Goal: Task Accomplishment & Management: Complete application form

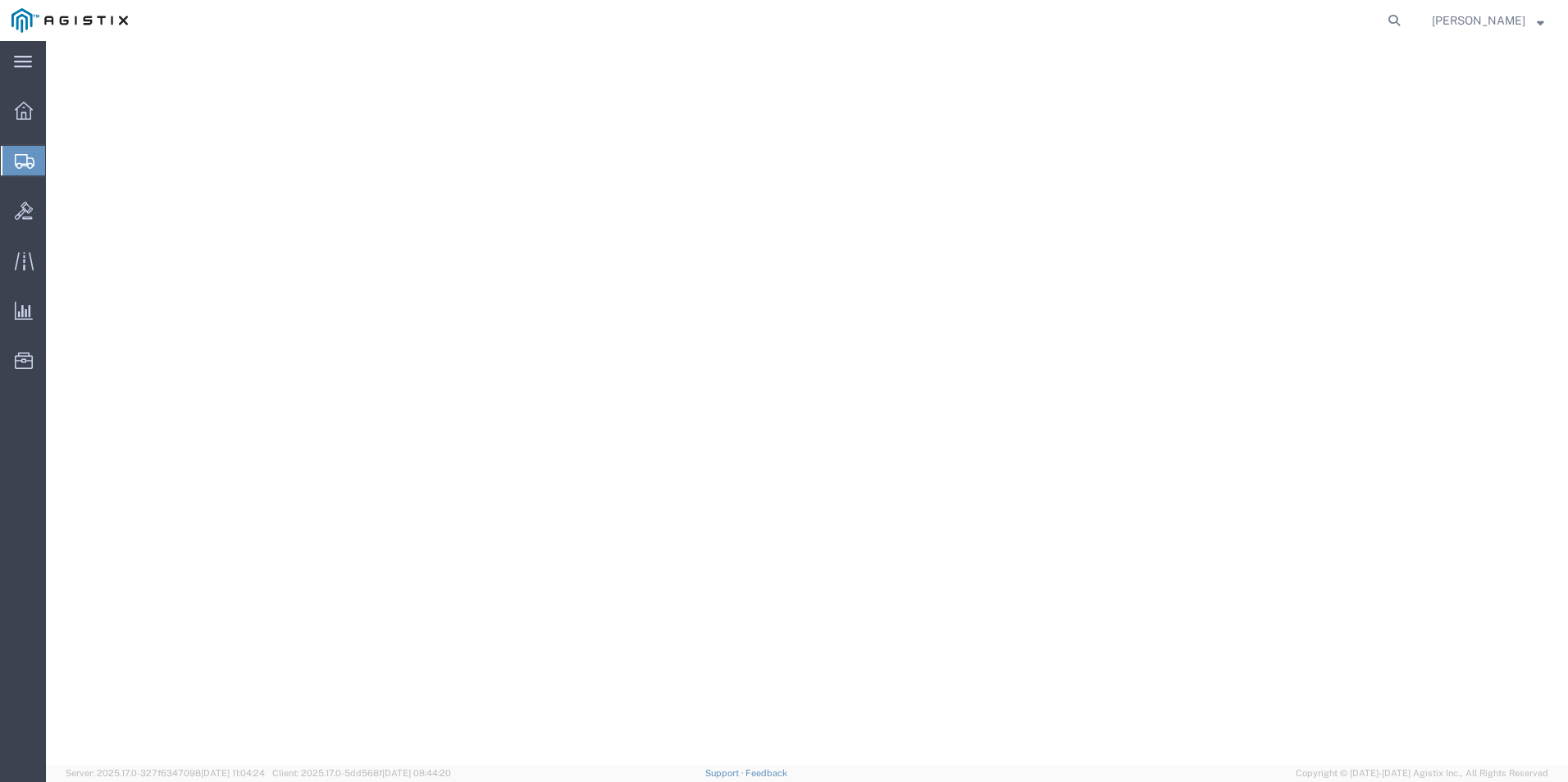
select select "69651"
select select "34238"
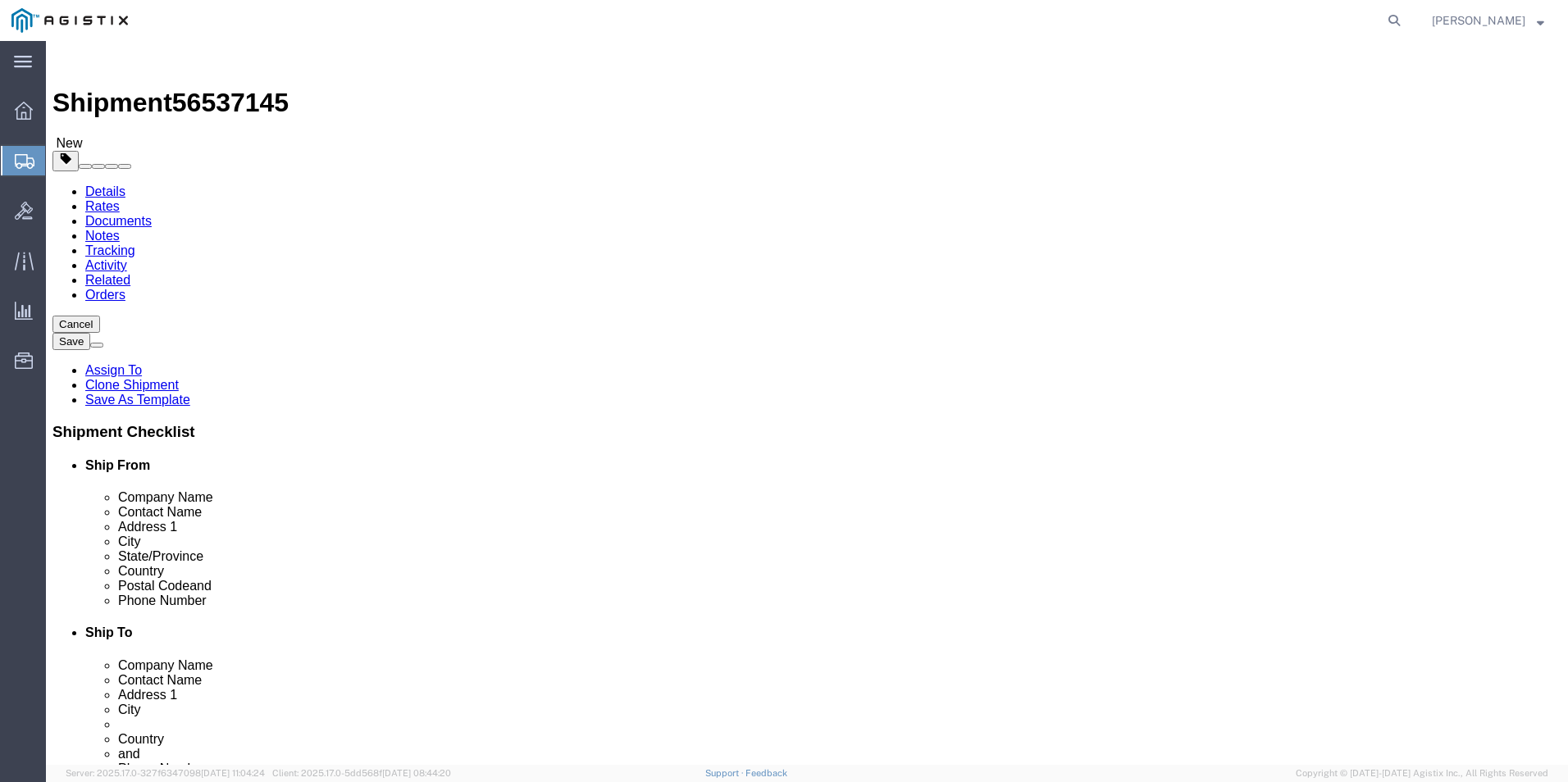
click input "[GEOGRAPHIC_DATA]"
click icon
click input "0.00"
type input "0"
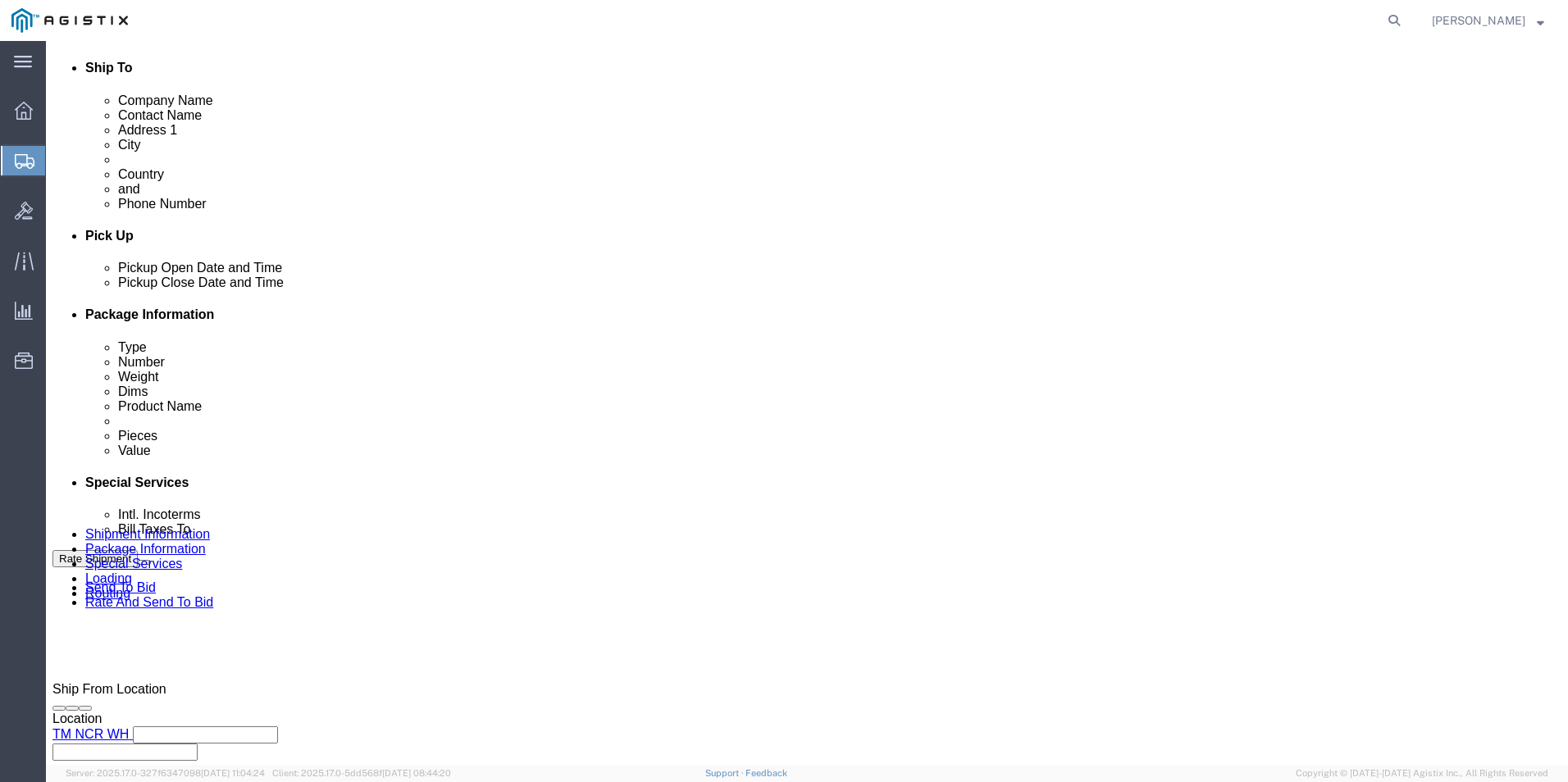
scroll to position [838, 0]
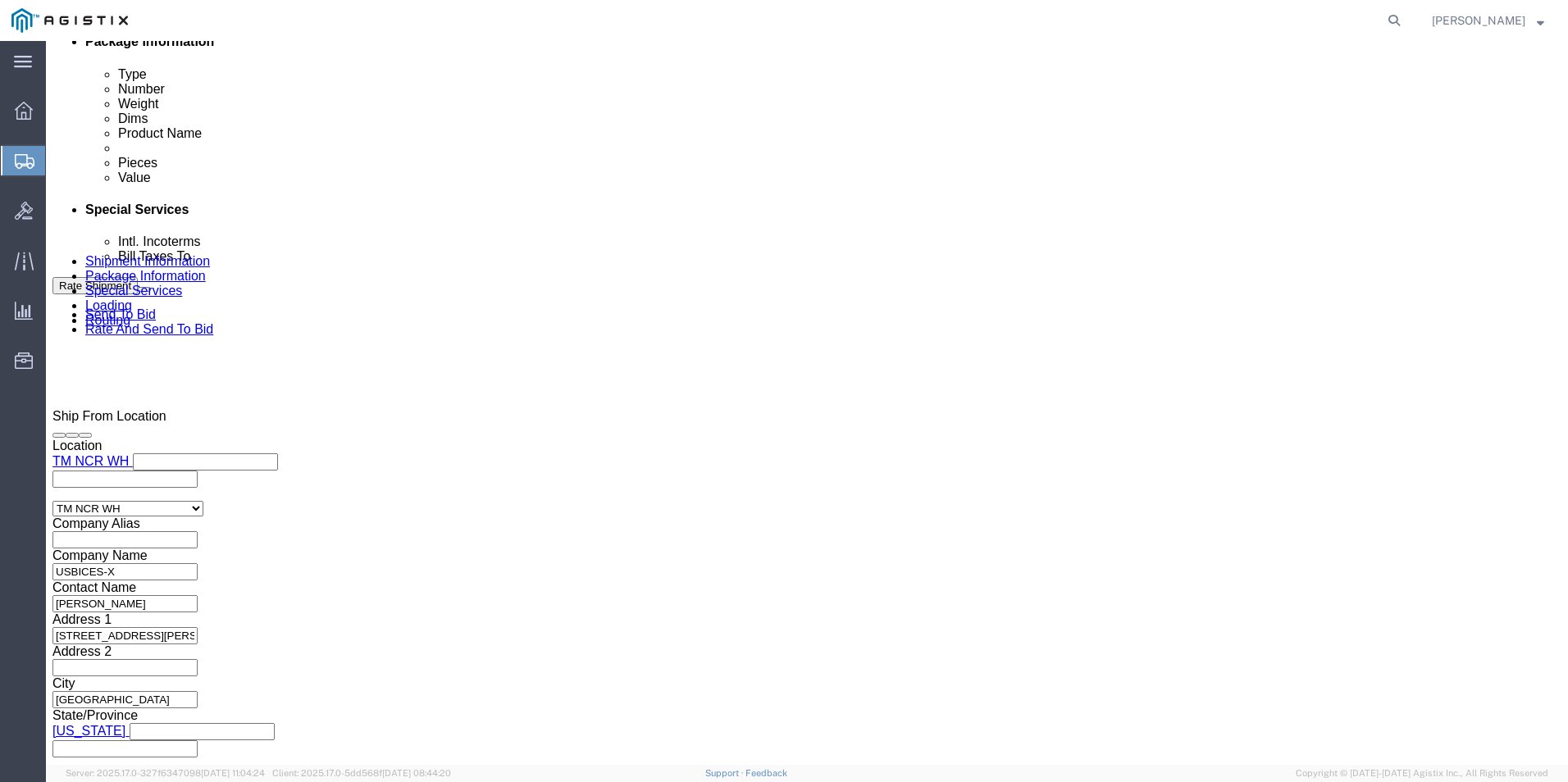
type input "400"
click button "Rate Shipment"
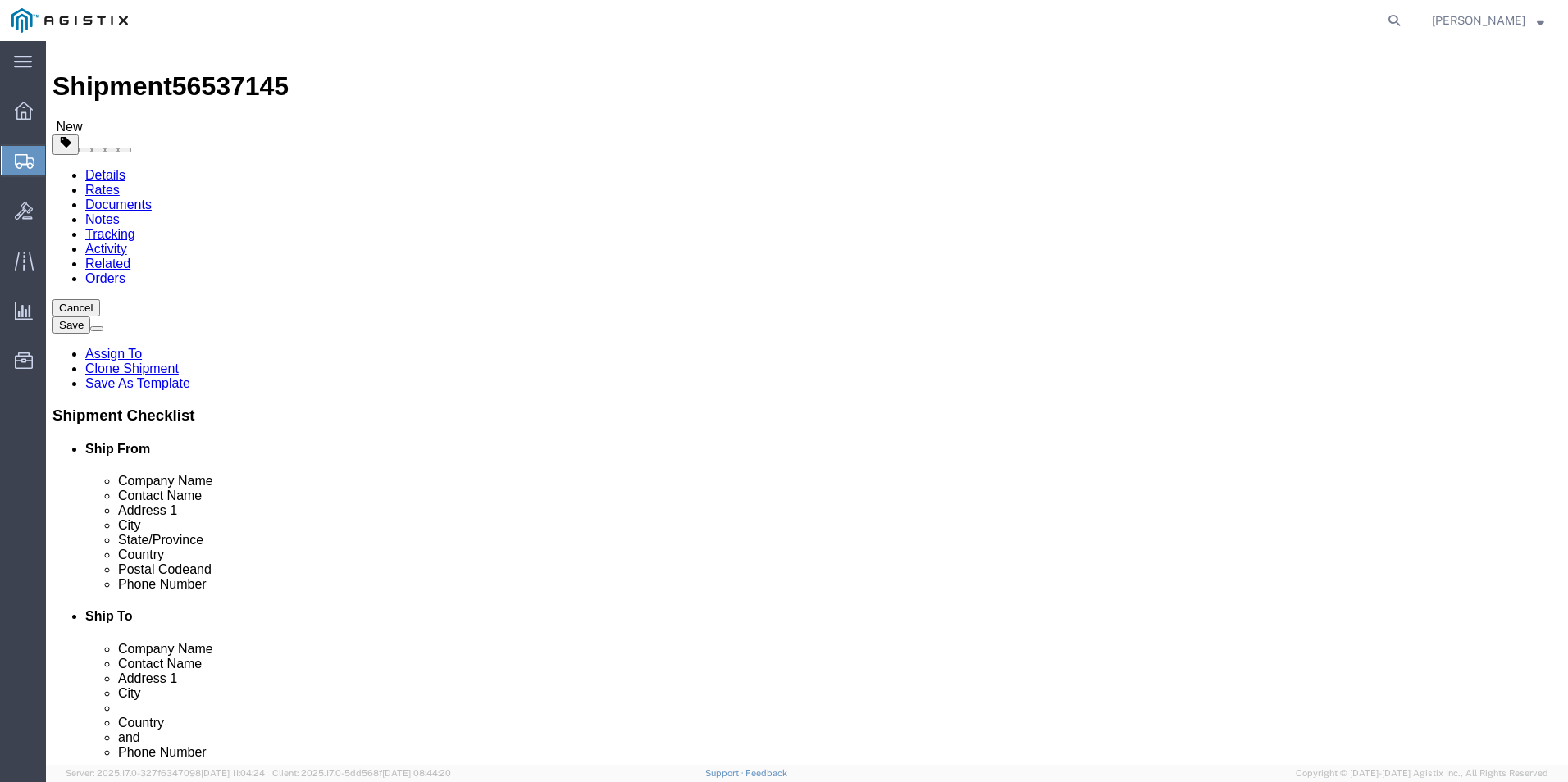
scroll to position [0, 0]
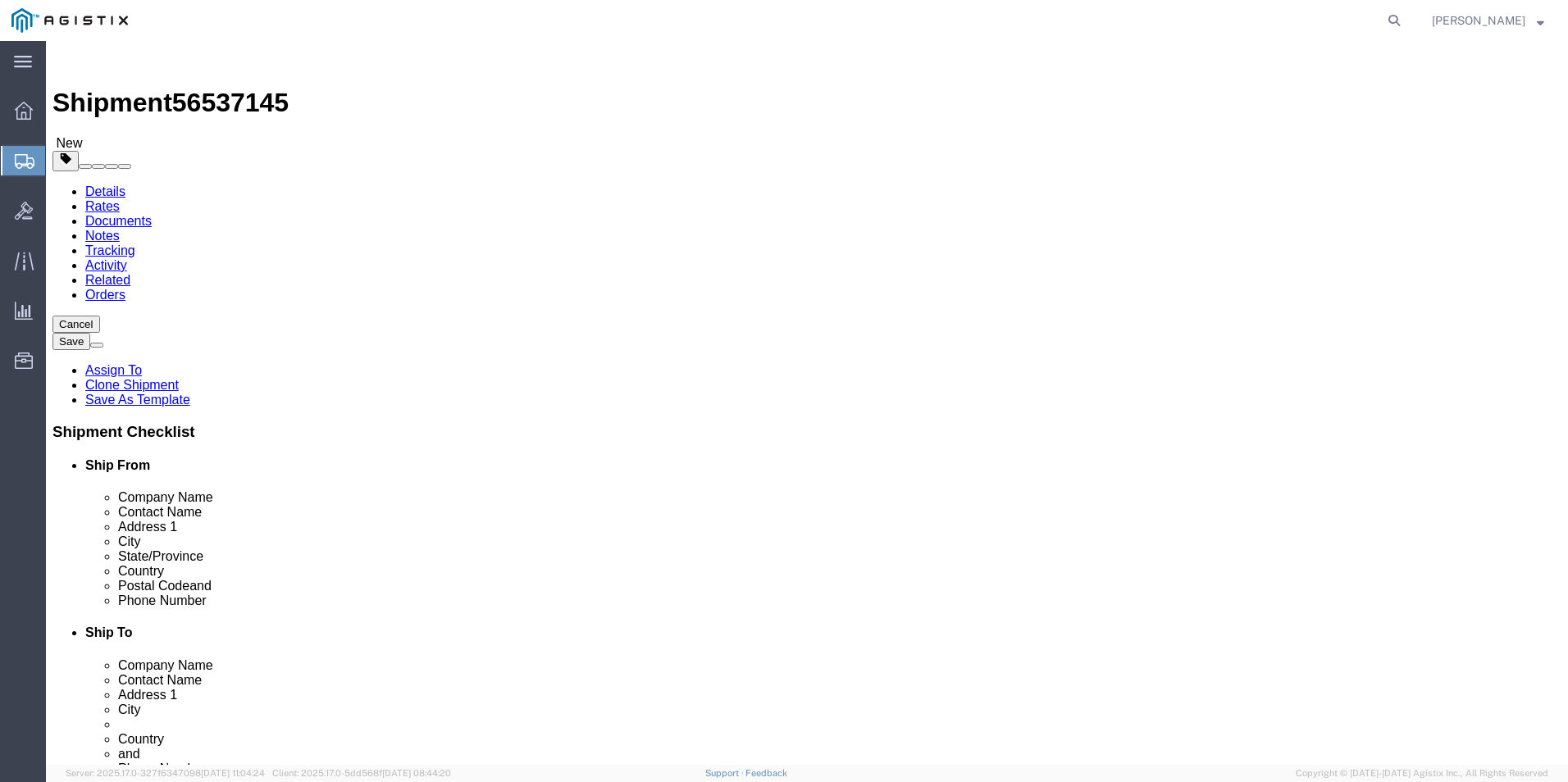
click icon
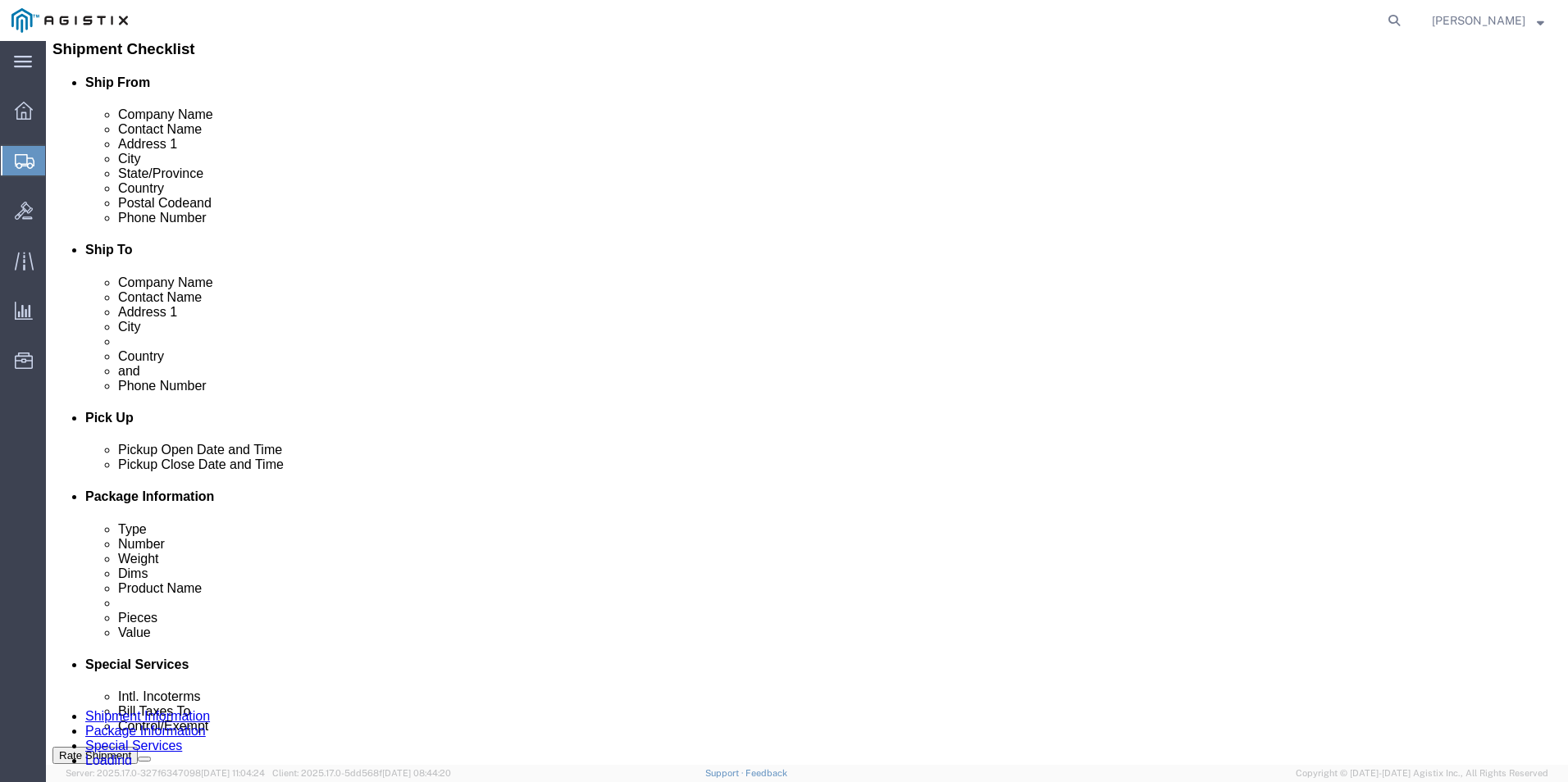
scroll to position [492, 0]
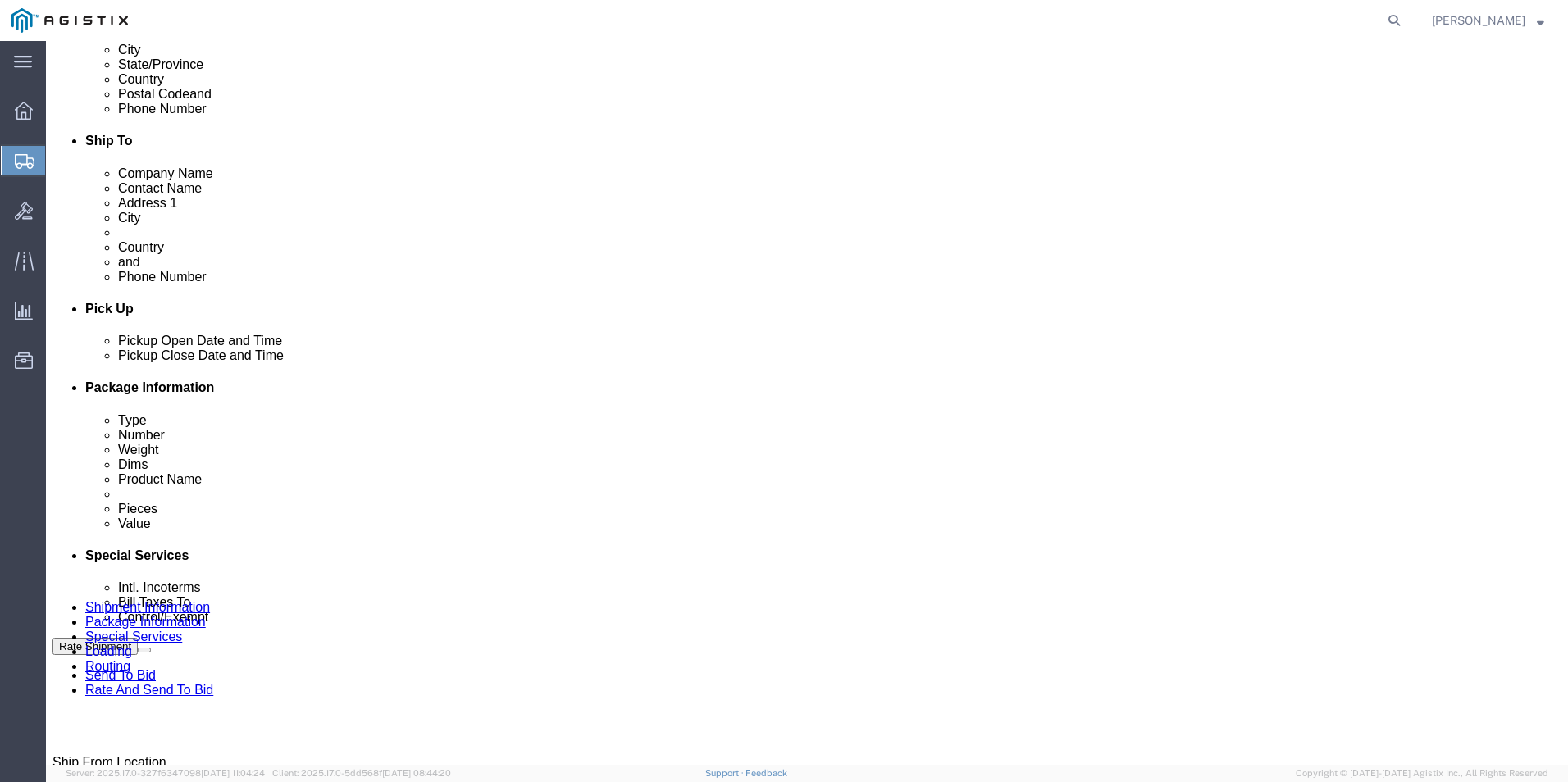
click select "Select Carriage Insurance Paid Carriage Paid To Cost and Freight Cost Insurance…"
select select "DDP"
click select "Select Carriage Insurance Paid Carriage Paid To Cost and Freight Cost Insurance…"
select select "SHIP"
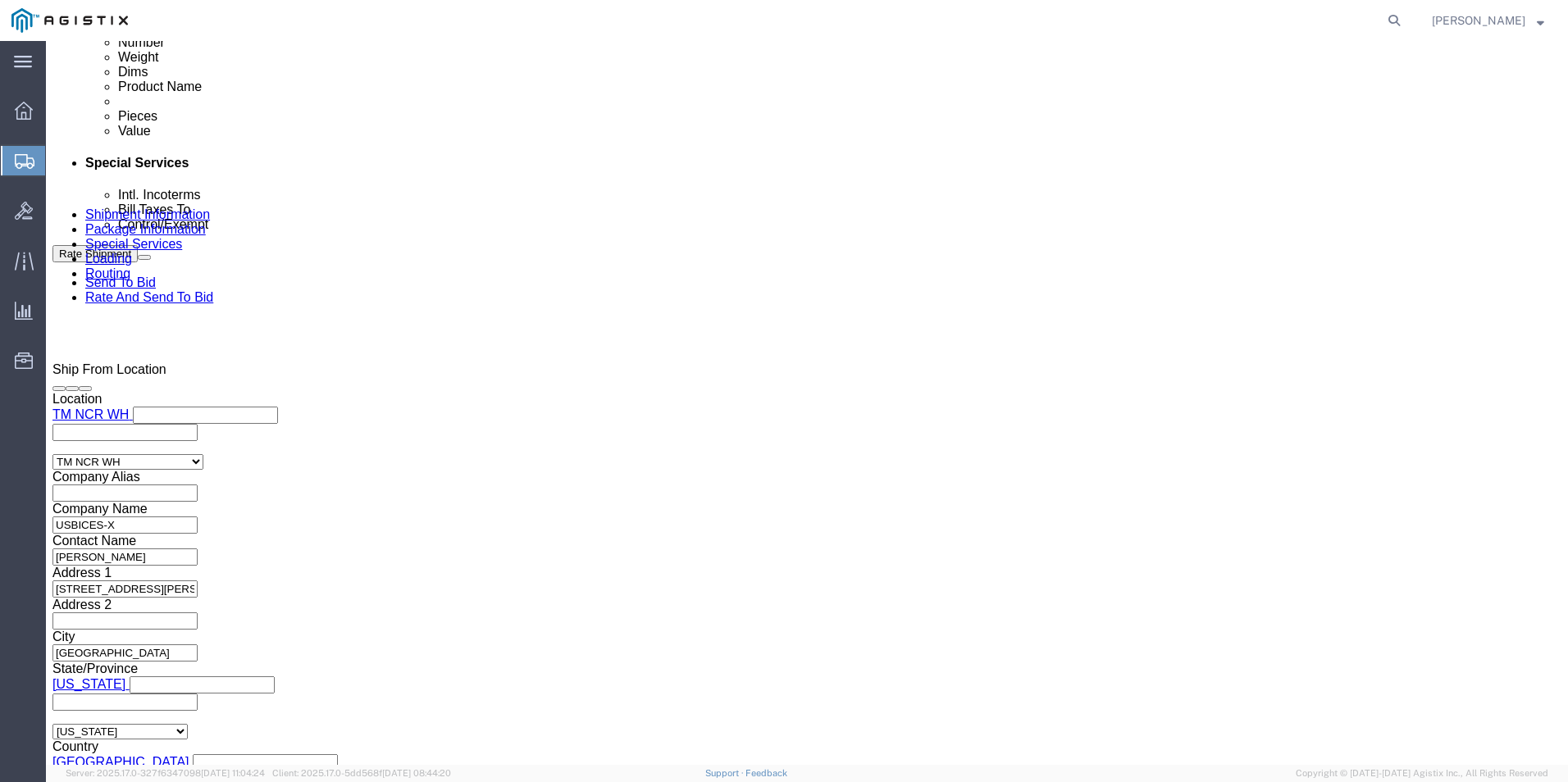
scroll to position [1066, 0]
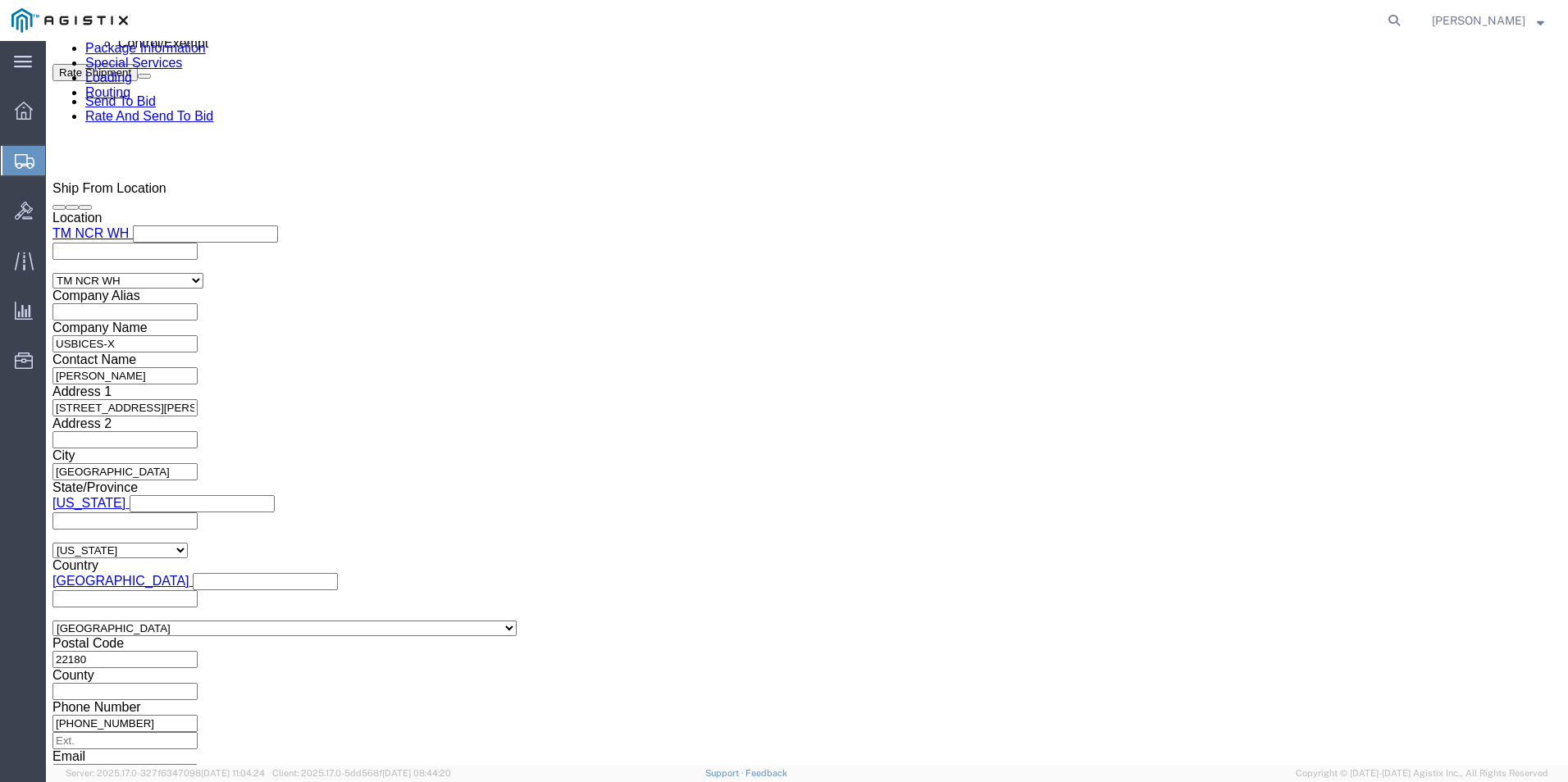
click select "Select ATF BIS DEA EPA FDA FTR ITAR OFAC Other (OPA)"
select select "BIS"
click select "Select ATF BIS DEA EPA FDA FTR ITAR OFAC Other (OPA)"
click select "Select AGR-Agricultural APP-Computers APR-Additional Permissive Exports AVS-Air…"
select select "NLR"
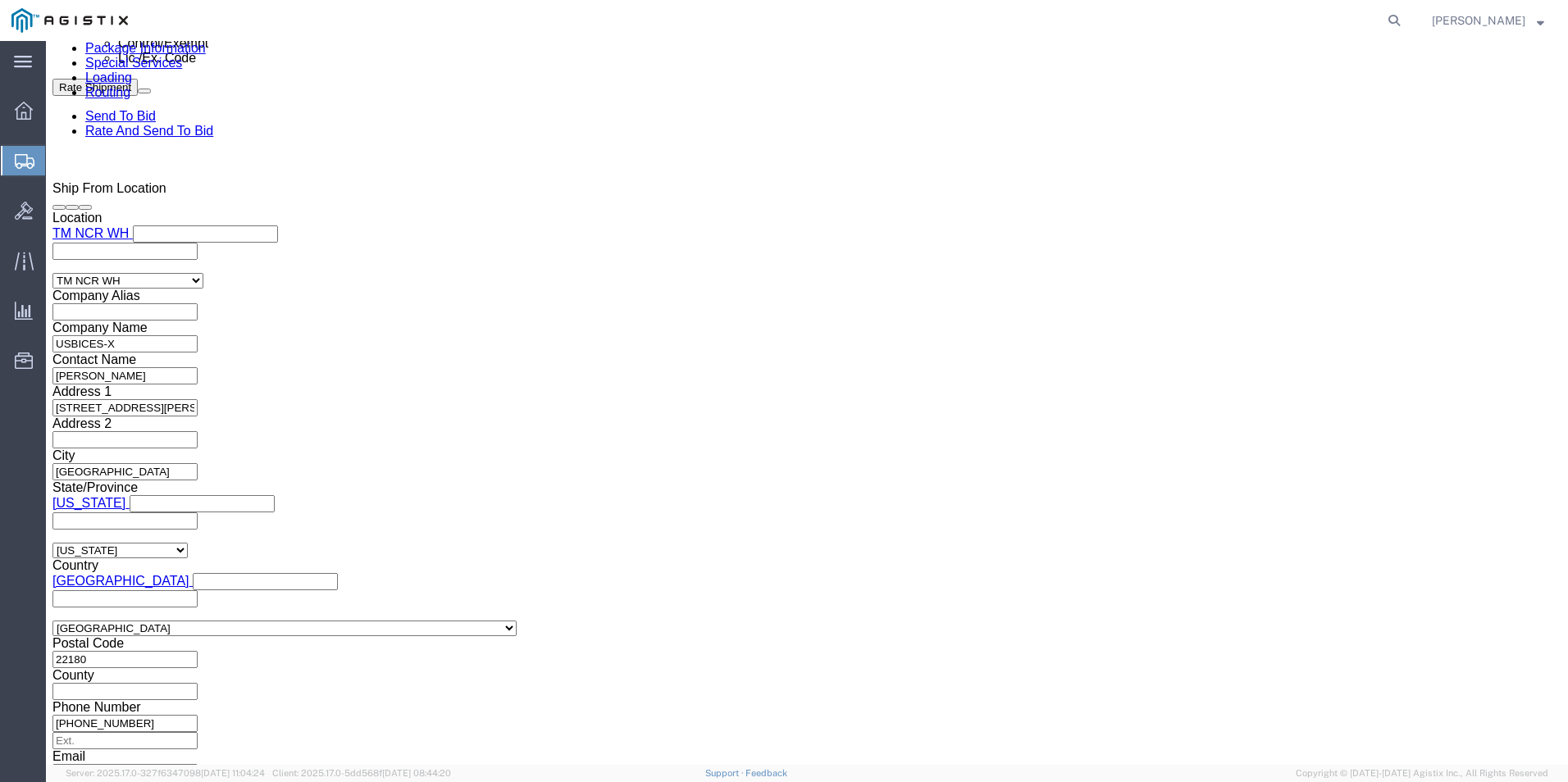
click select "Select AGR-Agricultural APP-Computers APR-Additional Permissive Exports AVS-Air…"
click select "Select AES-Direct EEI Carrier File EEI EEI Exempt"
select select "CFIL"
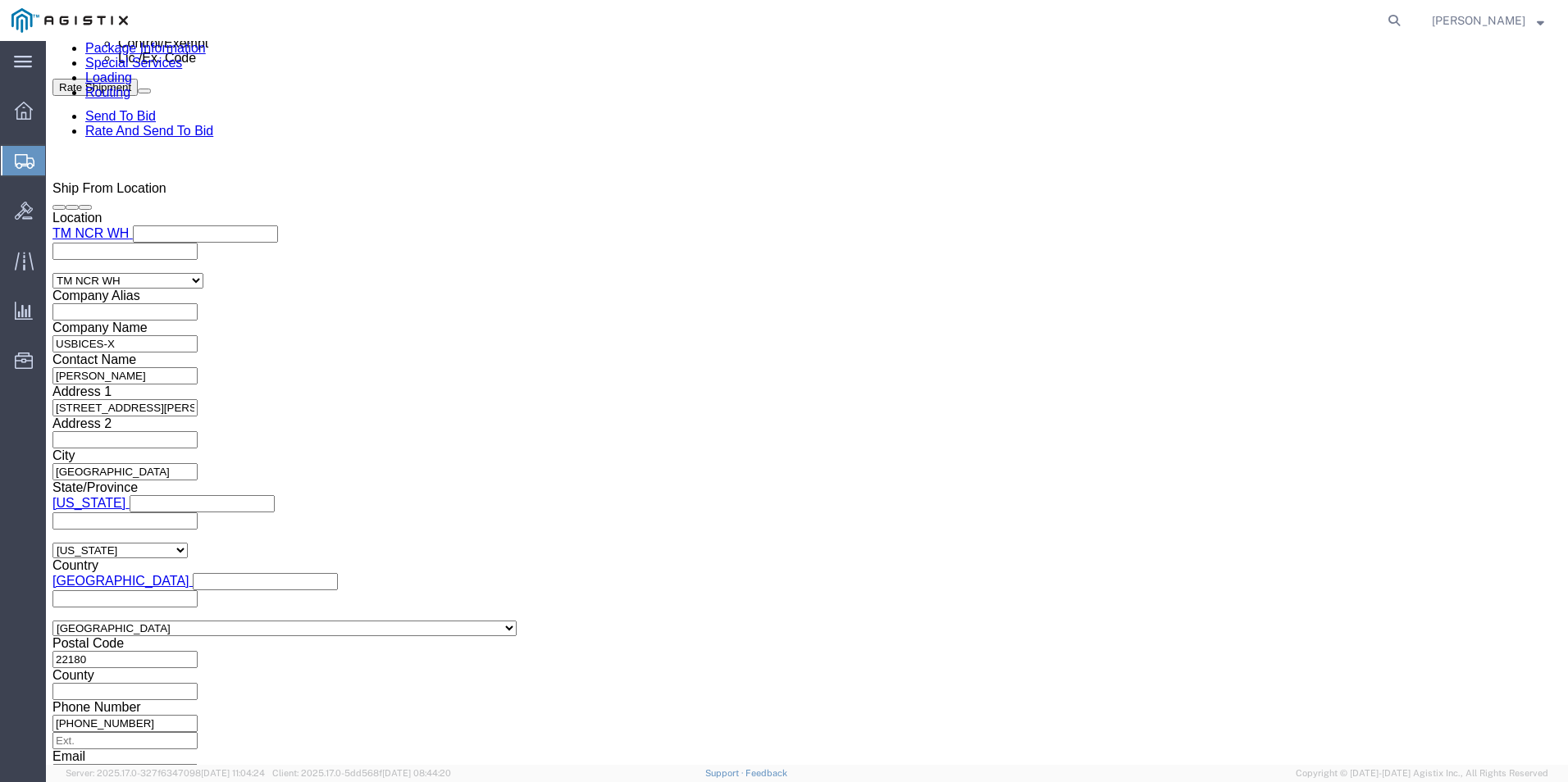
click select "Select AES-Direct EEI Carrier File EEI EEI Exempt"
click input "text"
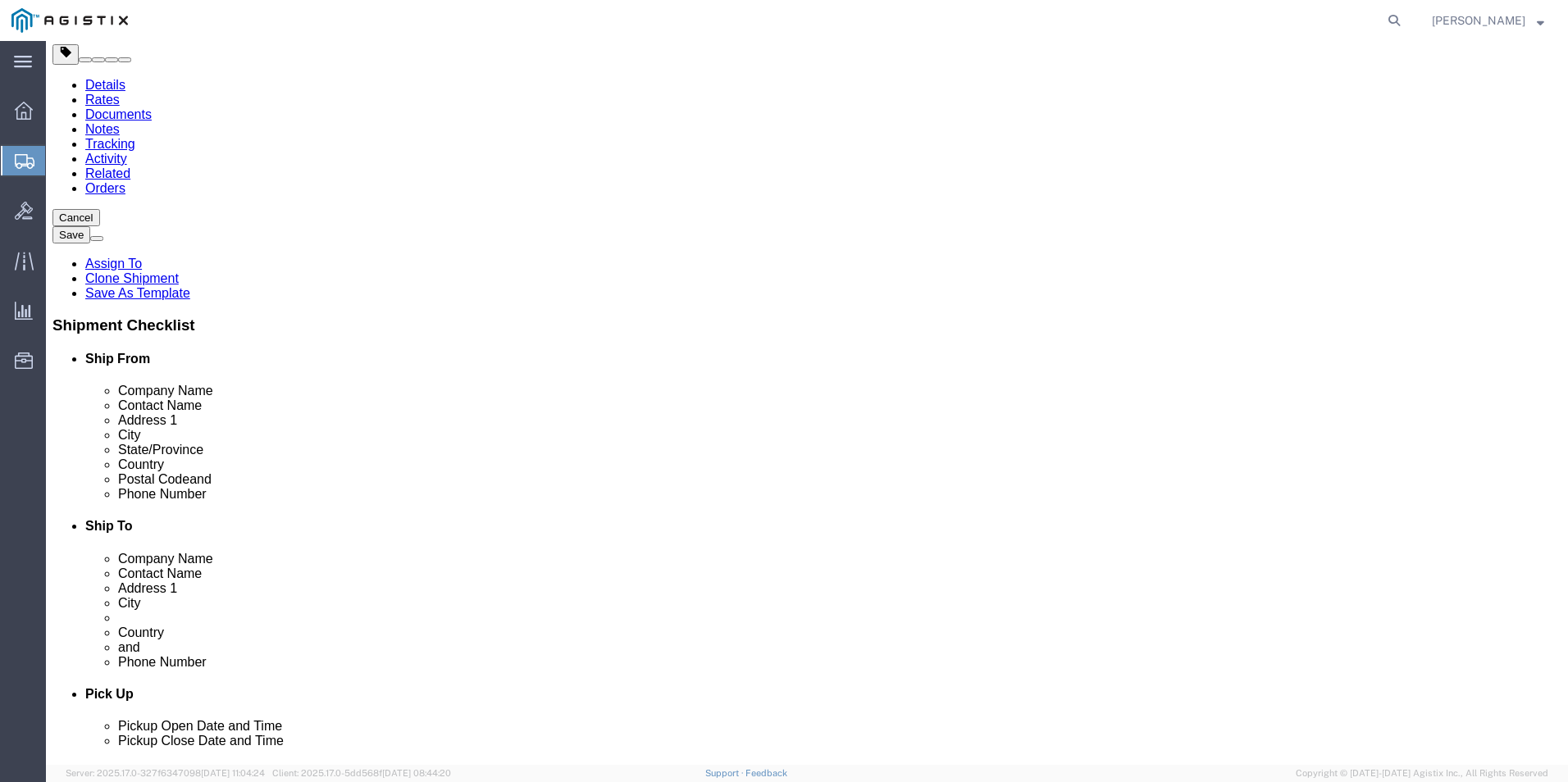
scroll to position [0, 0]
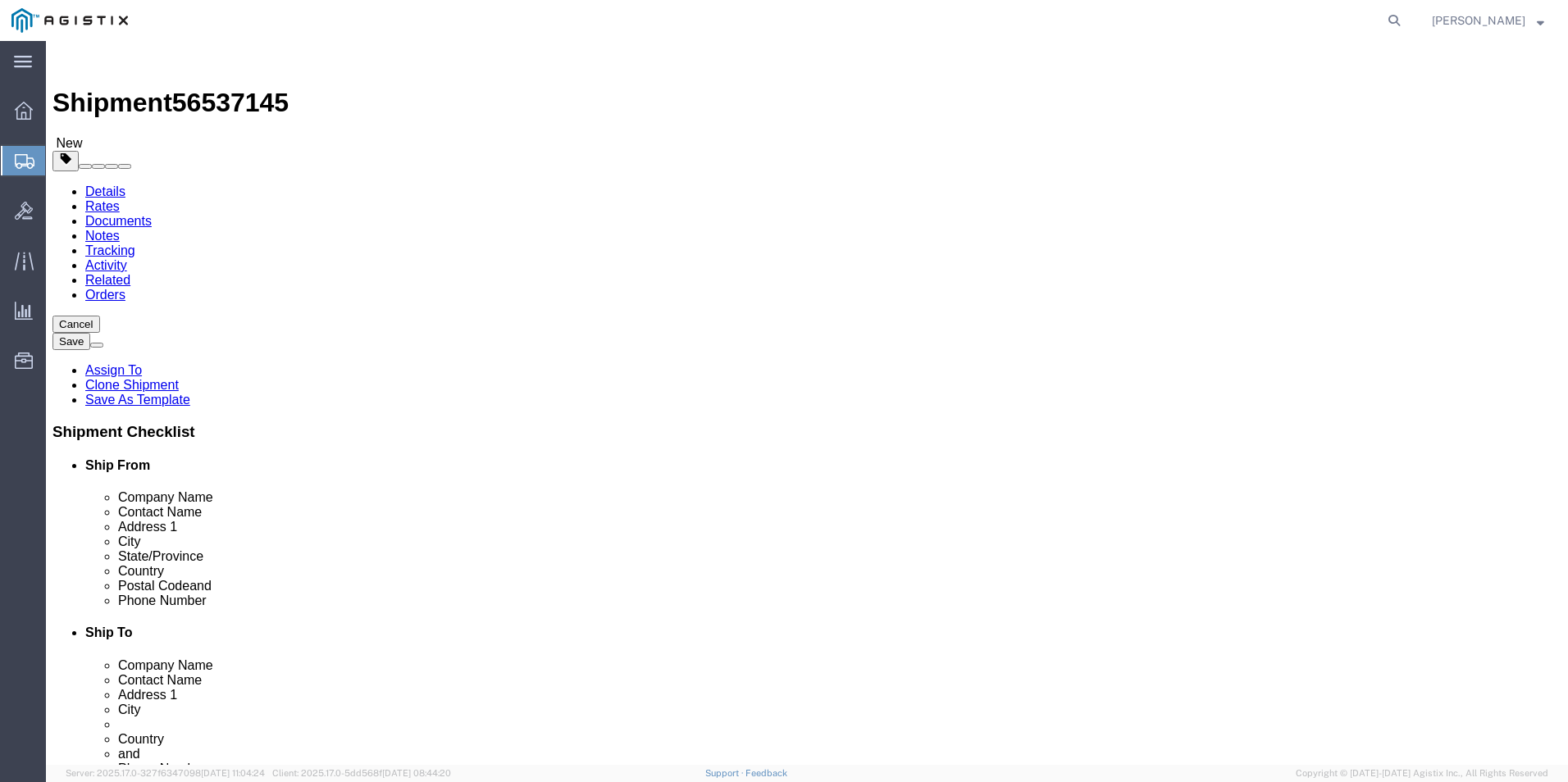
type input "X20250819003039"
click icon
click link "ADDITIONAL INFORMATION"
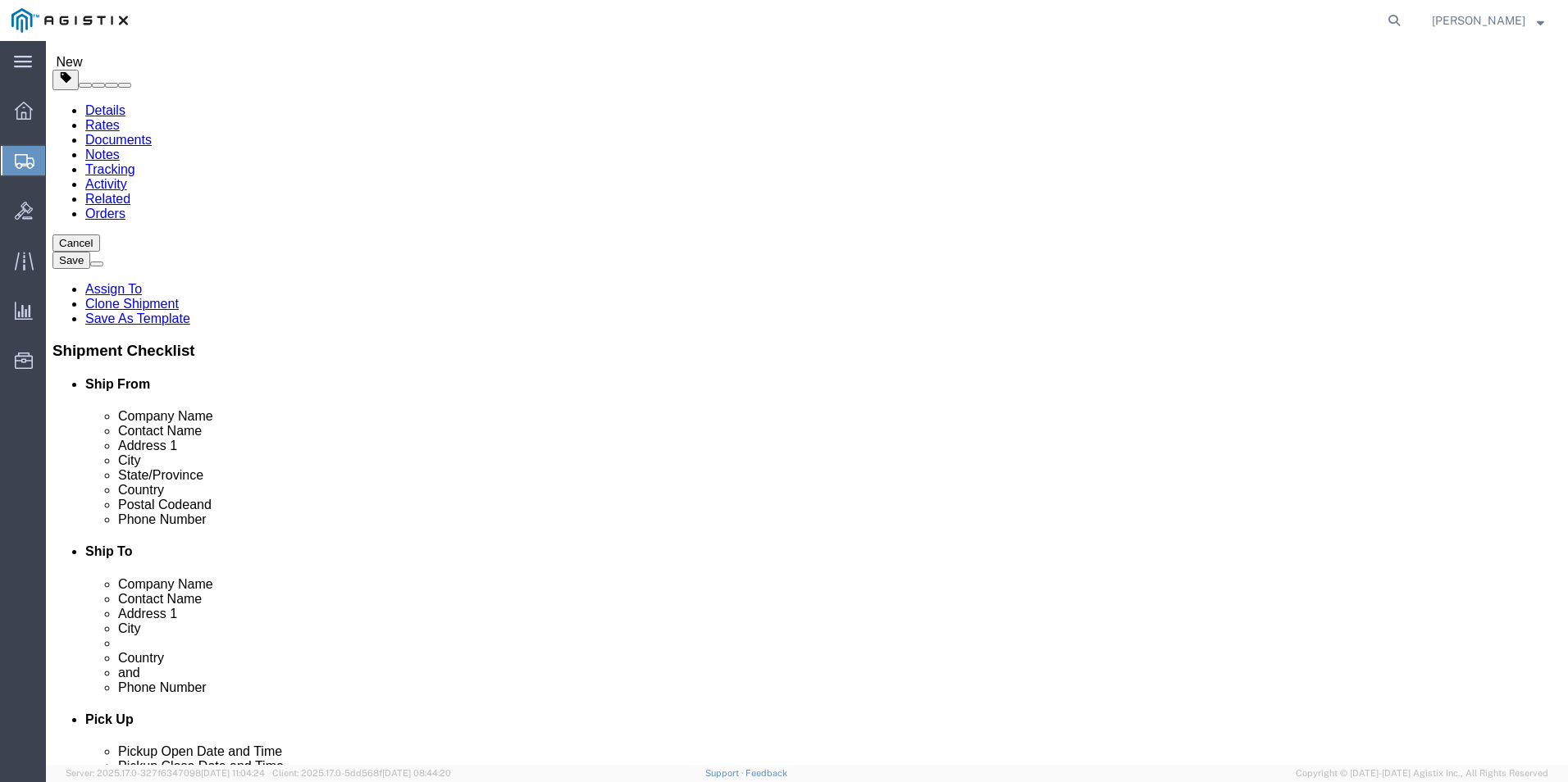
scroll to position [246, 0]
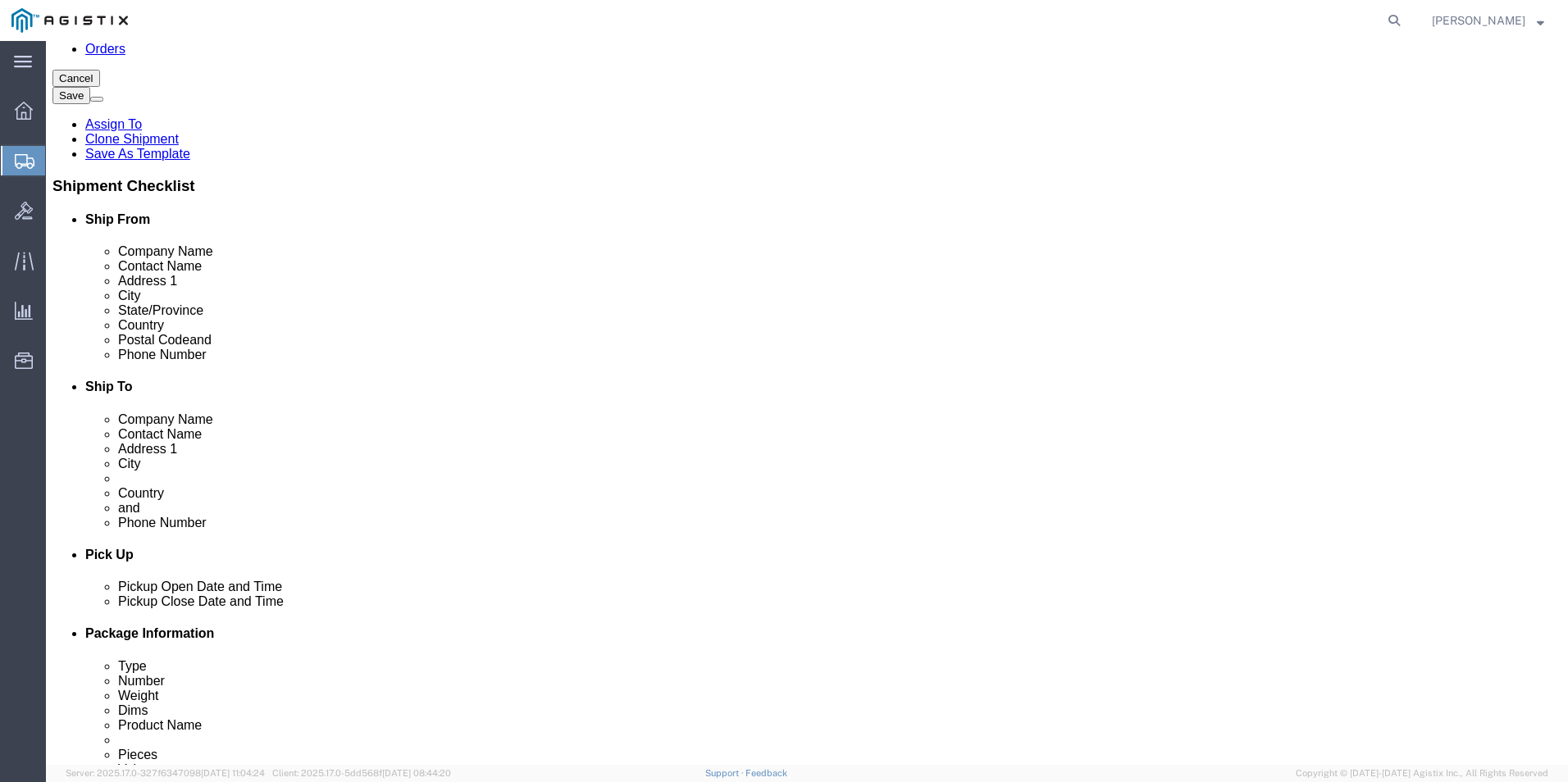
click button "Add"
click select "Select EIN EORI TIN VAT Other"
select select "EORI"
click select "Select EIN EORI TIN VAT Other"
click input "text"
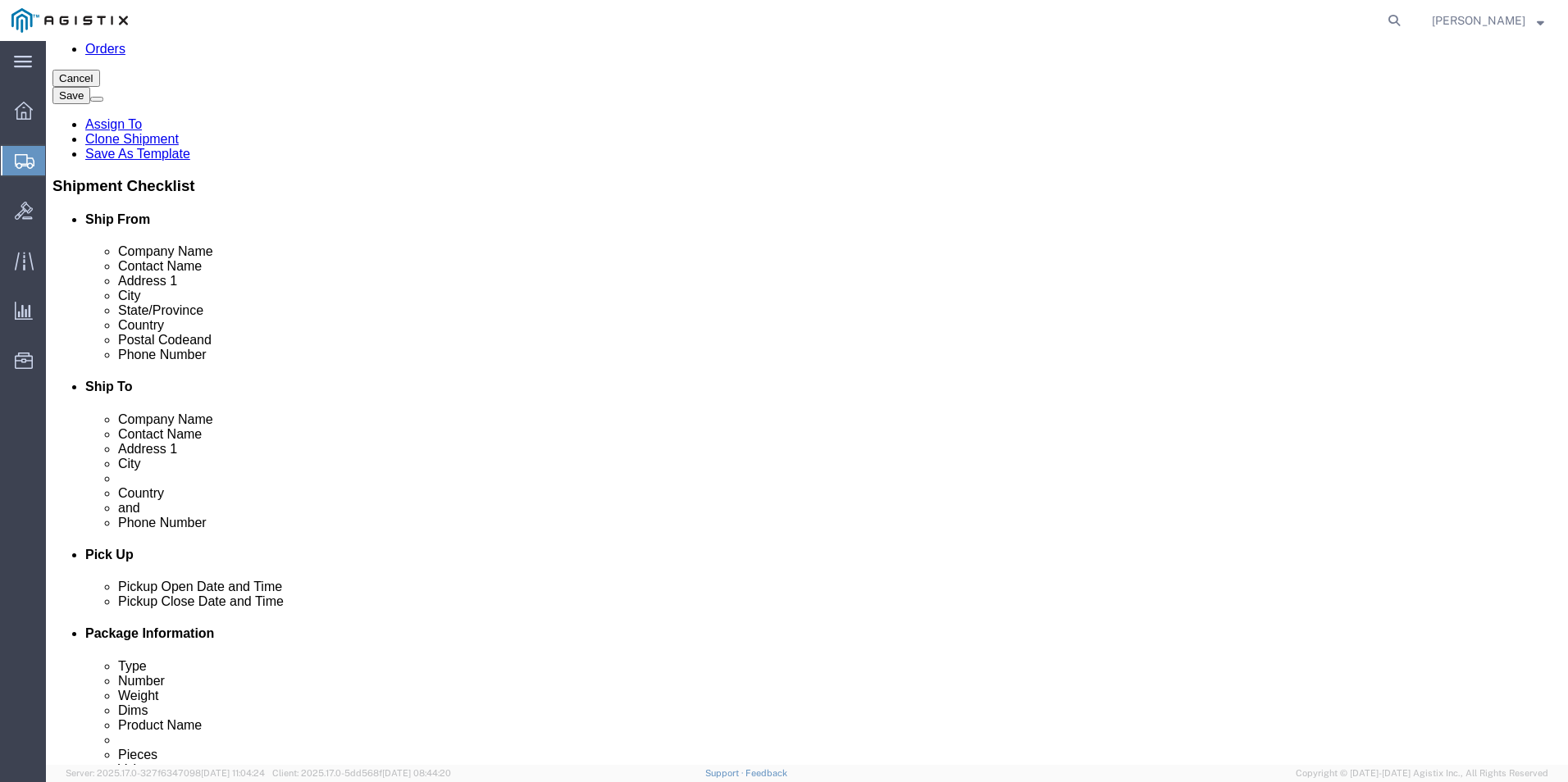
type input "X20250819003039"
click button "Add"
click select "Select EIN EORI TIN VAT Other"
select select "Other"
click select "Select EIN EORI TIN VAT Other"
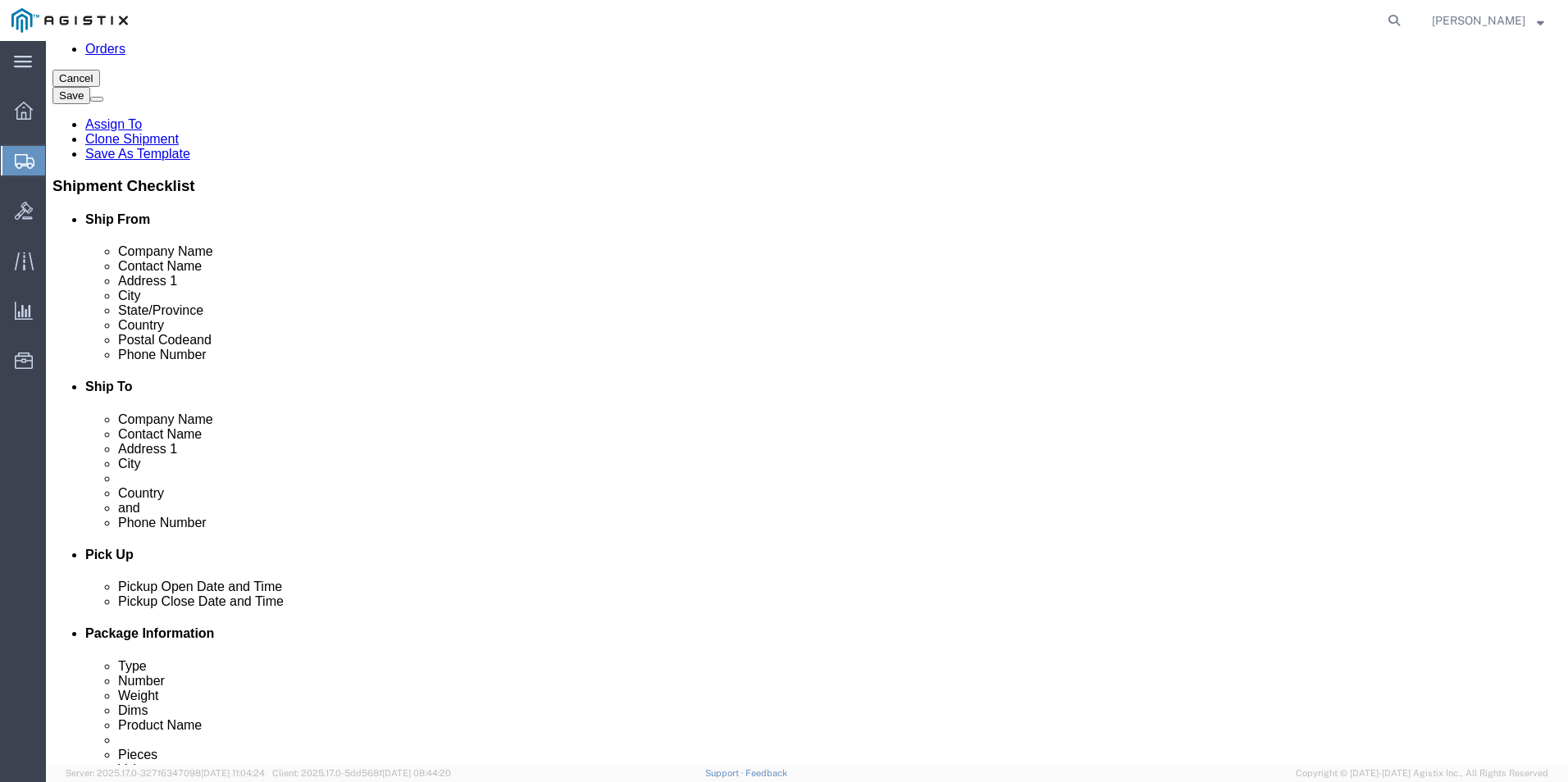
click input "text"
type input "[US_EMPLOYER_IDENTIFICATION_NUMBER]"
click icon
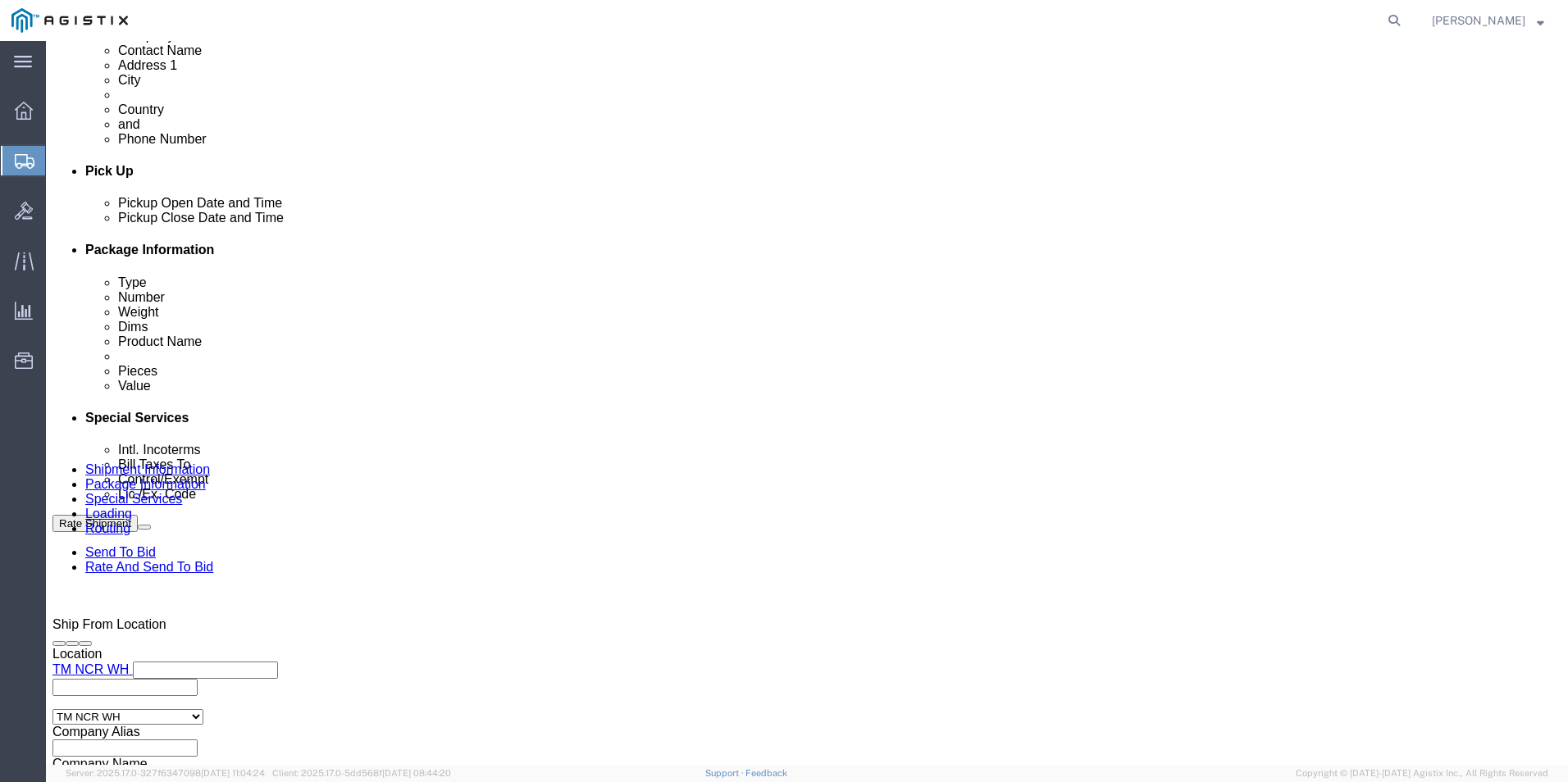
scroll to position [574, 0]
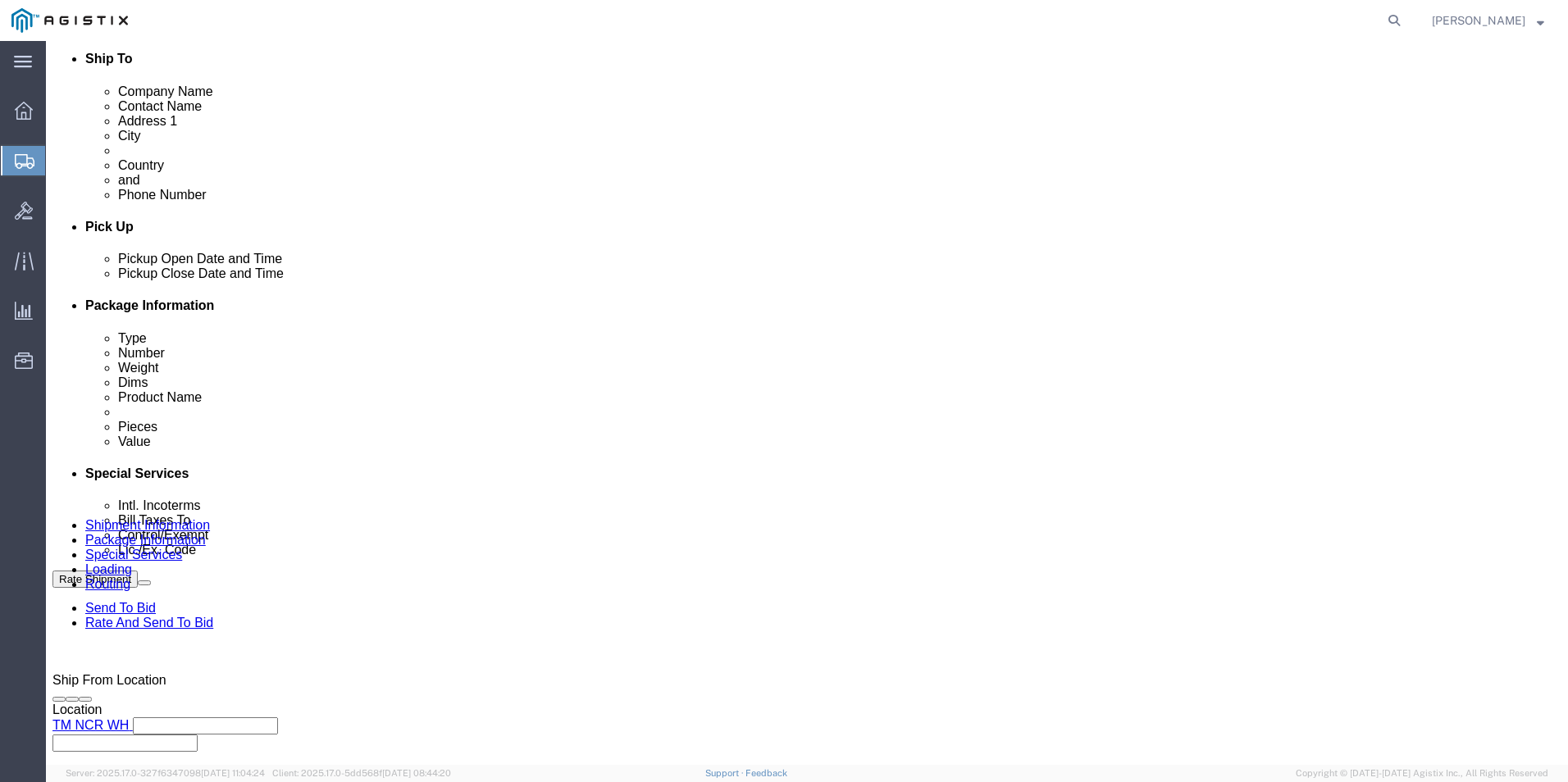
click select "Select Recipient Account Sender/Shipper Third Party Account"
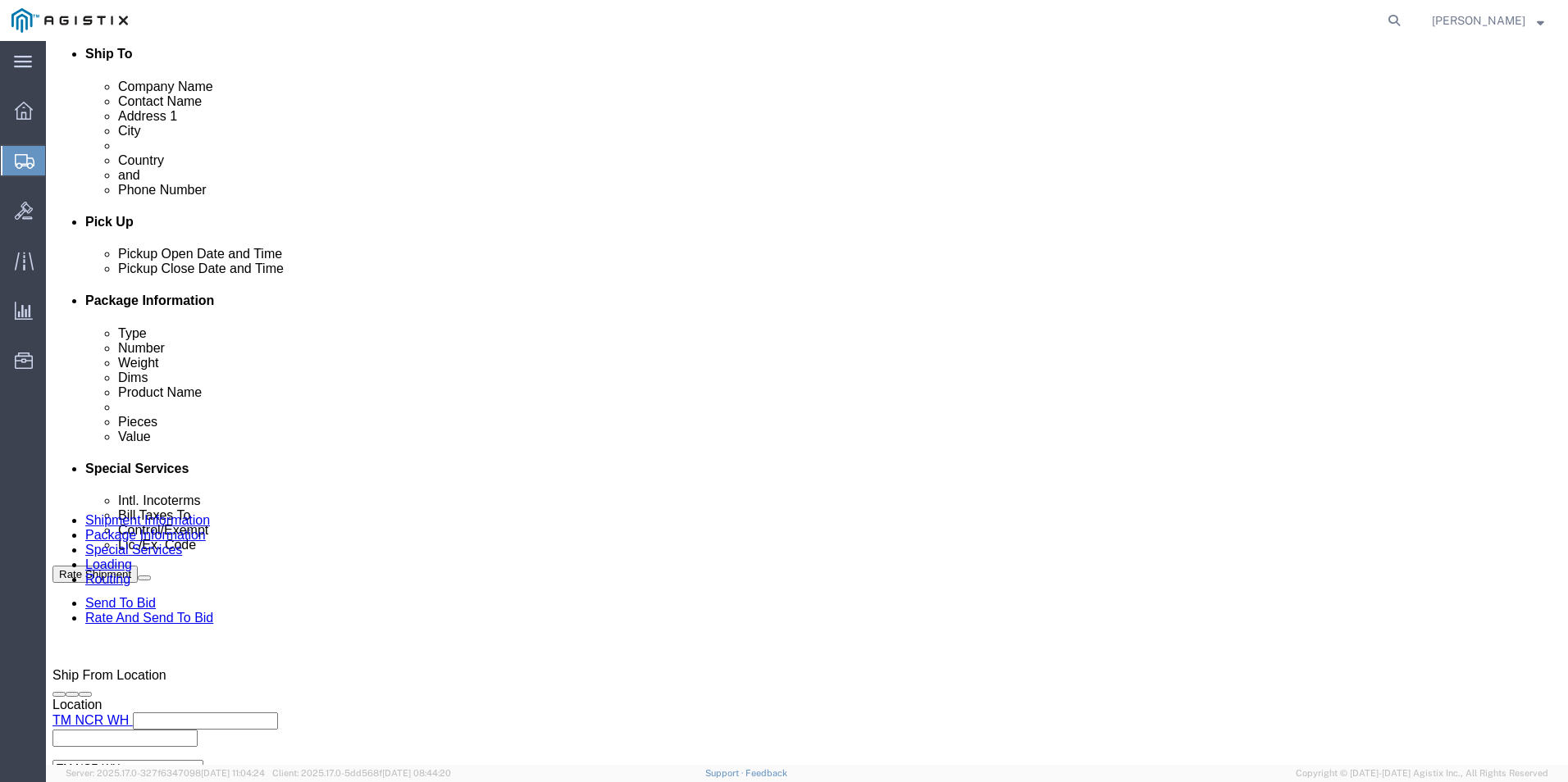
scroll to position [1147, 0]
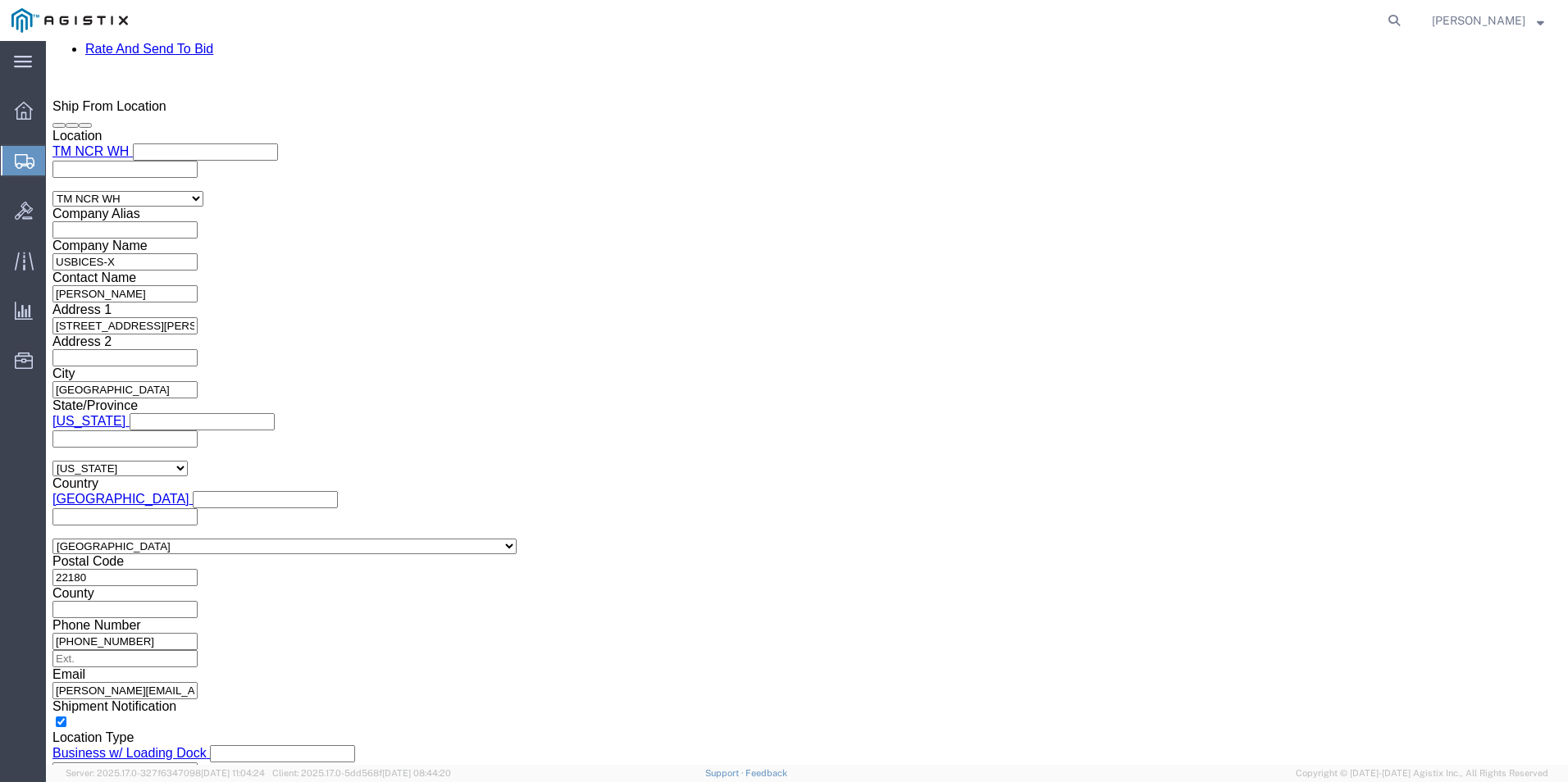
click button "Rate Shipment"
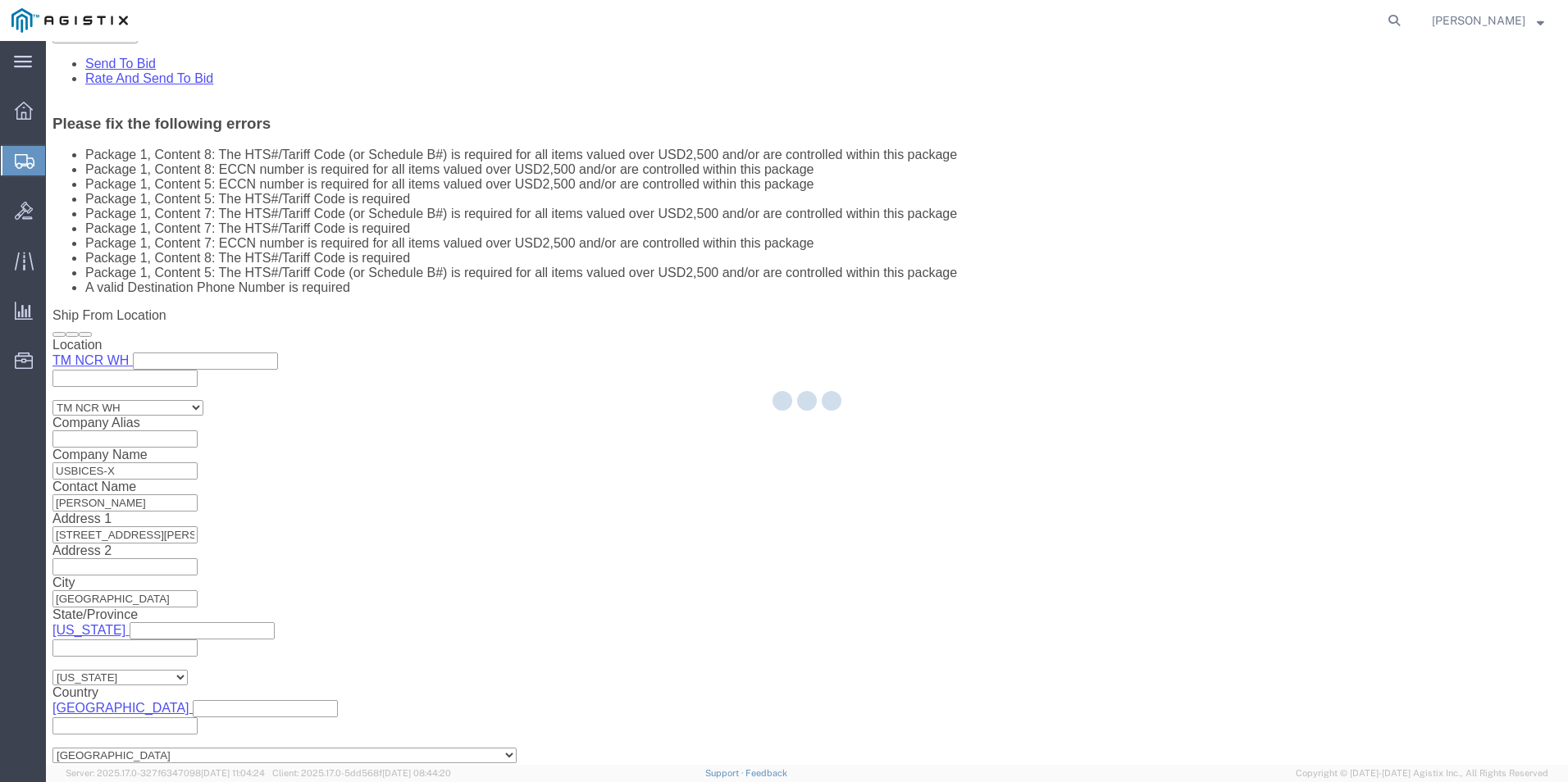
scroll to position [895, 0]
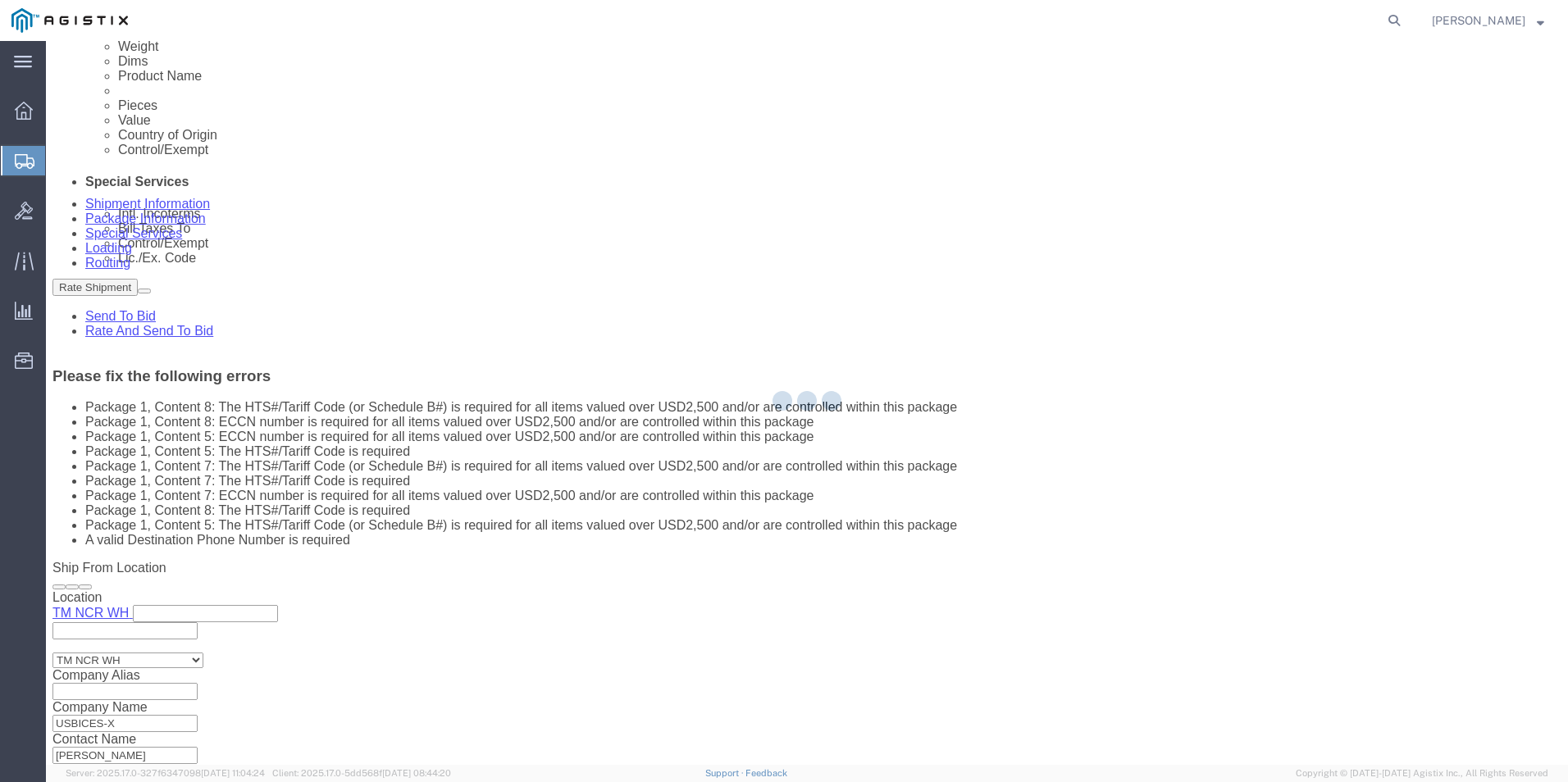
select select "PSNS"
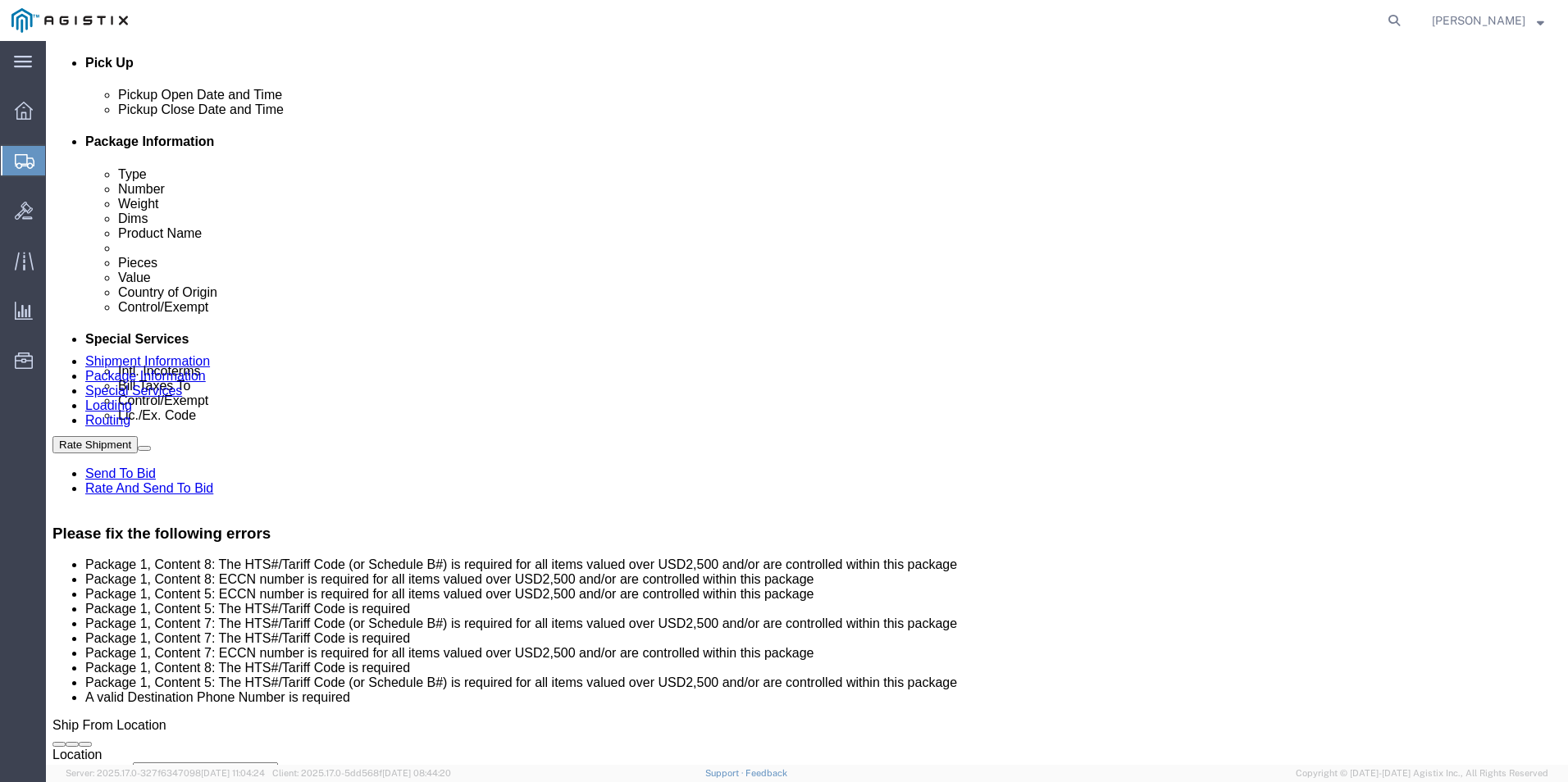
click dd "1471.05 USD"
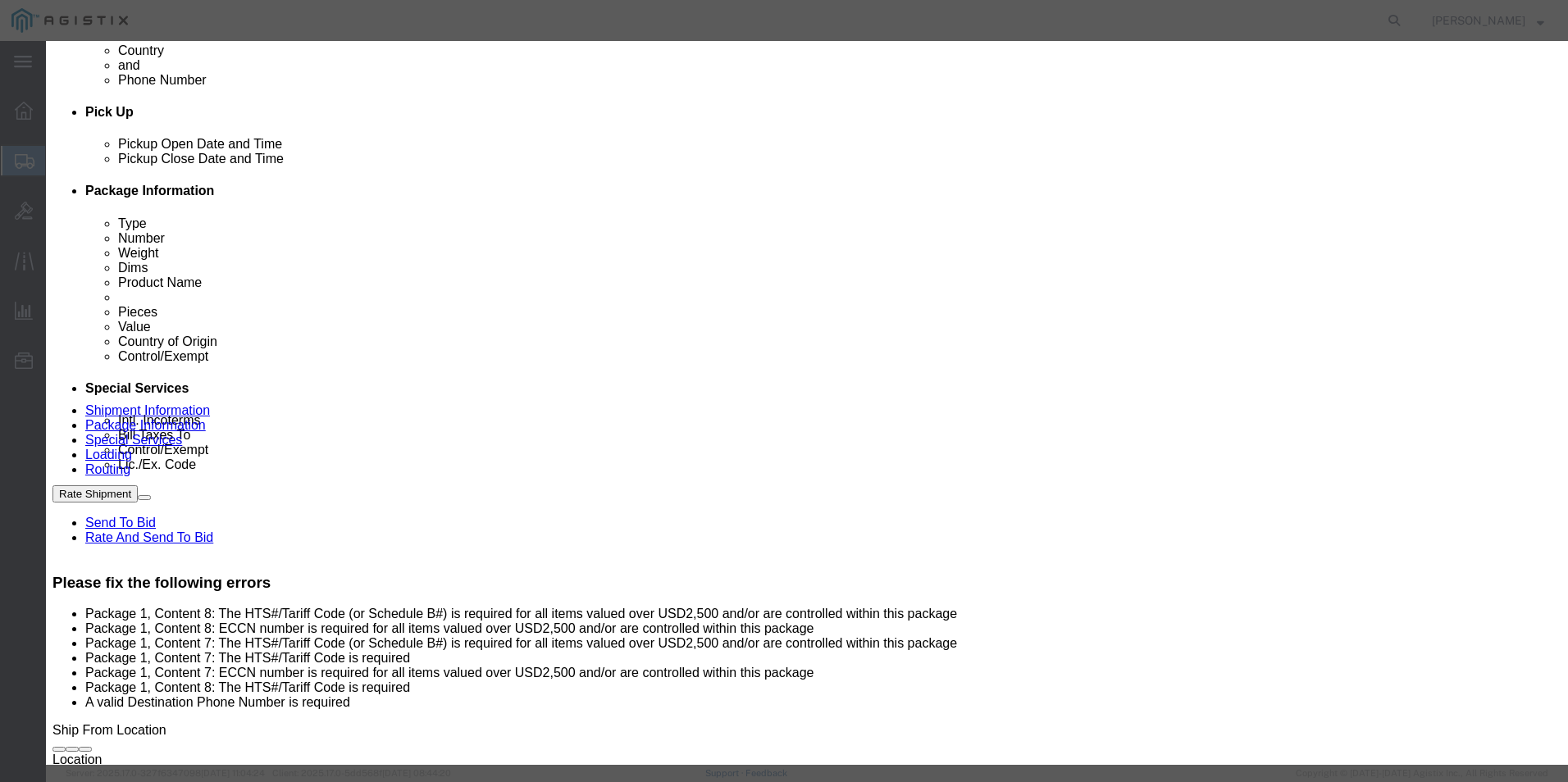
scroll to position [323, 0]
type input "8517620020"
click input "text"
type input "5A002"
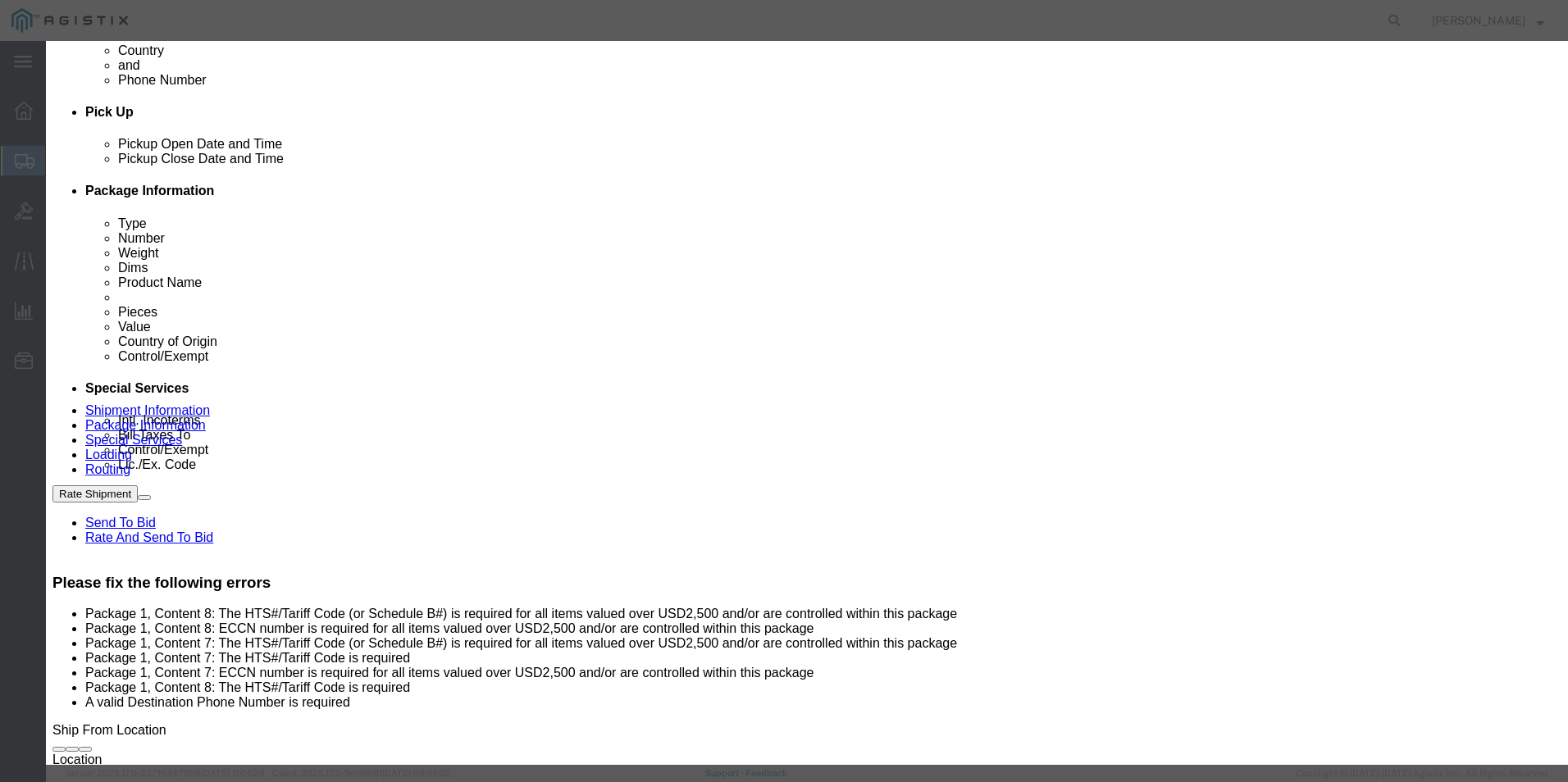
click button "Save & Close"
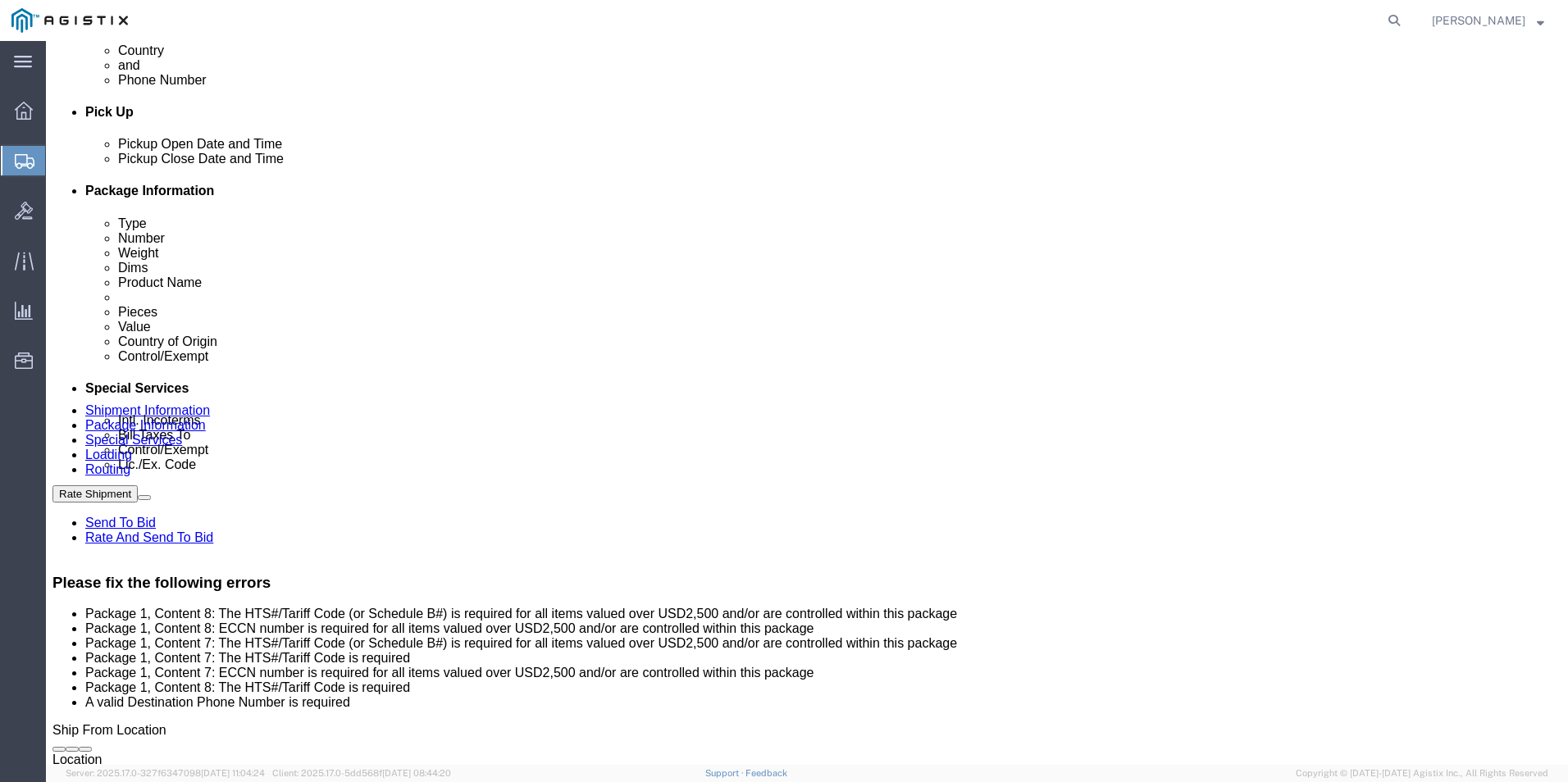
scroll to position [770, 0]
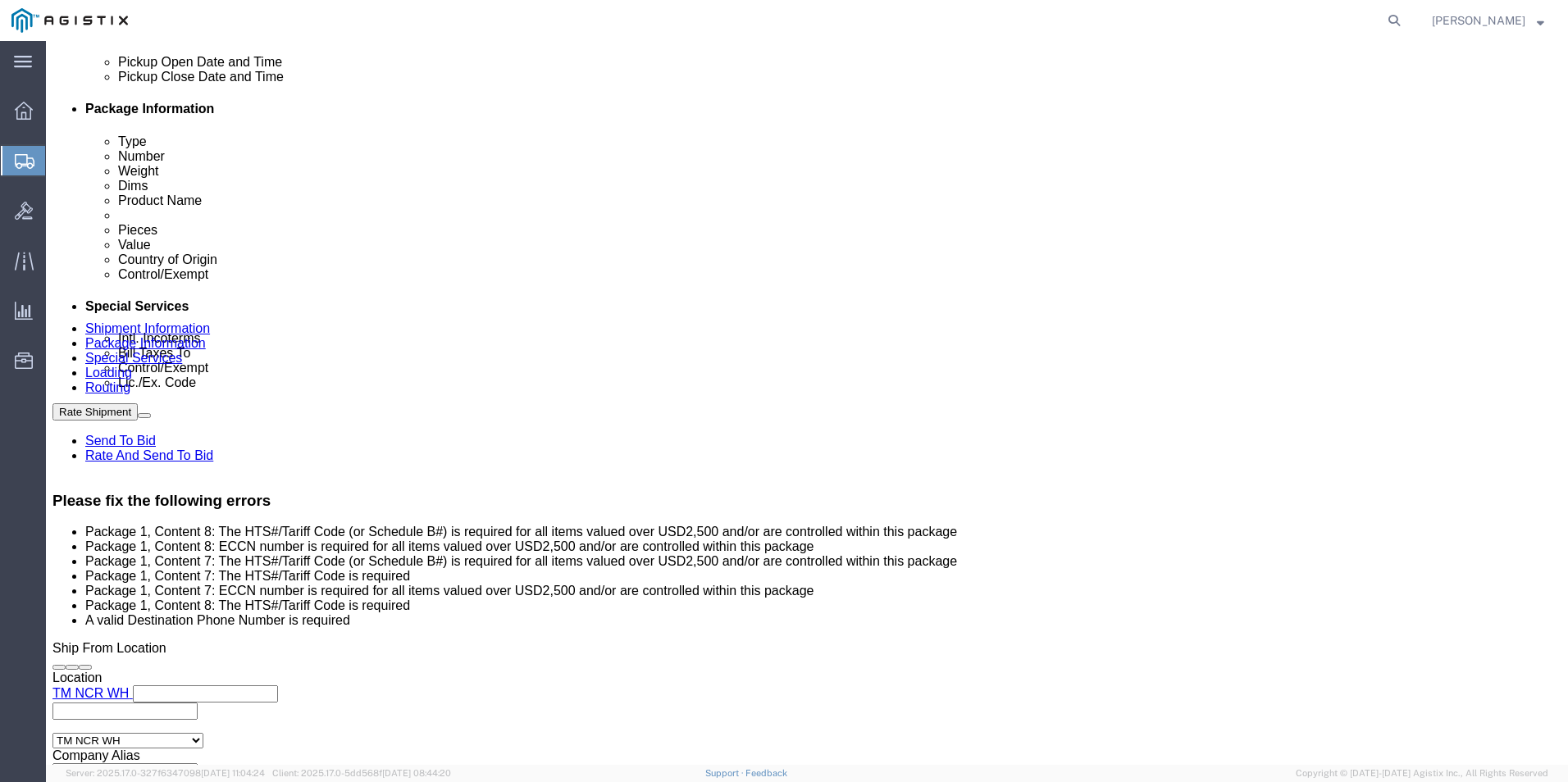
click dd "12933.75 USD"
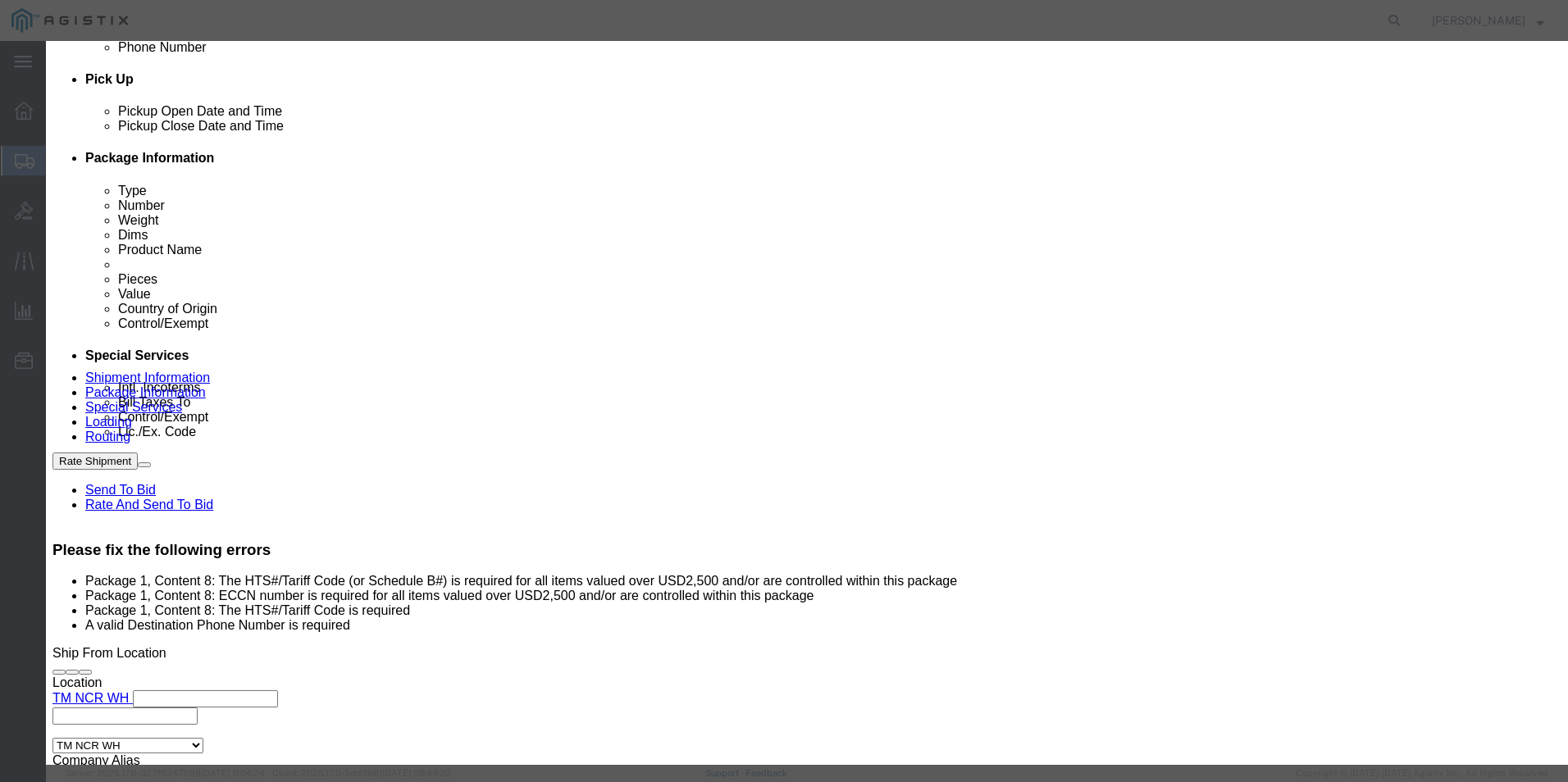
scroll to position [246, 0]
type input "8517620020"
click input "text"
type input "5A002"
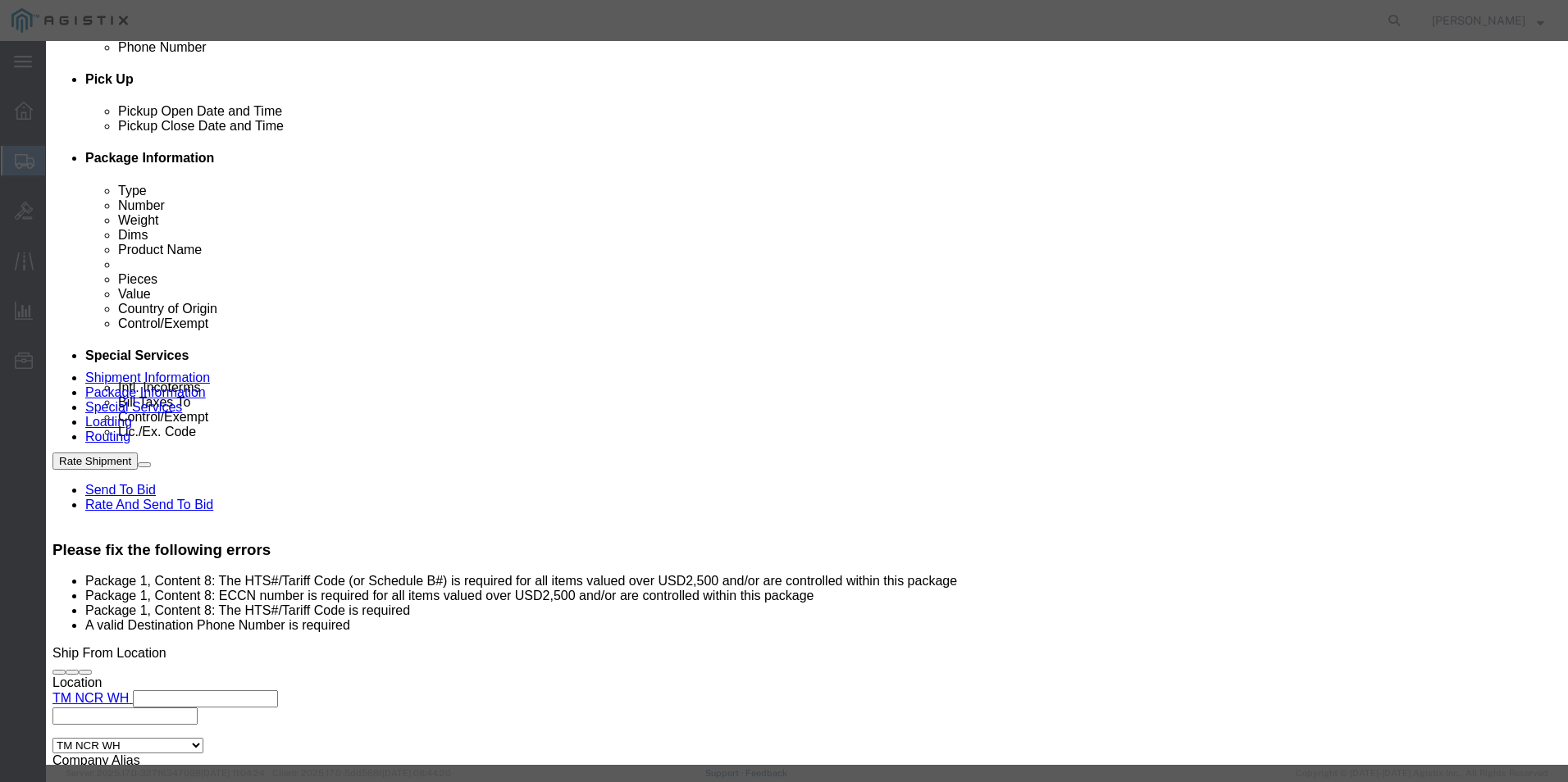
click button "Save & Close"
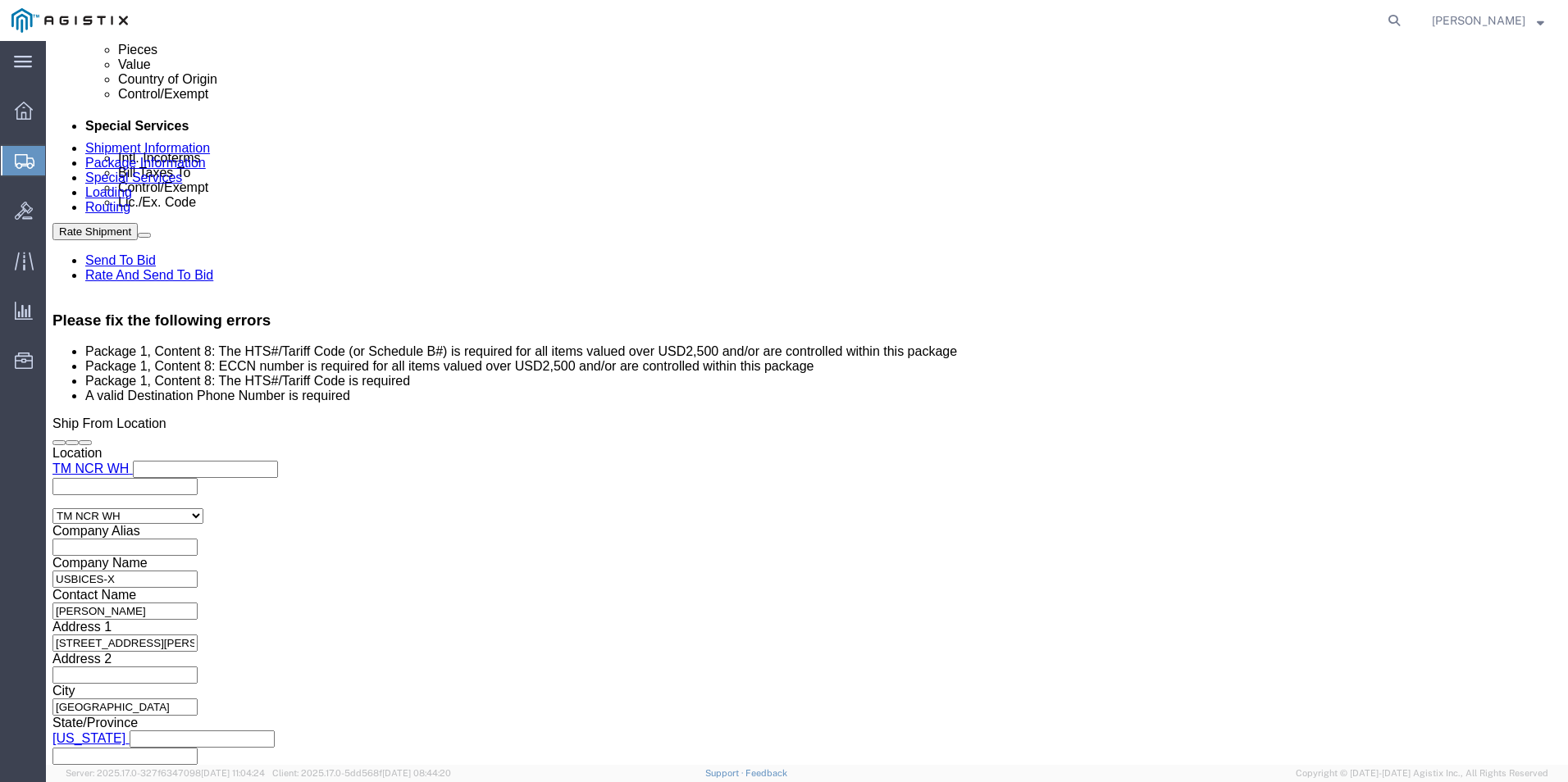
scroll to position [956, 0]
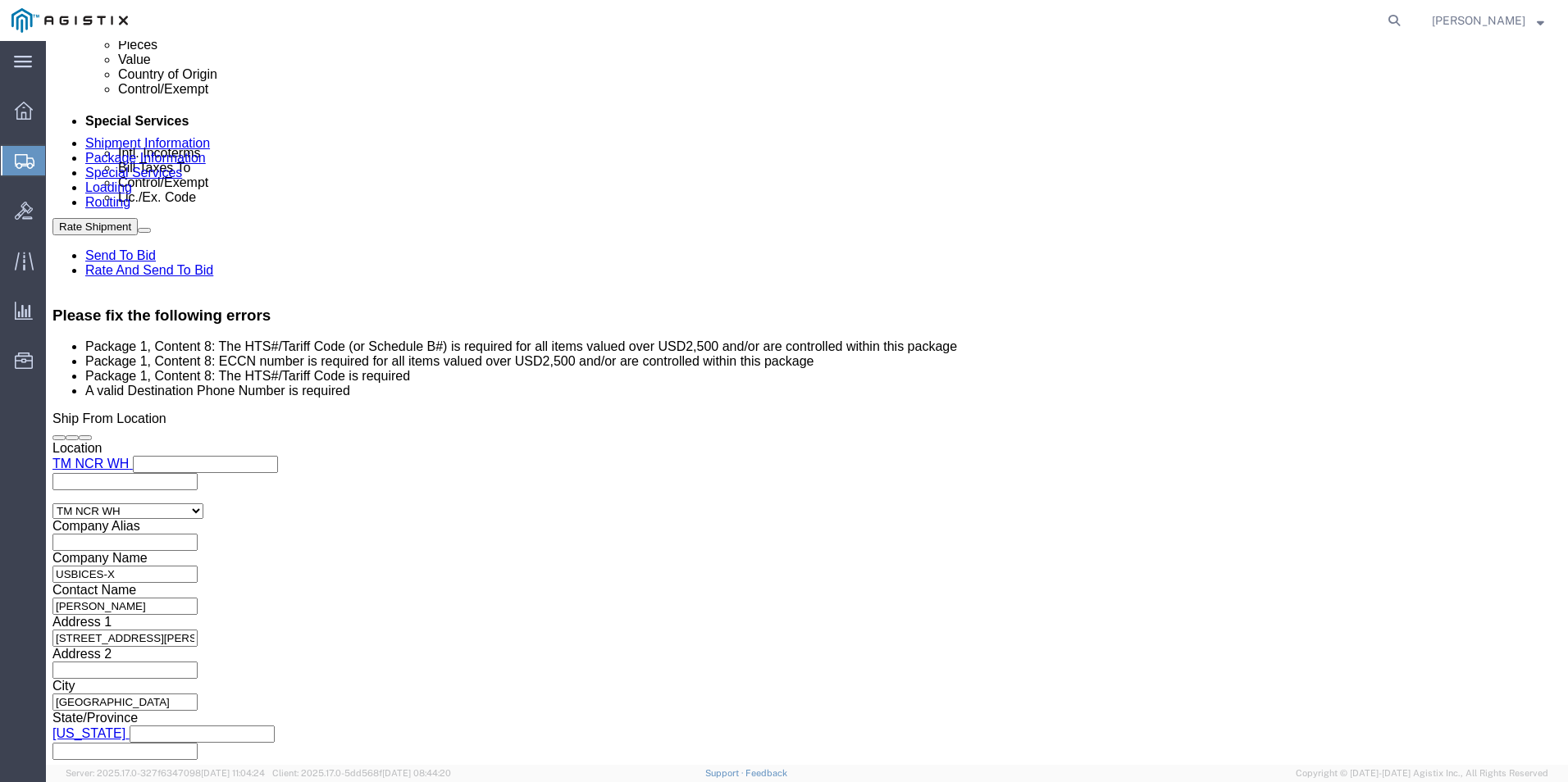
click dd "1.00 Each"
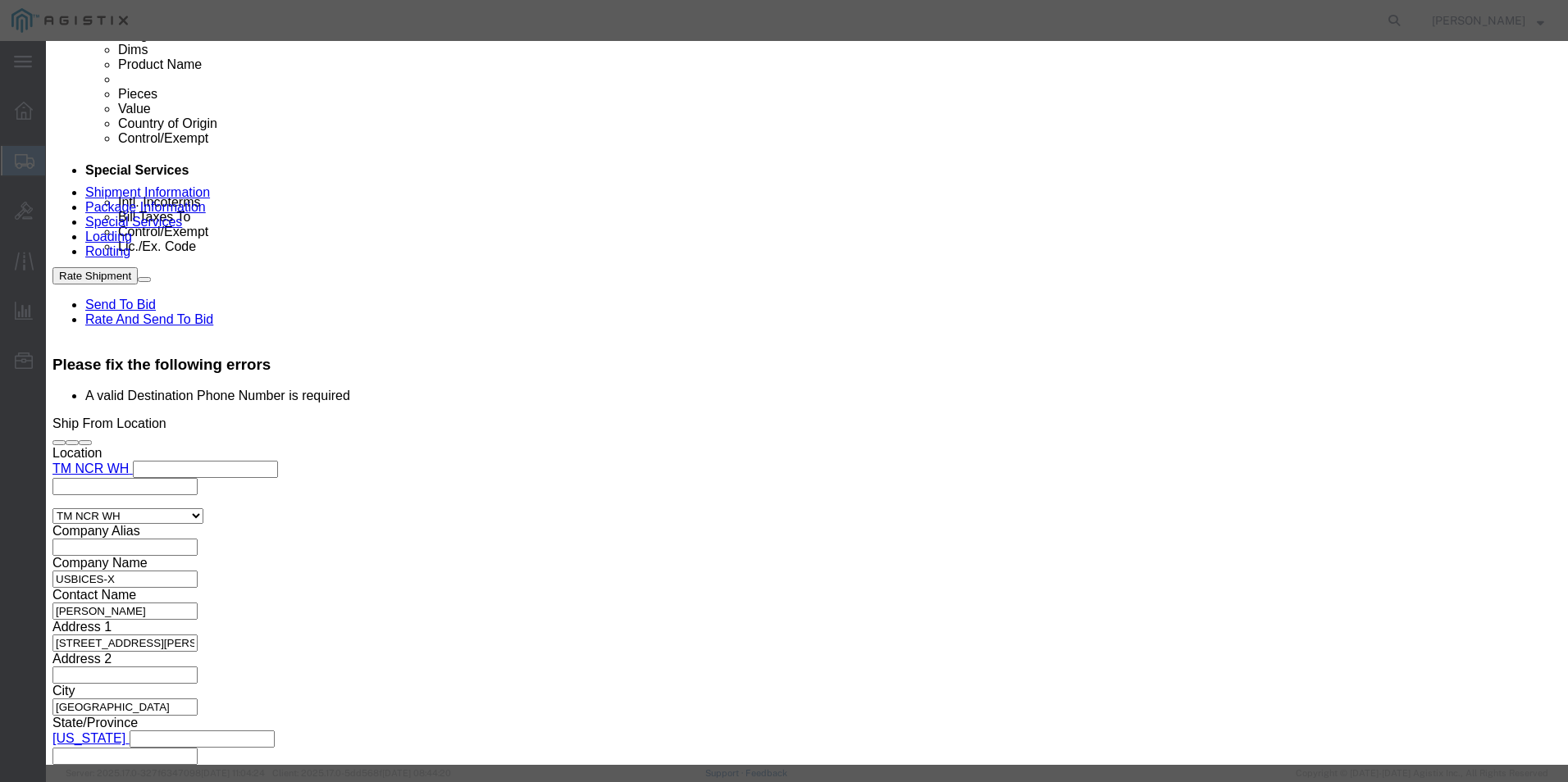
scroll to position [323, 0]
type input "8517620090"
click input "text"
type input "5A002"
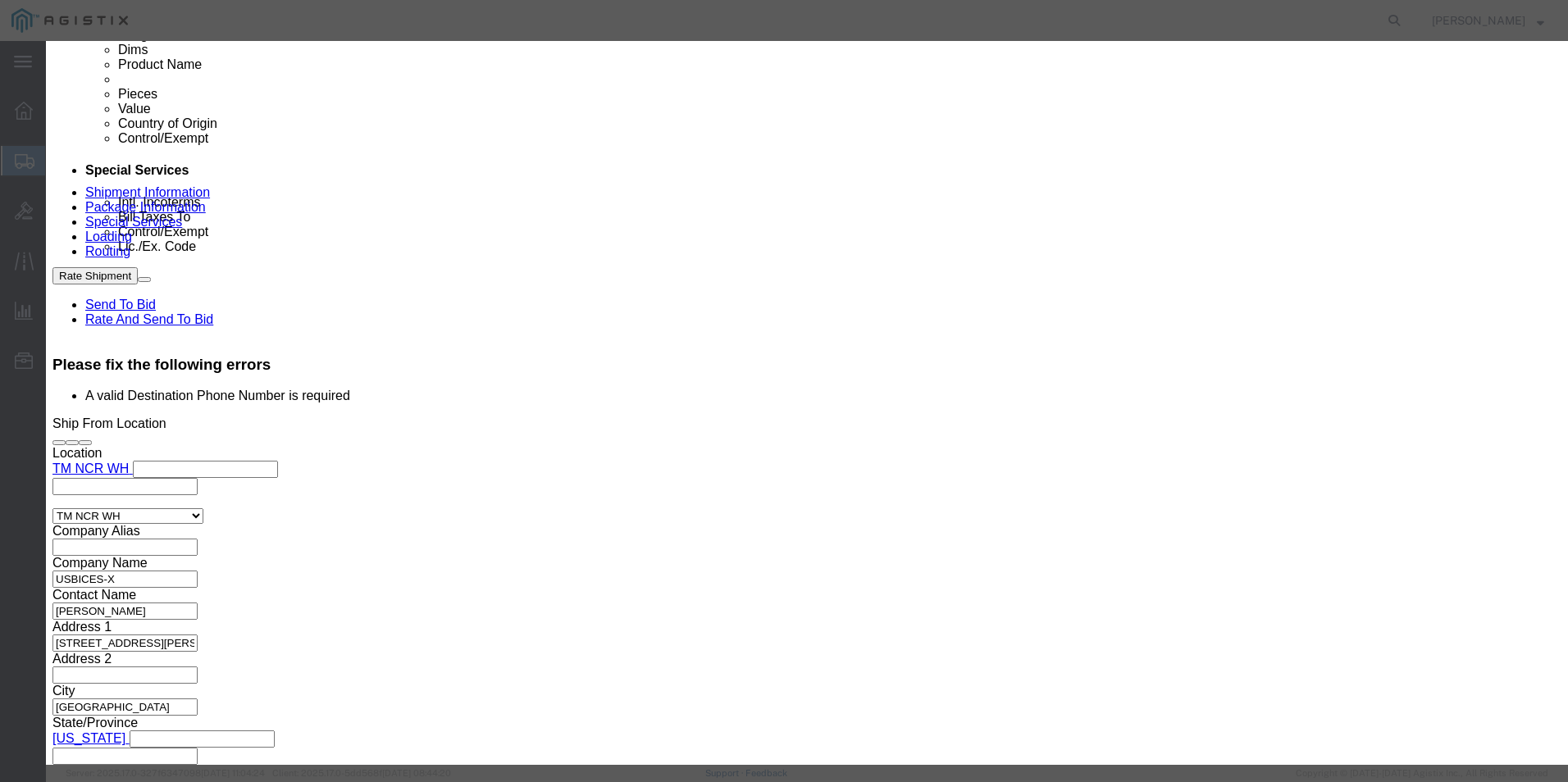
click button "Save & Close"
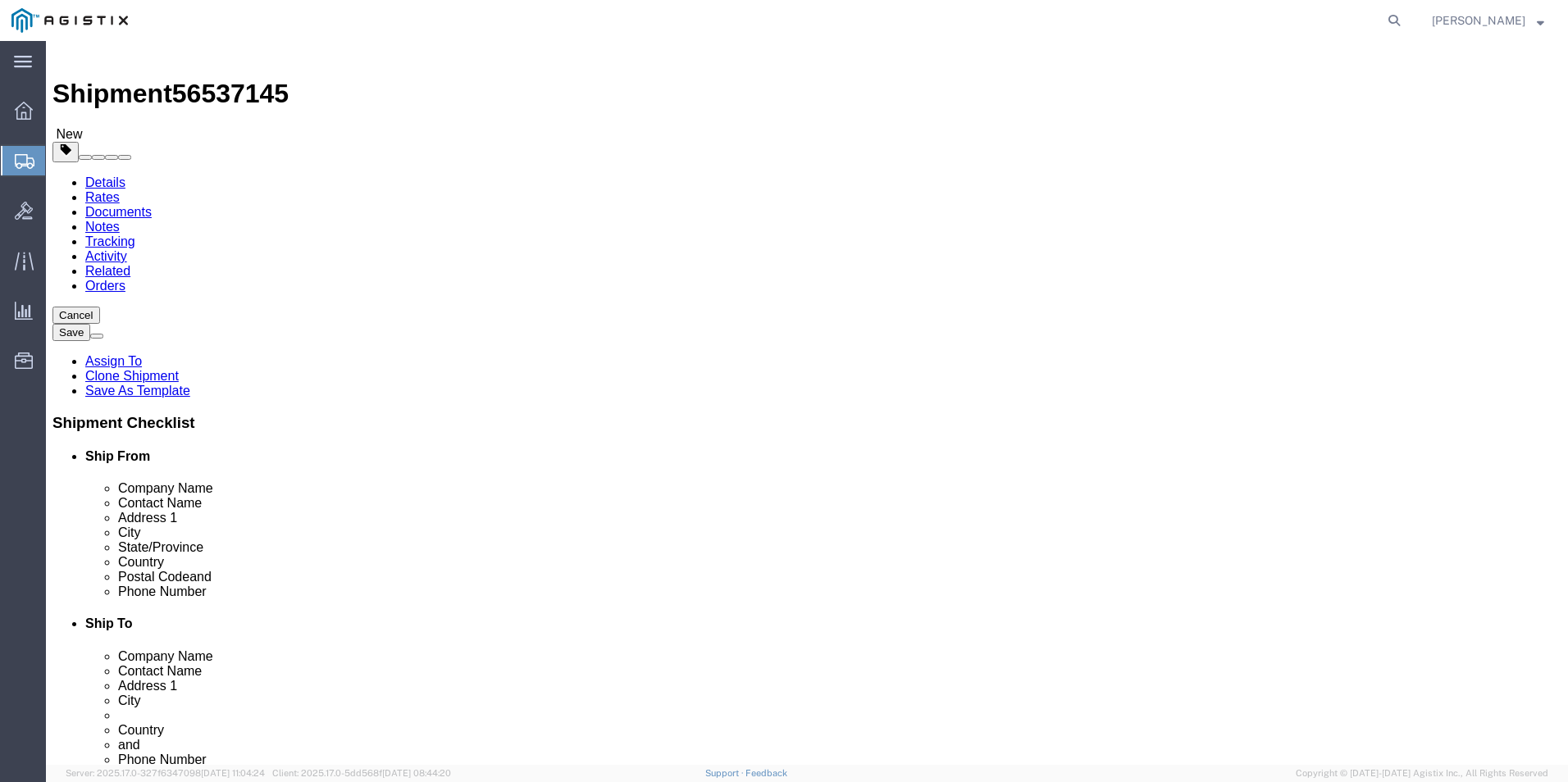
scroll to position [0, 0]
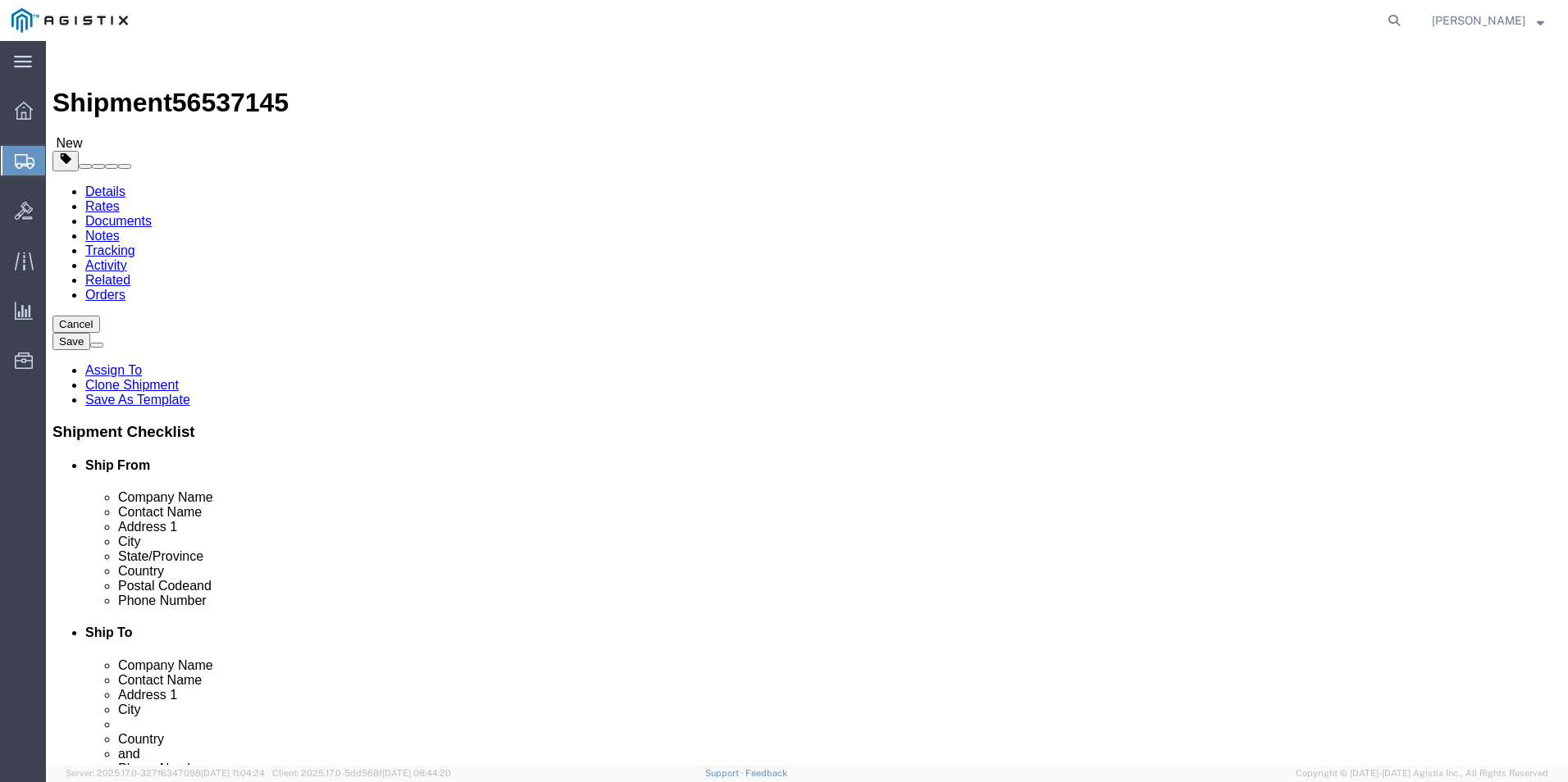
click link "Shipment Information"
click input "[PHONE_NUMBER]/2660"
type input "+4971170808039"
click button "Rate Shipment"
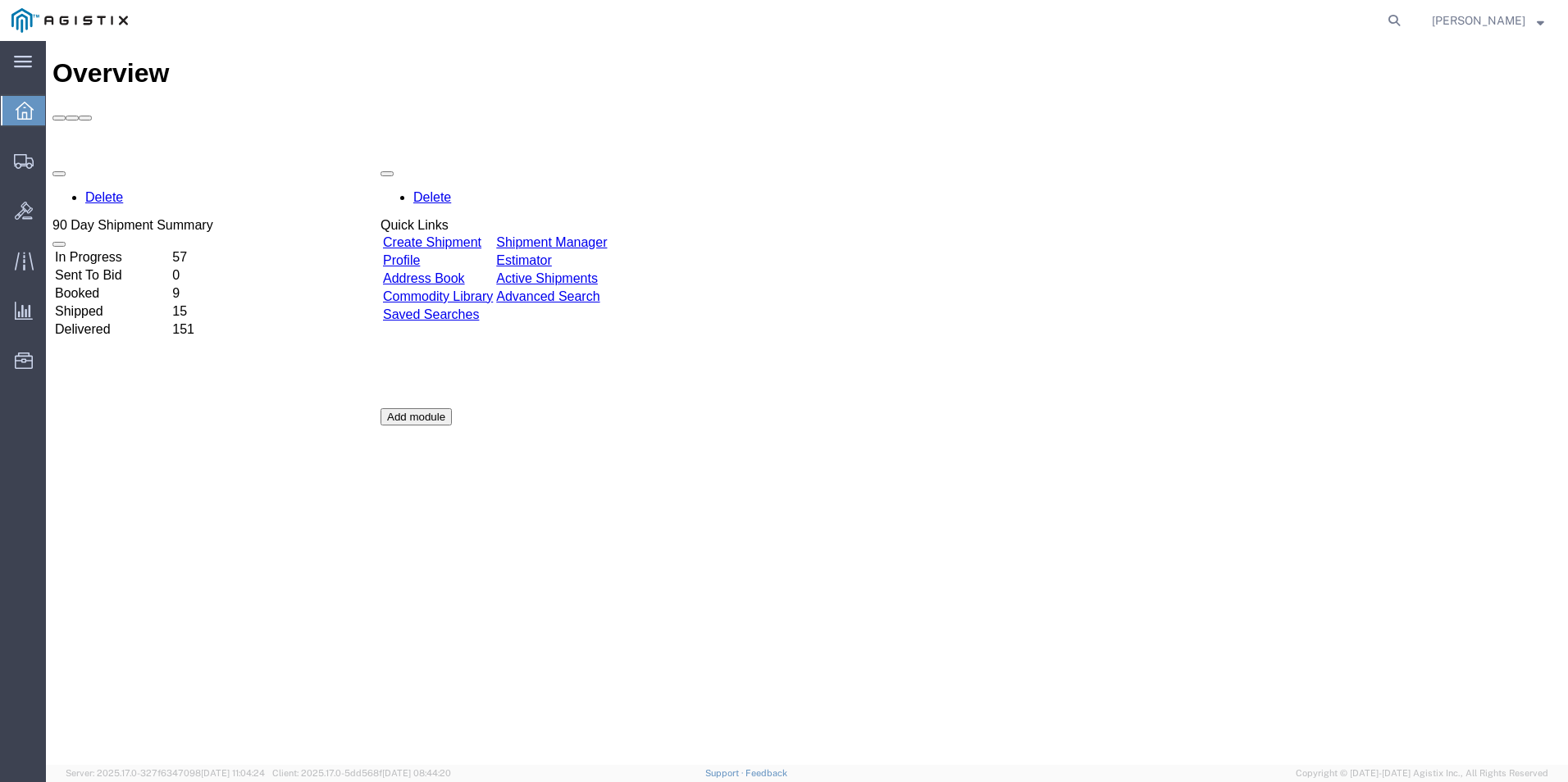
click at [464, 235] on link "Create Shipment" at bounding box center [432, 242] width 98 height 14
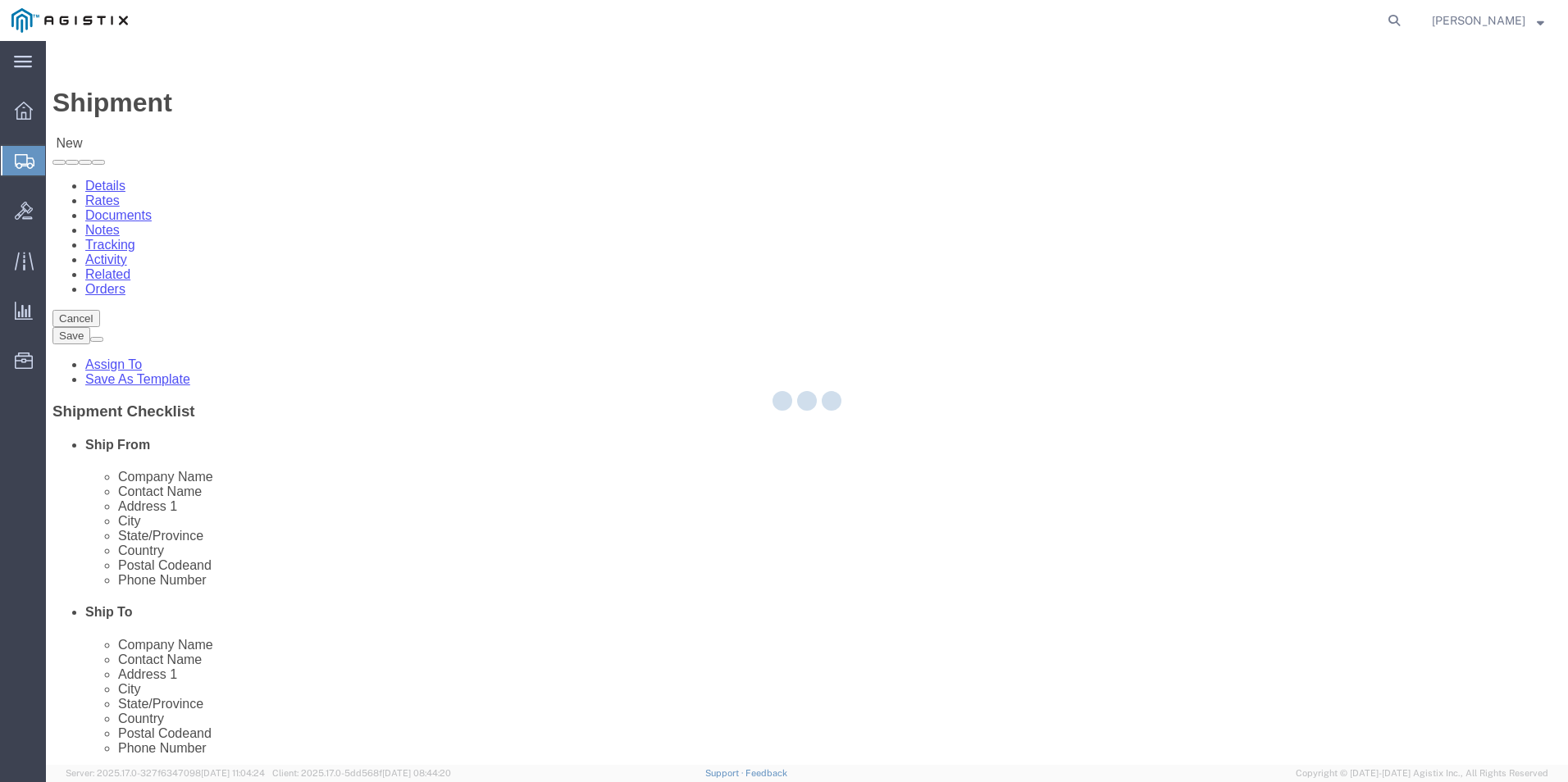
select select
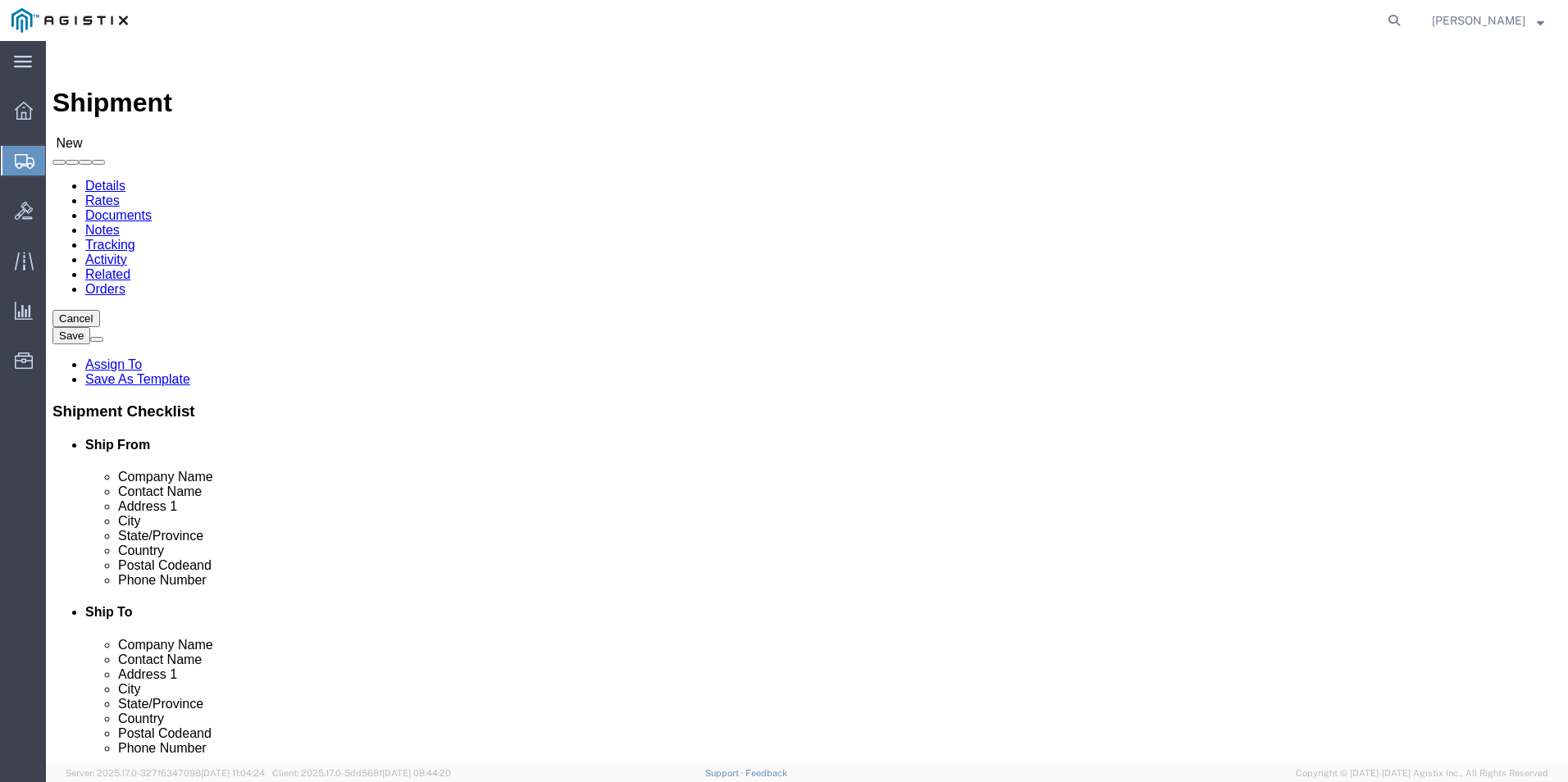
scroll to position [166, 0]
select select "69651"
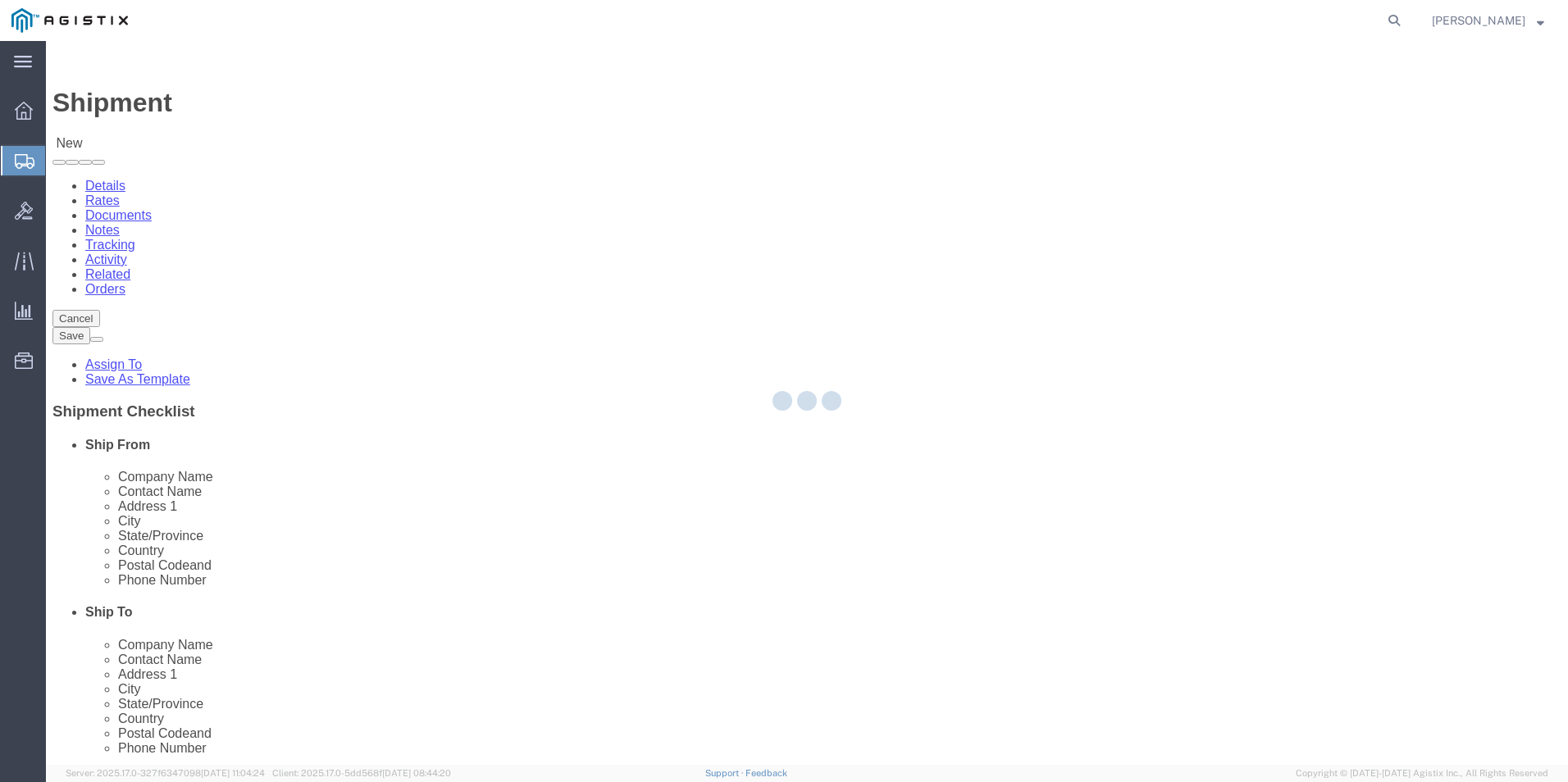
type input "USBICES-X"
type input "[STREET_ADDRESS][PERSON_NAME]"
type input "[GEOGRAPHIC_DATA]"
type input "22180"
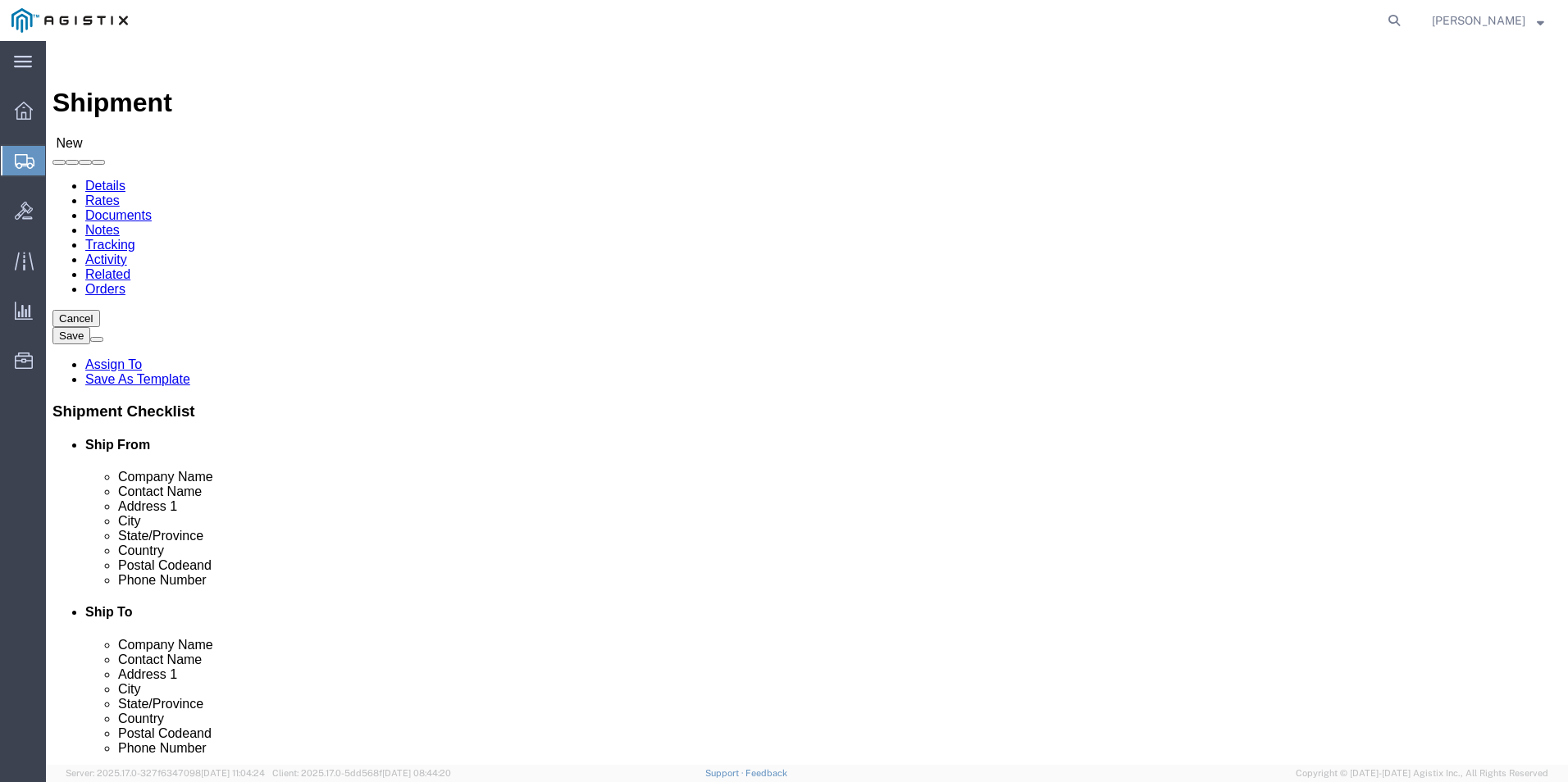
select select "VA"
click input "text"
type input "[PERSON_NAME]"
click input "text"
type input "2"
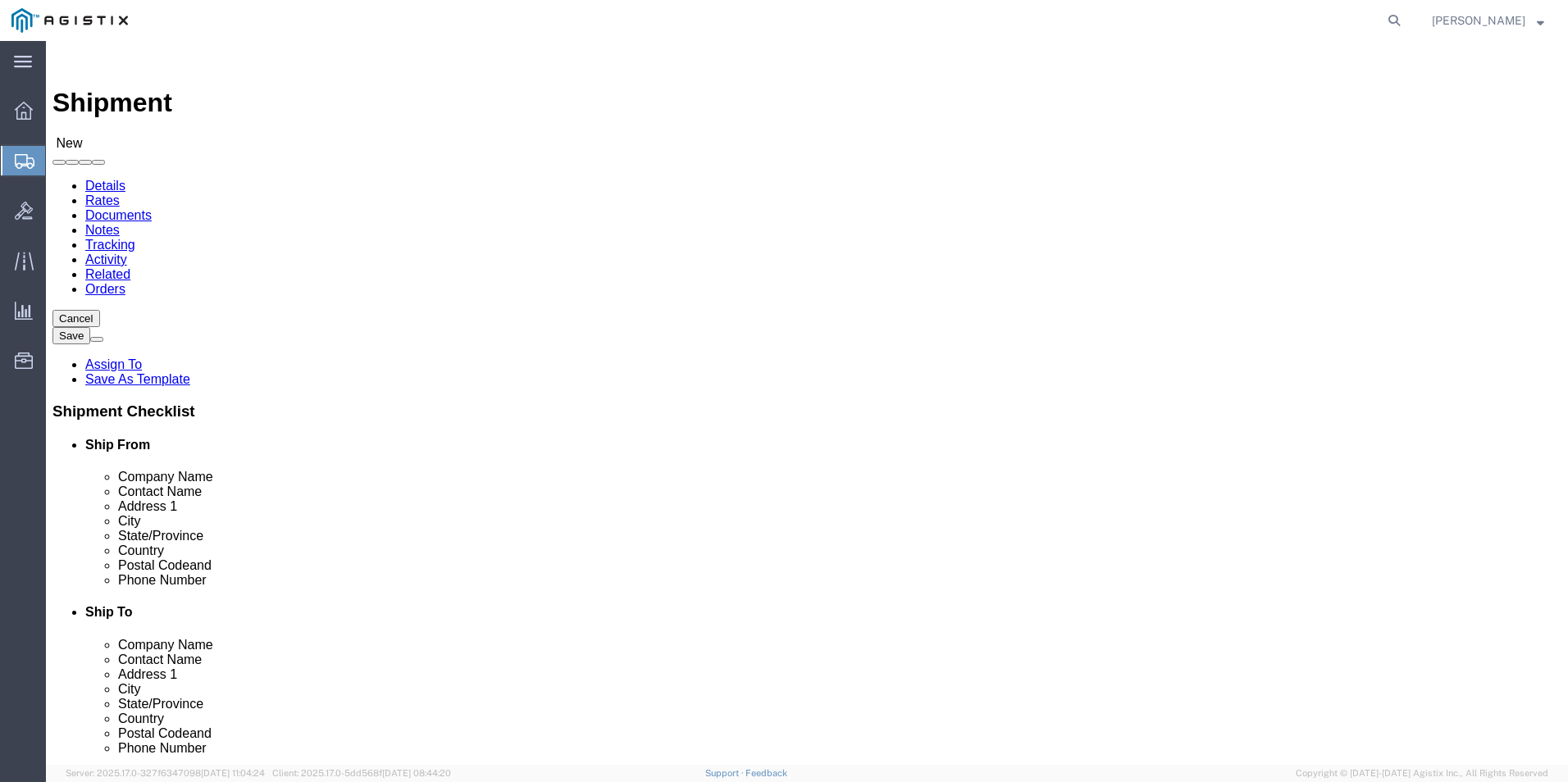
type input "[PHONE_NUMBER]"
click input "text"
type input "[PERSON_NAME][EMAIL_ADDRESS][DOMAIN_NAME]"
click input "checkbox"
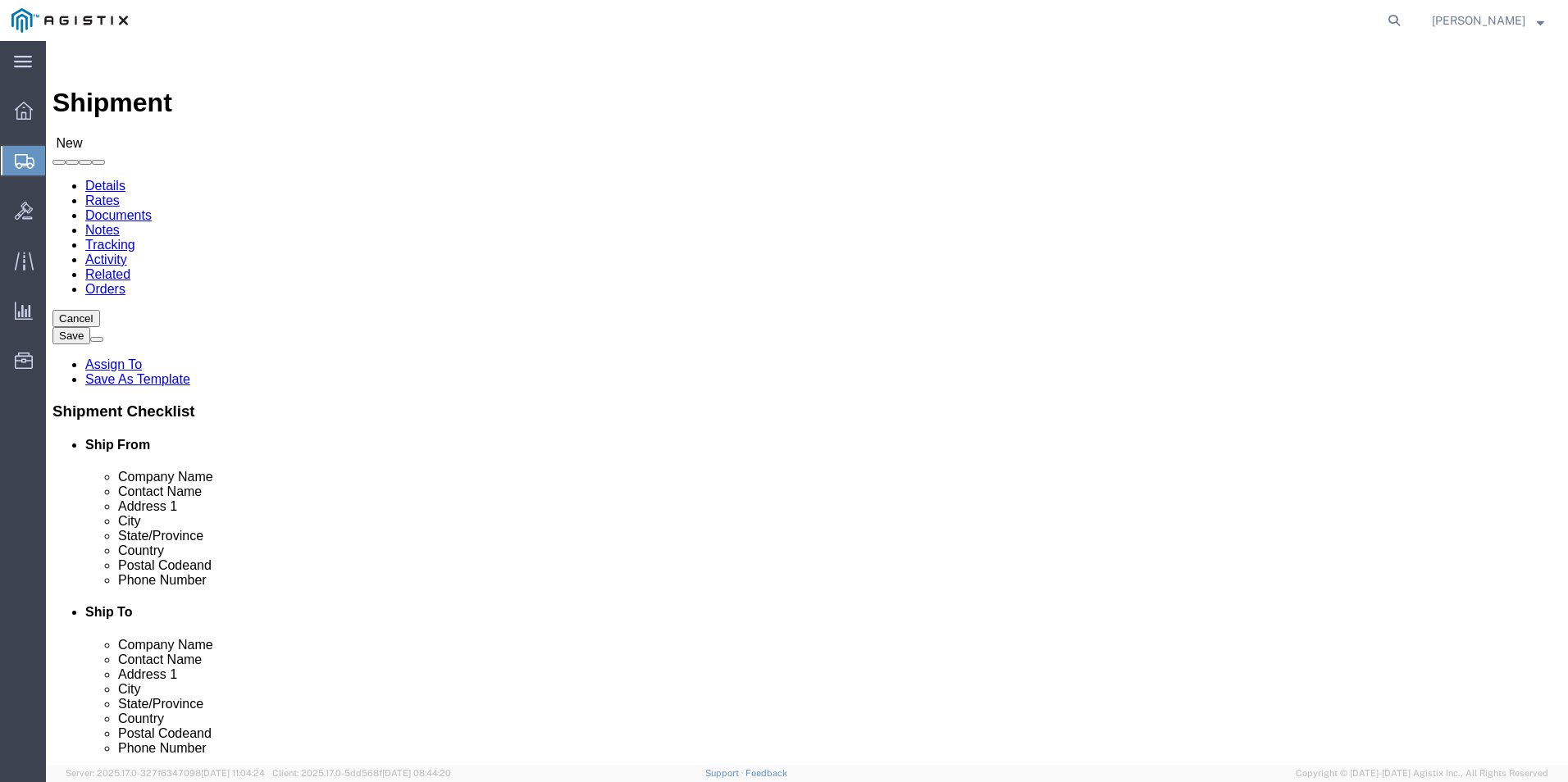
checkbox input "true"
select select "34238"
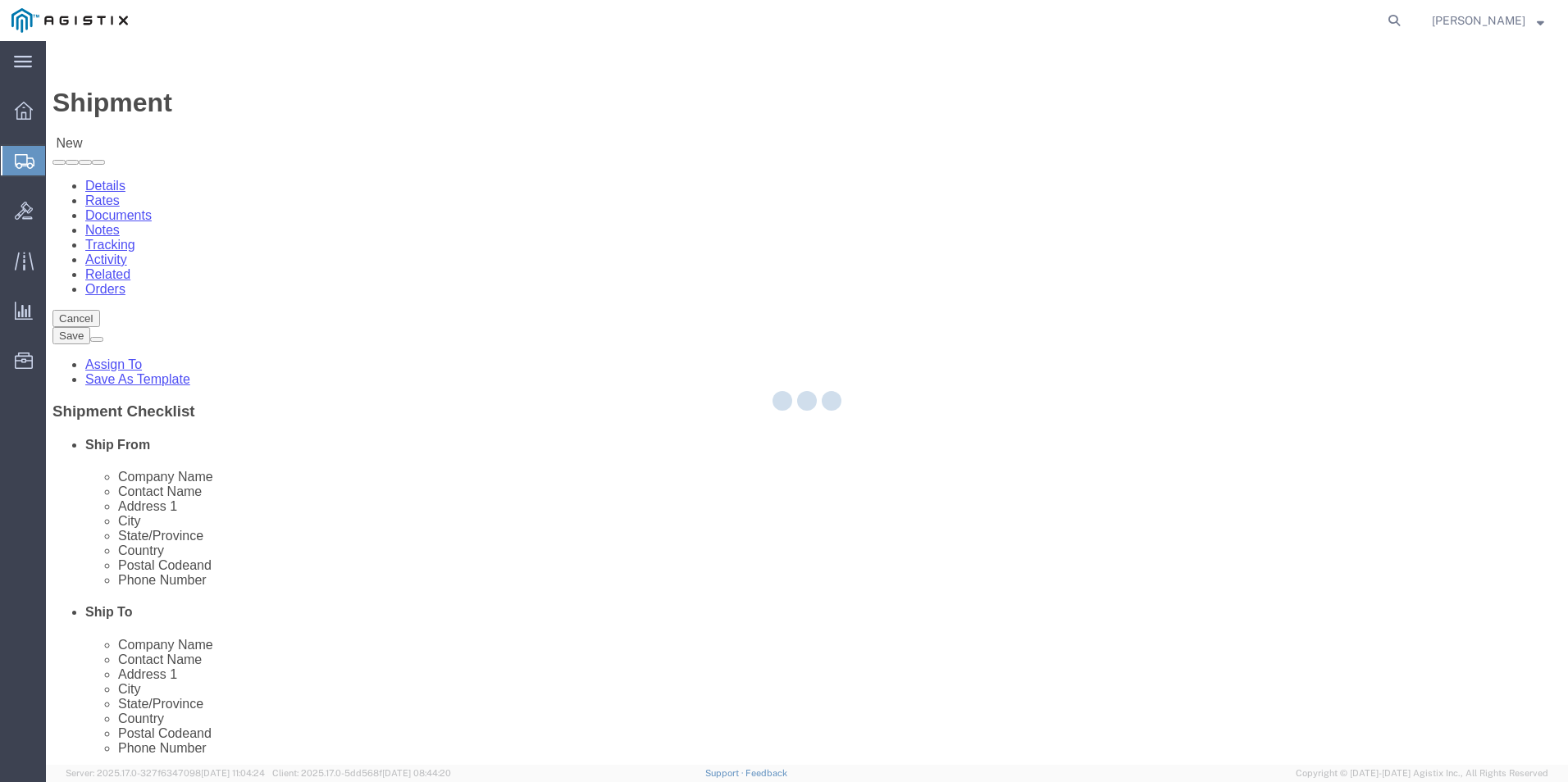
type input "USBICES-X"
type input "[PERSON_NAME]"
type input "HQ USEUCOM J6/9 BICES, BLDG. 2301 RM. 16"
type input "PATCH BARRACKS, KURMAERKER KASERNE"
type input "[GEOGRAPHIC_DATA]"
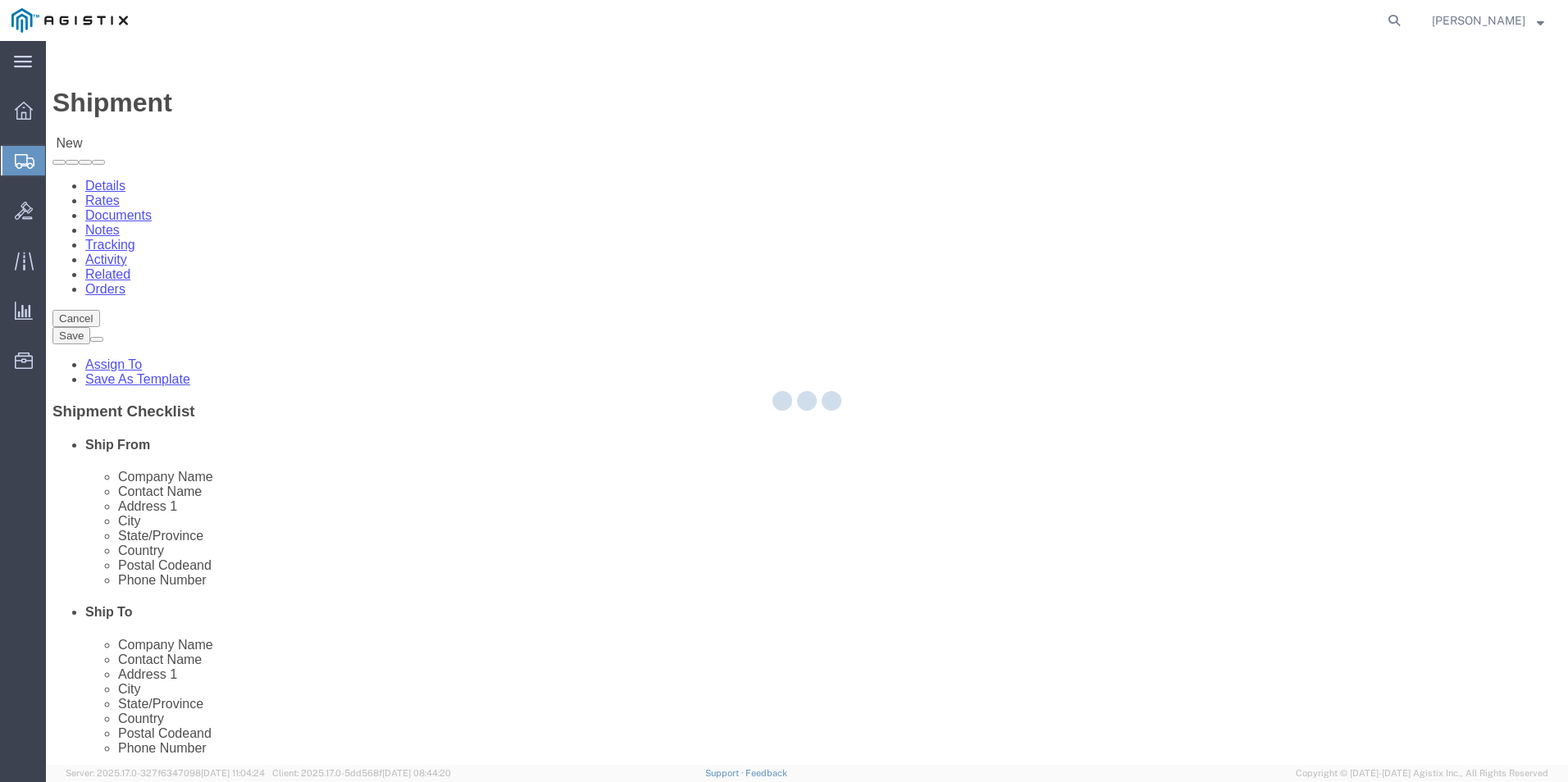
select select "DE"
type input "70569"
type input "[PHONE_NUMBER]/2660"
type input "[PERSON_NAME][EMAIL_ADDRESS][PERSON_NAME][DOMAIN_NAME]"
checkbox input "true"
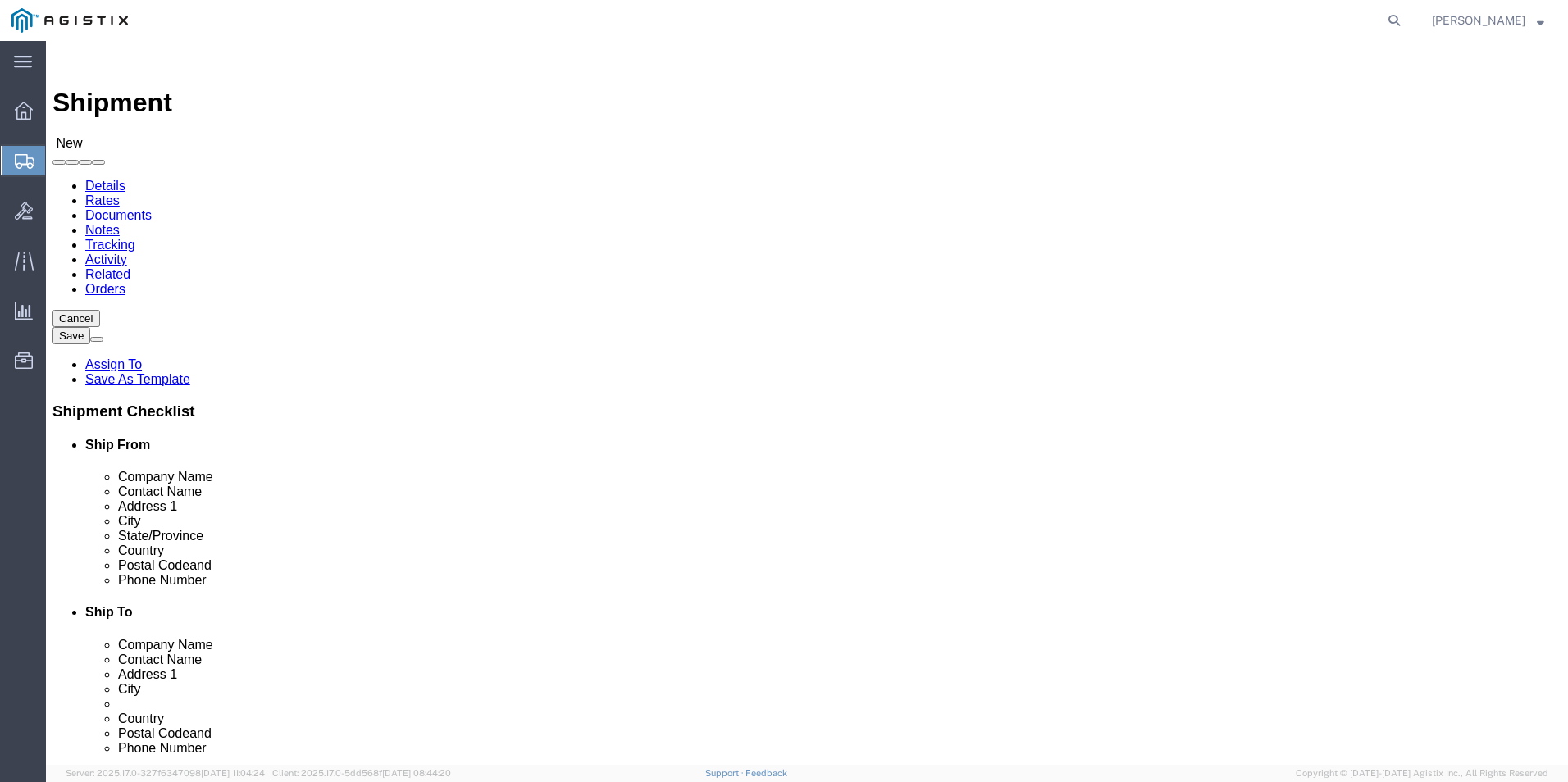
select select "01"
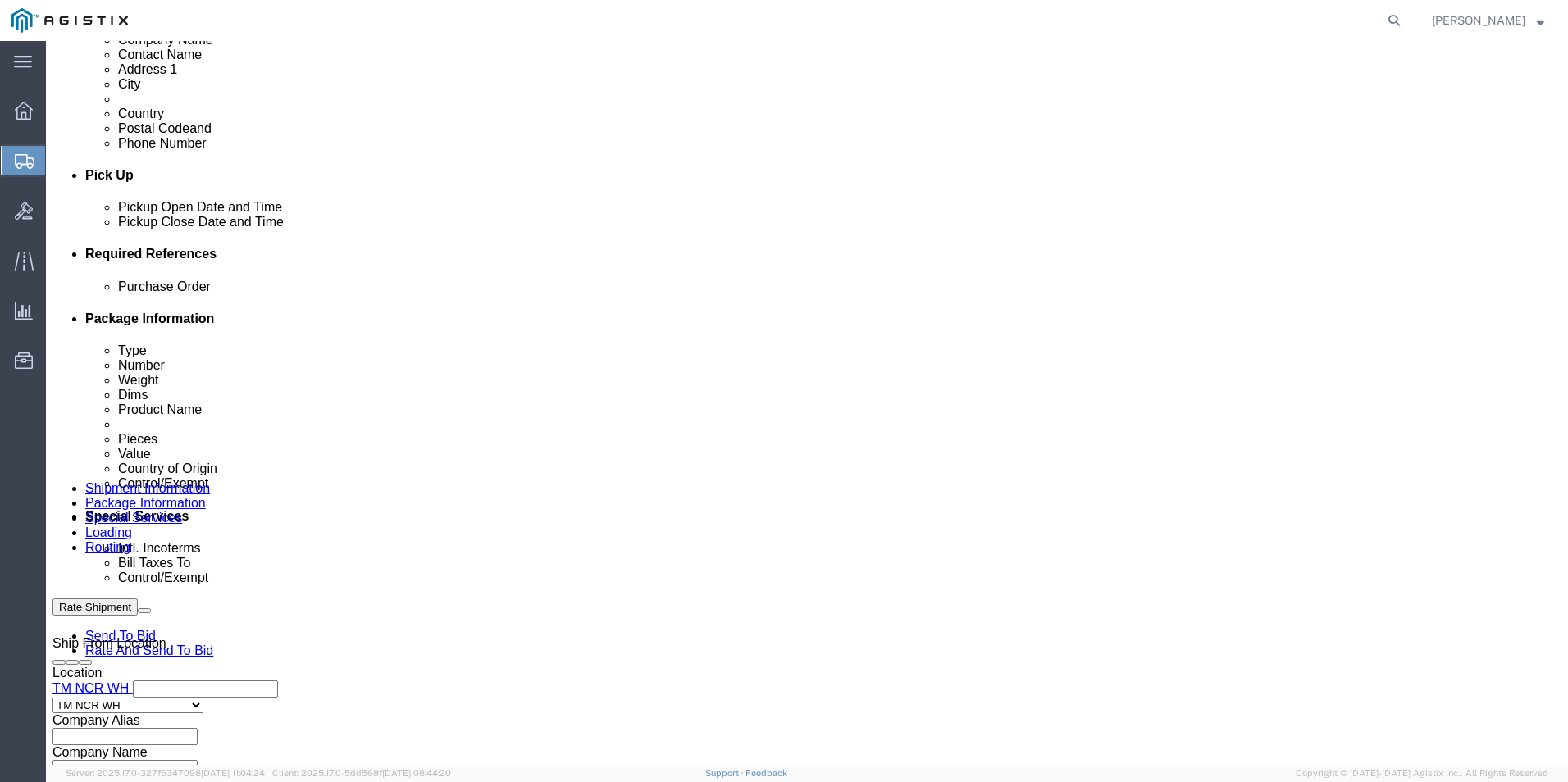
scroll to position [902, 0]
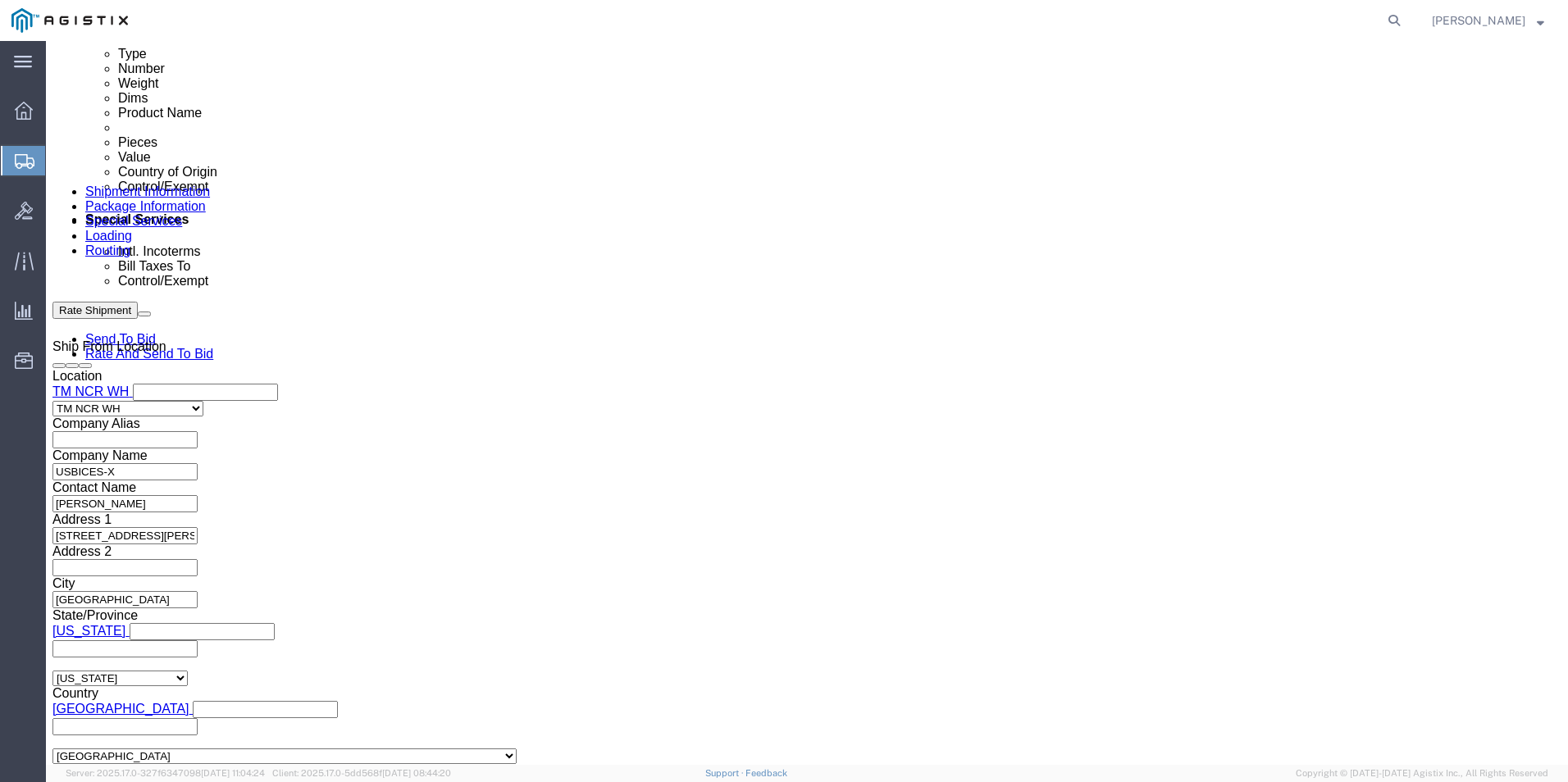
click input "text"
type input "g"
type input "GDIT-73509"
click button "Add reference"
click select "Select Account Type Activity ID Airline Appointment Number ASN Batch Request # …"
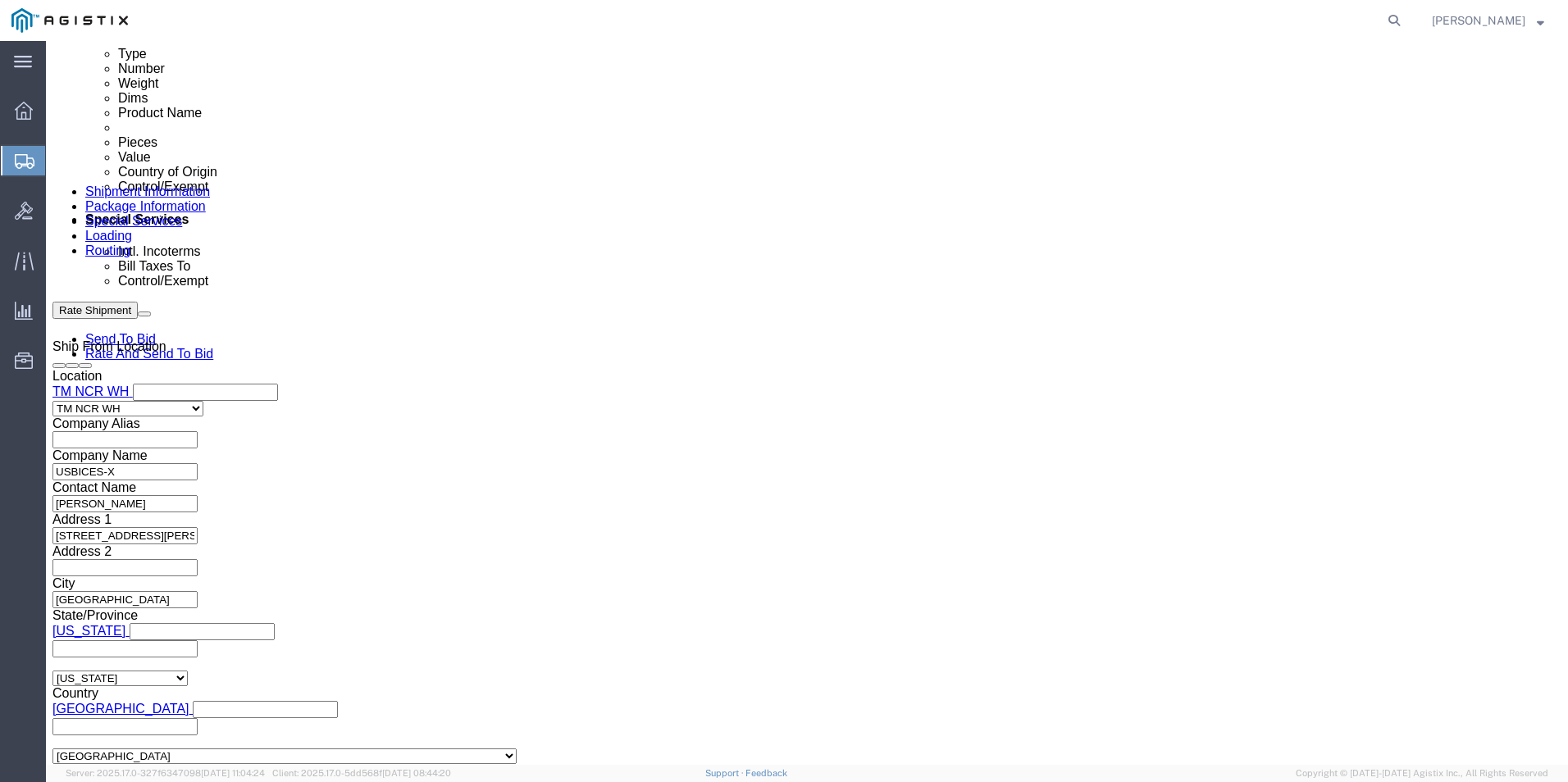
scroll to position [1047, 0]
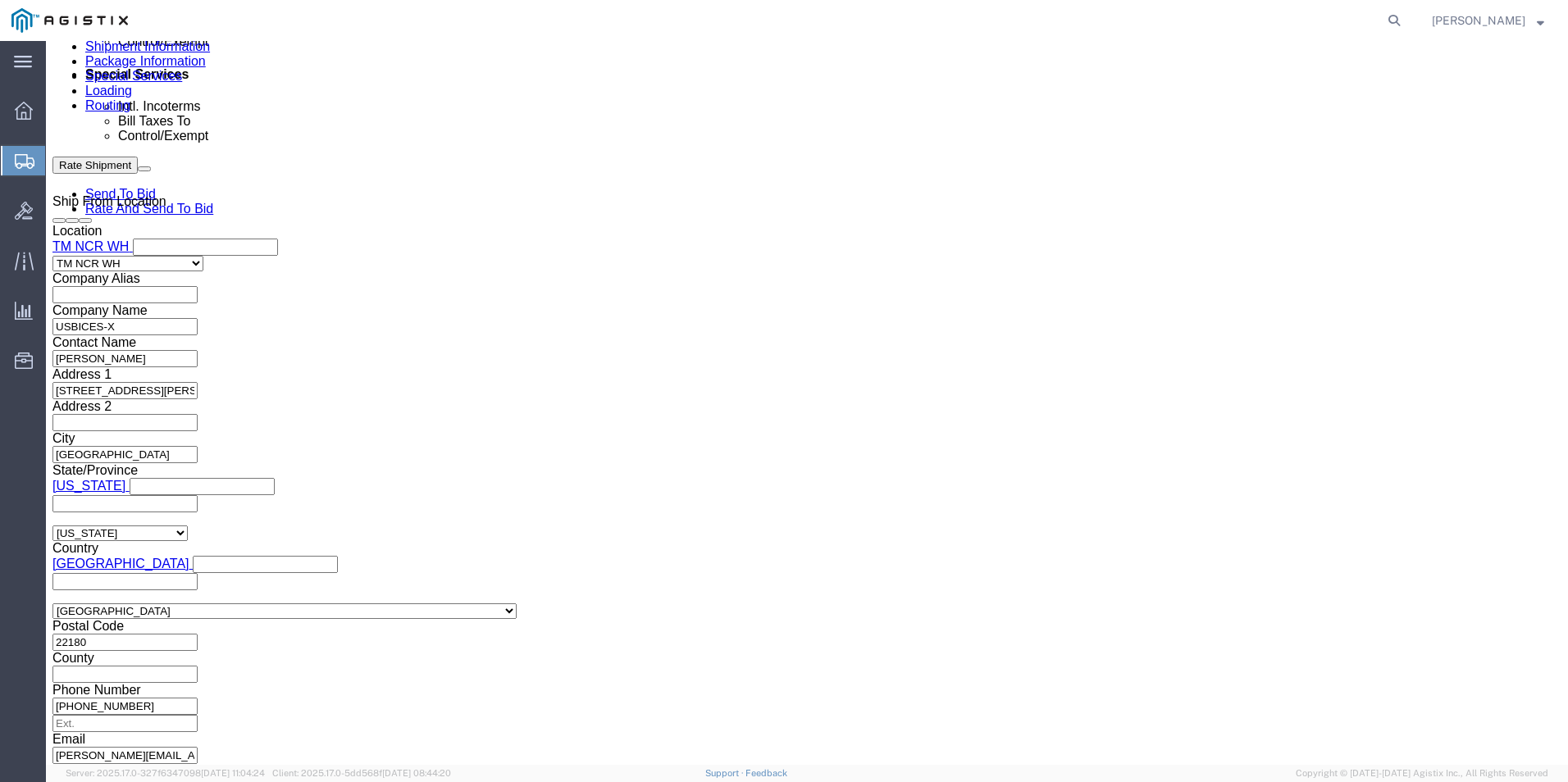
click select "Select Account Type Activity ID Airline Appointment Number ASN Batch Request # …"
select select "PURCHORD"
click select "Select Account Type Activity ID Airline Appointment Number ASN Batch Request # …"
click input "text"
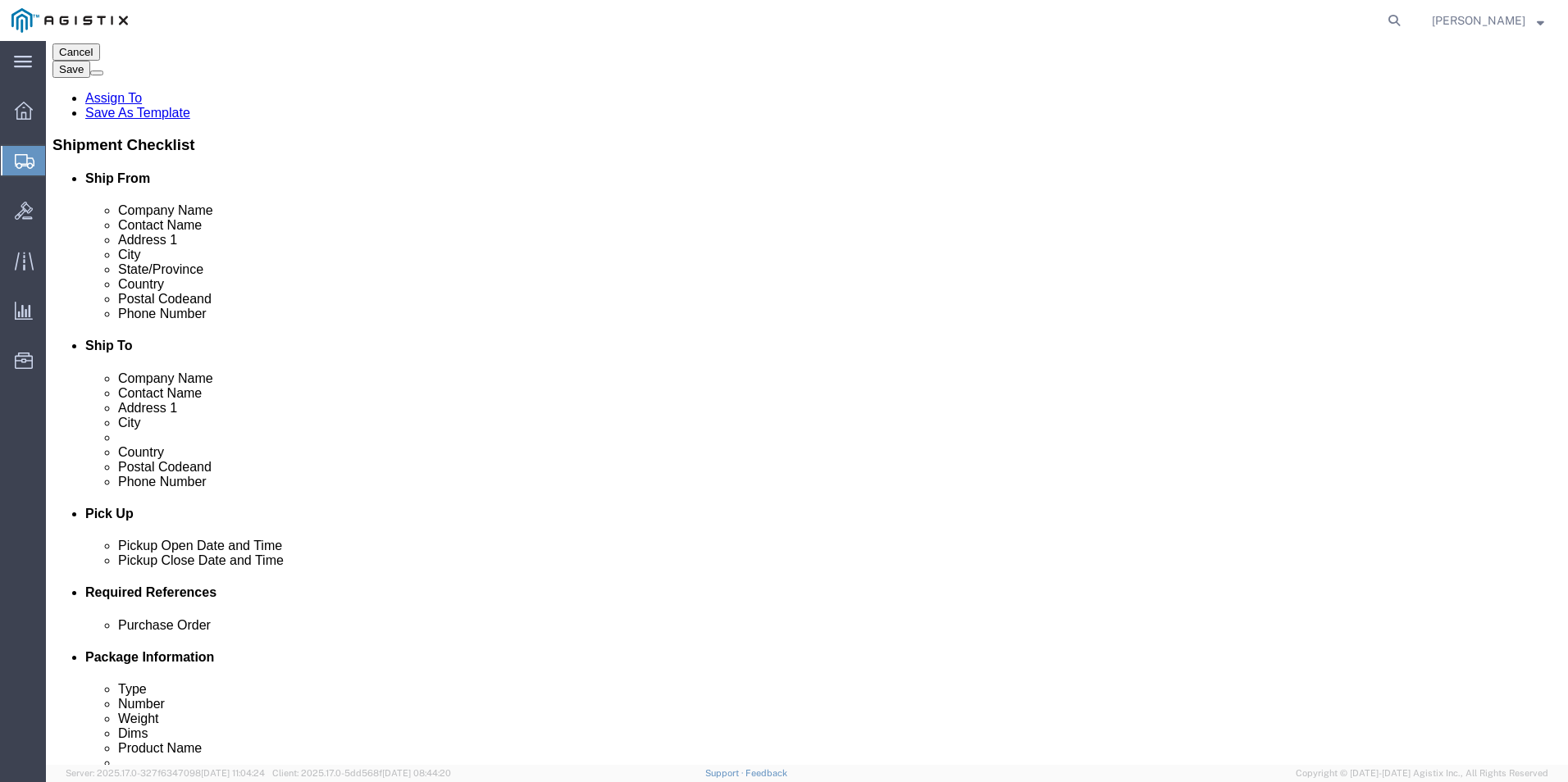
scroll to position [0, 0]
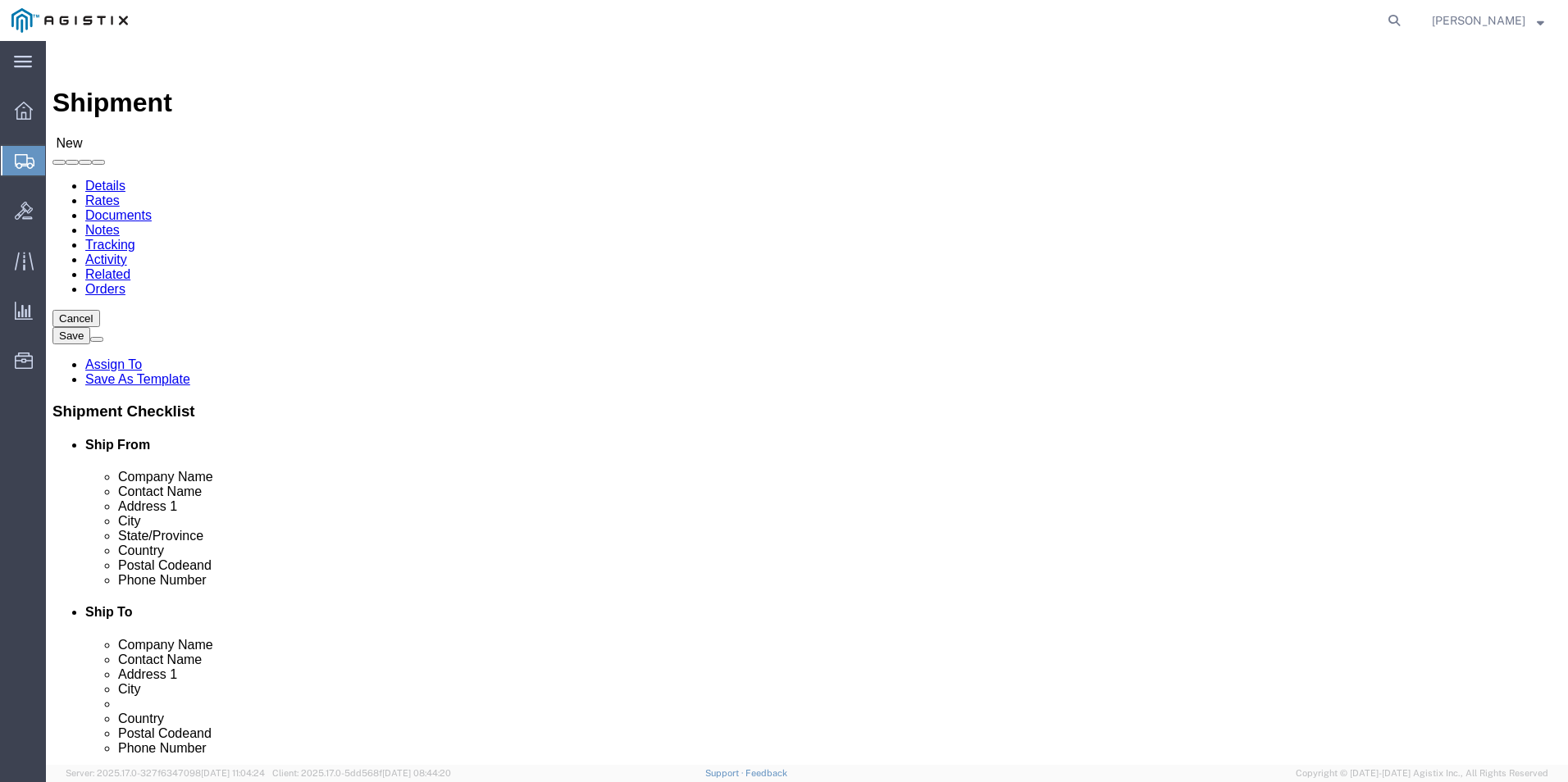
type input "GDIT-72776"
click icon
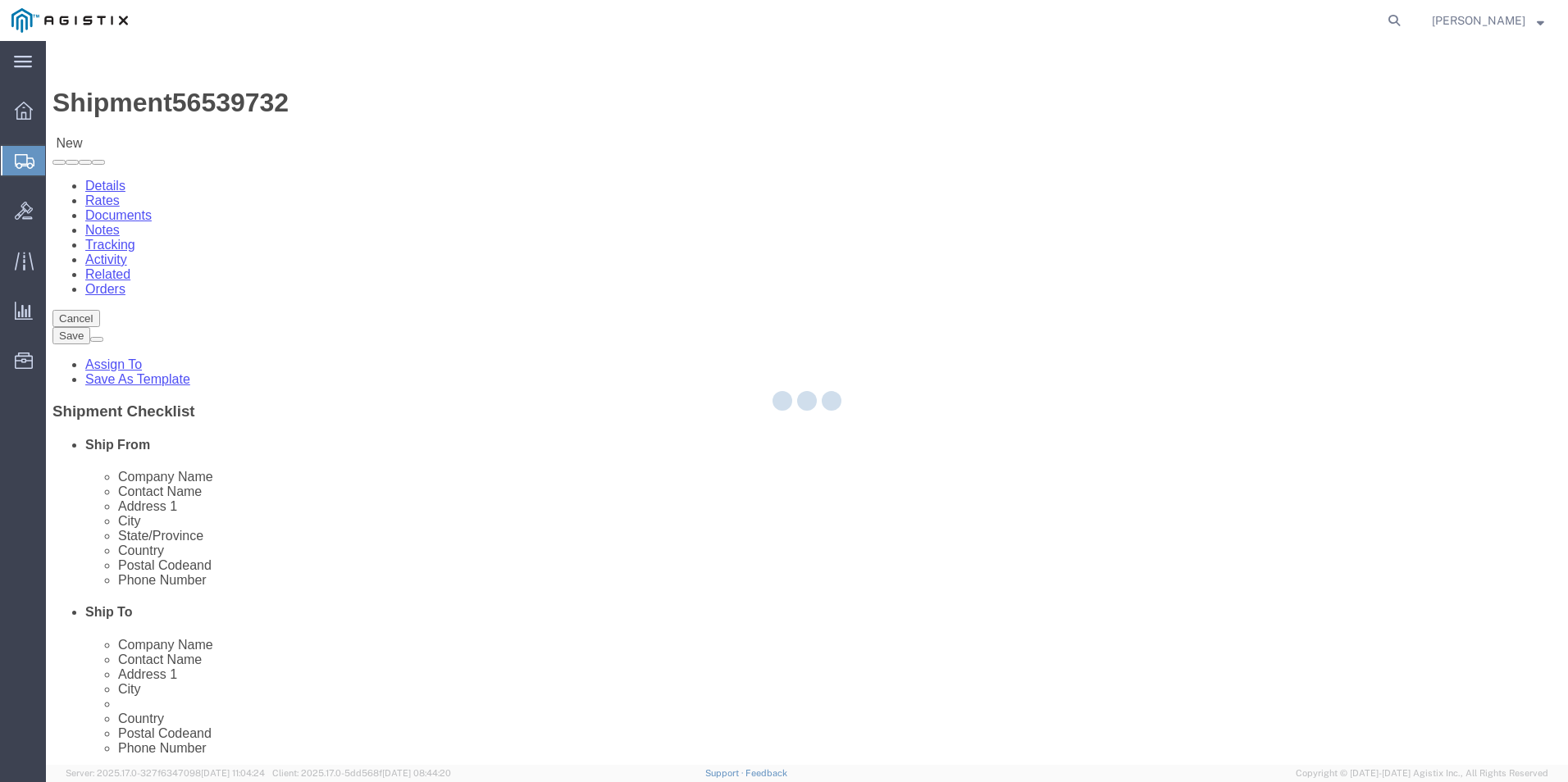
select select "69651"
select select "34238"
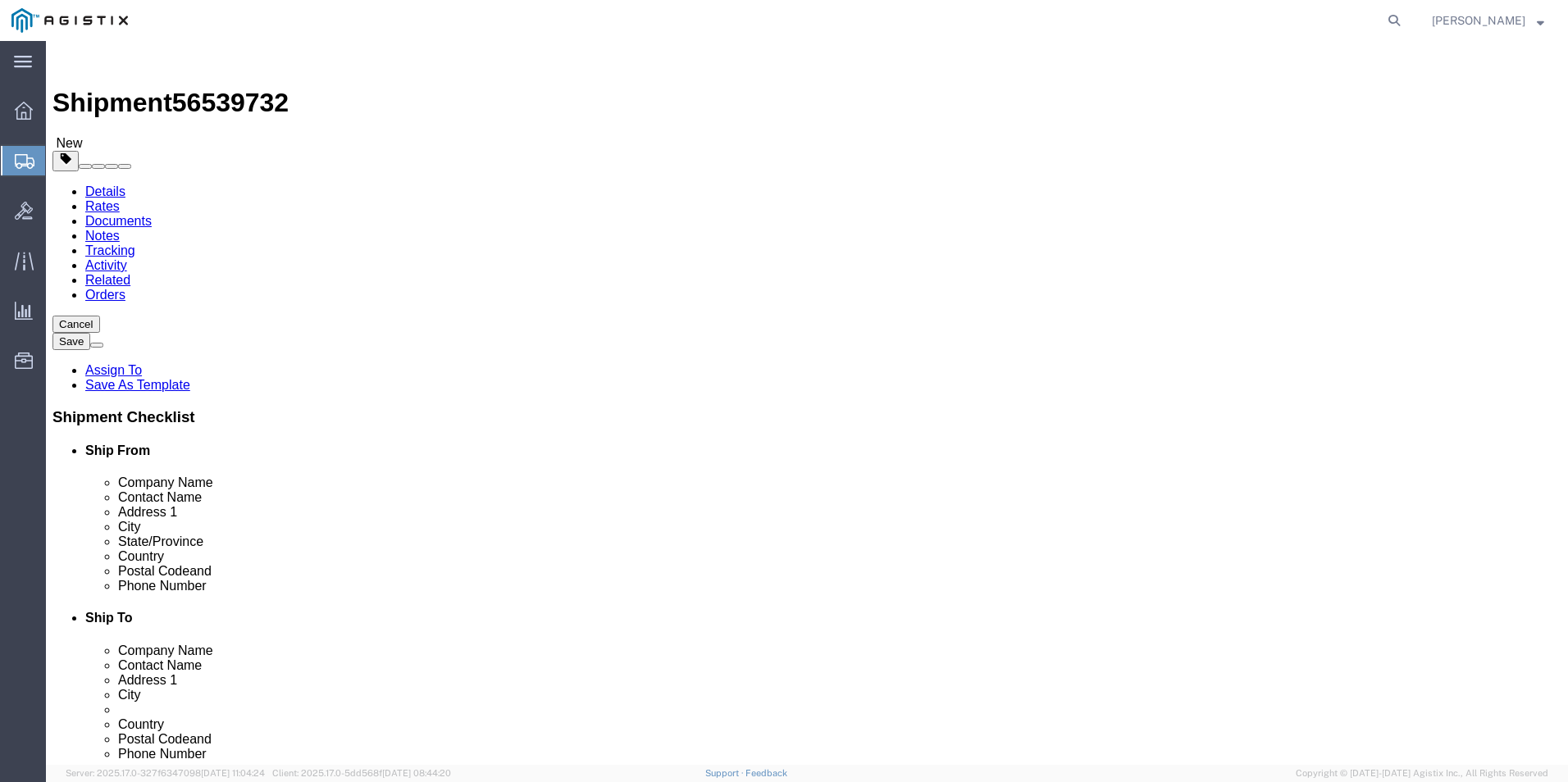
click select "Select Bale(s) Basket(s) Bolt(s) Bottle(s) Buckets Bulk Bundle(s) Can(s) Cardbo…"
select select "PSNS"
click select "Select Bale(s) Basket(s) Bolt(s) Bottle(s) Buckets Bulk Bundle(s) Can(s) Cardbo…"
click link "Add Content"
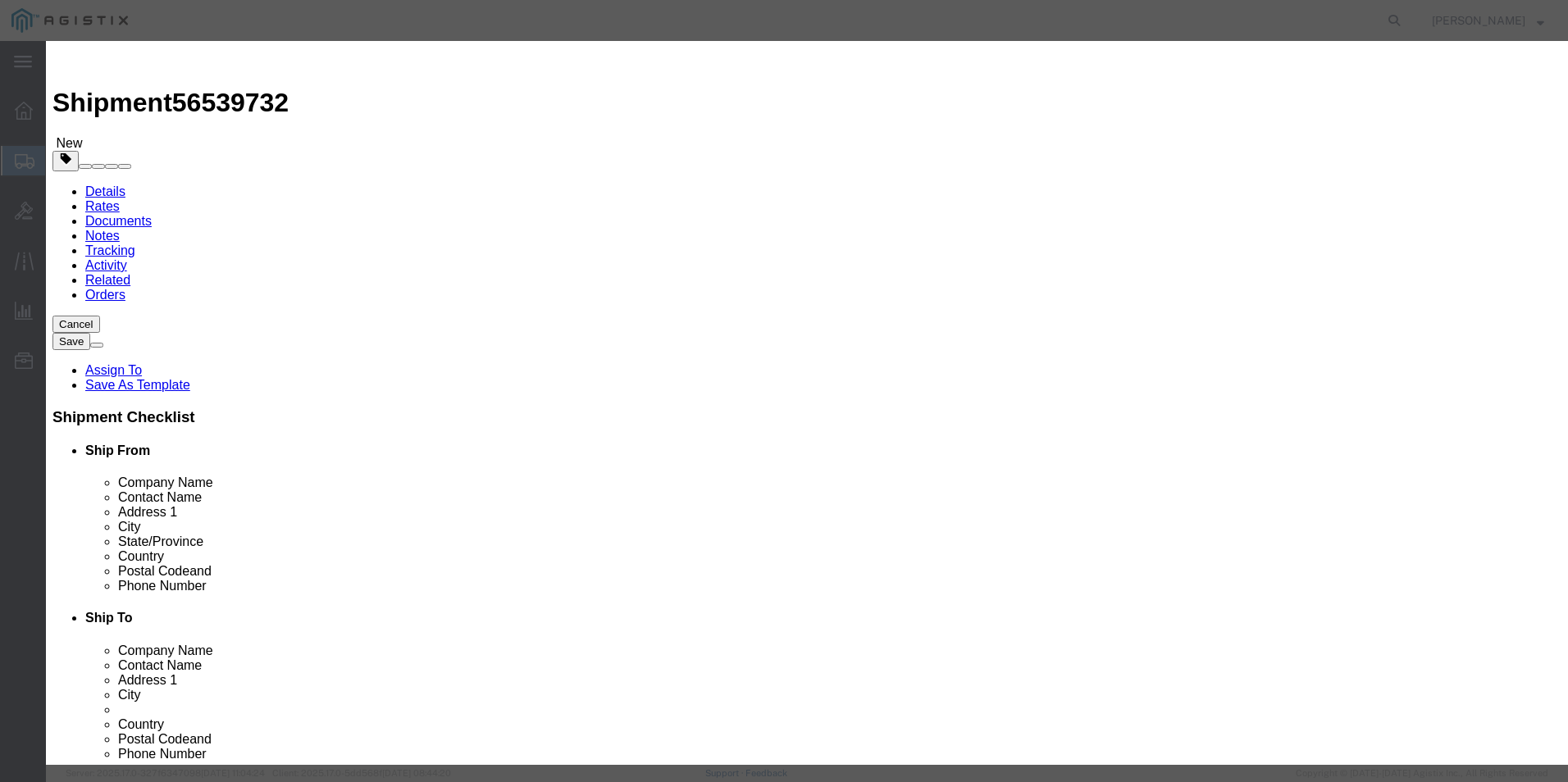
click input "text"
paste input "CS-DeskPro-NR-K9++"
type input "CS-DeskPro-NR-K9++"
click strong "CS-DESKPRO-NR-K9++"
type input "1"
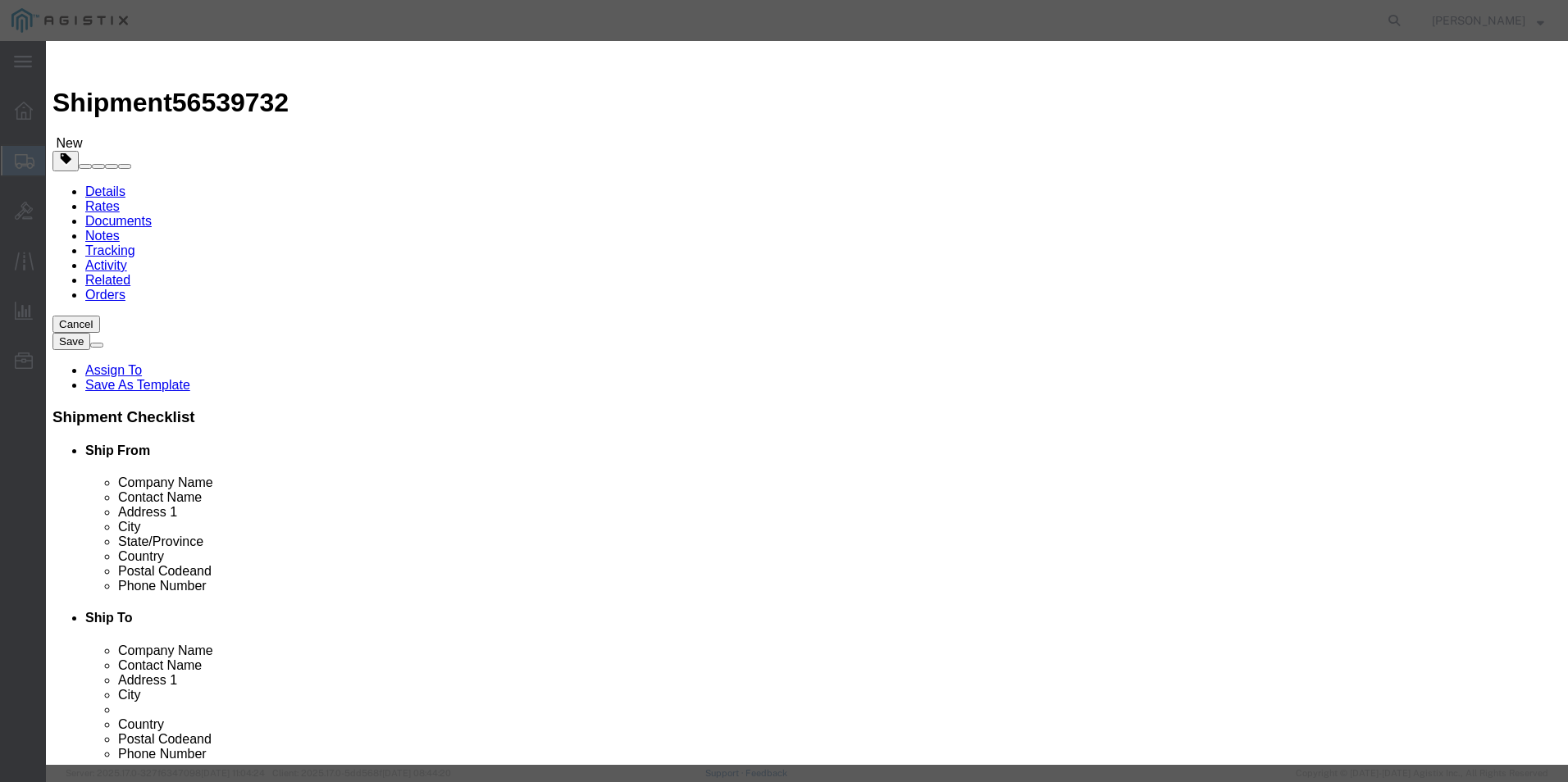
select select "USD"
select select "92.5"
type textarea "Asset Tag:"
type input "8517.62.0090"
type input "5A992.C"
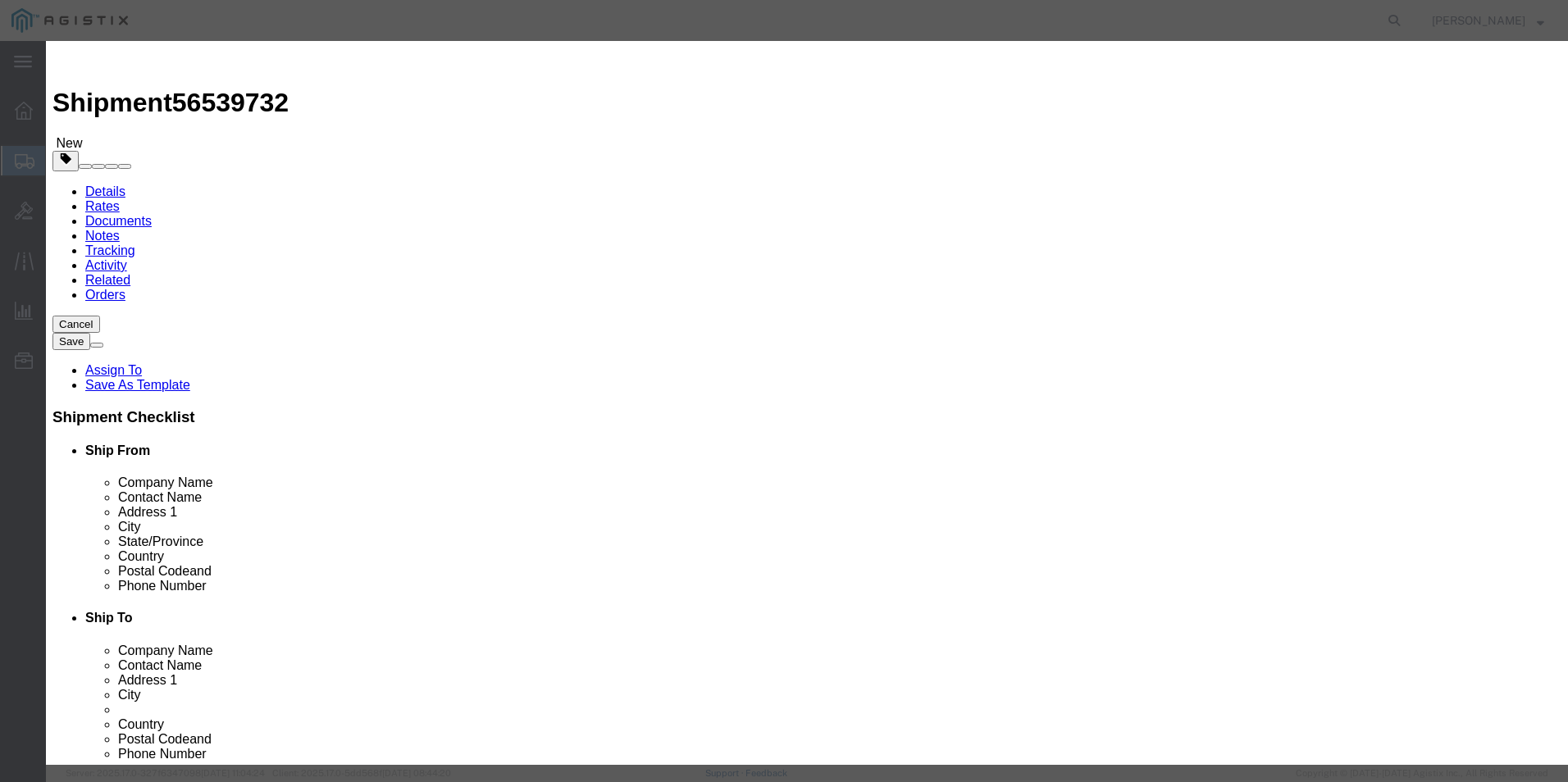
select select "FTR"
checkbox input "true"
checkbox input "false"
type input "Cisco WebEx Desk Pro No Radio TAA"
type input "CS-DESKPRO-NR-K9++"
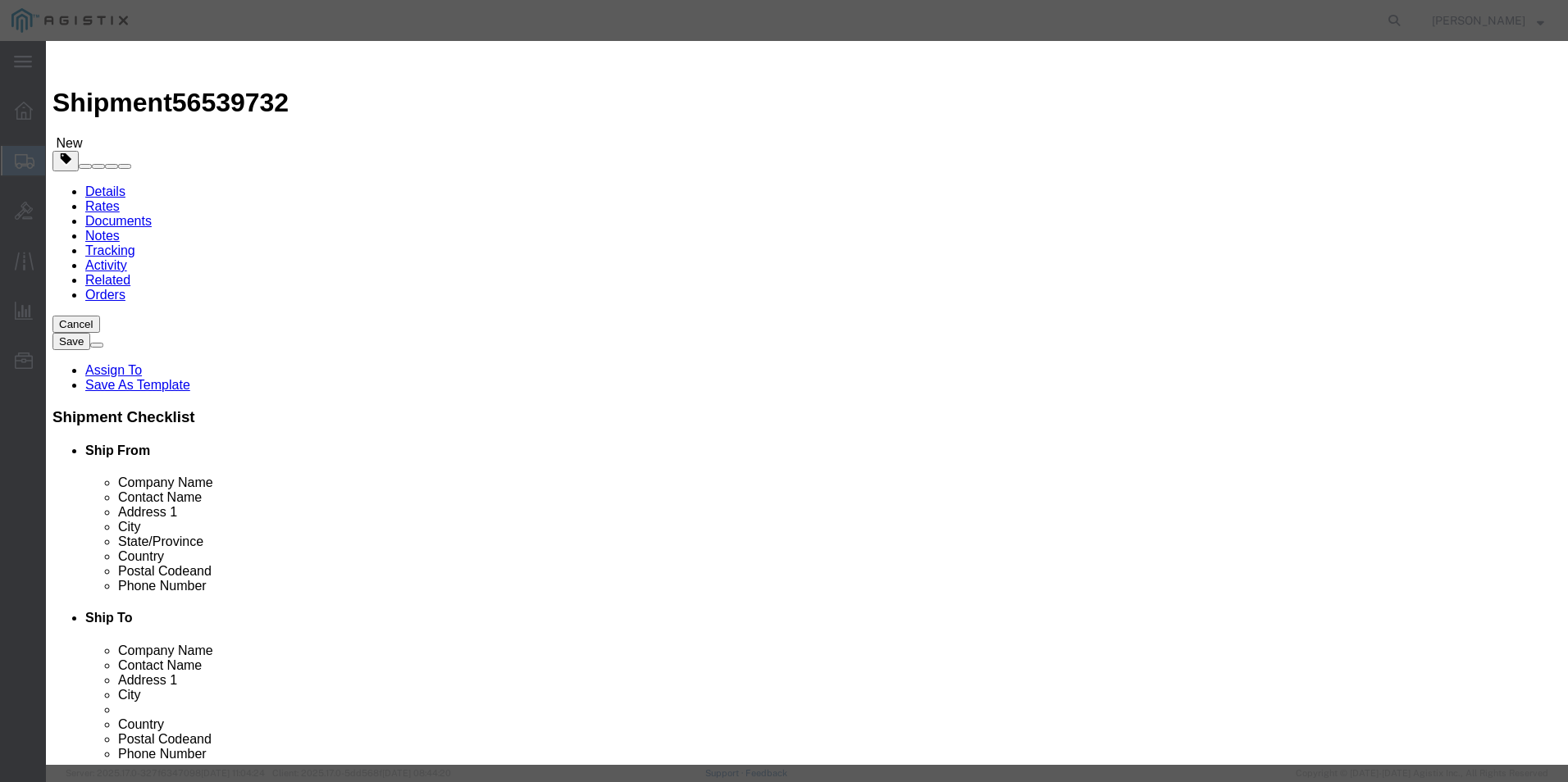
type input "CS-DESKPRO-NR-K9++"
type textarea "Cisco WebEx Desk Pro No Radio TAA"
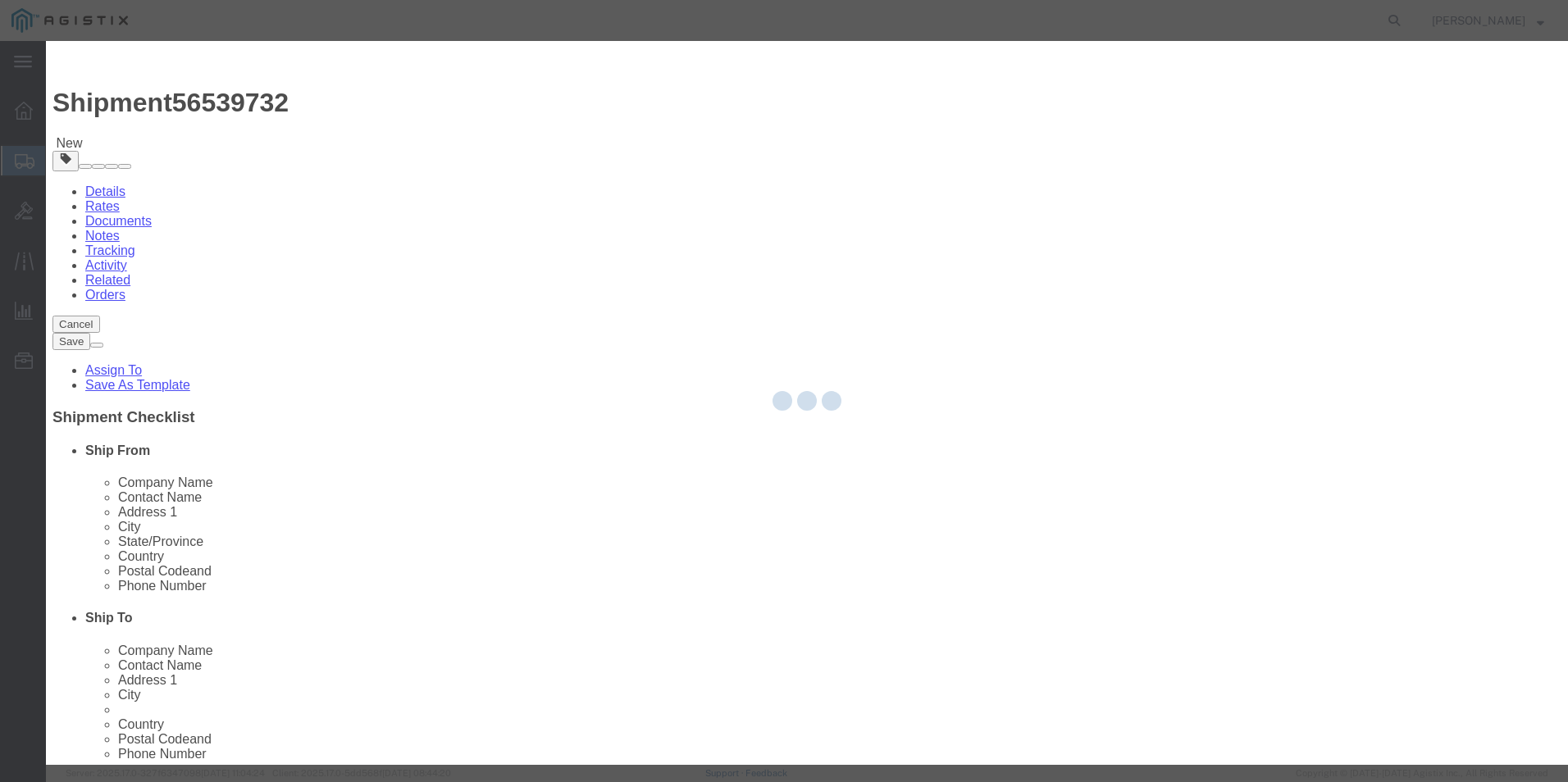
select select "30.39"
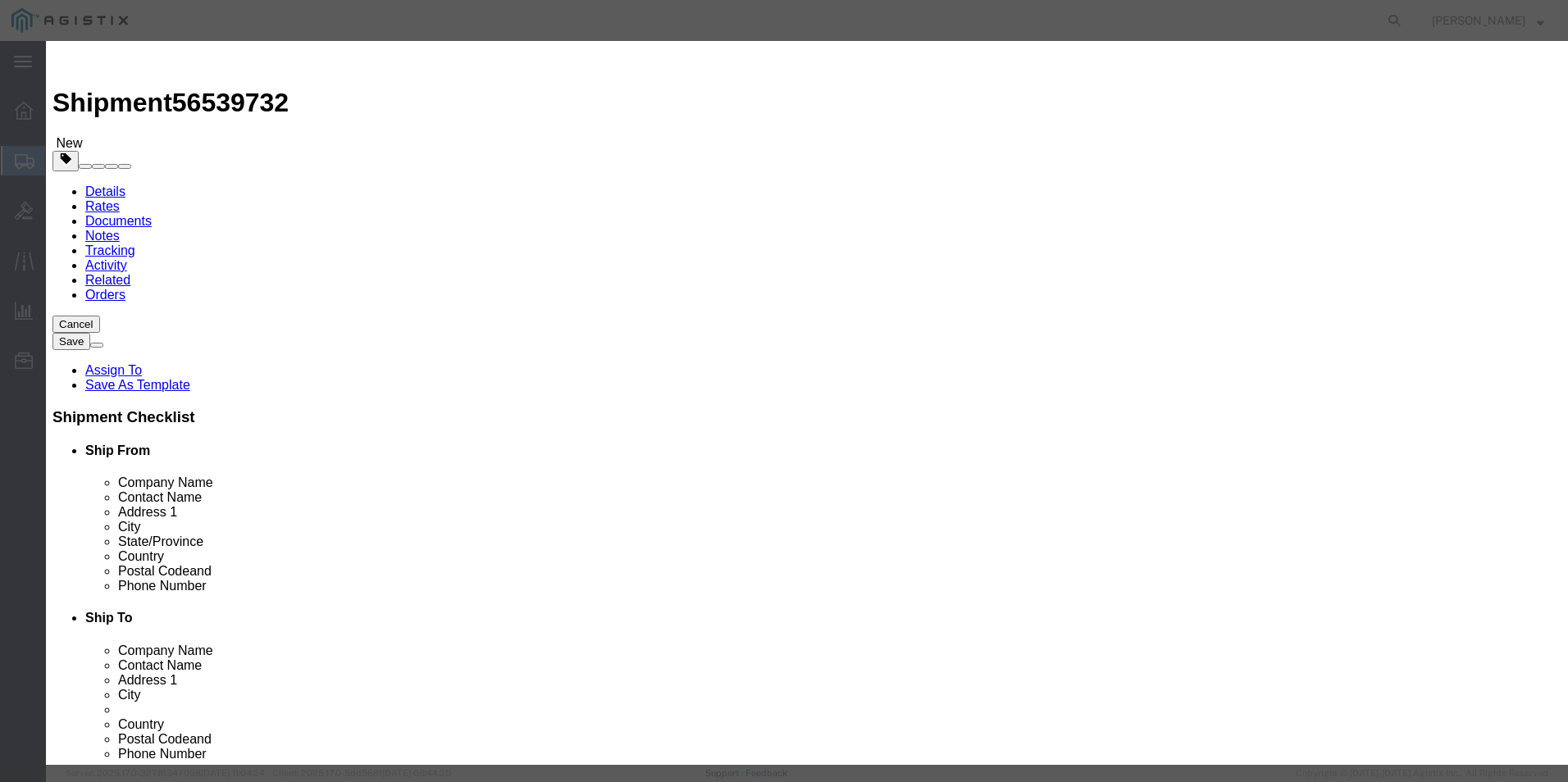
type input "Cisco WebEx Desk Pro No Radio TAA"
click button "Save & Close"
click icon "button"
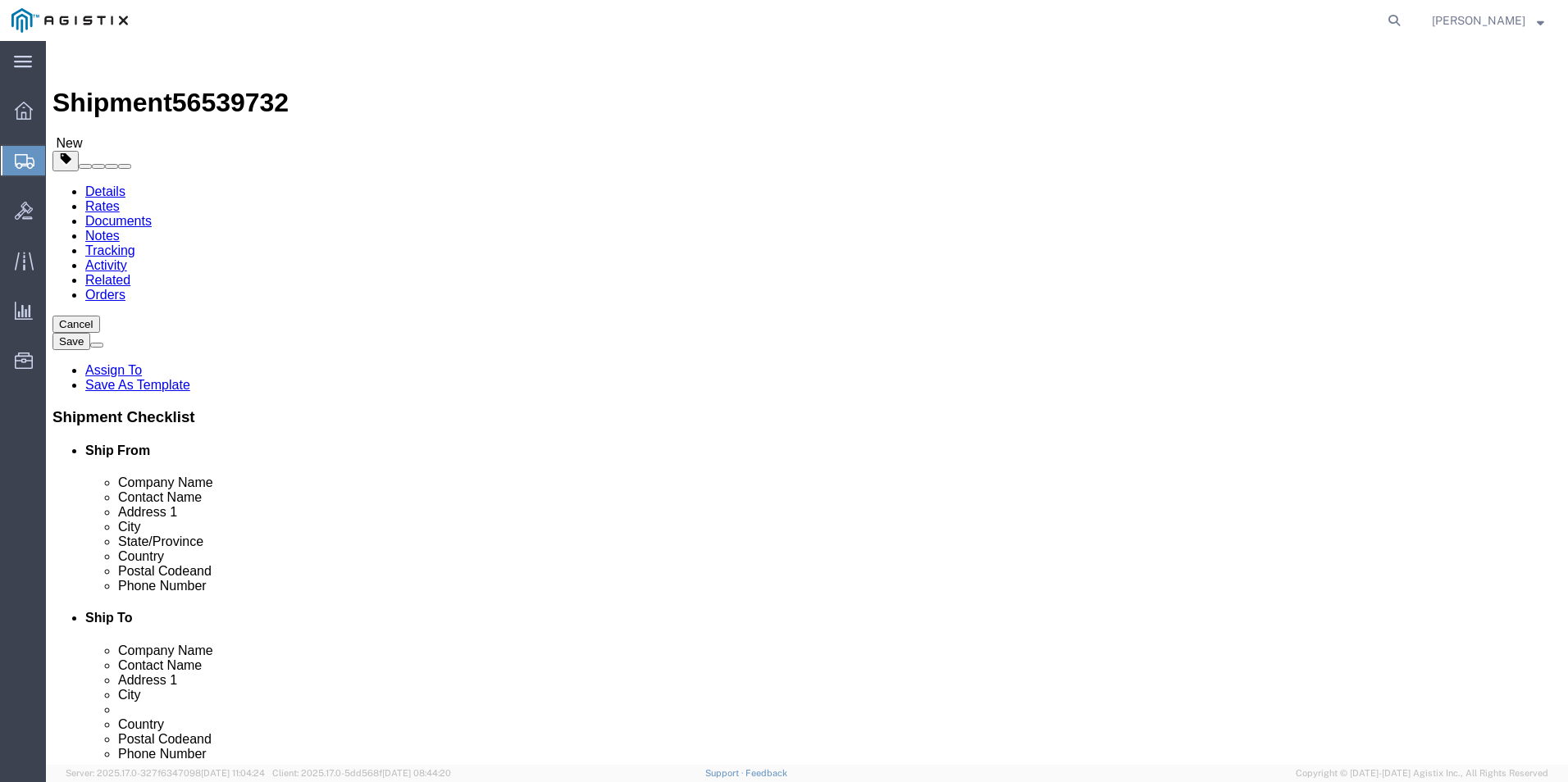
click link "Add Content"
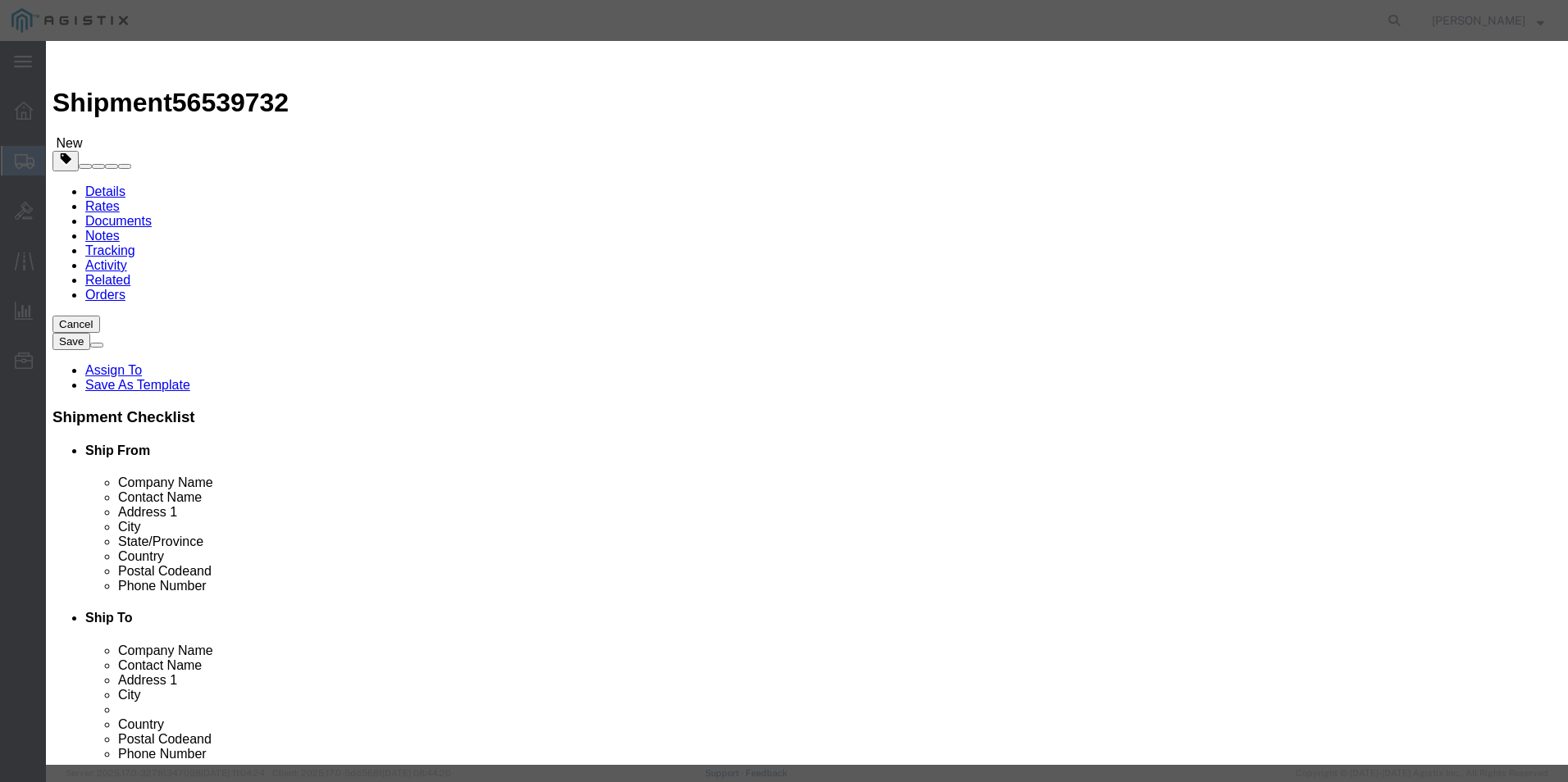
click input "text"
paste input "CS-DeskPro-NR-K9++"
type input "CS-DeskPro-NR-K9++"
click textarea
click select "Select 50 55 60 65 70 85 92.5 100 125 175 250 300 400"
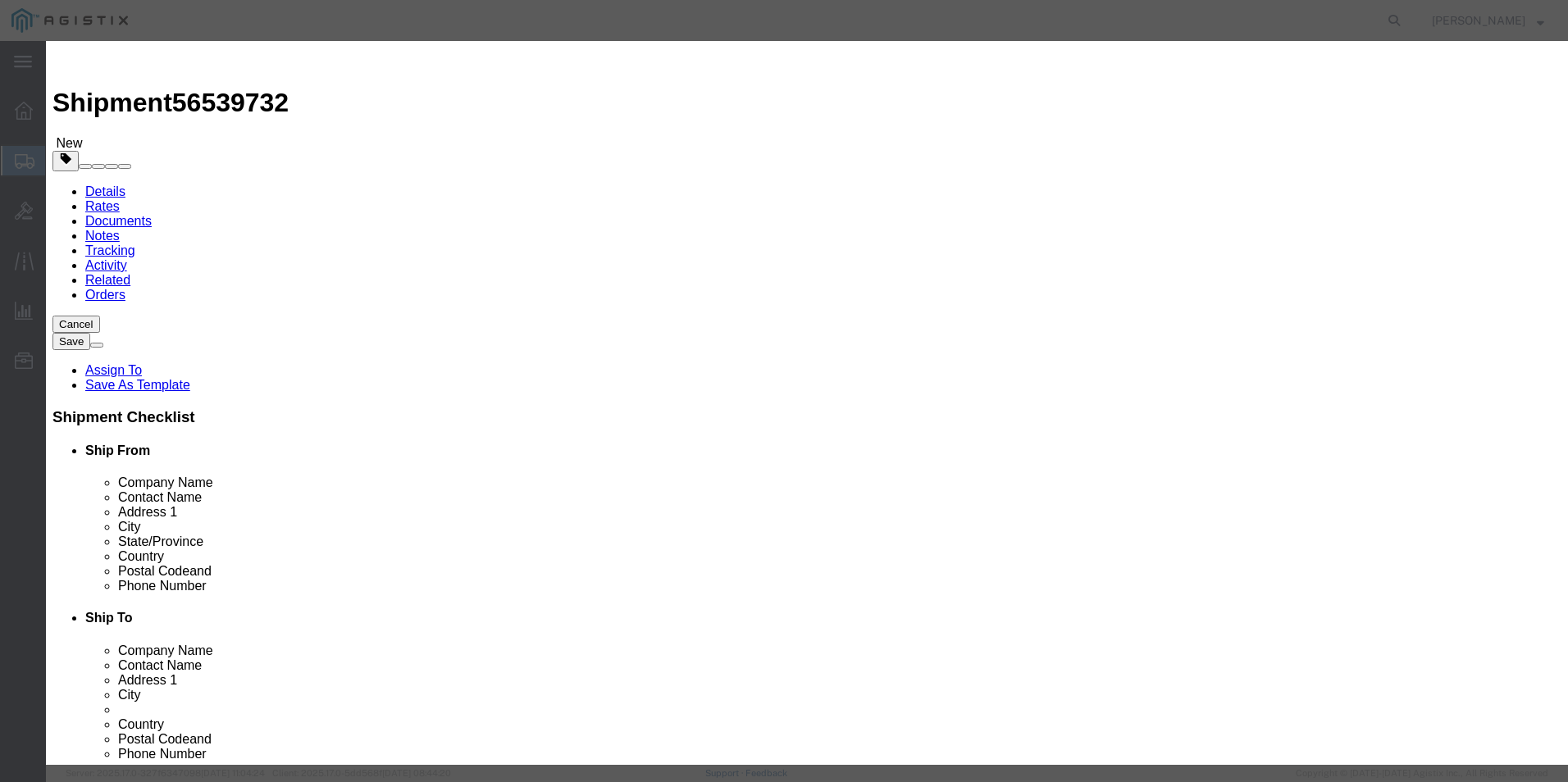
select select "92.5"
click select "Select 50 55 60 65 70 85 92.5 100 125 175 250 300 400"
click input "0"
type input "0"
type input "1"
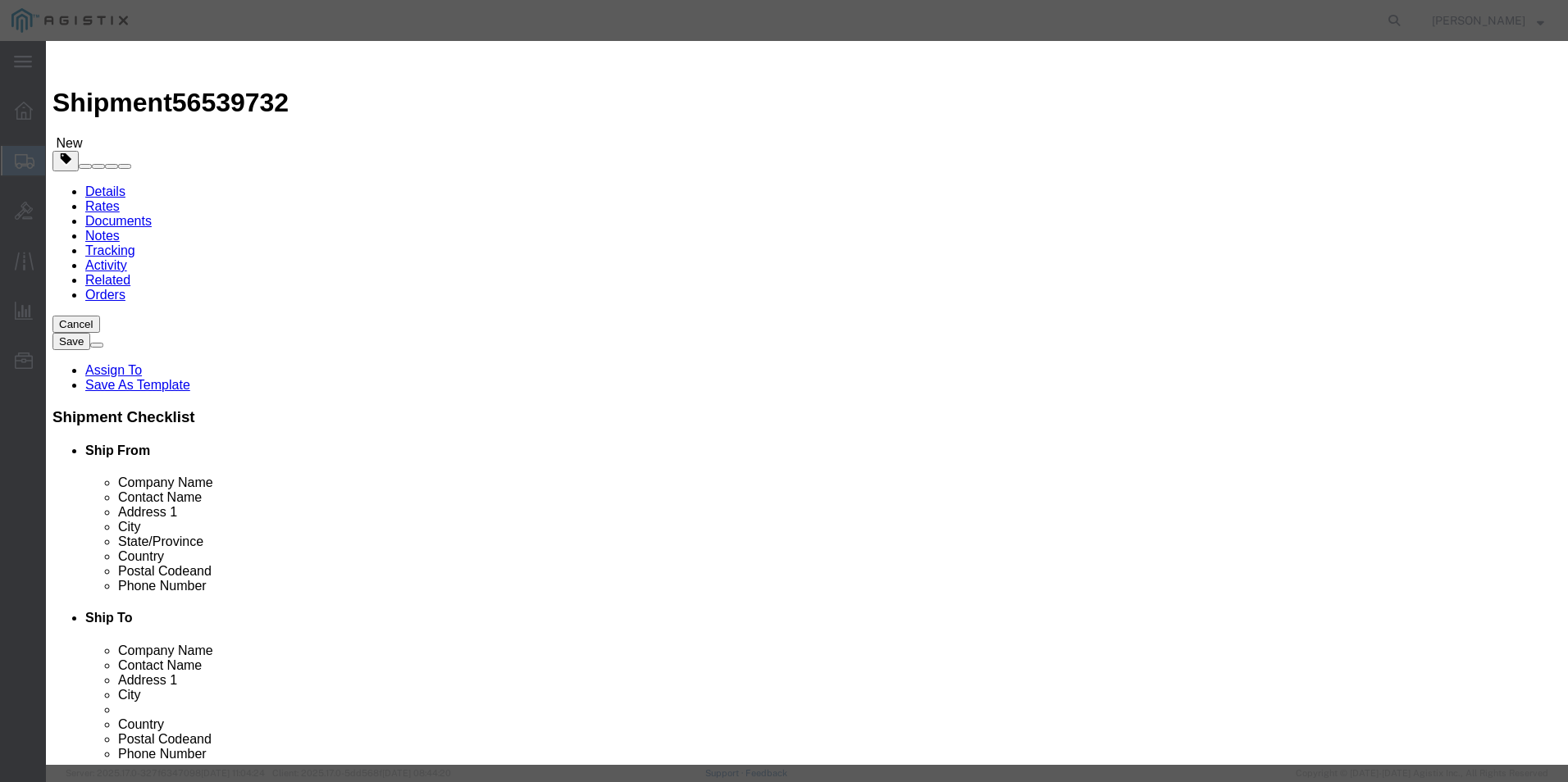
click input "text"
click select "Select ATF BIS DEA EPA FDA FTR ITAR OFAC Other (OPA)"
select select "BIS"
click select "Select ATF BIS DEA EPA FDA FTR ITAR OFAC Other (OPA)"
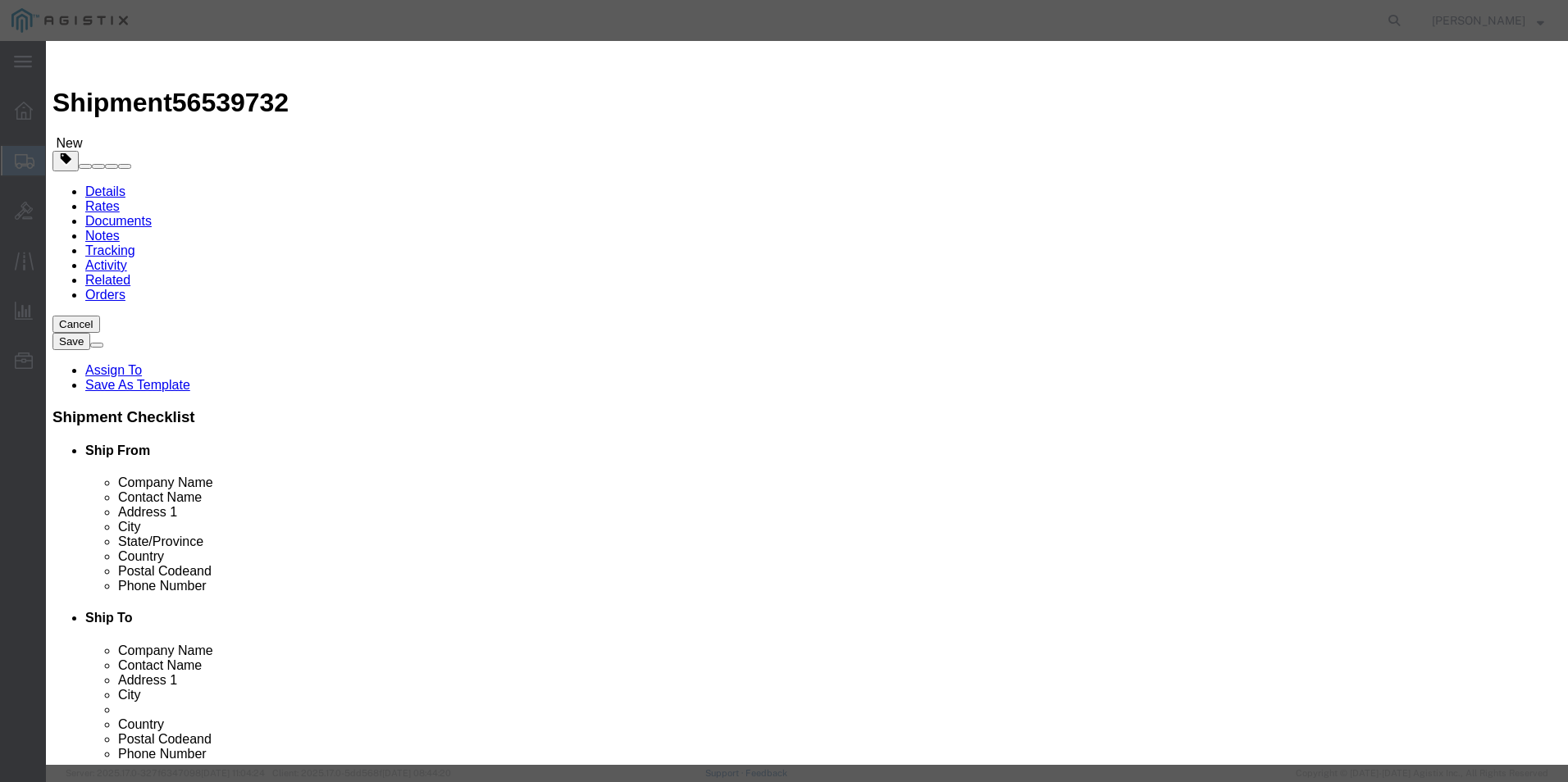
click select "Select AGR-Agricultural APP-Computers APR-Additional Permissive Exports AVS-Air…"
select select "NLR"
click select "Select AGR-Agricultural APP-Computers APR-Additional Permissive Exports AVS-Air…"
click select "Select [GEOGRAPHIC_DATA] [GEOGRAPHIC_DATA] [GEOGRAPHIC_DATA] [GEOGRAPHIC_DATA] …"
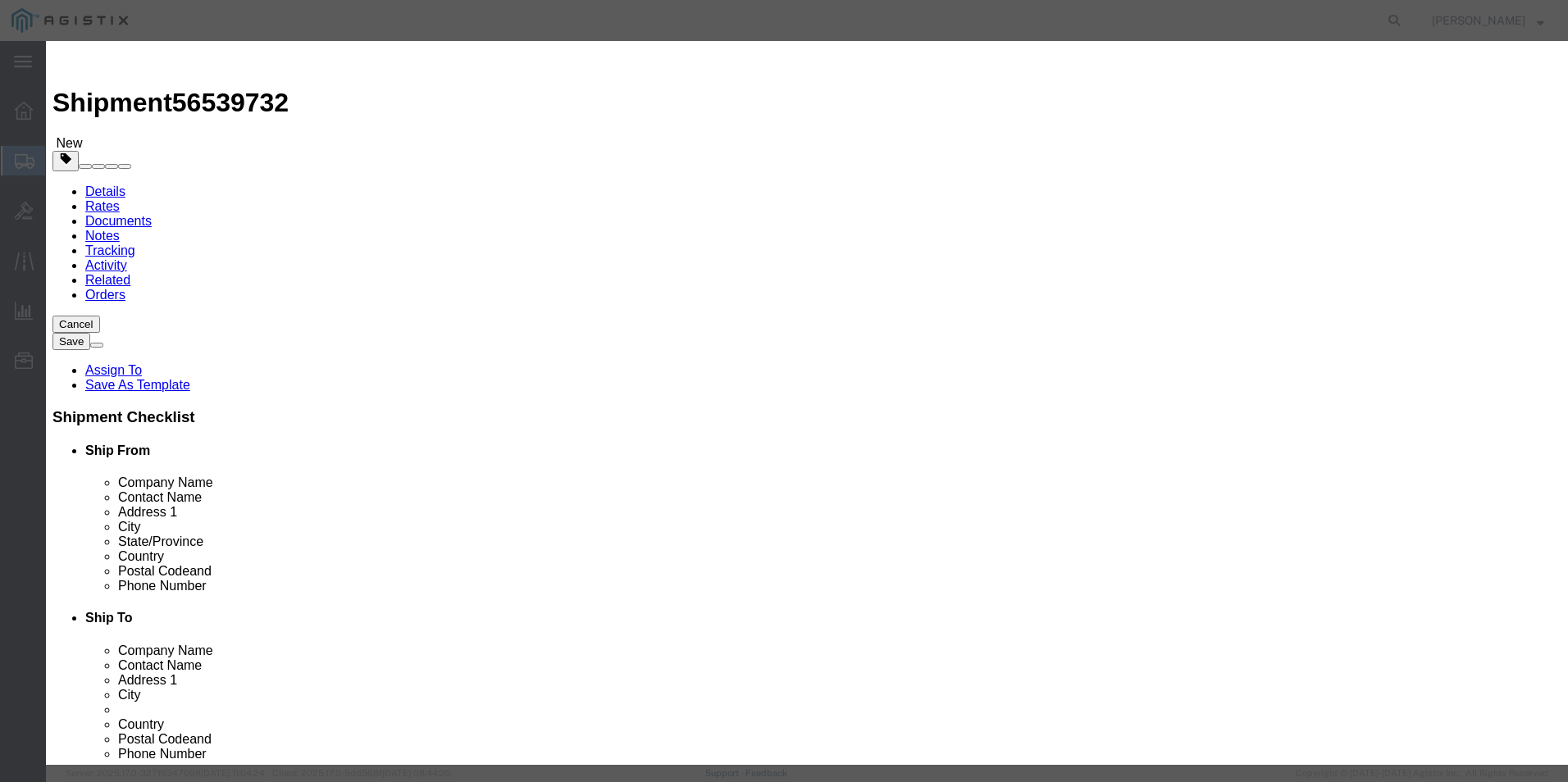
select select "US"
click select "Select [GEOGRAPHIC_DATA] [GEOGRAPHIC_DATA] [GEOGRAPHIC_DATA] [GEOGRAPHIC_DATA] …"
click button "Save & Close"
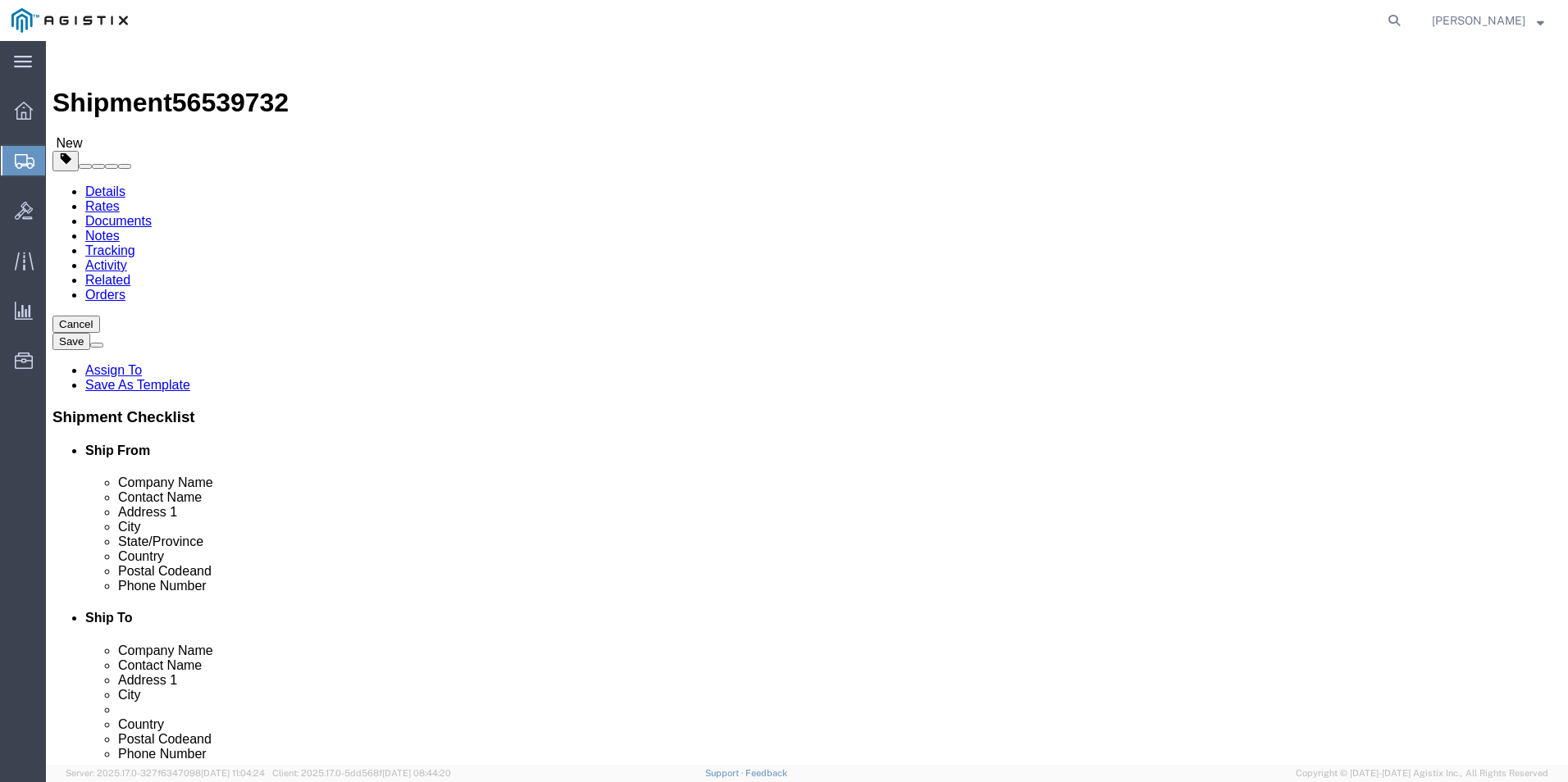
click link "Add Content"
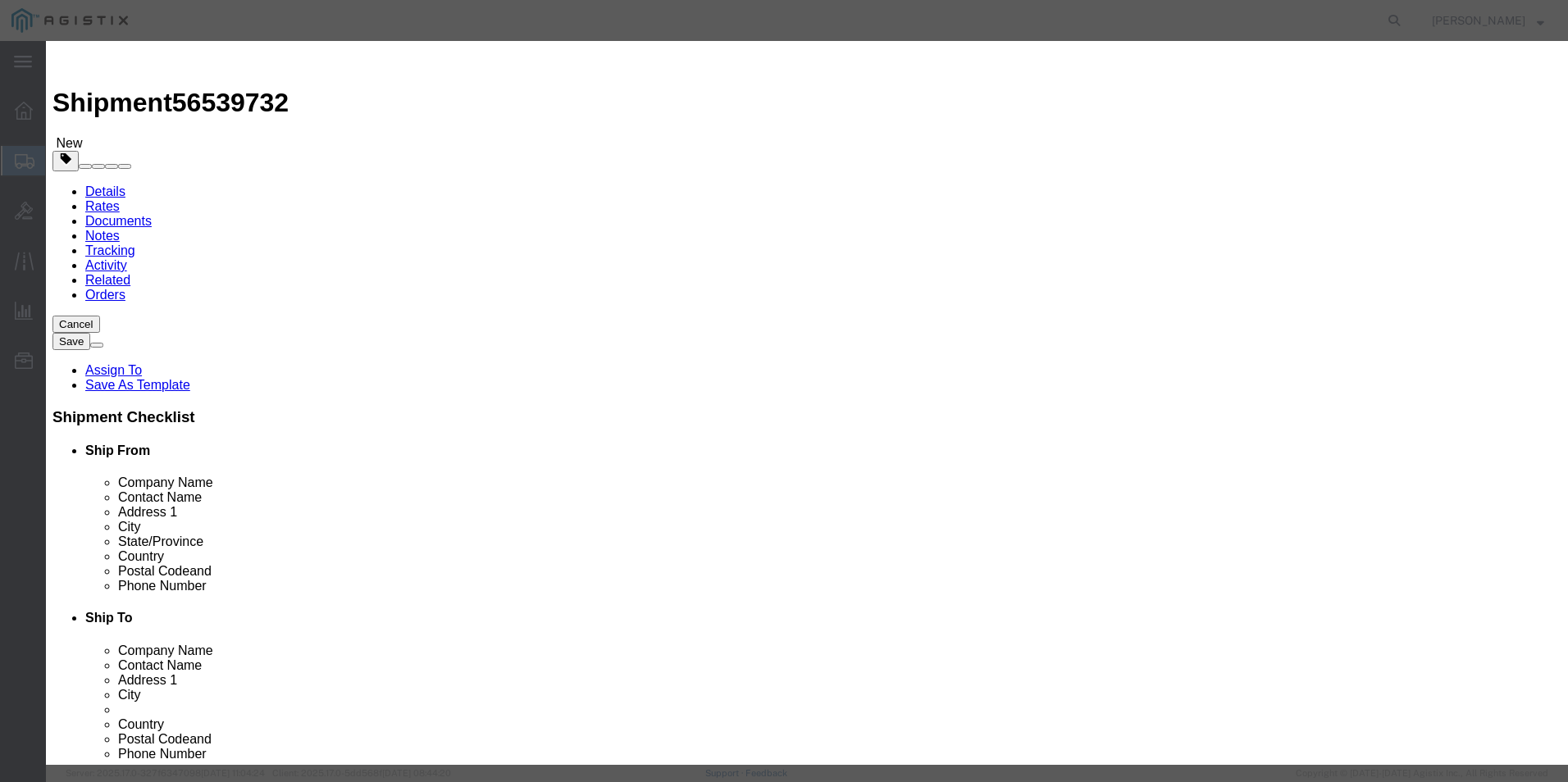
click input "text"
paste input "CP-8875NR-K9++="
type input "CP-8875NR-K9++="
click select "Select 50 55 60 65 70 85 92.5 100 125 175 250 300 400"
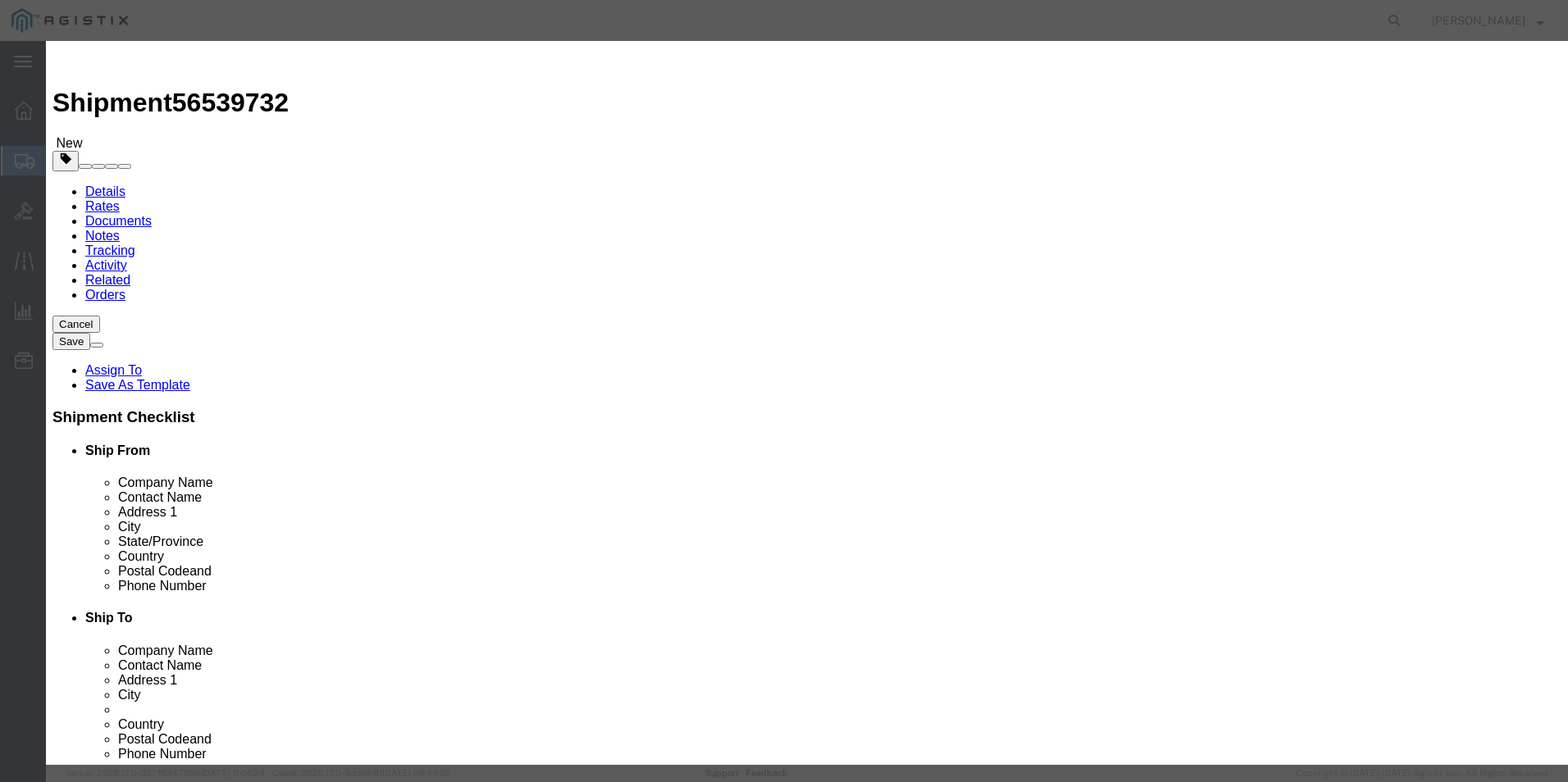
select select "92.5"
click select "Select 50 55 60 65 70 85 92.5 100 125 175 250 300 400"
click input "0"
type input "1"
click input "text"
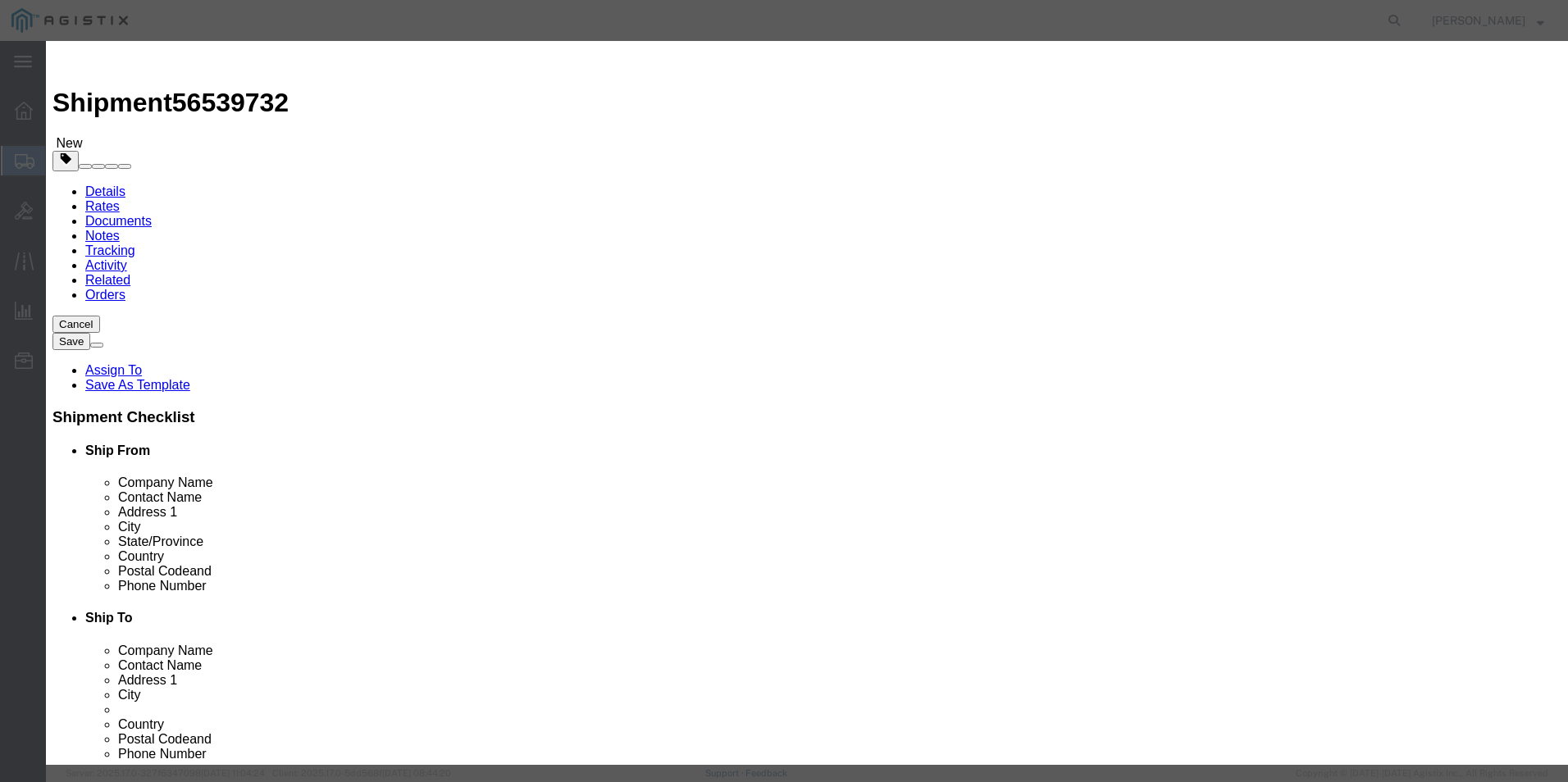
click textarea
type textarea "p"
drag, startPoint x: 969, startPoint y: 126, endPoint x: 921, endPoint y: 130, distance: 48.2
click textarea "Phones"
type textarea "Phones"
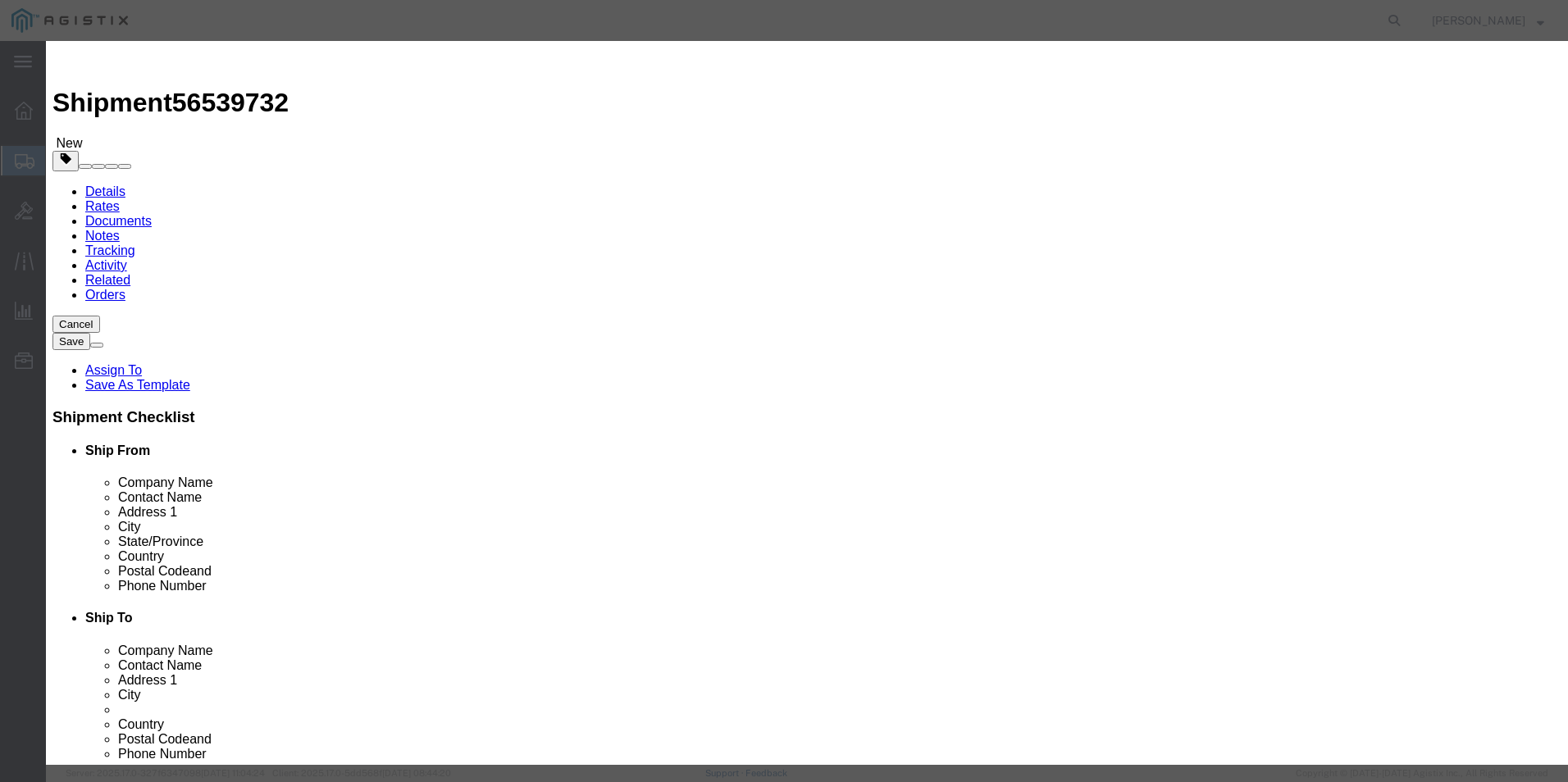
click input "text"
paste input "Phones"
type input "Phones"
click select "Select ATF BIS DEA EPA FDA FTR ITAR OFAC Other (OPA)"
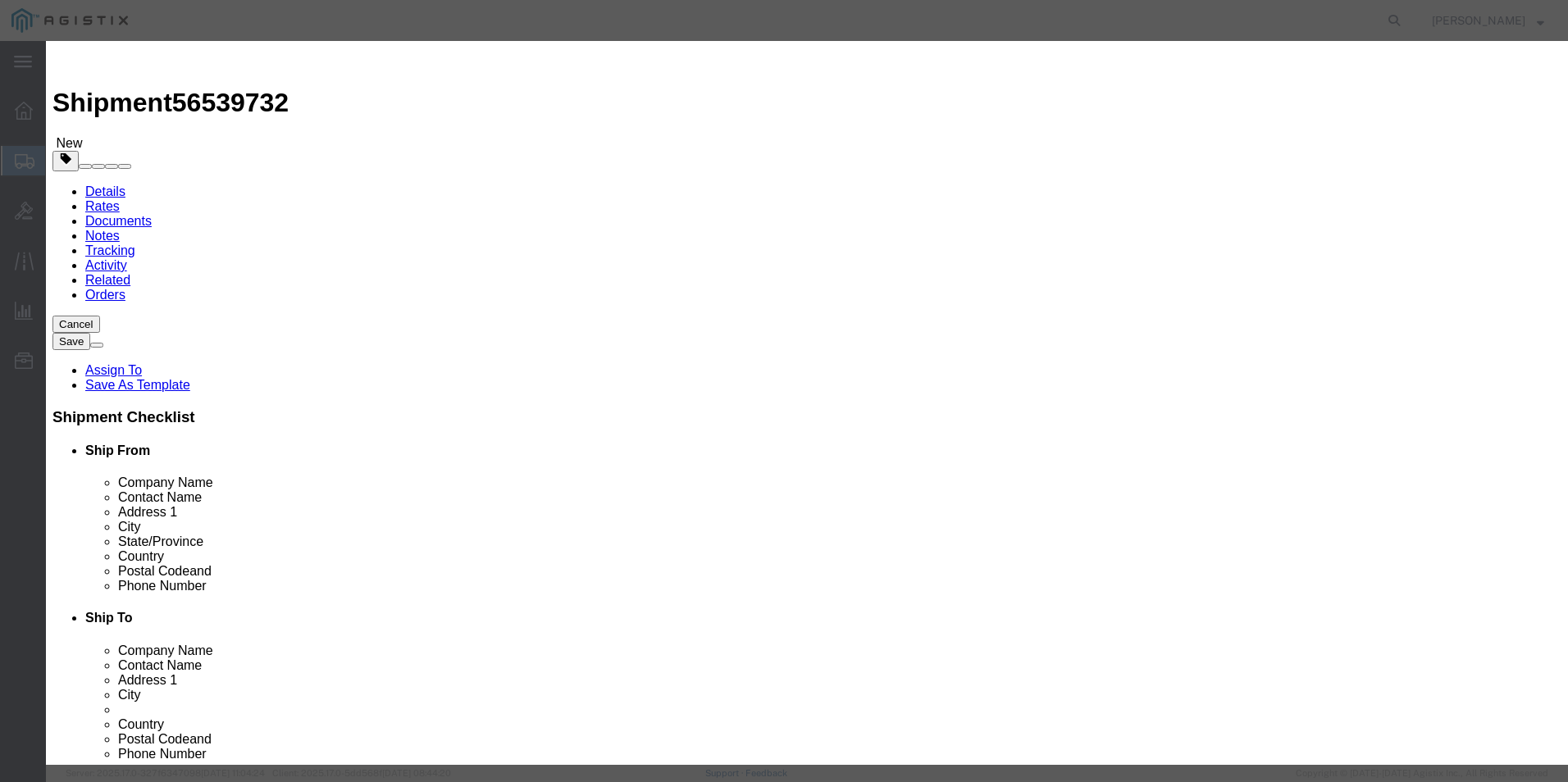
select select "BIS"
click select "Select ATF BIS DEA EPA FDA FTR ITAR OFAC Other (OPA)"
click select "Select AGR-Agricultural APP-Computers APR-Additional Permissive Exports AVS-Air…"
select select "NLR"
click select "Select AGR-Agricultural APP-Computers APR-Additional Permissive Exports AVS-Air…"
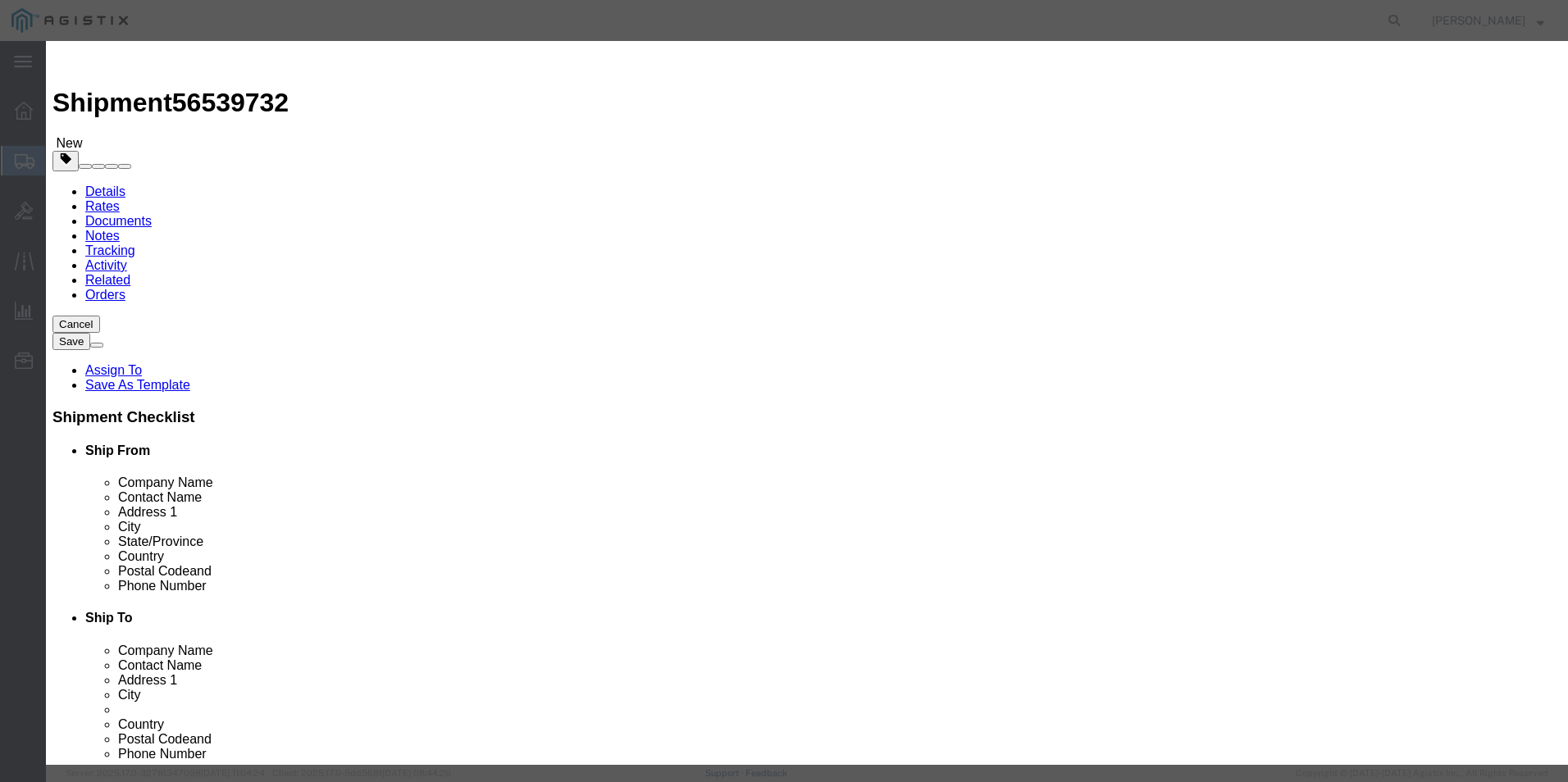
scroll to position [0, 0]
click button "Save & Close"
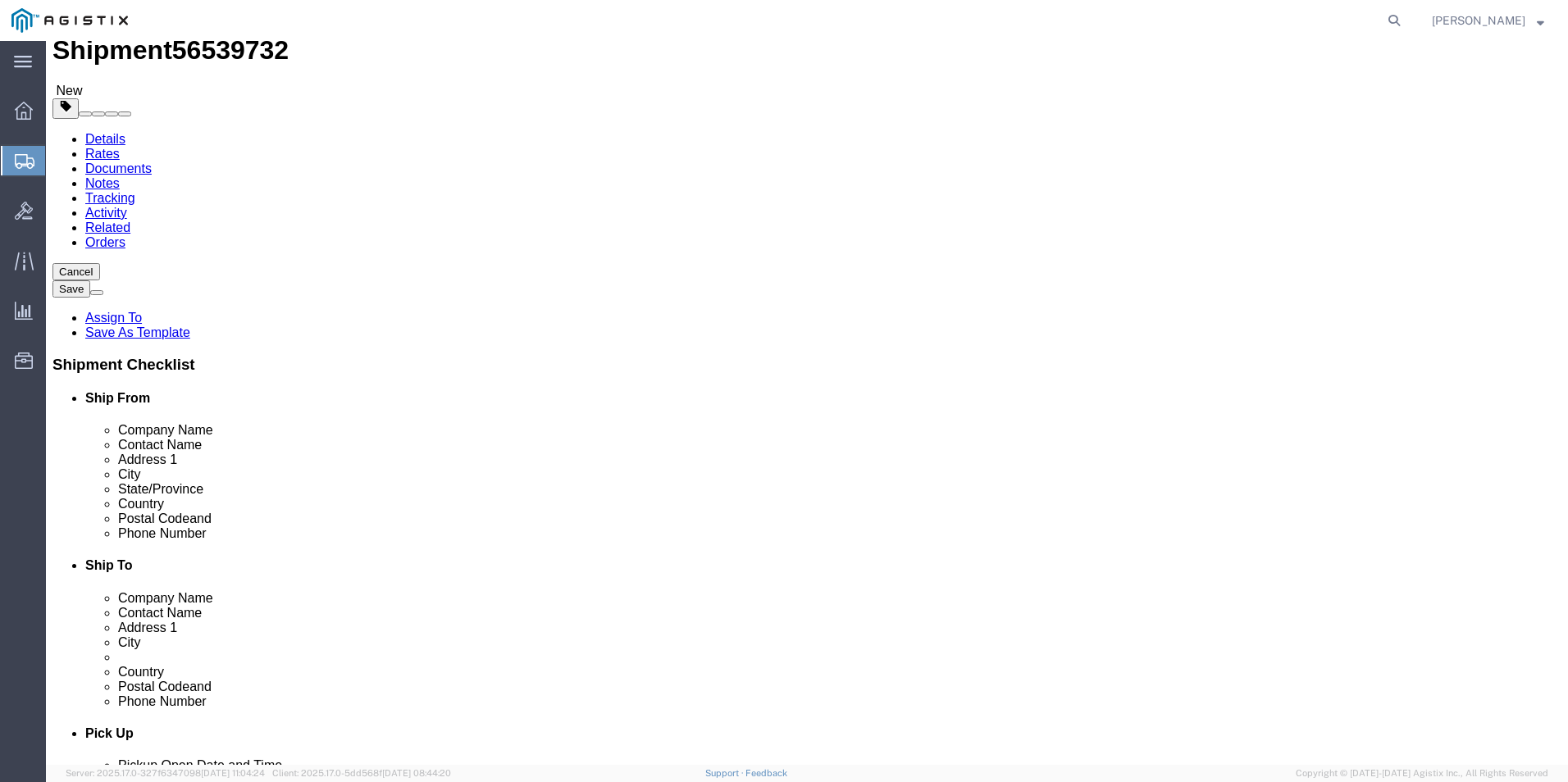
scroll to position [85, 0]
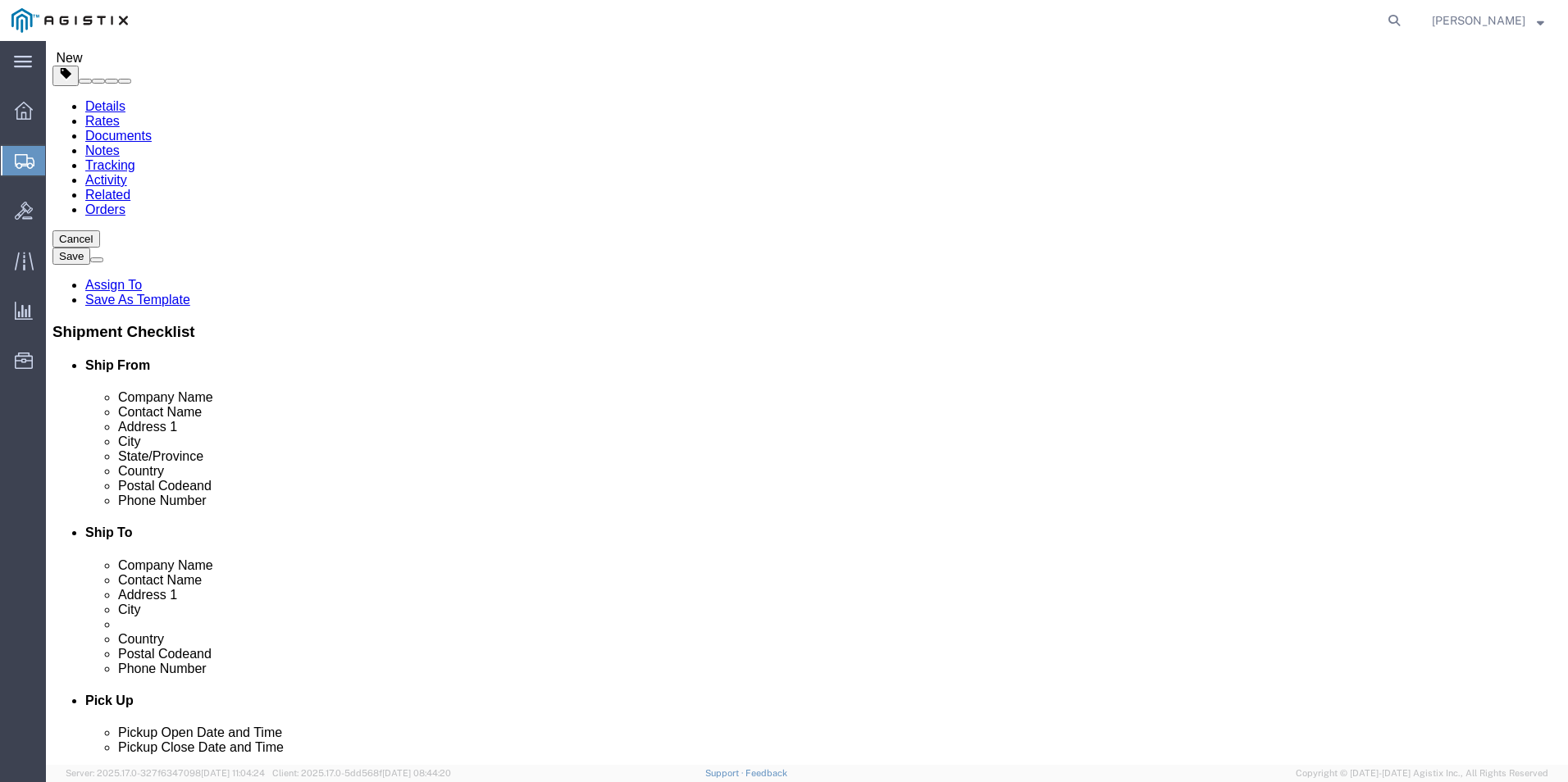
click link "Clone this content"
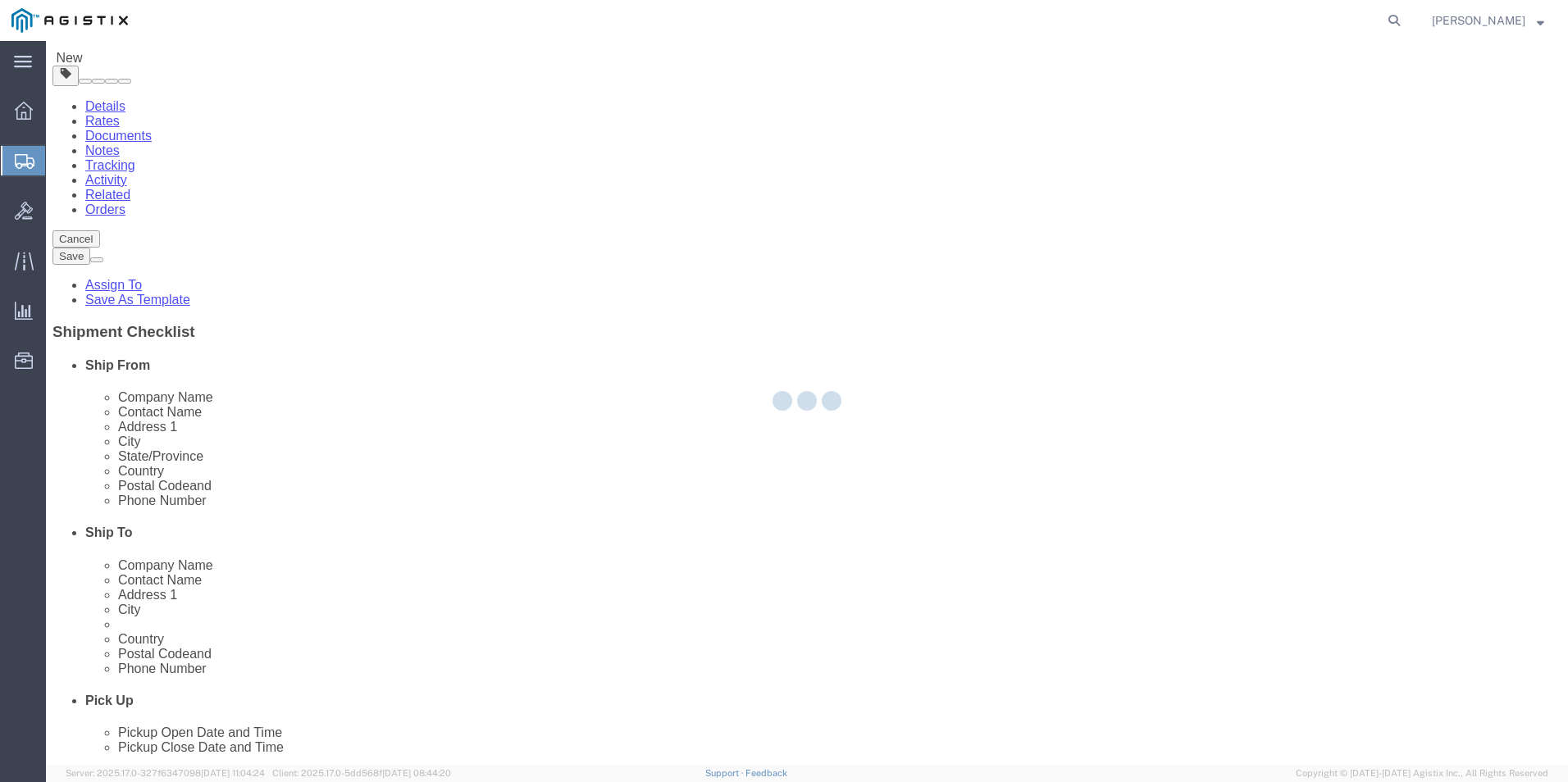
select select "PSNS"
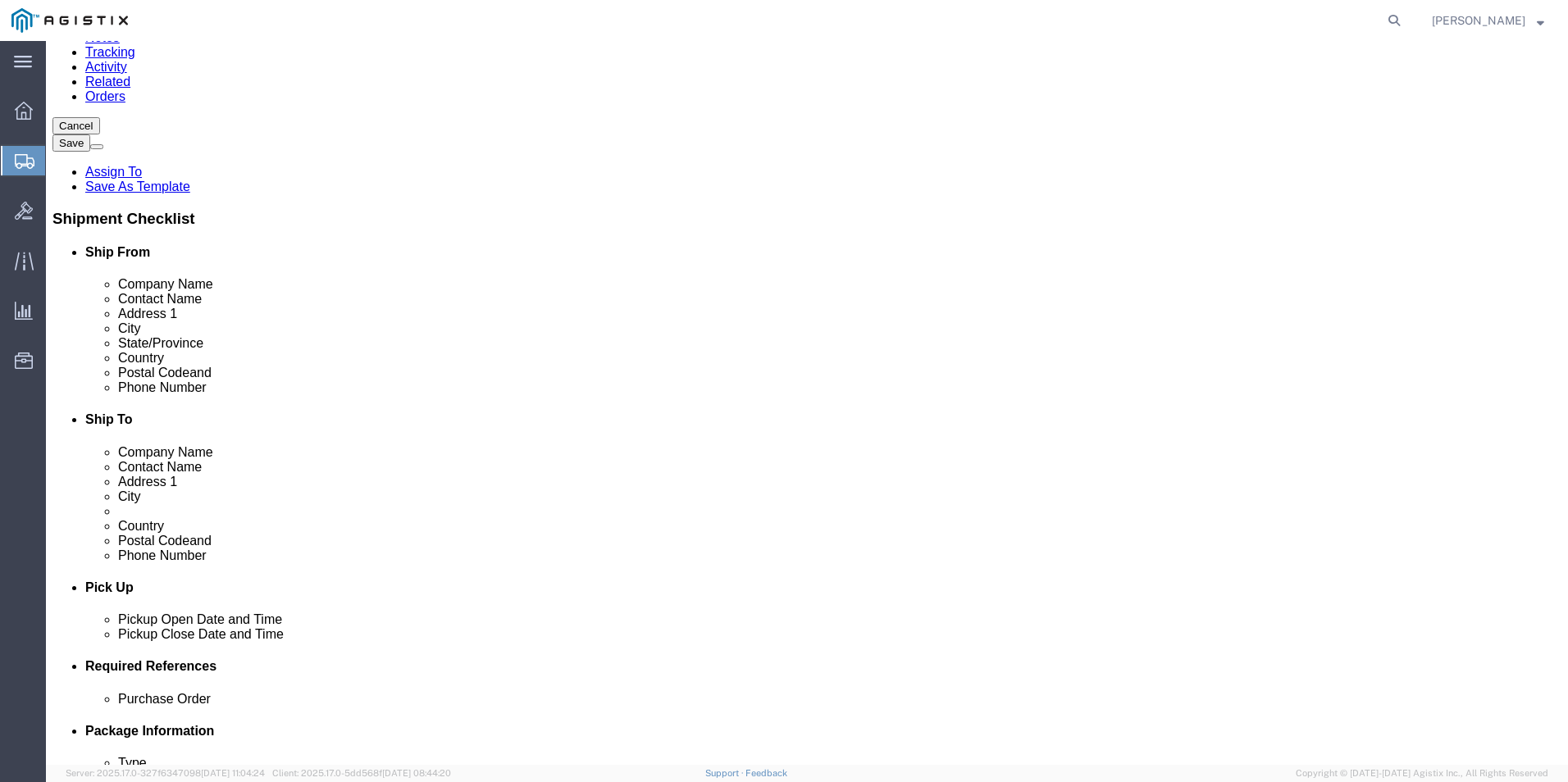
scroll to position [247, 0]
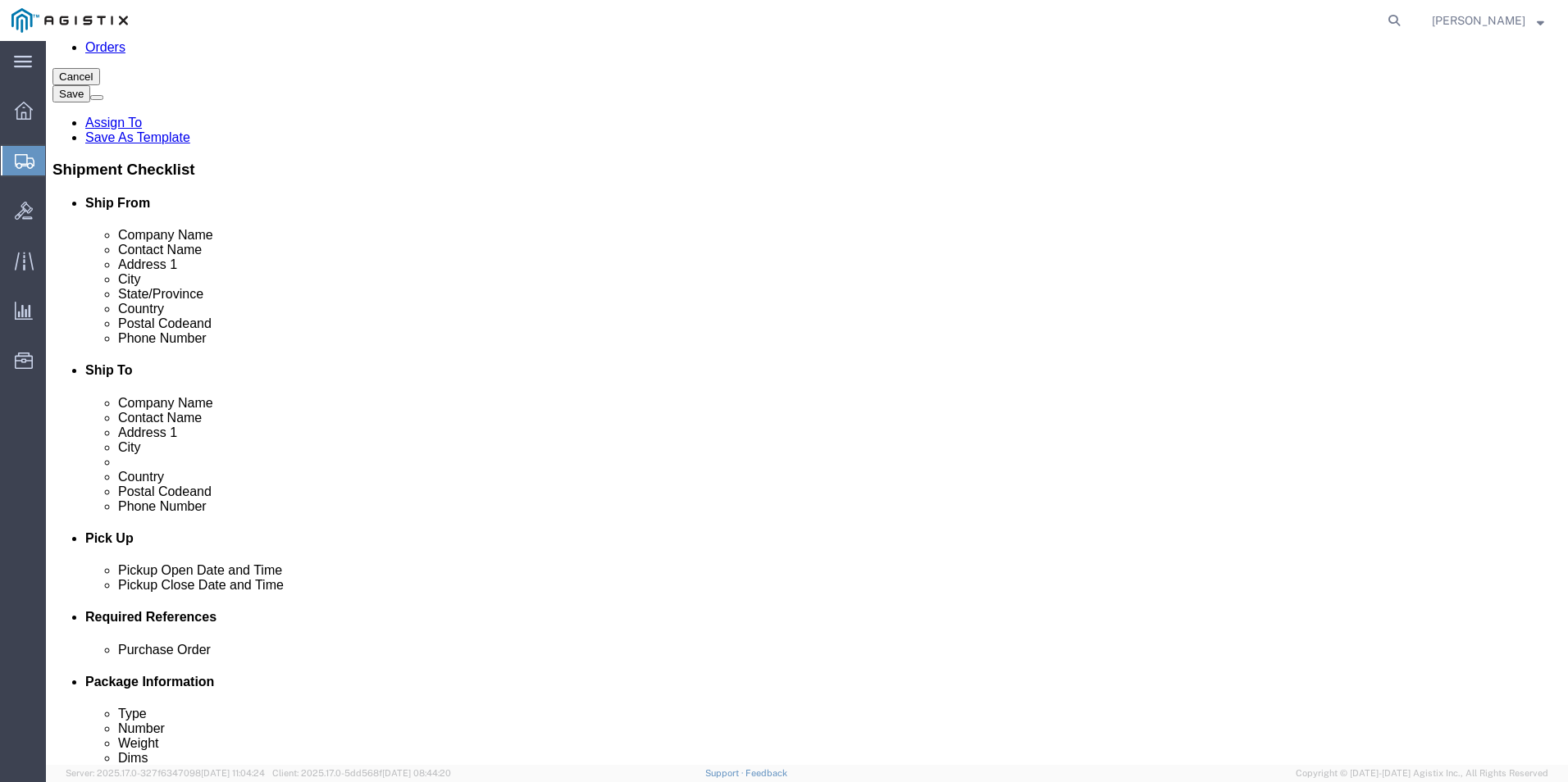
click link "Clone this content"
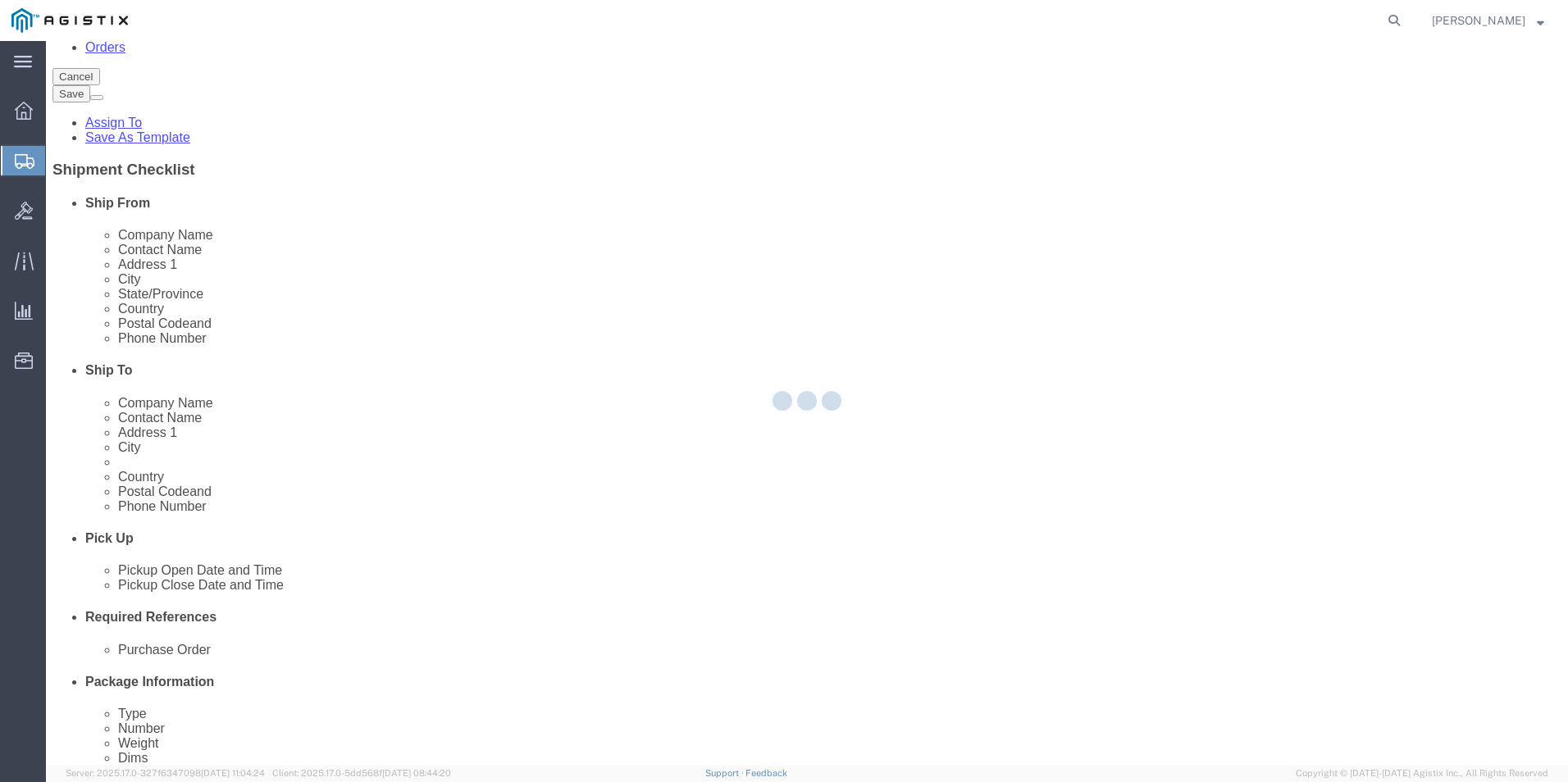
select select "PSNS"
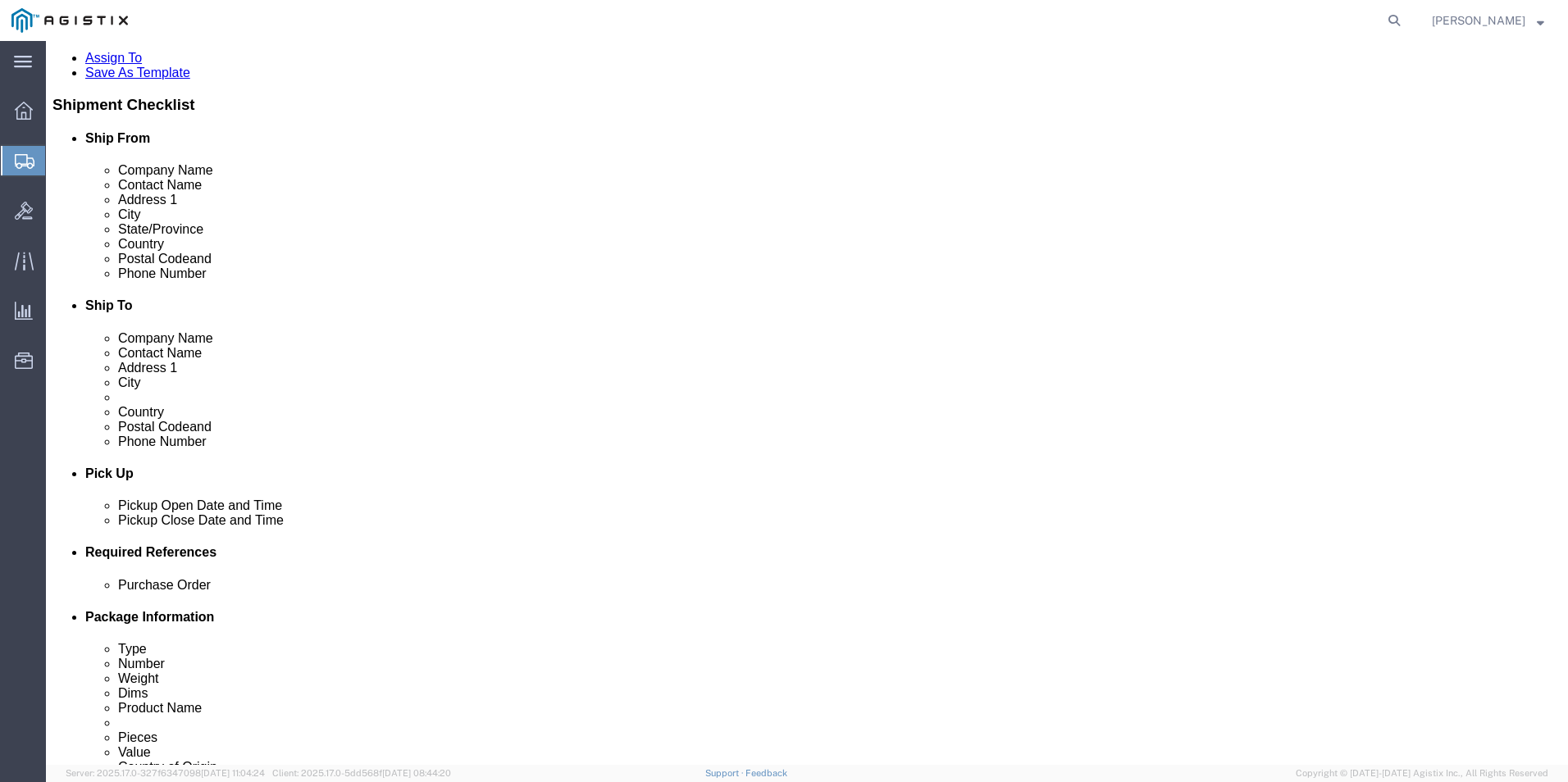
scroll to position [284, 0]
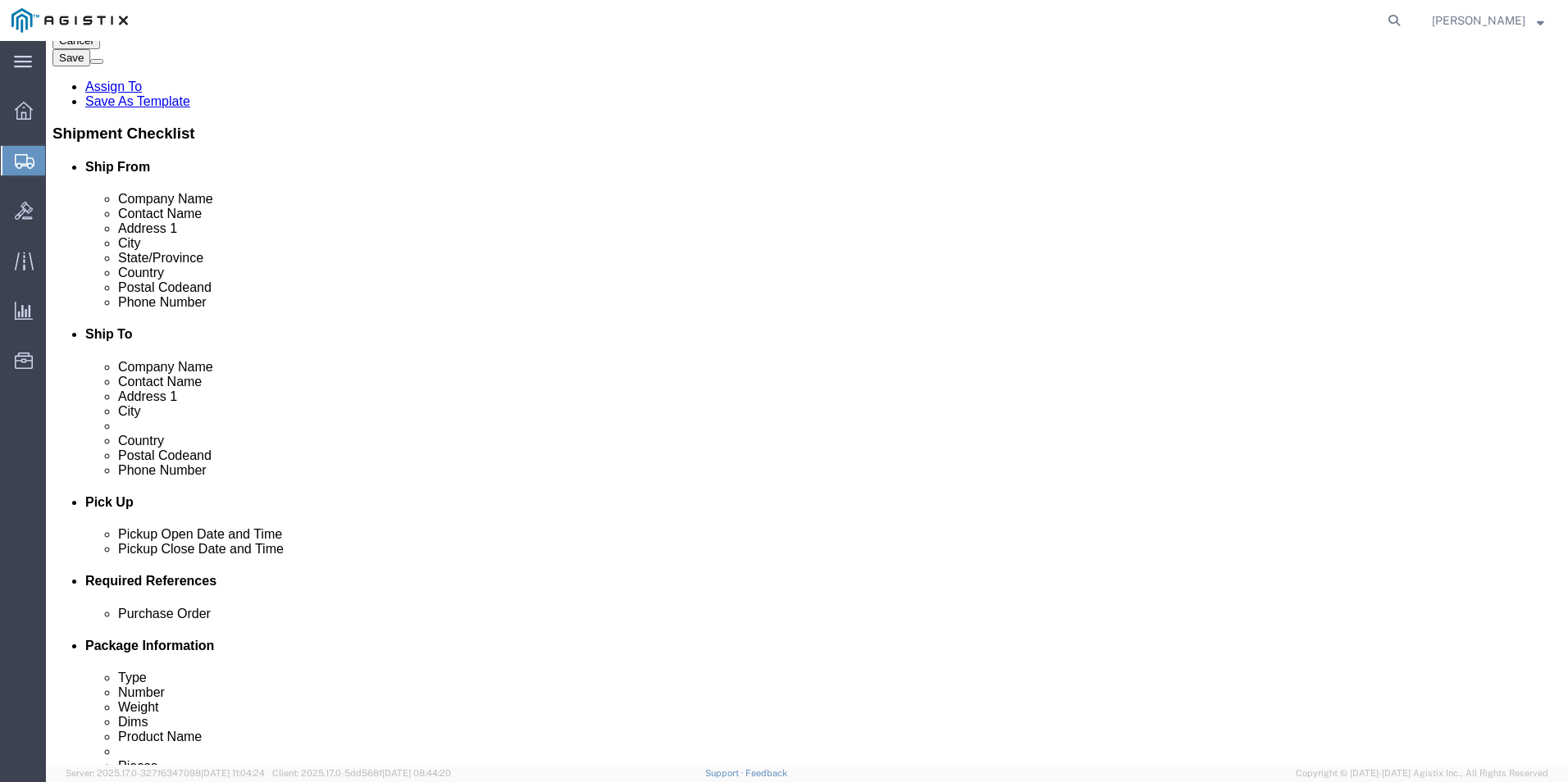
click link "Clone this content"
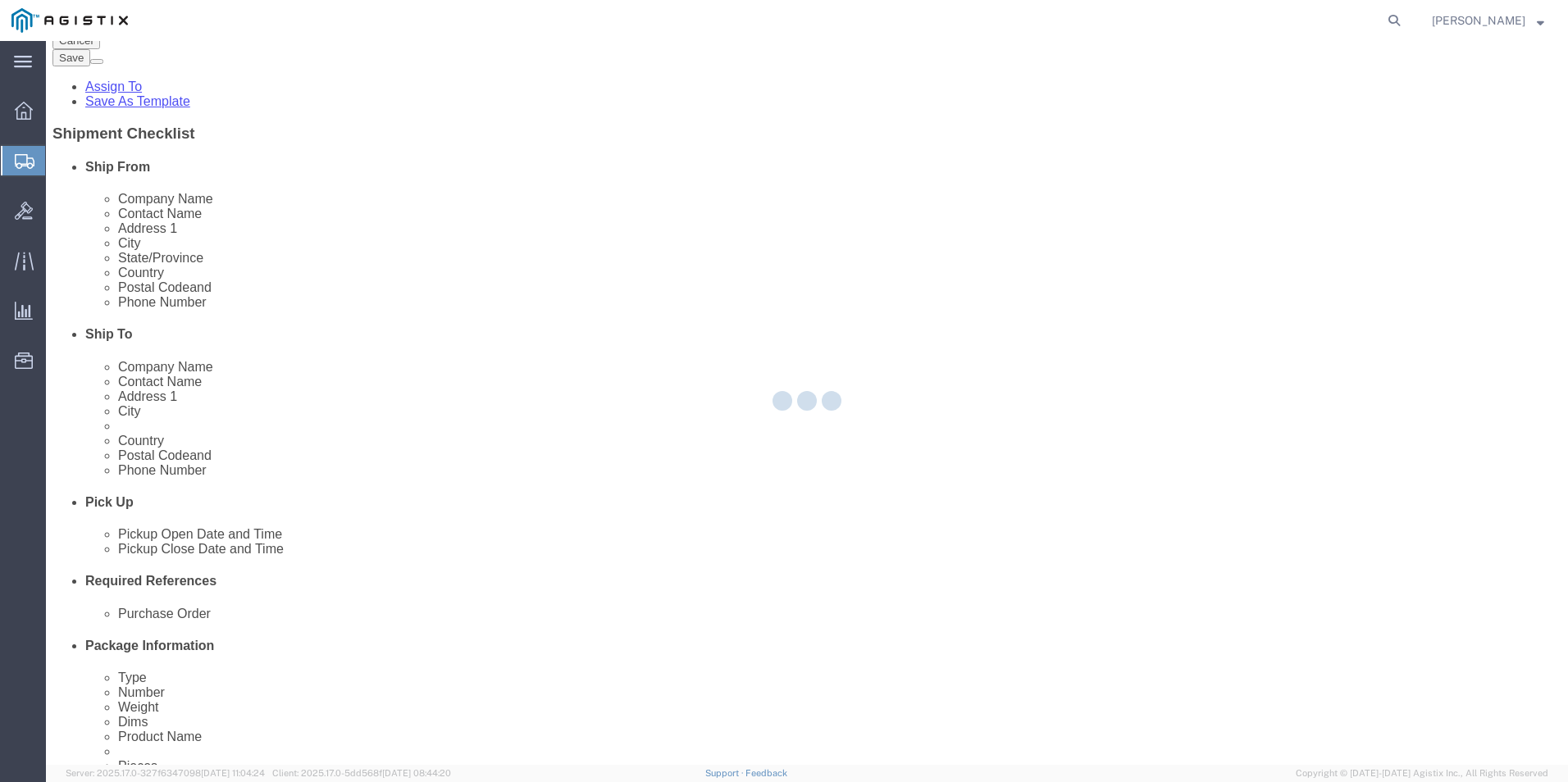
select select "PSNS"
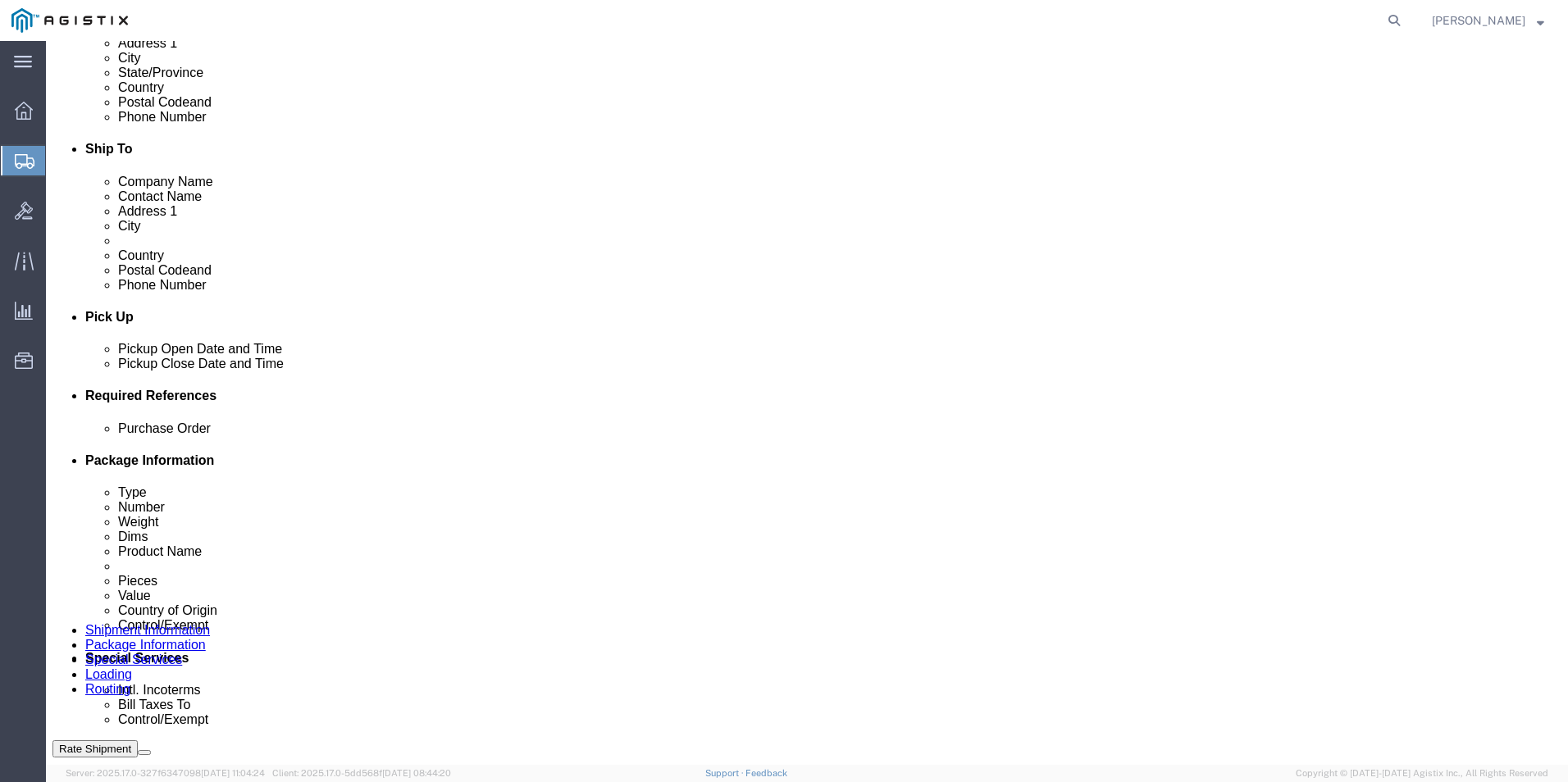
scroll to position [483, 0]
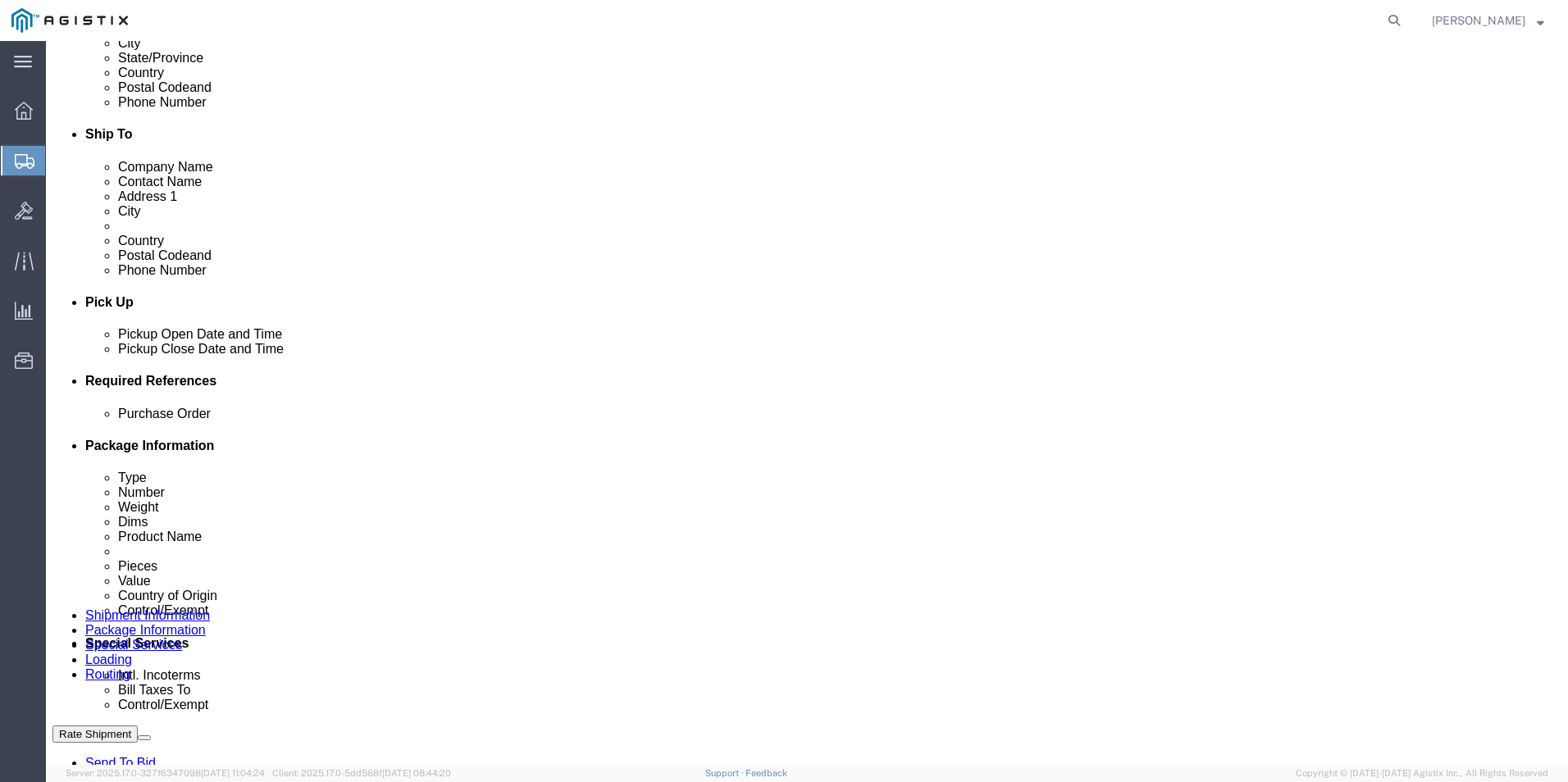
click link "Clone this content"
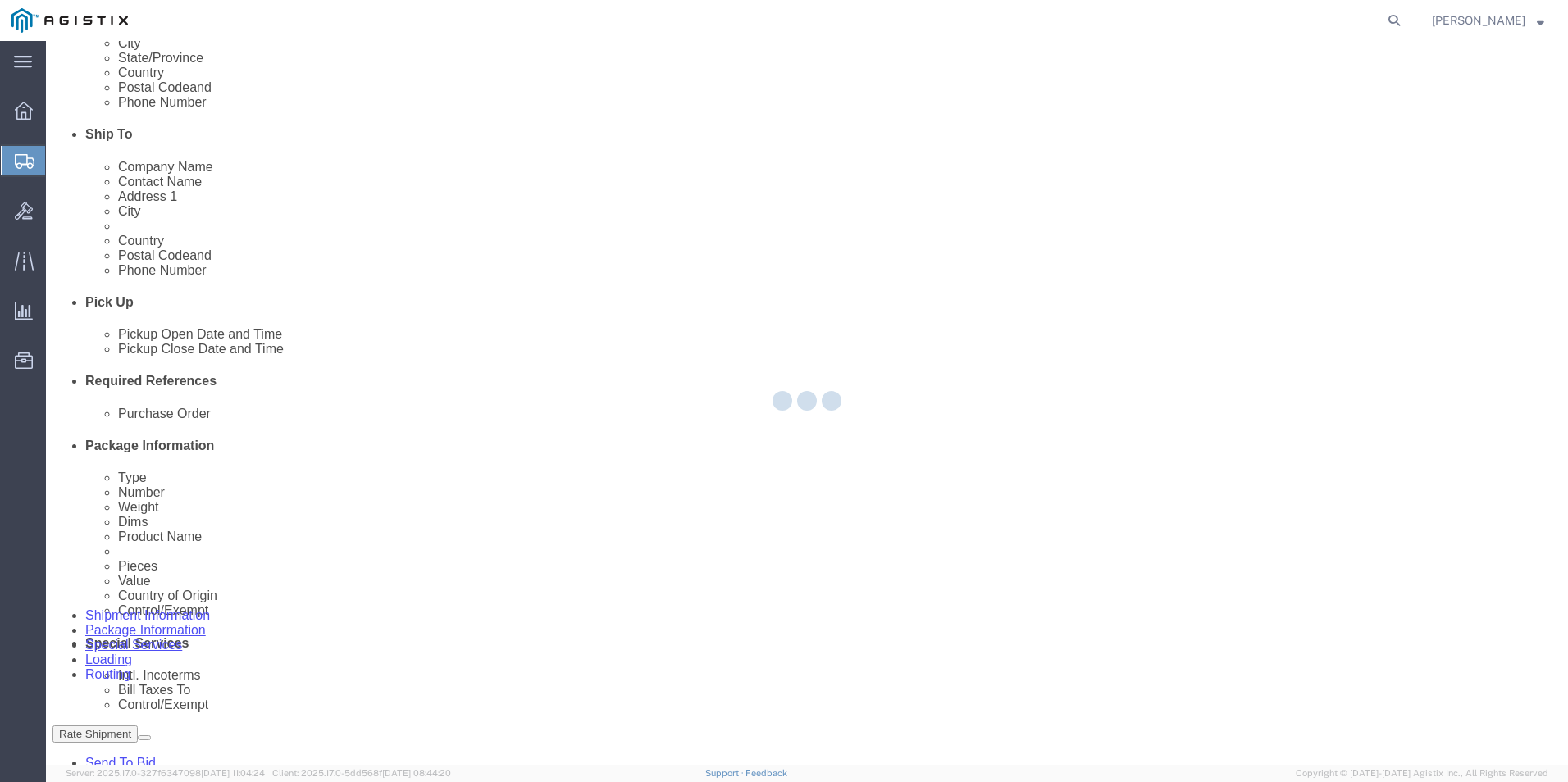
select select "PSNS"
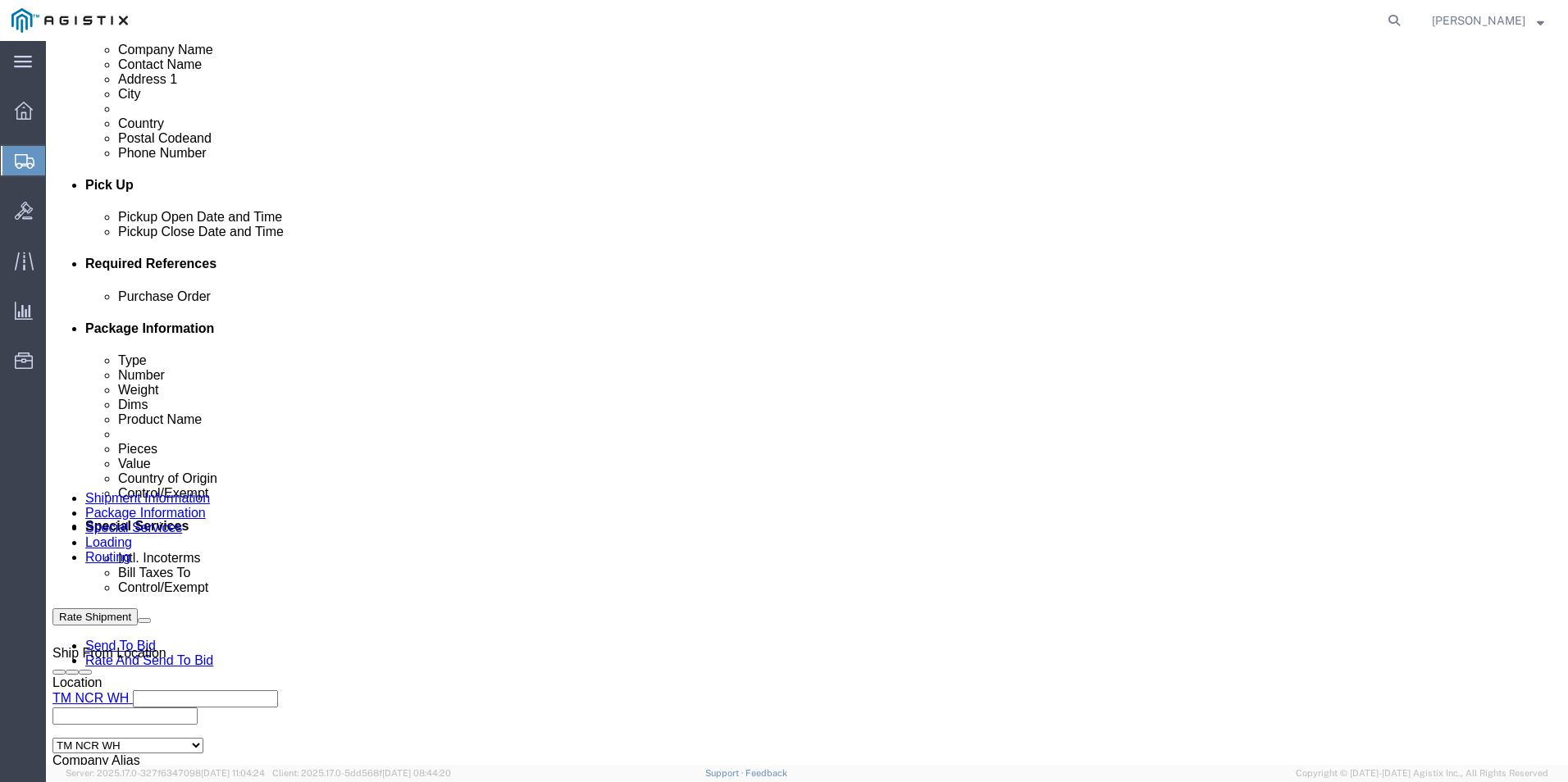
scroll to position [602, 0]
click link "Clone this content"
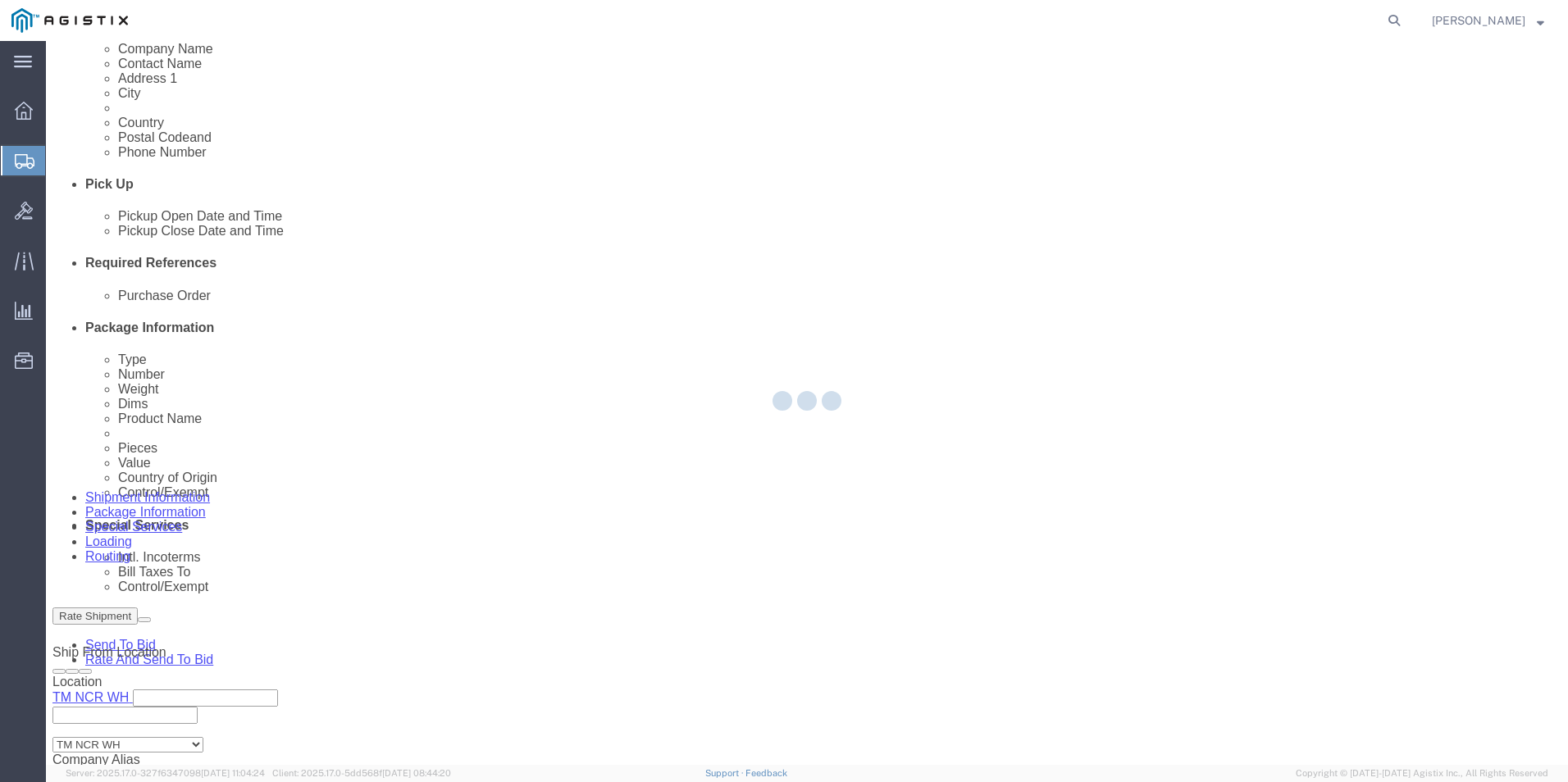
select select "PSNS"
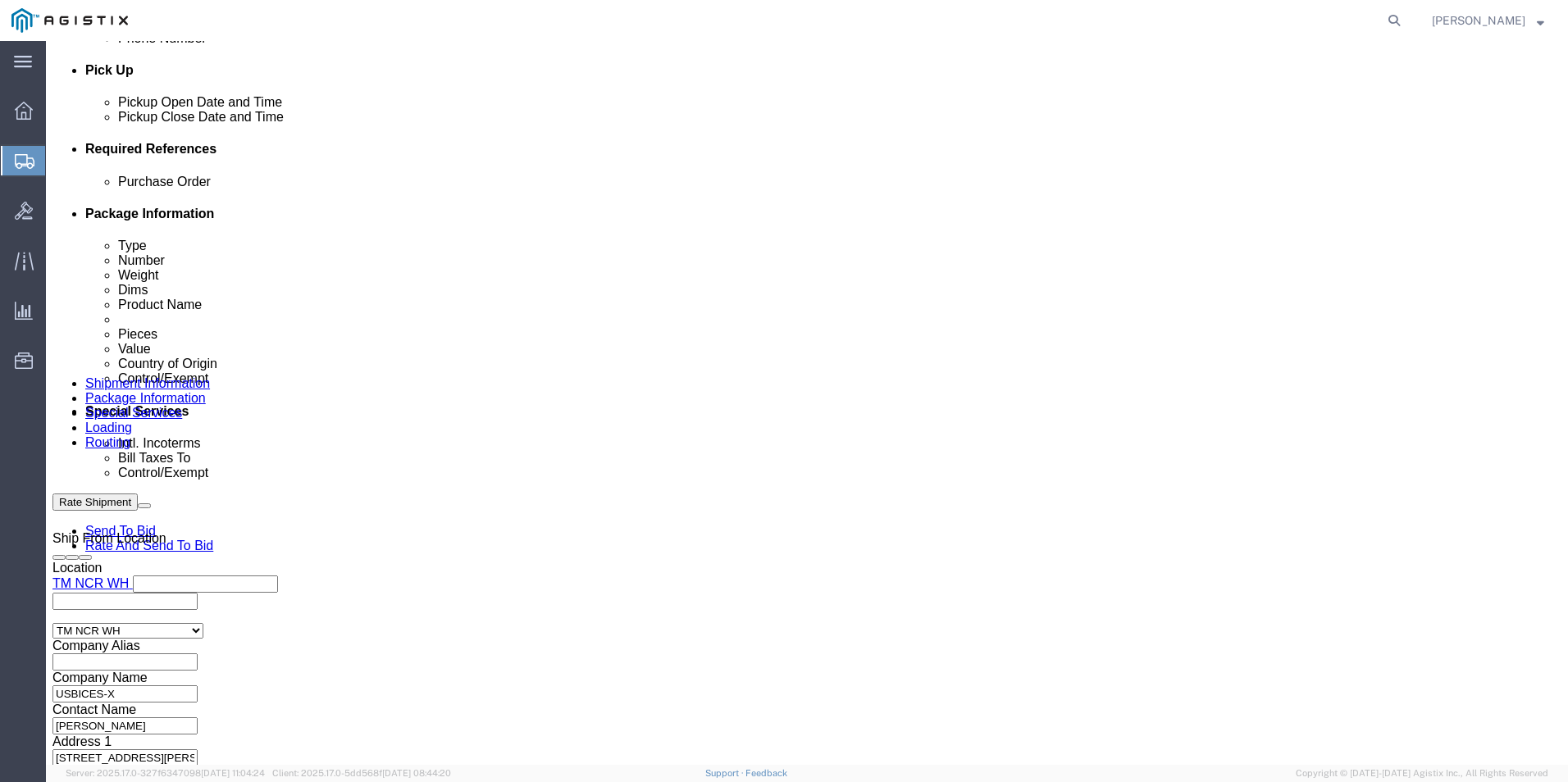
scroll to position [720, 0]
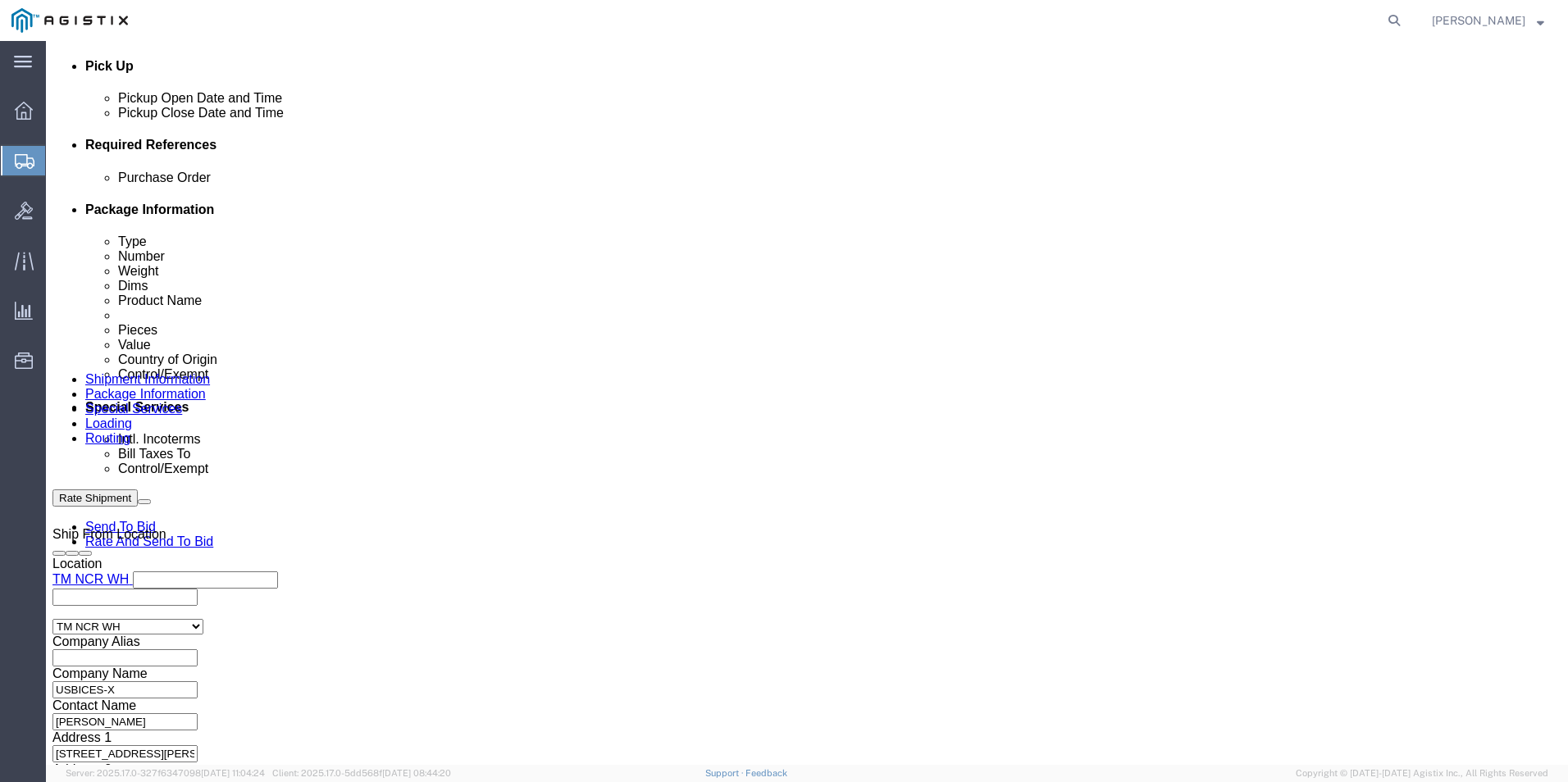
click link "Clone this content"
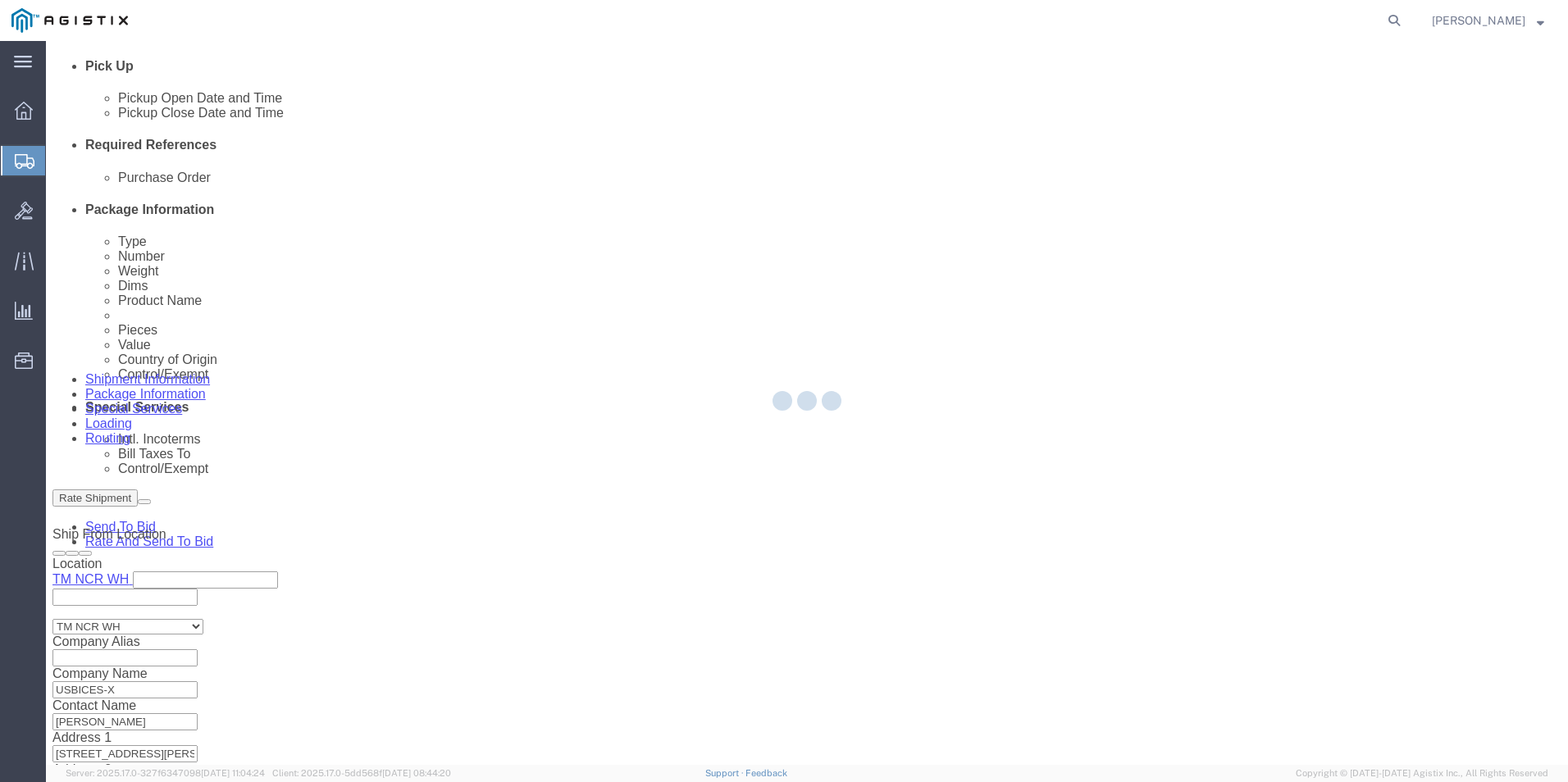
select select "PSNS"
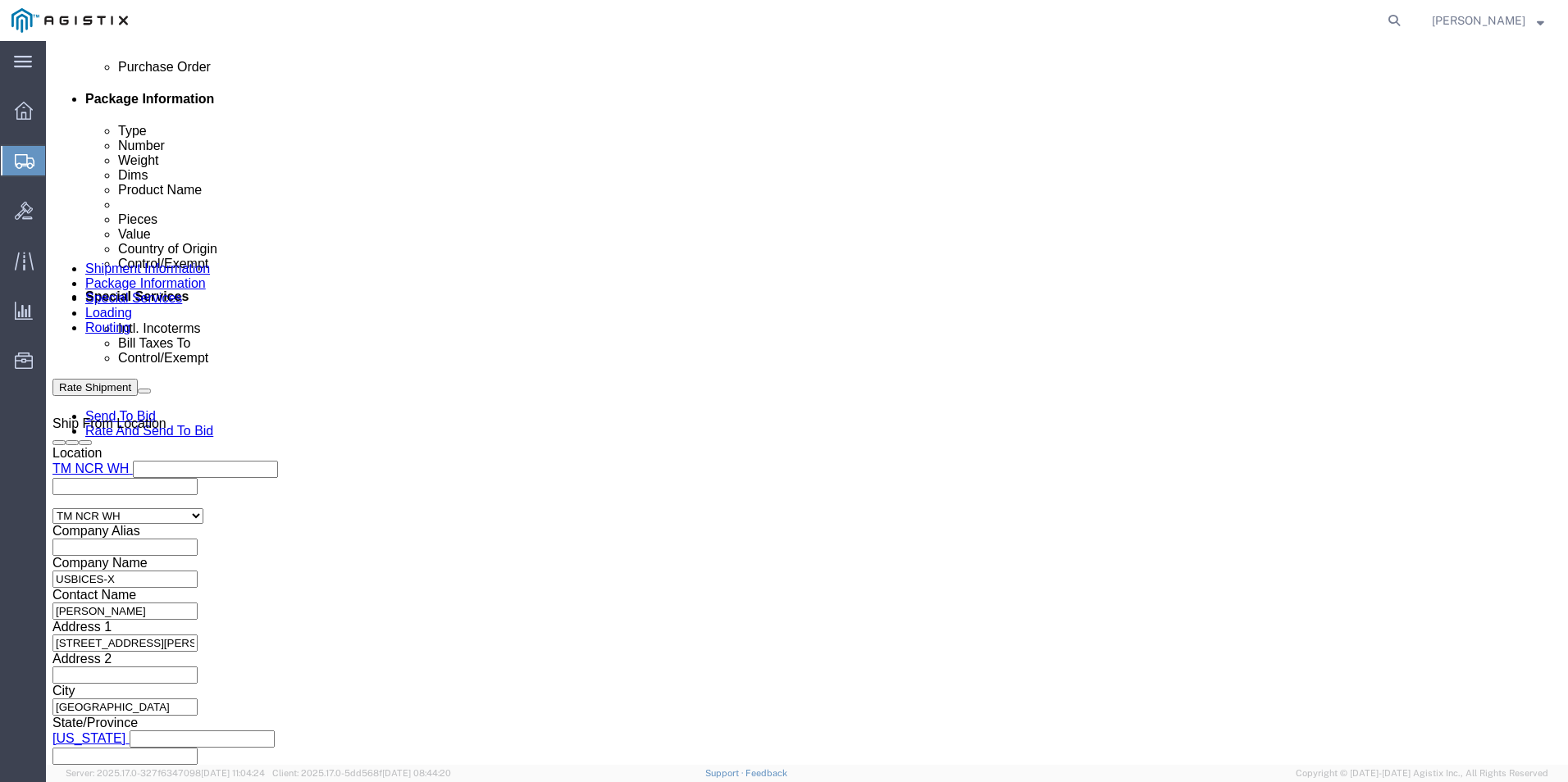
scroll to position [838, 0]
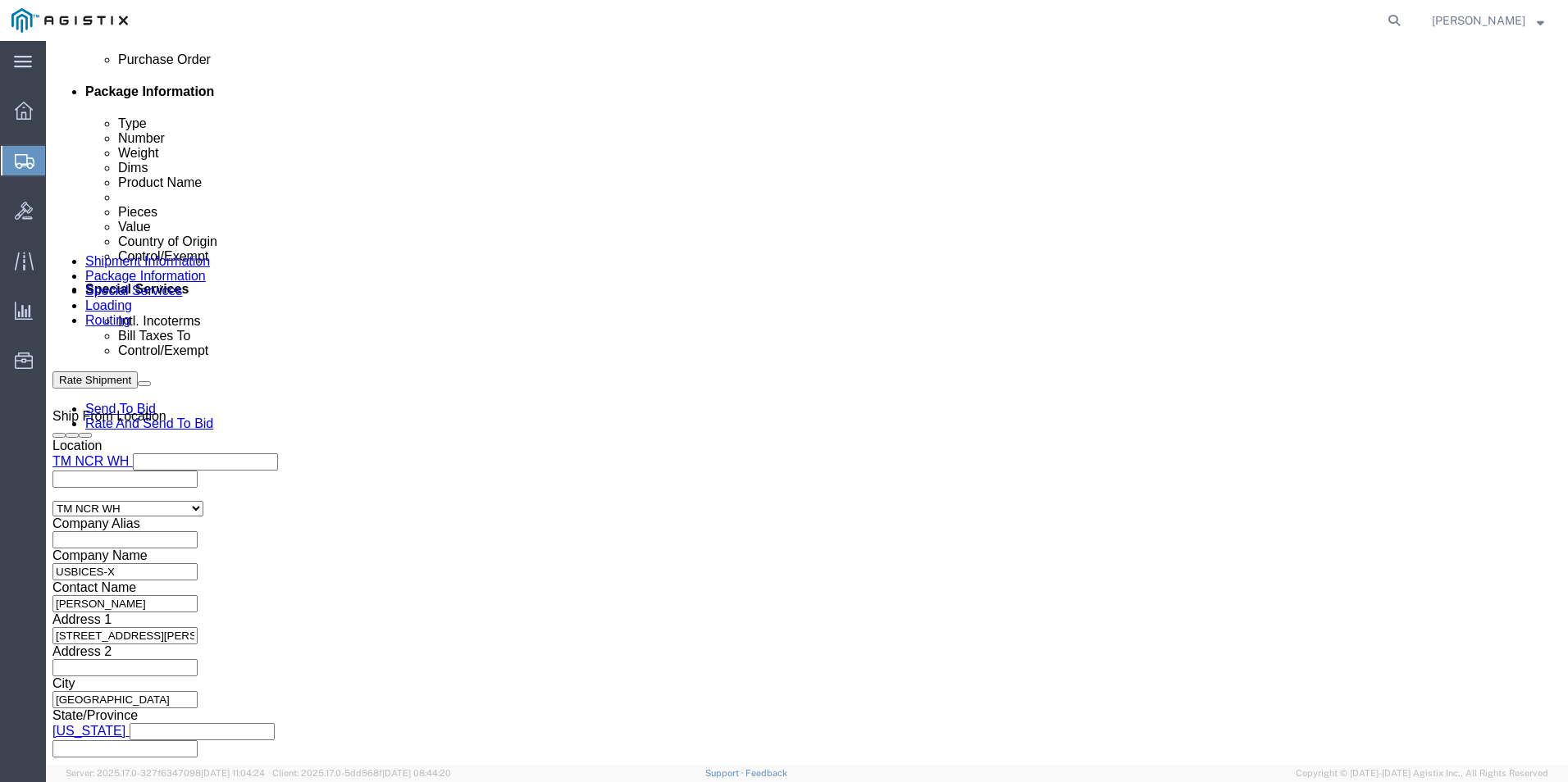
click link "Clone this content"
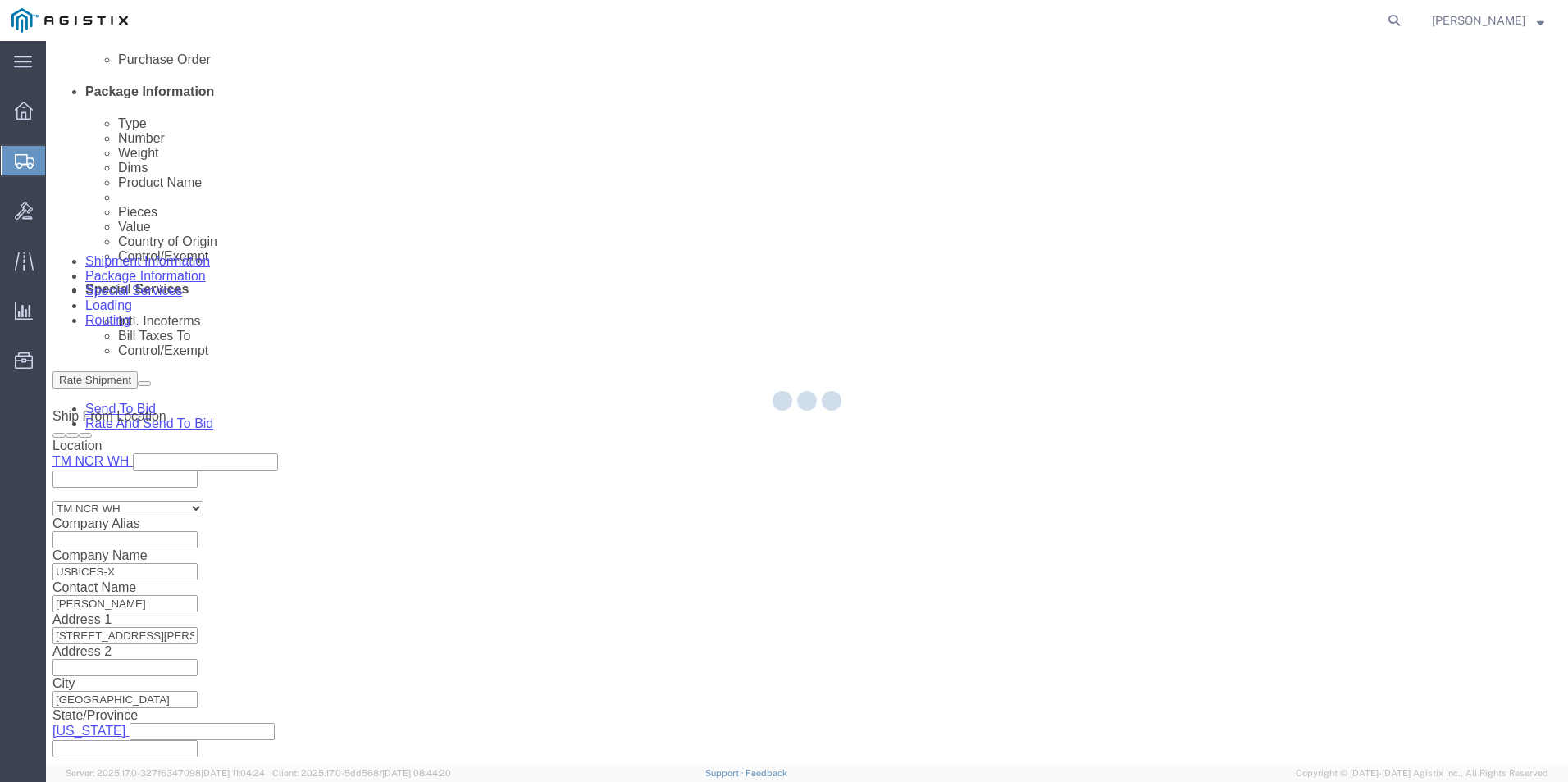
select select "PSNS"
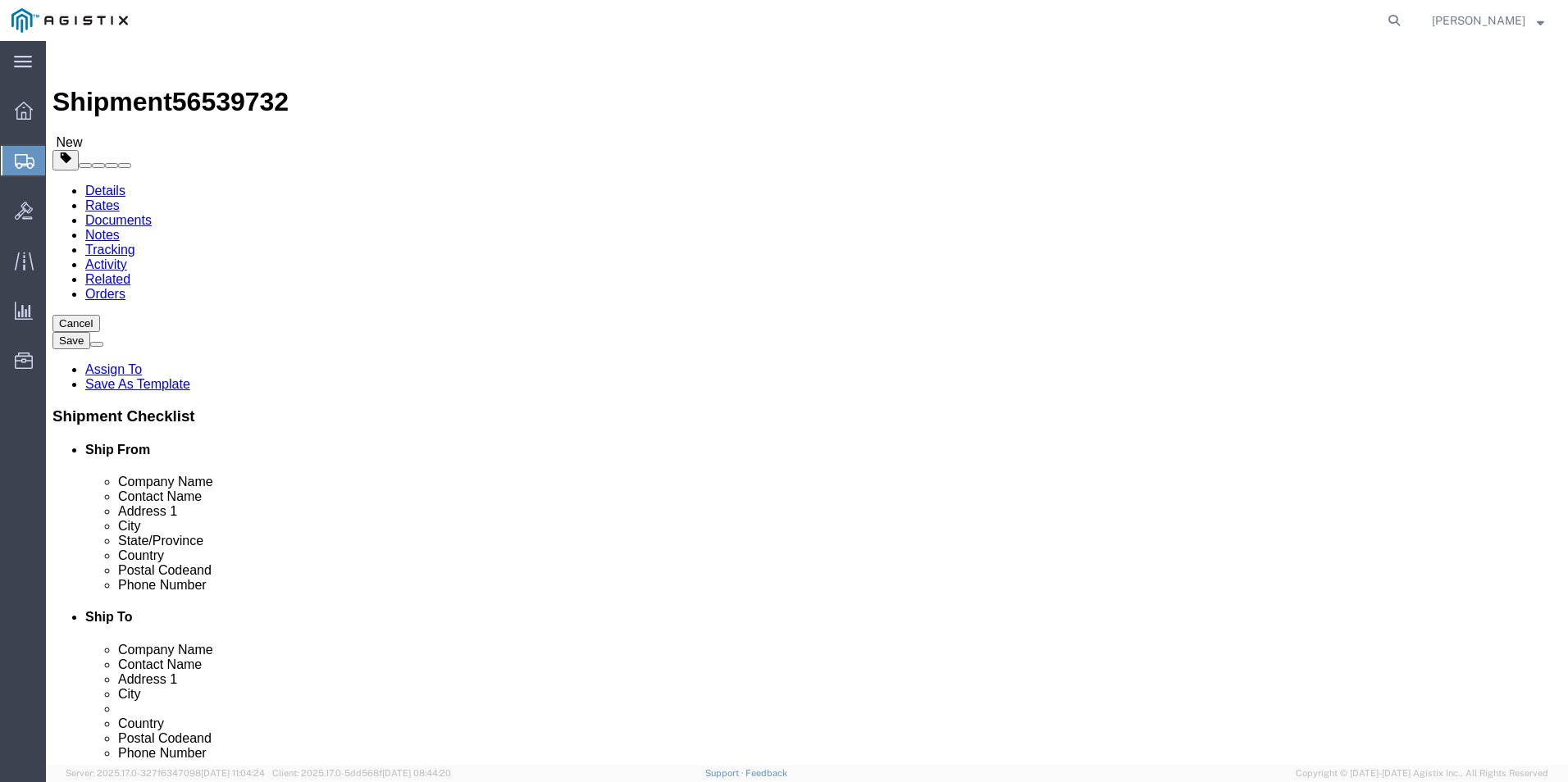
scroll to position [0, 0]
click dd "1.00 Each"
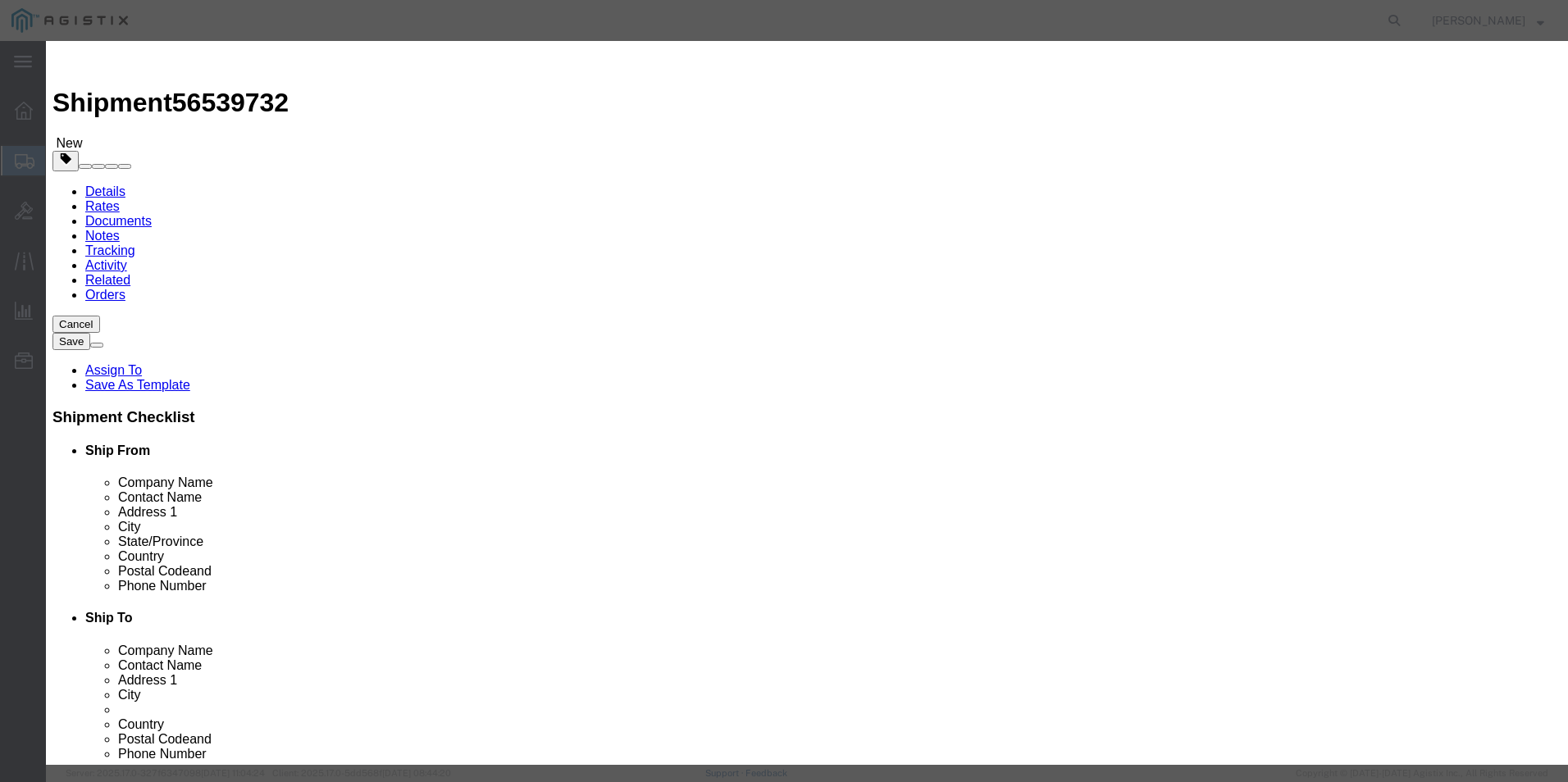
click input "text"
type input "743.20"
click select "Select [GEOGRAPHIC_DATA] [GEOGRAPHIC_DATA] [GEOGRAPHIC_DATA] [GEOGRAPHIC_DATA] …"
select select "US"
click select "Select [GEOGRAPHIC_DATA] [GEOGRAPHIC_DATA] [GEOGRAPHIC_DATA] [GEOGRAPHIC_DATA] …"
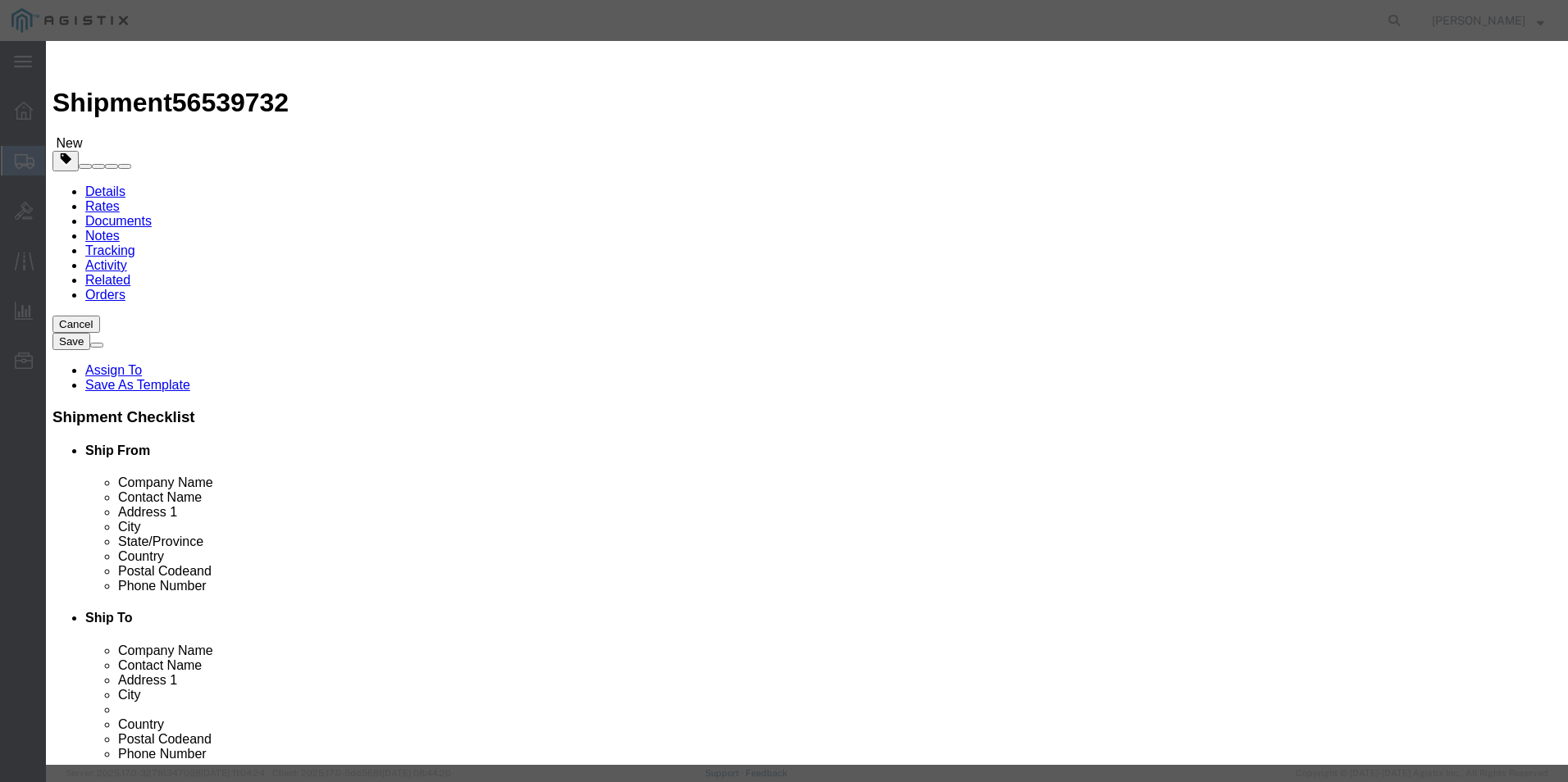
click button "Save & Close"
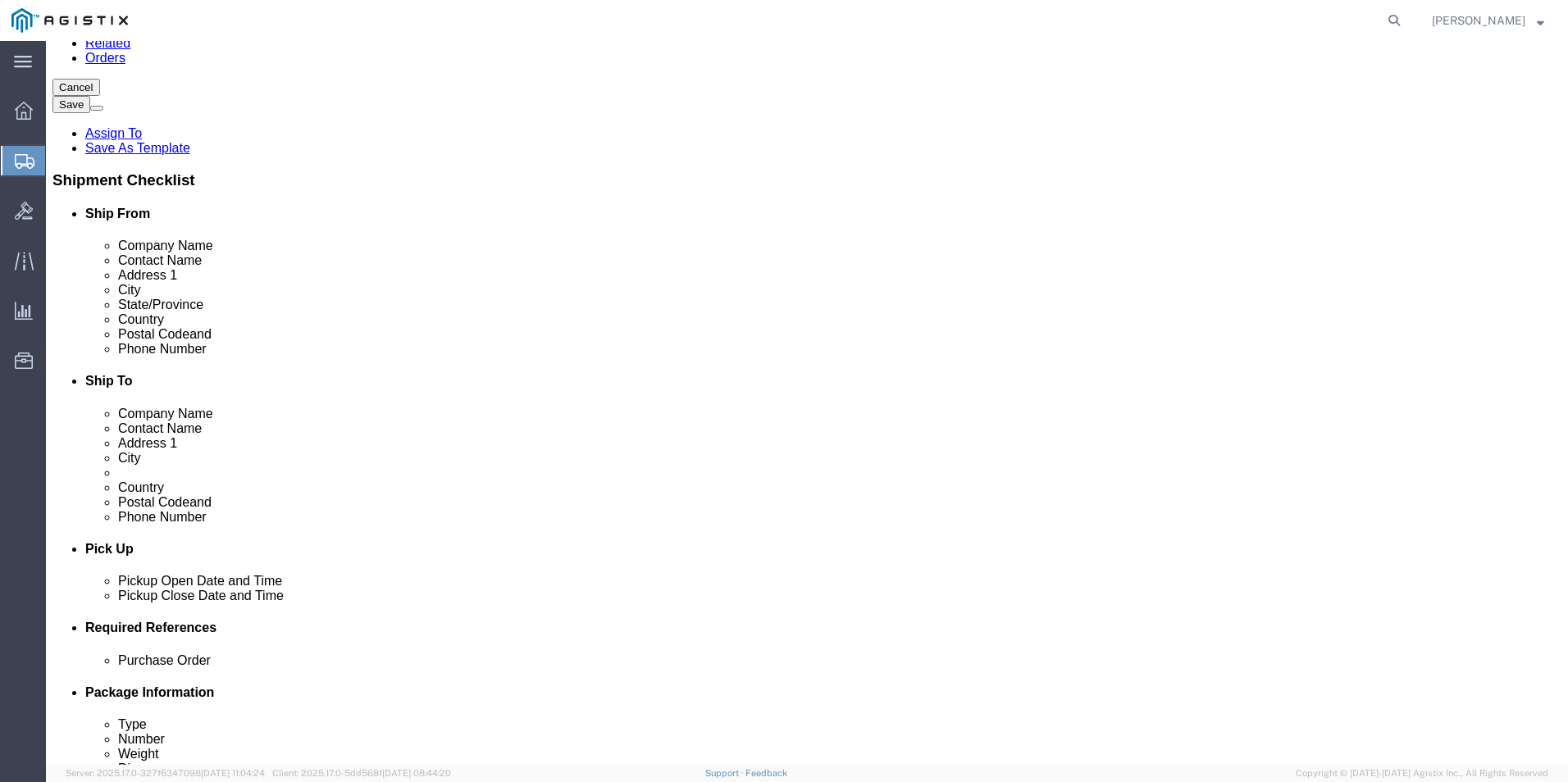
scroll to position [246, 0]
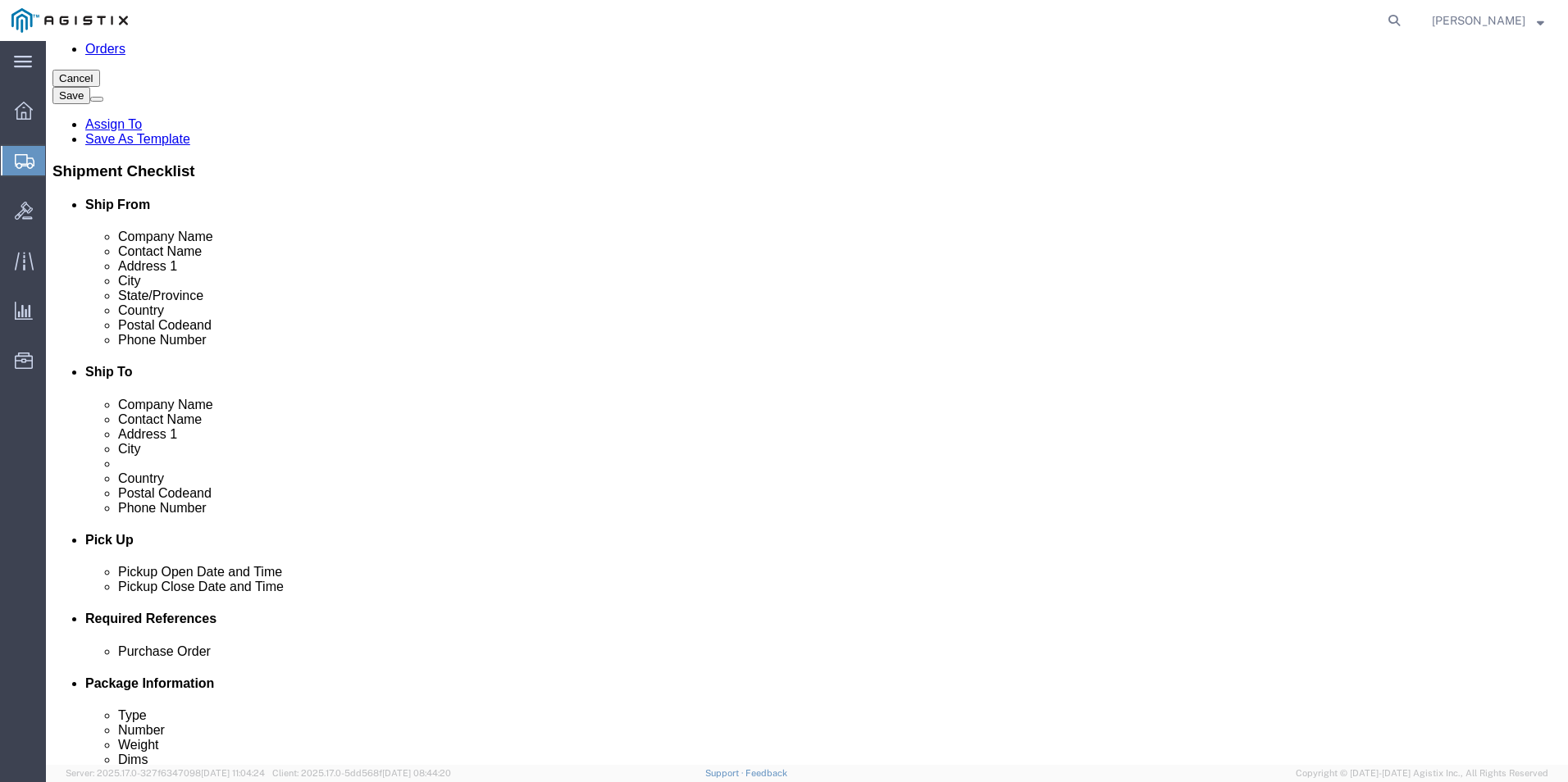
click dd
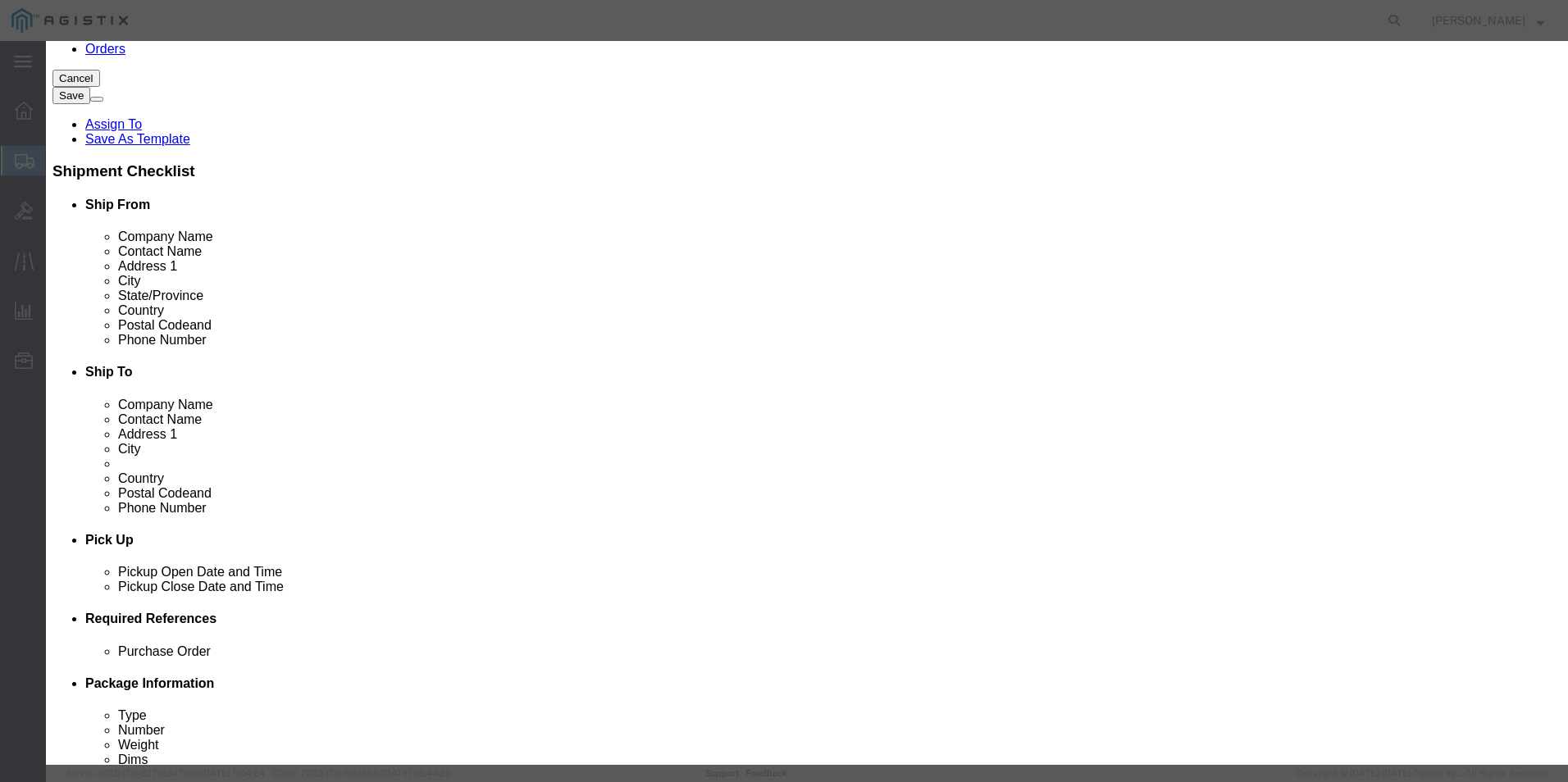
click input "text"
type input "743.20"
click select "Select [GEOGRAPHIC_DATA] [GEOGRAPHIC_DATA] [GEOGRAPHIC_DATA] [GEOGRAPHIC_DATA] …"
select select "US"
click select "Select [GEOGRAPHIC_DATA] [GEOGRAPHIC_DATA] [GEOGRAPHIC_DATA] [GEOGRAPHIC_DATA] …"
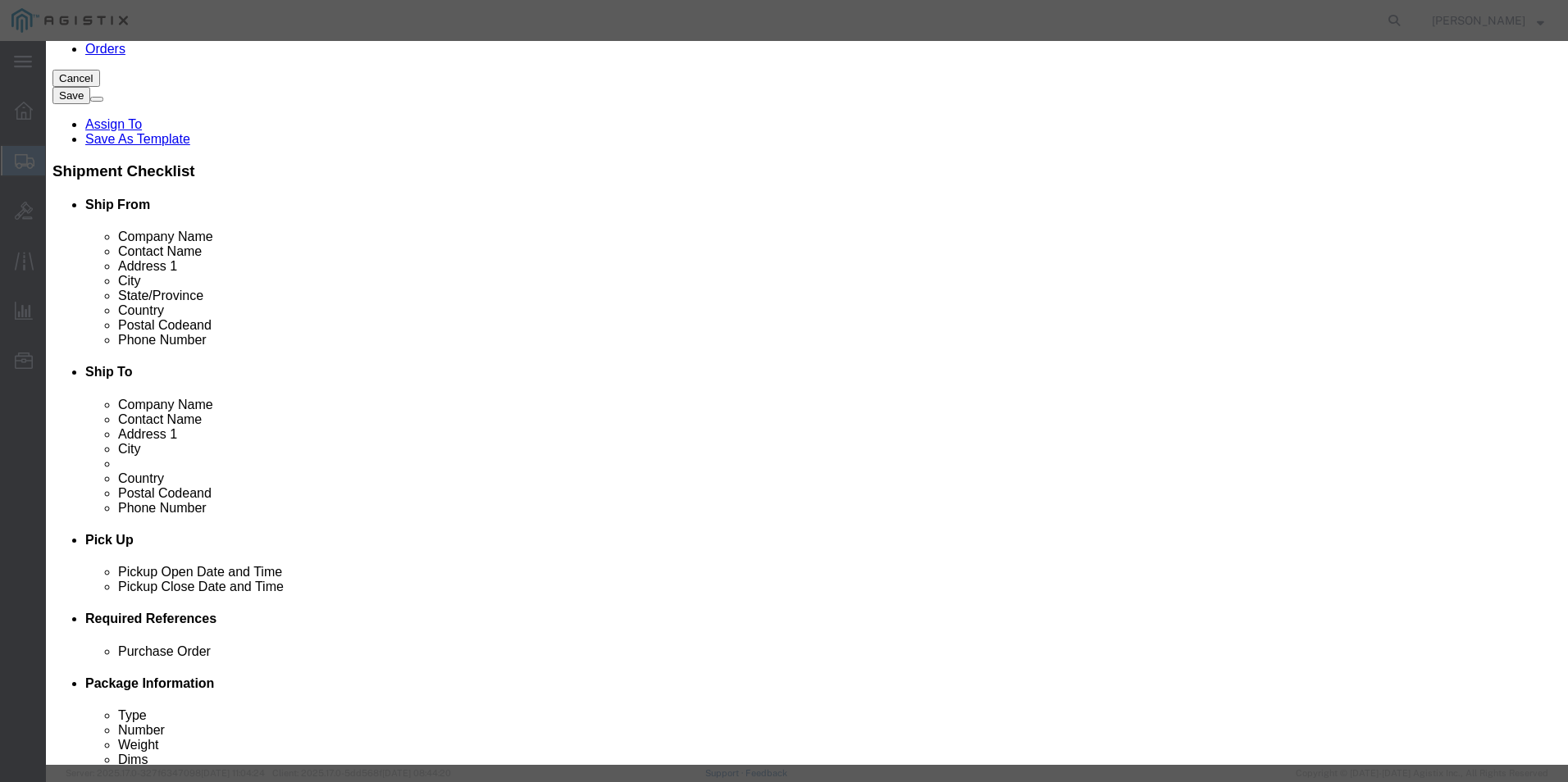
click button "Save & Close"
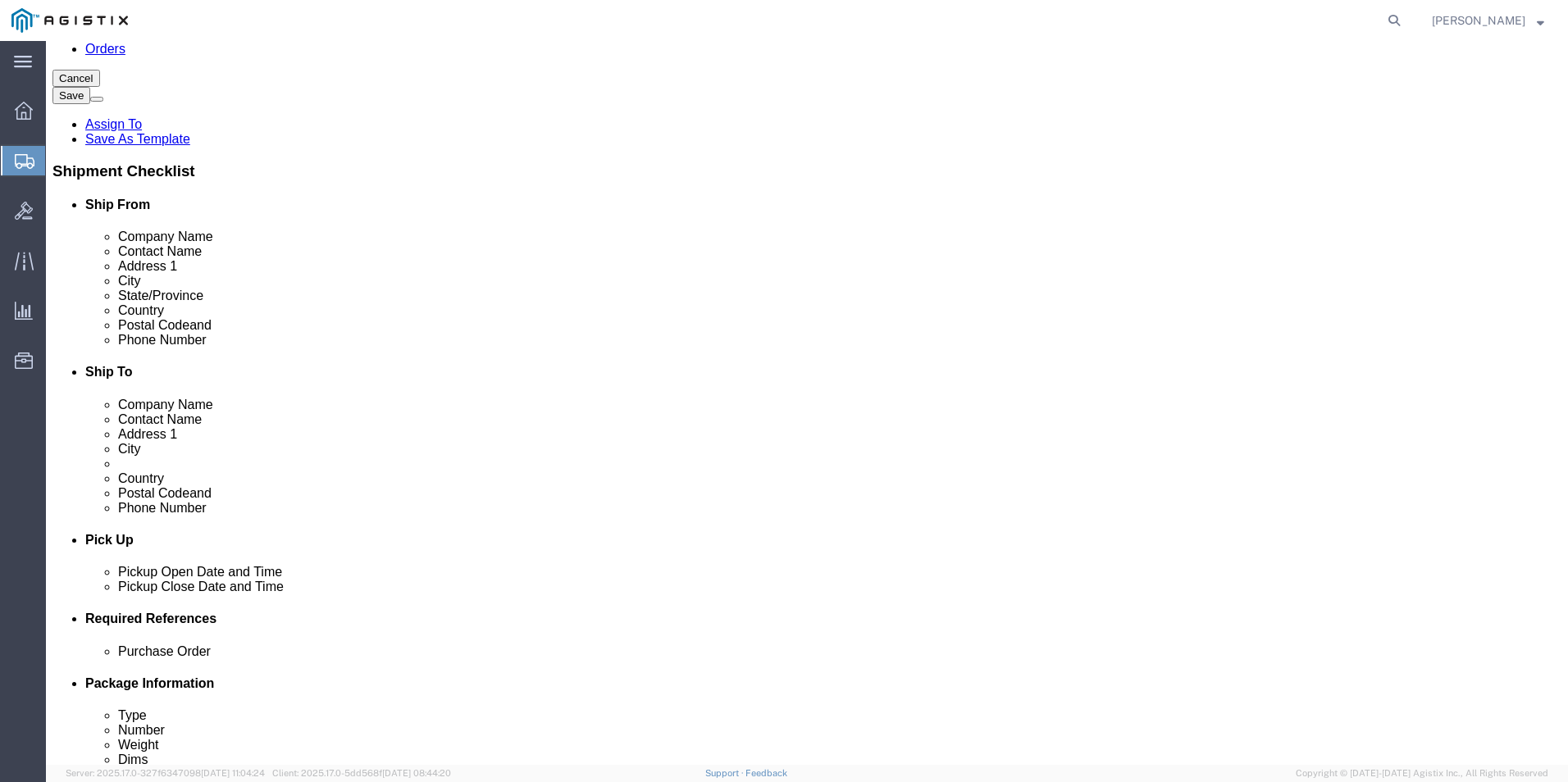
click dd
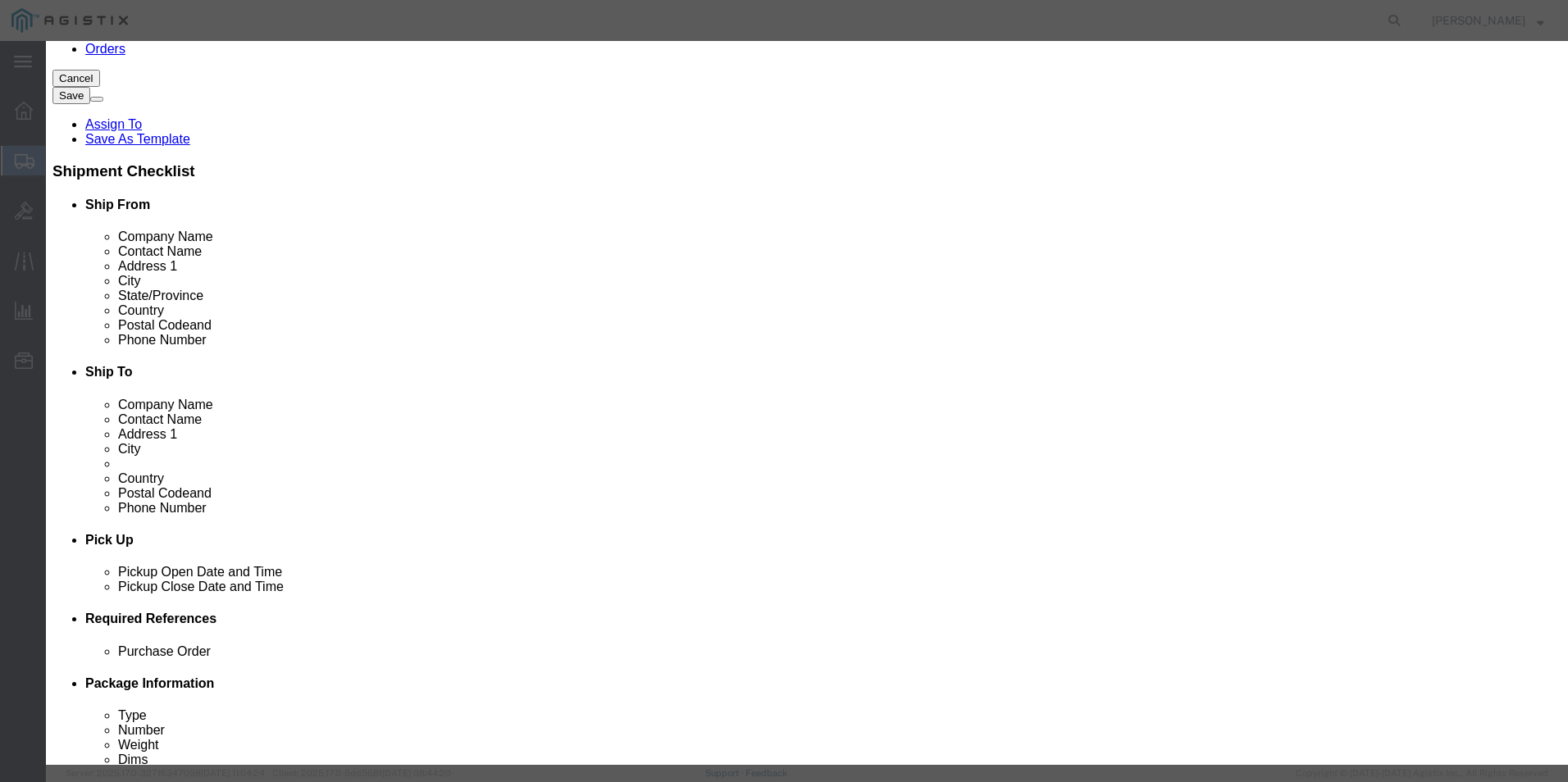
click input "text"
type input "743.20"
click select "Select [GEOGRAPHIC_DATA] [GEOGRAPHIC_DATA] [GEOGRAPHIC_DATA] [GEOGRAPHIC_DATA] …"
select select "US"
click select "Select [GEOGRAPHIC_DATA] [GEOGRAPHIC_DATA] [GEOGRAPHIC_DATA] [GEOGRAPHIC_DATA] …"
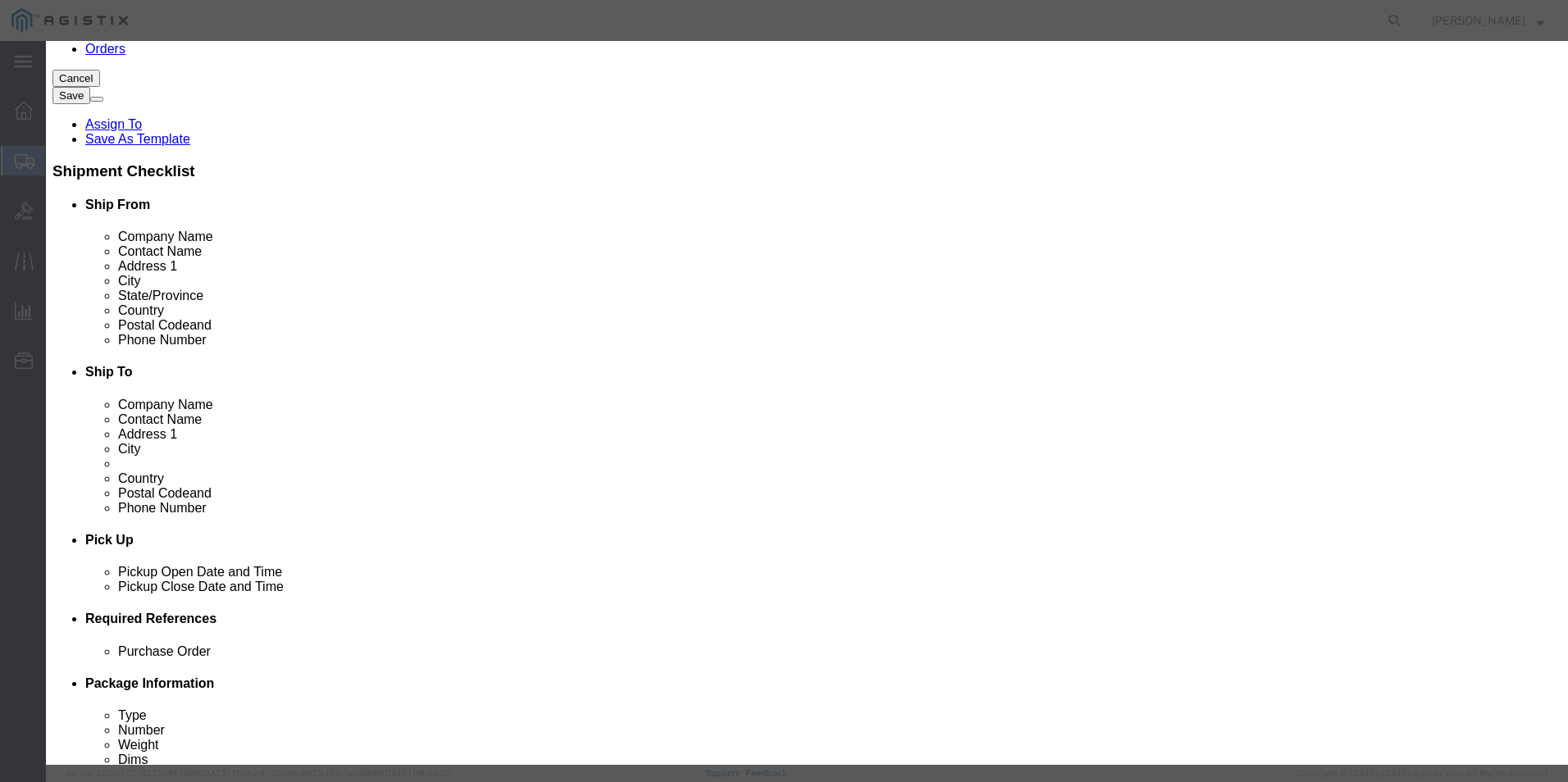
scroll to position [82, 0]
click button "Save & Close"
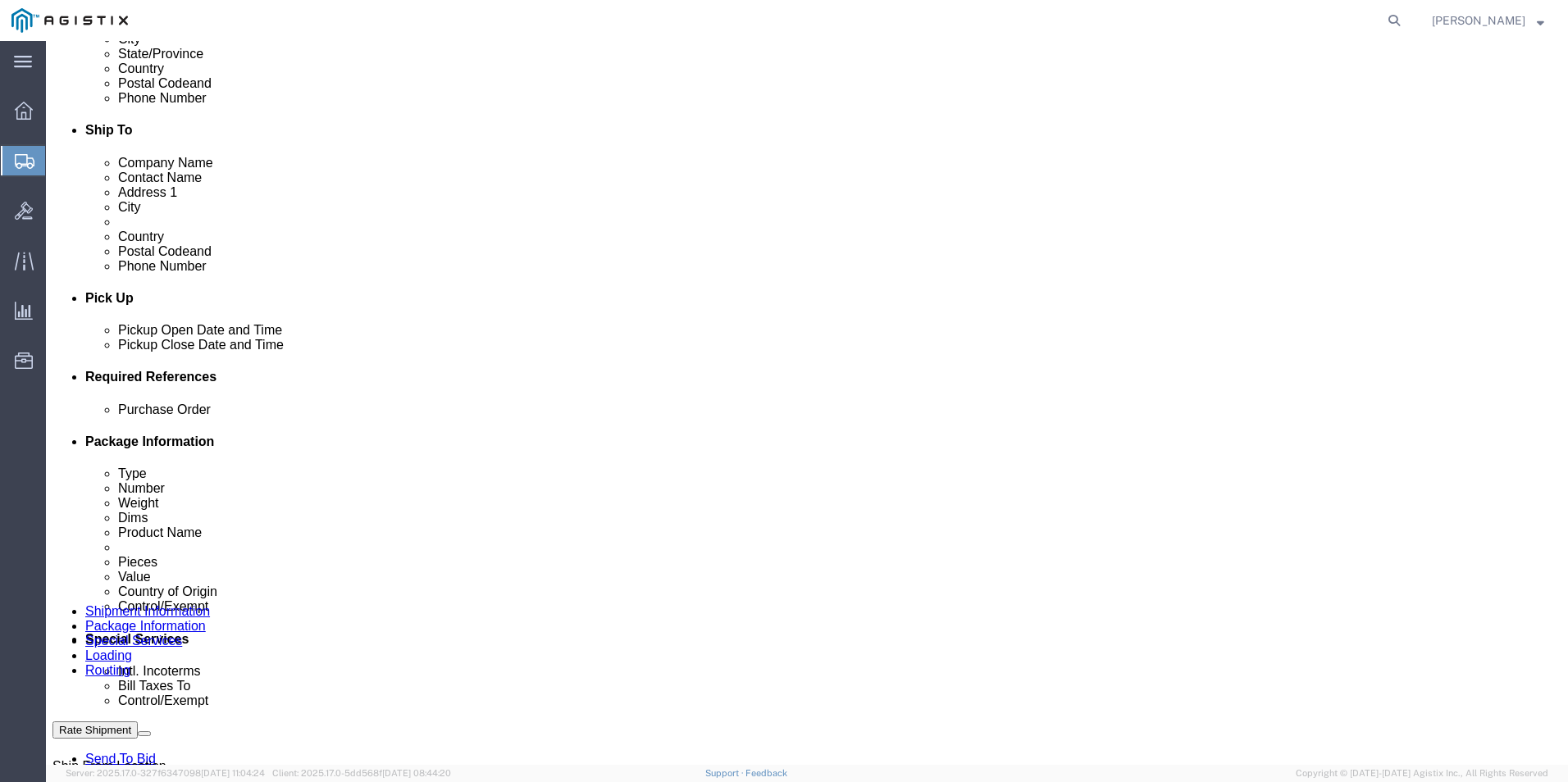
scroll to position [492, 0]
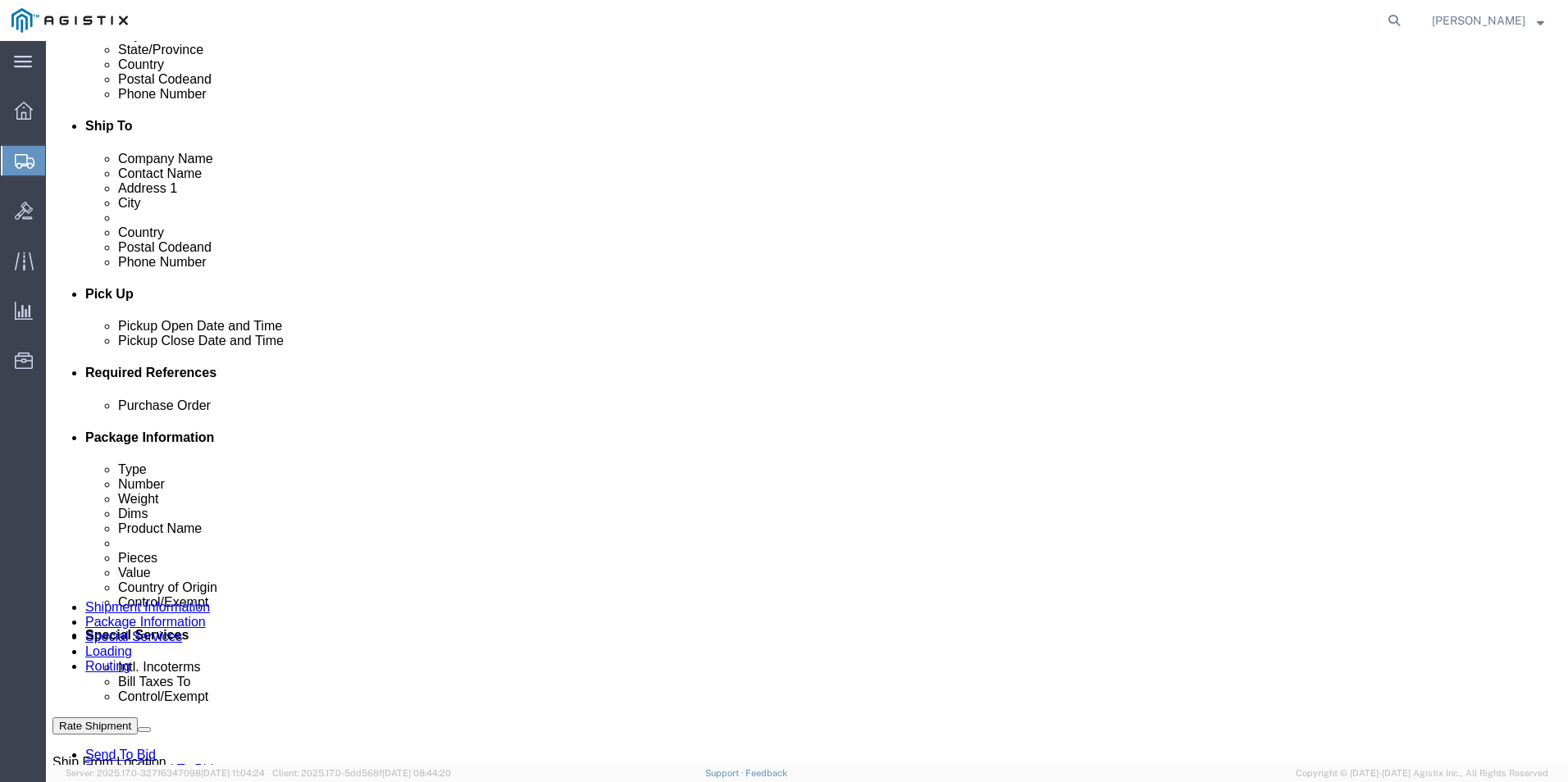
click dd
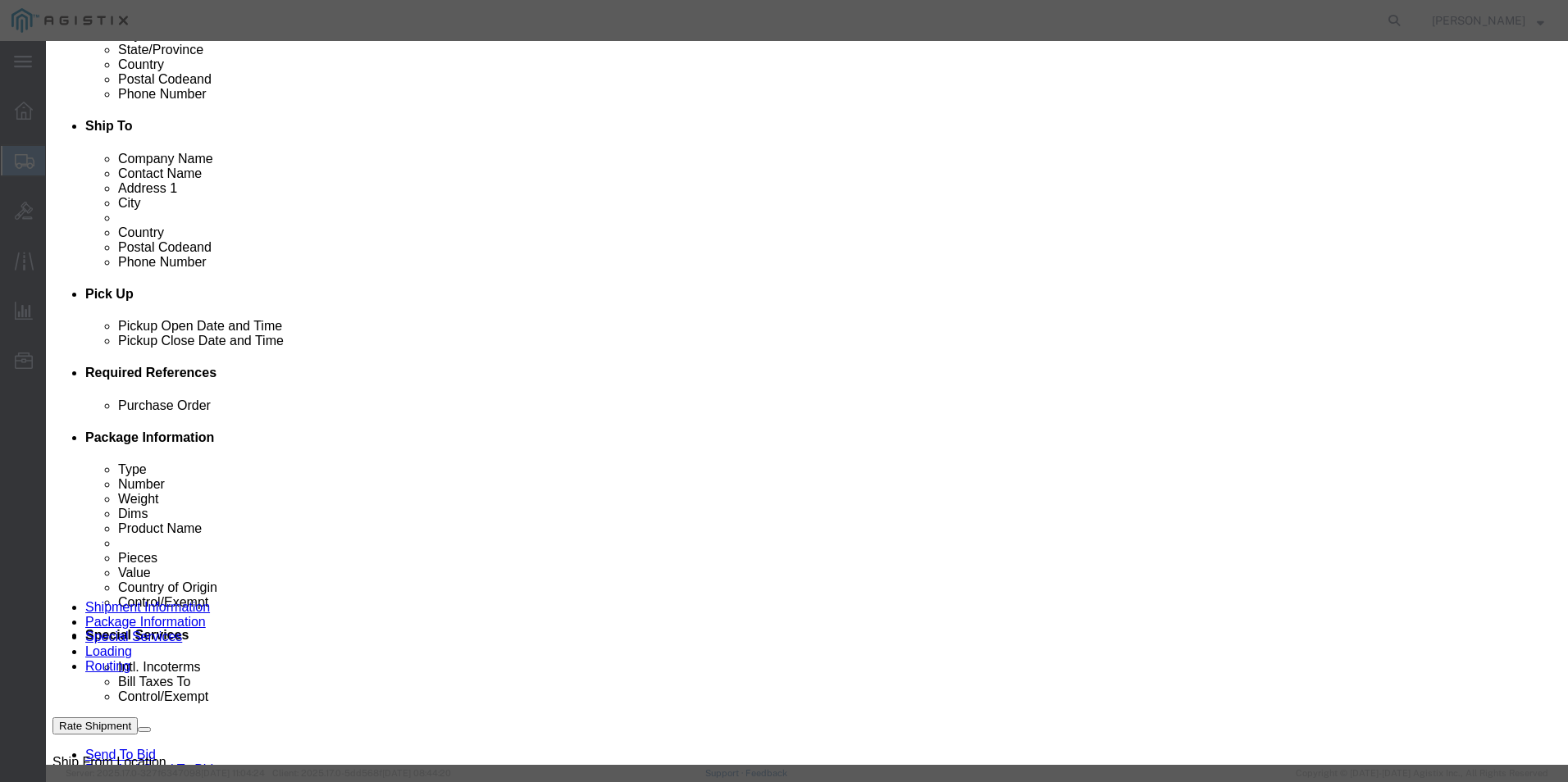
click input "text"
type input "743.20"
click button "Save & Close"
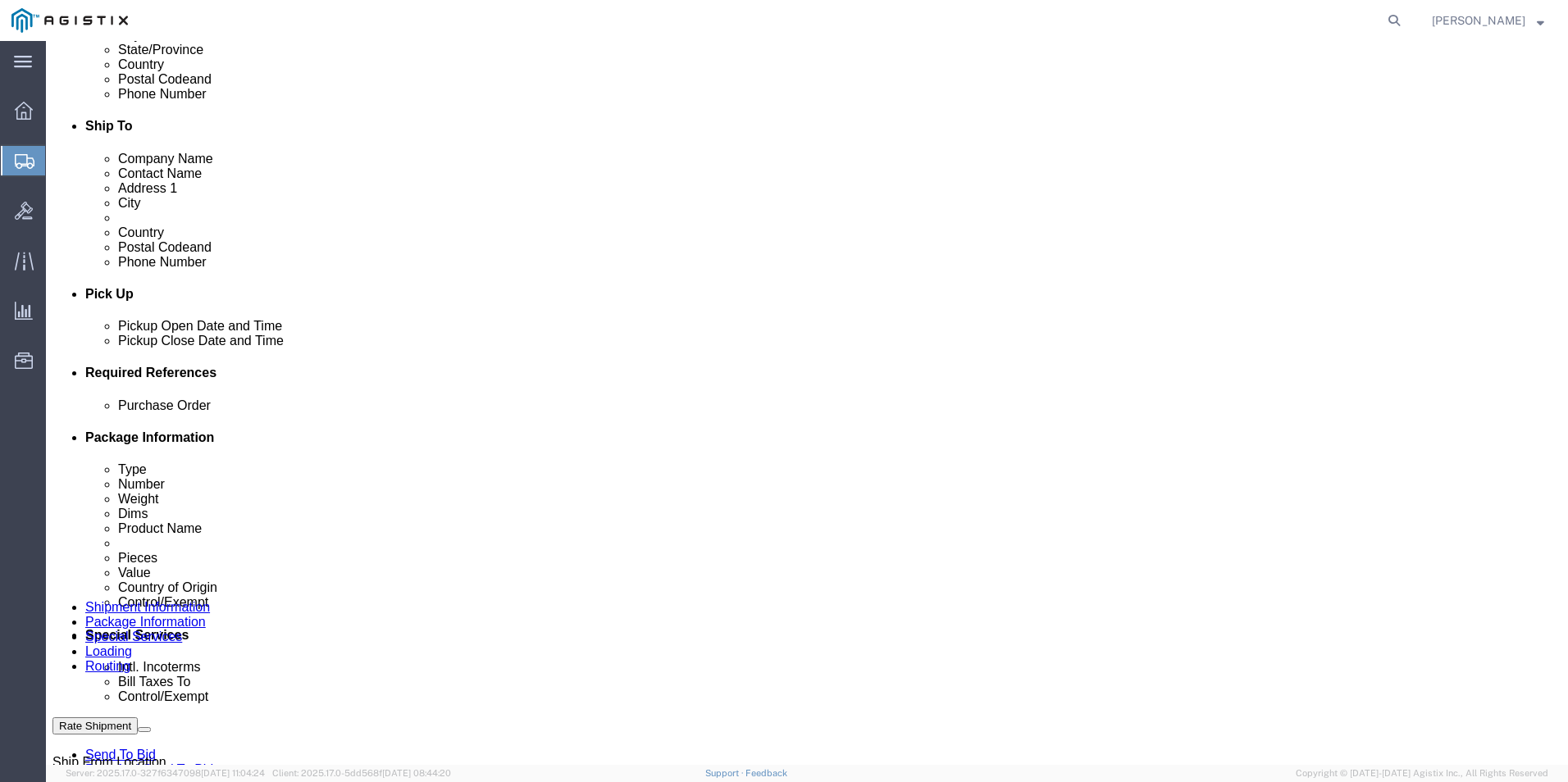
click dd "1.00 Each"
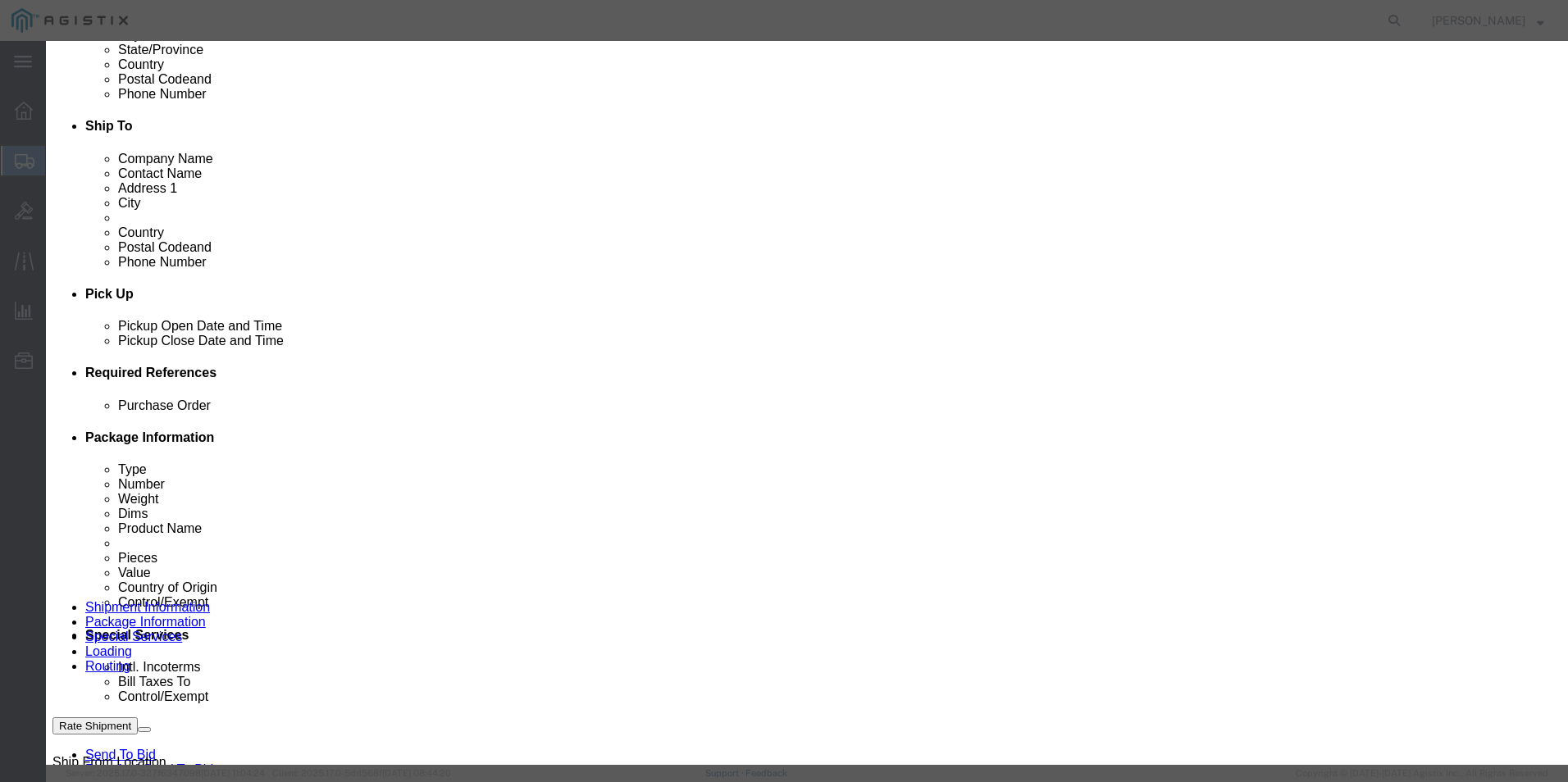
click input "text"
type input "743.20"
click select "Select [GEOGRAPHIC_DATA] [GEOGRAPHIC_DATA] [GEOGRAPHIC_DATA] [GEOGRAPHIC_DATA] …"
select select "US"
click select "Select [GEOGRAPHIC_DATA] [GEOGRAPHIC_DATA] [GEOGRAPHIC_DATA] [GEOGRAPHIC_DATA] …"
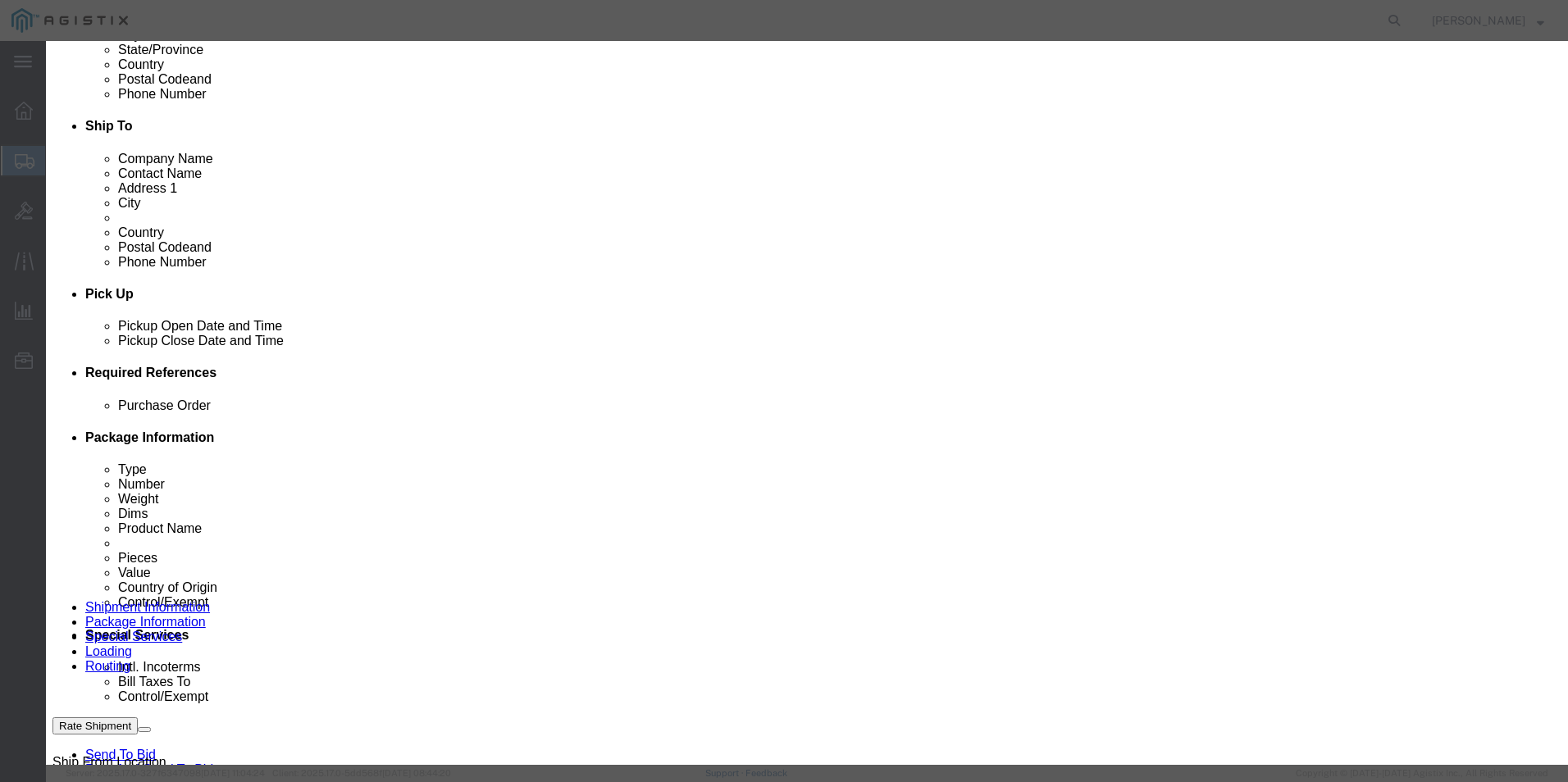
scroll to position [82, 0]
click button "Save & Close"
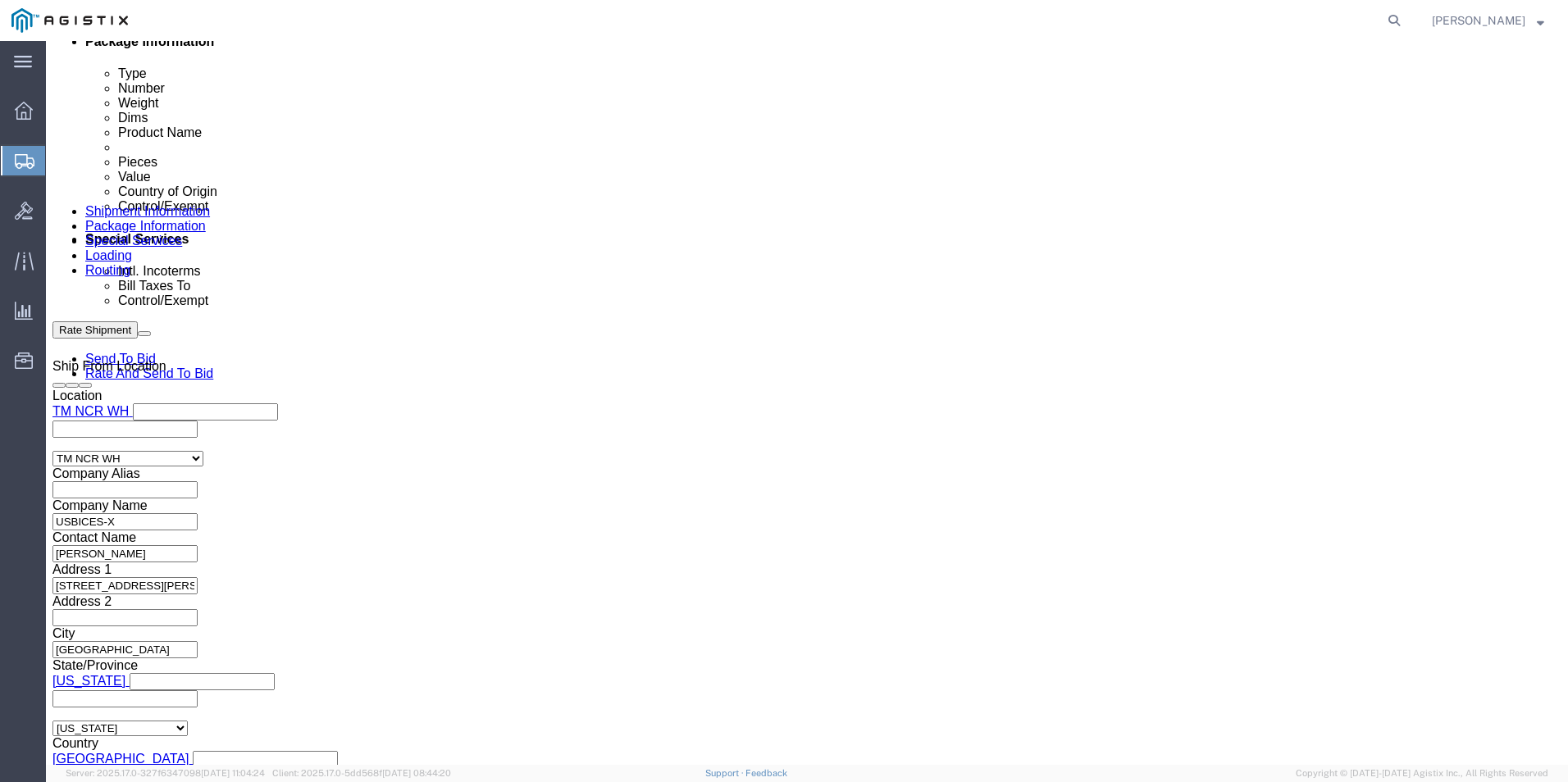
scroll to position [902, 0]
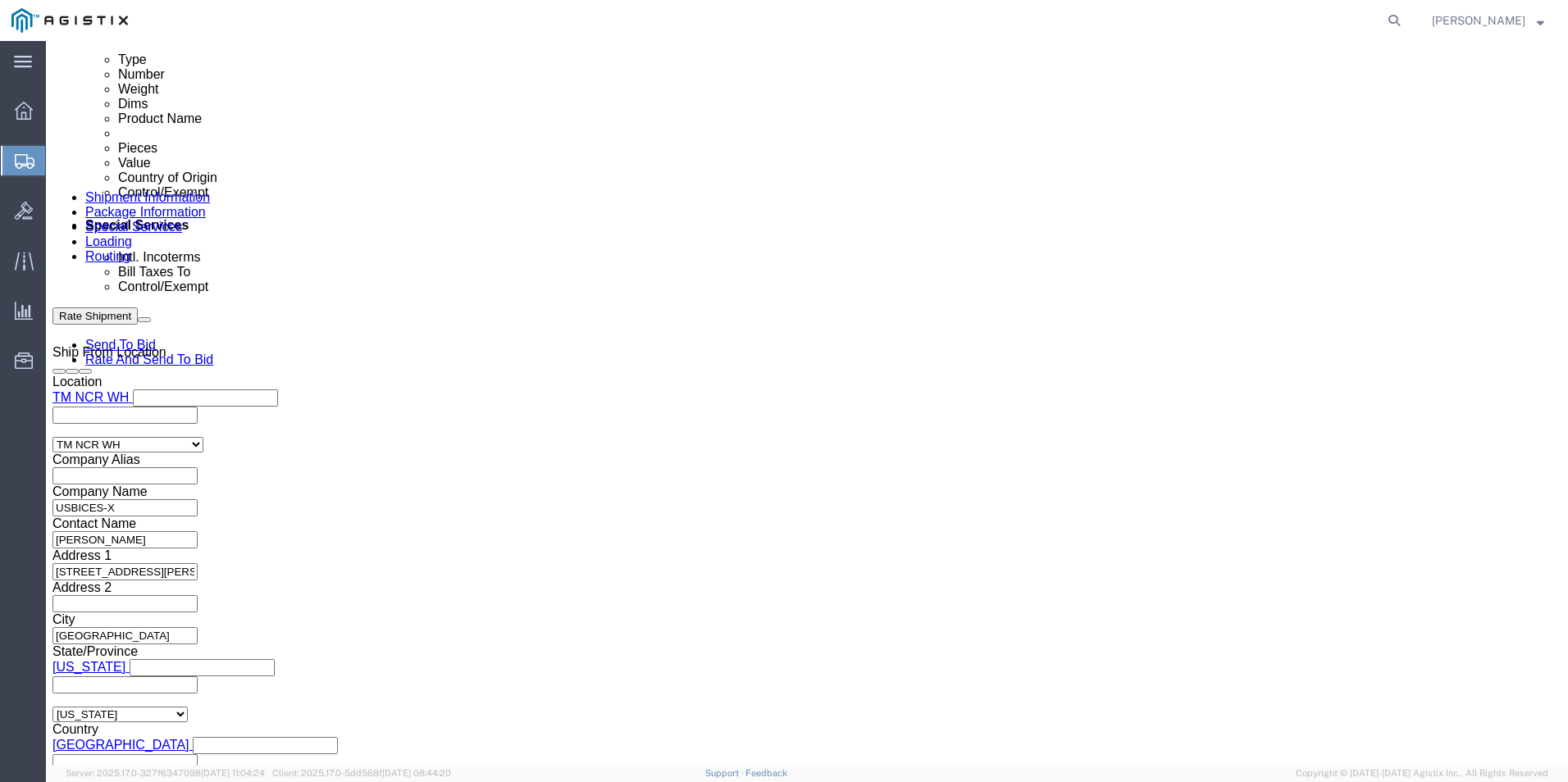
click dd
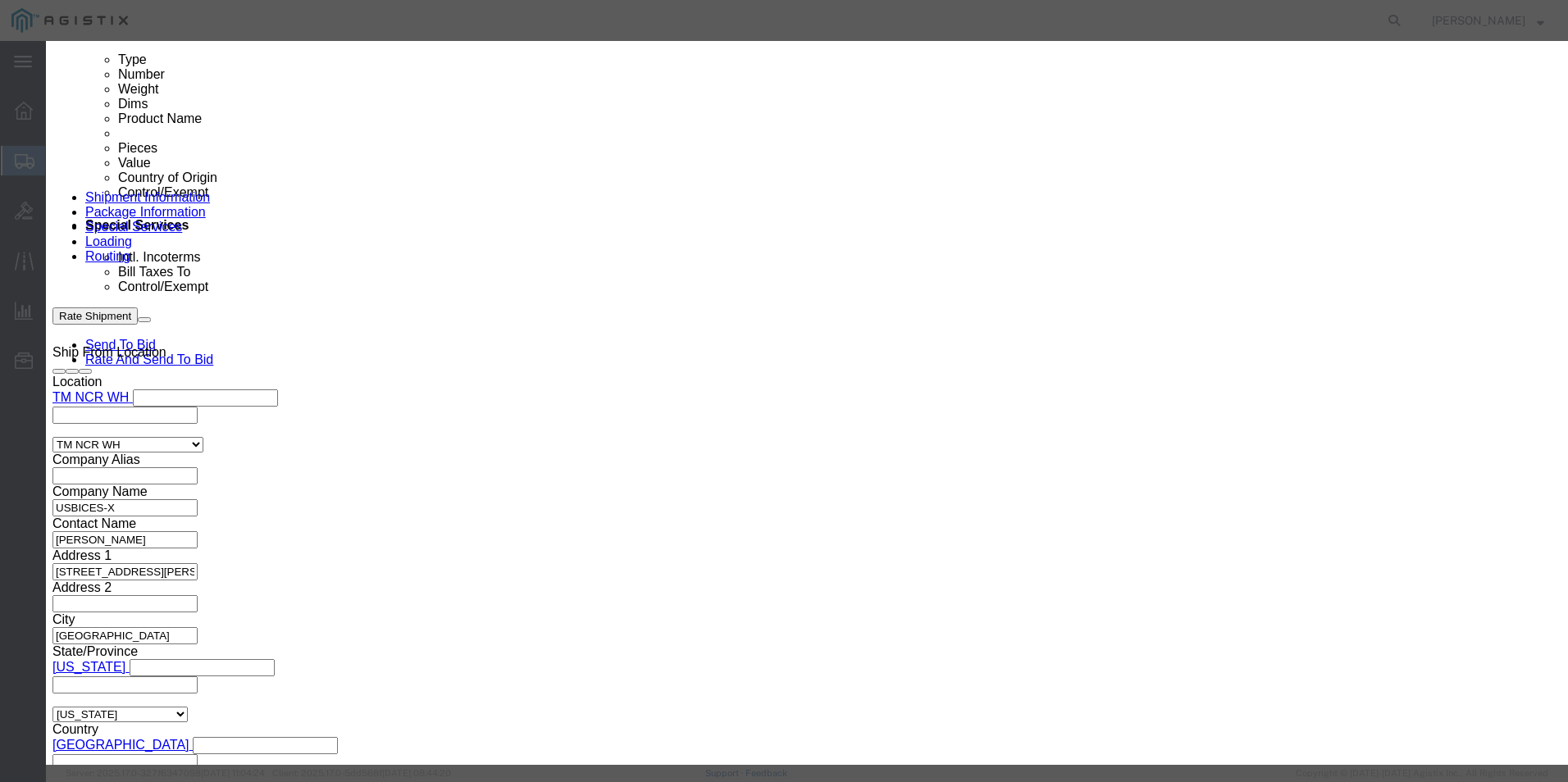
click input "text"
type input "743.20"
click select "Select [GEOGRAPHIC_DATA] [GEOGRAPHIC_DATA] [GEOGRAPHIC_DATA] [GEOGRAPHIC_DATA] …"
select select "US"
click select "Select [GEOGRAPHIC_DATA] [GEOGRAPHIC_DATA] [GEOGRAPHIC_DATA] [GEOGRAPHIC_DATA] …"
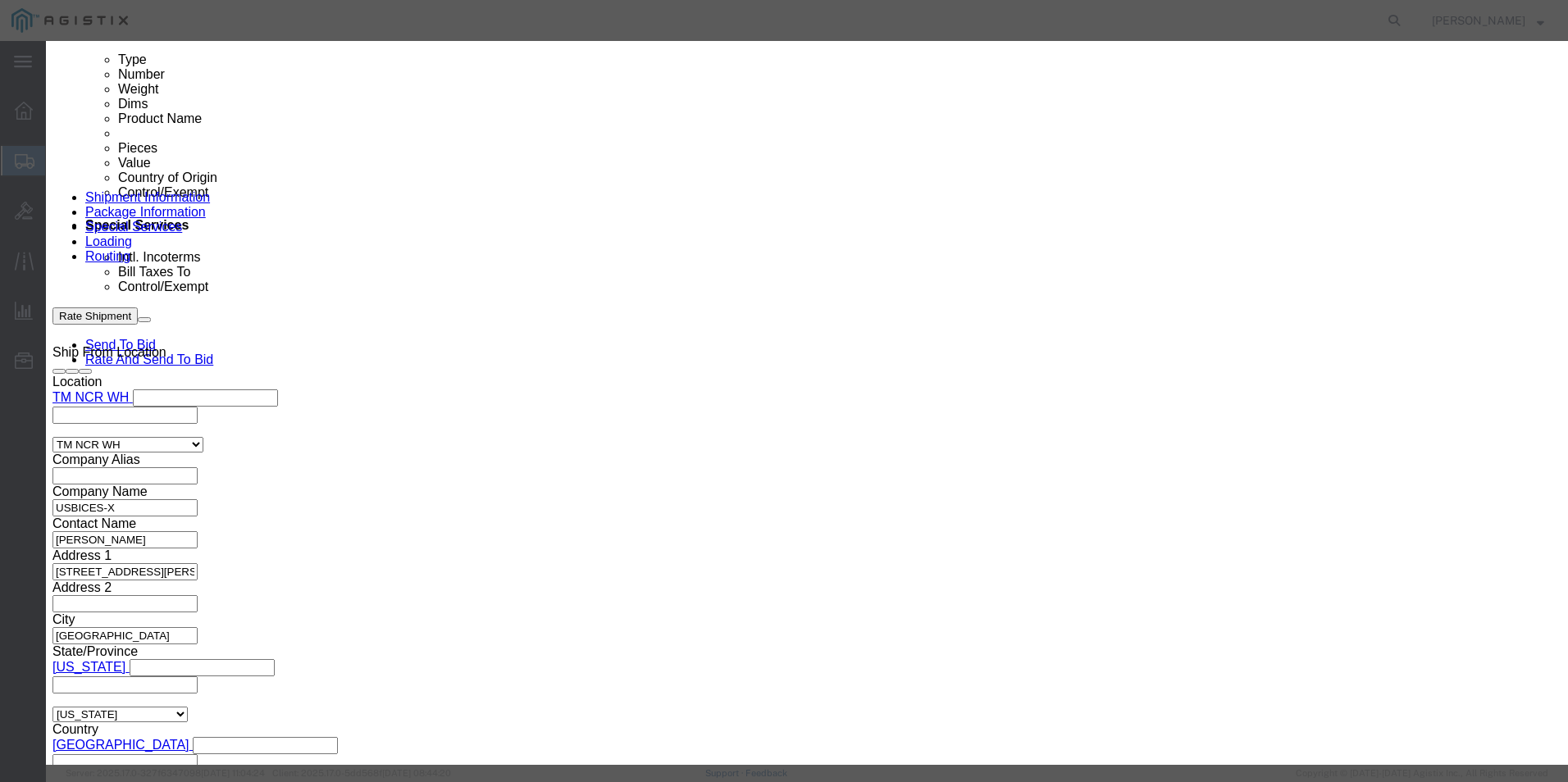
scroll to position [164, 0]
click button "Save & Close"
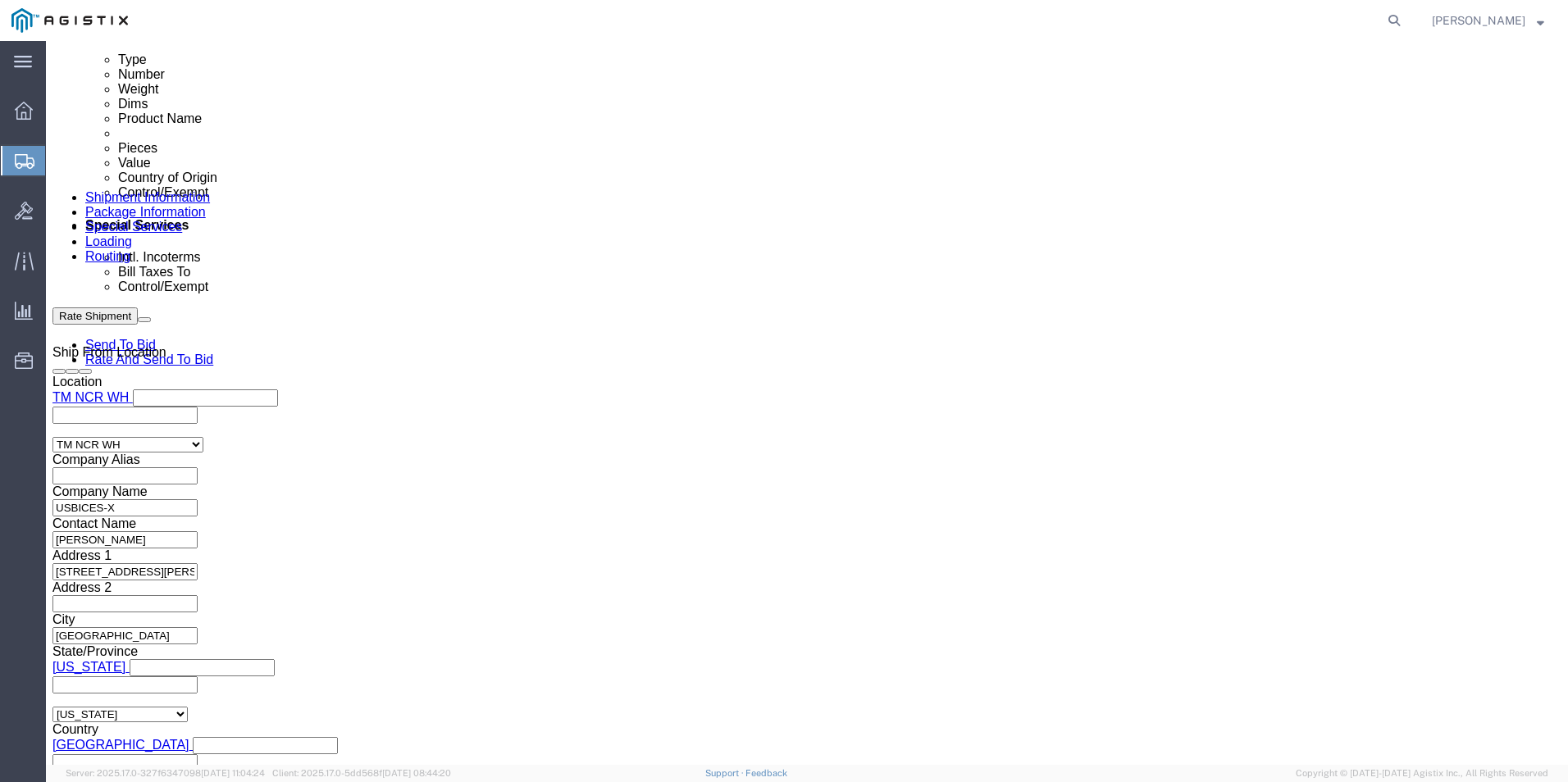
click dd "1.00 Each"
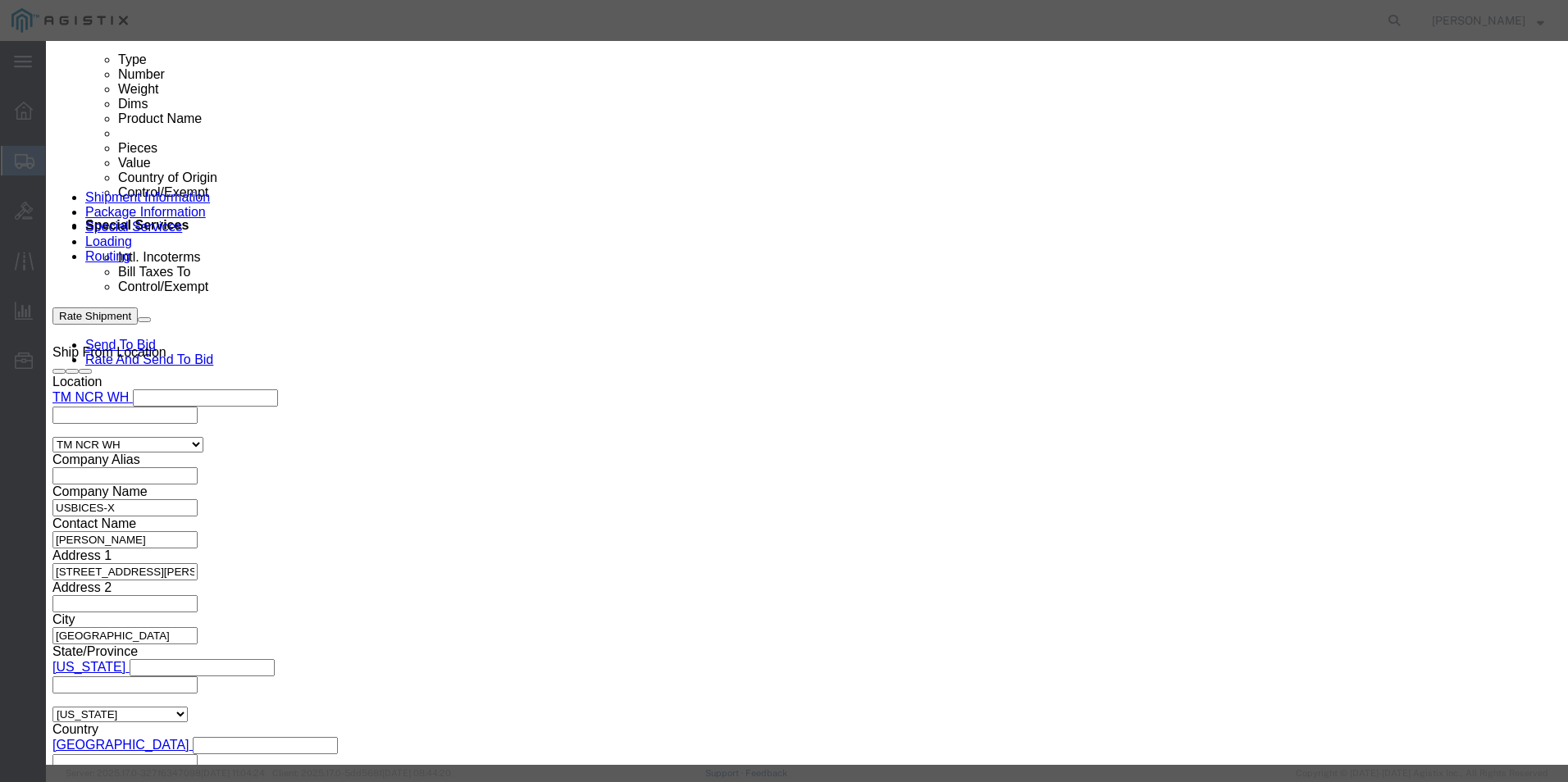
click input "text"
type input "743.20"
click select "Select [GEOGRAPHIC_DATA] [GEOGRAPHIC_DATA] [GEOGRAPHIC_DATA] [GEOGRAPHIC_DATA] …"
select select "US"
click select "Select [GEOGRAPHIC_DATA] [GEOGRAPHIC_DATA] [GEOGRAPHIC_DATA] [GEOGRAPHIC_DATA] …"
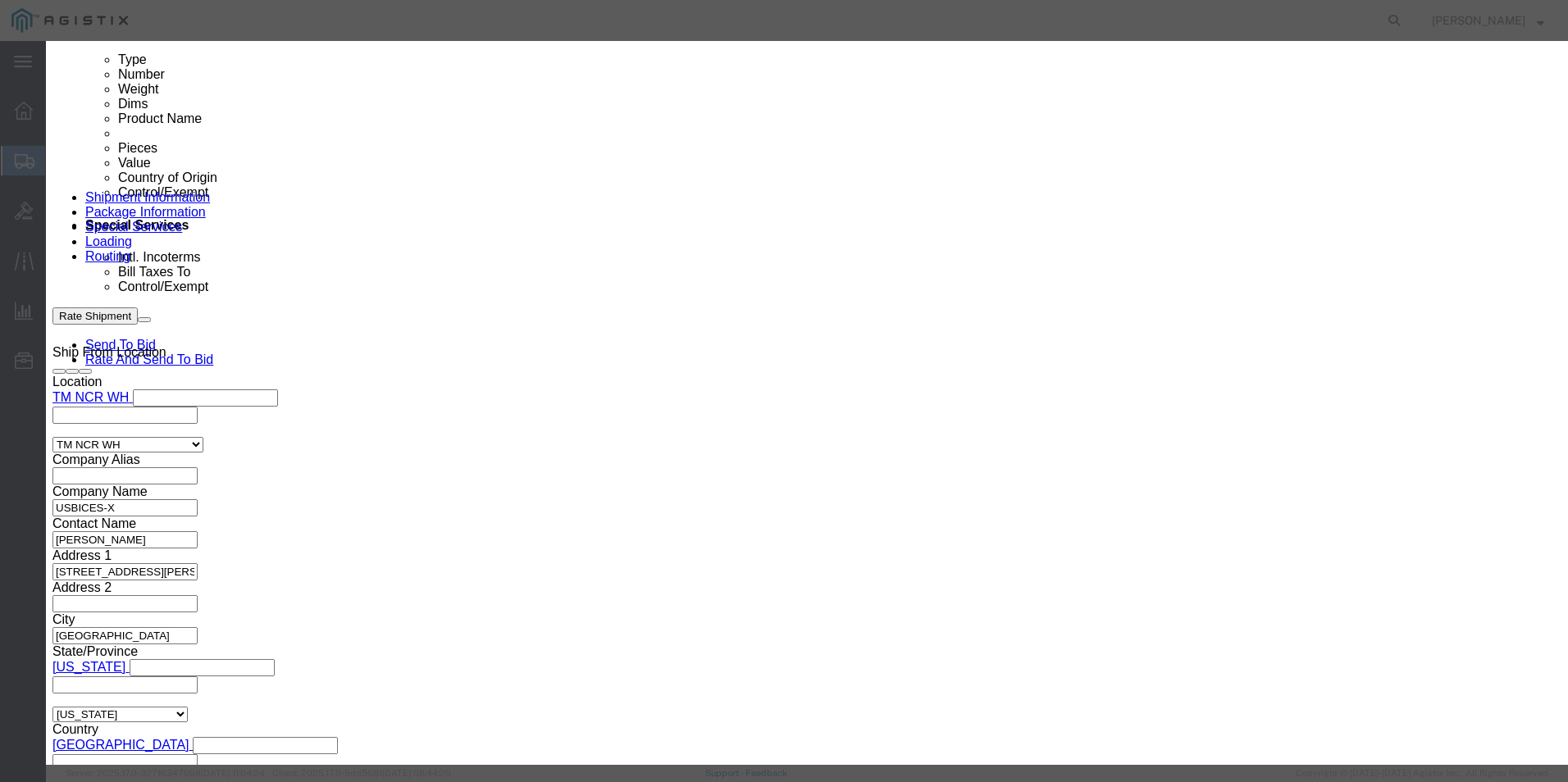
click button "Save & Close"
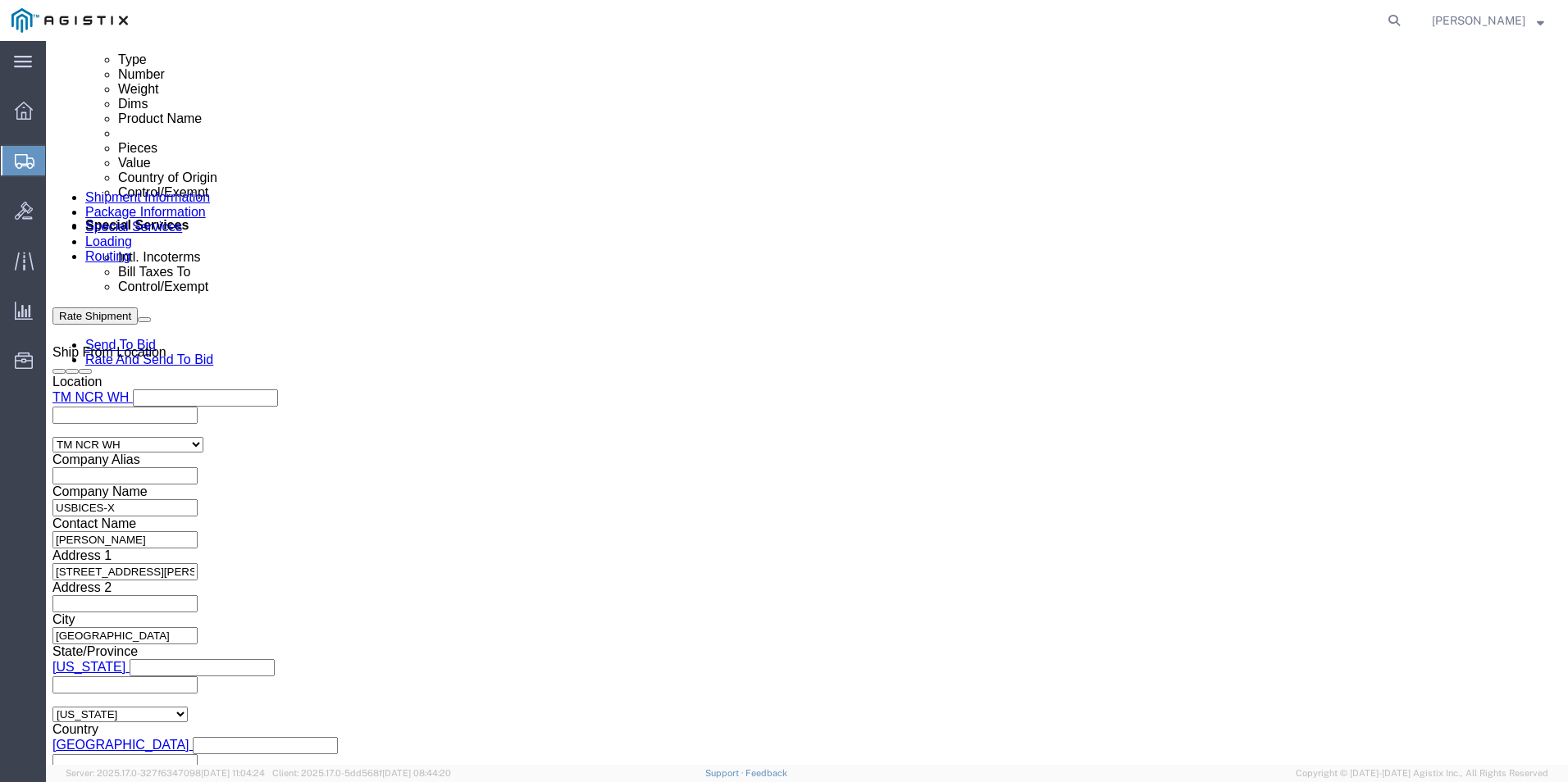
click dd
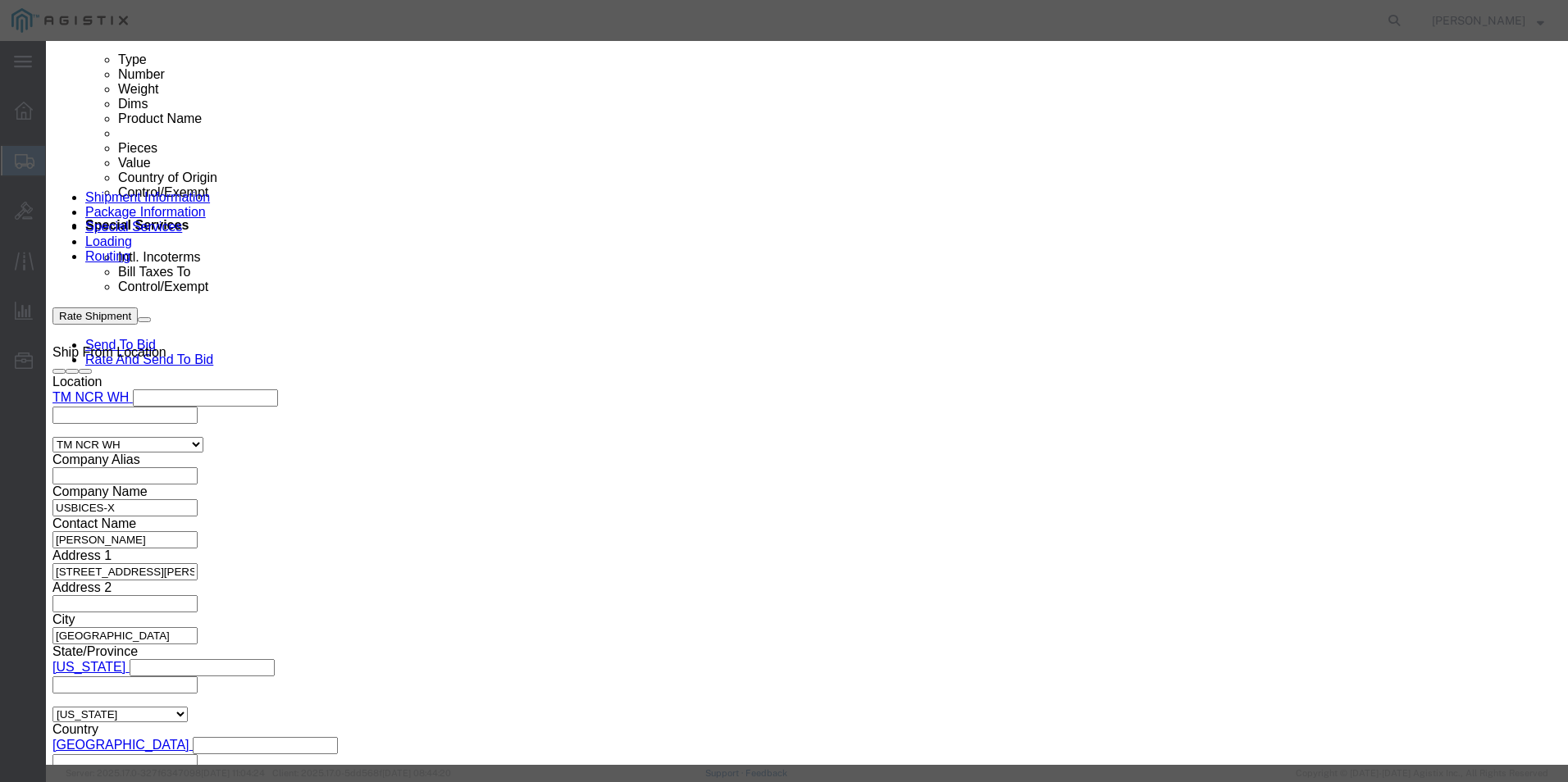
click input "text"
type input "743.20"
click select "Select [GEOGRAPHIC_DATA] [GEOGRAPHIC_DATA] [GEOGRAPHIC_DATA] [GEOGRAPHIC_DATA] …"
select select "US"
click select "Select [GEOGRAPHIC_DATA] [GEOGRAPHIC_DATA] [GEOGRAPHIC_DATA] [GEOGRAPHIC_DATA] …"
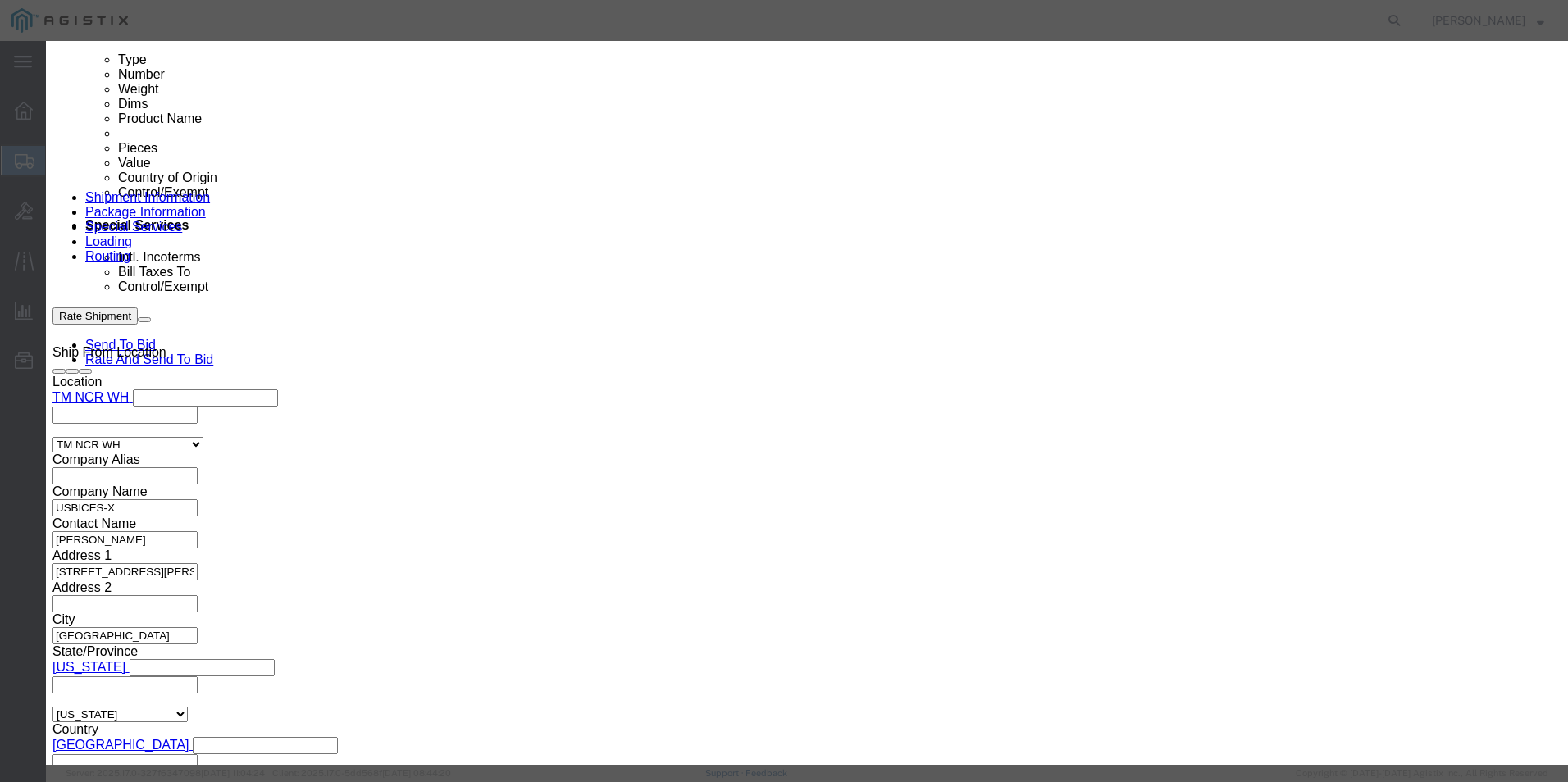
click button "Save & Close"
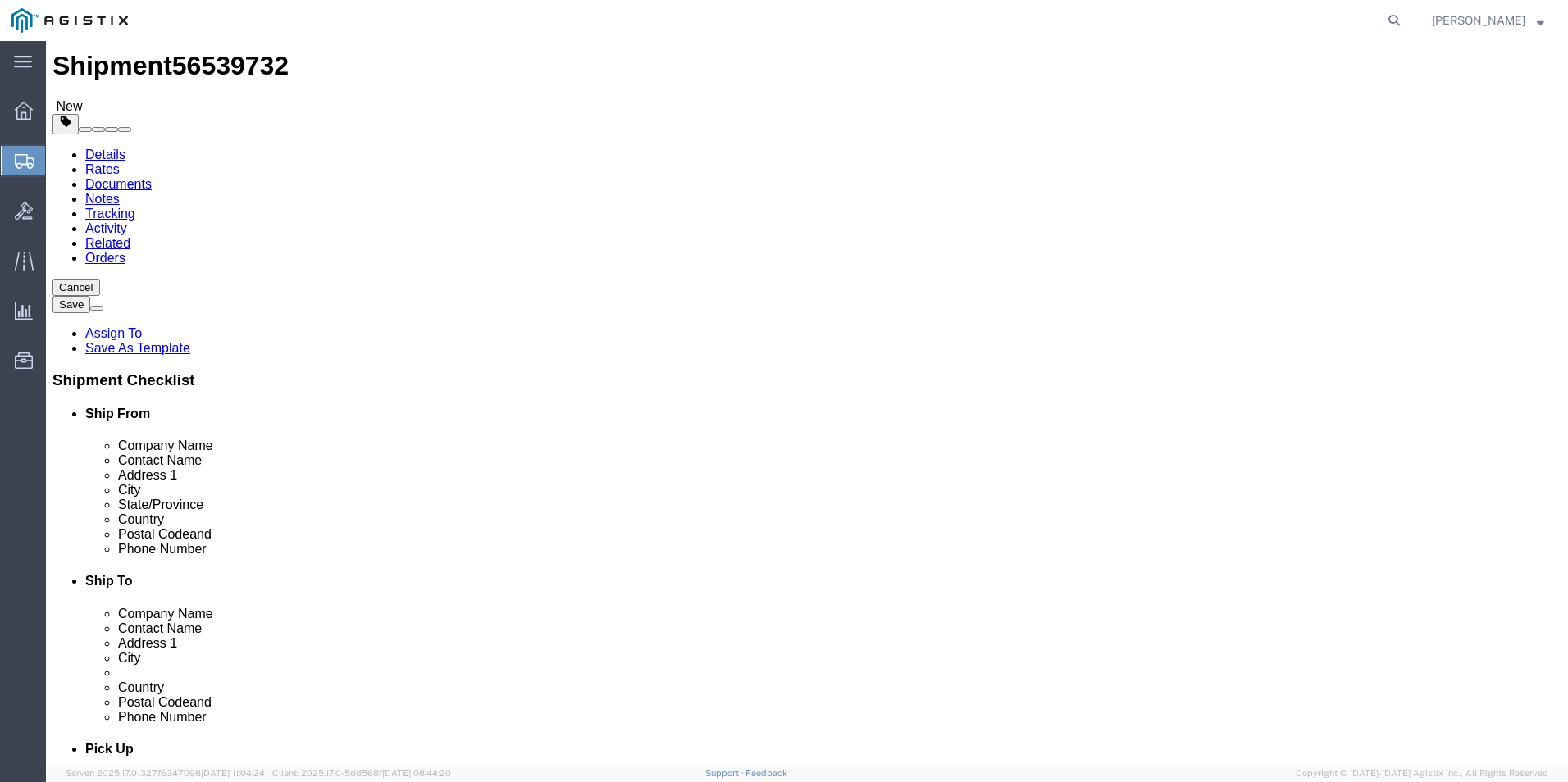
scroll to position [0, 0]
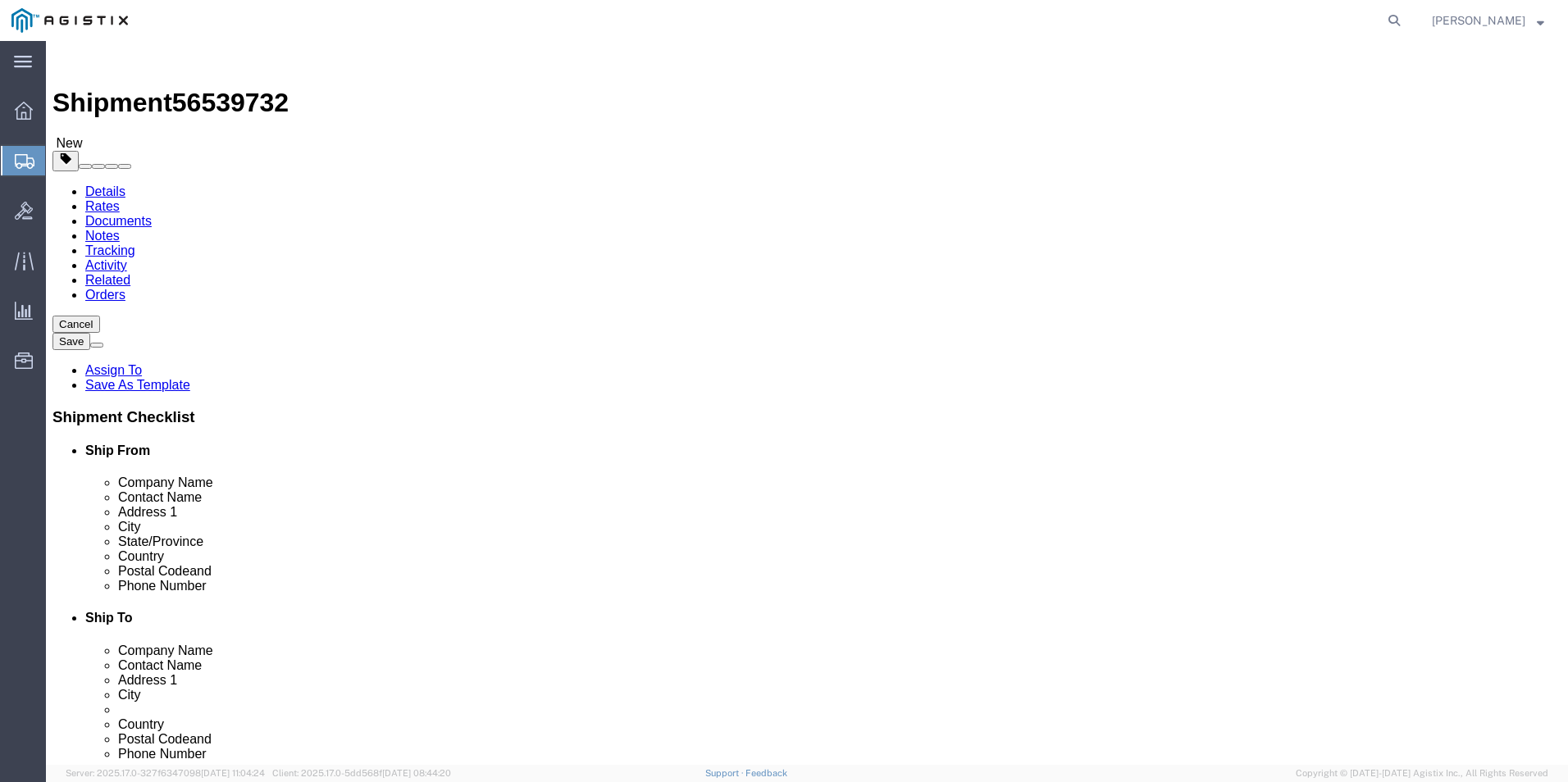
click dd
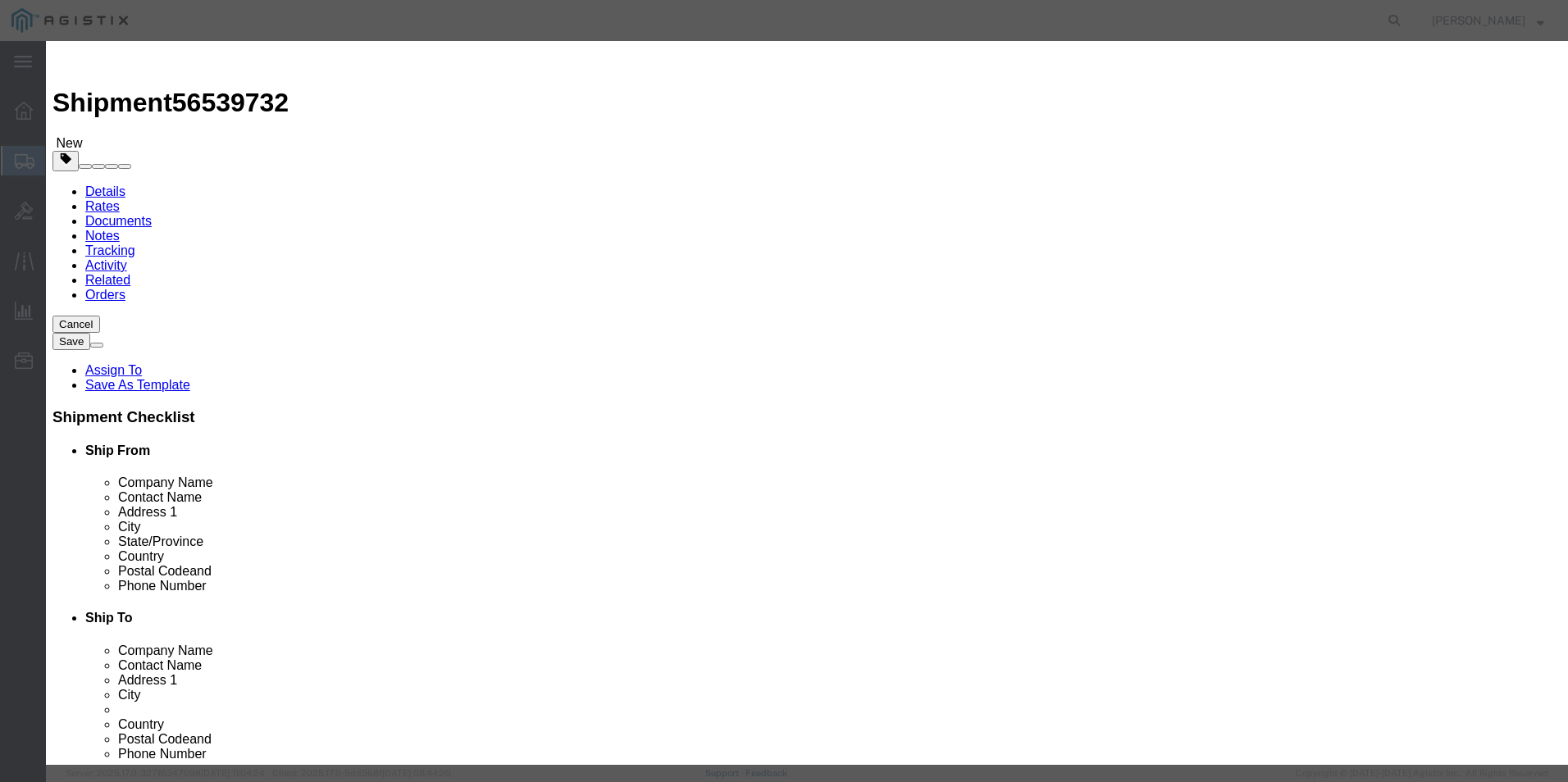
click icon "button"
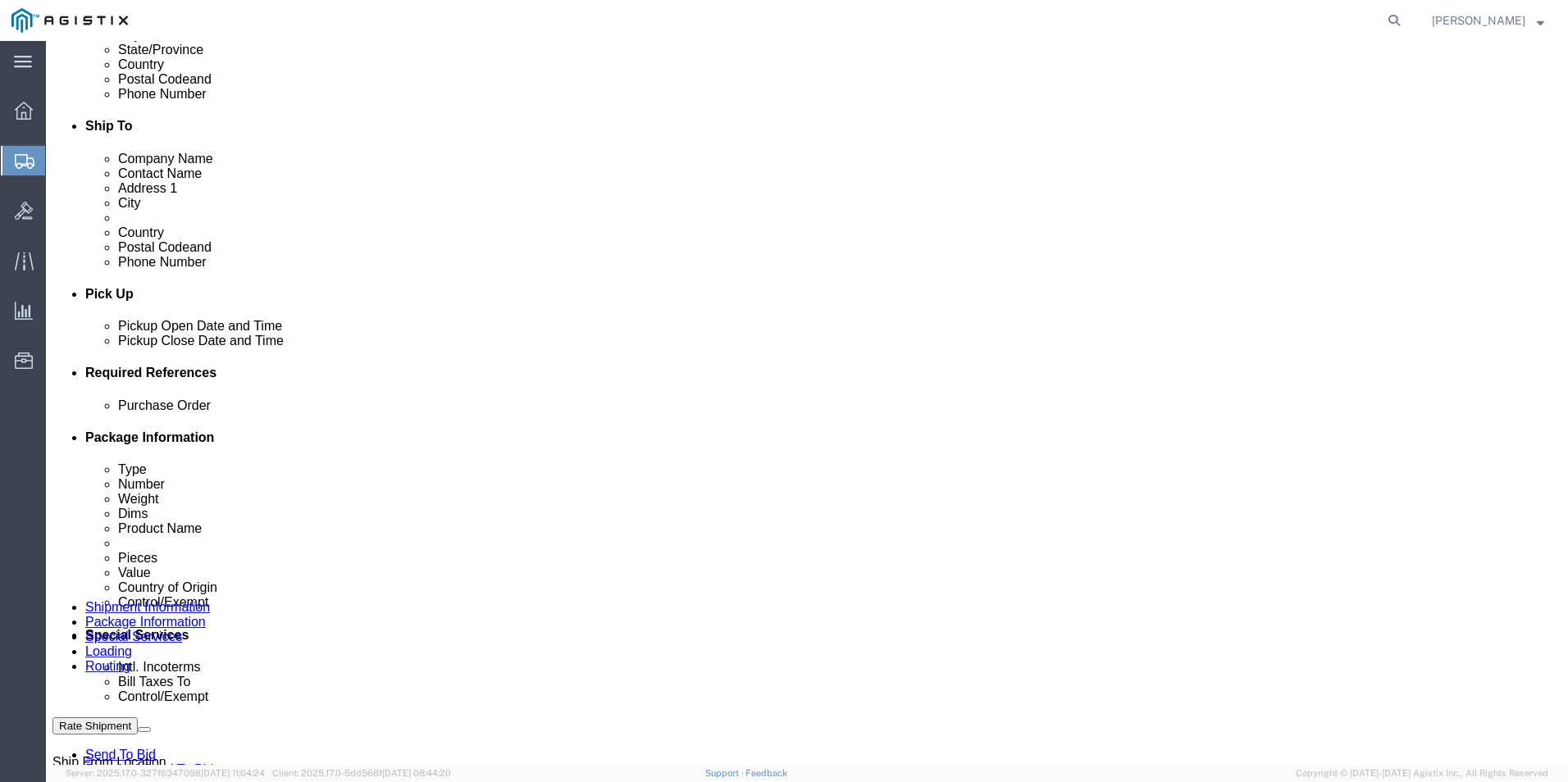
scroll to position [956, 0]
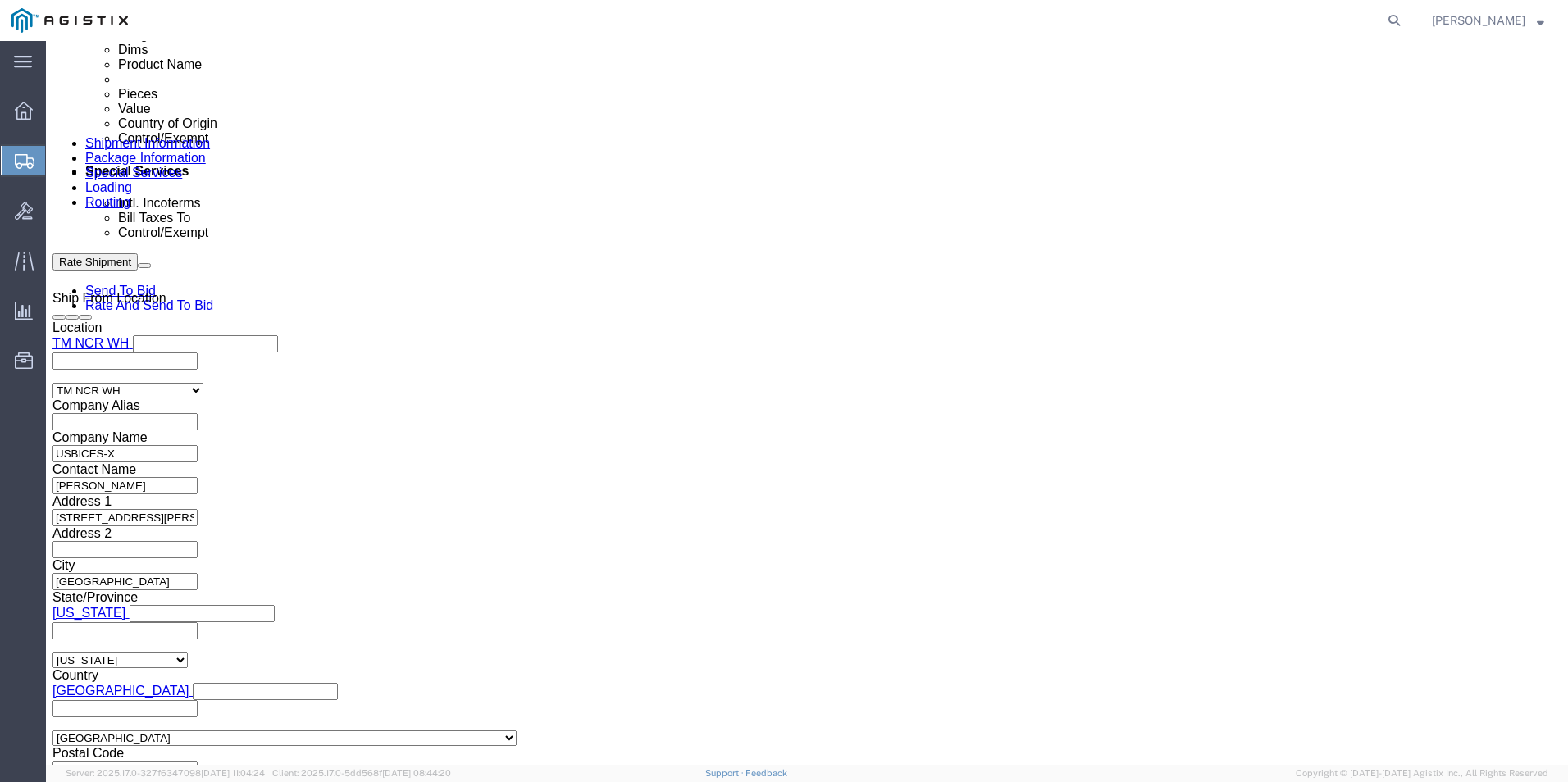
click link "Add Content"
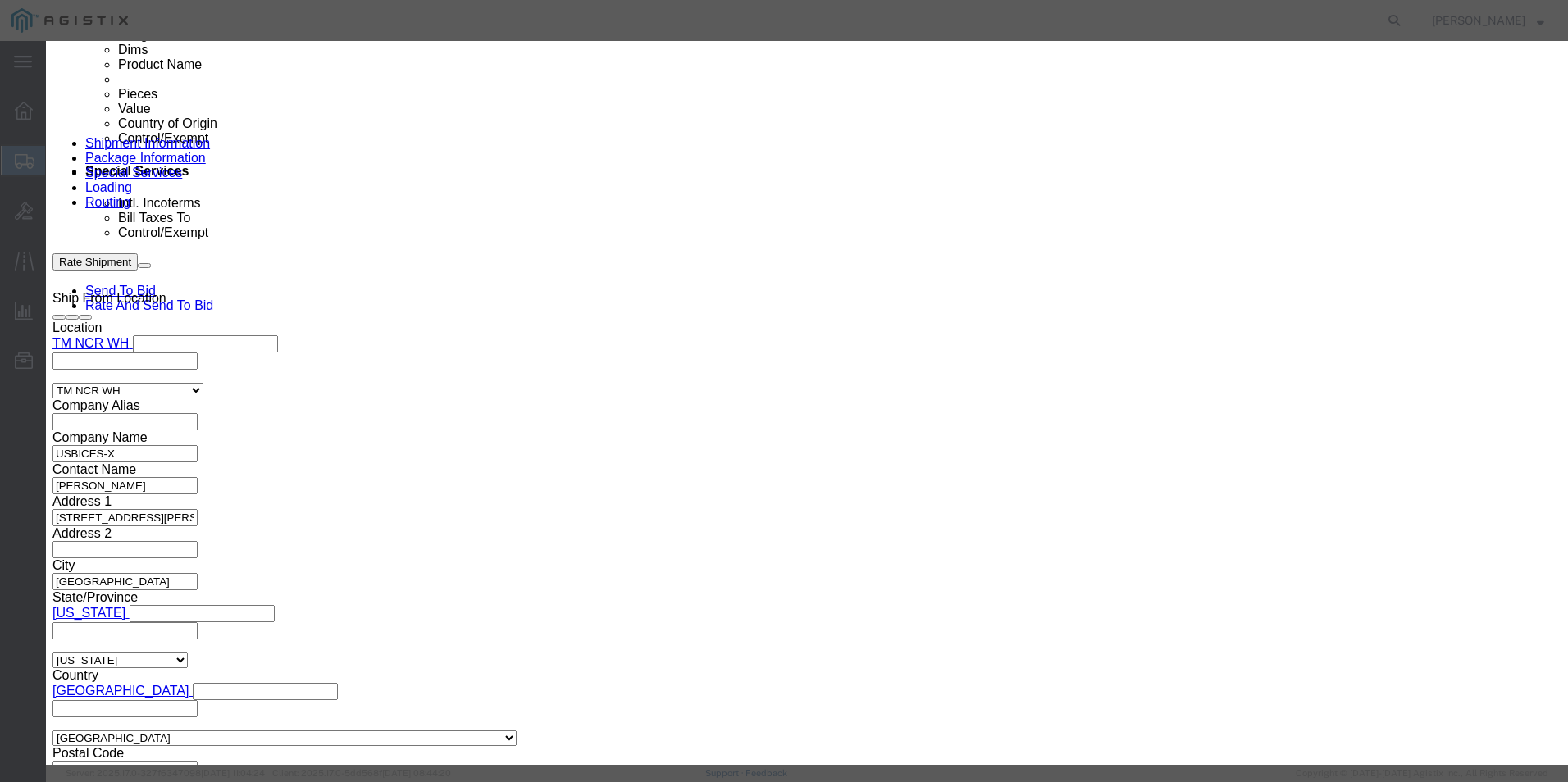
click input "text"
paste input "CP-PWR-CUBE-4="
type input "CP-PWR-CUBE-4="
click select "Select 50 55 60 65 70 85 92.5 100 125 175 250 300 400"
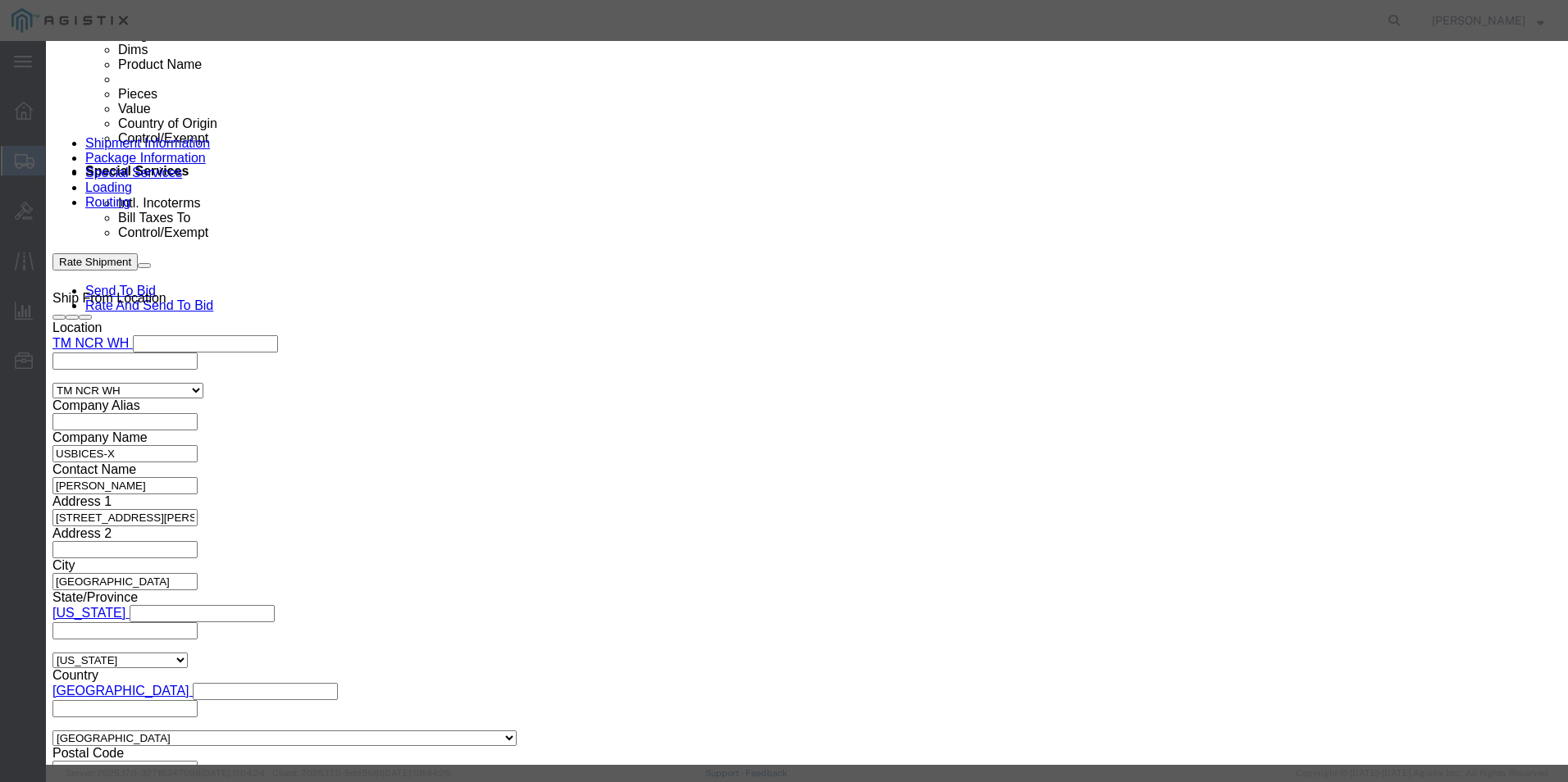
select select "92.5"
click select "Select 50 55 60 65 70 85 92.5 100 125 175 250 300 400"
click input "0"
type input "8"
click input "text"
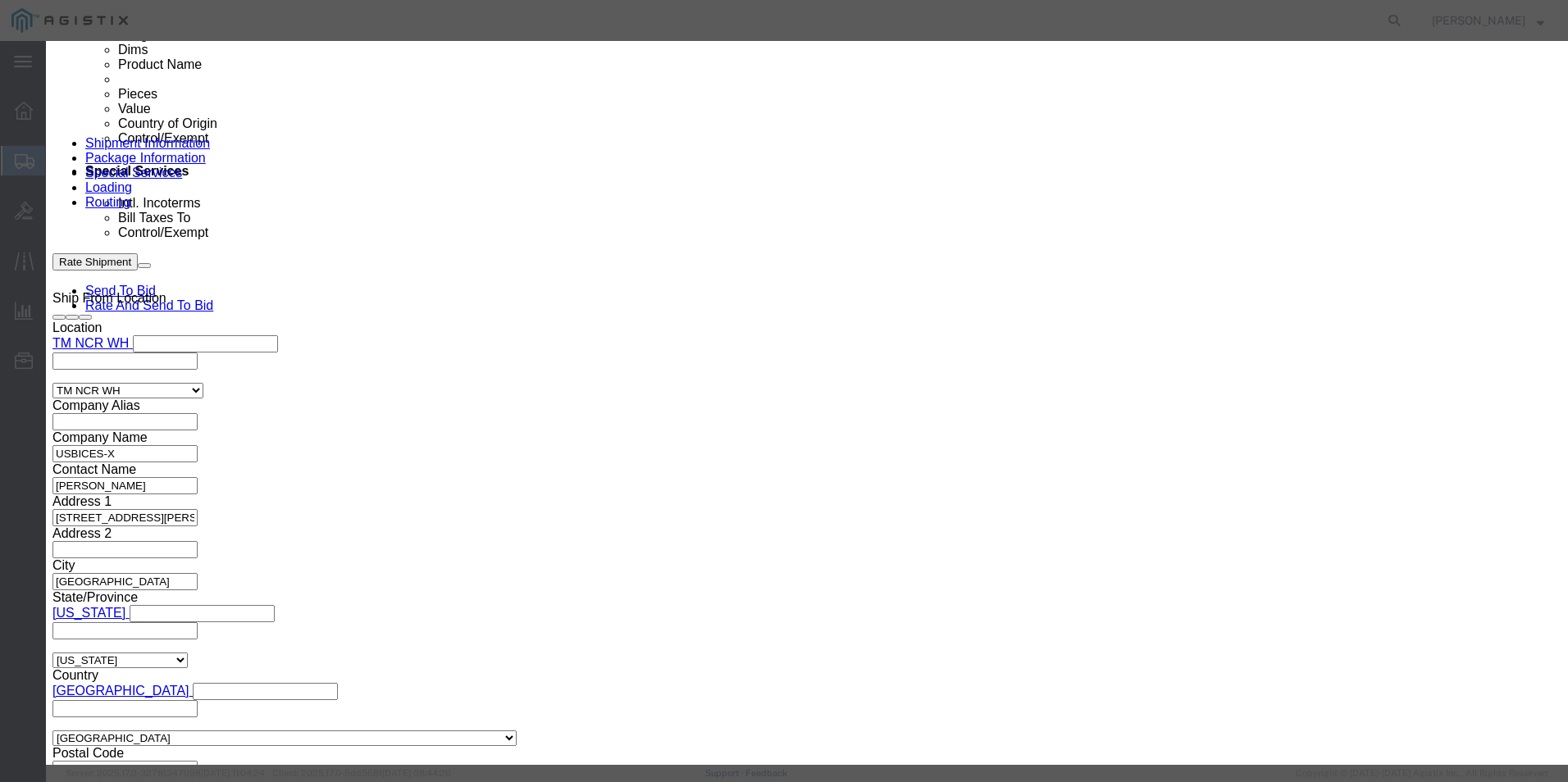
click textarea
paste textarea ""Phone power transformer for the 8800 phone series""
type textarea ""Phone power transformer for the 8800 phone series""
click input "text"
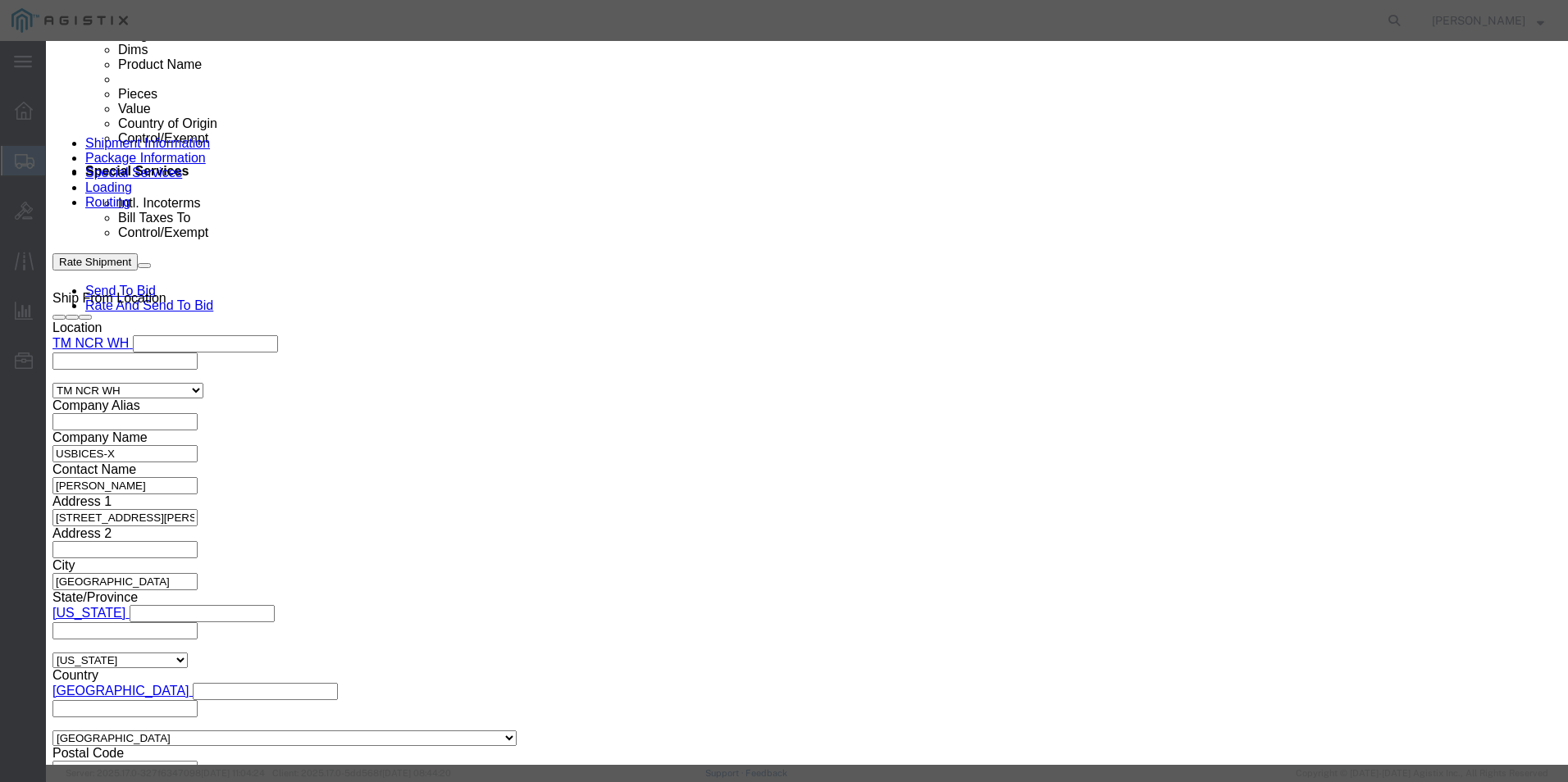
paste input ""Phone power transformer for the 8800 phone series""
type input ""Phone power transformer for the 8800 phone series""
click input "text"
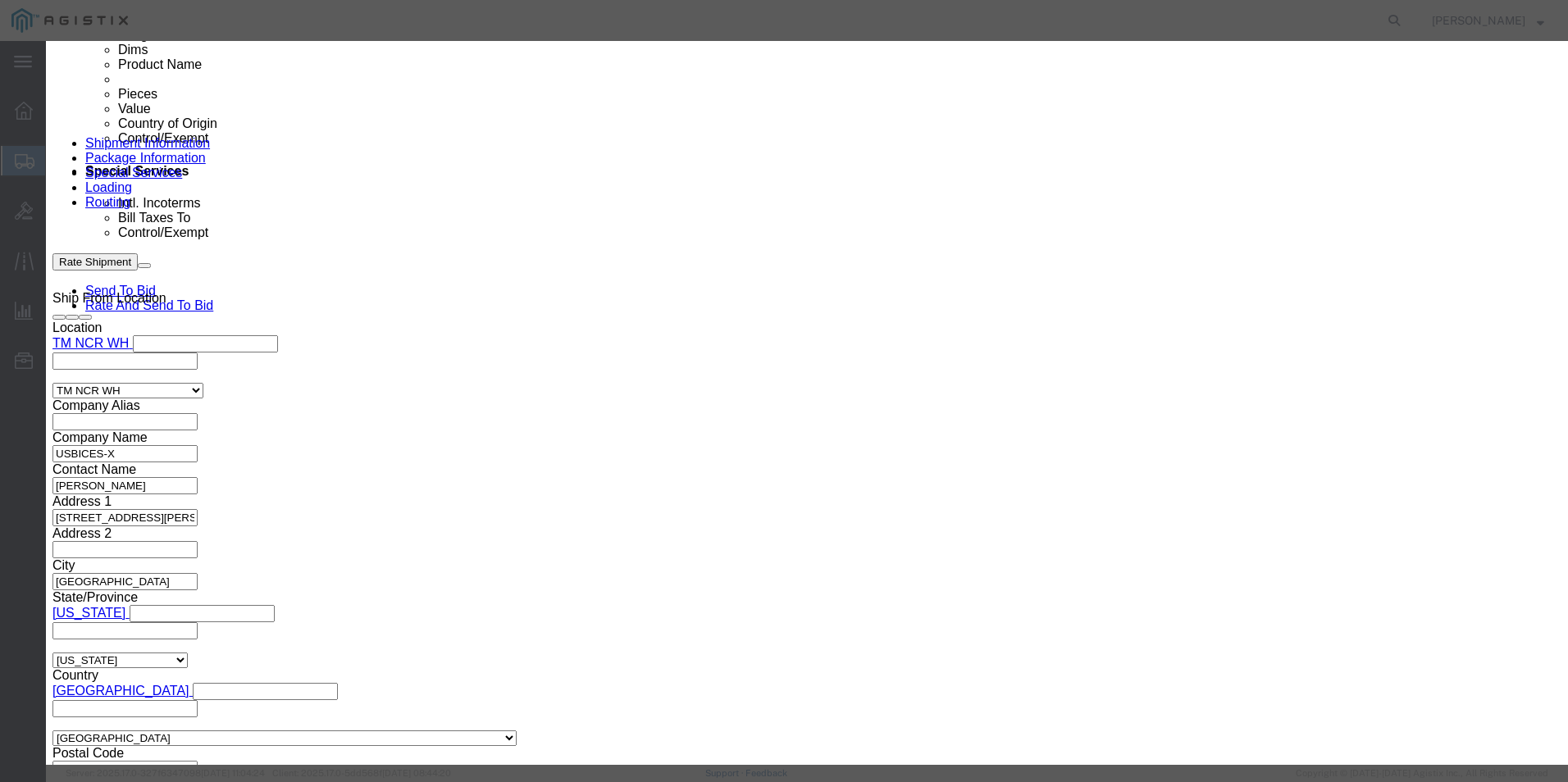
type input "321.20"
click select "Select [GEOGRAPHIC_DATA] [GEOGRAPHIC_DATA] [GEOGRAPHIC_DATA] [GEOGRAPHIC_DATA] …"
select select "US"
click select "Select [GEOGRAPHIC_DATA] [GEOGRAPHIC_DATA] [GEOGRAPHIC_DATA] [GEOGRAPHIC_DATA] …"
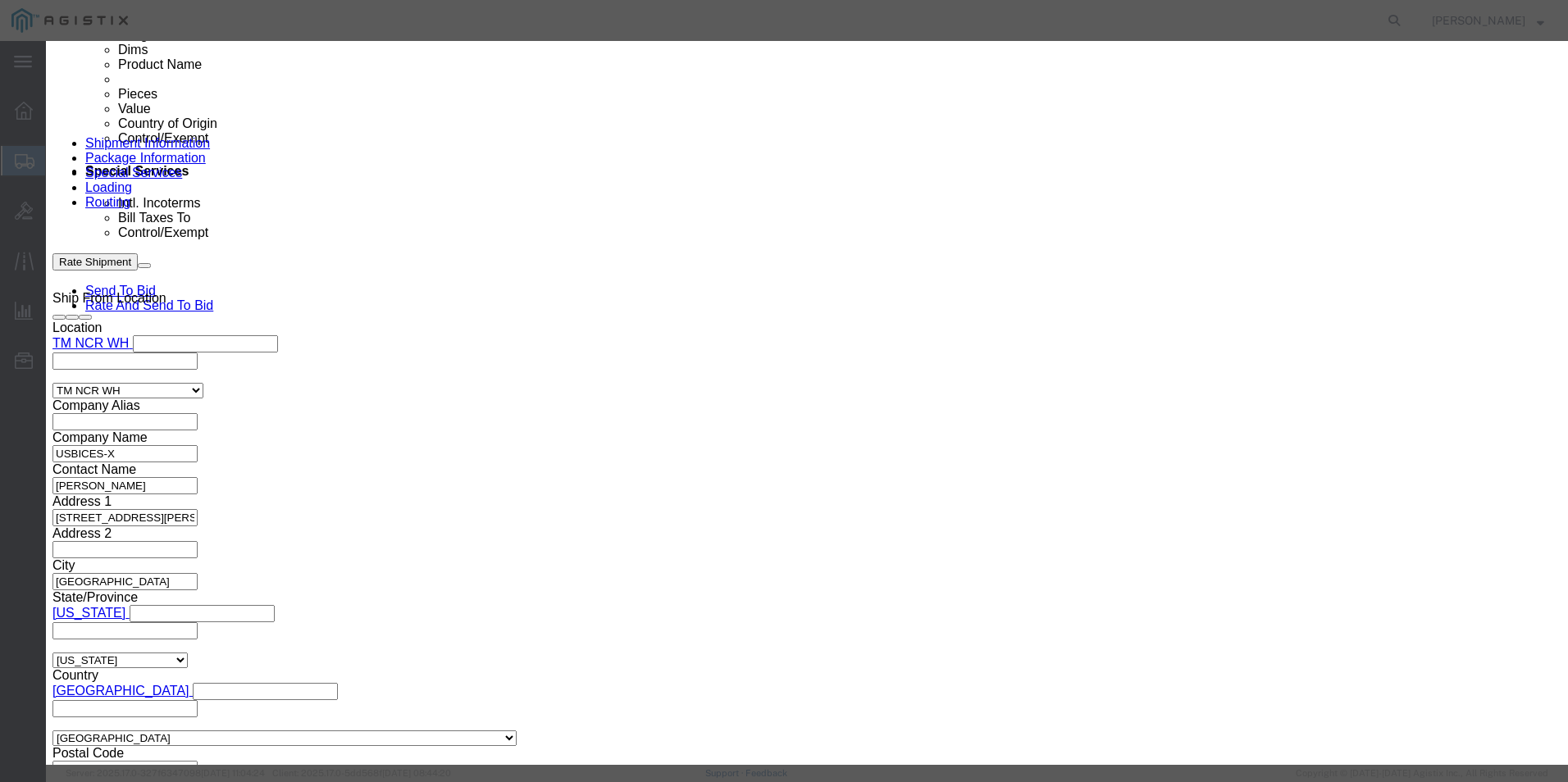
click select "Select ATF BIS DEA EPA FDA FTR ITAR OFAC Other (OPA)"
select select "BIS"
click select "Select ATF BIS DEA EPA FDA FTR ITAR OFAC Other (OPA)"
click select "Select AGR-Agricultural APP-Computers APR-Additional Permissive Exports AVS-Air…"
select select "NLR"
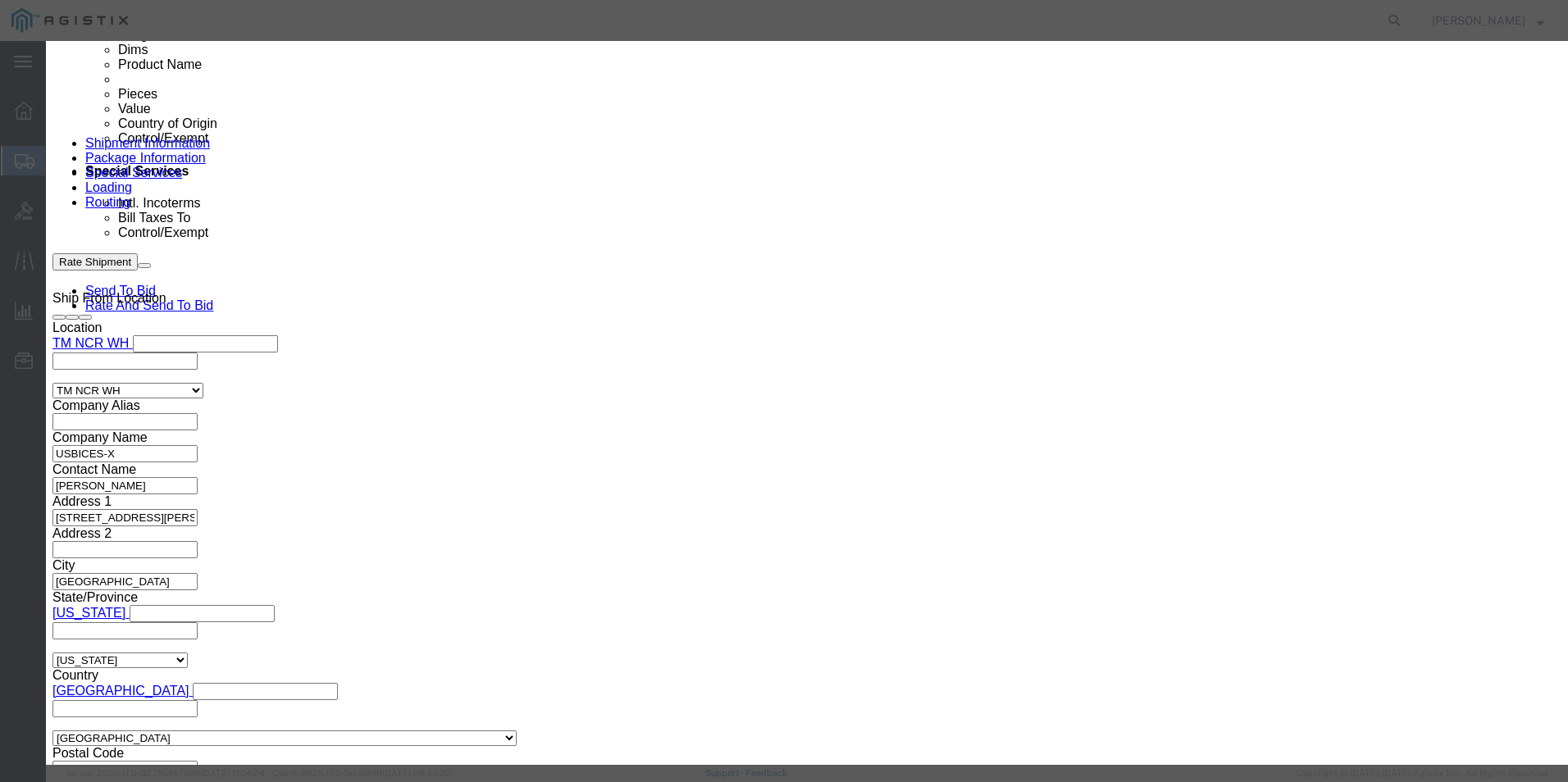
click select "Select AGR-Agricultural APP-Computers APR-Additional Permissive Exports AVS-Air…"
click button "Save & Close"
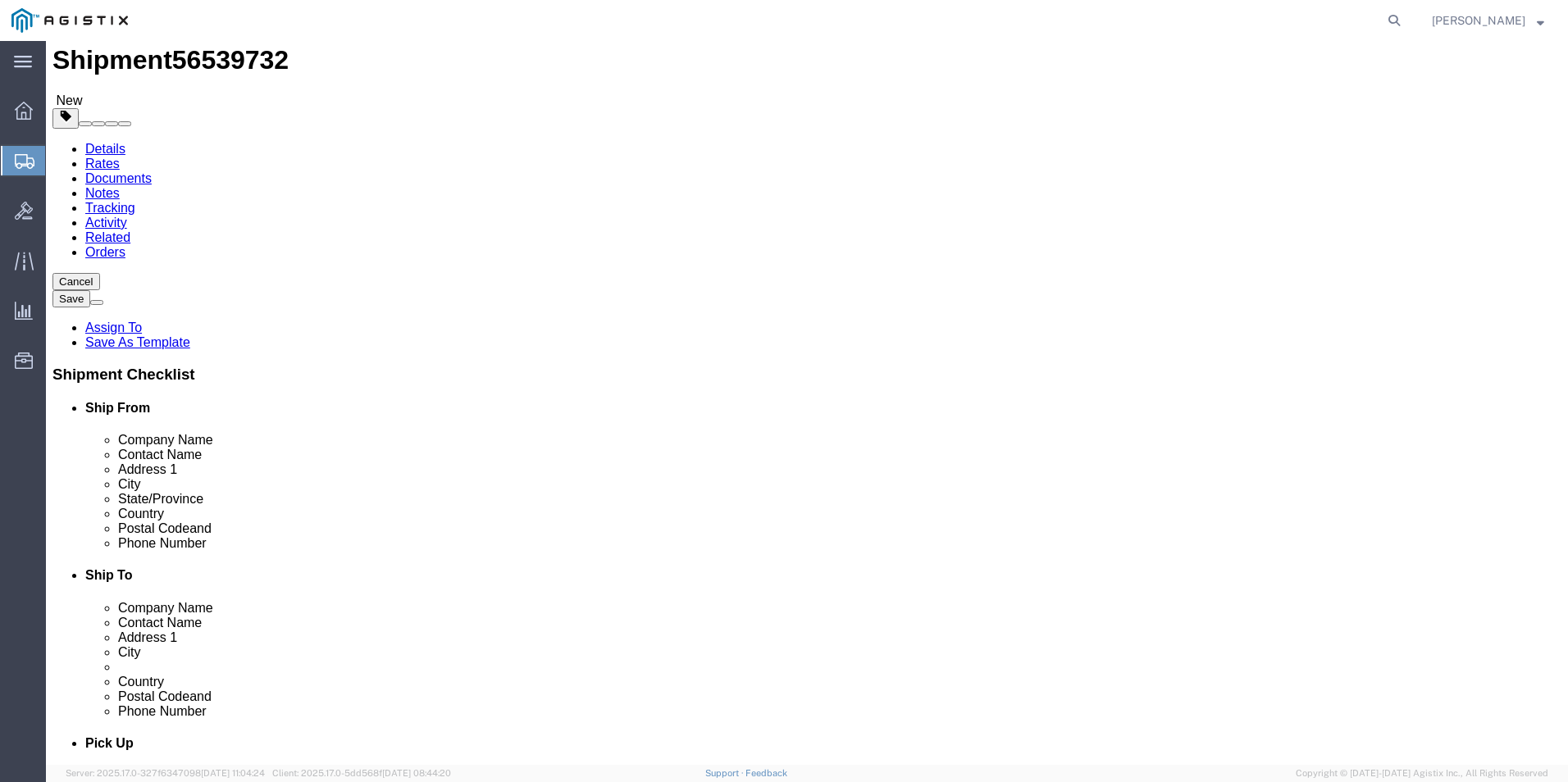
scroll to position [82, 0]
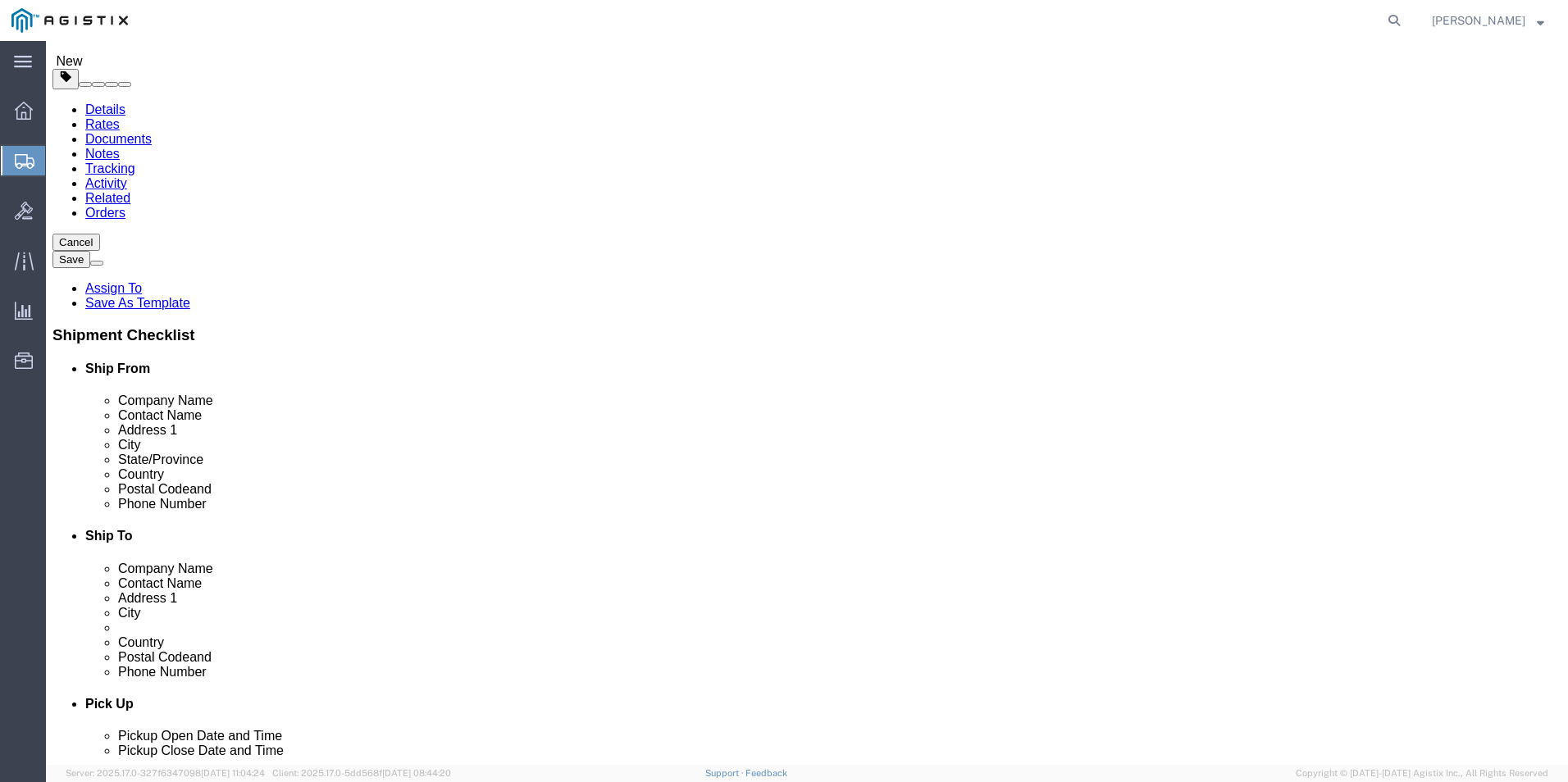
click div "Pieces: 1.00 Each Total value:"
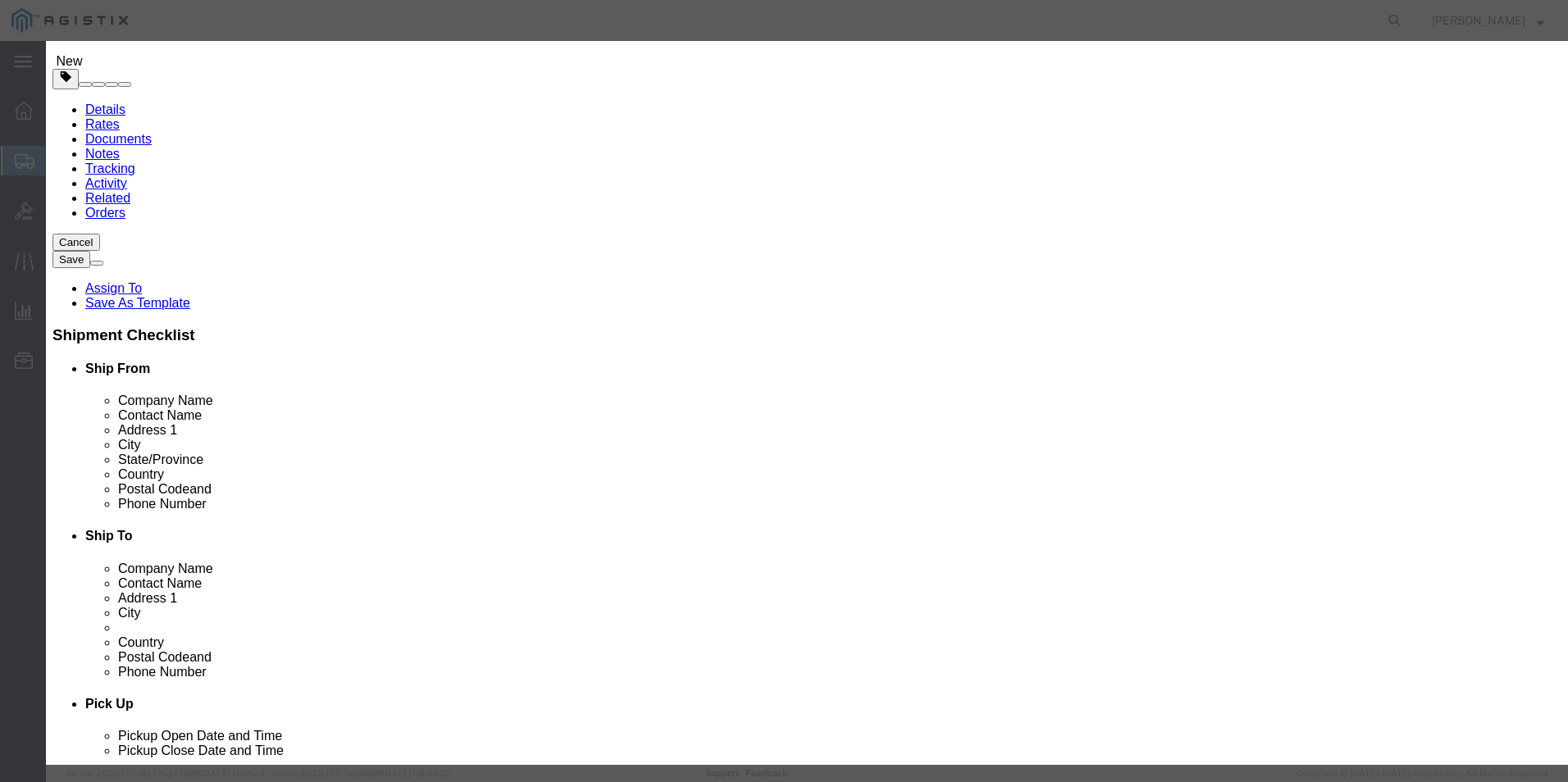
click icon "button"
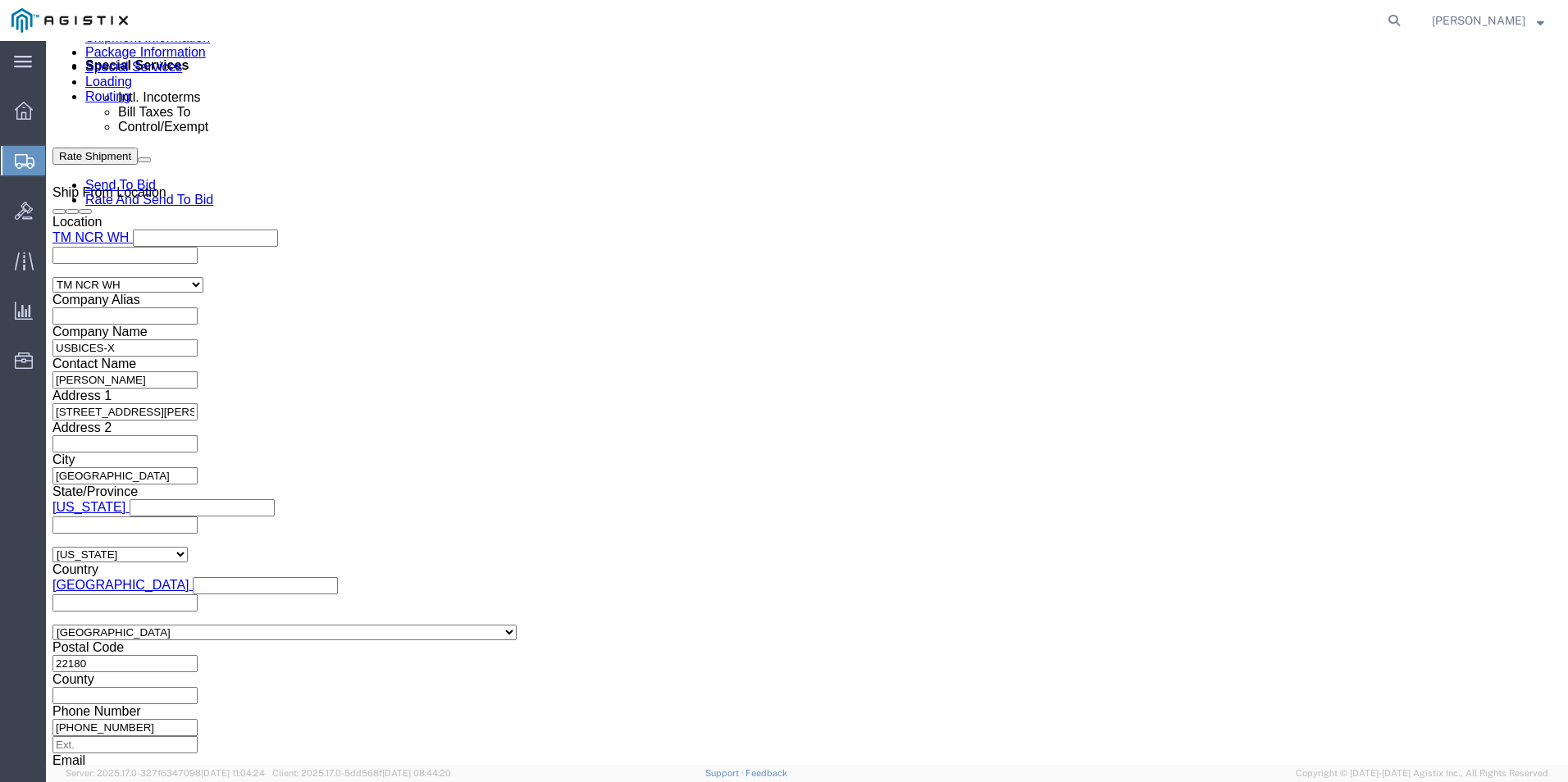
scroll to position [1074, 0]
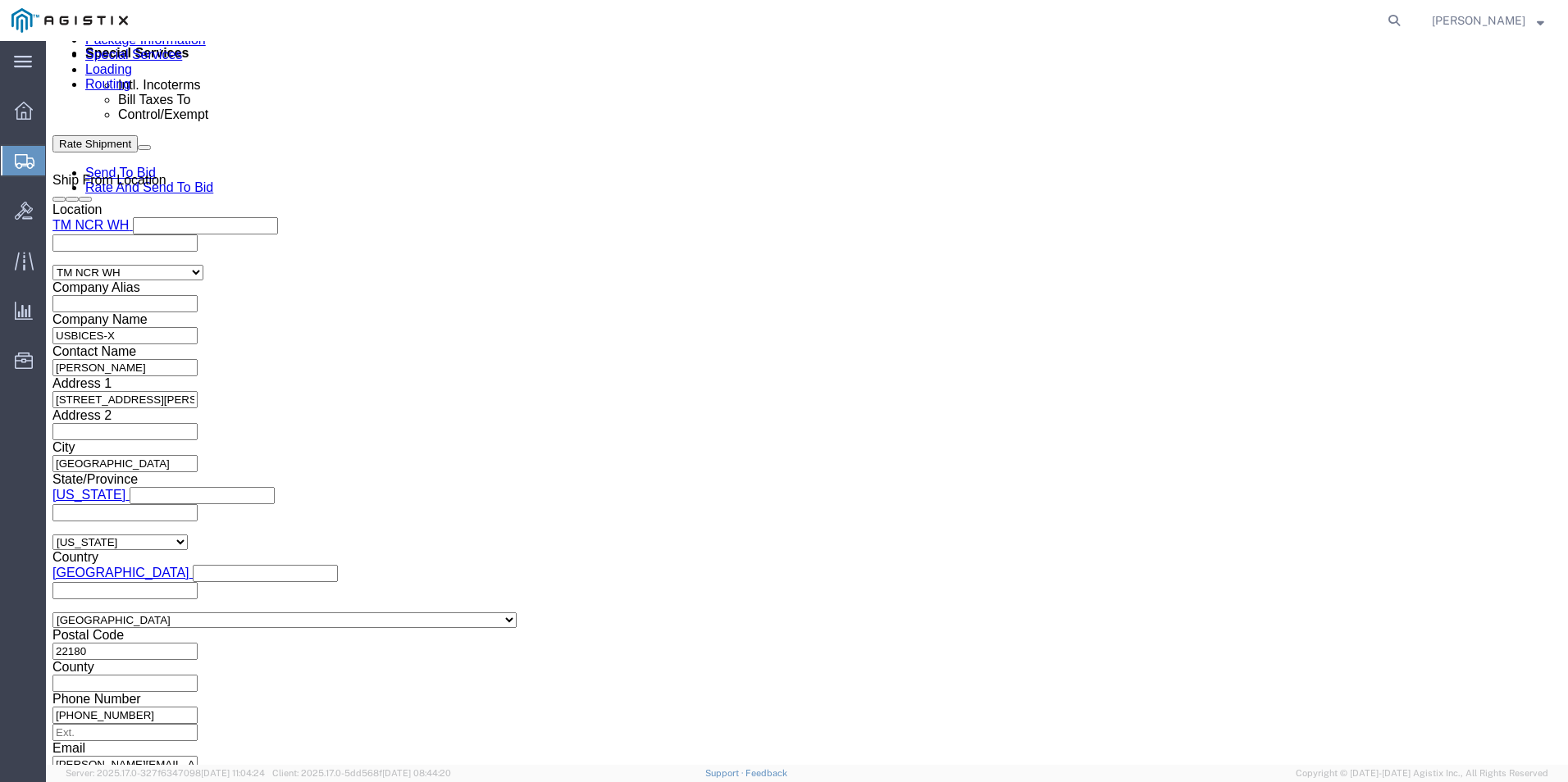
click link "Add Content"
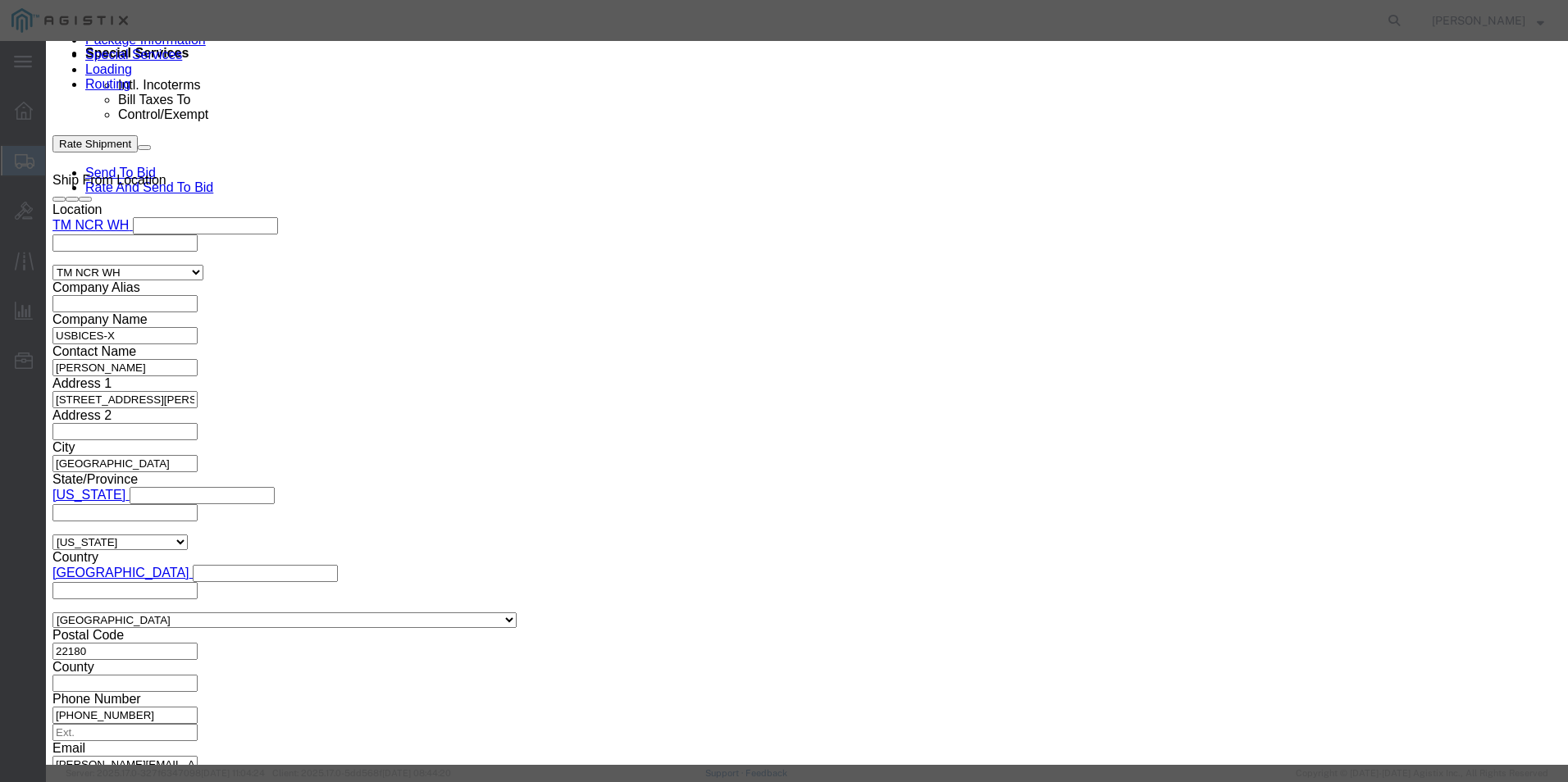
click input "text"
paste input ""Power Cord, [GEOGRAPHIC_DATA]""
type input ""Power Cord, [GEOGRAPHIC_DATA]""
click div
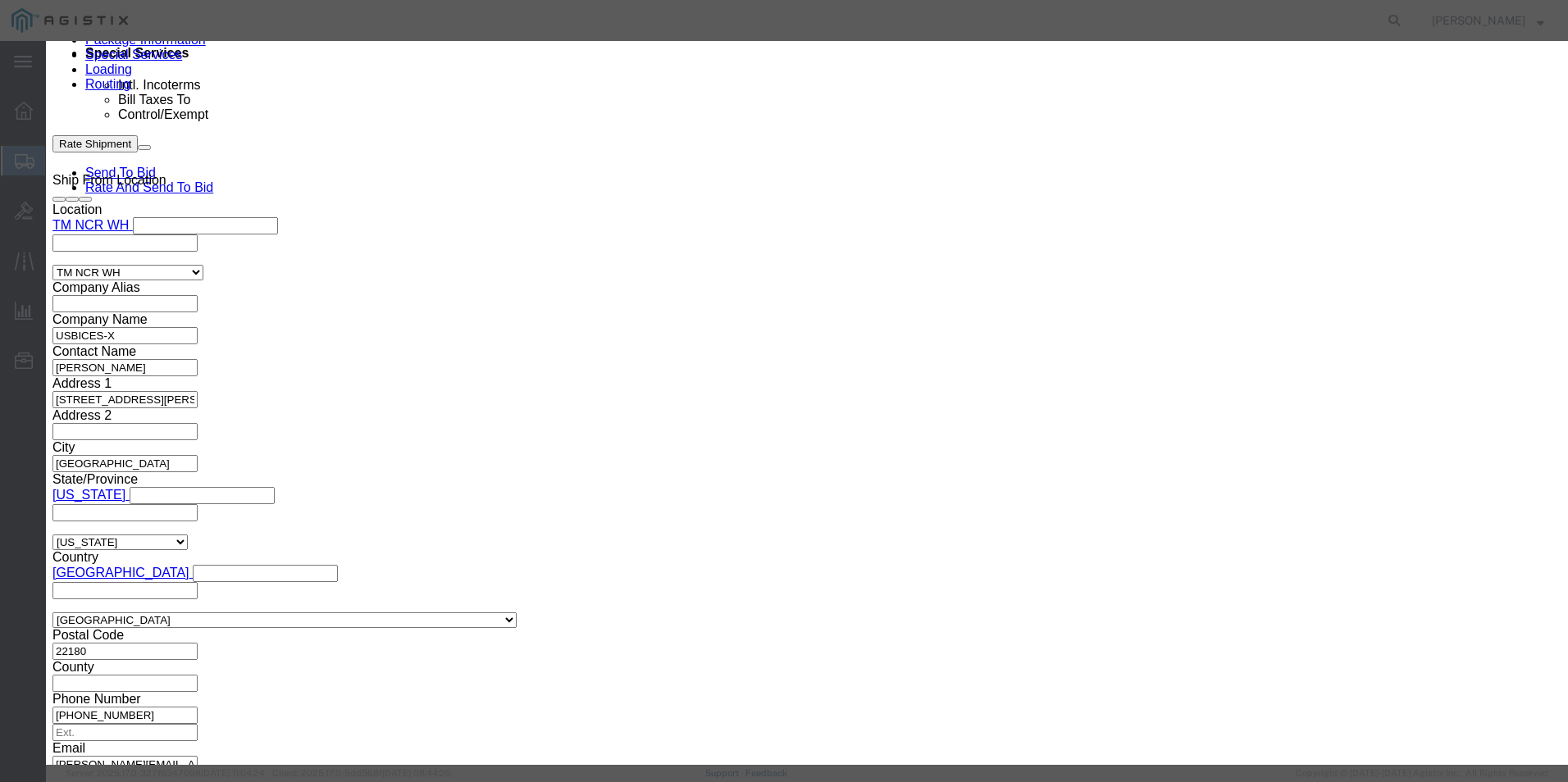
scroll to position [0, 0]
click div
click textarea
paste textarea ""Power Cord, [GEOGRAPHIC_DATA]""
type textarea ""Power Cord, [GEOGRAPHIC_DATA]""
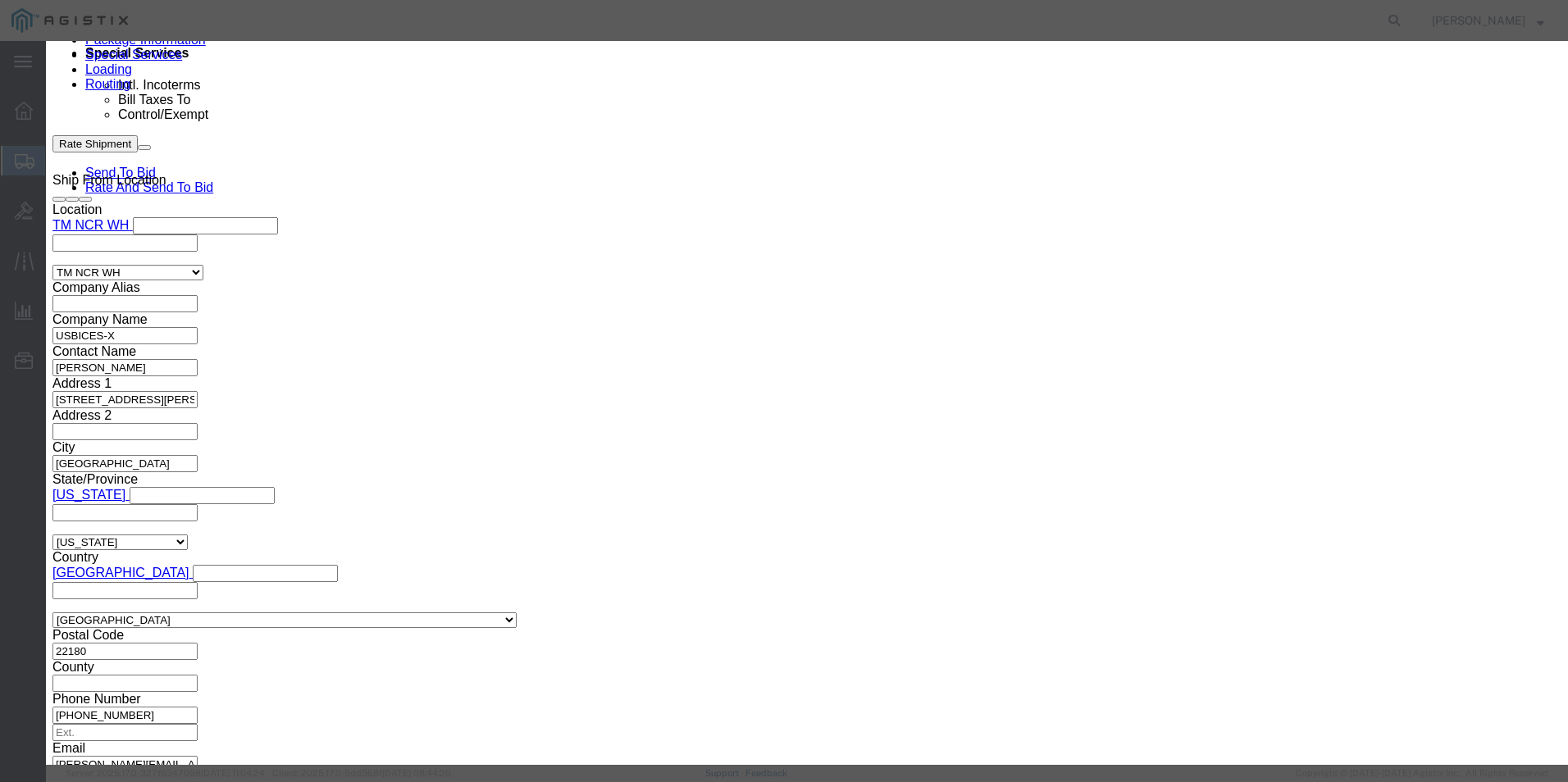
click input "0"
type input "8"
click select "Select [GEOGRAPHIC_DATA] [GEOGRAPHIC_DATA] [GEOGRAPHIC_DATA] [GEOGRAPHIC_DATA] …"
select select "US"
click select "Select [GEOGRAPHIC_DATA] [GEOGRAPHIC_DATA] [GEOGRAPHIC_DATA] [GEOGRAPHIC_DATA] …"
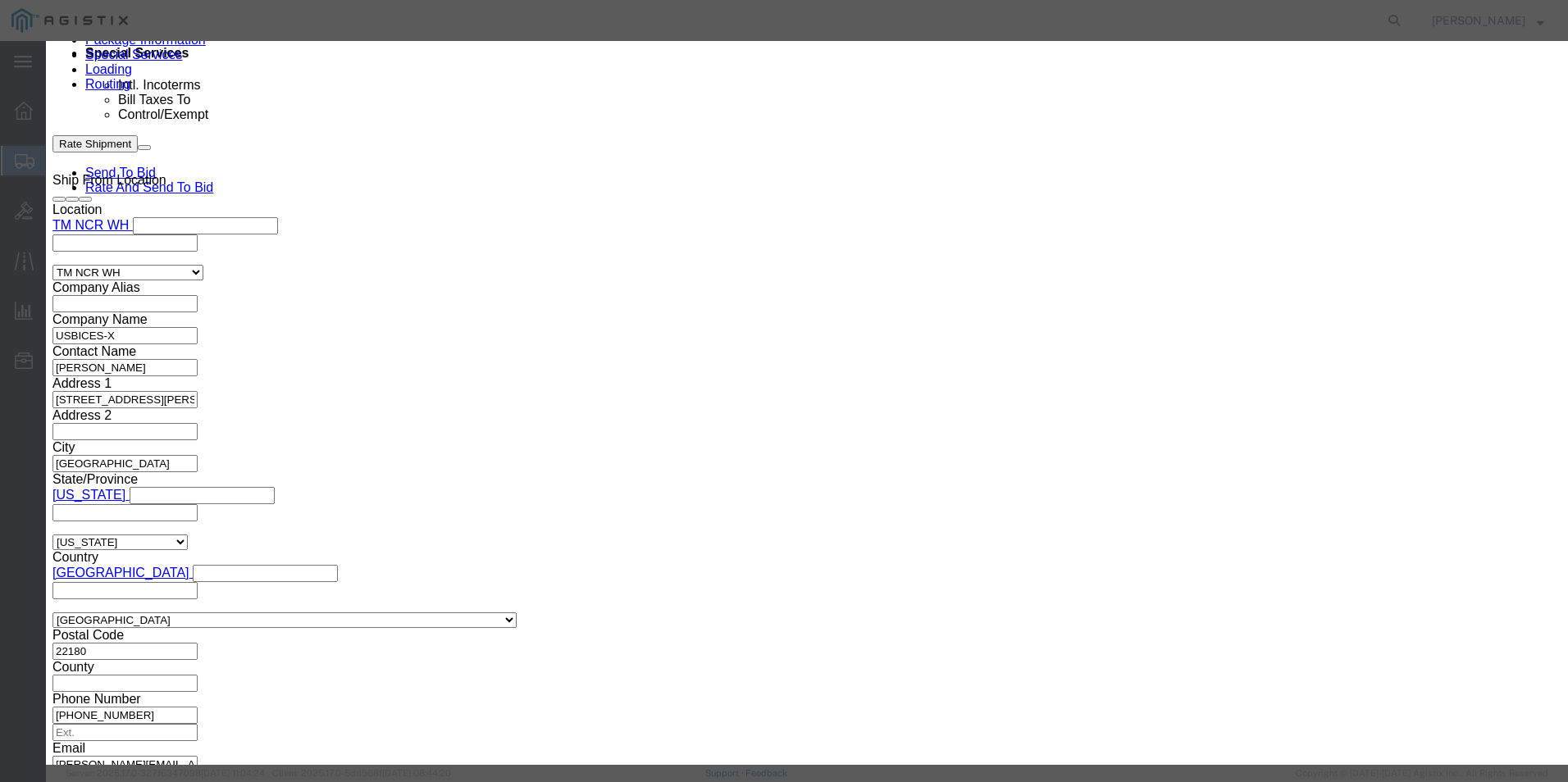
click input "text"
type input "54.88"
click select "Select 50 55 60 65 70 85 92.5 100 125 175 250 300 400"
select select "92.5"
click select "Select 50 55 60 65 70 85 92.5 100 125 175 250 300 400"
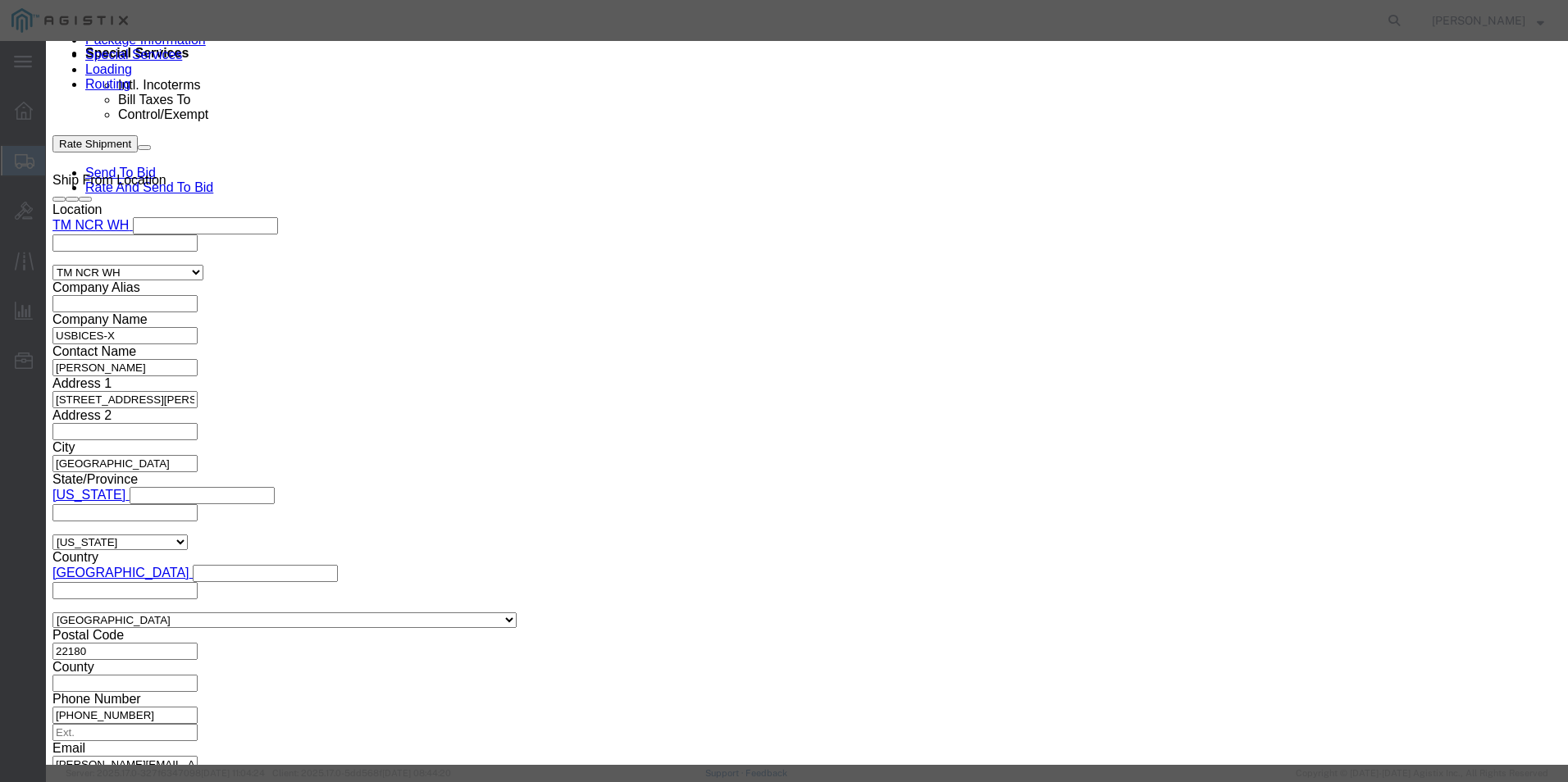
click input "text"
paste input "CP-PWR-CORD-CE="
type input "CP-PWR-CORD-CE="
click div "Product Name "Power Cord, [GEOGRAPHIC_DATA]" Pieces 8 Select Bag Barrels 100Boa…"
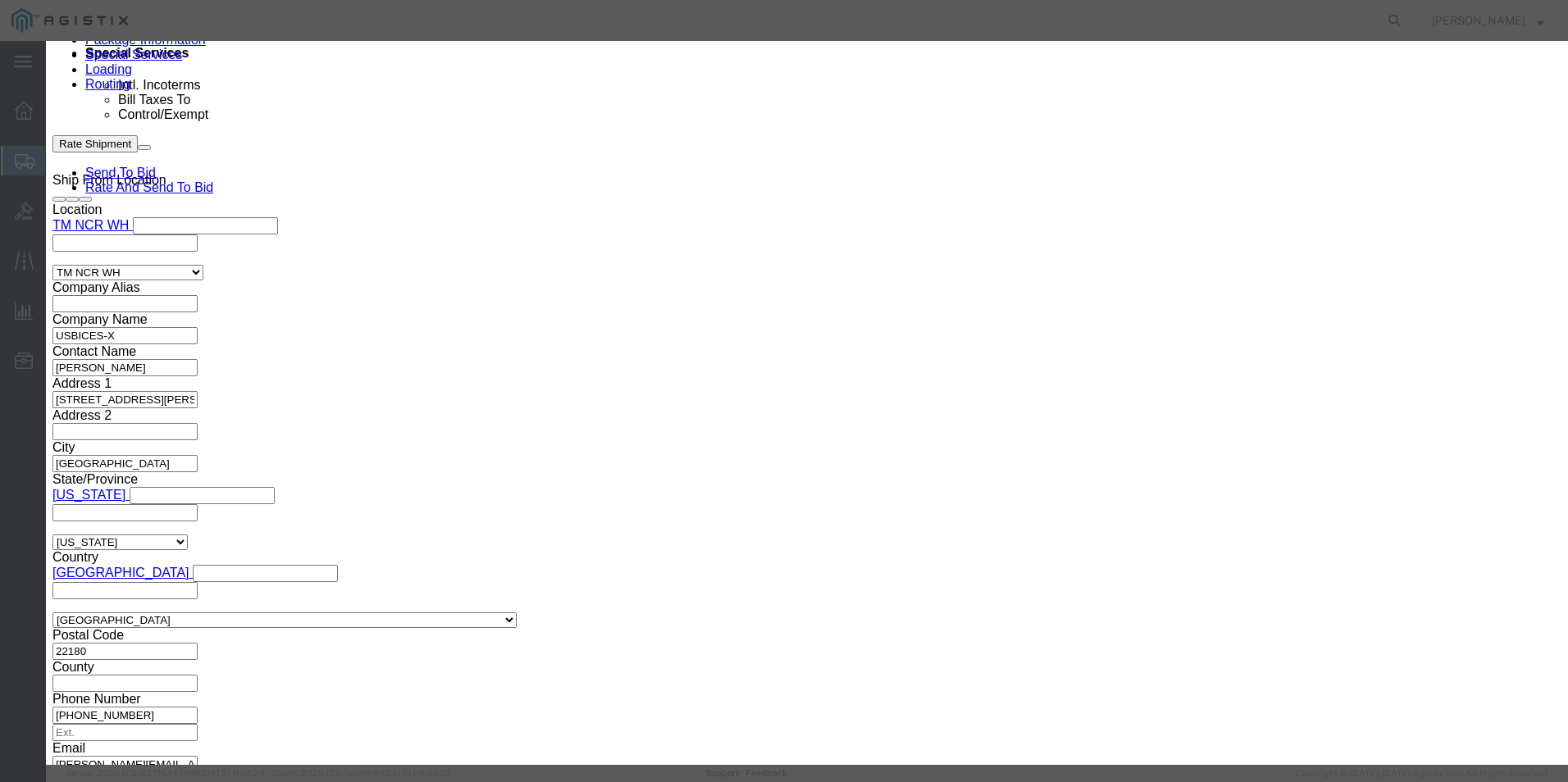
scroll to position [82, 0]
click select "Select ATF BIS DEA EPA FDA FTR ITAR OFAC Other (OPA)"
select select "BIS"
click select "Select ATF BIS DEA EPA FDA FTR ITAR OFAC Other (OPA)"
click select "Select AGR-Agricultural APP-Computers APR-Additional Permissive Exports AVS-Air…"
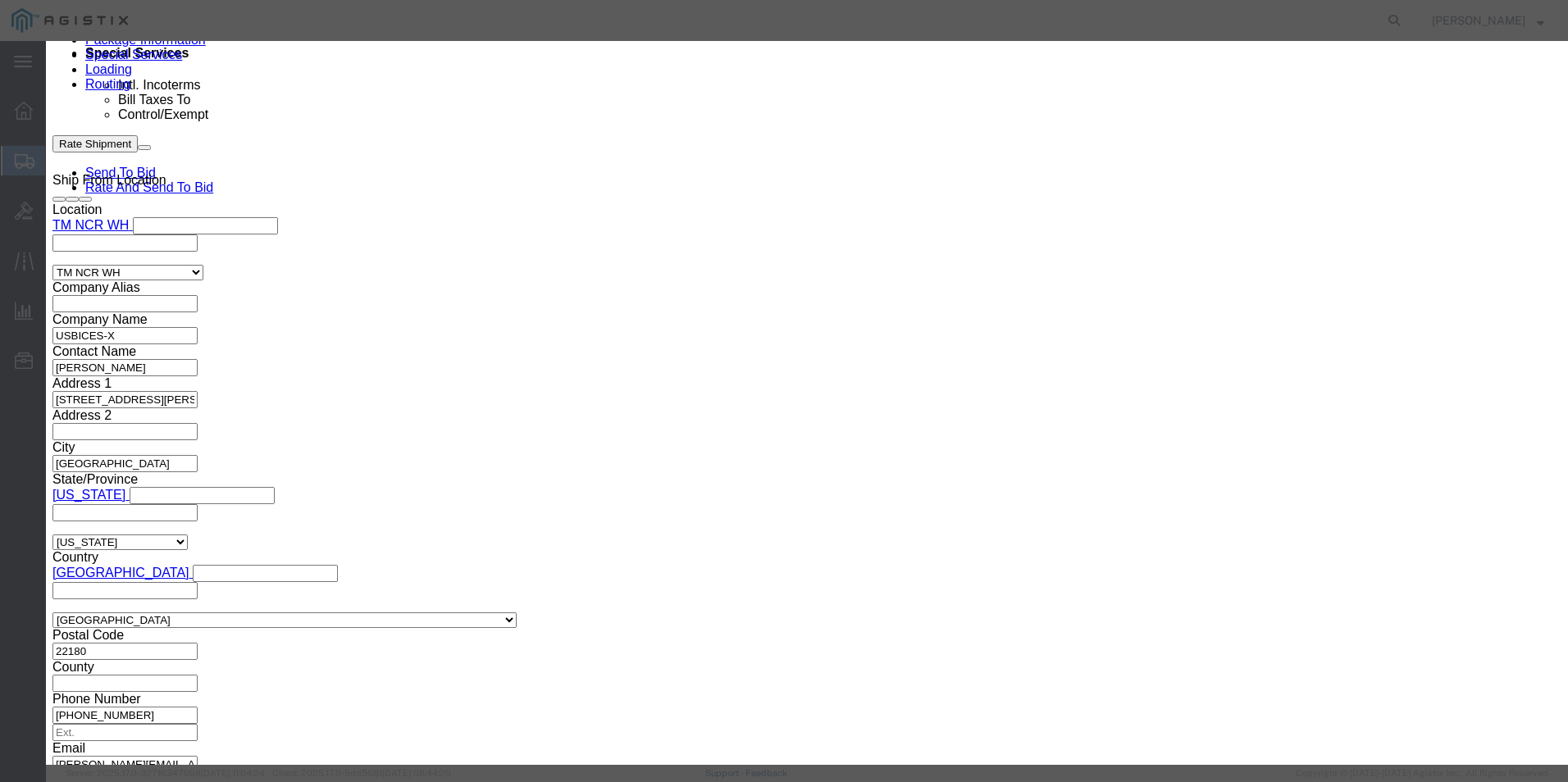
select select "NLR"
click select "Select AGR-Agricultural APP-Computers APR-Additional Permissive Exports AVS-Air…"
click button "Save & Close"
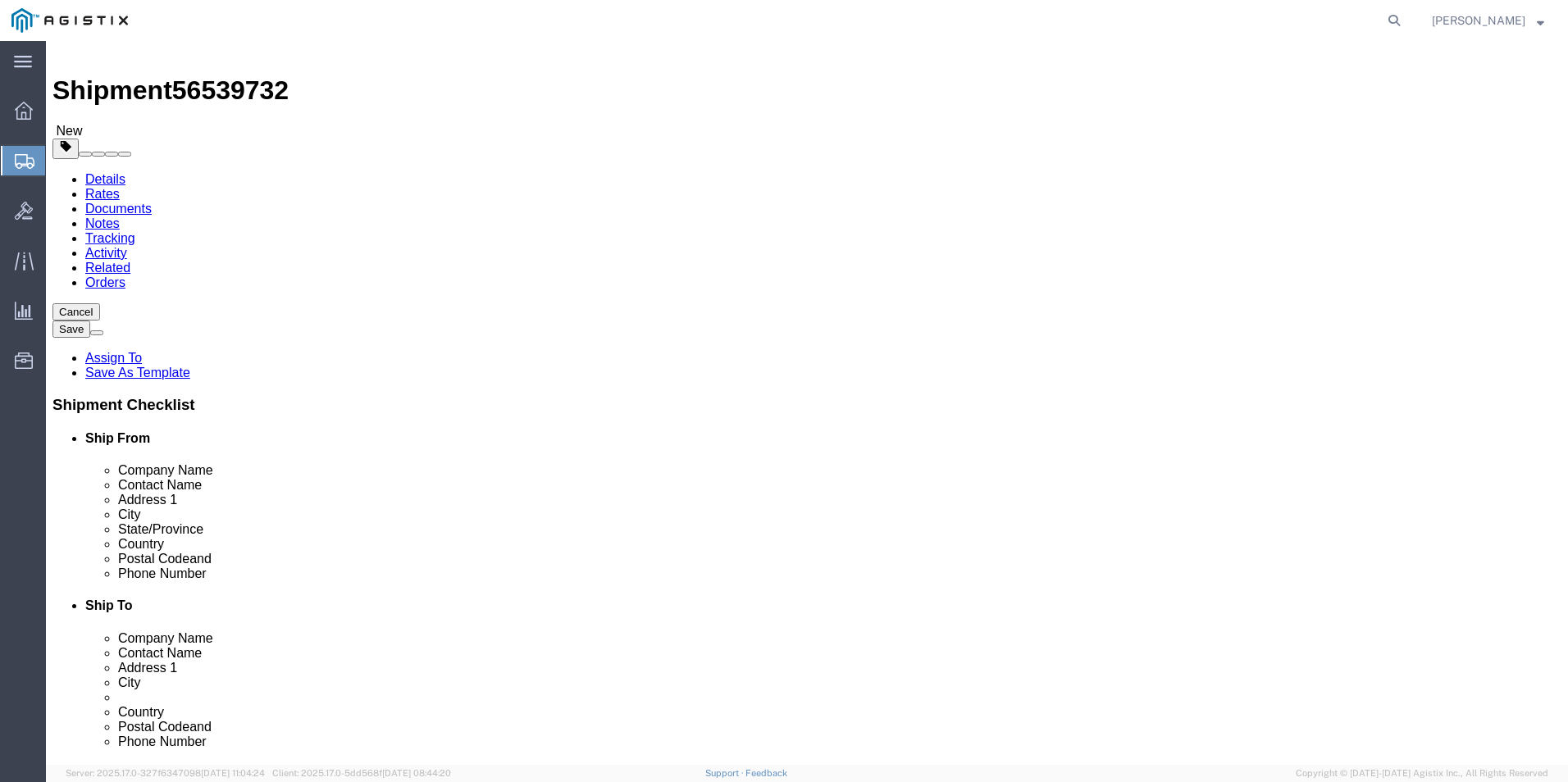
scroll to position [0, 0]
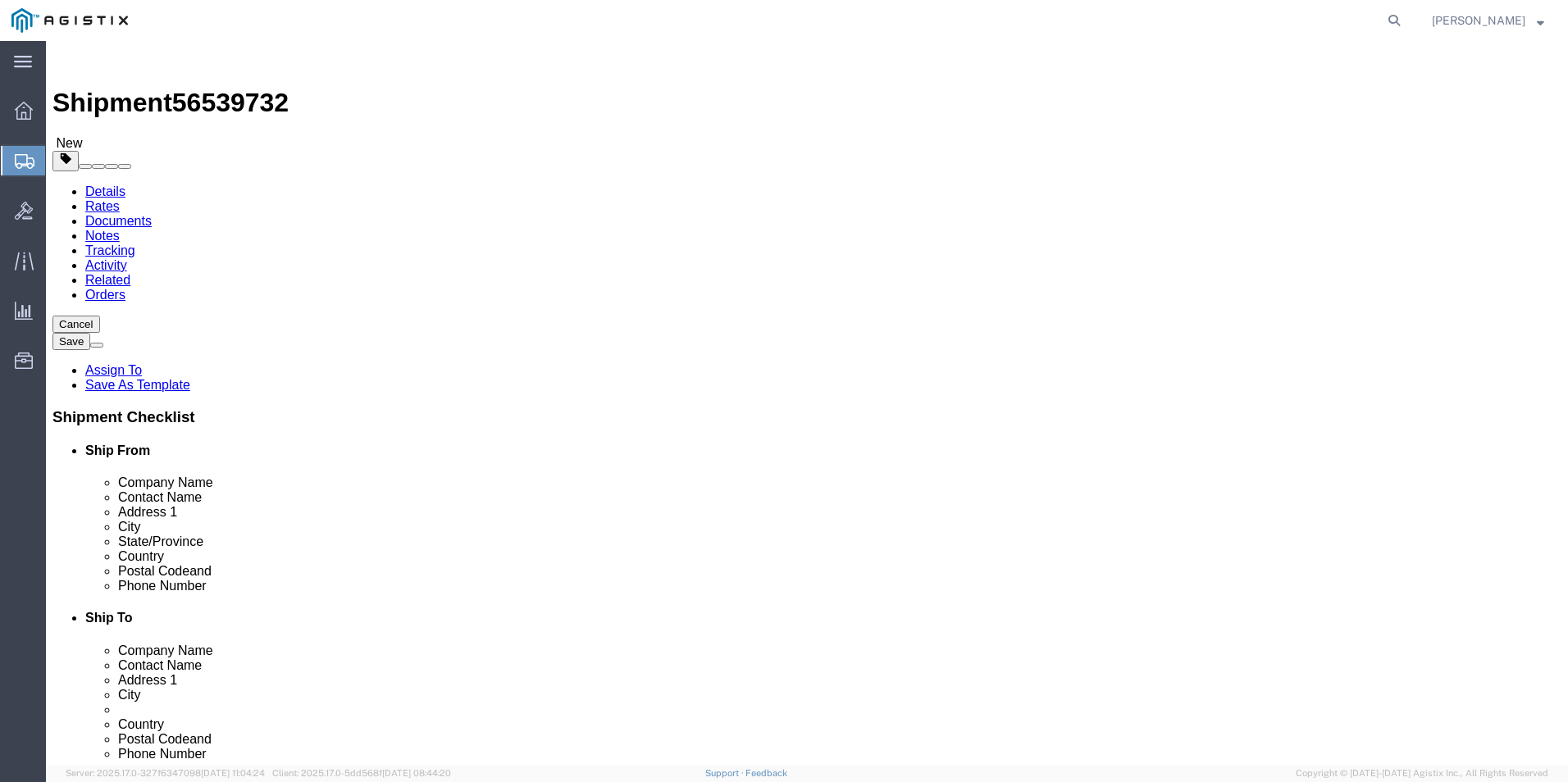
click dd
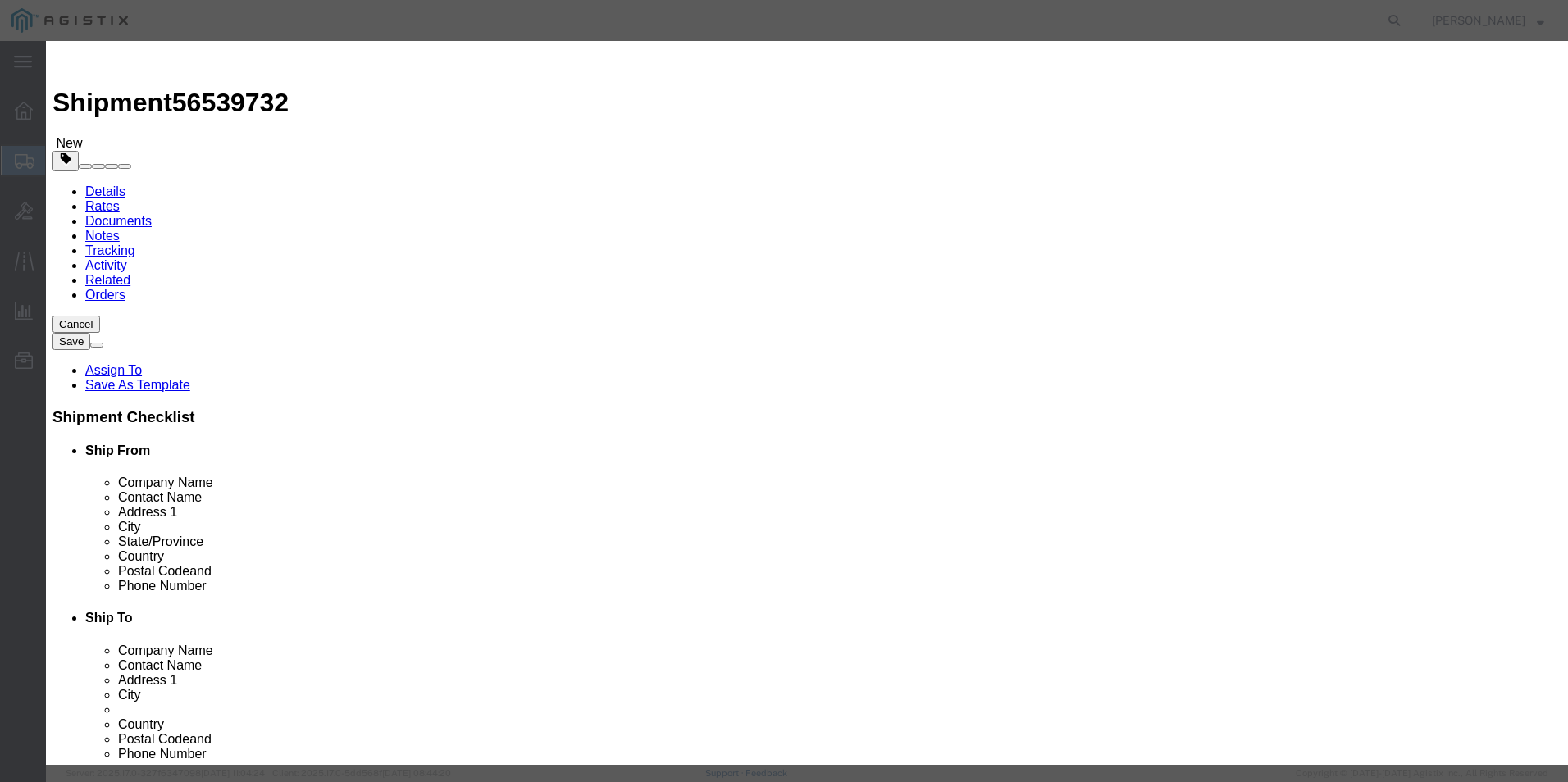
click input "text"
type input "7,422.07"
click input "text"
paste input "" Cisco Desk Pro, No-Radio, TAA""
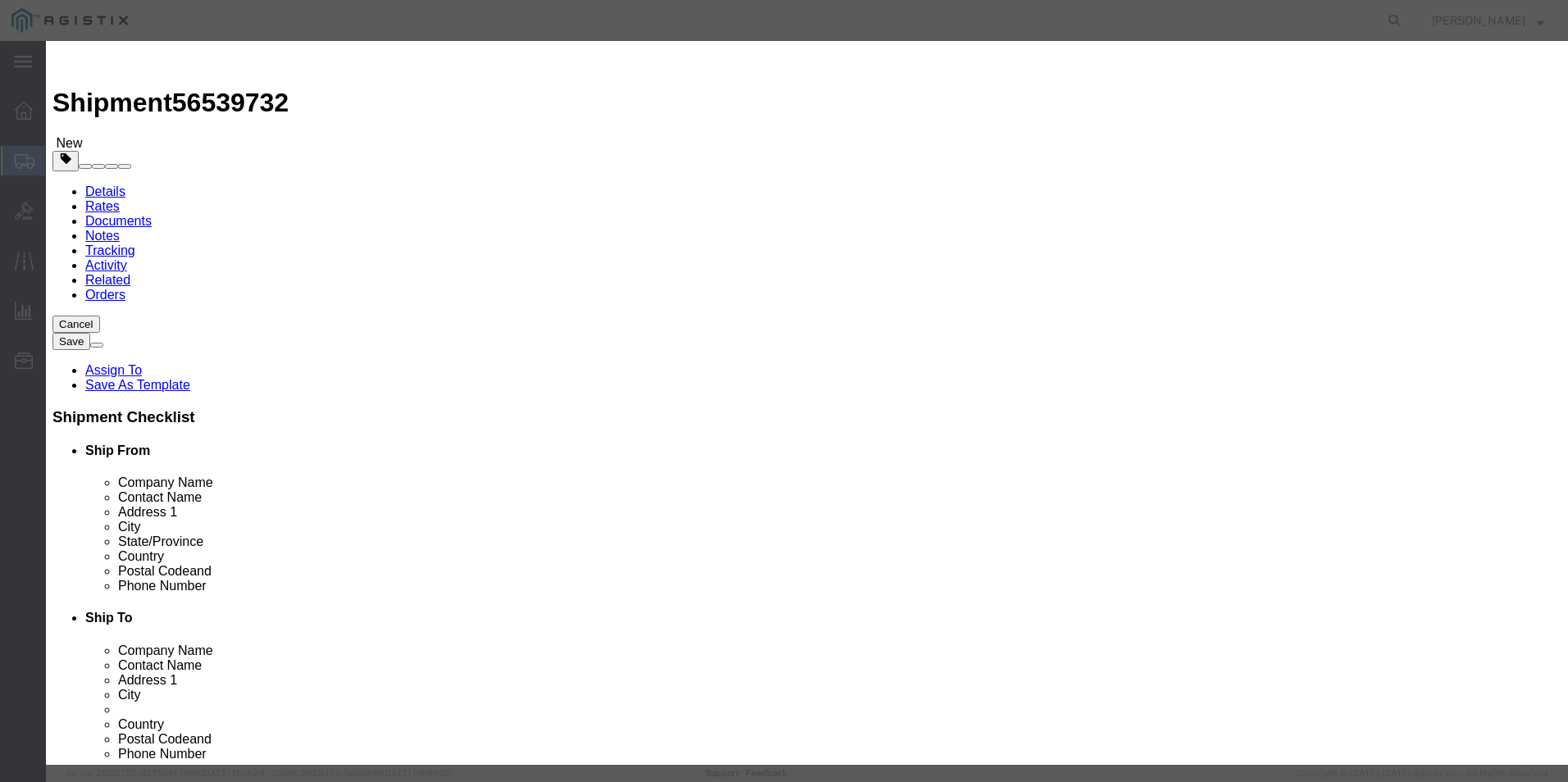
scroll to position [0, 22]
type input "" Cisco Desk Pro, No-Radio, TAA""
click textarea
paste textarea "" Cisco Desk Pro, No-Radio, TAA""
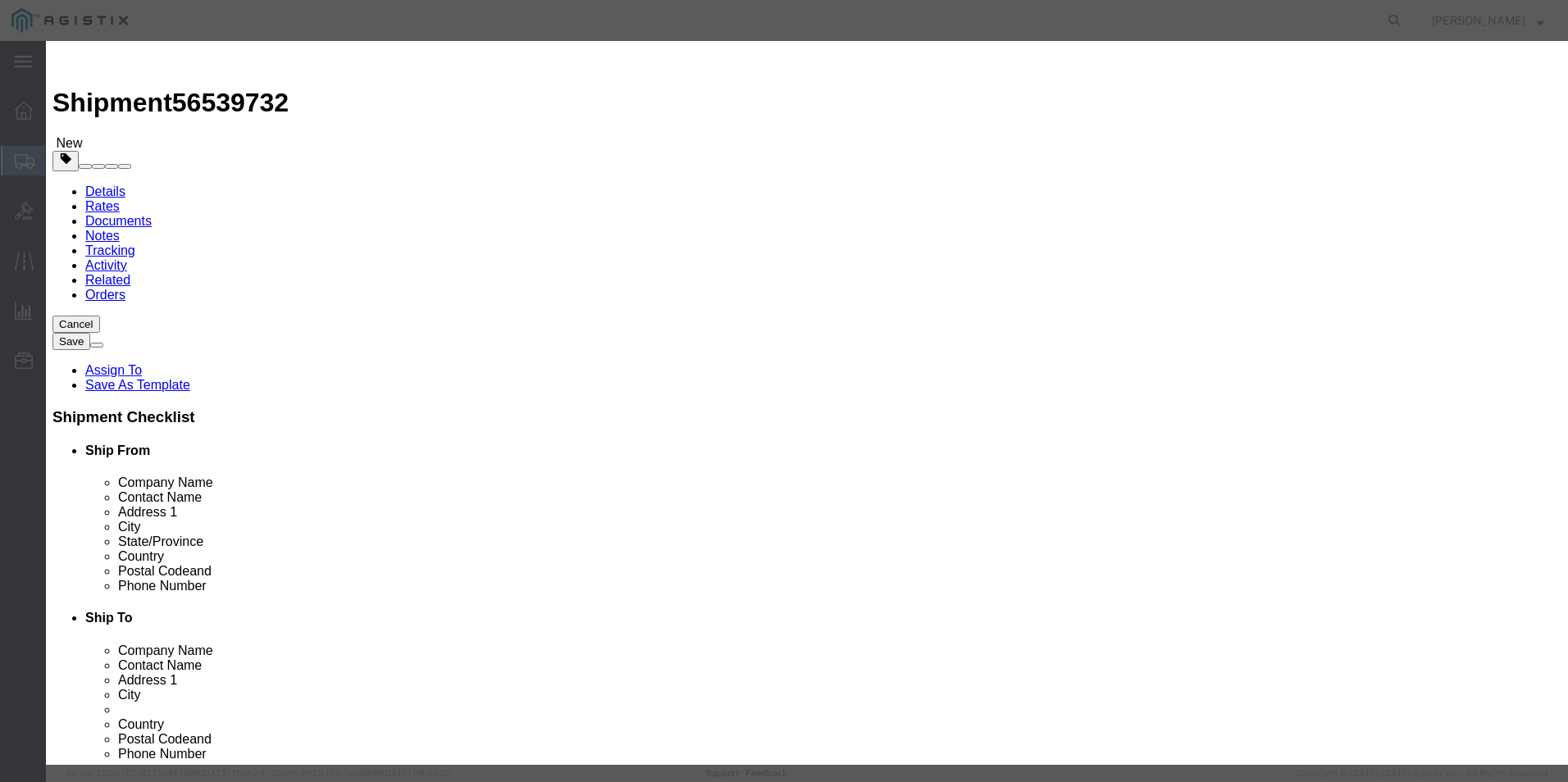
type textarea "" Cisco Desk Pro, No-Radio, TAA""
click button "Save & Close"
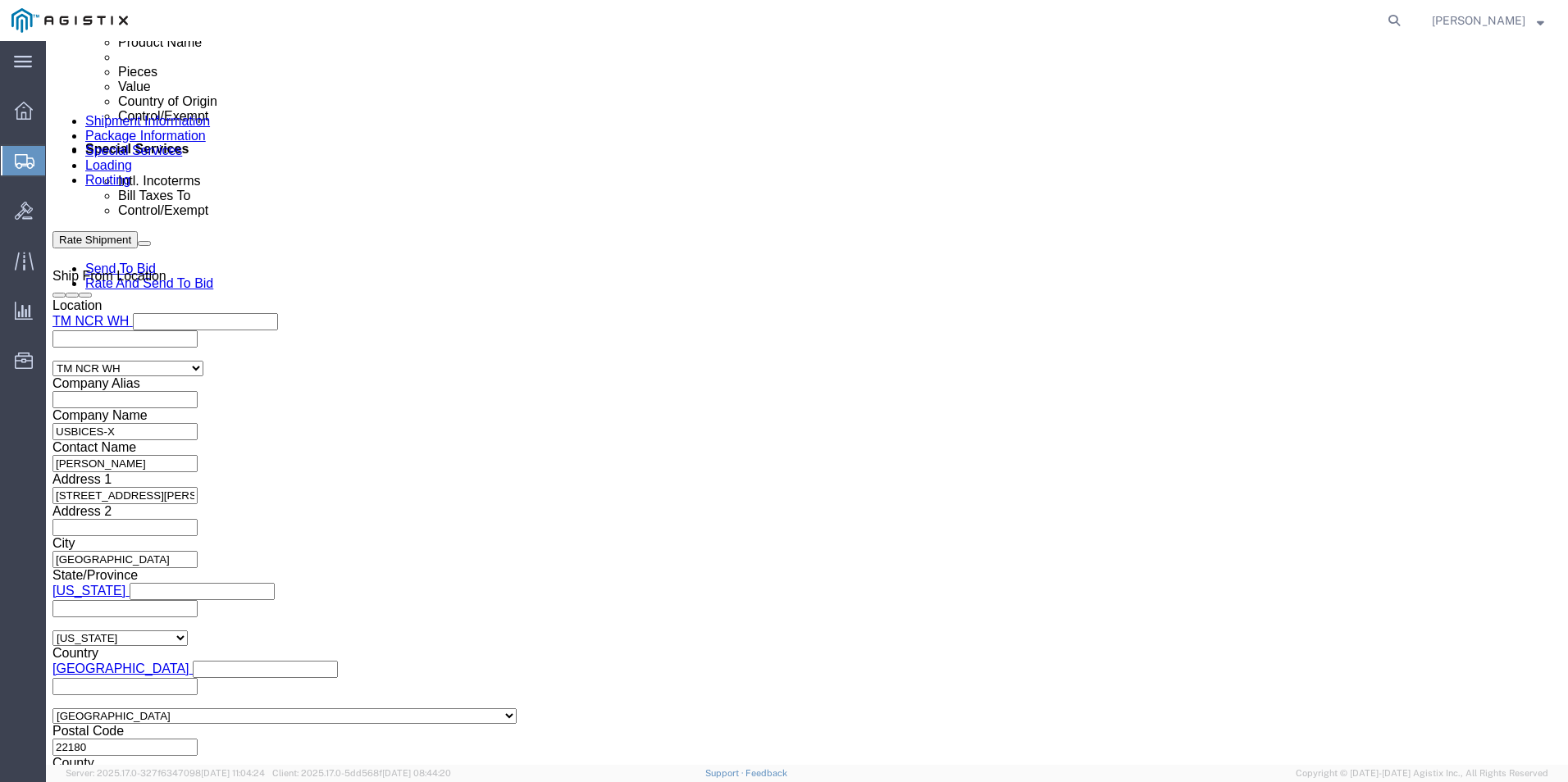
scroll to position [1147, 0]
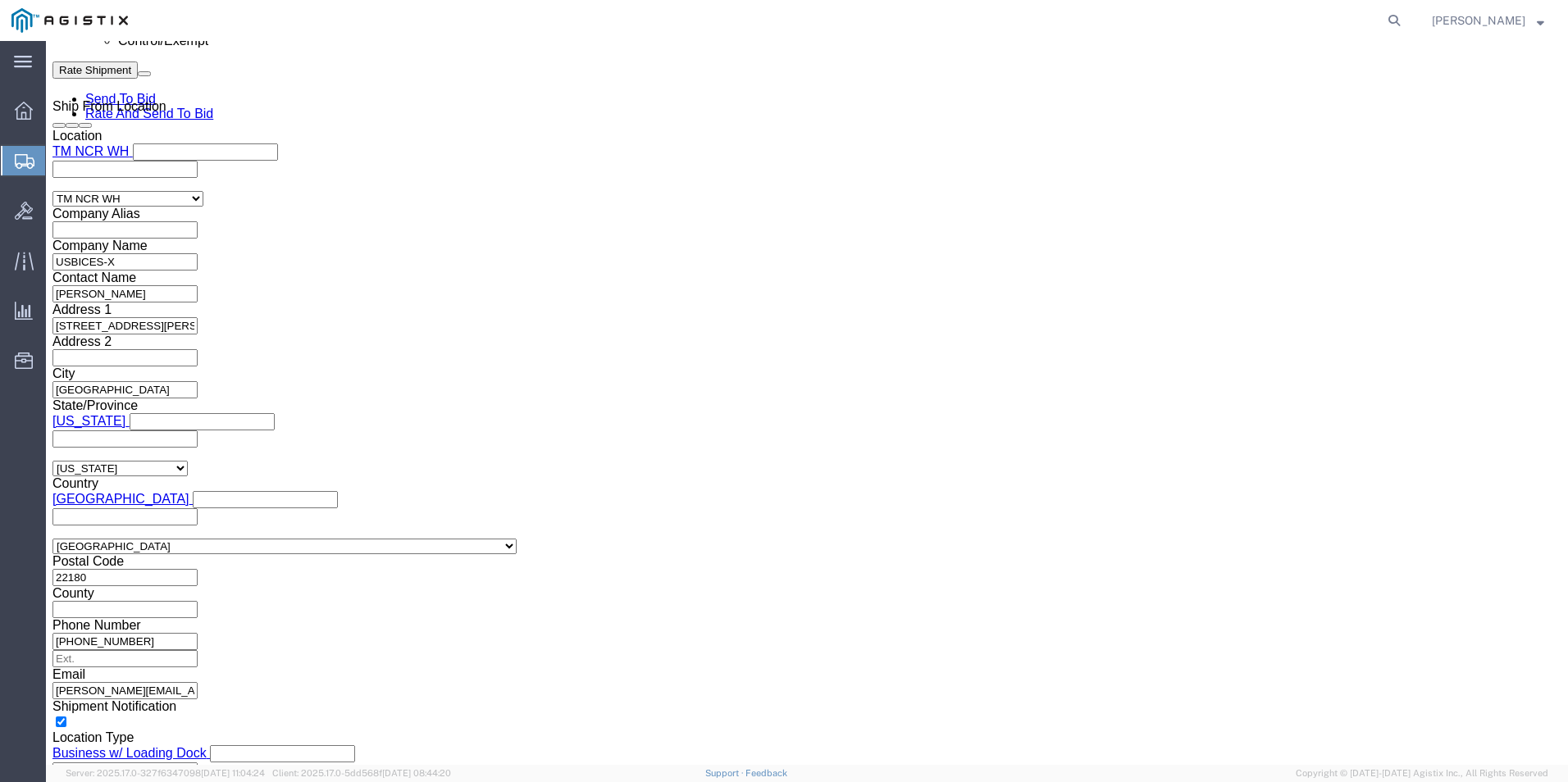
click link "Add Content"
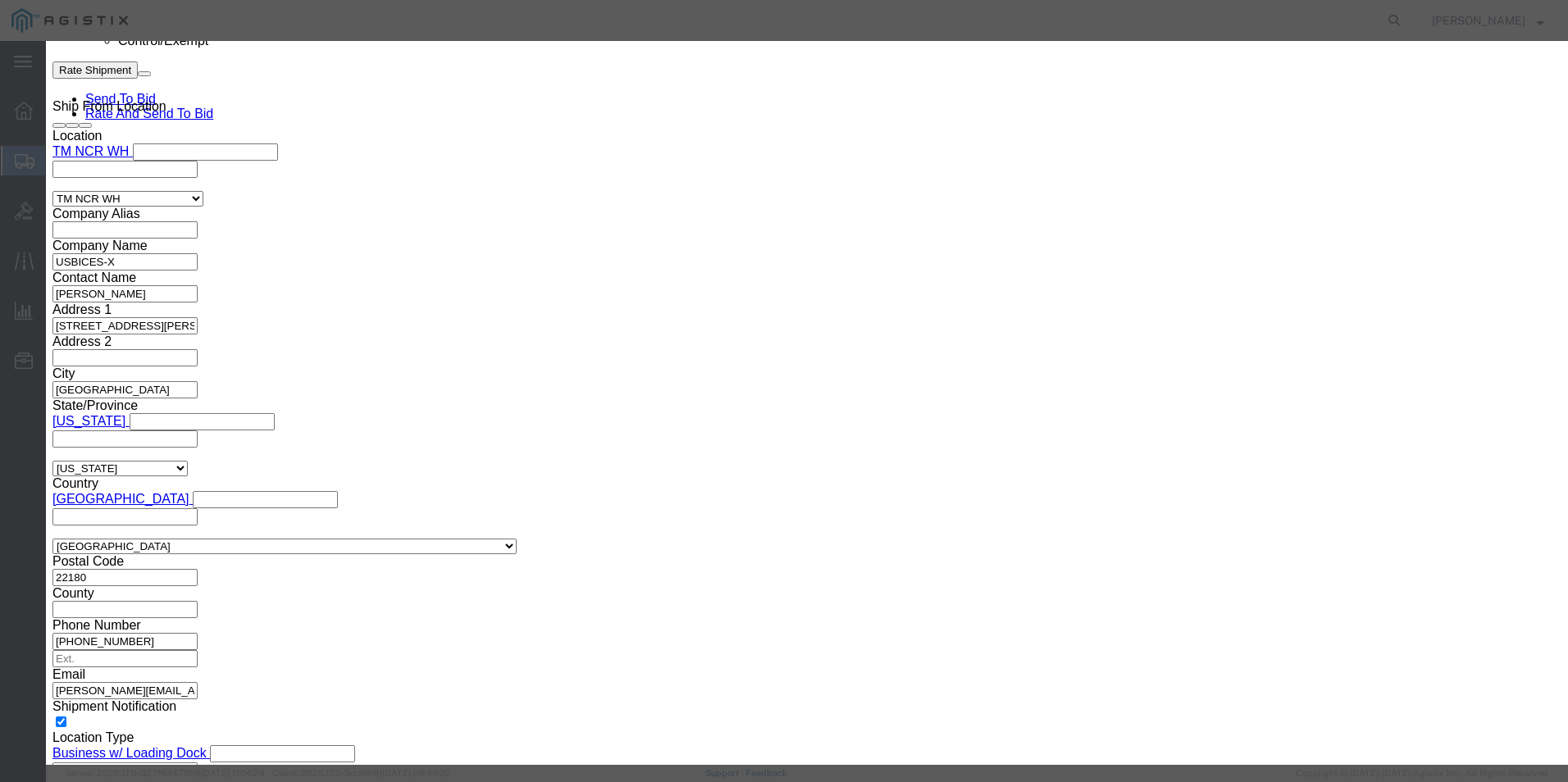
click input "text"
paste input "PS400-250-[PERSON_NAME]-4-004"
type input "PS400-250-[PERSON_NAME]-4-004"
click select "Select 50 55 60 65 70 85 92.5 100 125 175 250 300 400"
select select "92.5"
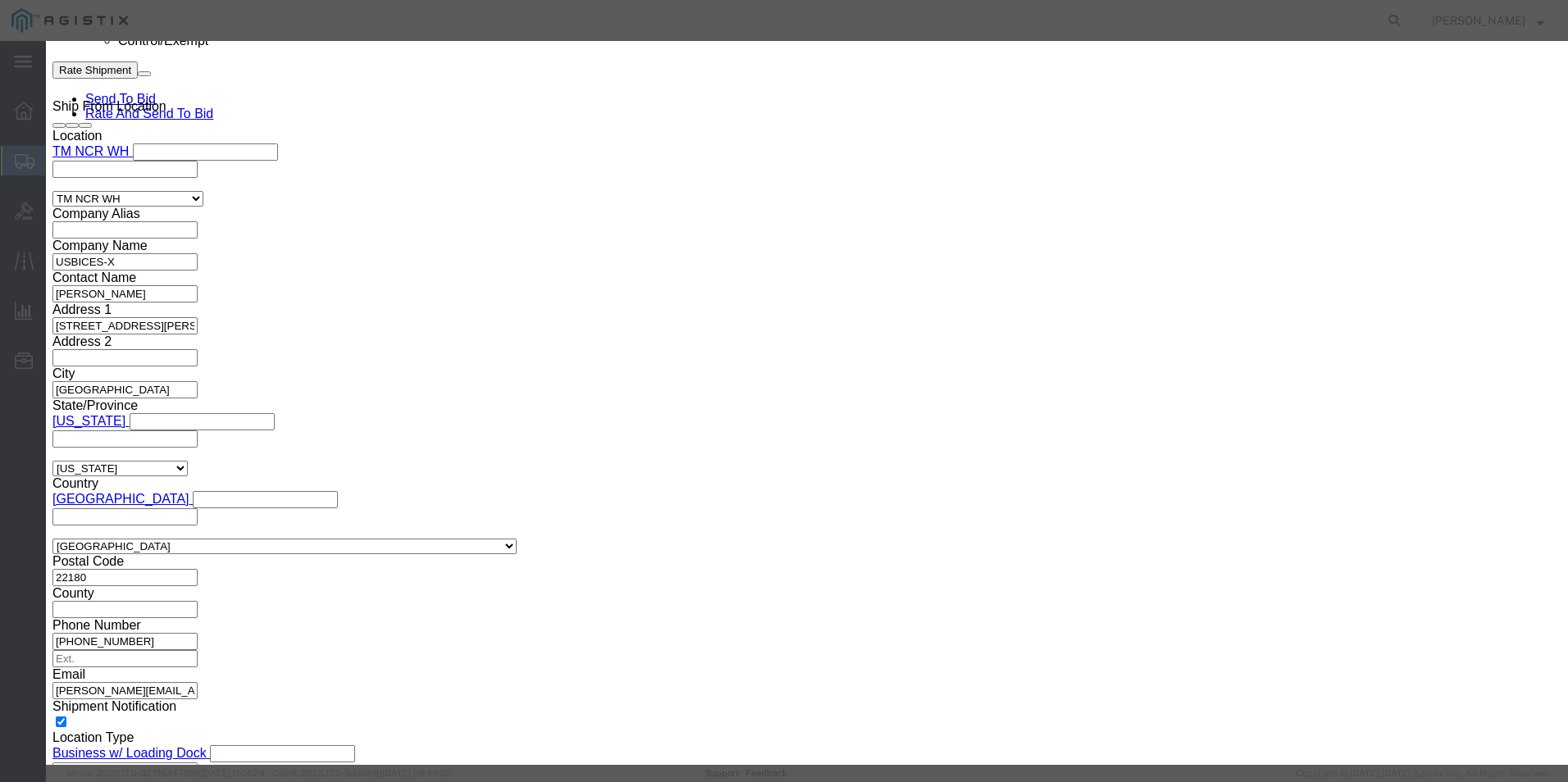
click select "Select 50 55 60 65 70 85 92.5 100 125 175 250 300 400"
click input "0"
type input "1"
click input "text"
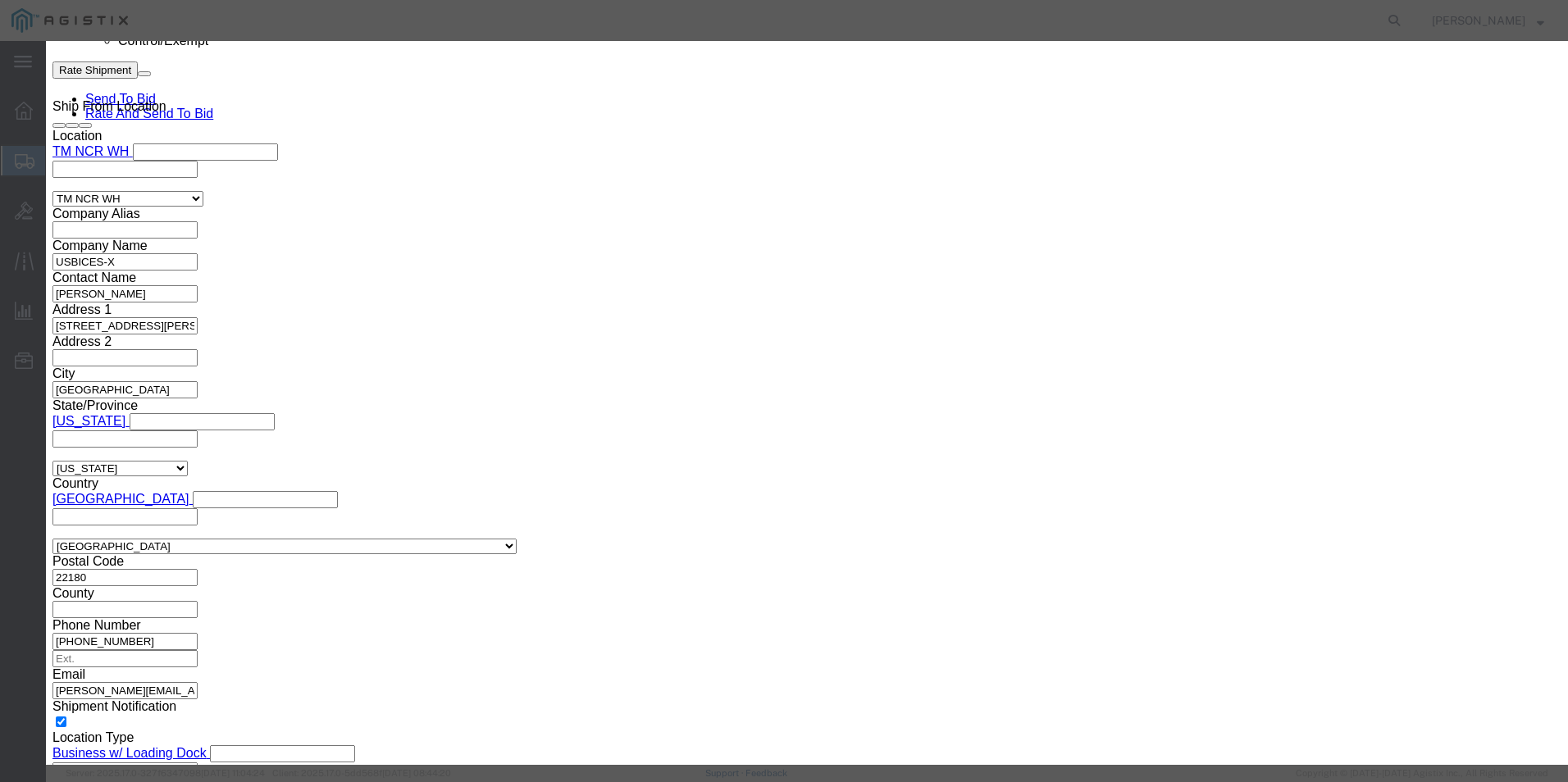
paste input "4-slot, 250W 400-series chassis with integrated AC/DC powersupply. Front panel …"
type input "4-slot, 250W 400-series chassis with integrated AC/DC powersupply. Front panel …"
click textarea
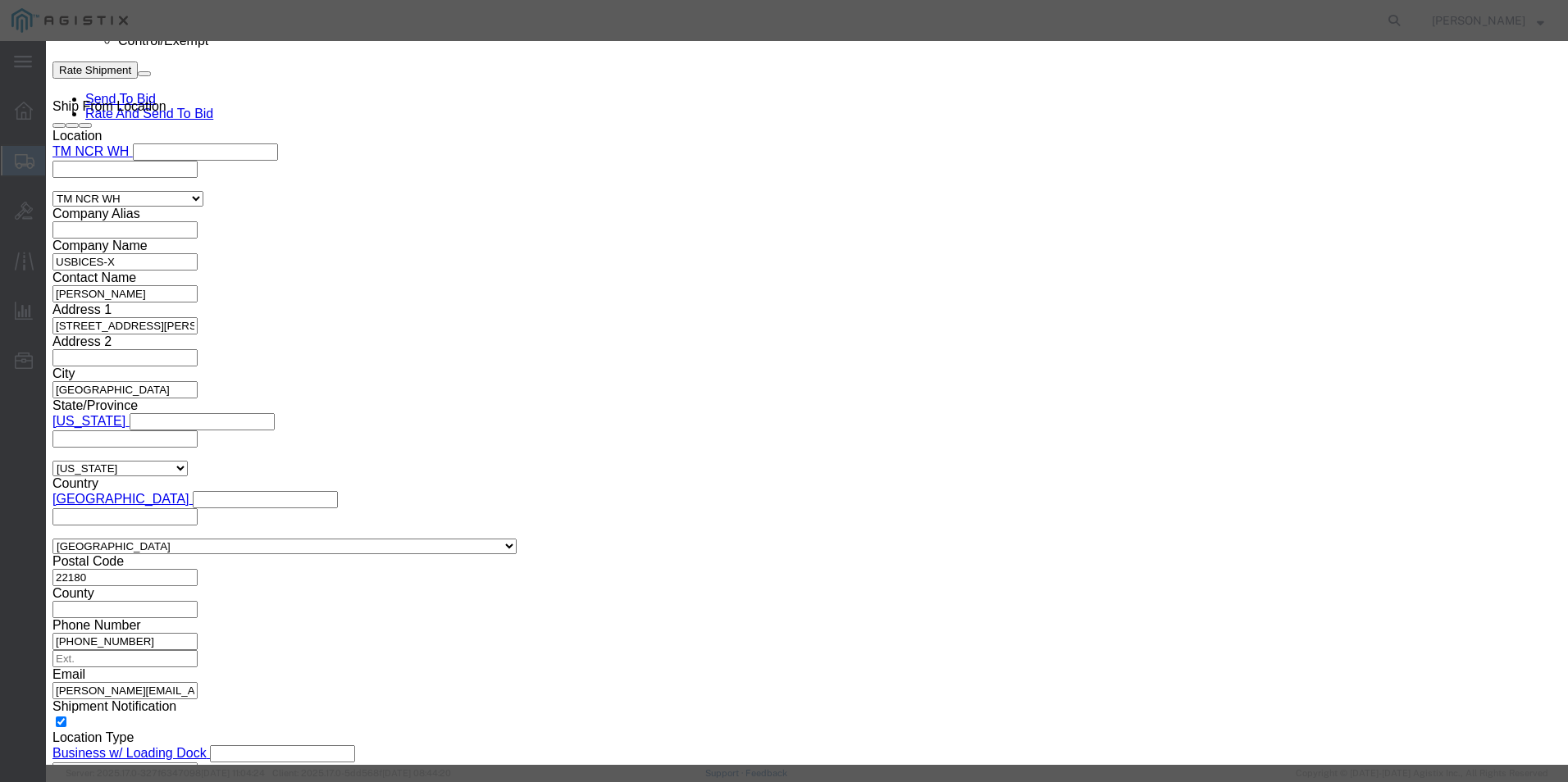
paste textarea "4-slot, 250W 400-series chassis with integrated AC/DC powersupply. Front panel …"
type textarea "4-slot, 250W 400-series chassis with integrated AC/DC powersupply. Front panel …"
click input "text"
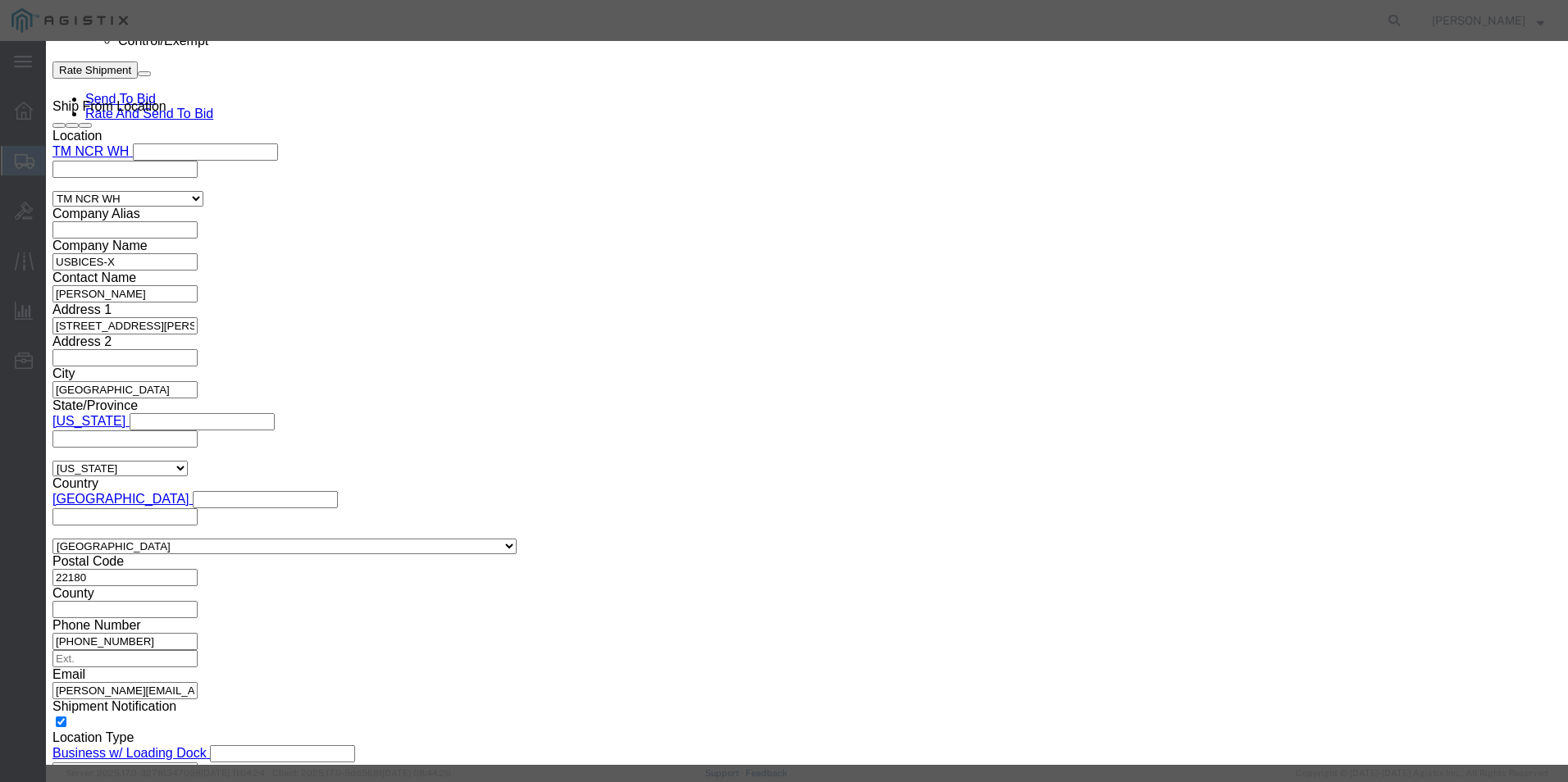
paste input "$11,280.00"
type input "$11,280.00"
click div "Description 4-slot, 250W 400-series chassis with integrated AC/DC powersupply. …"
select select "US"
click select "Select [GEOGRAPHIC_DATA] [GEOGRAPHIC_DATA] [GEOGRAPHIC_DATA] [GEOGRAPHIC_DATA] …"
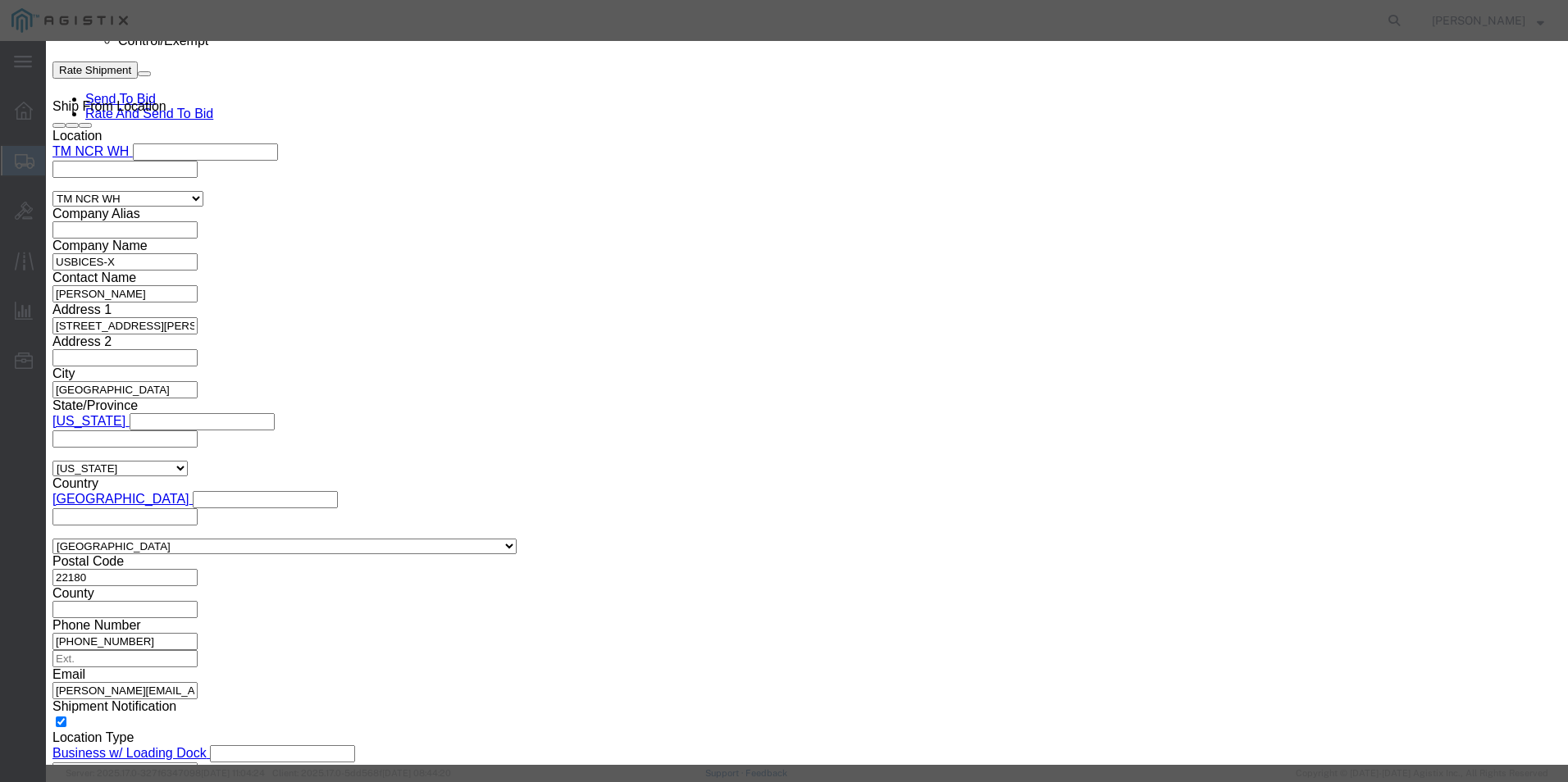
scroll to position [246, 0]
click select "Select ATF BIS DEA EPA FDA FTR ITAR OFAC Other (OPA)"
select select "BIS"
click select "Select ATF BIS DEA EPA FDA FTR ITAR OFAC Other (OPA)"
click select "Select AGR-Agricultural APP-Computers APR-Additional Permissive Exports AVS-Air…"
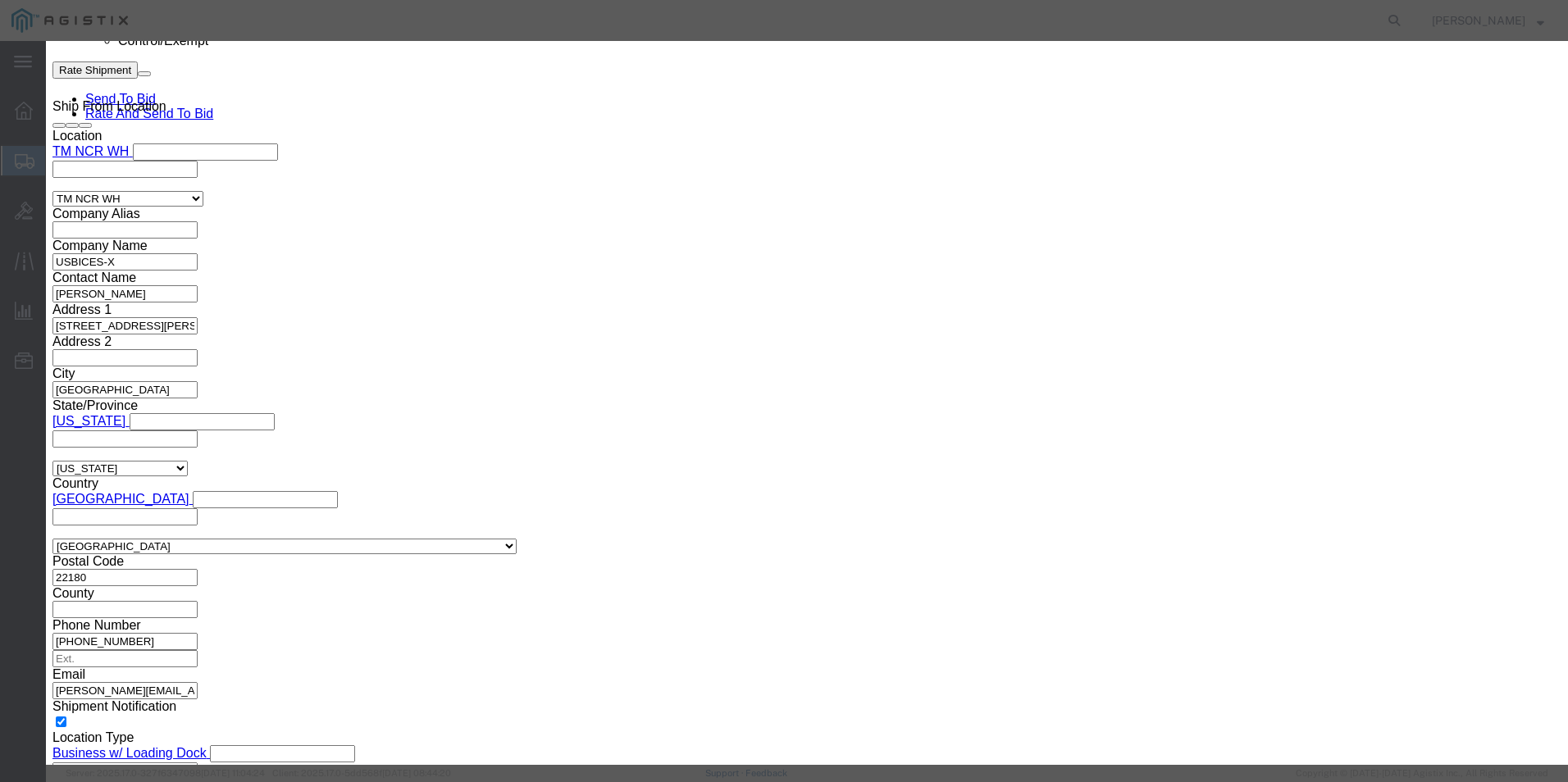
select select "NLR"
click select "Select AGR-Agricultural APP-Computers APR-Additional Permissive Exports AVS-Air…"
click button "Save & Close"
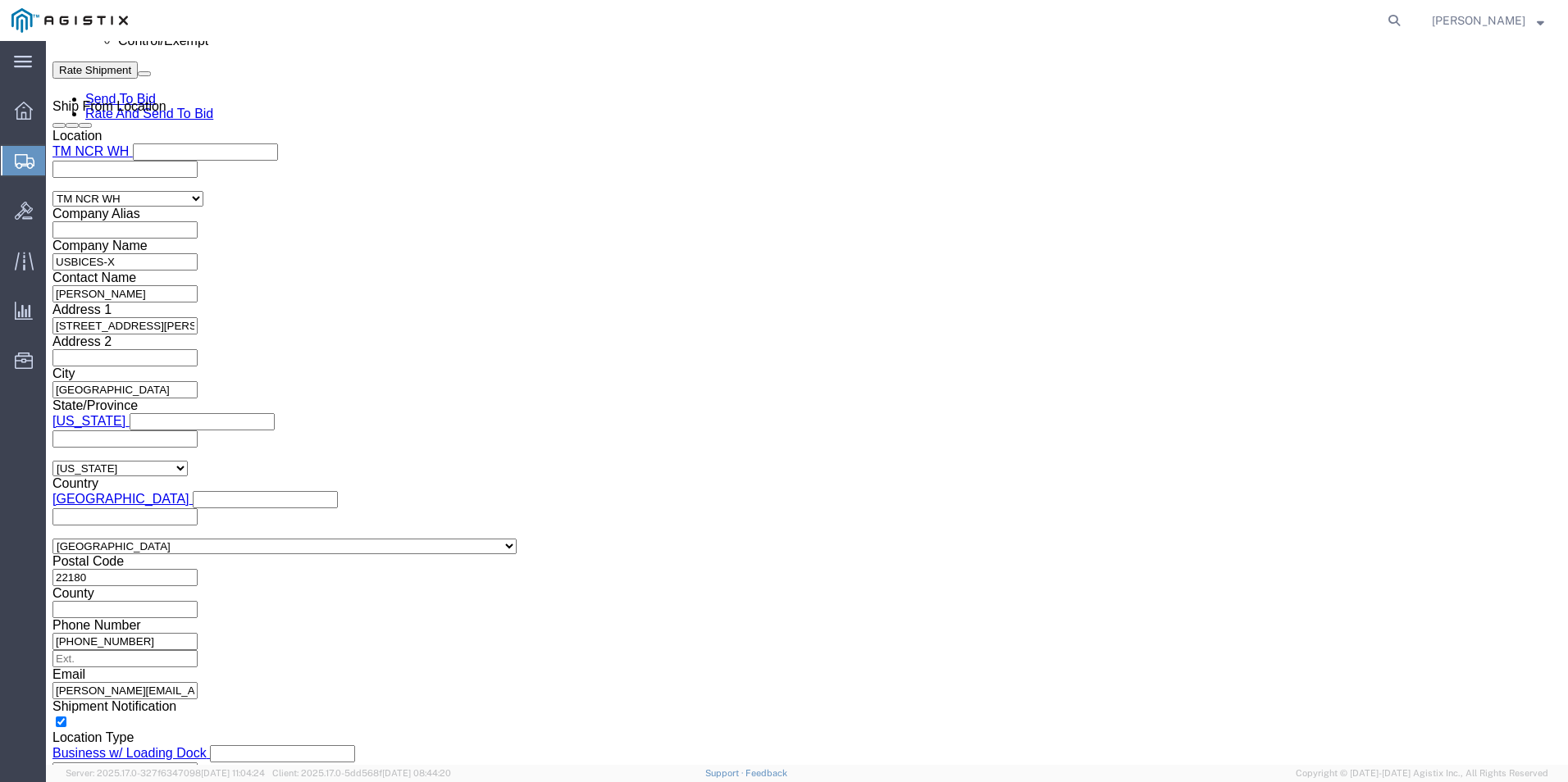
scroll to position [1234, 0]
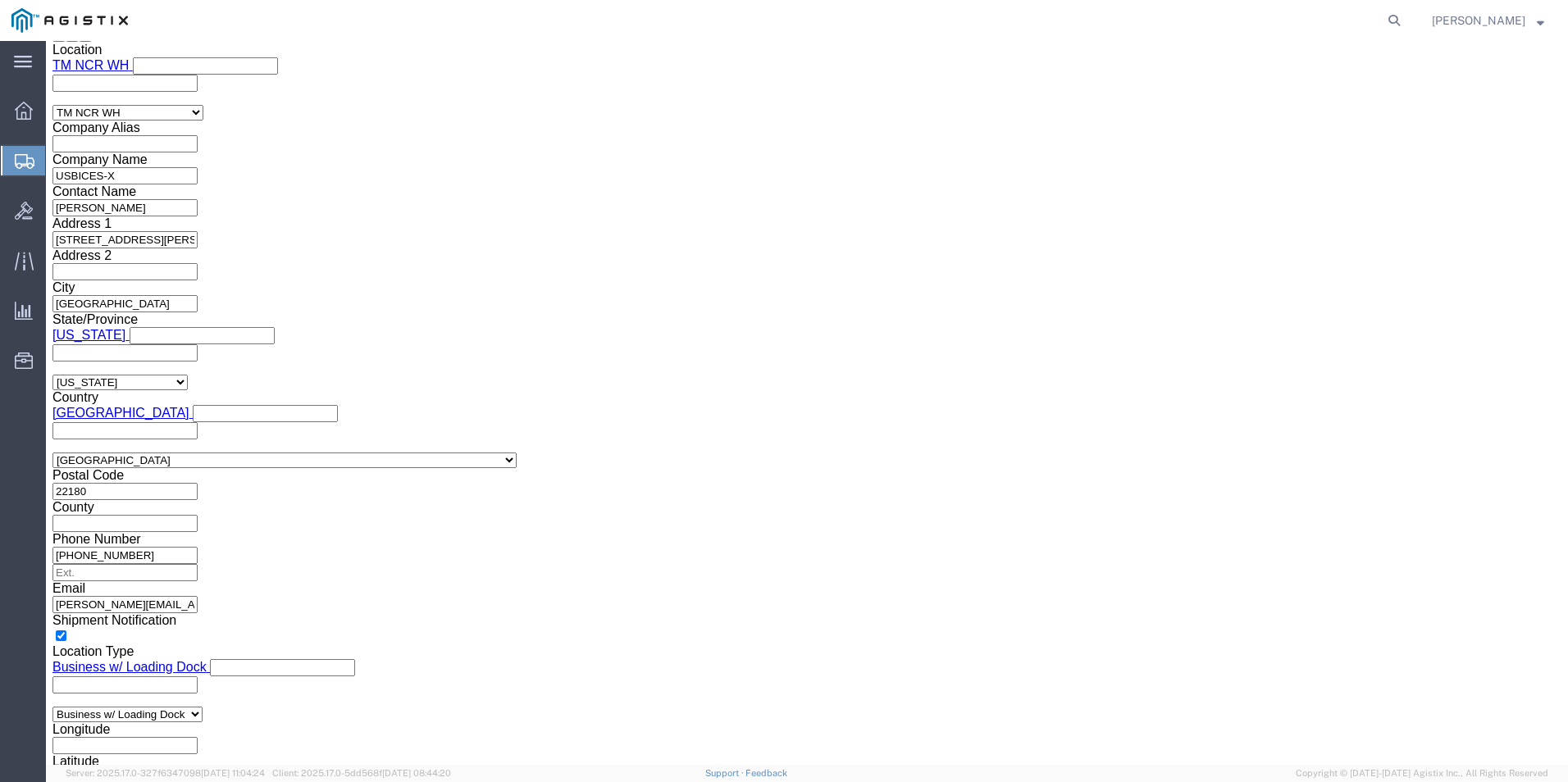
click link "Clone this content"
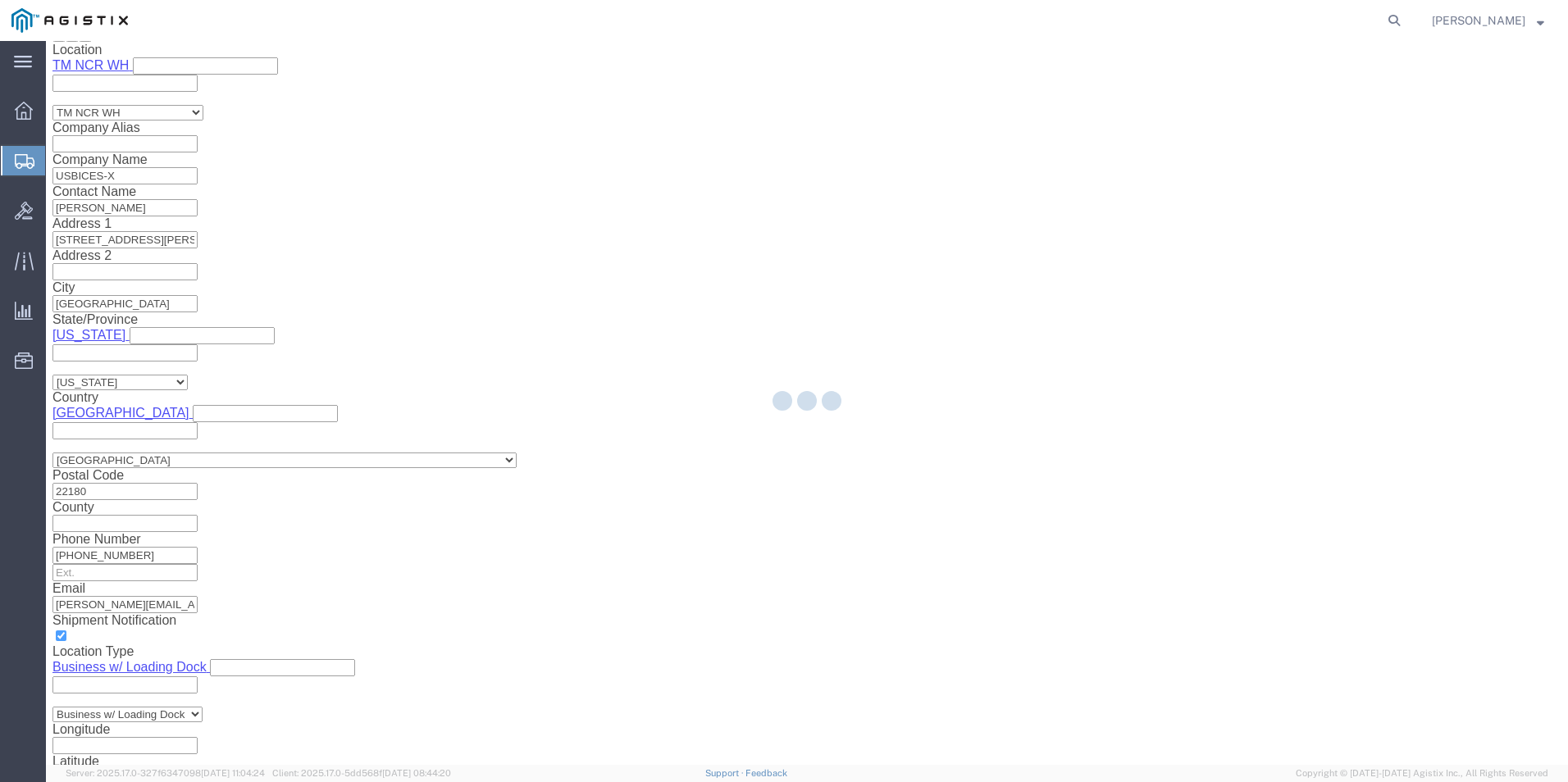
select select "PSNS"
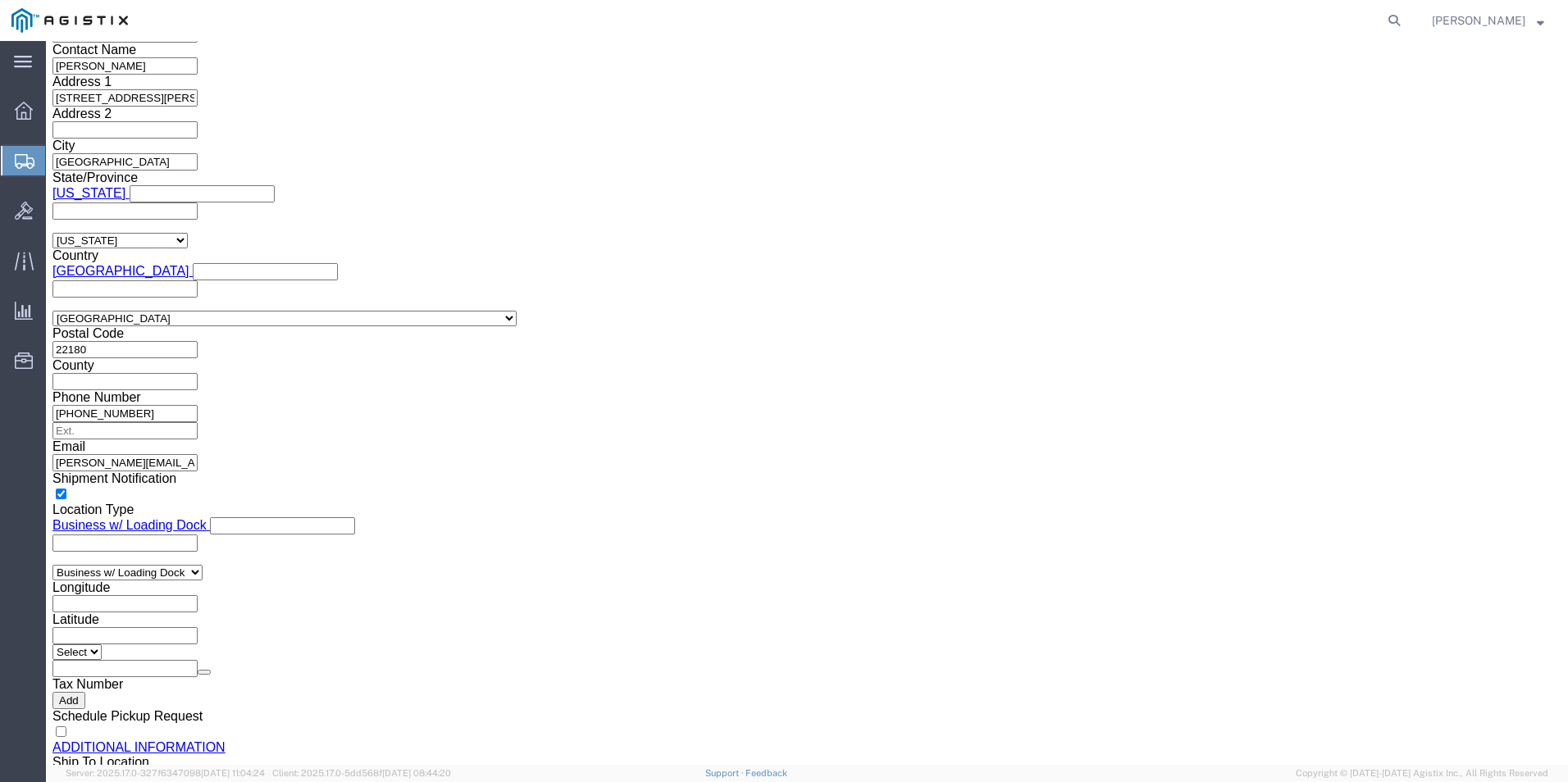
scroll to position [1398, 0]
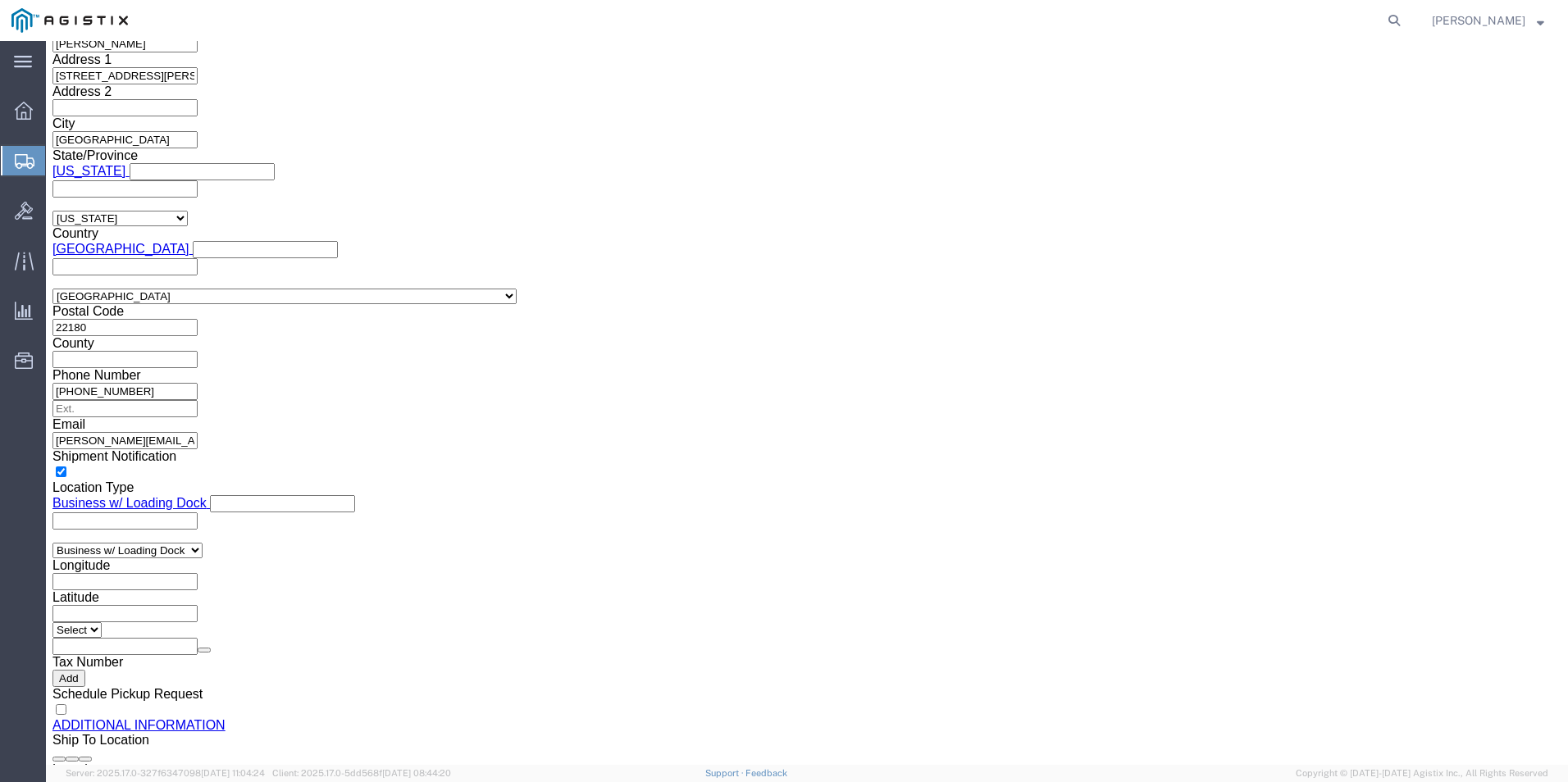
click link "Clone this content"
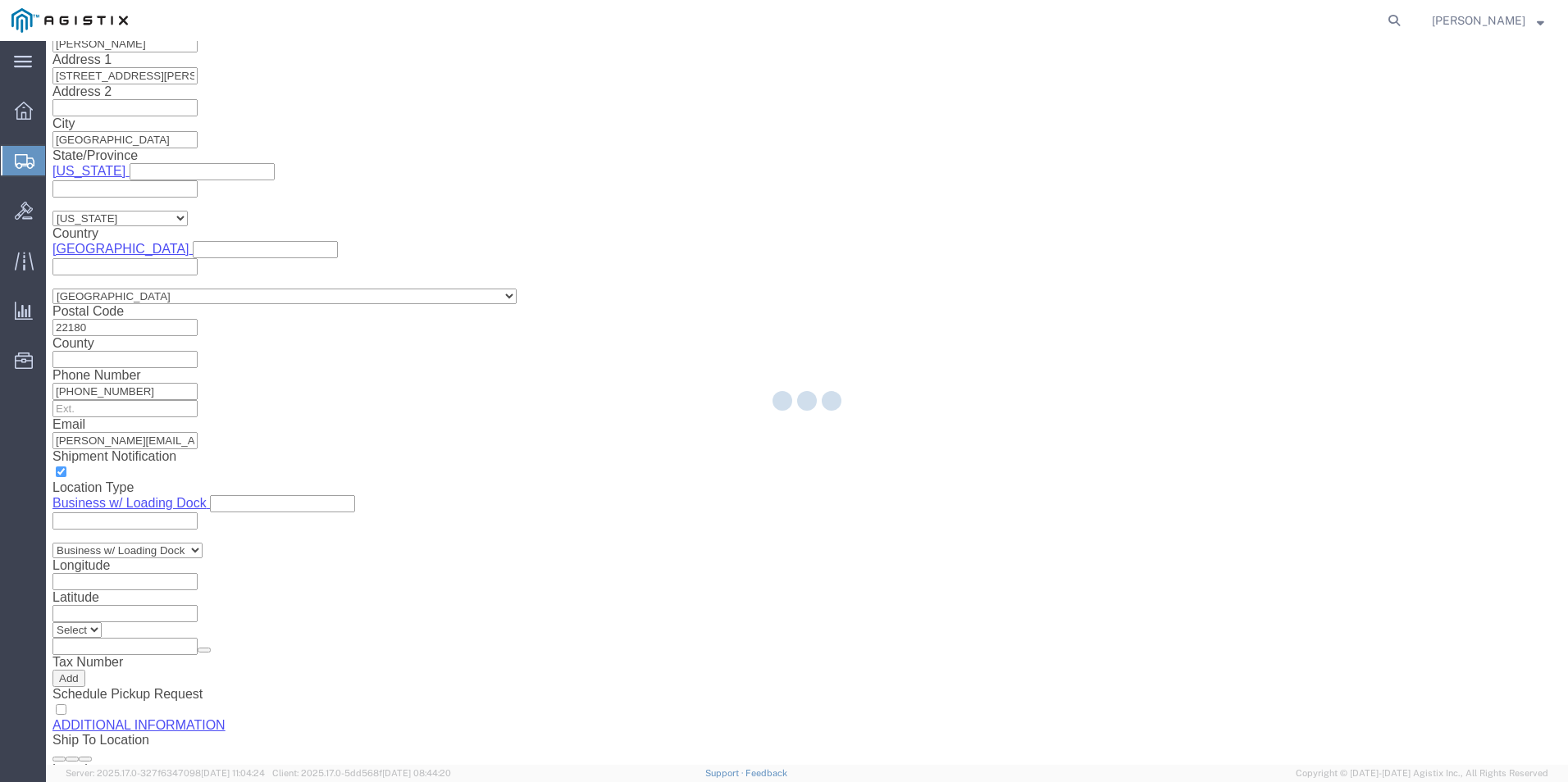
select select "PSNS"
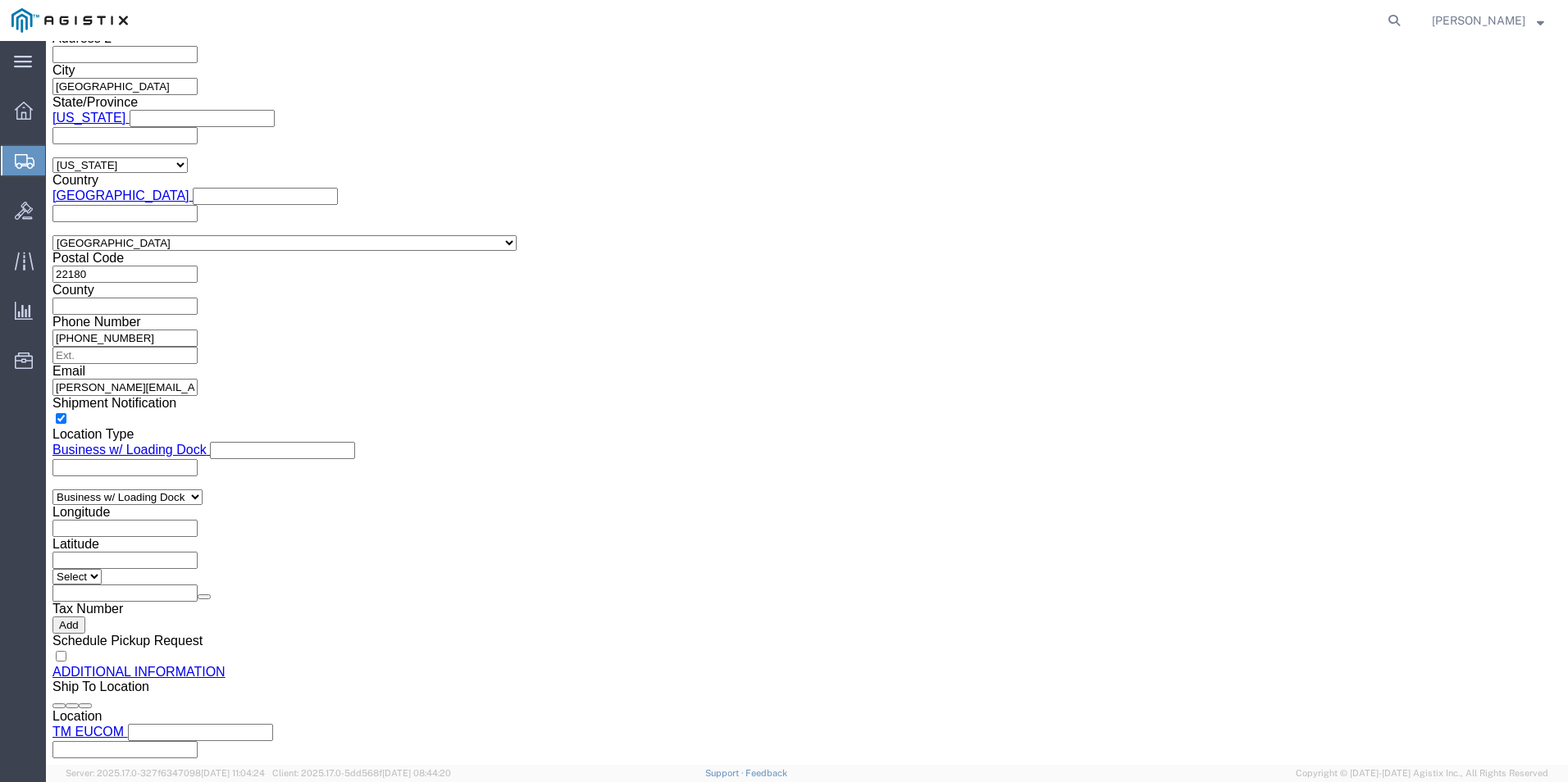
scroll to position [1480, 0]
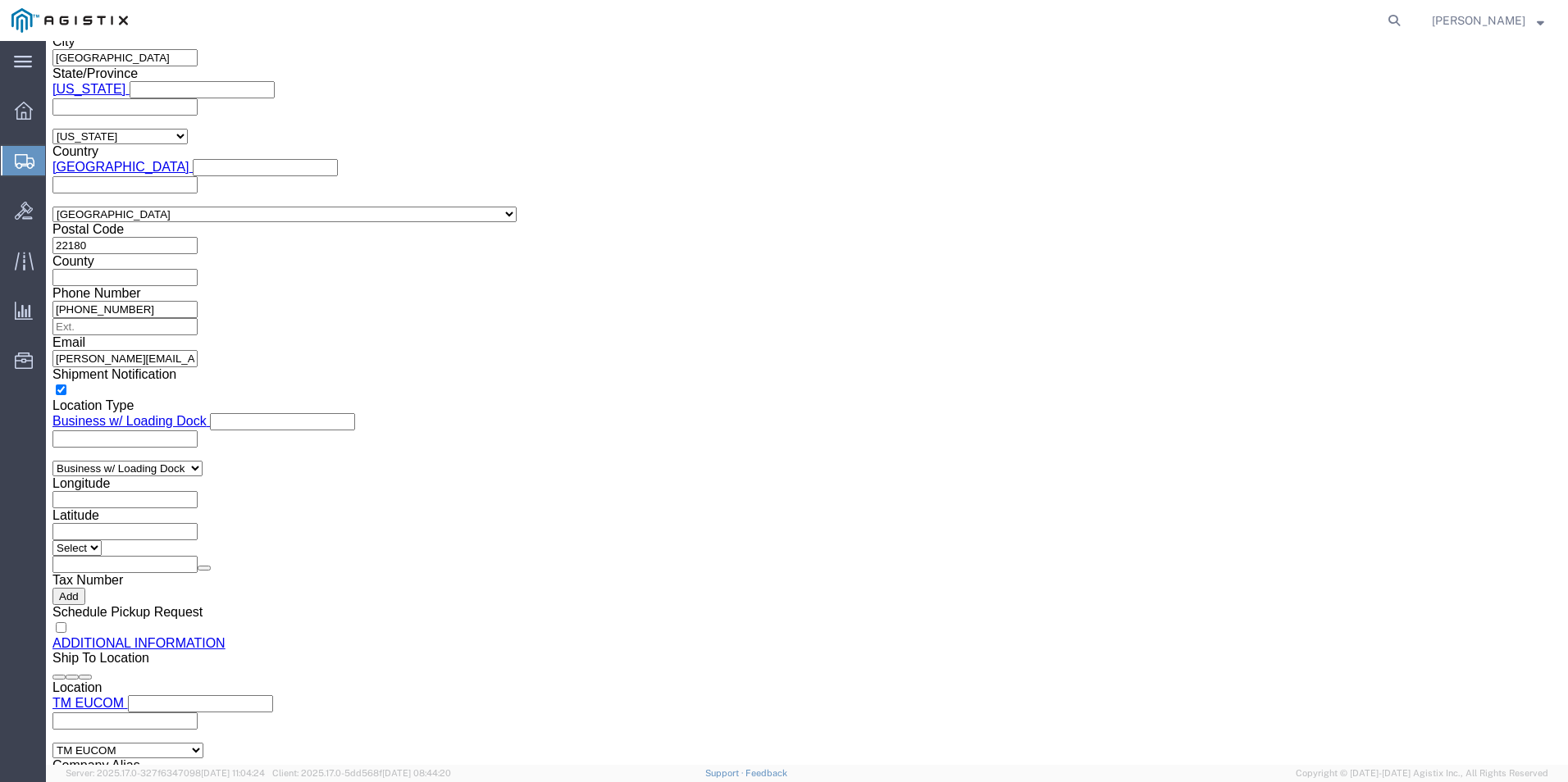
click link "Clone this content"
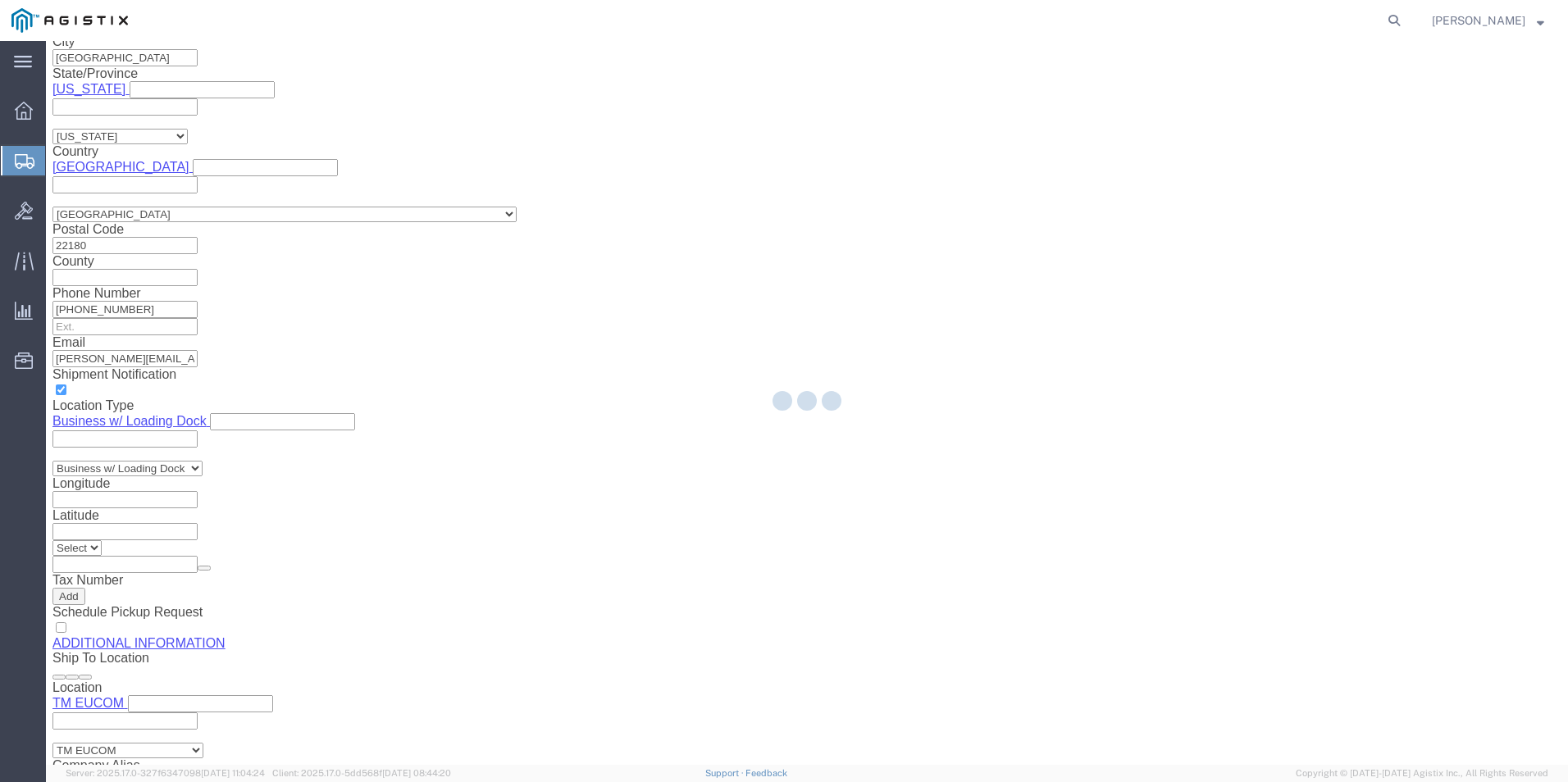
select select "PSNS"
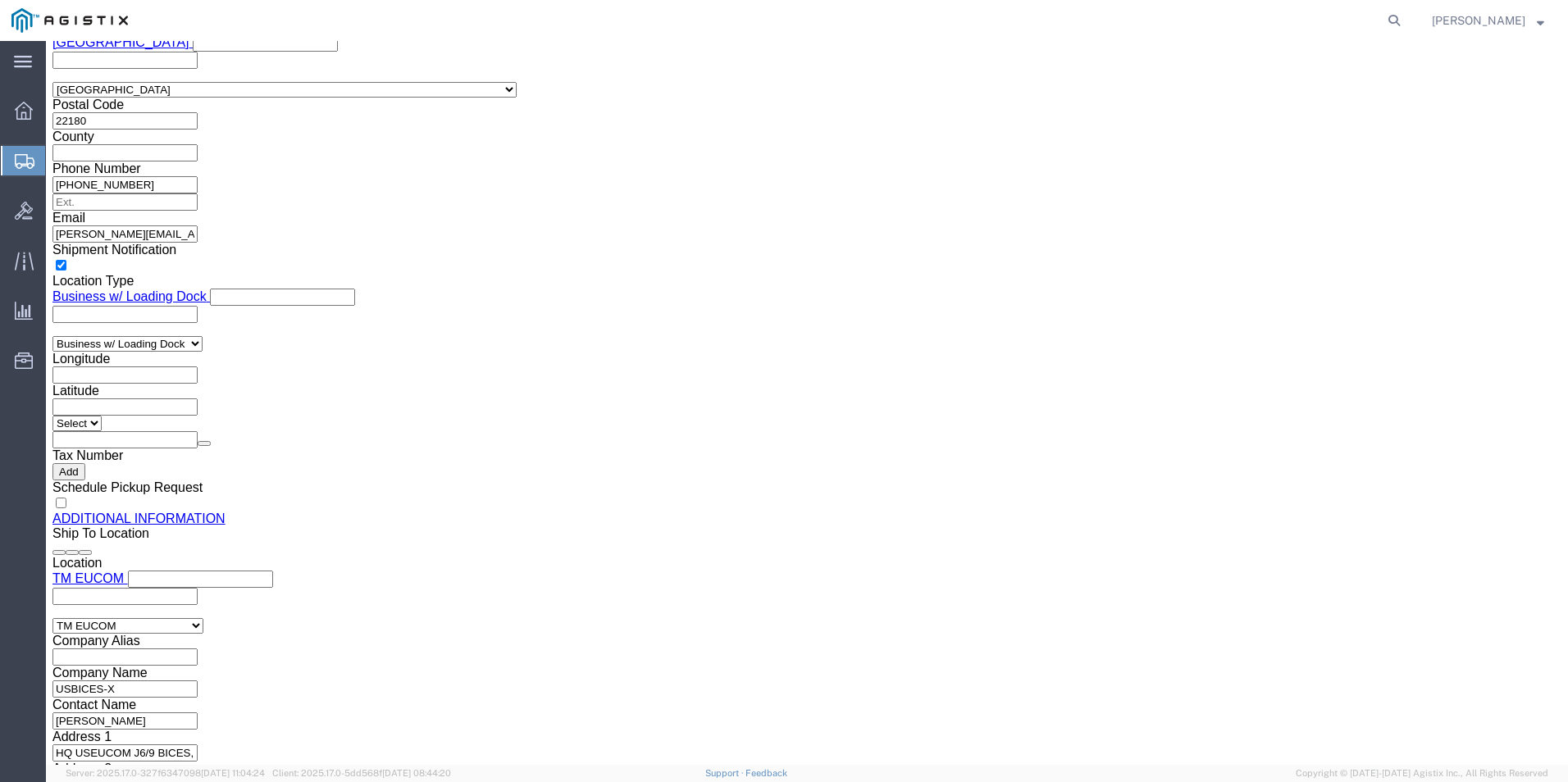
scroll to position [1644, 0]
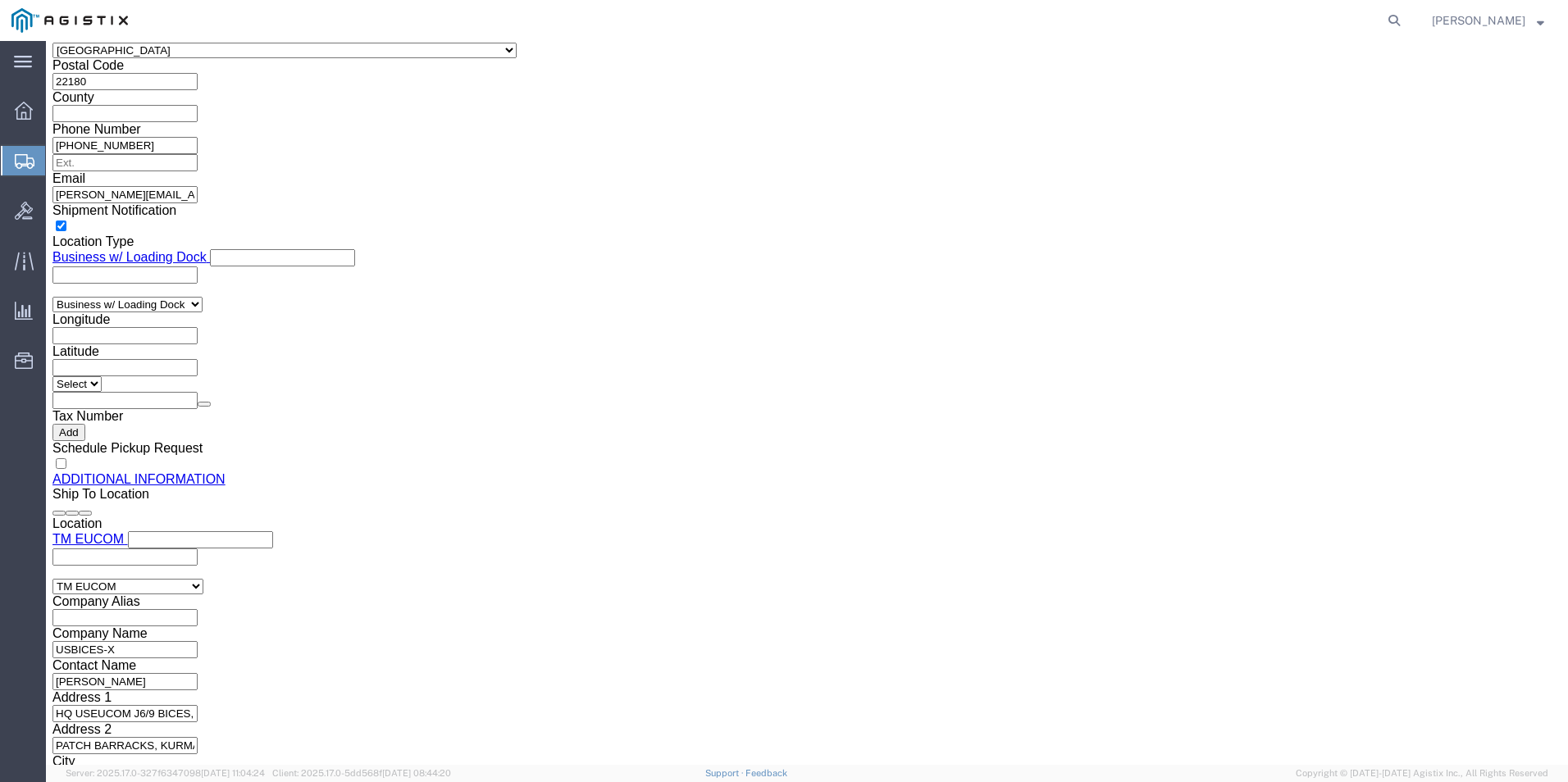
click link "Clone this content"
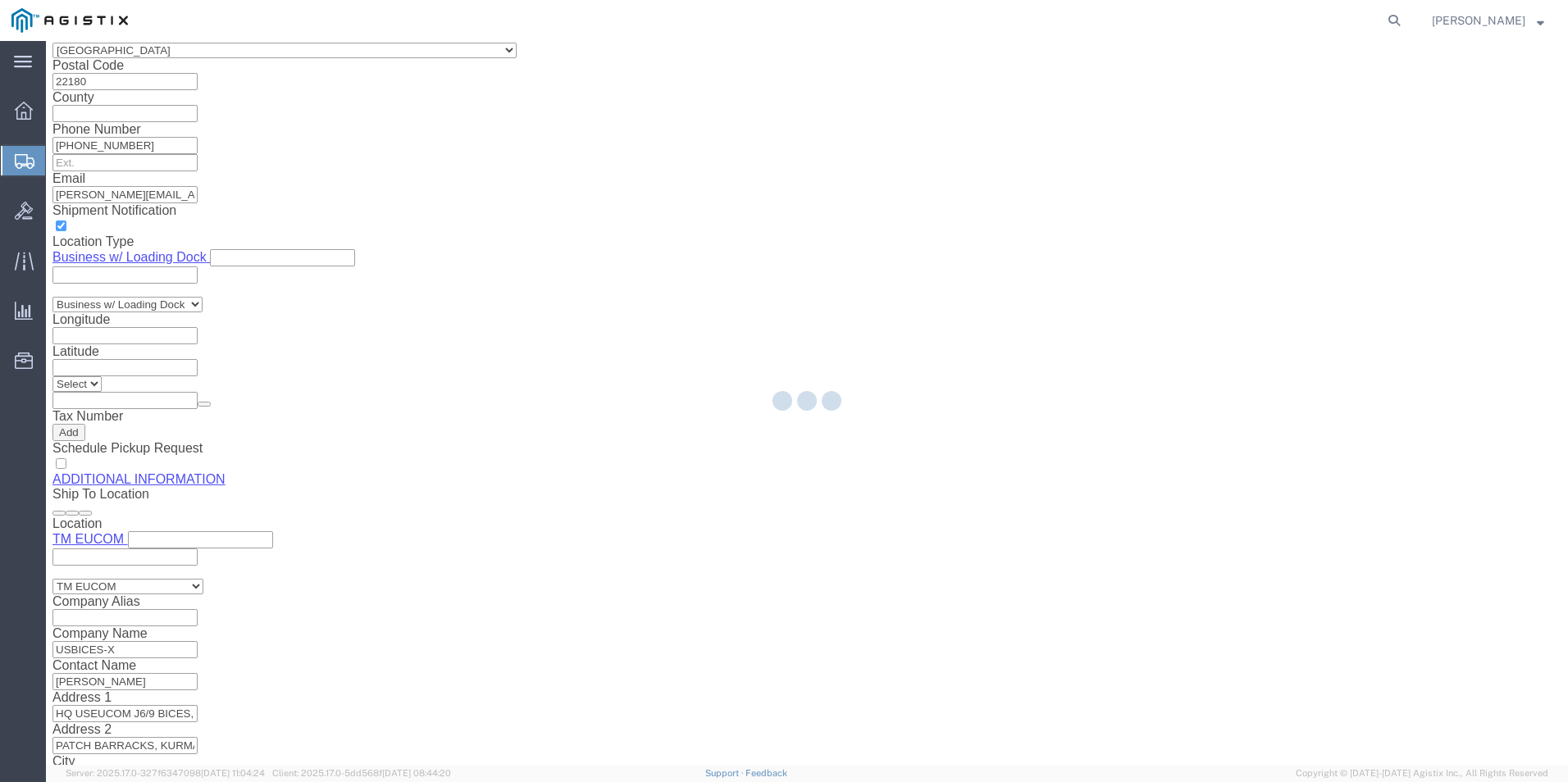
select select "PSNS"
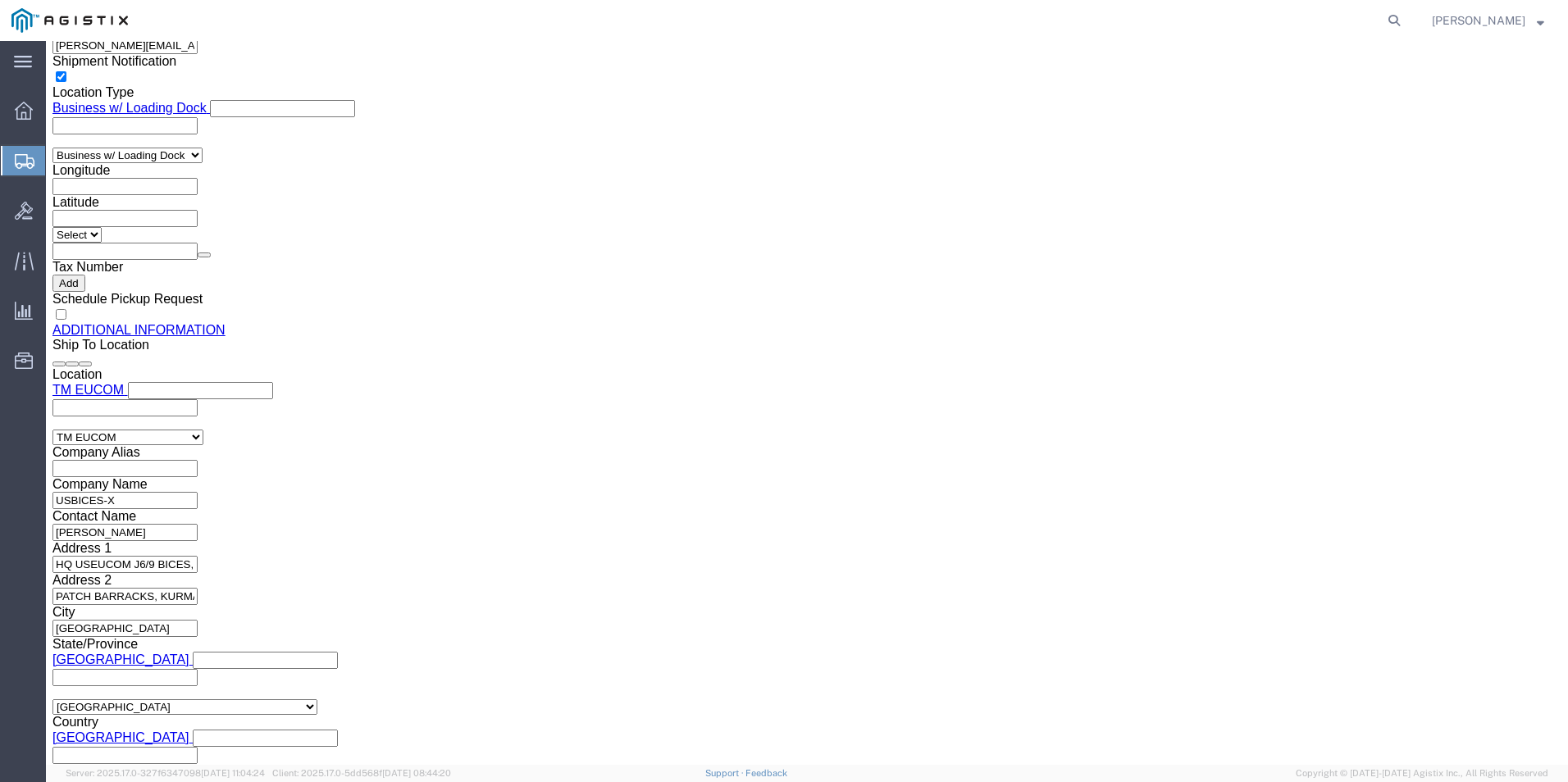
scroll to position [1789, 0]
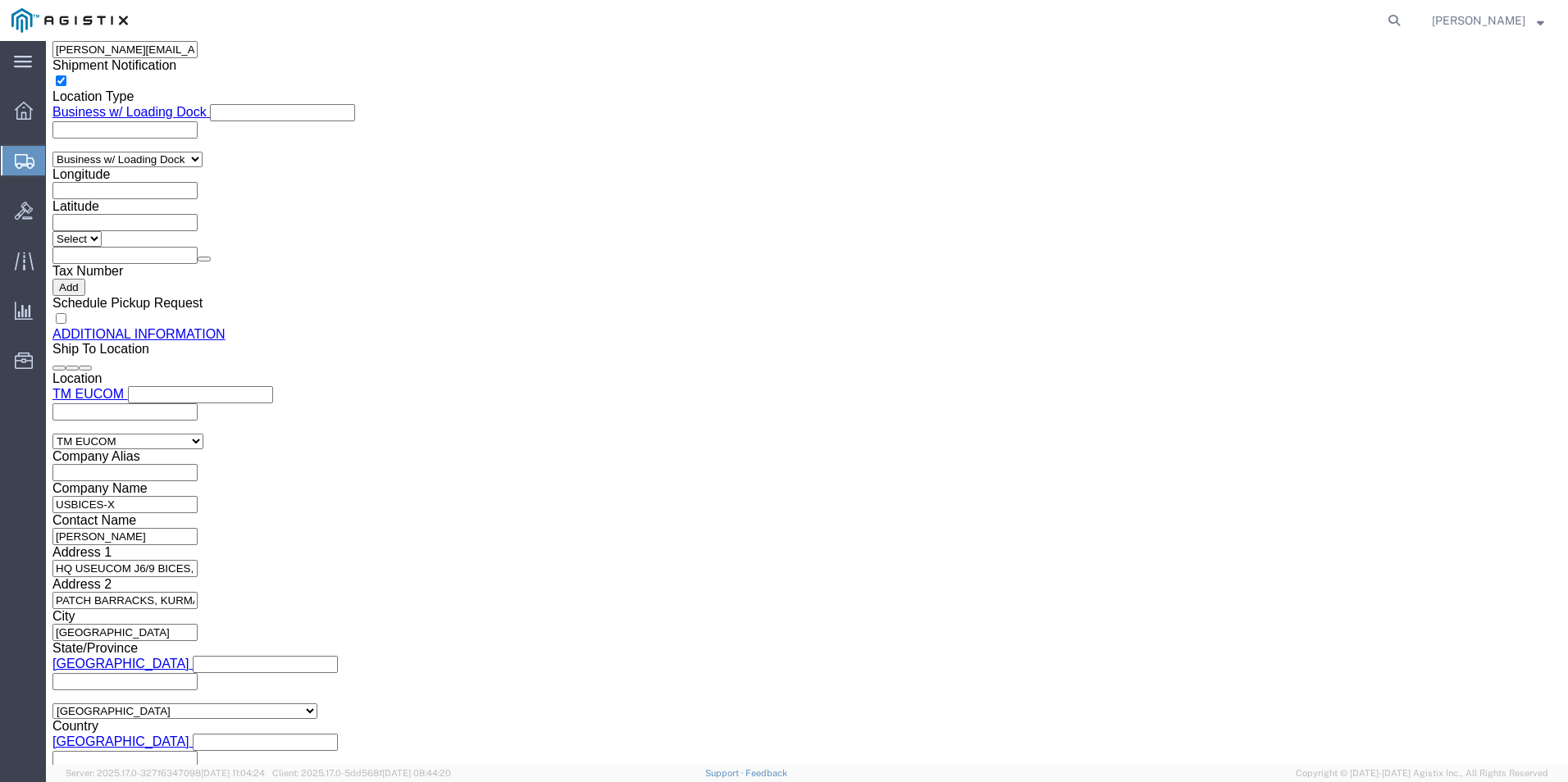
click link "Clone this content"
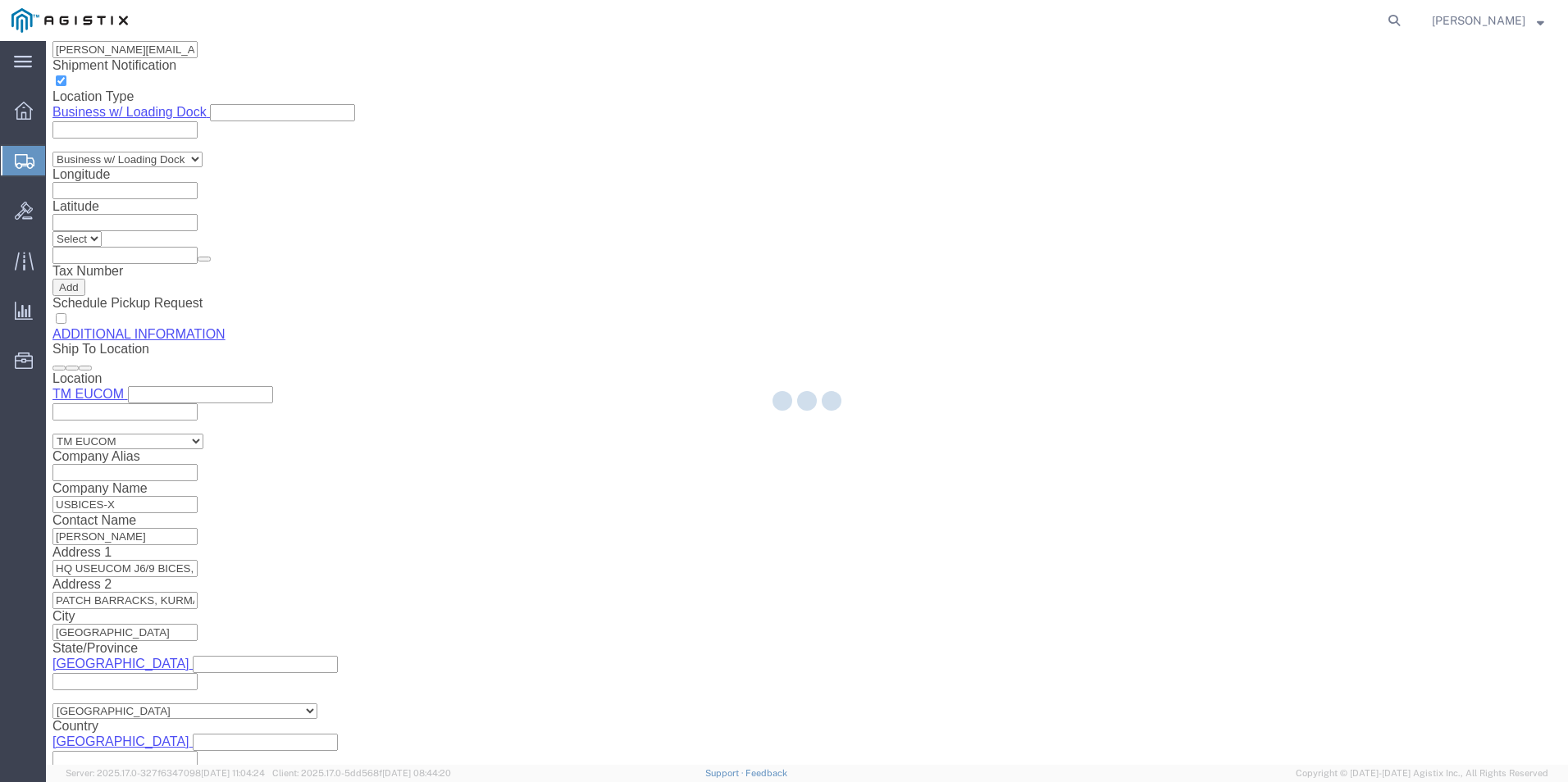
select select "PSNS"
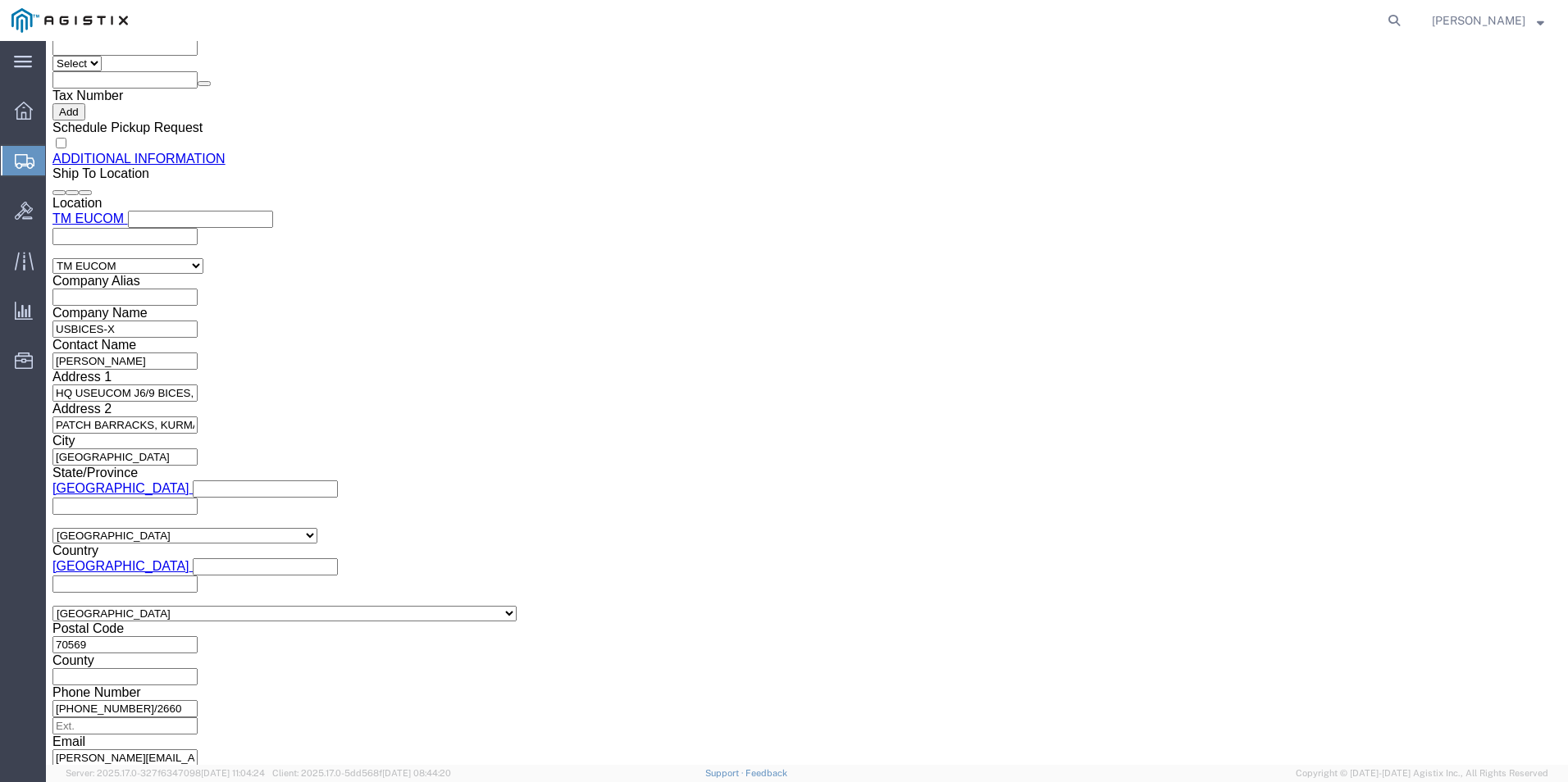
scroll to position [2007, 0]
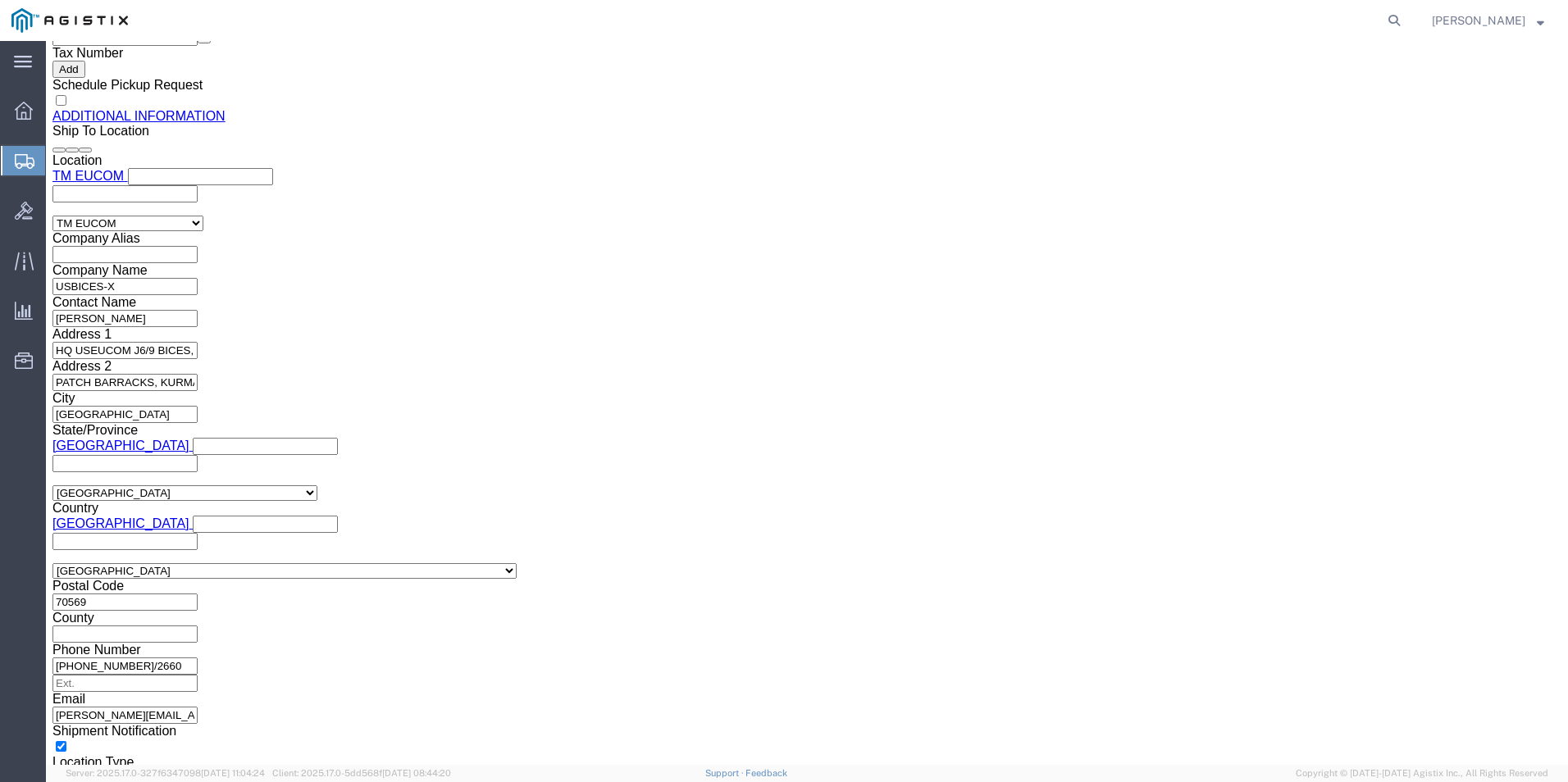
click link "Clone this content"
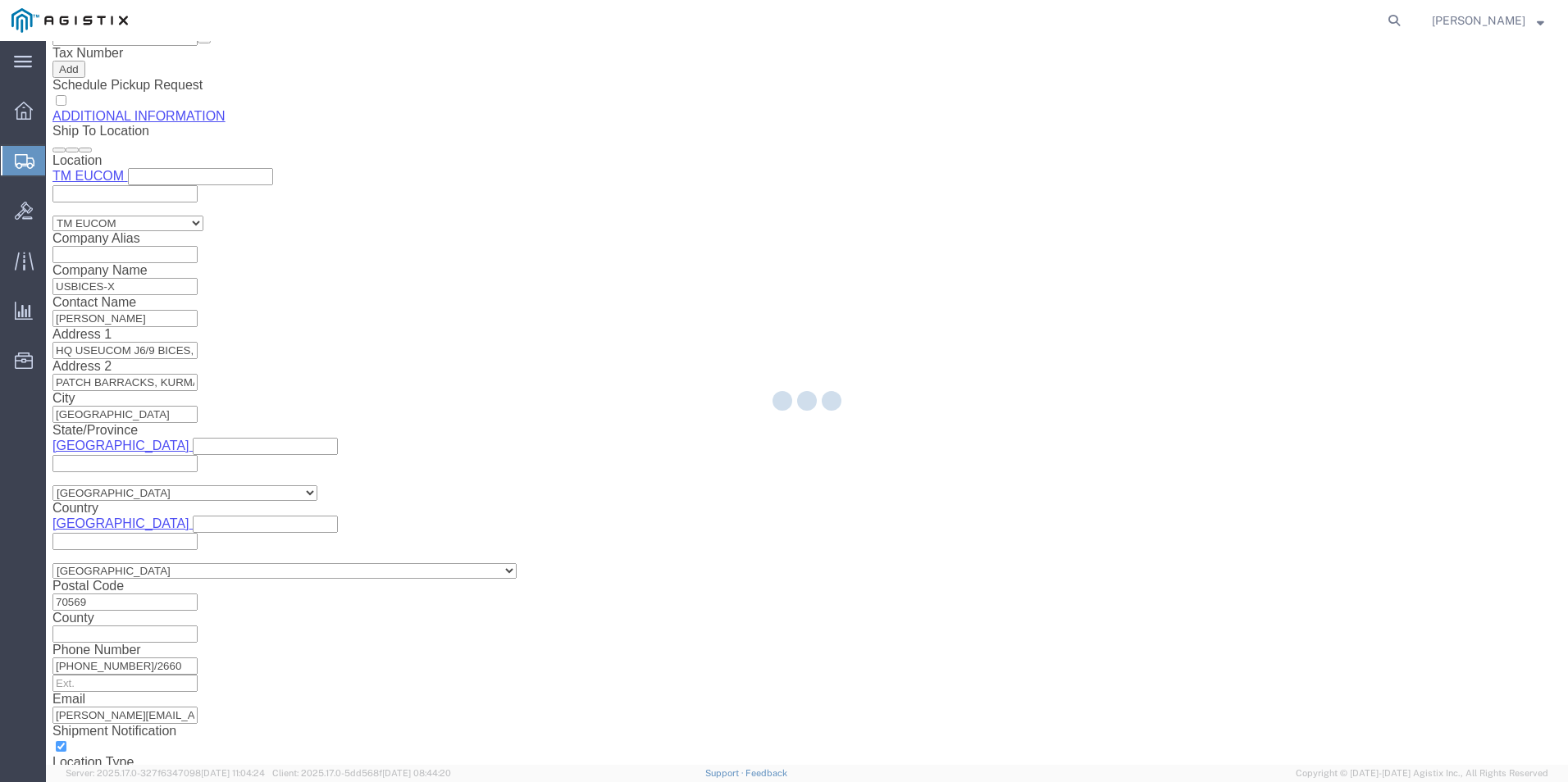
select select "PSNS"
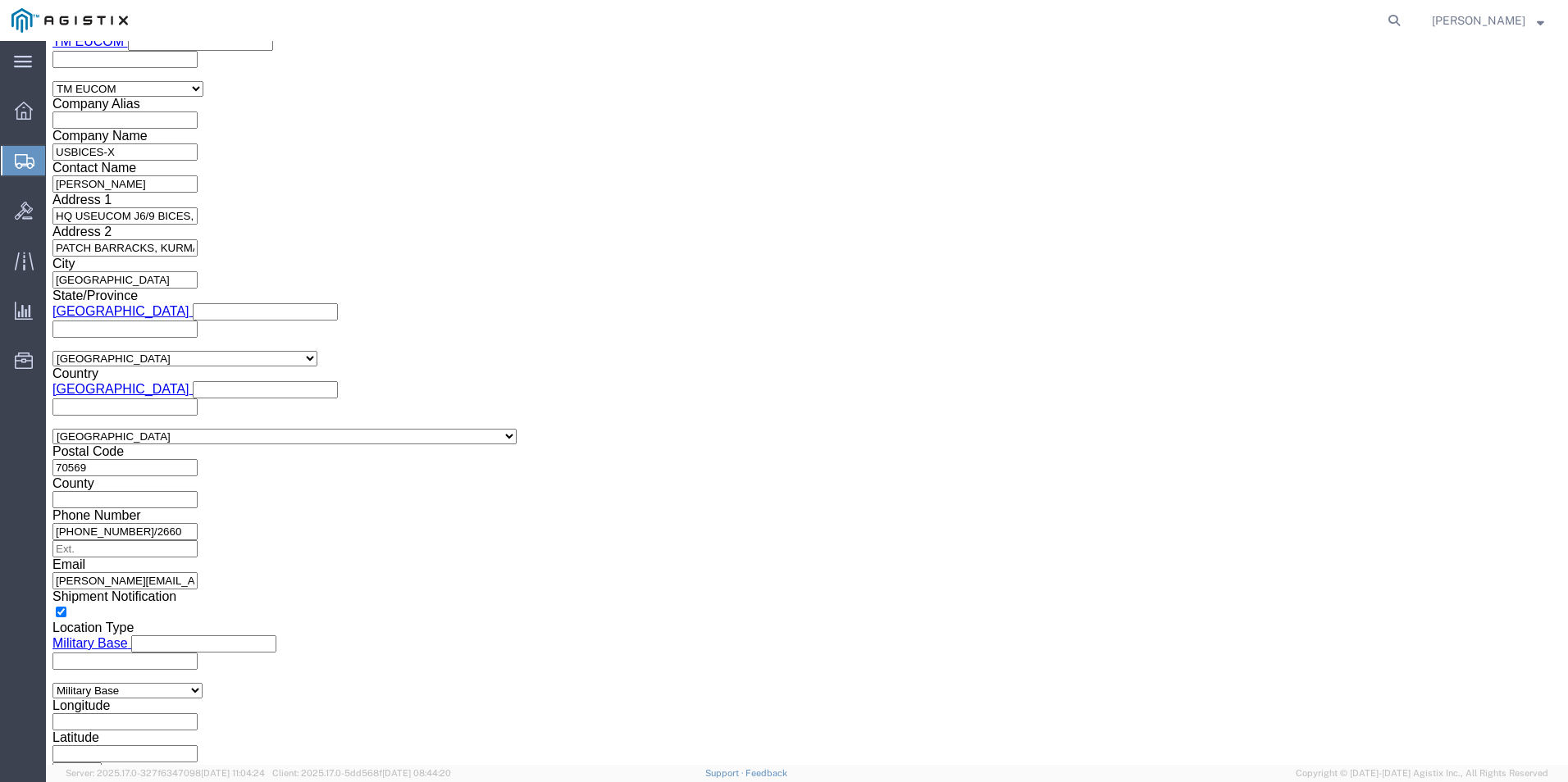
scroll to position [2143, 0]
click link "Clone this content"
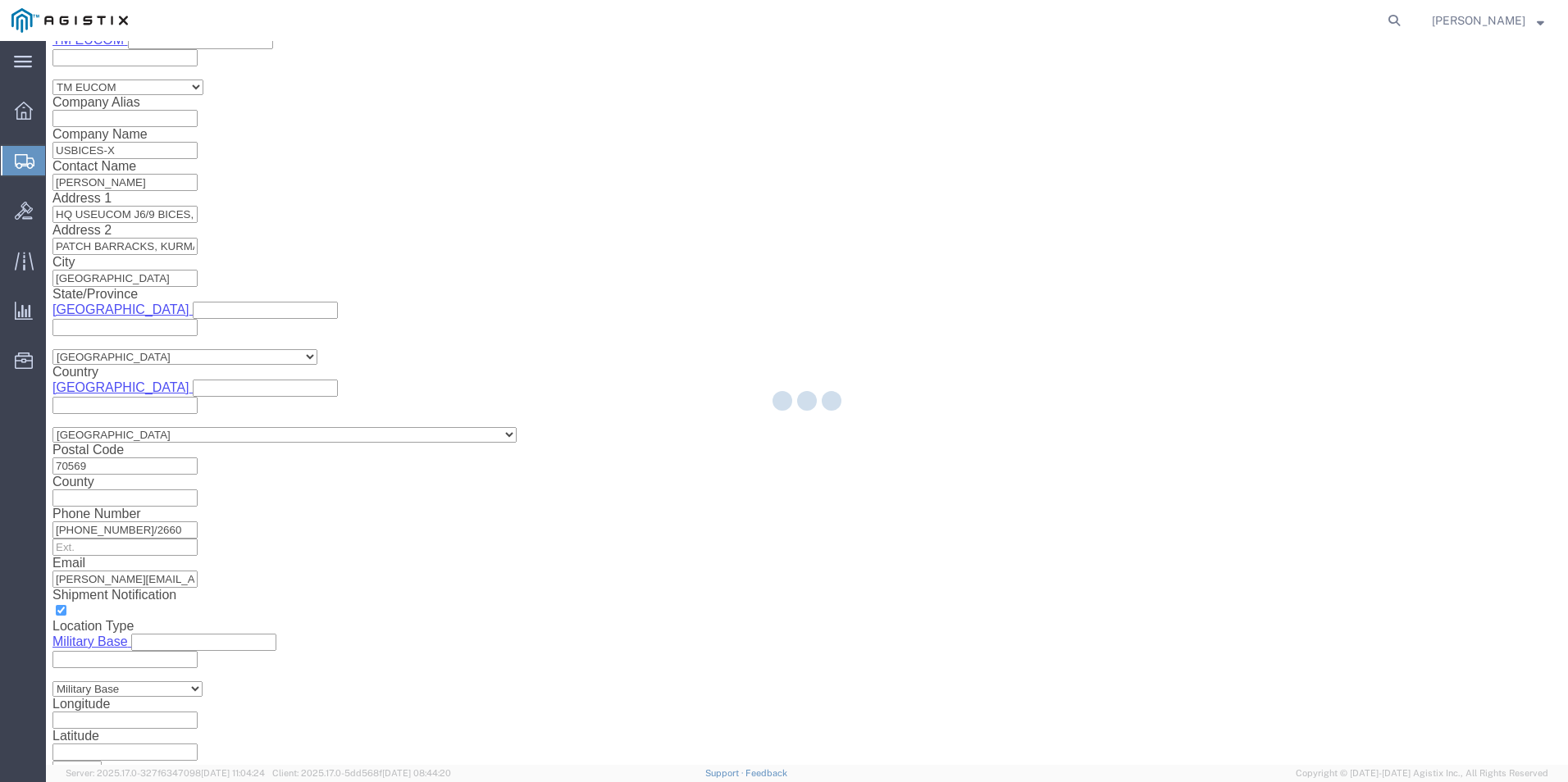
select select "PSNS"
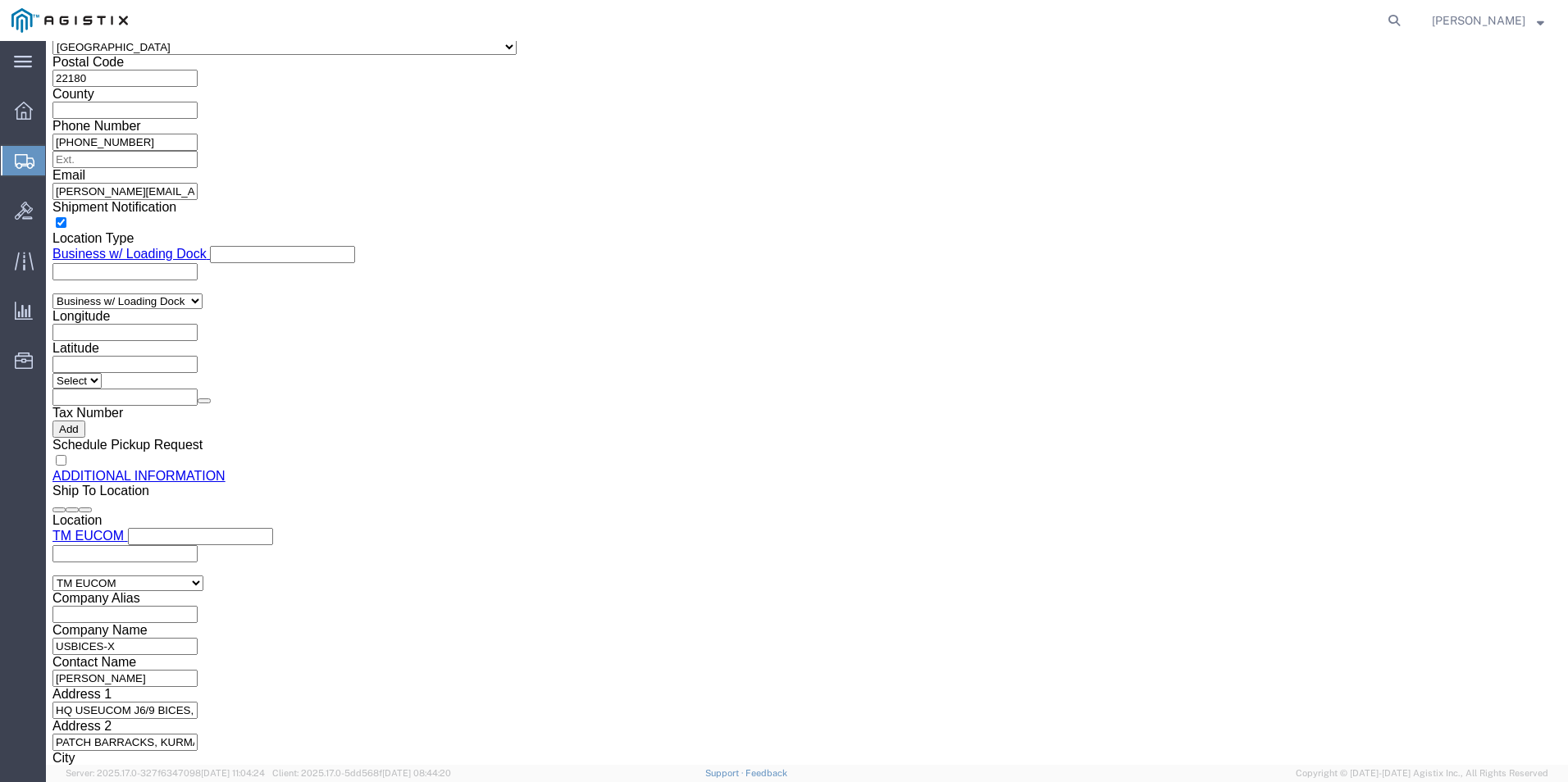
scroll to position [1651, 0]
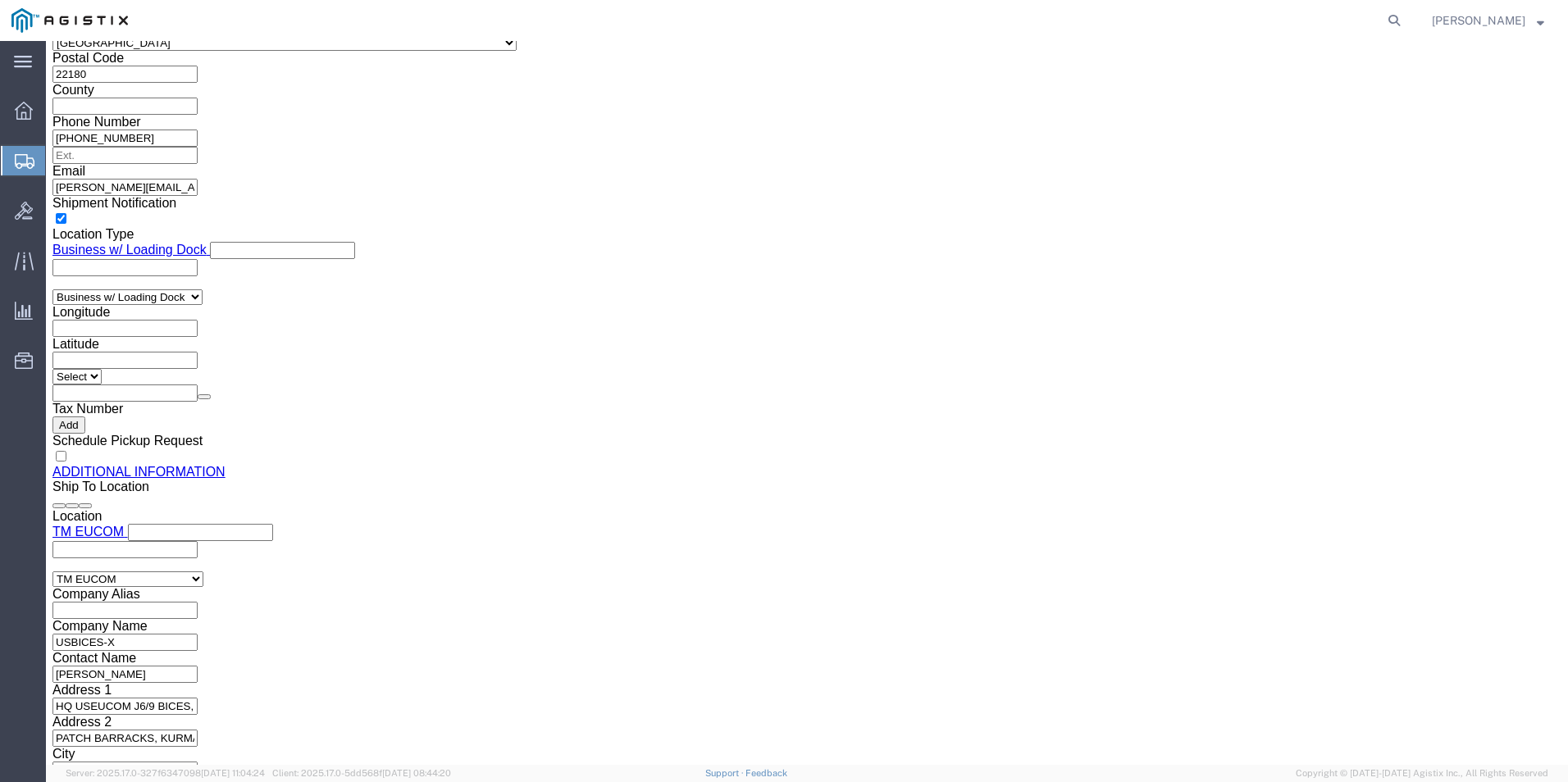
click link "Delete this content"
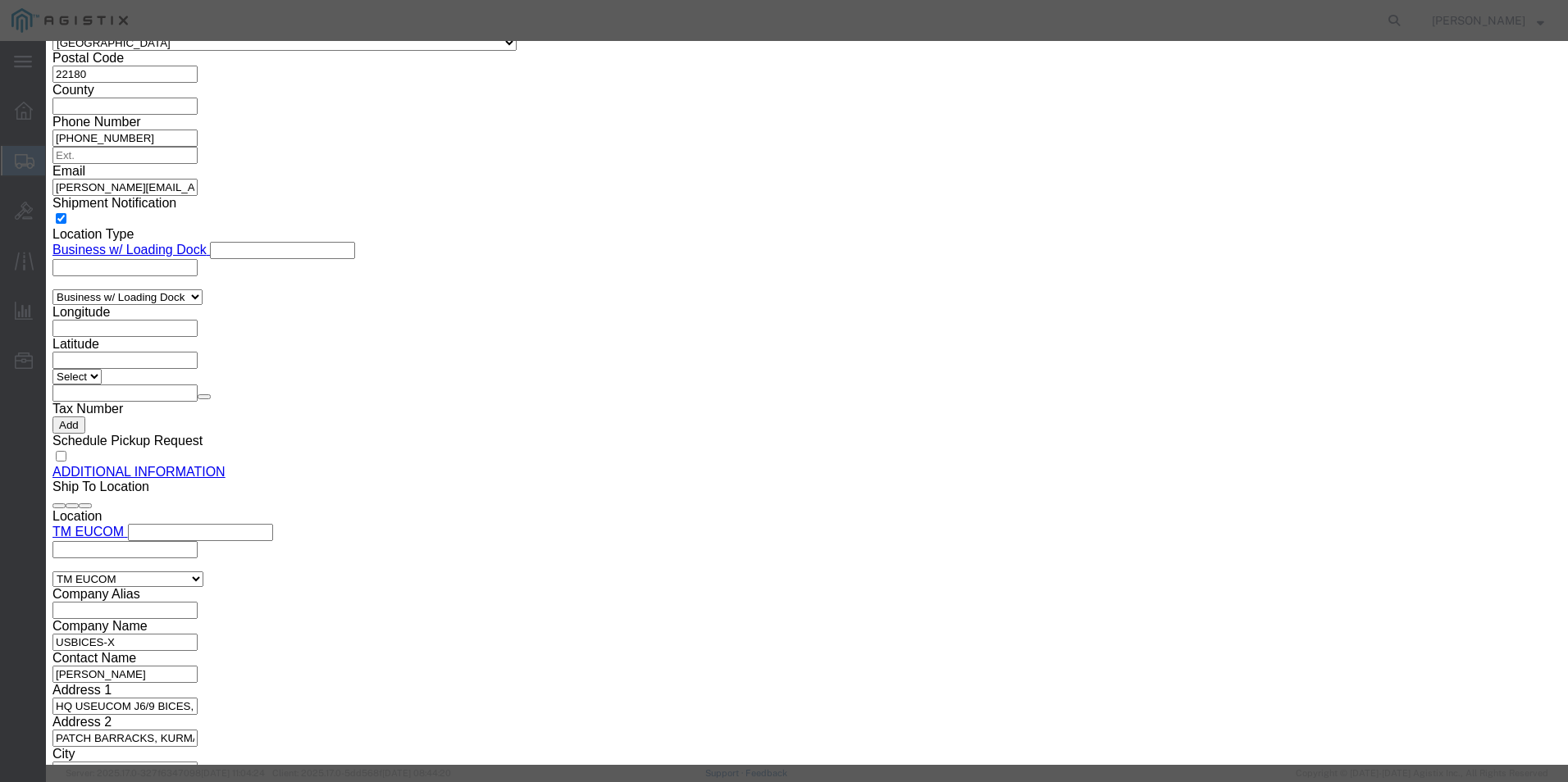
click button "Yes"
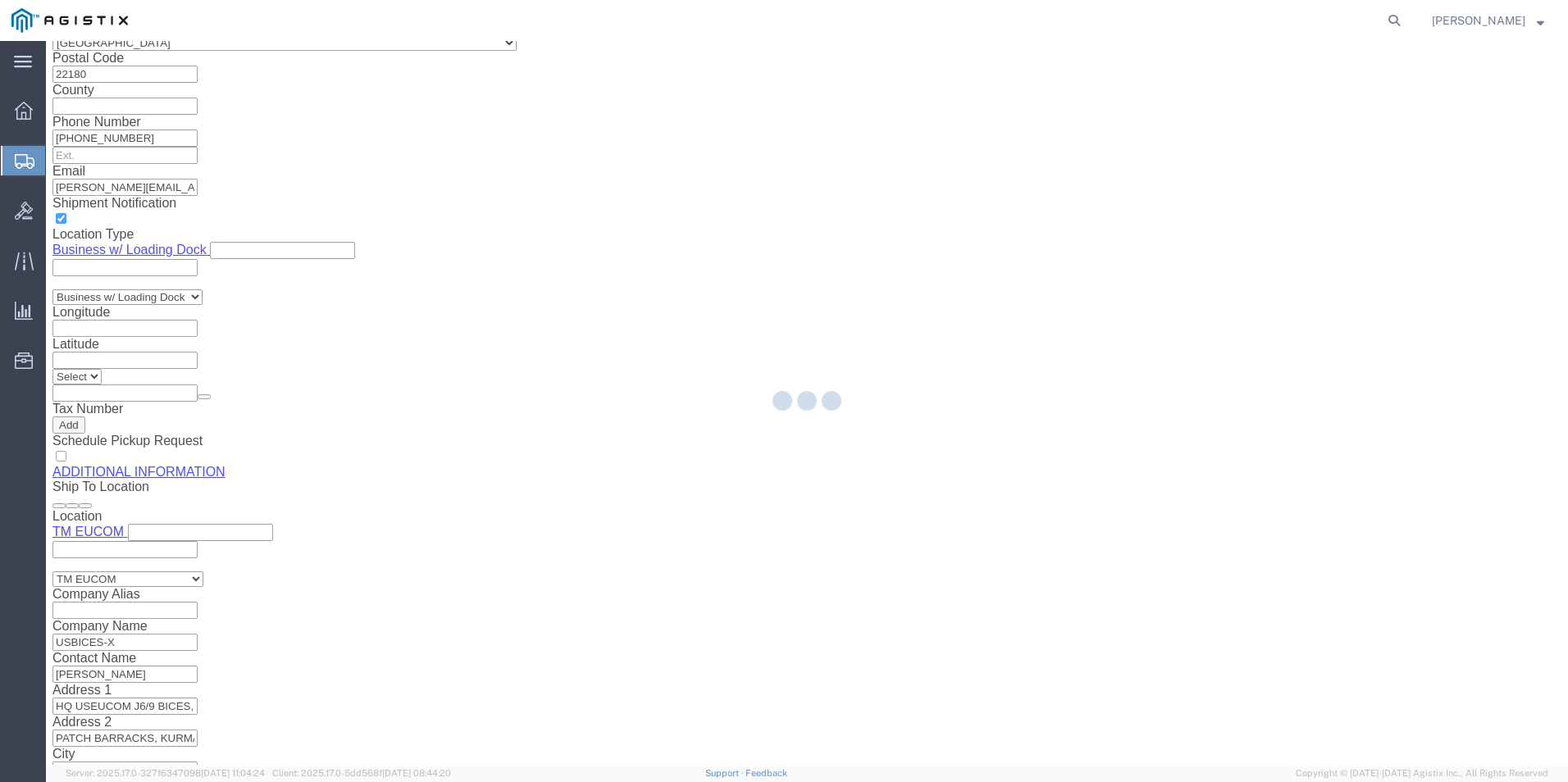
select select "PSNS"
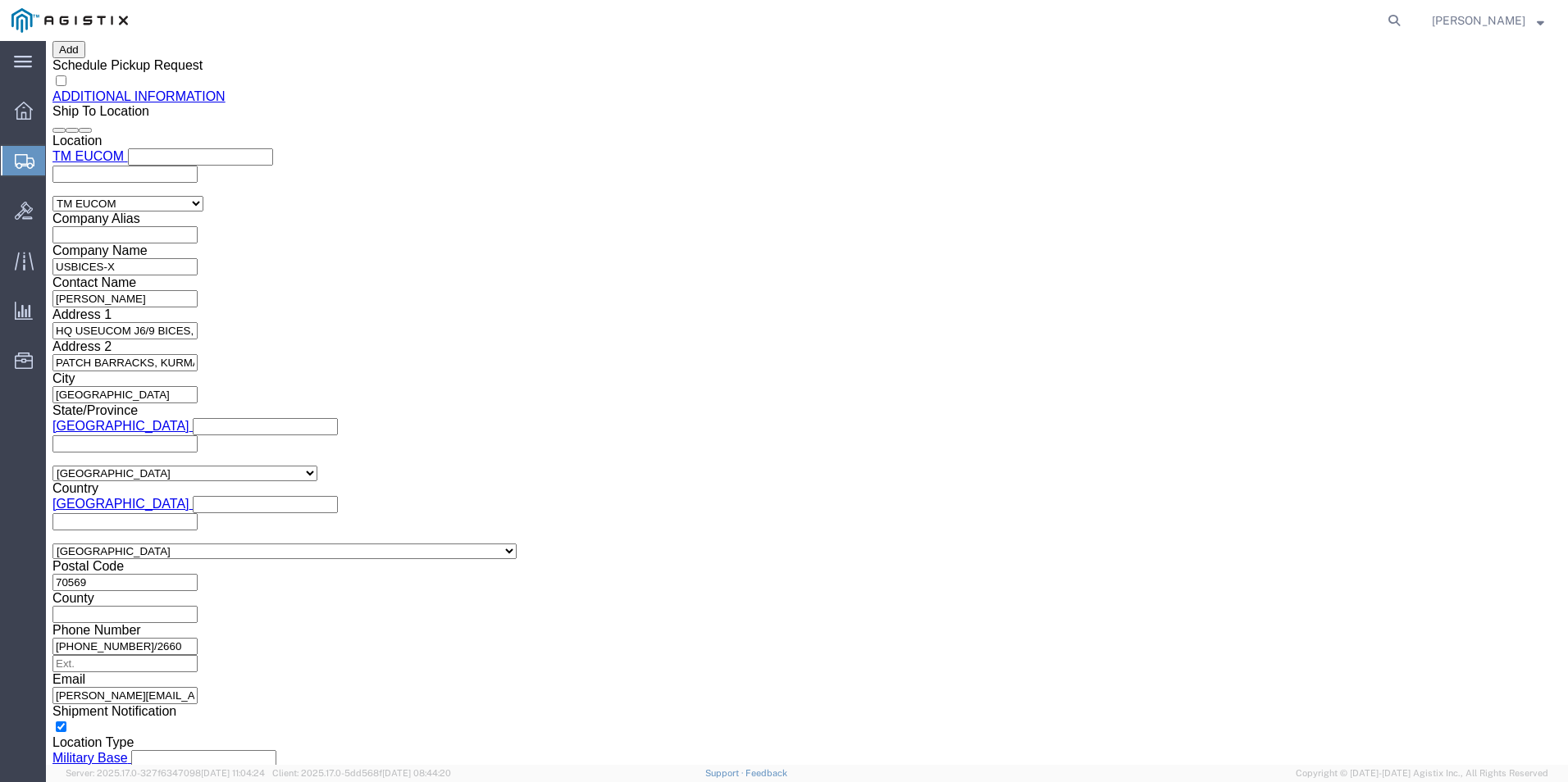
scroll to position [2061, 0]
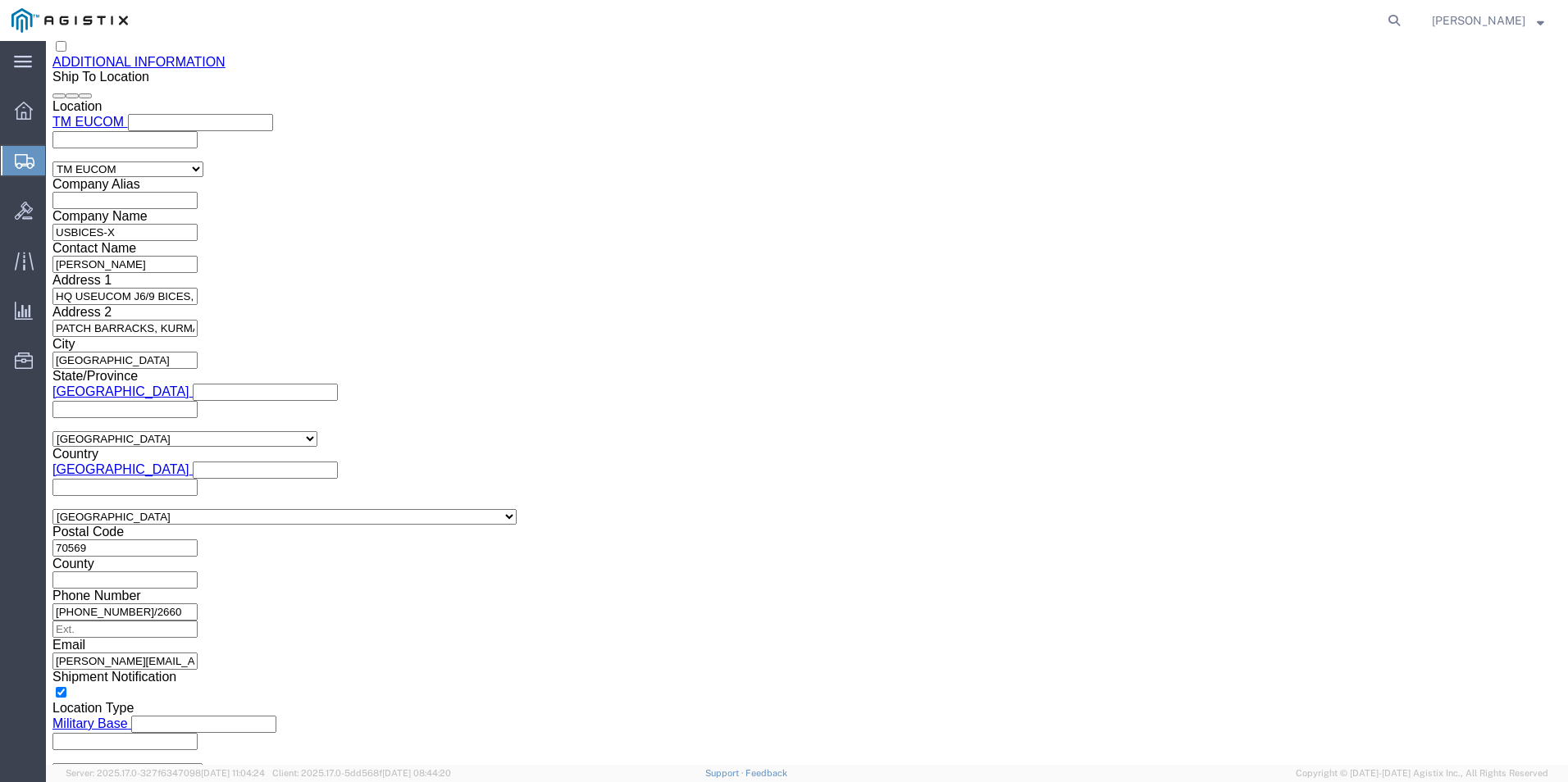
click link "Delete this content"
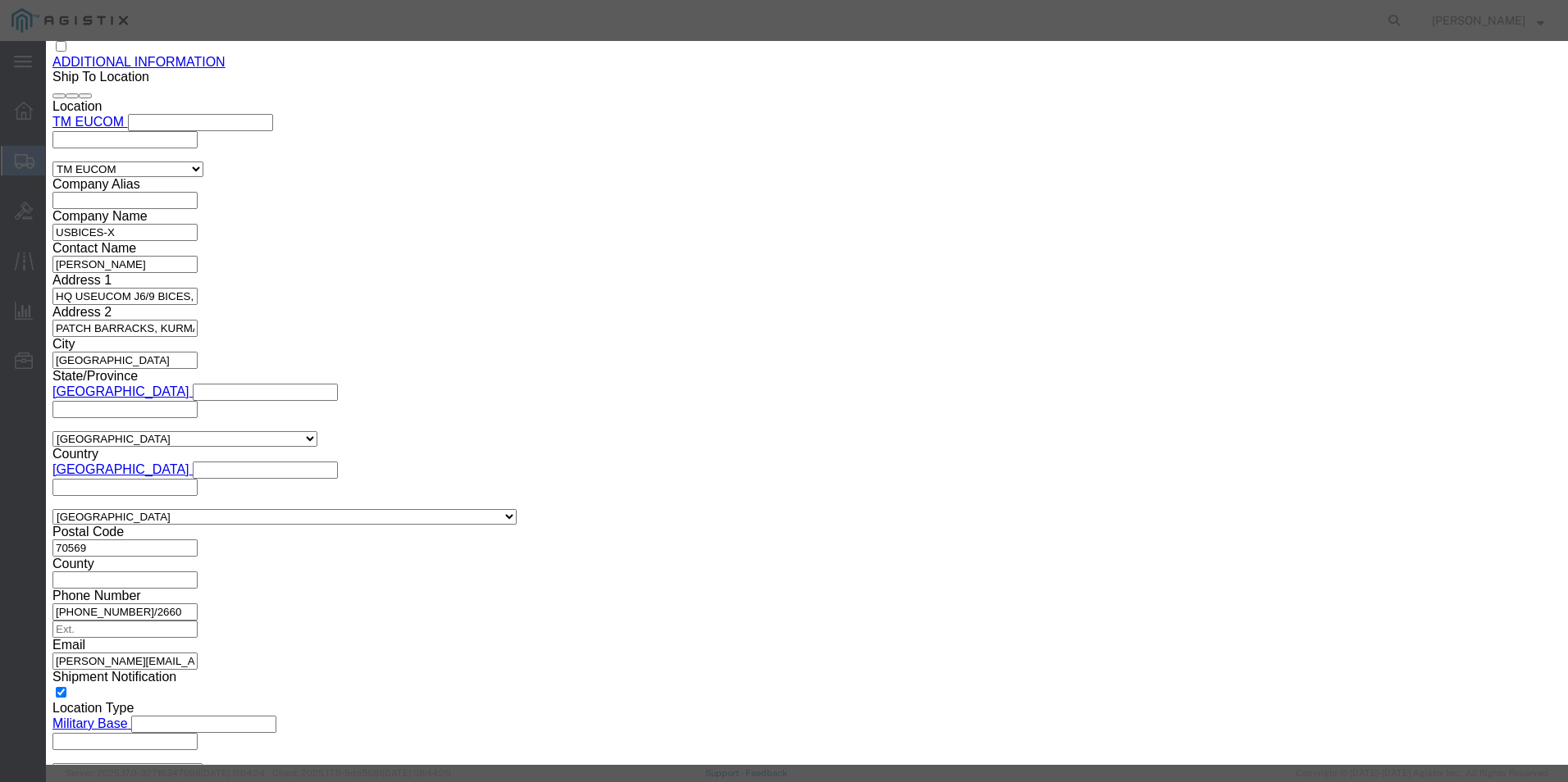
click button "Yes"
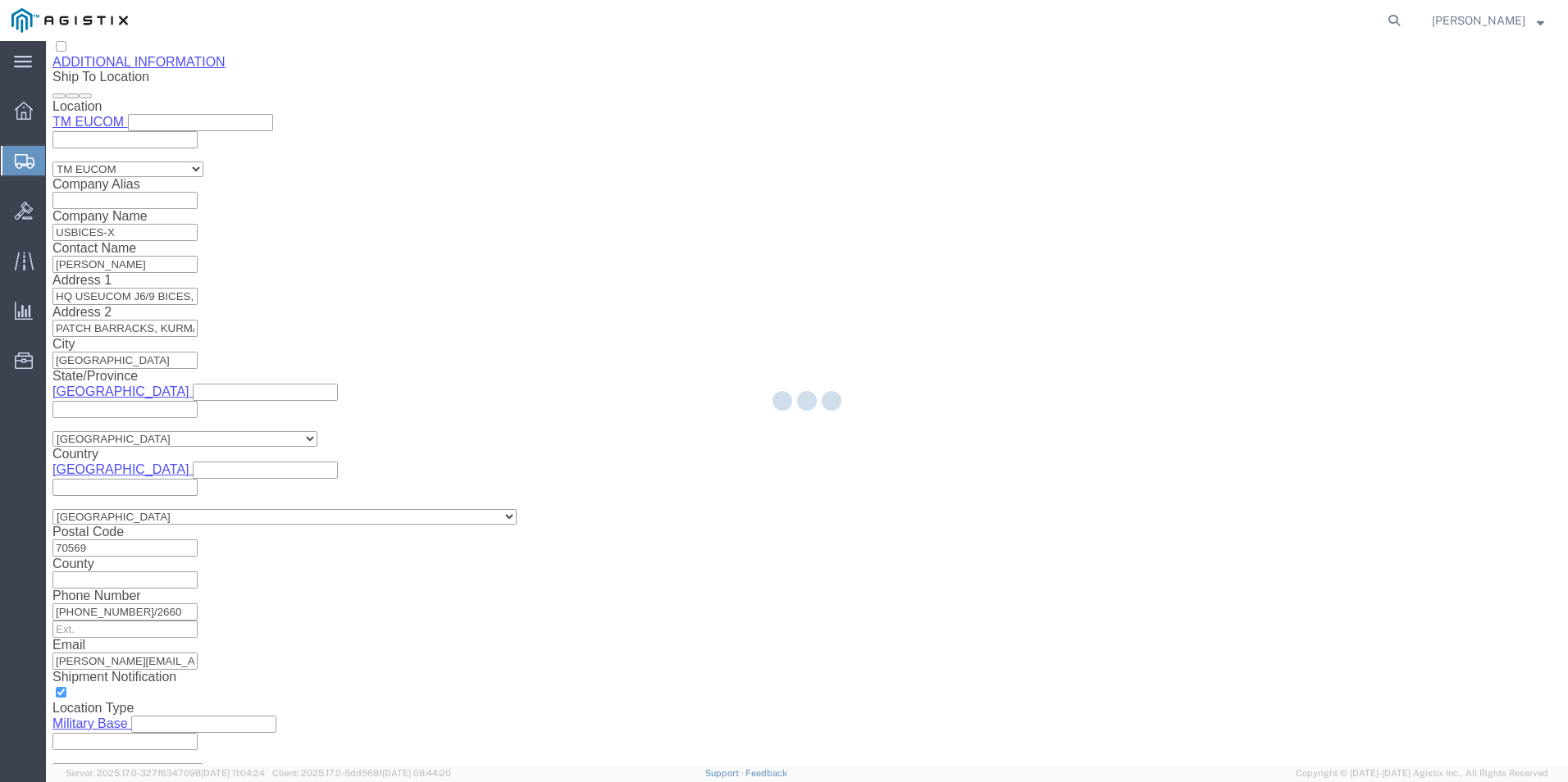
scroll to position [1913, 0]
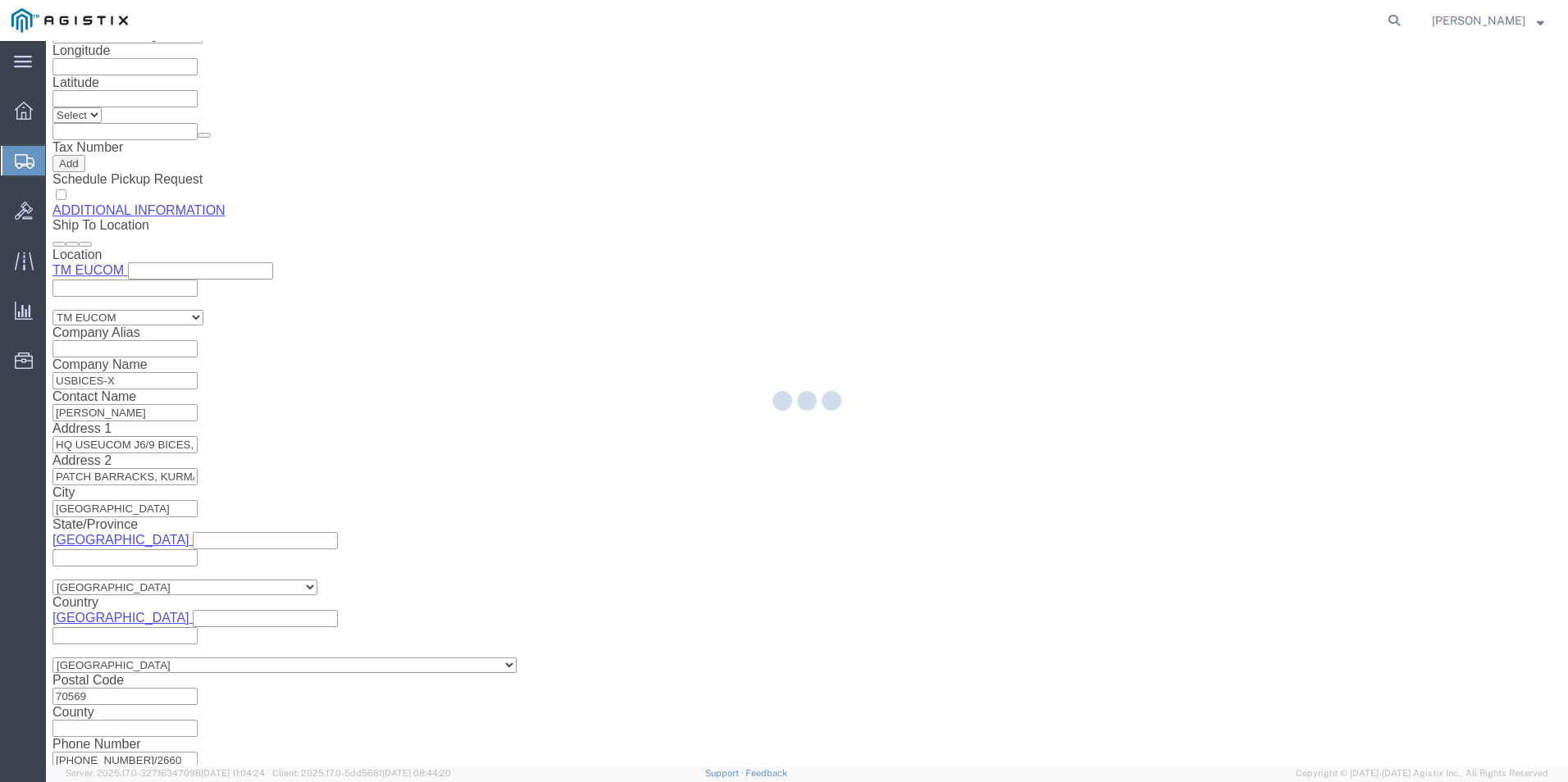
select select "PSNS"
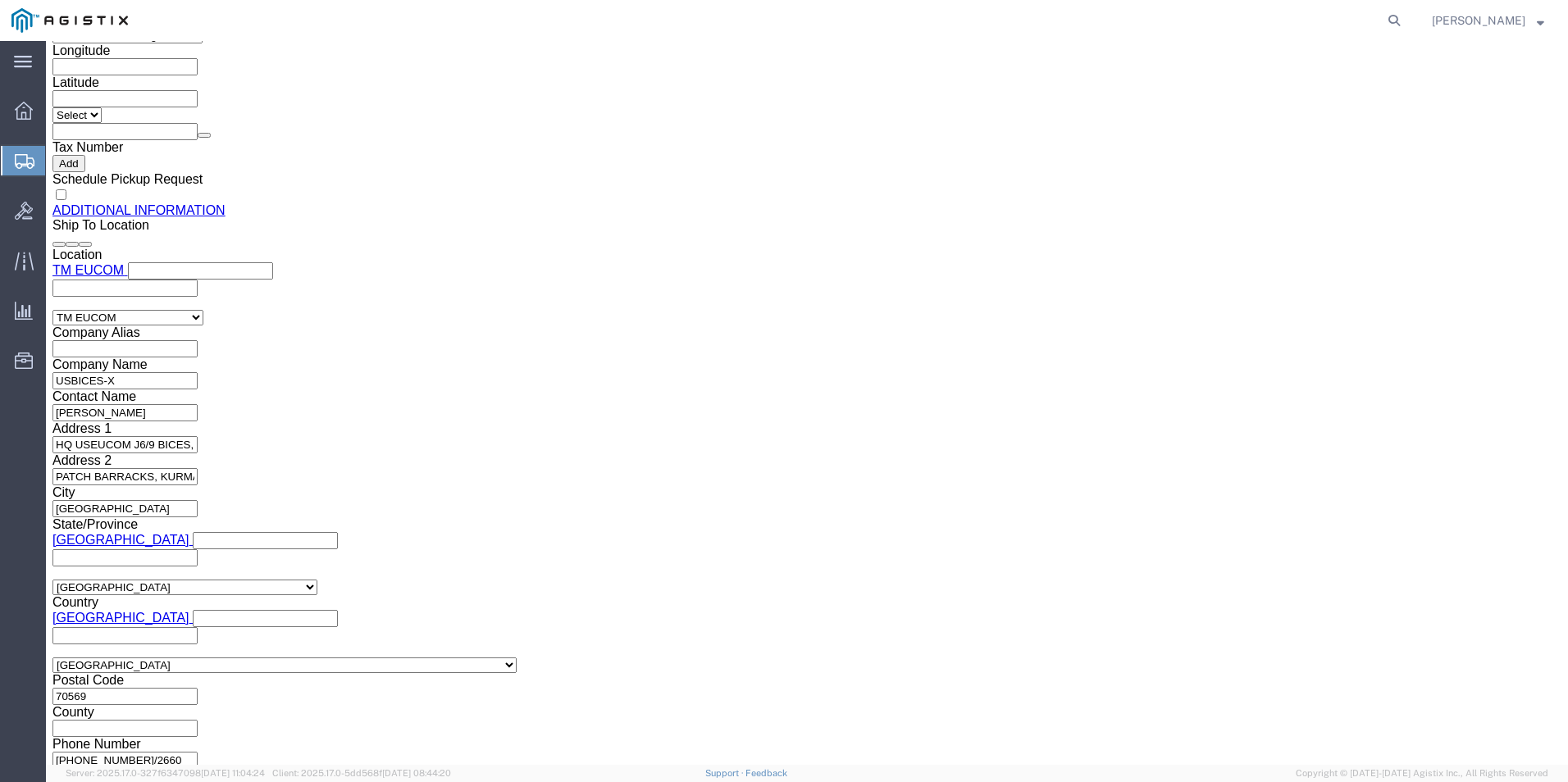
click link "Delete this content"
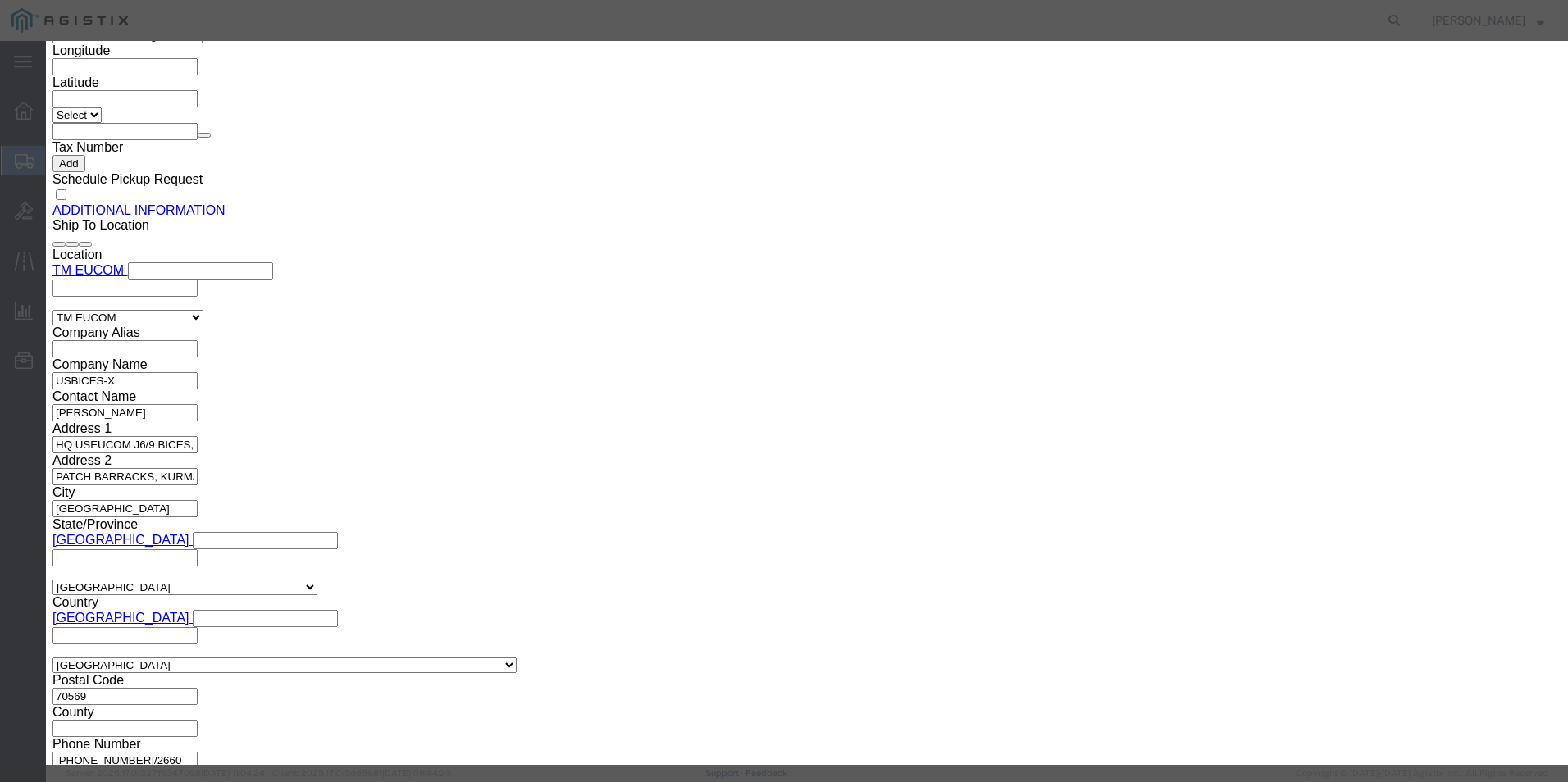
click button "Yes"
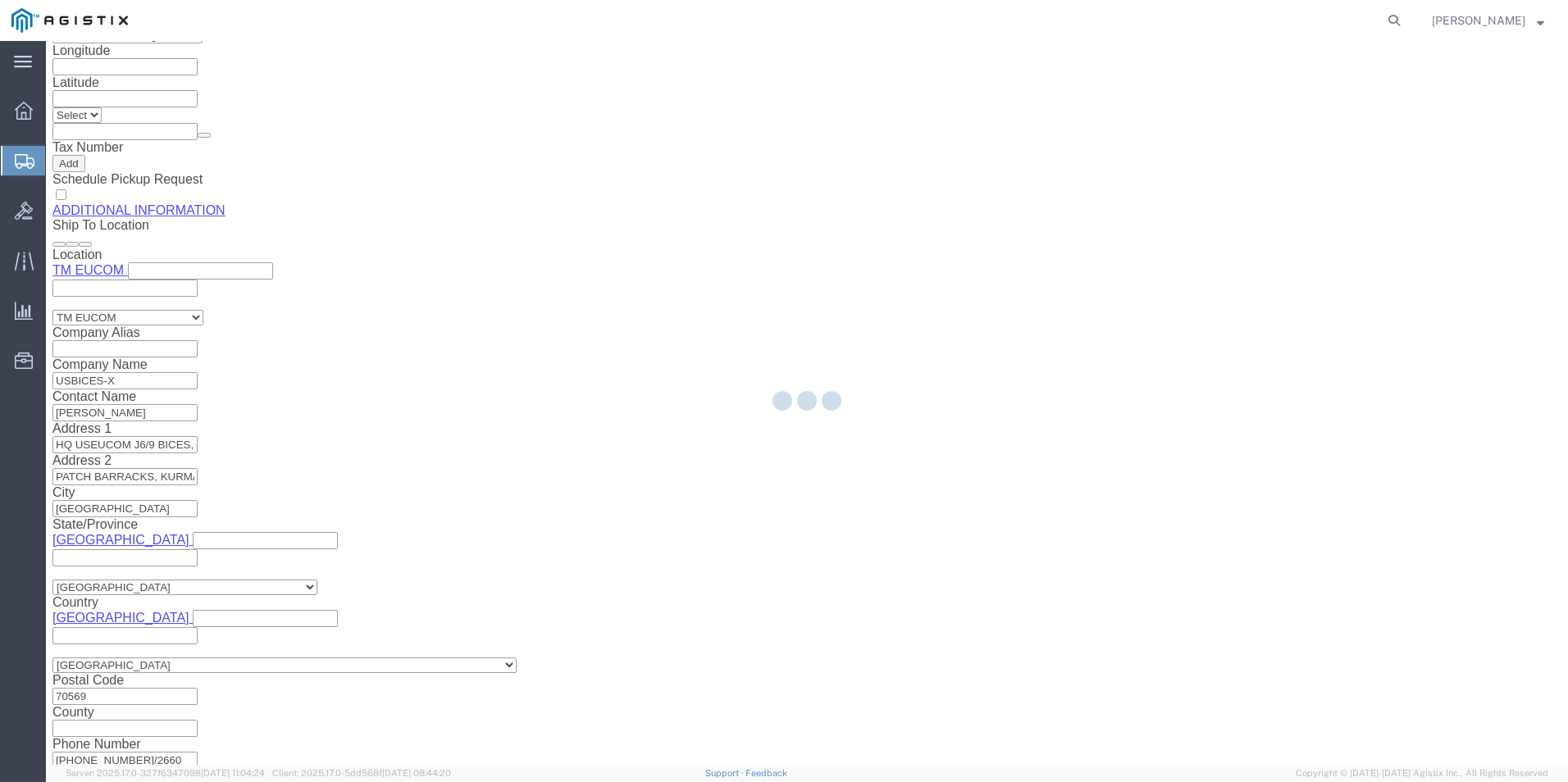
scroll to position [1777, 0]
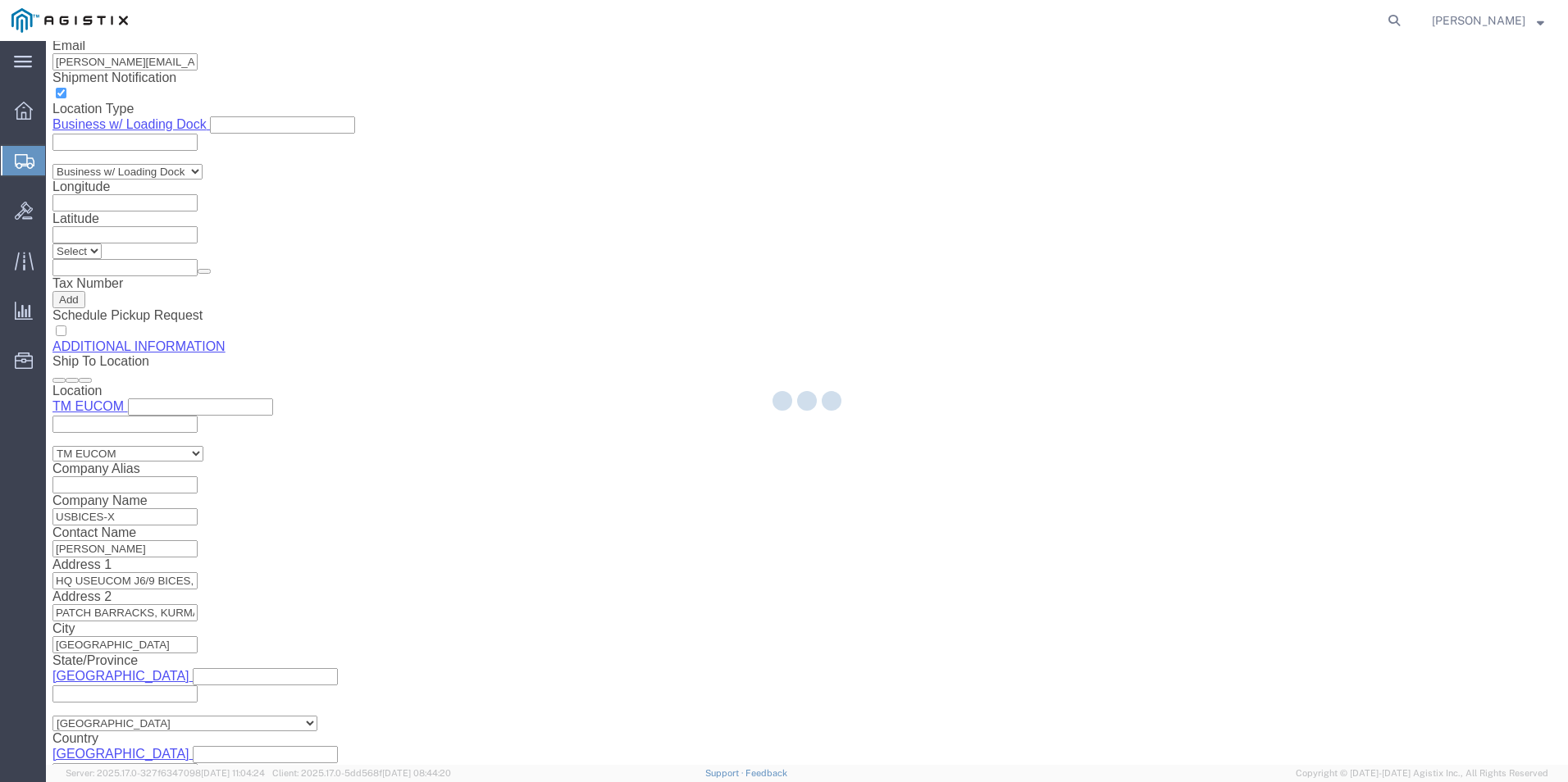
select select "PSNS"
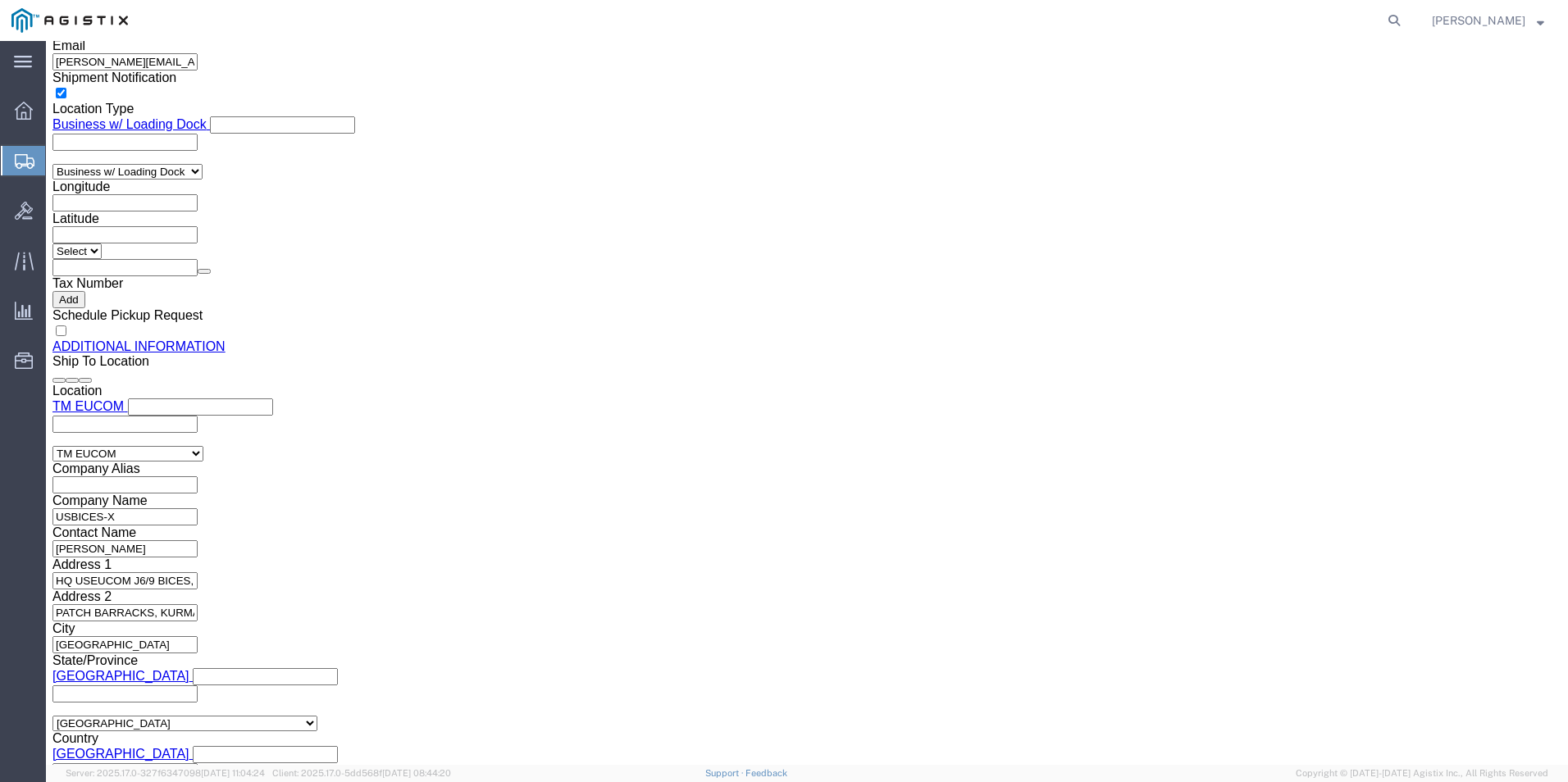
click link "Delete this content"
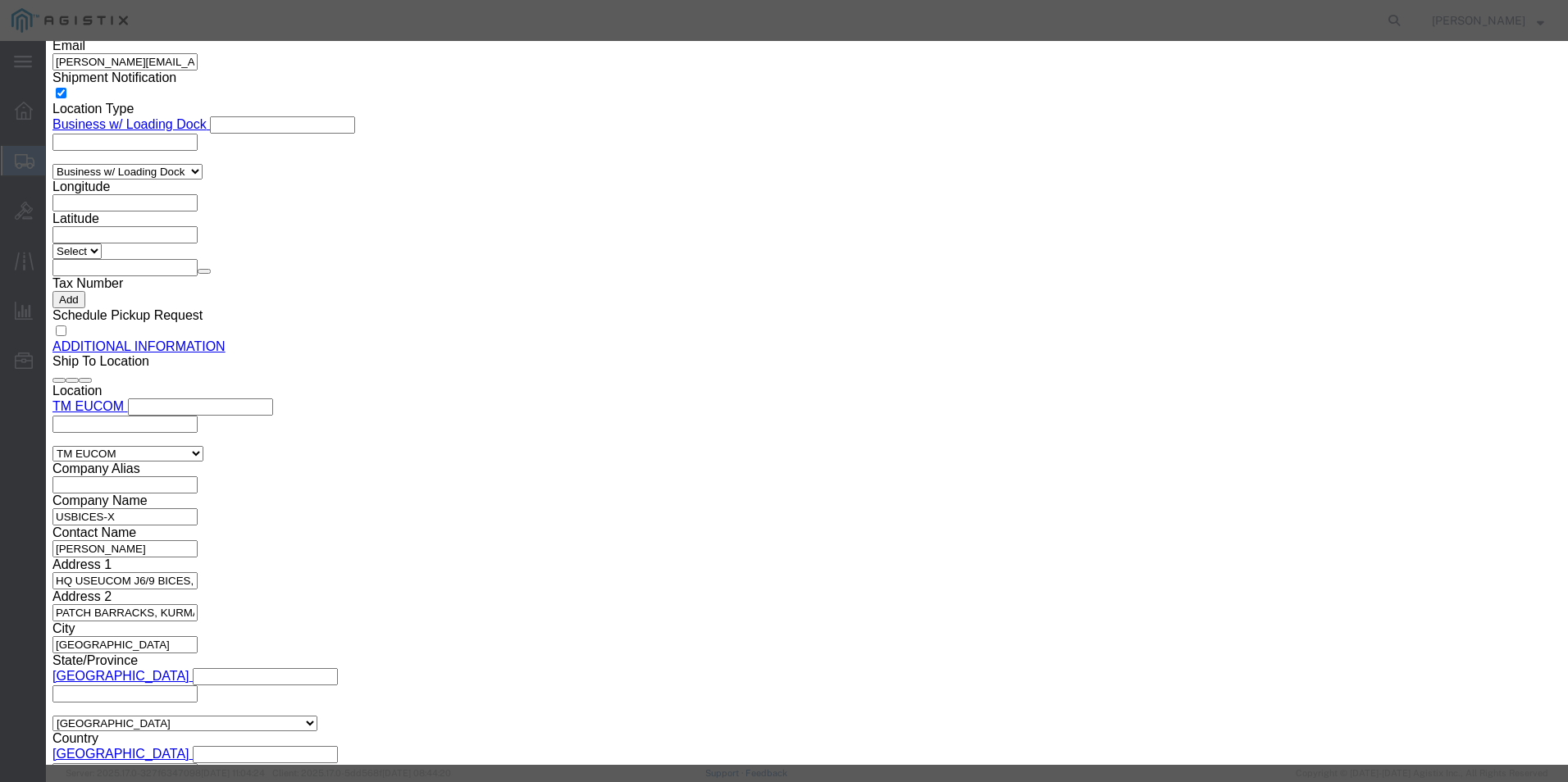
click button "Yes"
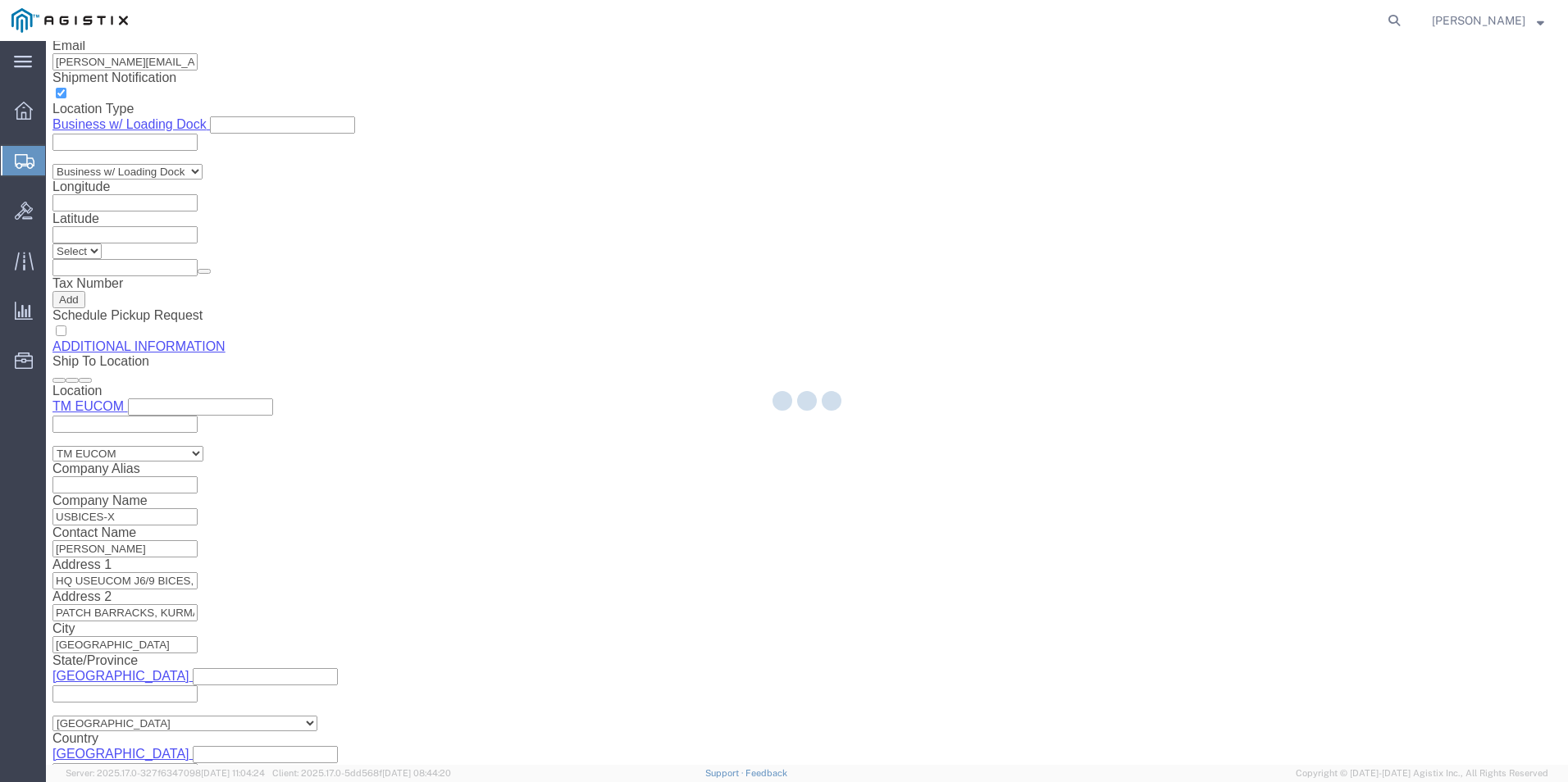
scroll to position [1642, 0]
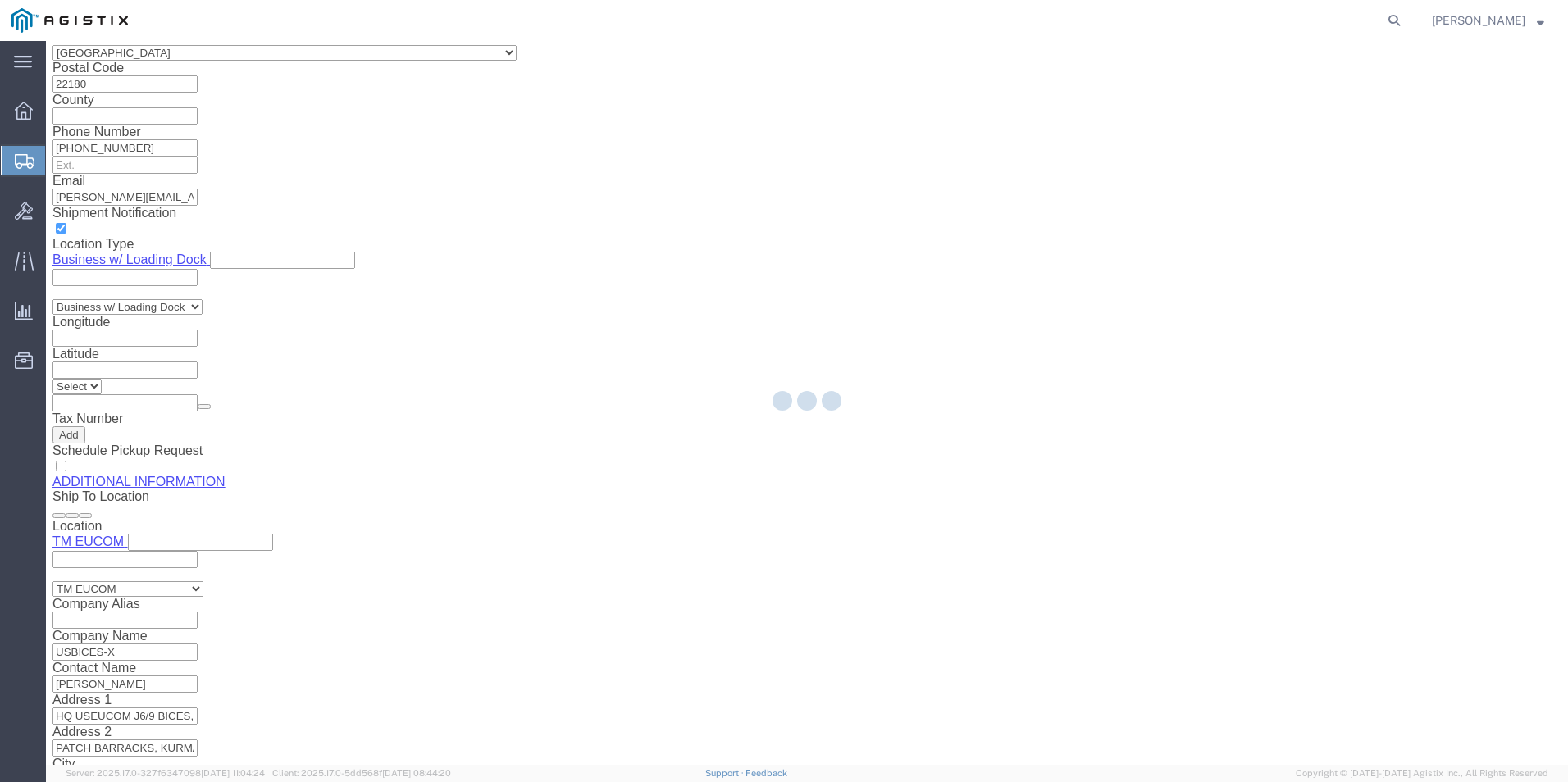
select select "PSNS"
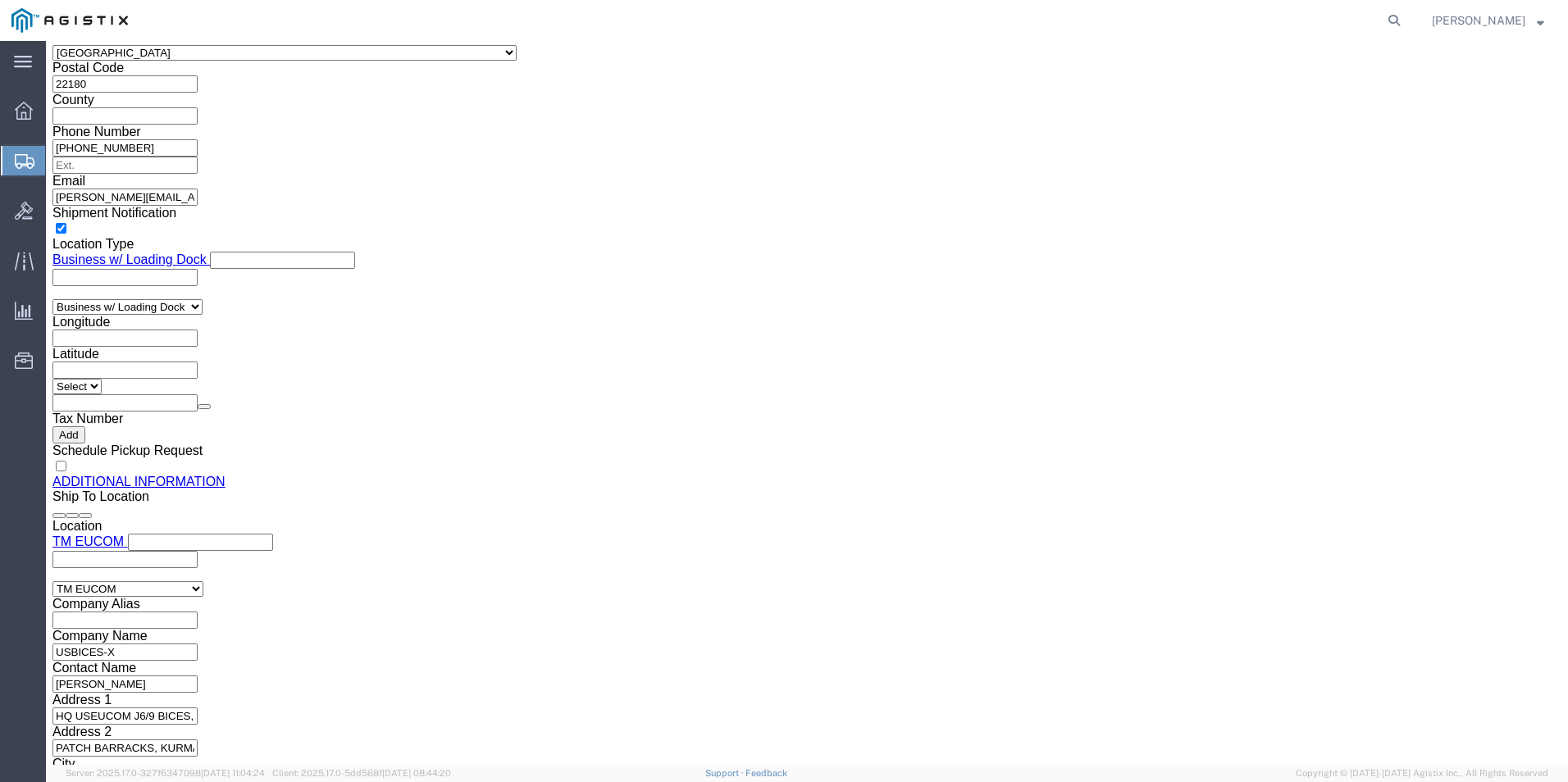
click link "Delete this content"
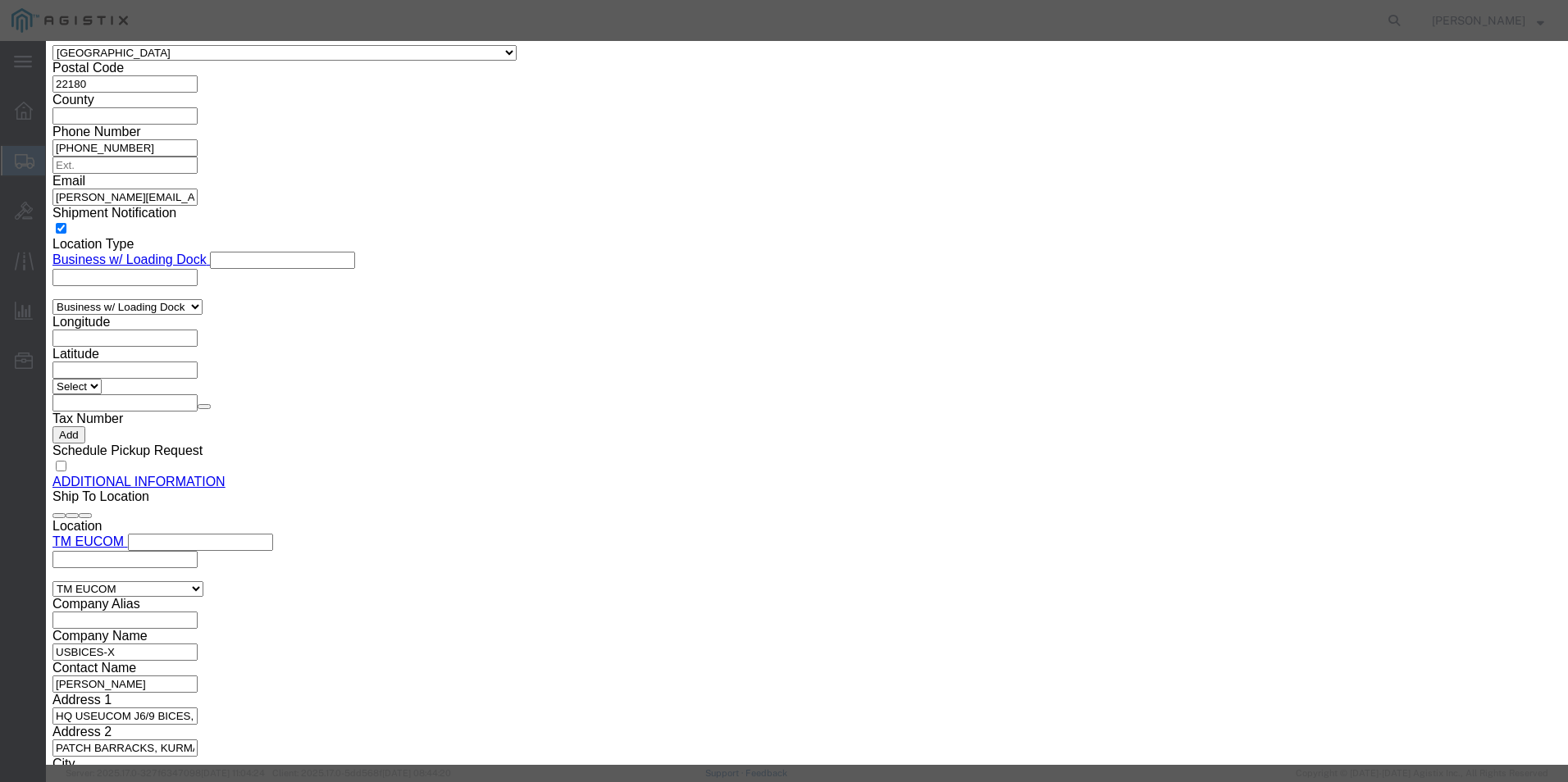
click button "Yes"
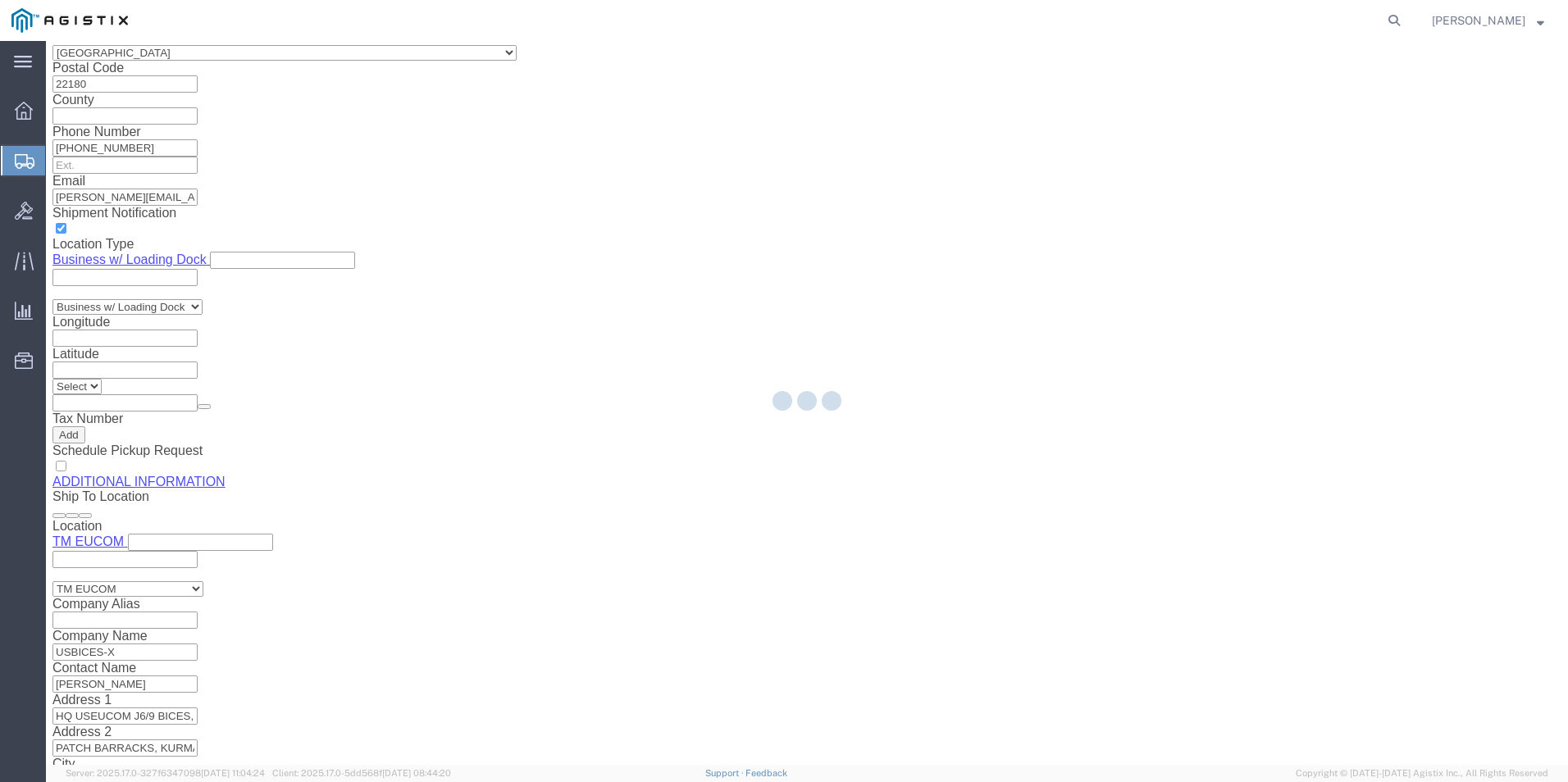
scroll to position [1505, 0]
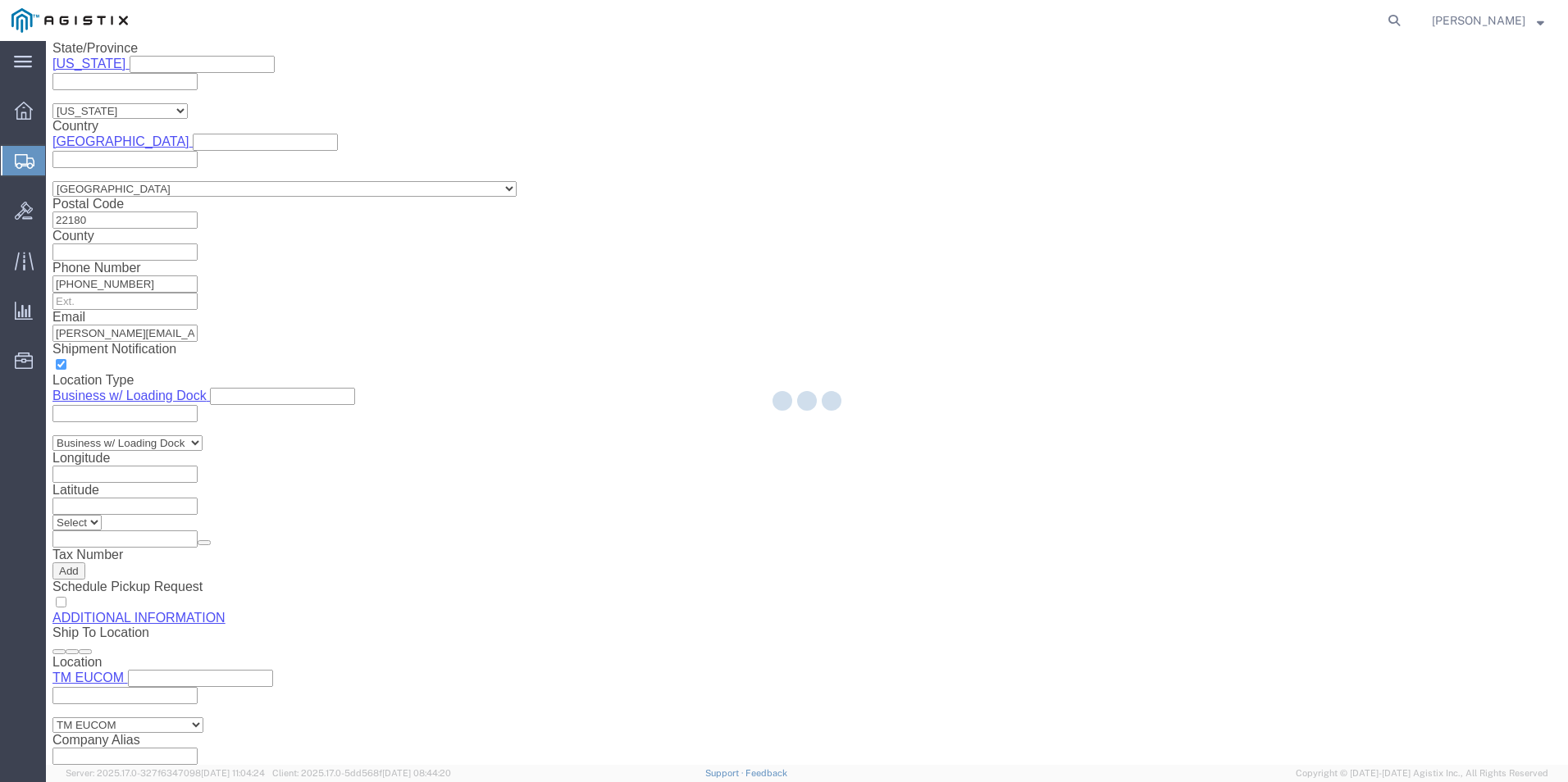
select select "PSNS"
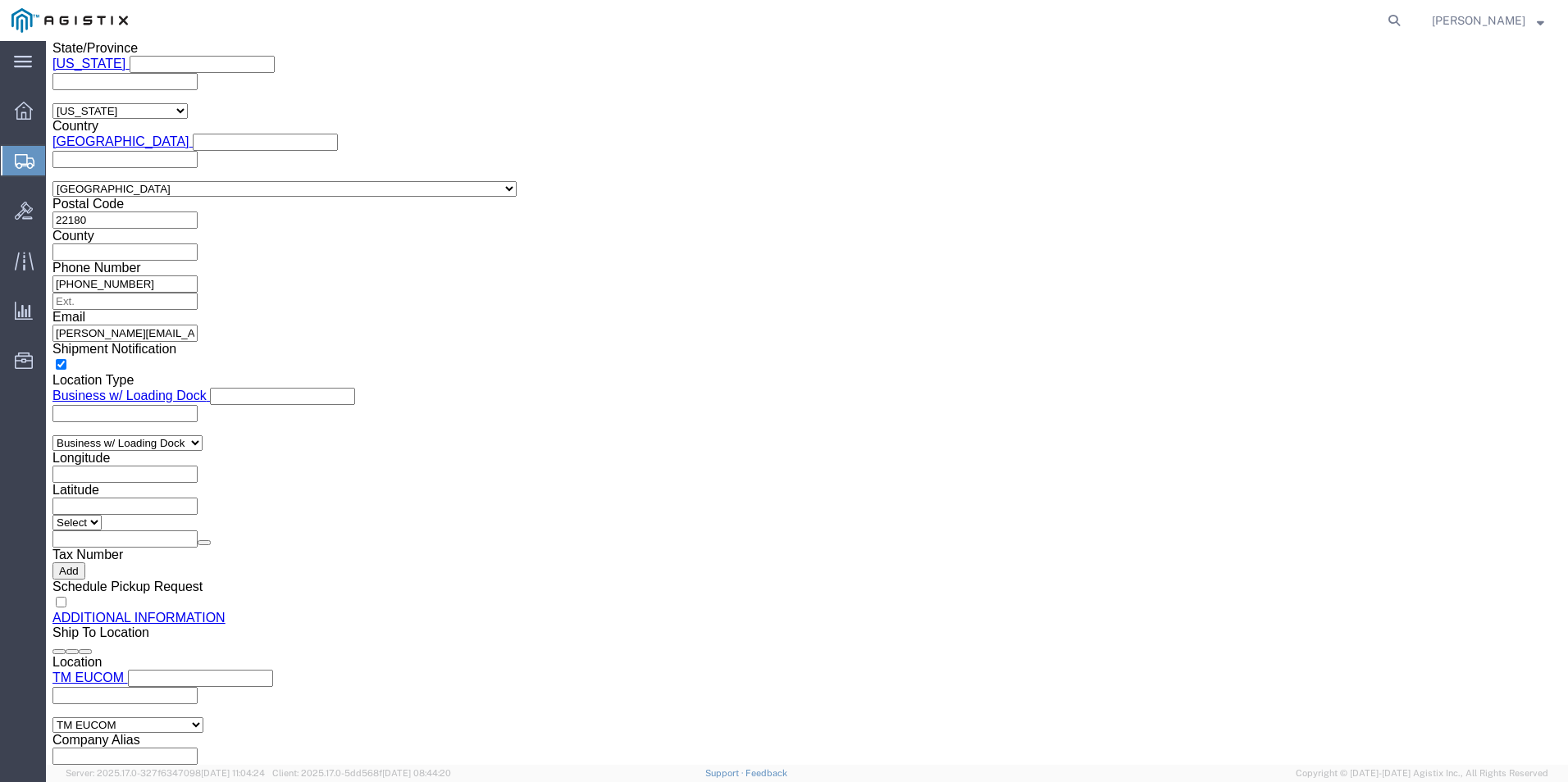
click link "Add Content"
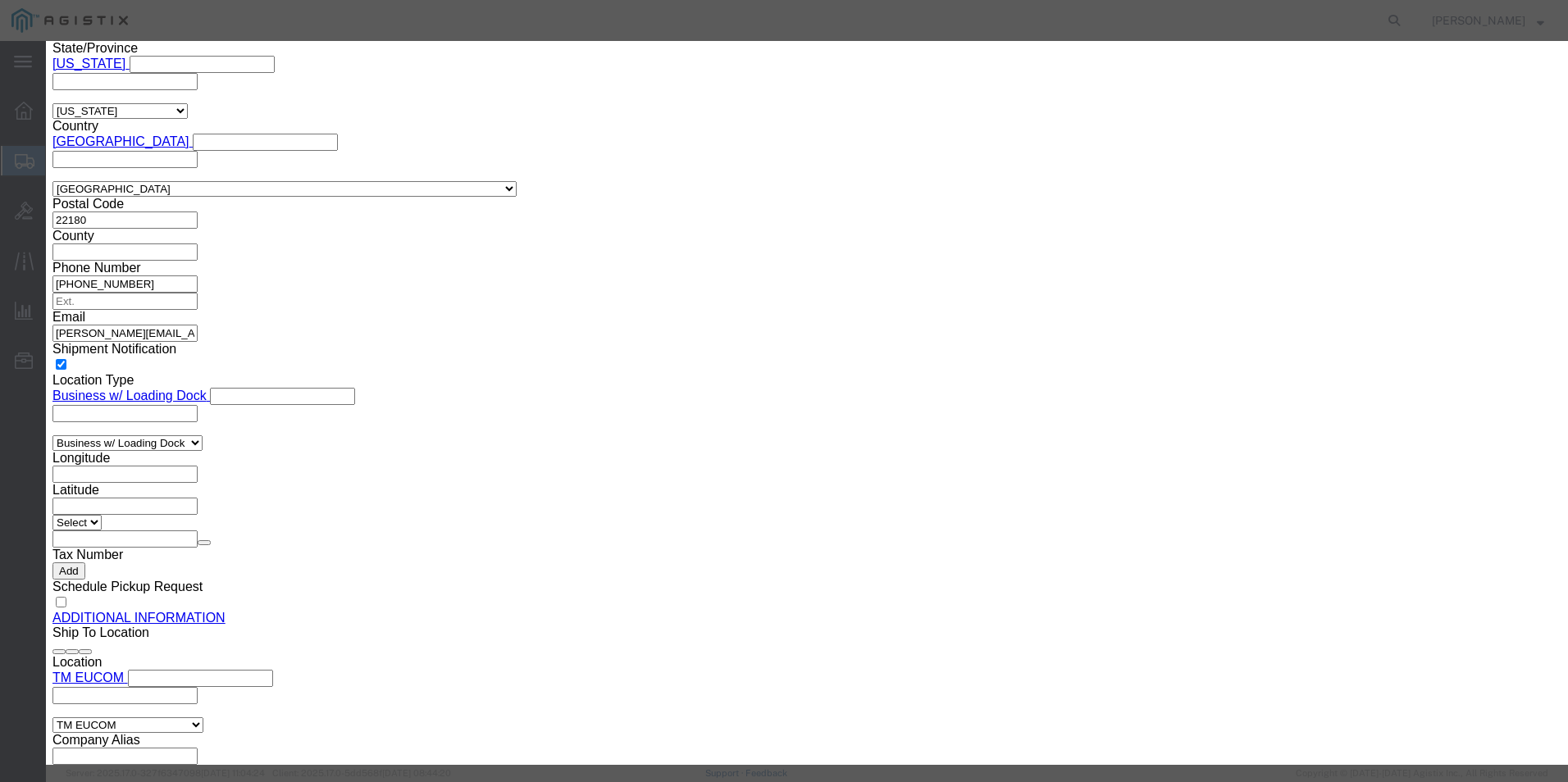
click textarea
paste textarea "PS400-250-[PERSON_NAME]-5-004"
type textarea "PS400-250-[PERSON_NAME]-5-004"
click input "text"
paste input "PS400-250-[PERSON_NAME]-5-004"
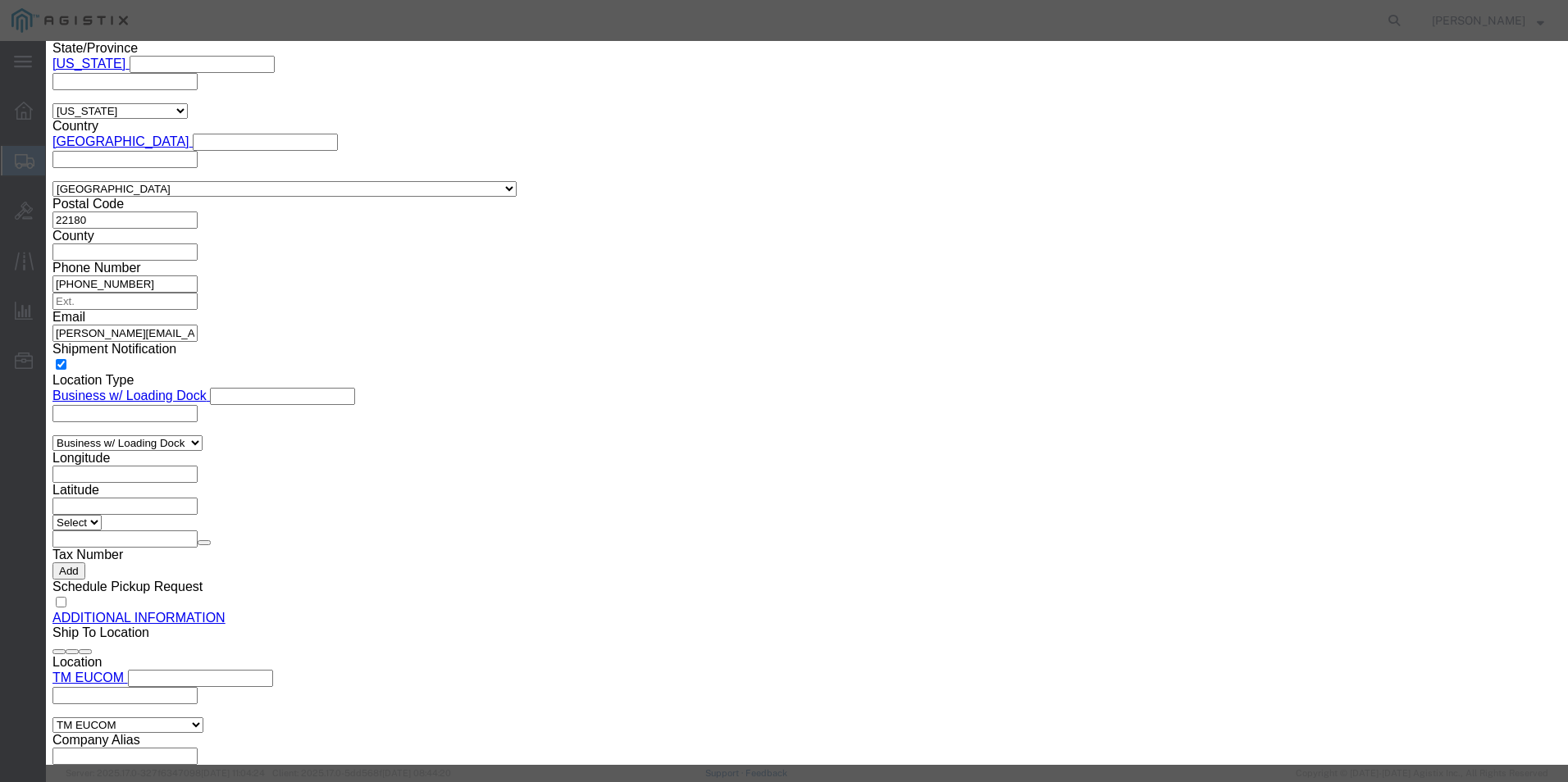
type input "PS400-250-[PERSON_NAME]-5-004"
click input "0"
type input "1"
click input "text"
type input "12,465.00"
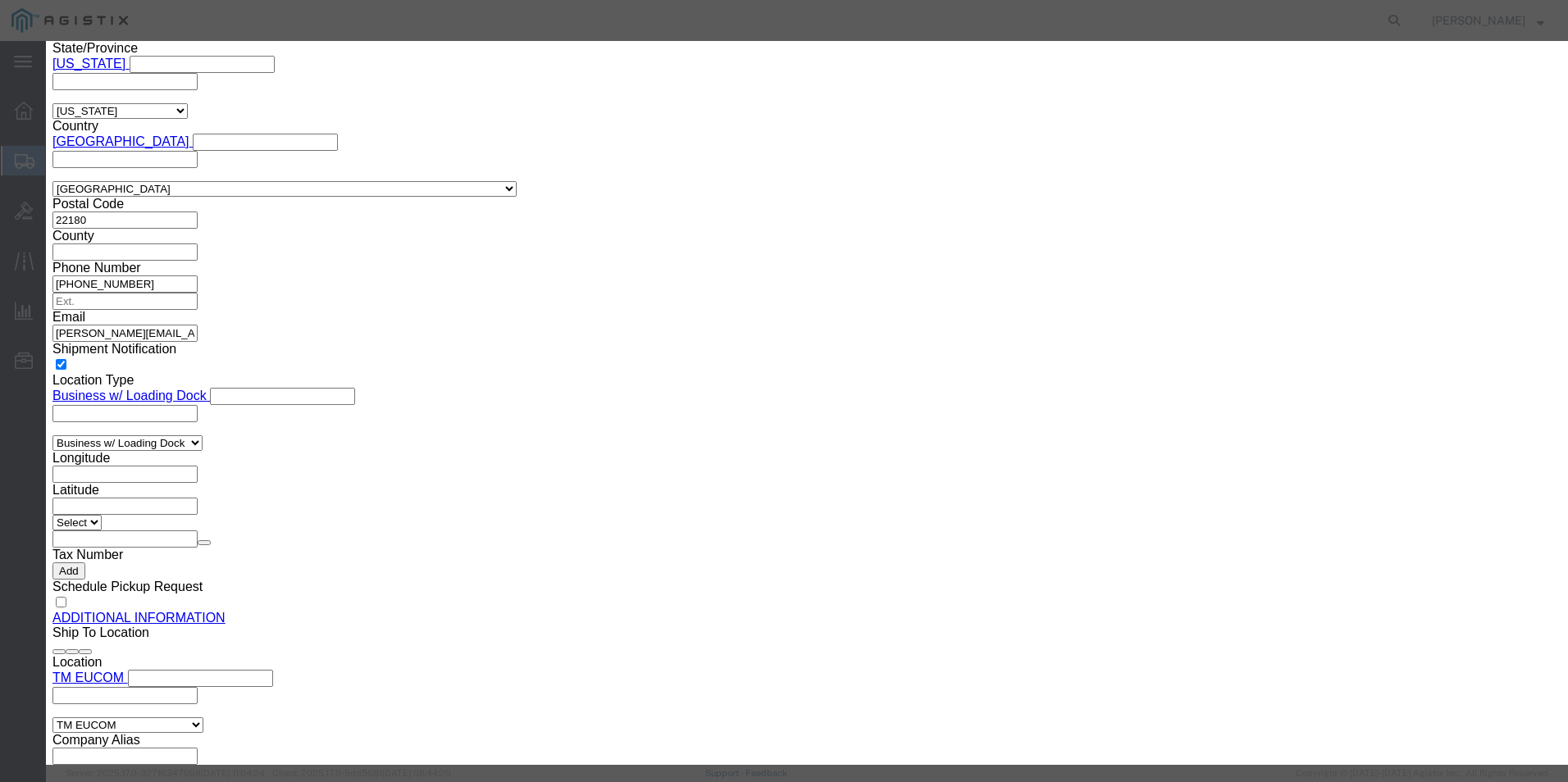
click select "Select 50 55 60 65 70 85 92.5 100 125 175 250 300 400"
select select "92.5"
click select "Select 50 55 60 65 70 85 92.5 100 125 175 250 300 400"
click select "Select [GEOGRAPHIC_DATA] [GEOGRAPHIC_DATA] [GEOGRAPHIC_DATA] [GEOGRAPHIC_DATA] …"
select select "US"
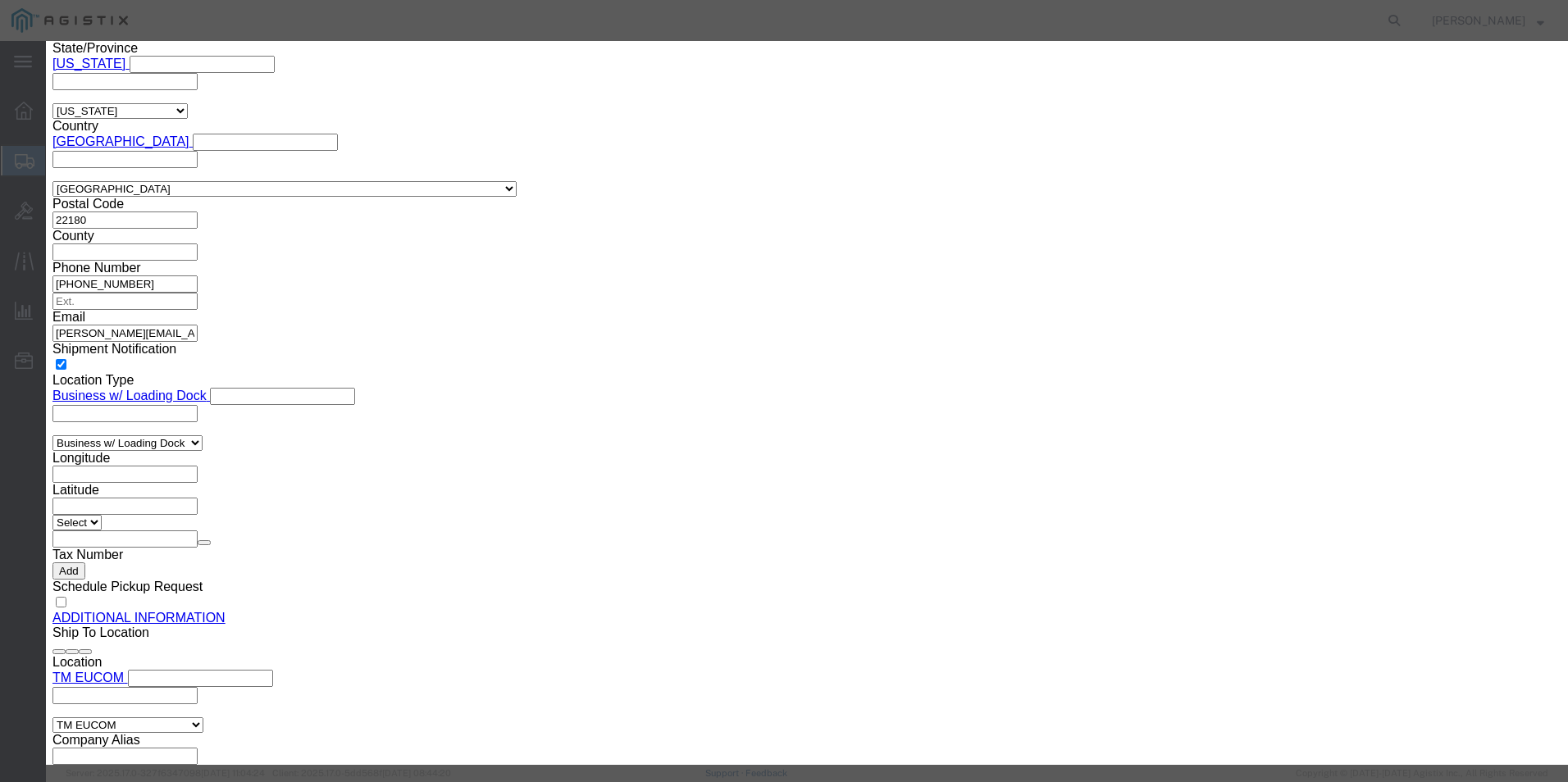
click select "Select [GEOGRAPHIC_DATA] [GEOGRAPHIC_DATA] [GEOGRAPHIC_DATA] [GEOGRAPHIC_DATA] …"
click input "text"
paste input "PS400-250-[PERSON_NAME]-5-004"
type input "PS400-250-[PERSON_NAME]-5-004"
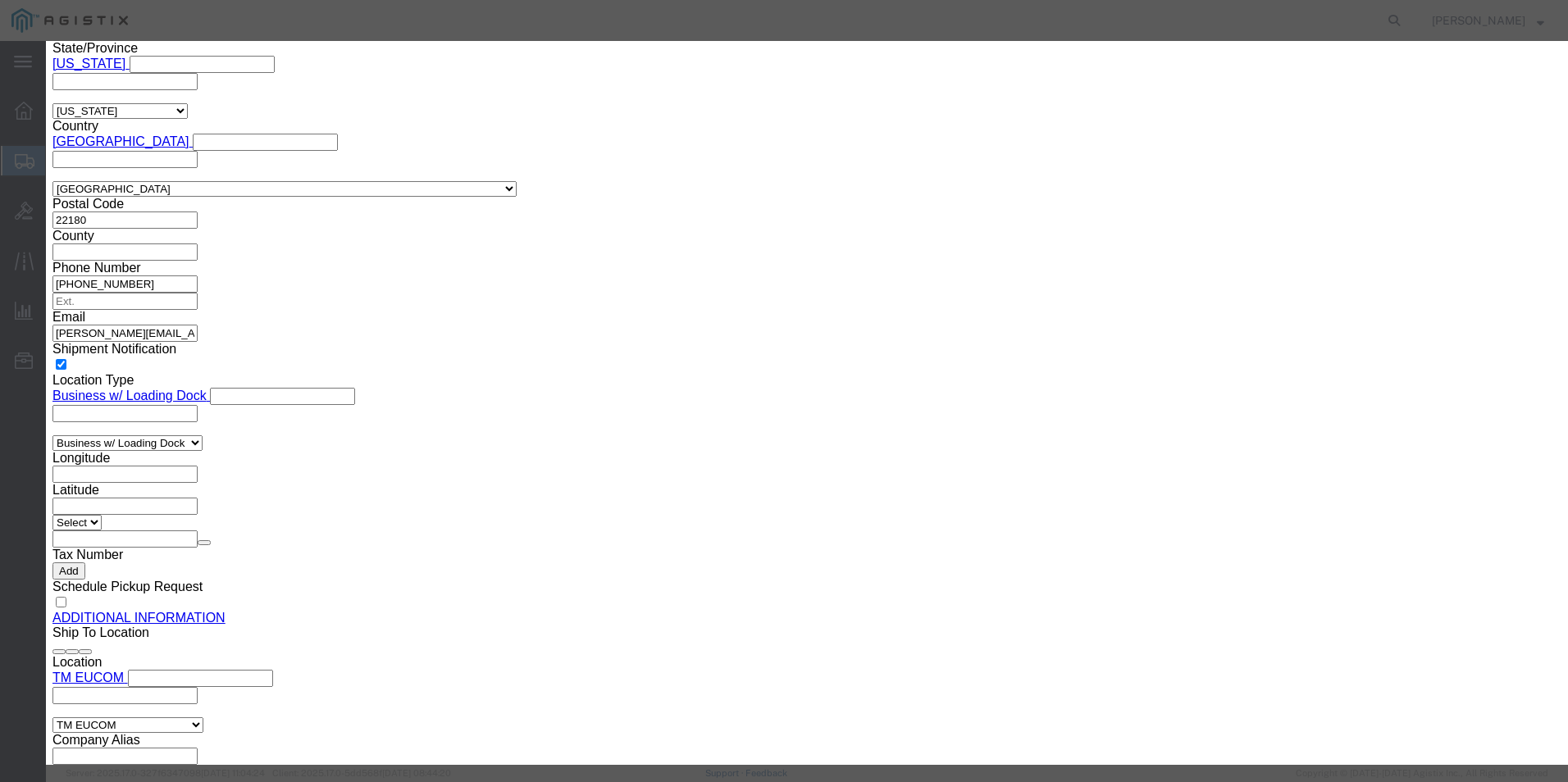
click input "PS400-250-[PERSON_NAME]-5-004"
type input "P"
click textarea "PS400-250-[PERSON_NAME]-5-004"
type textarea "P"
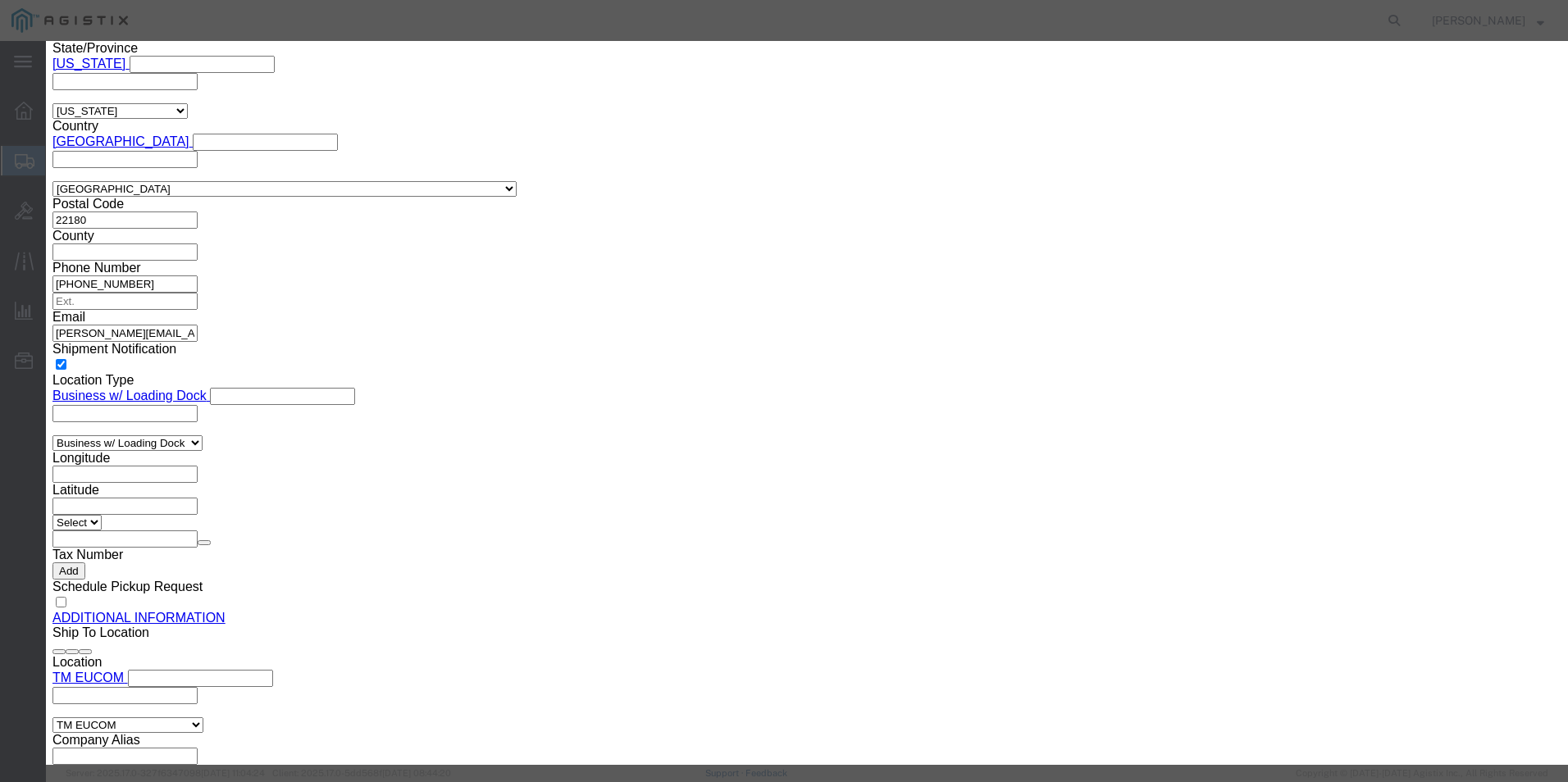
click input "text"
paste input "5-slot, 250W 400-series chassis with integrated AC/DC powersupply. Front panel"
type input "5-slot, 250W 400-series chassis with integrated AC/DC powersupply. Front panel"
click textarea
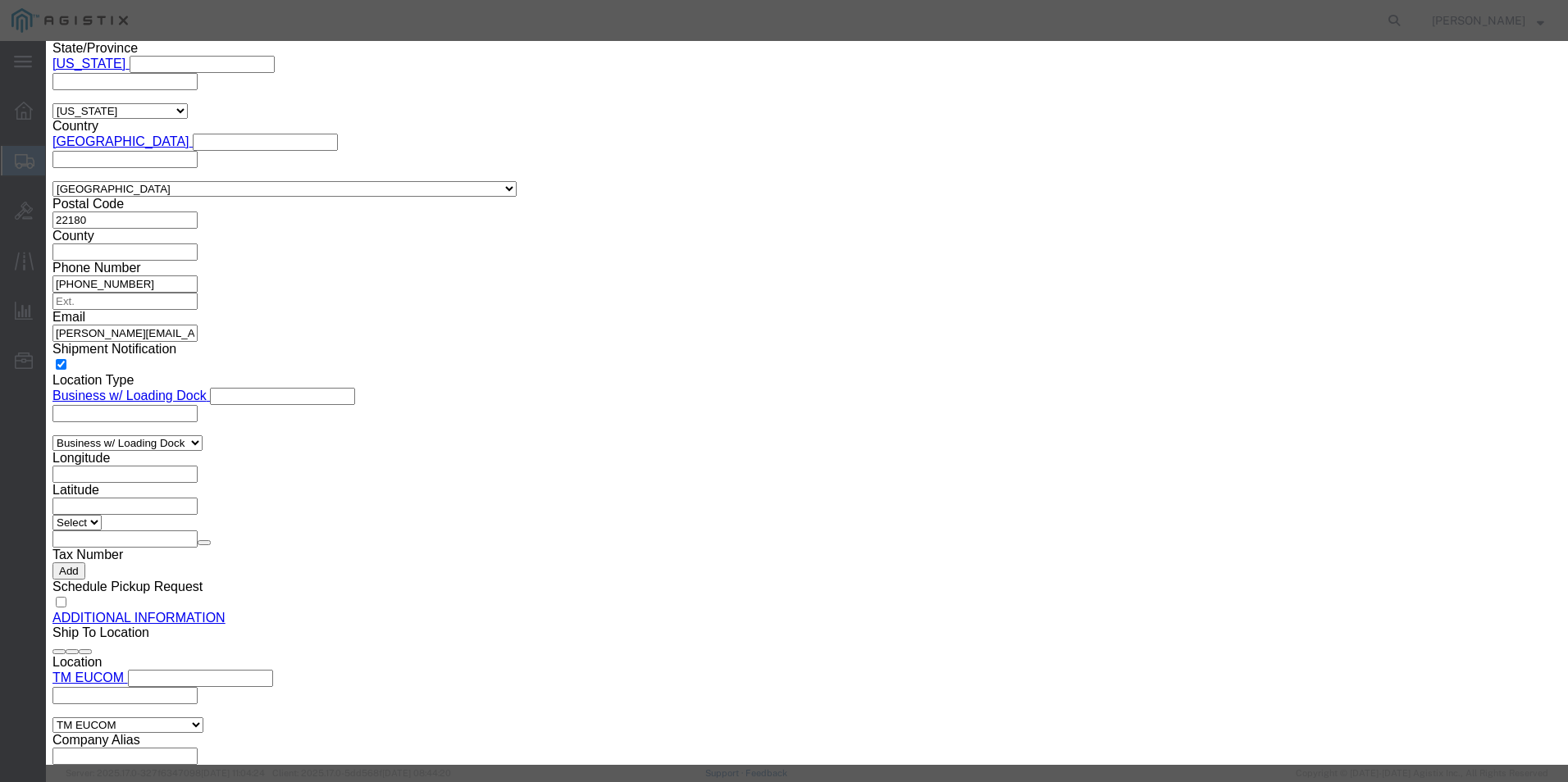
scroll to position [0, 0]
paste textarea "5-slot, 250W 400-series chassis with integrated AC/DC powersupply. Front panel"
type textarea "5-slot, 250W 400-series chassis with integrated AC/DC powersupply. Front panel"
click textarea
click button "Save & Close"
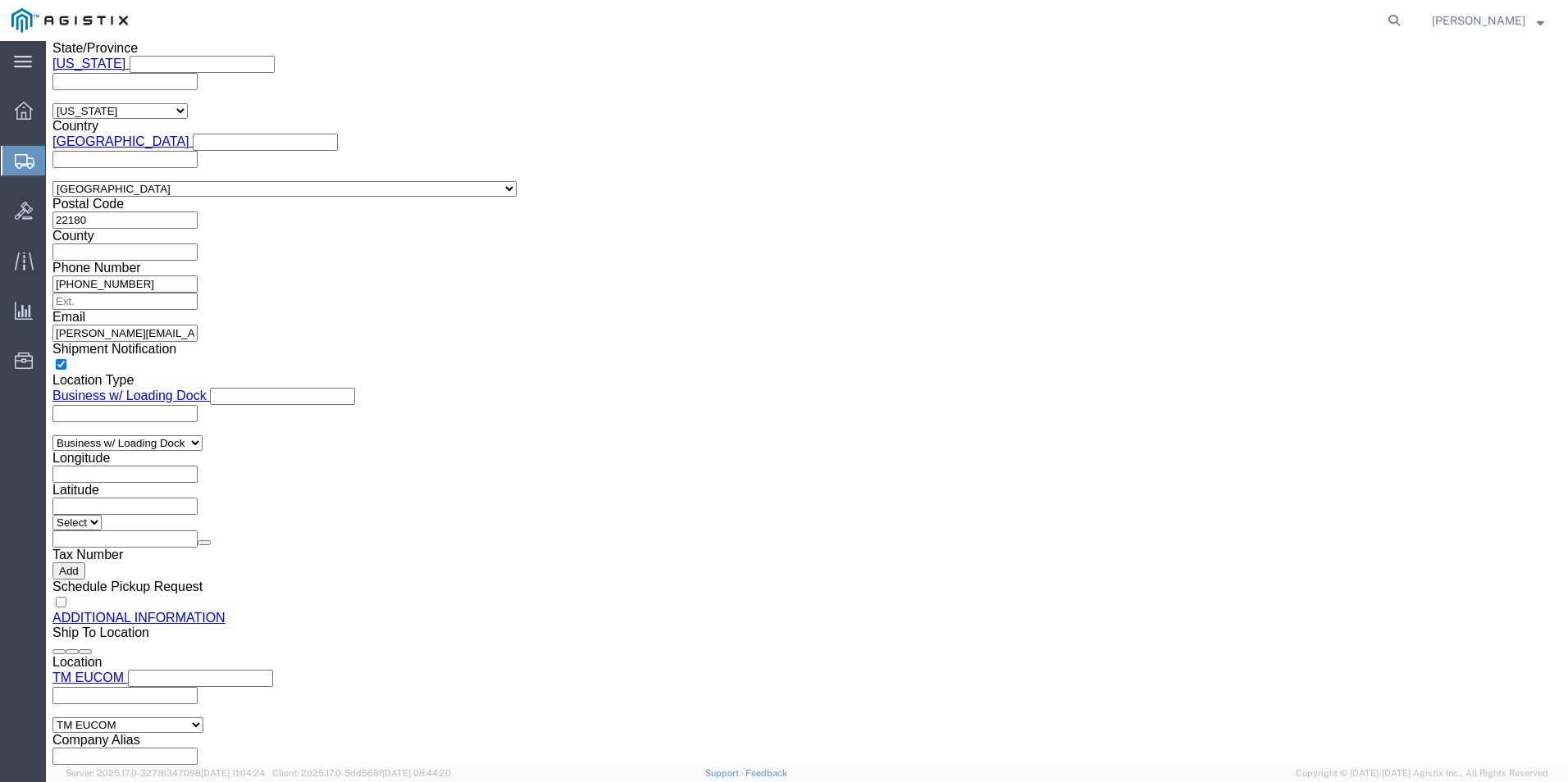
scroll to position [1642, 0]
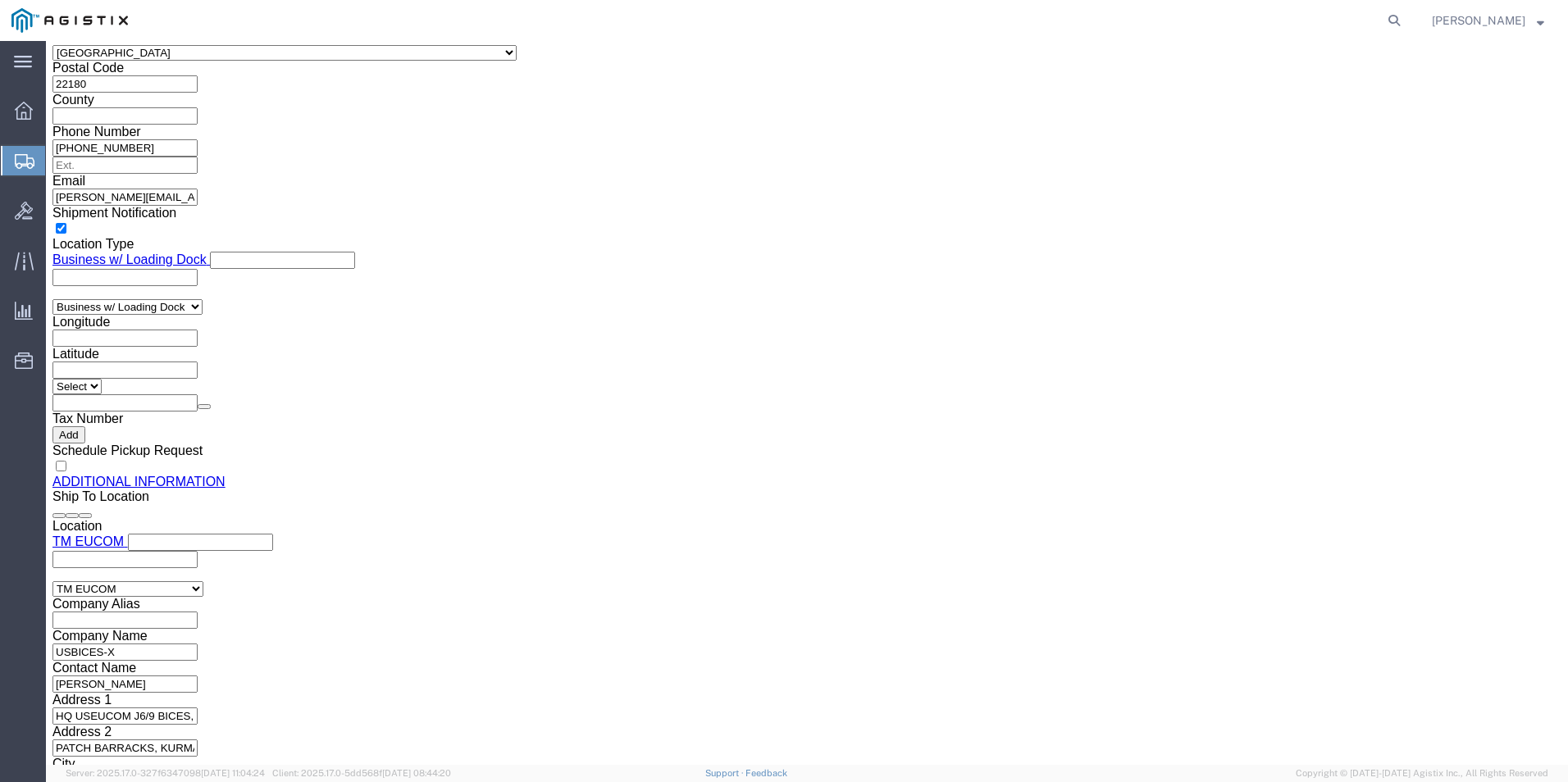
click link "Clone this content"
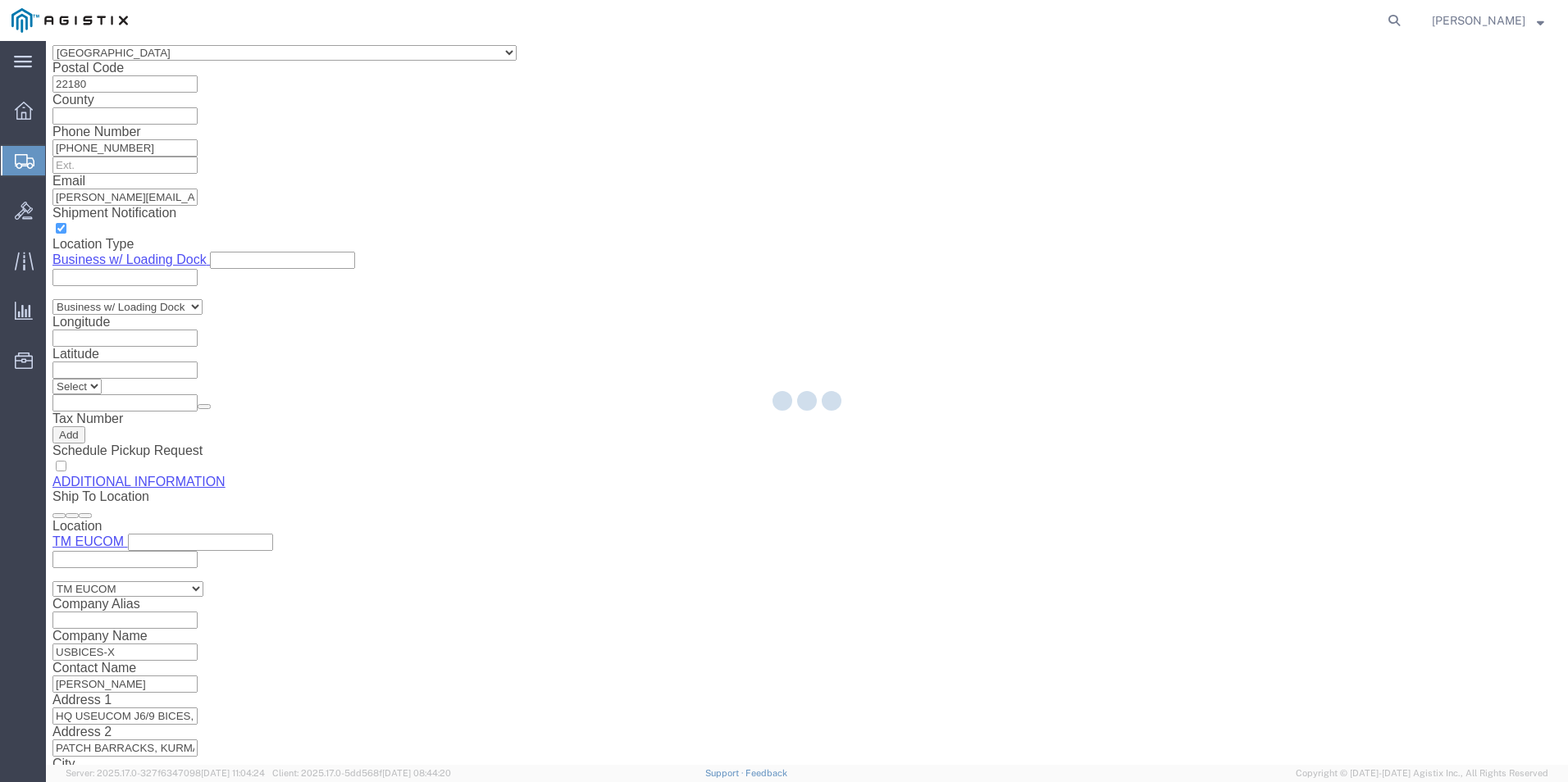
select select "PSNS"
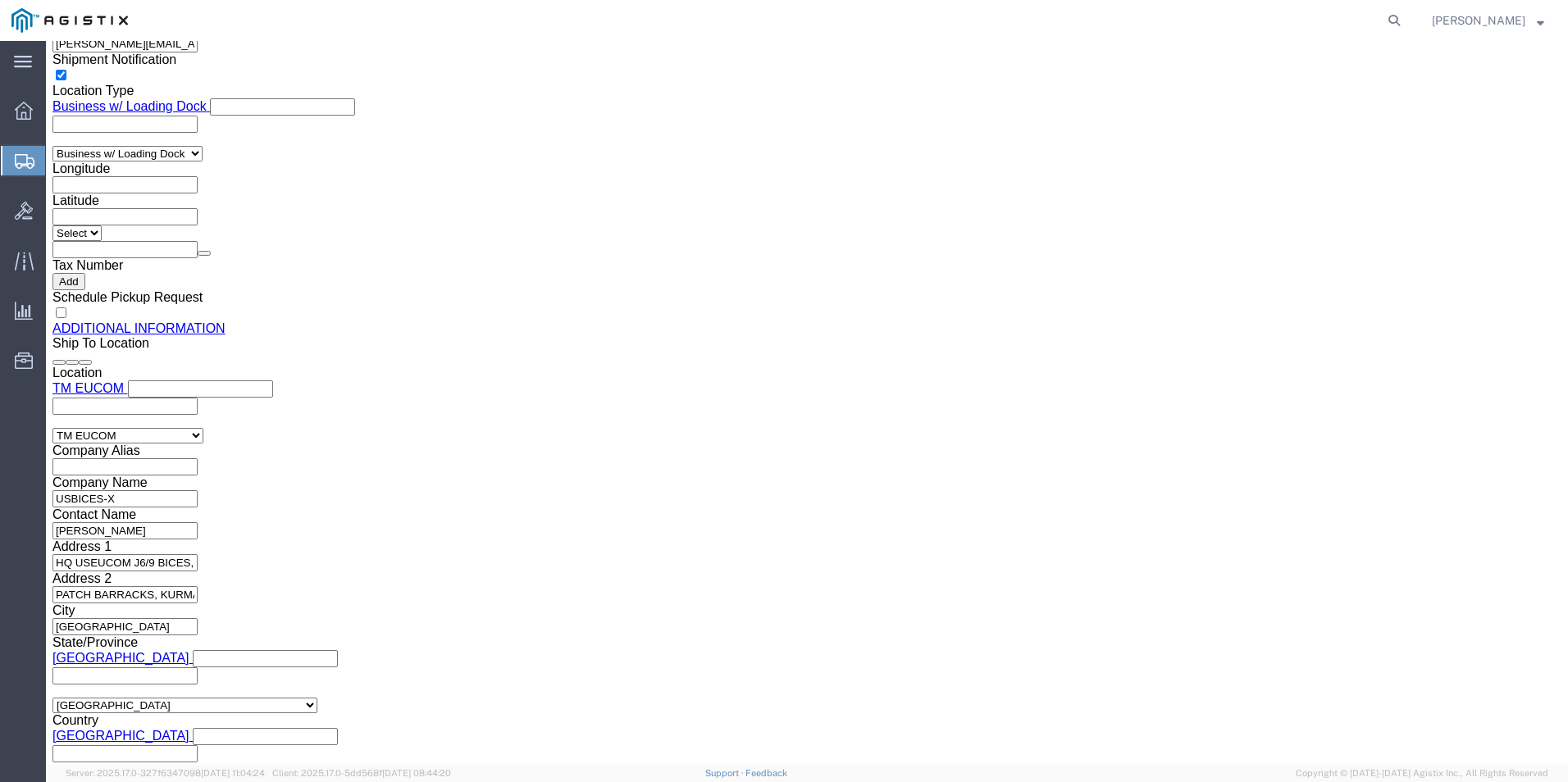
scroll to position [1806, 0]
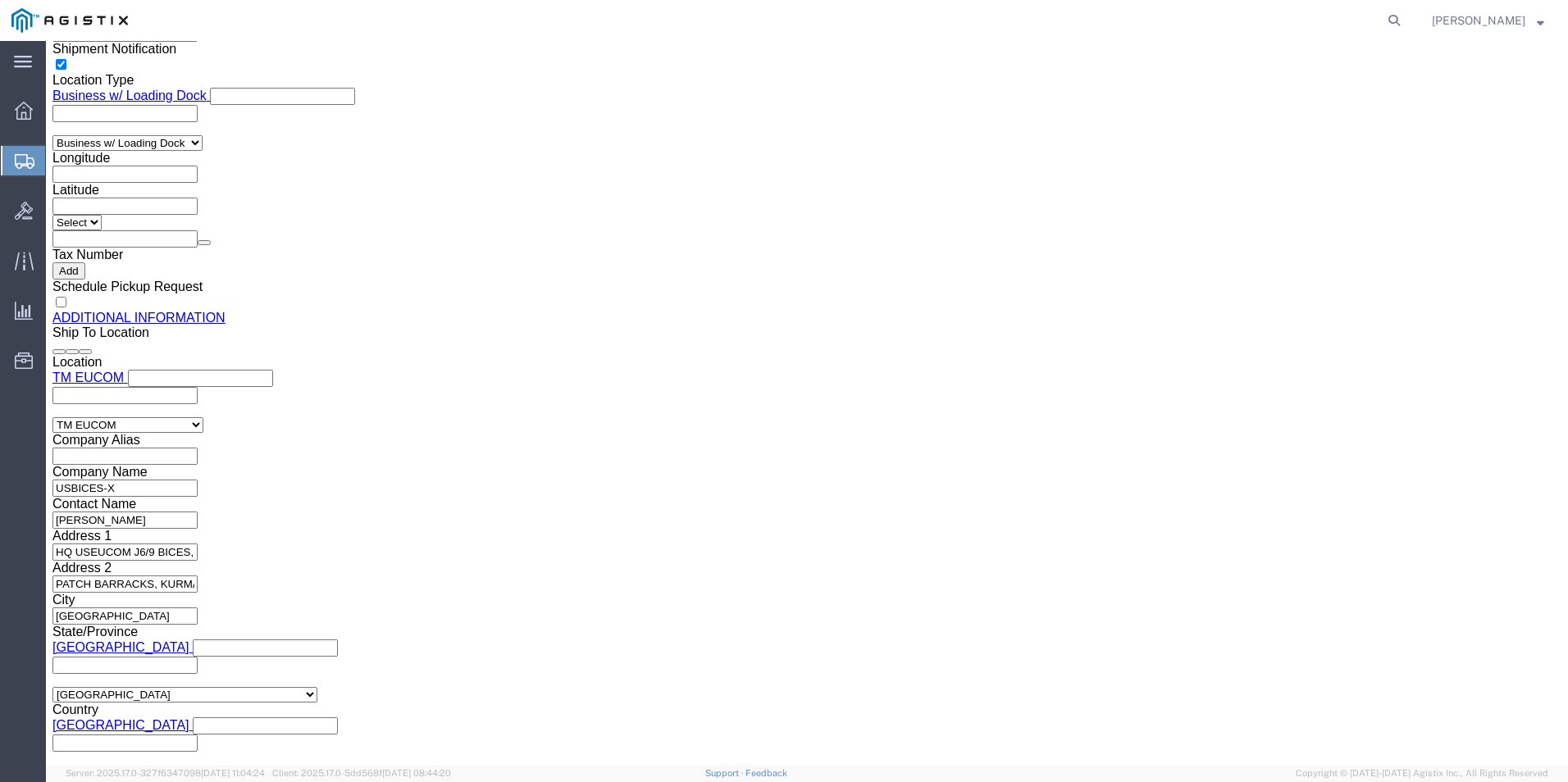
click link "Clone this content"
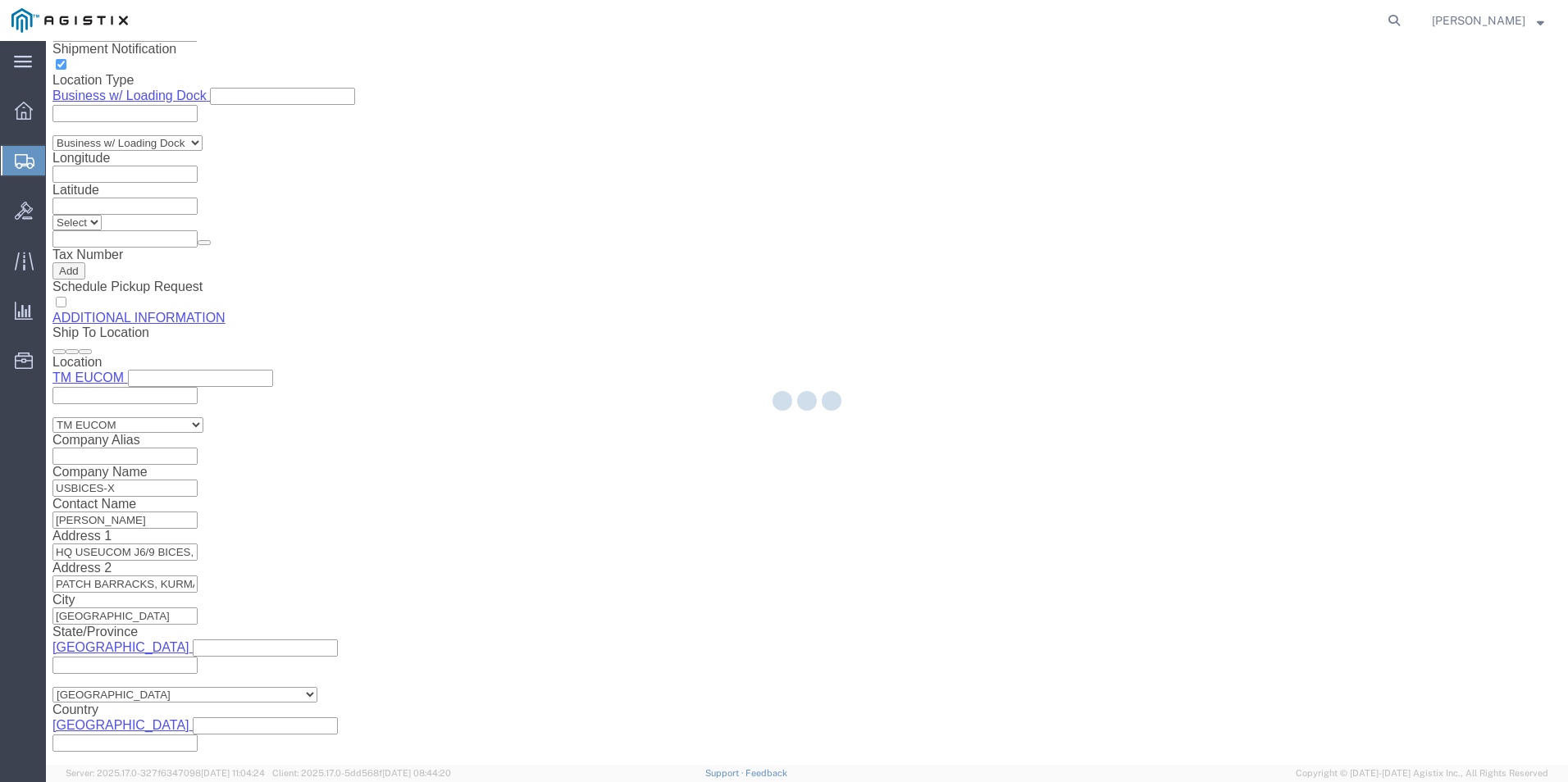
select select "PSNS"
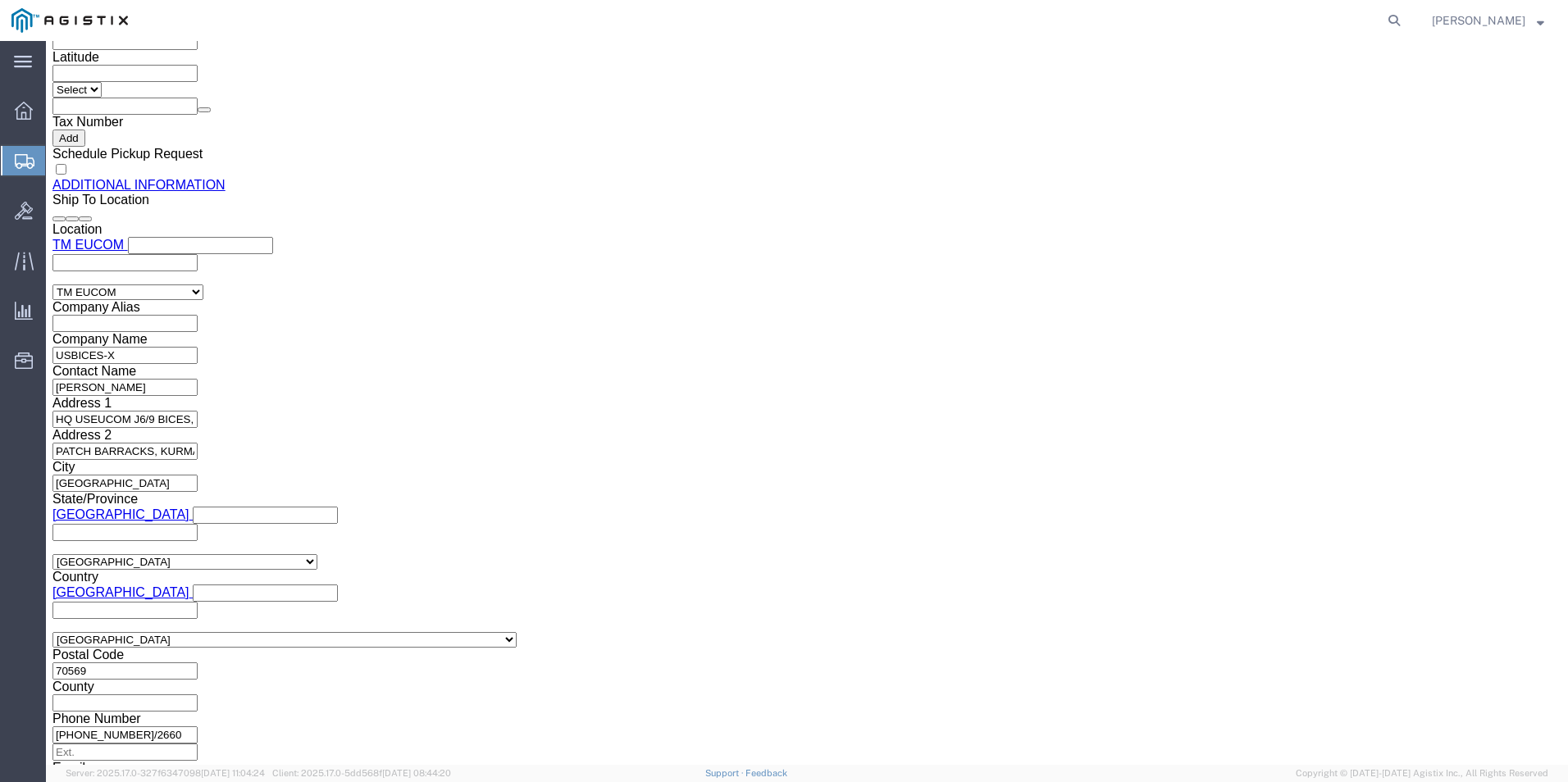
scroll to position [2007, 0]
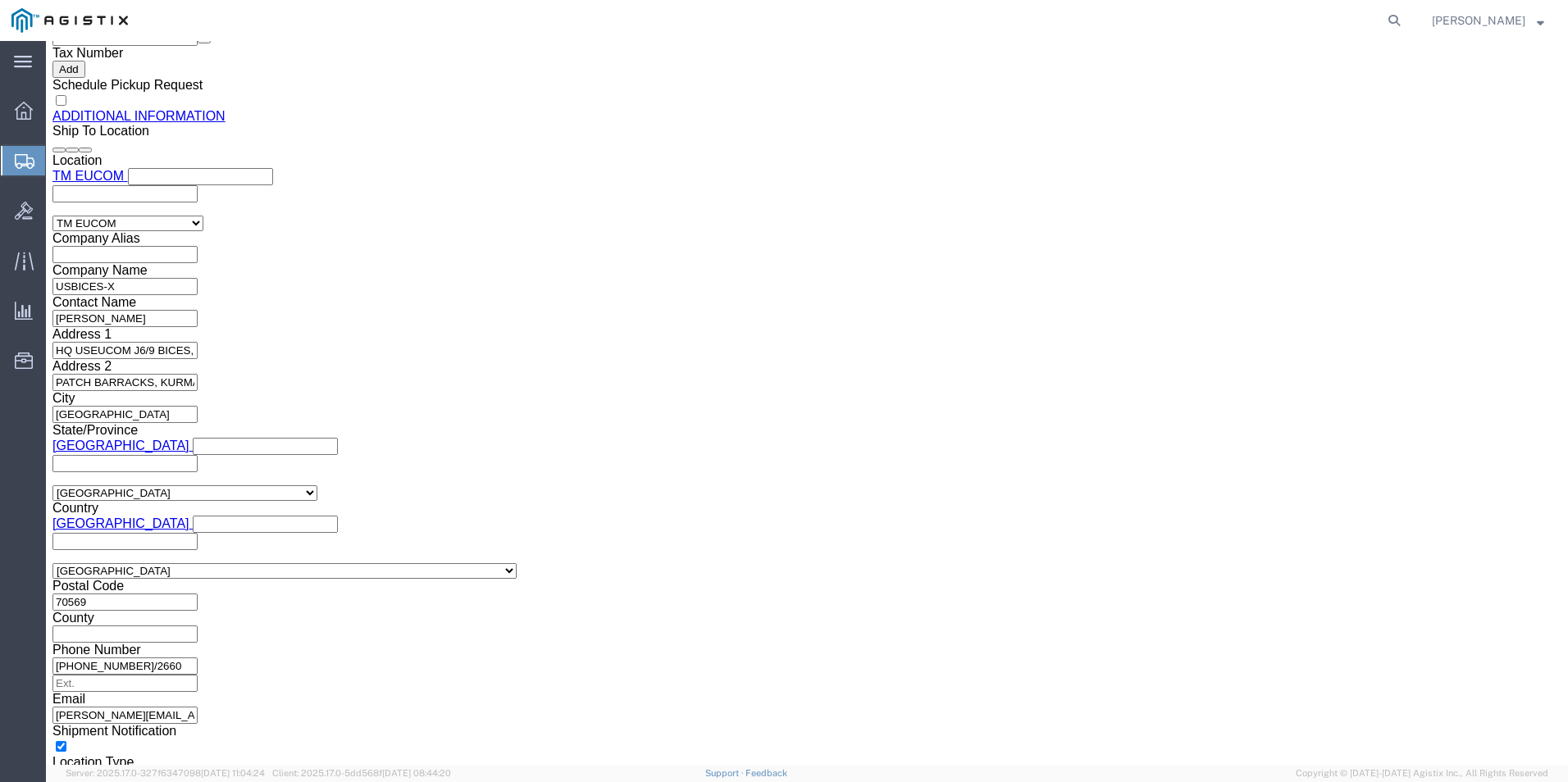
click link "Clone this content"
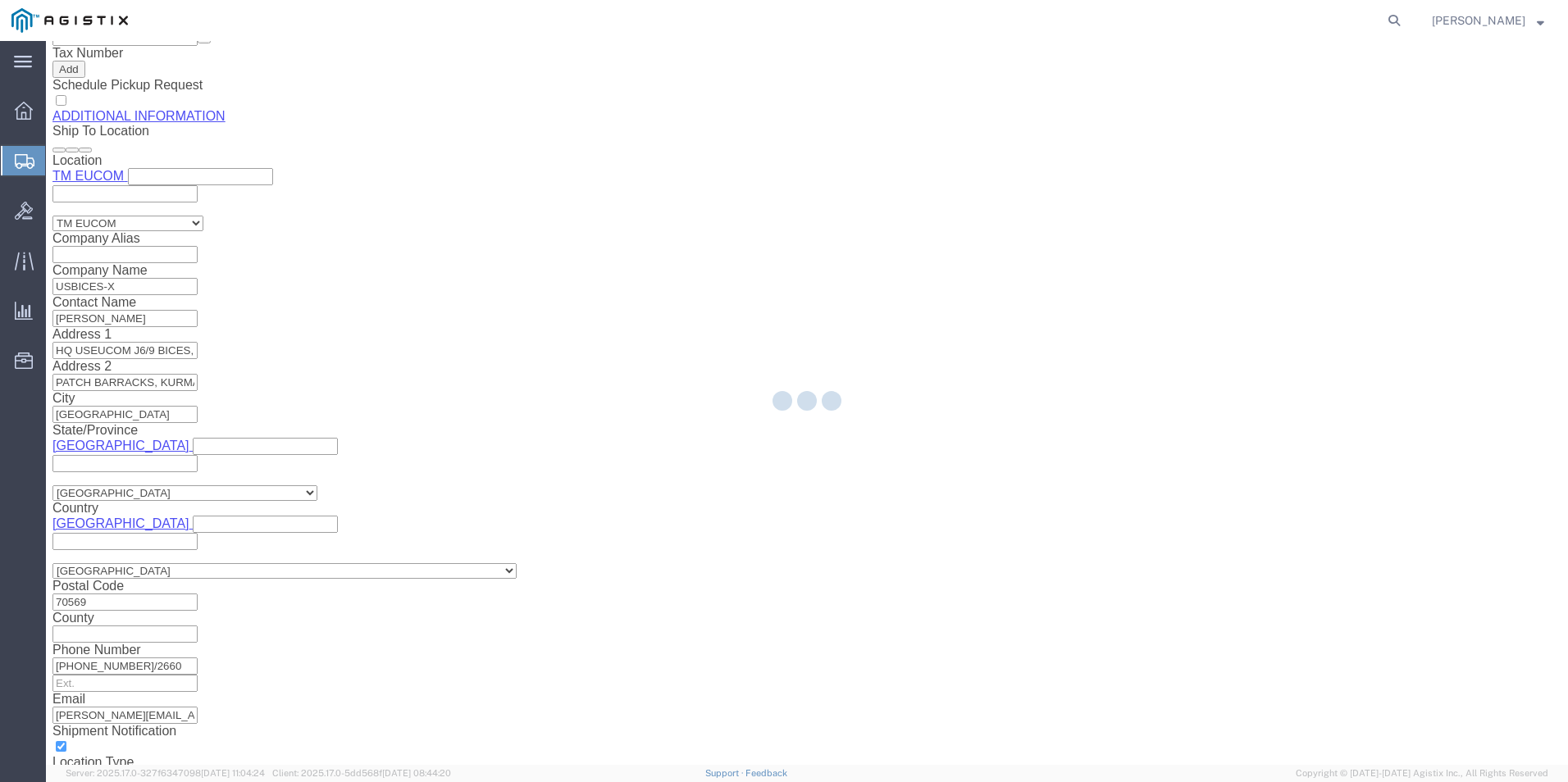
select select "PSNS"
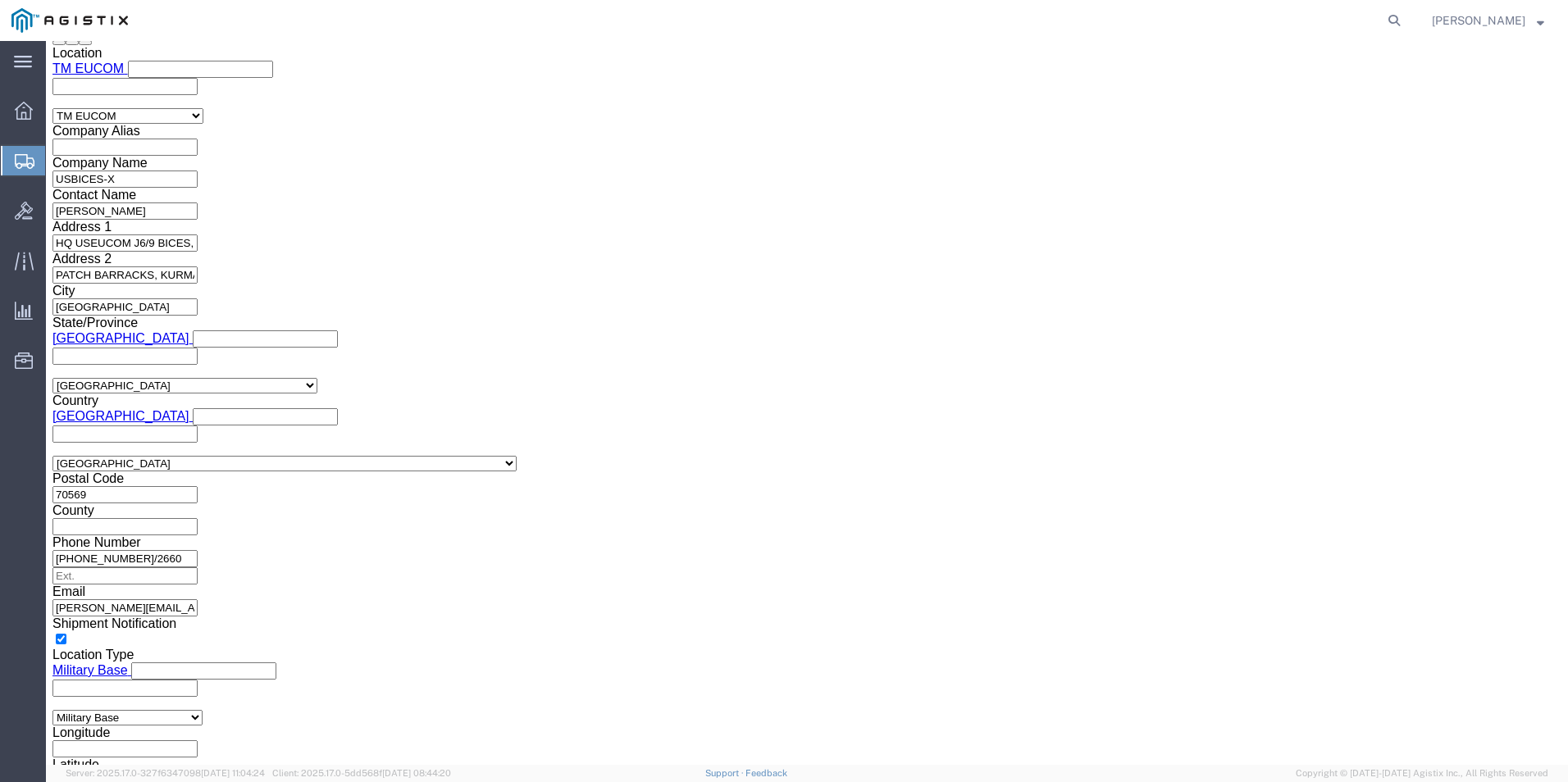
scroll to position [2143, 0]
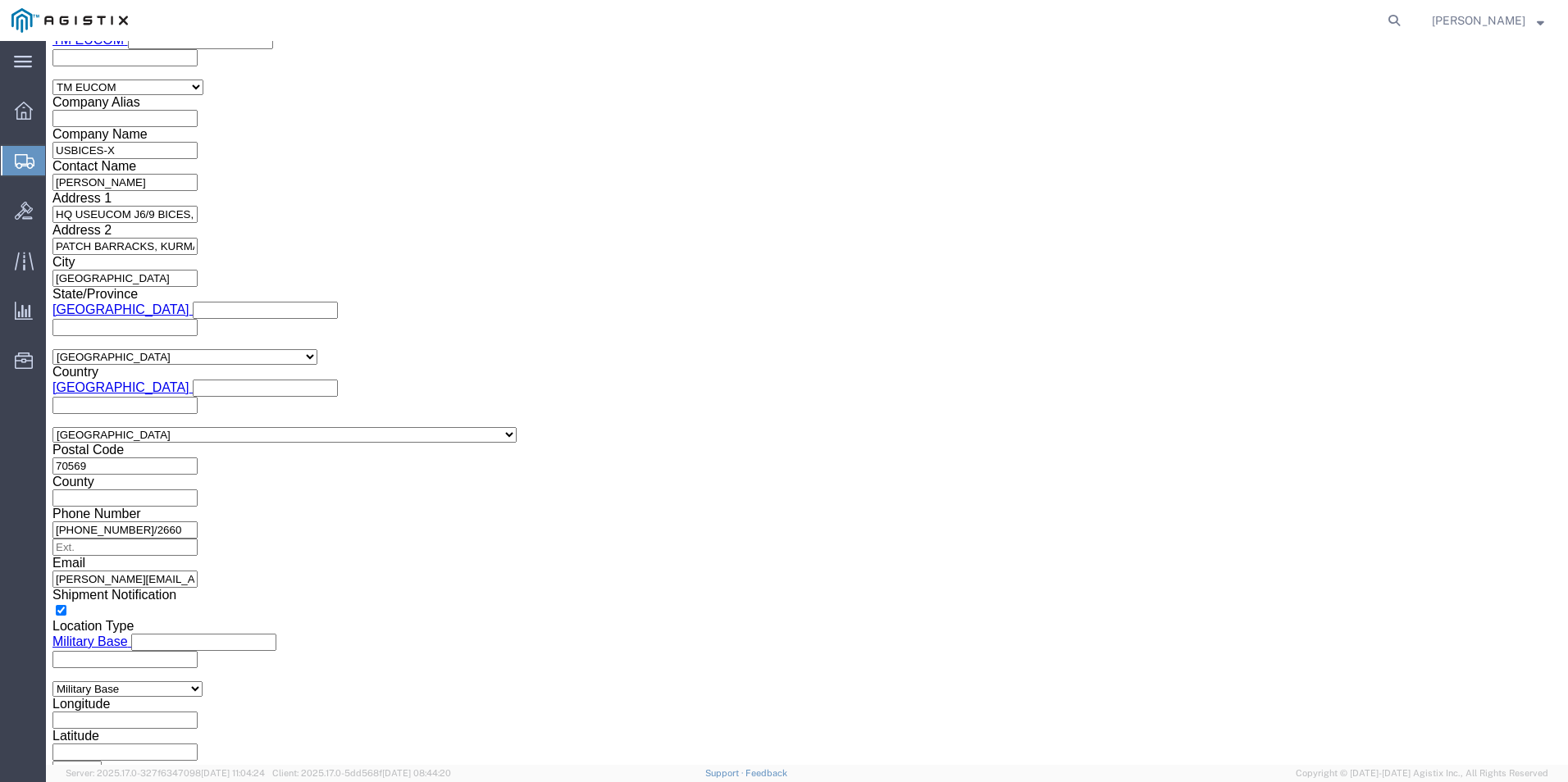
click link "Clone this content"
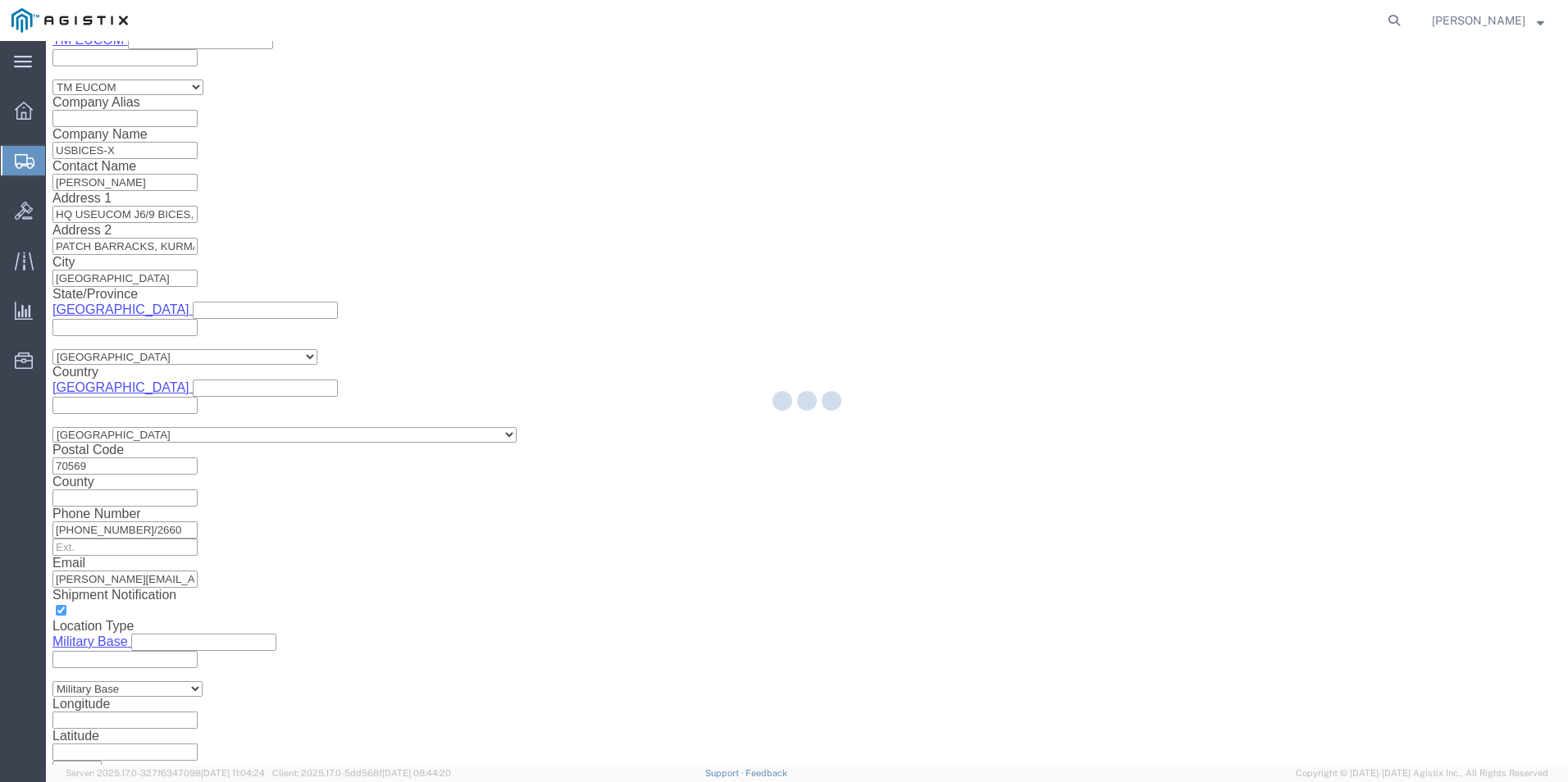
select select "PSNS"
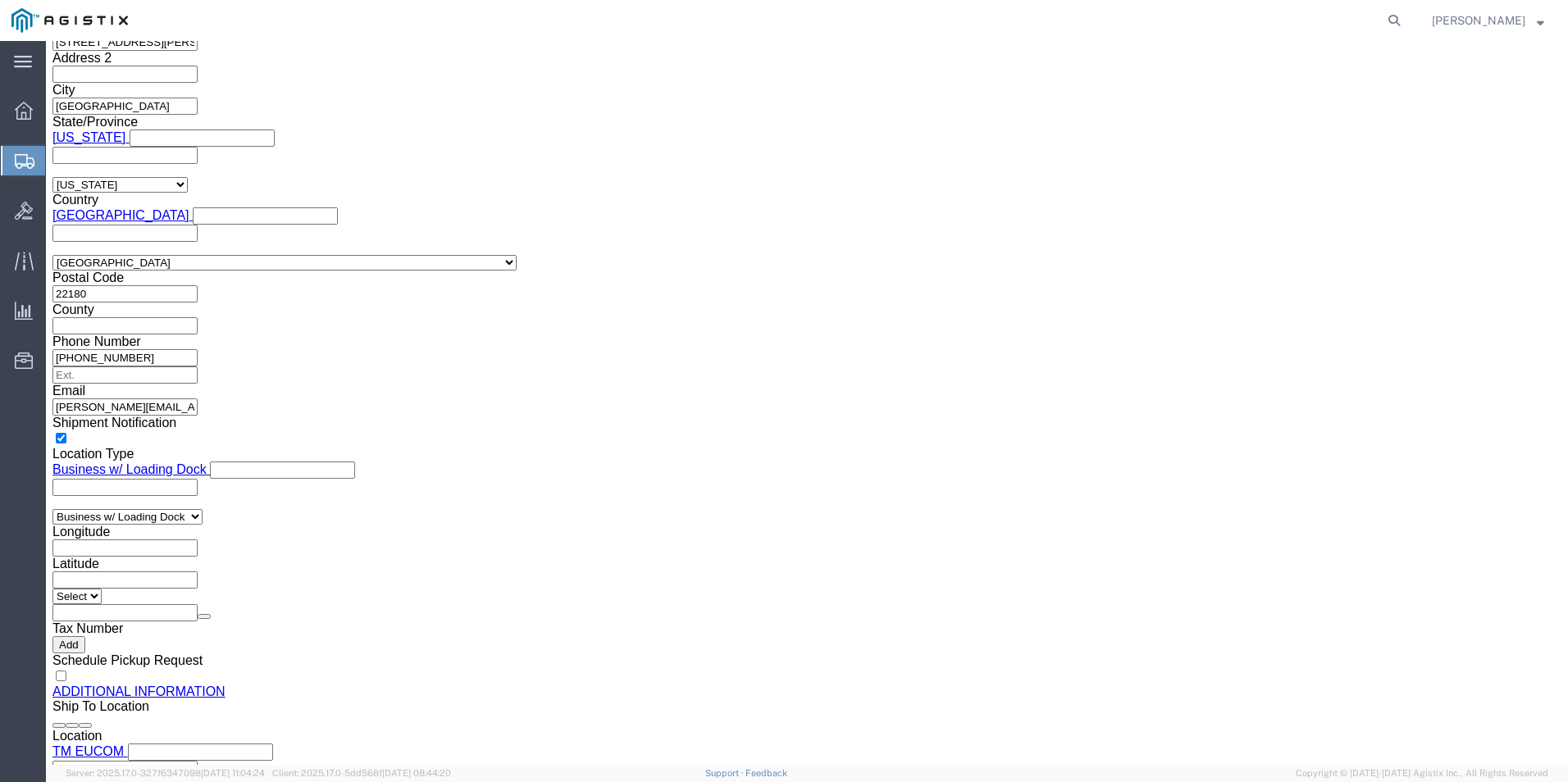
scroll to position [1295, 0]
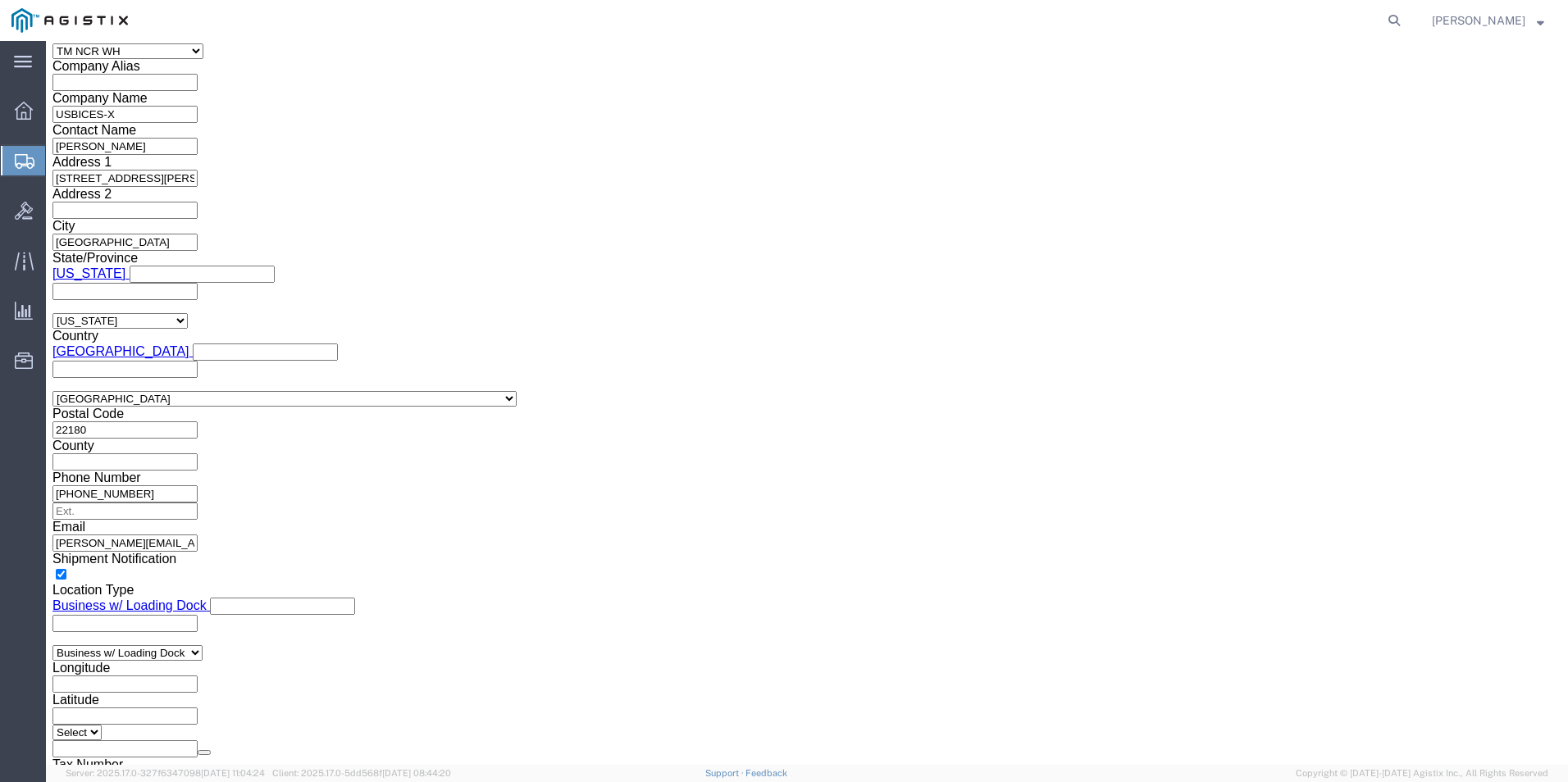
click dd "11280.00 USD"
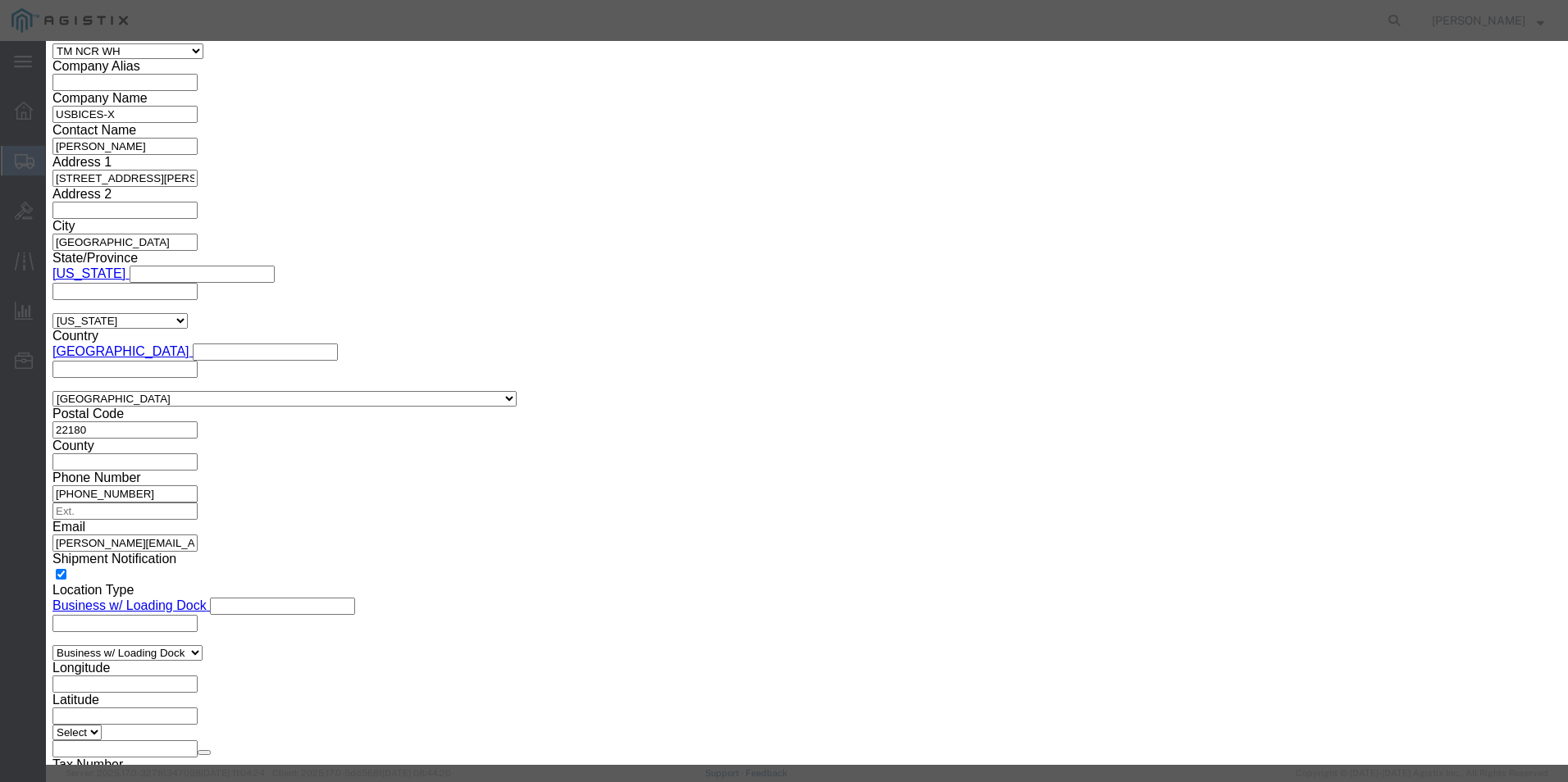
click textarea
type textarea "131271"
click input "text"
paste input "400-032515084-04"
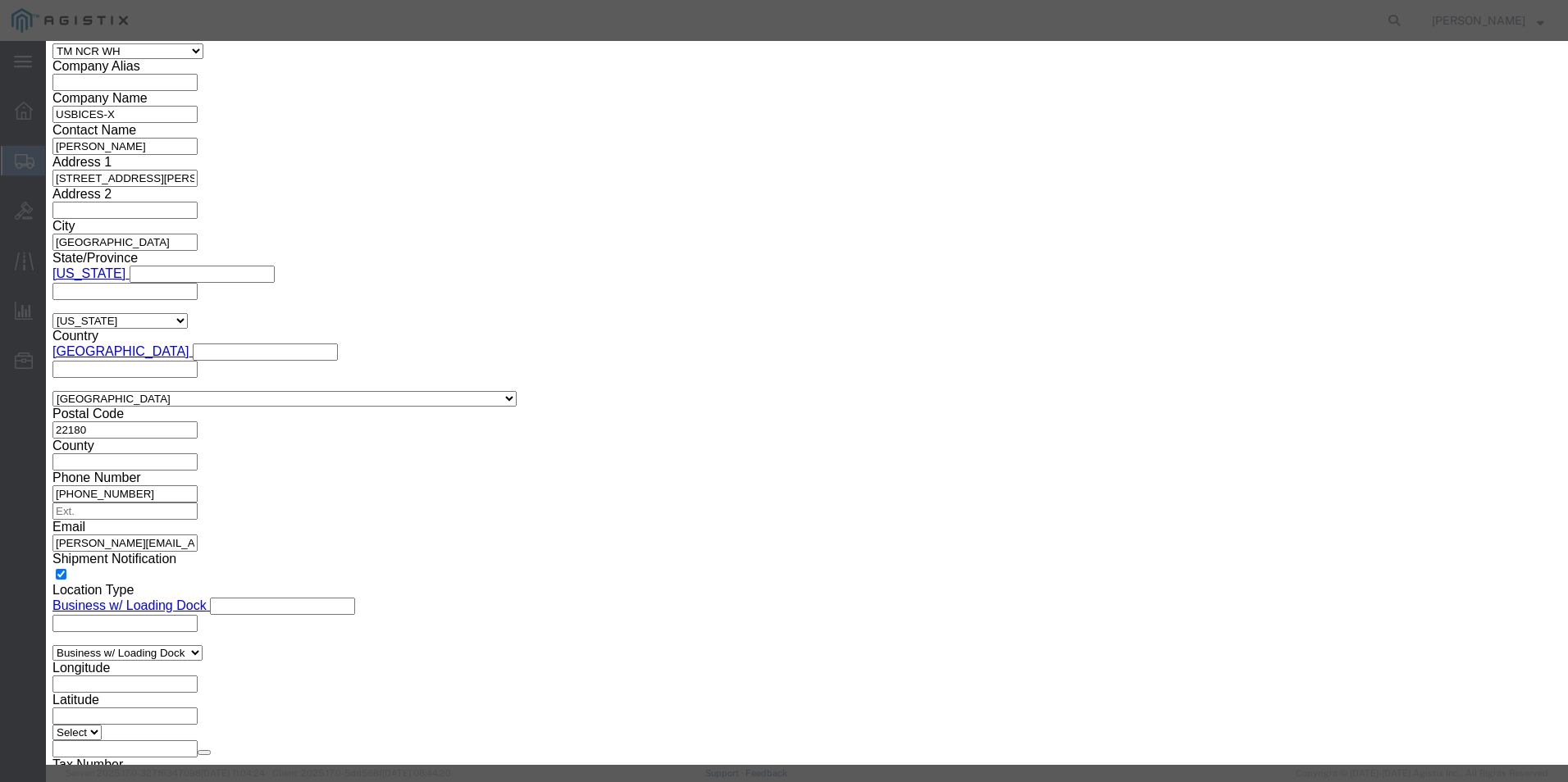
type input "400-032515084-04"
click button
click textarea
type textarea "131272"
click input "text"
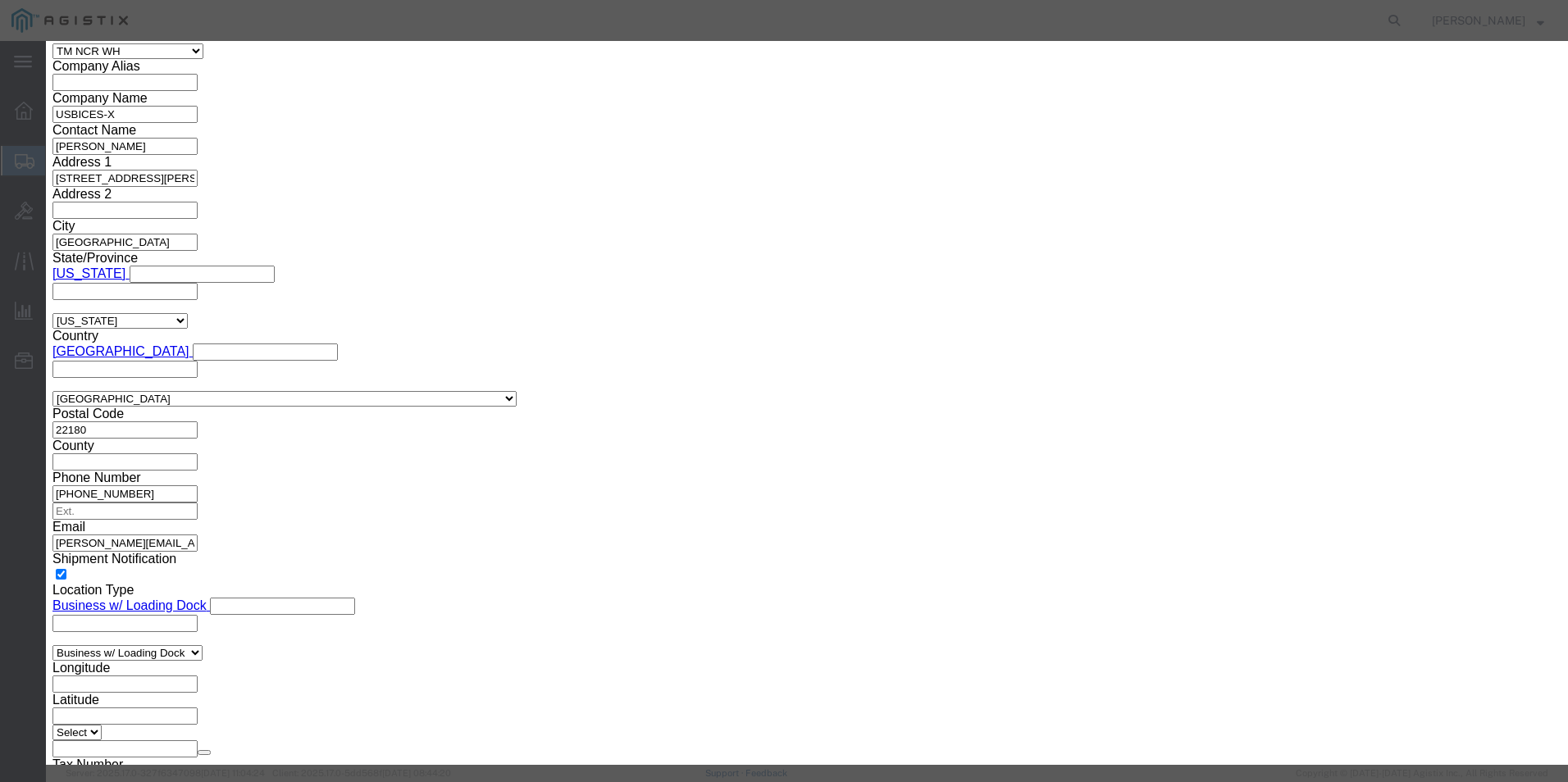
click input "text"
paste input "400-032515086-04"
type input "400-032515086-04"
click icon
click textarea
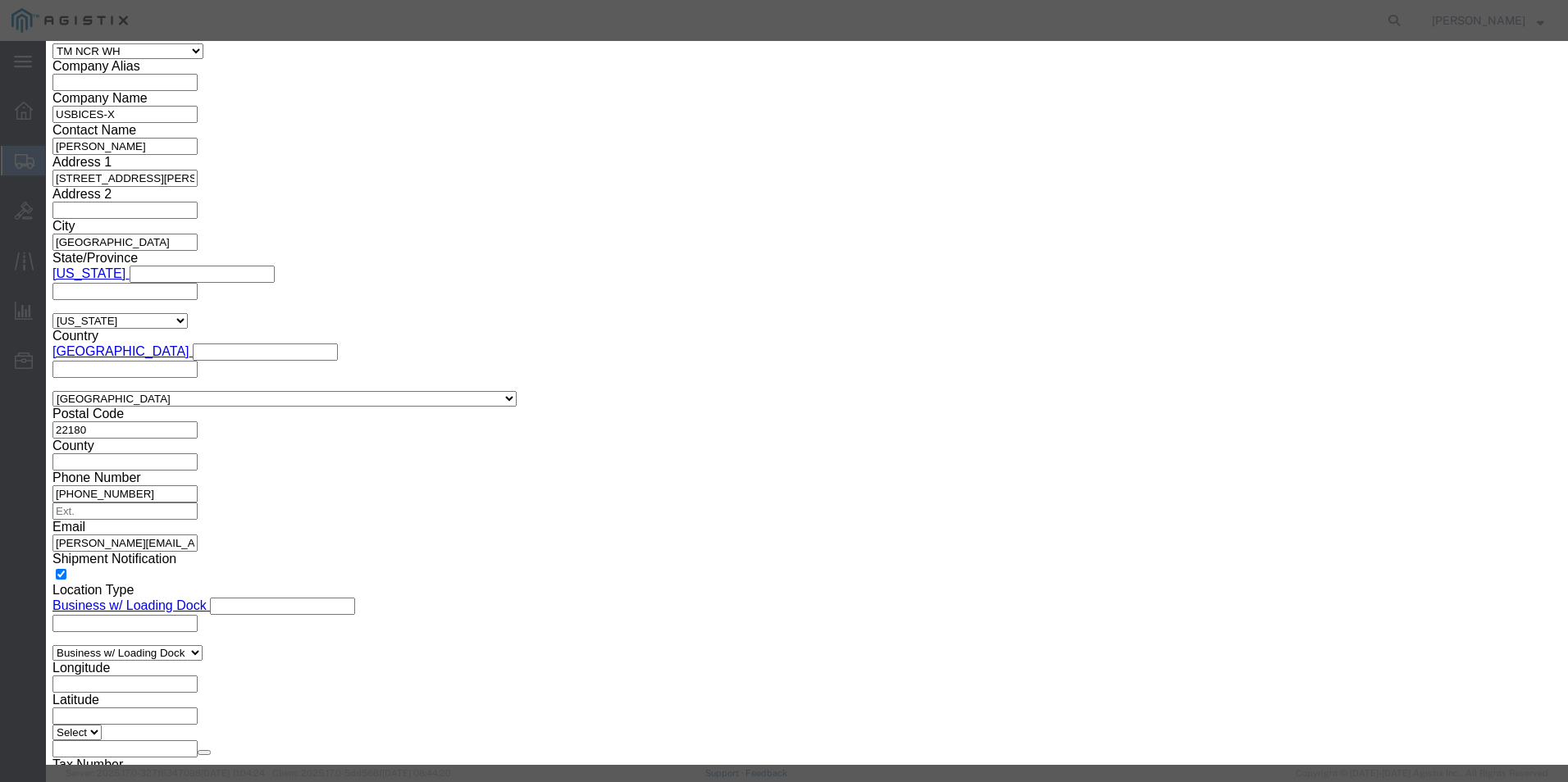
click textarea
paste textarea "131273"
type textarea "131273"
click input "text"
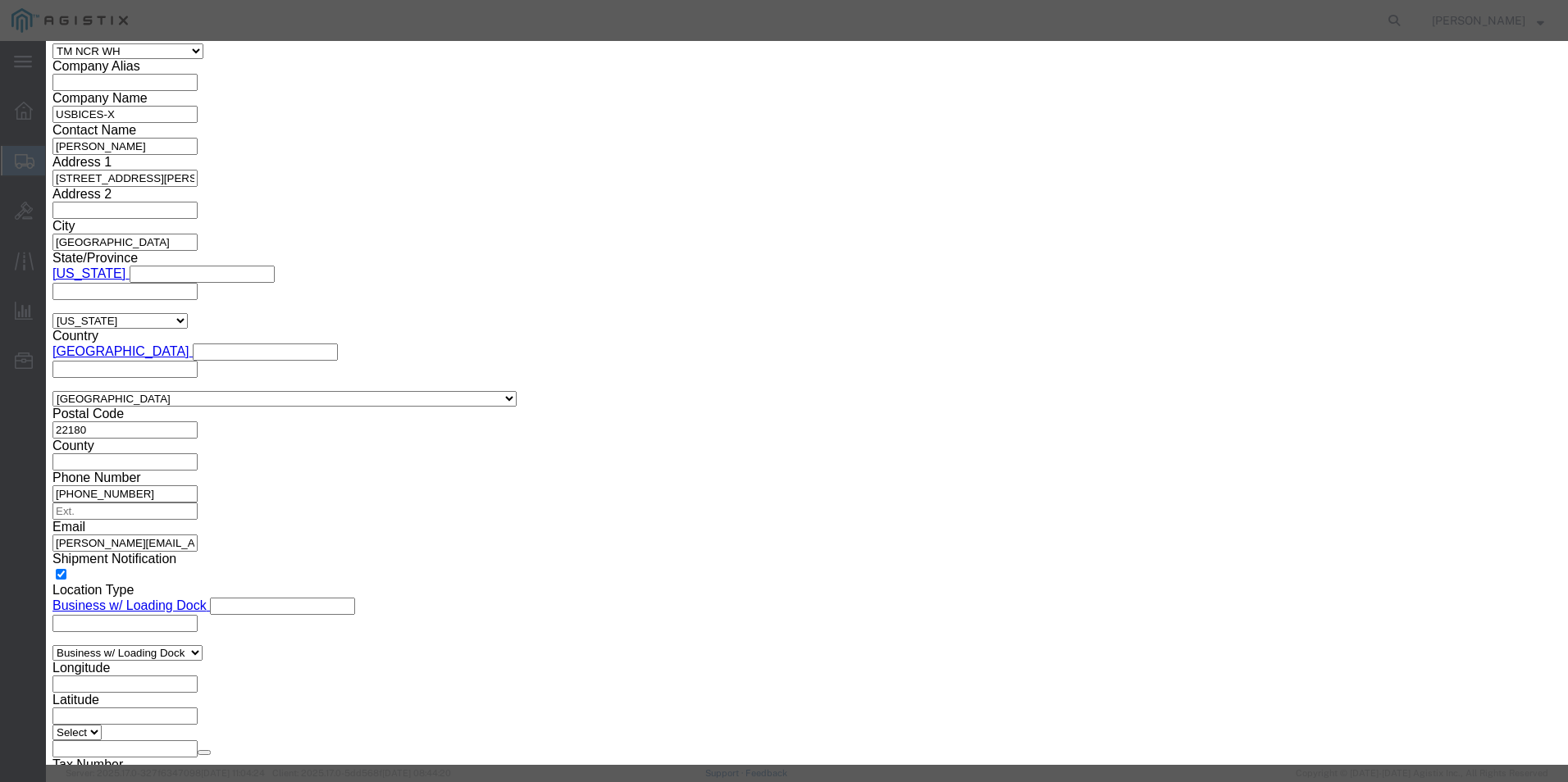
paste input "400-032515082-04"
type input "400-032515082-04"
click button
click textarea
type textarea "131274"
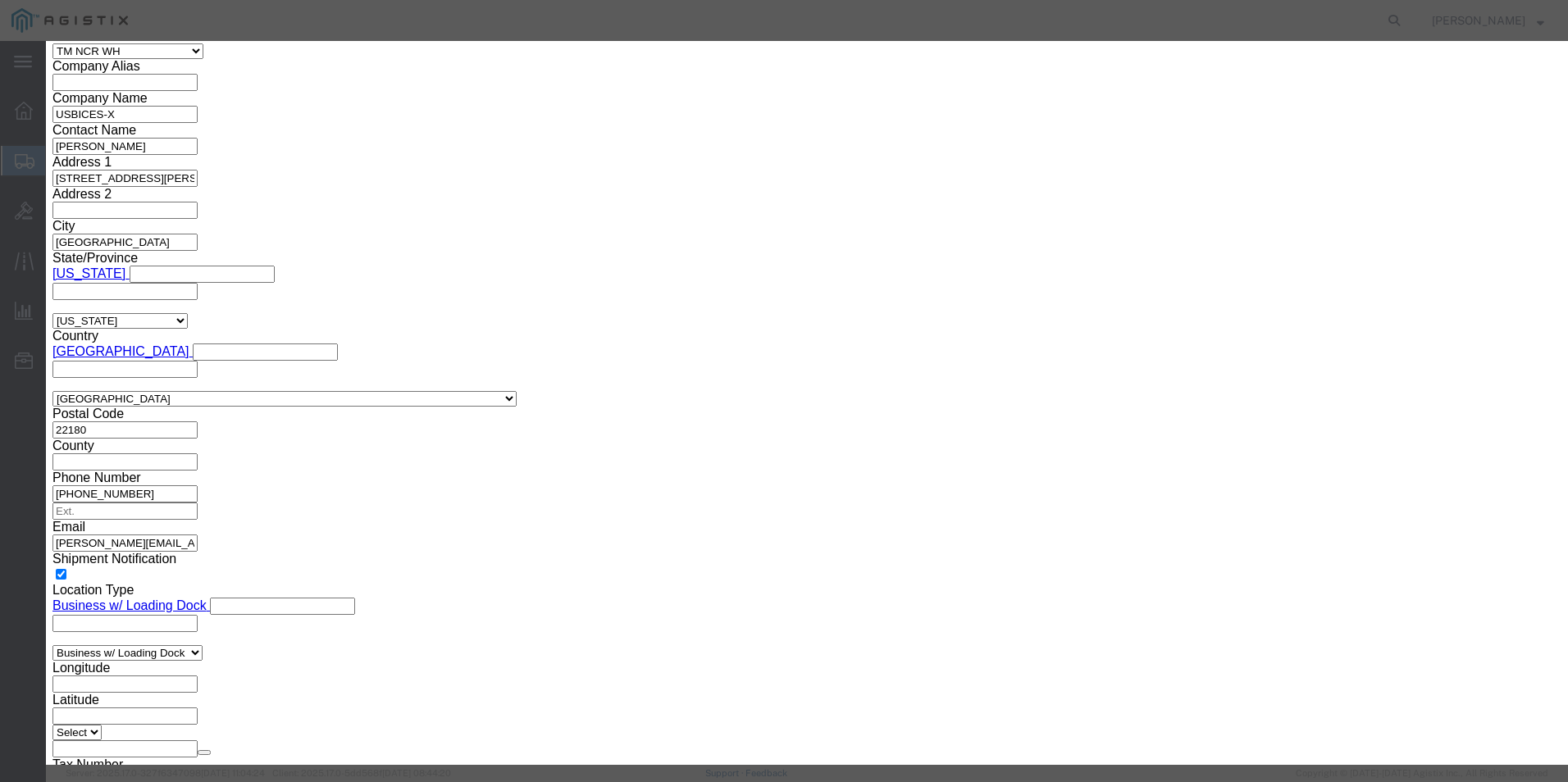
click input "text"
paste input "400-032515235-05"
type input "400-032515235-05"
click icon
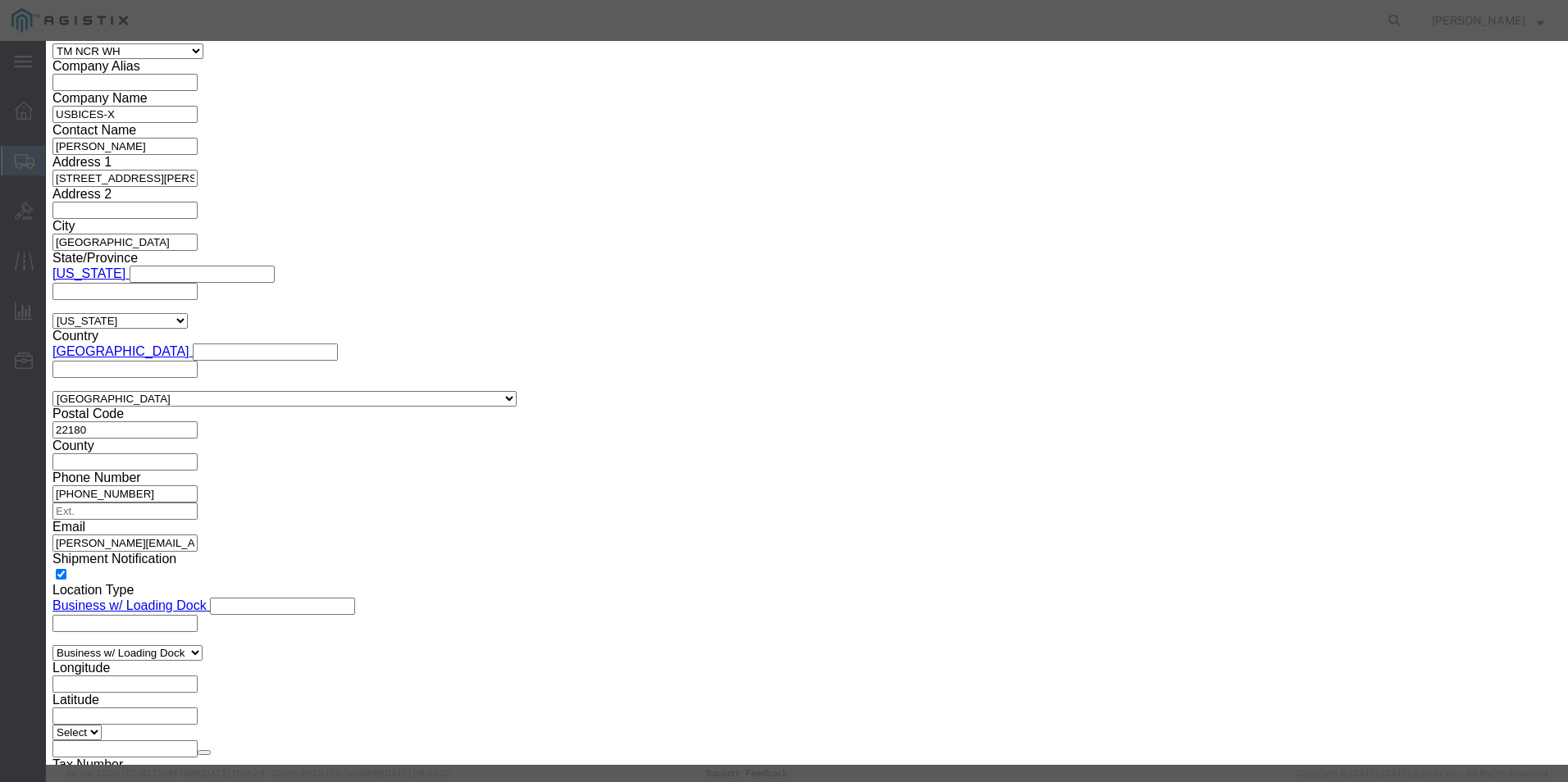
click textarea
type textarea "131275"
click input "text"
paste input "400-032515198-05"
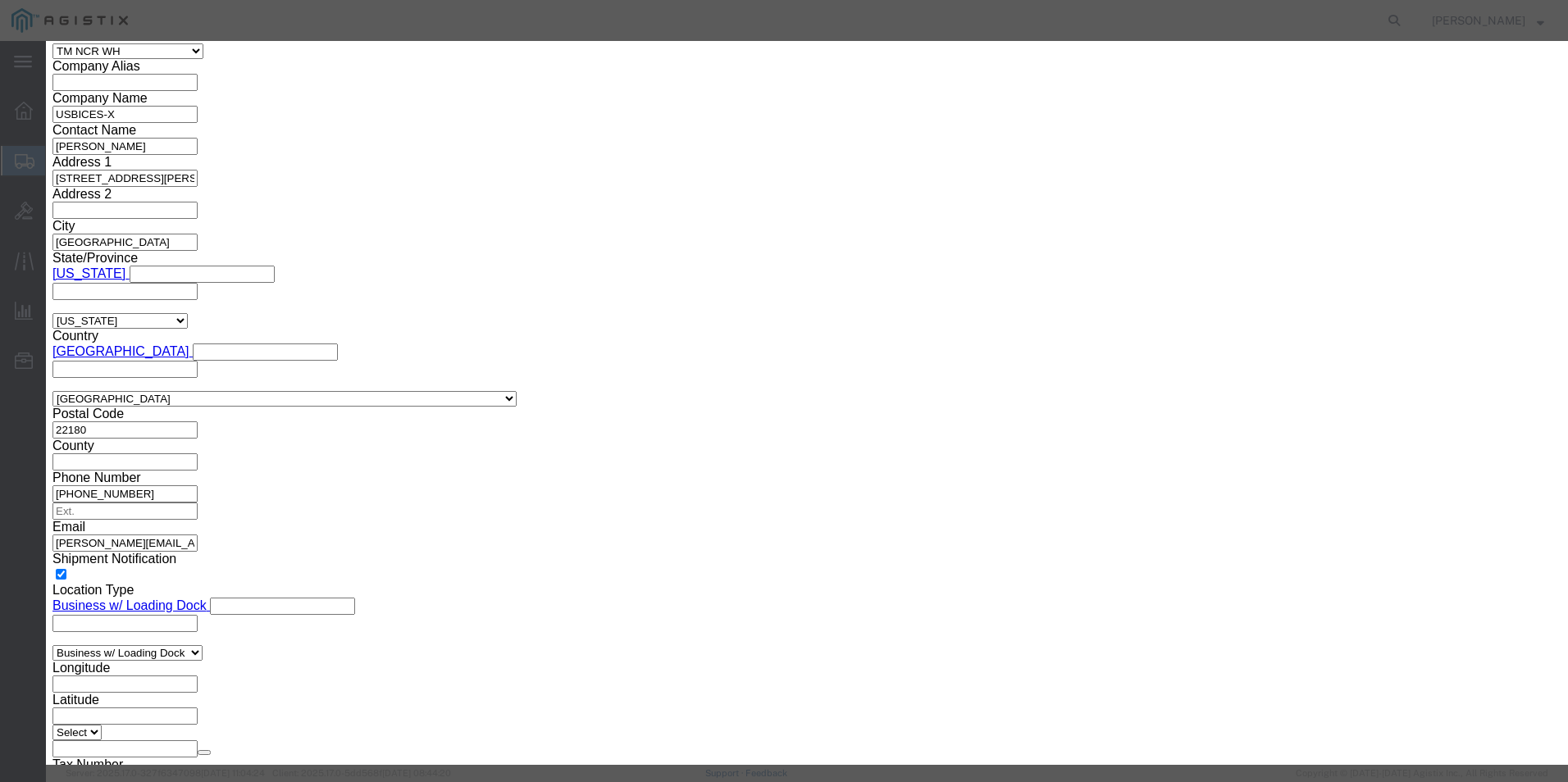
type input "400-032515198-05"
click icon
click textarea
paste textarea "131276"
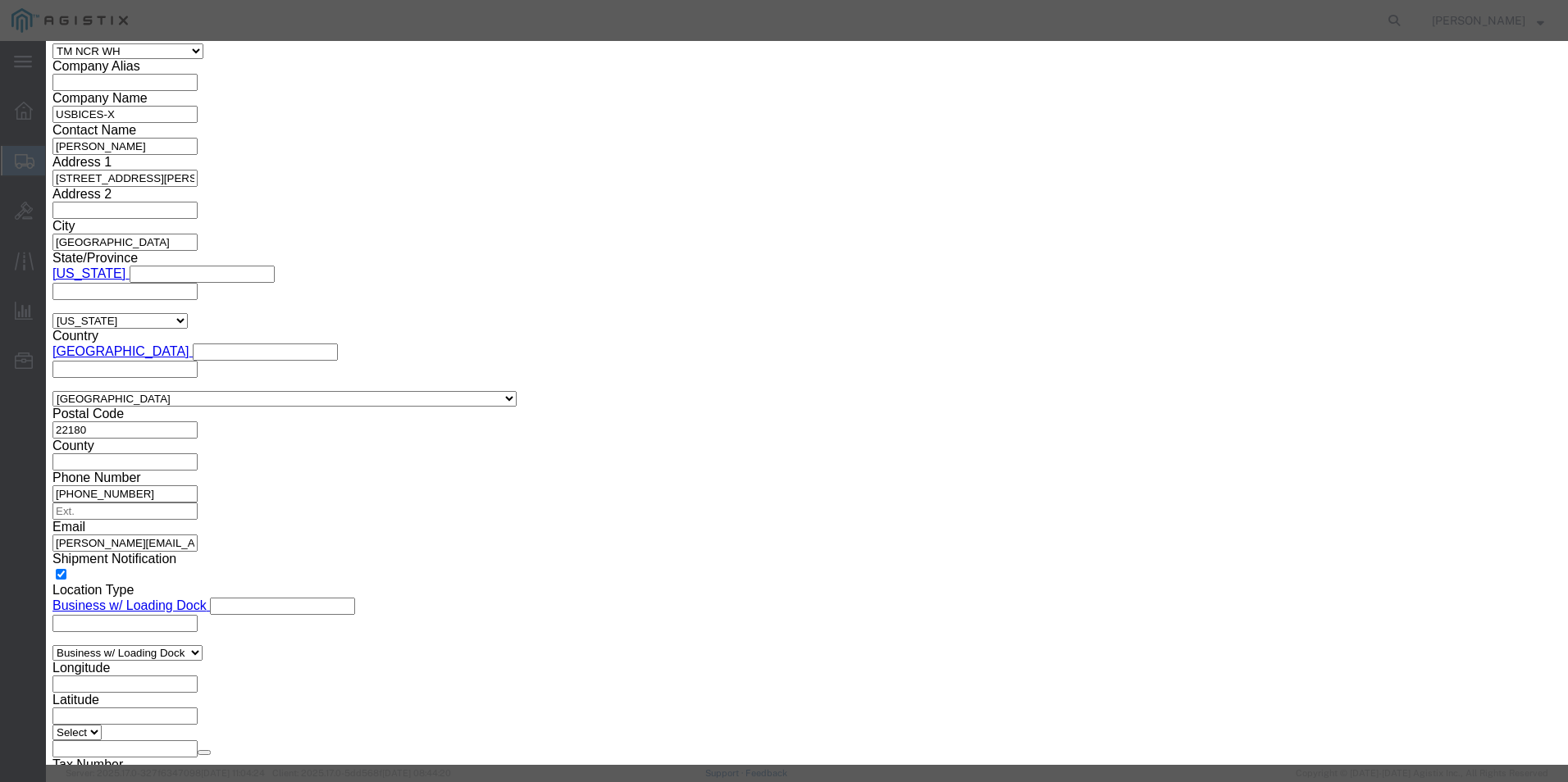
type textarea "131276"
click input "text"
paste input "400-032515140-05"
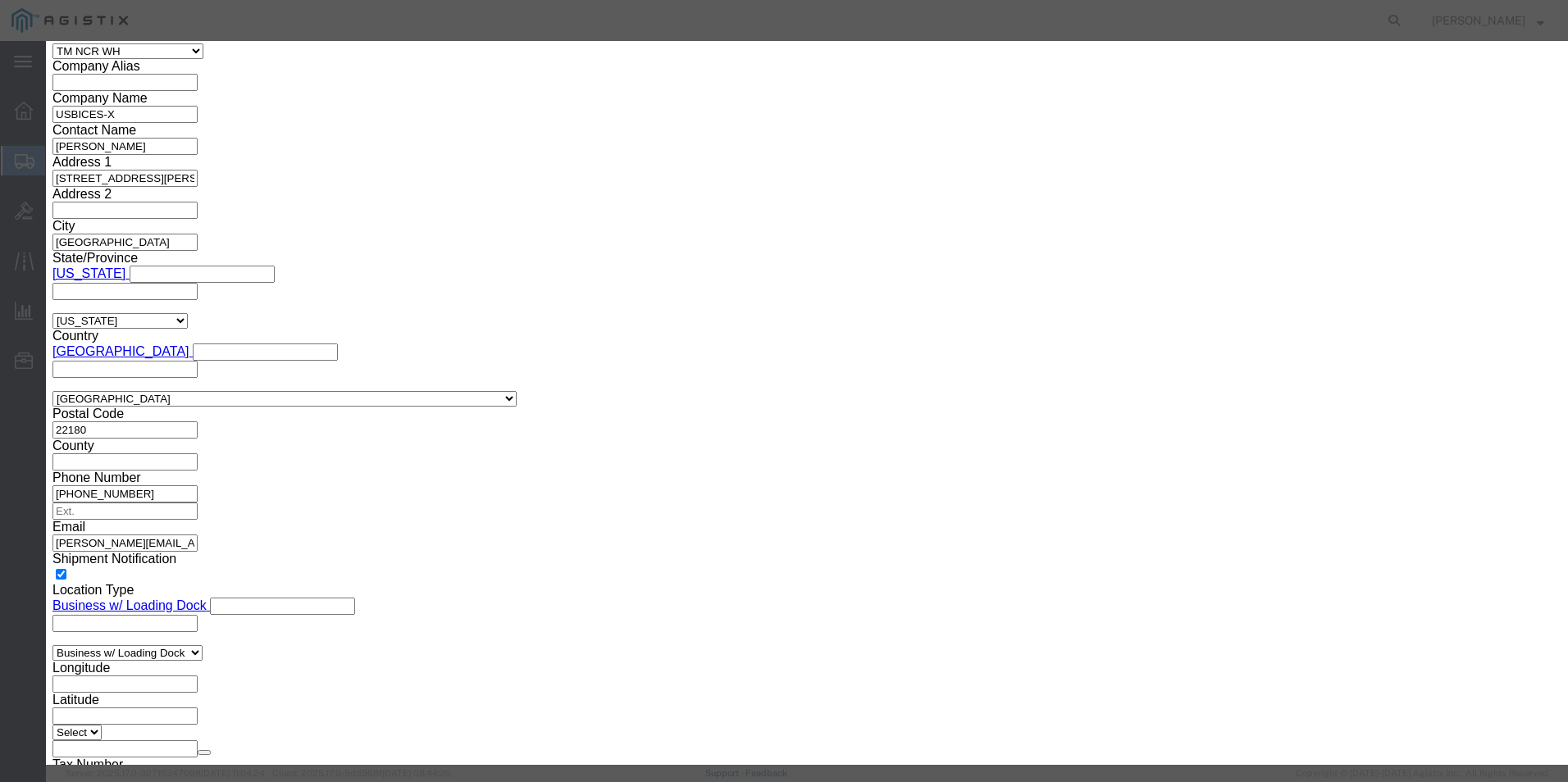
type input "400-032515140-05"
click button
click textarea
click button
click icon
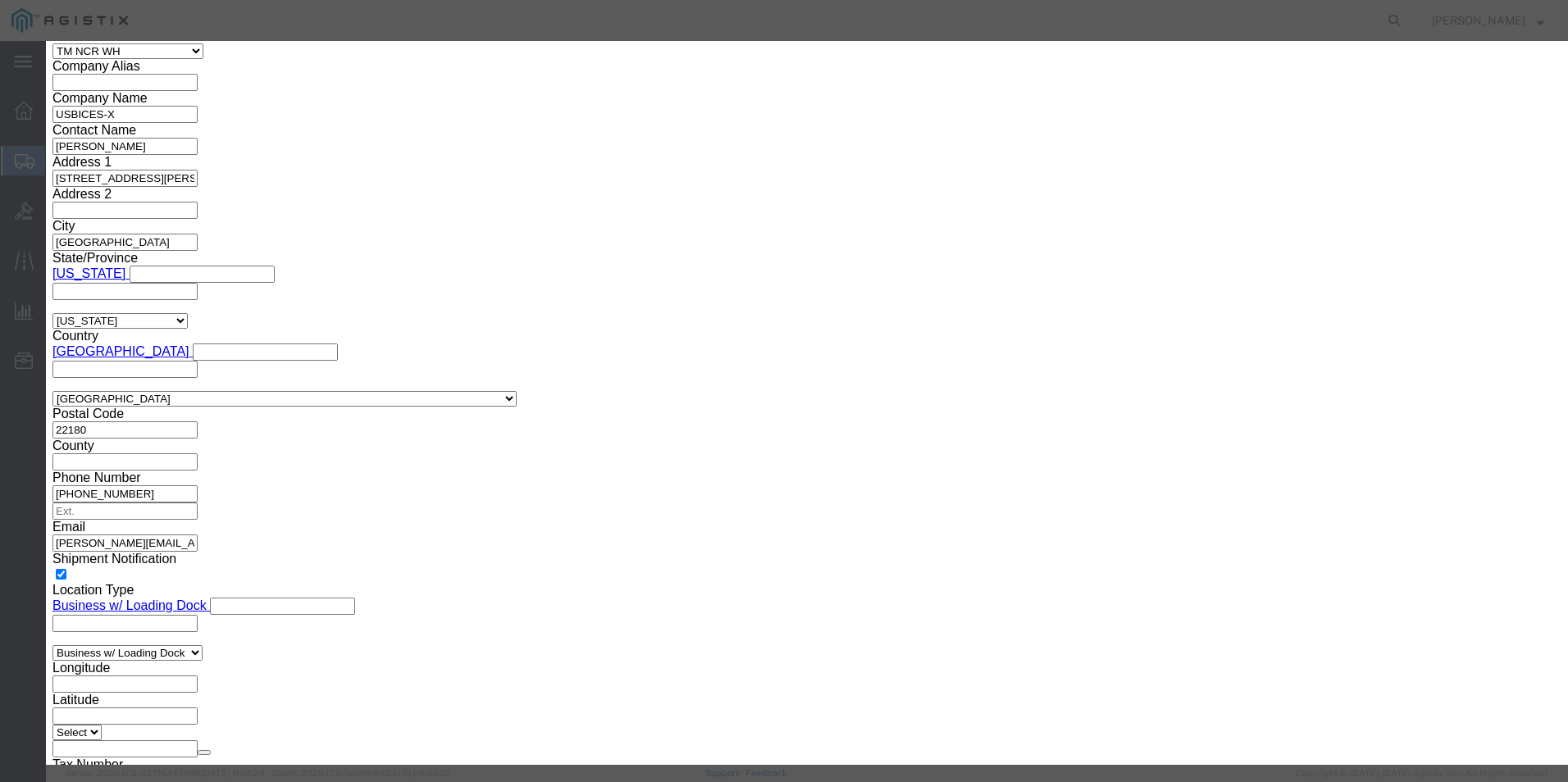
click textarea
paste textarea "131277"
type textarea "131277"
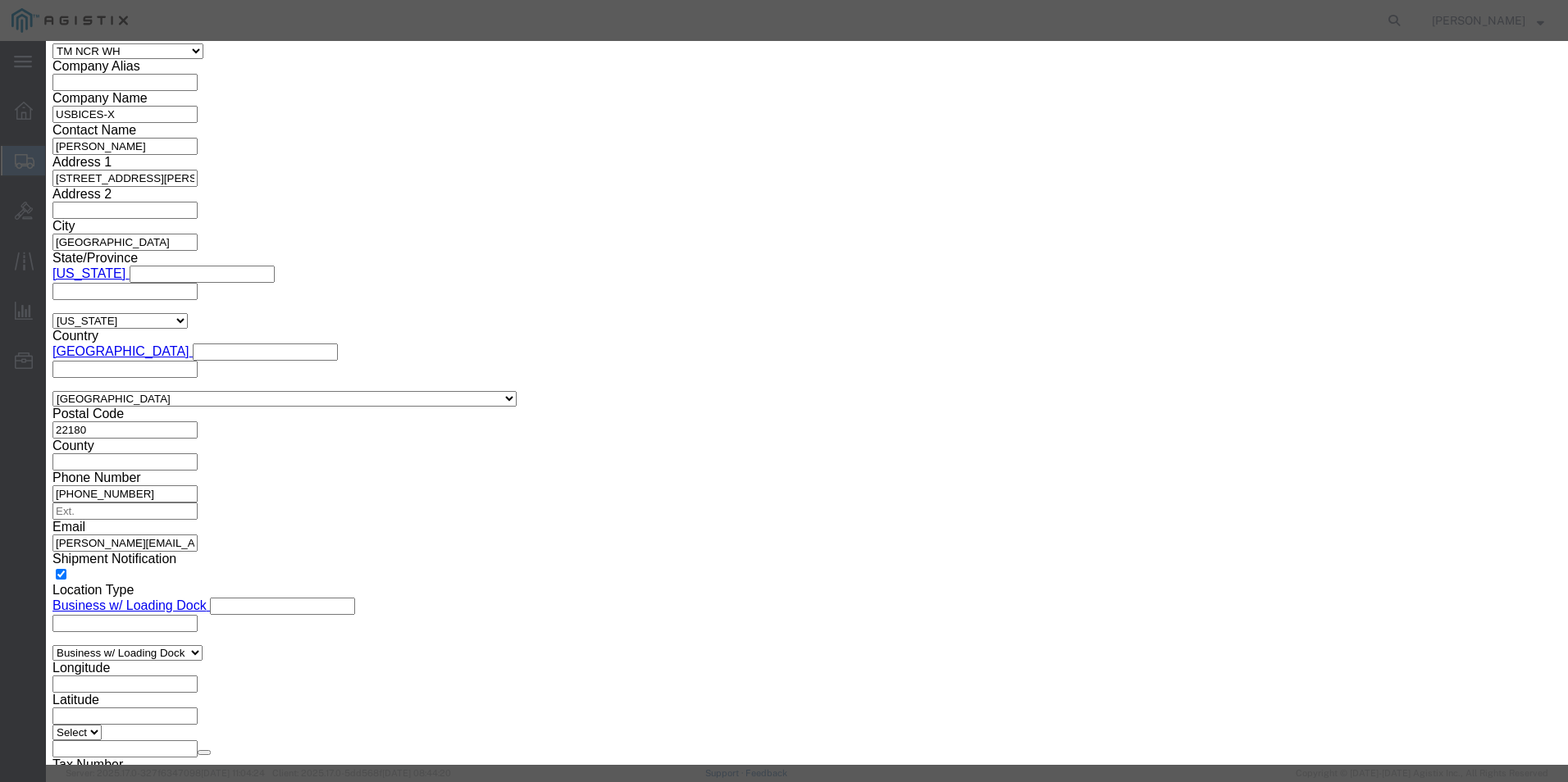
click input "text"
paste input "400-032515263-05"
type input "400-032515263-05"
click icon
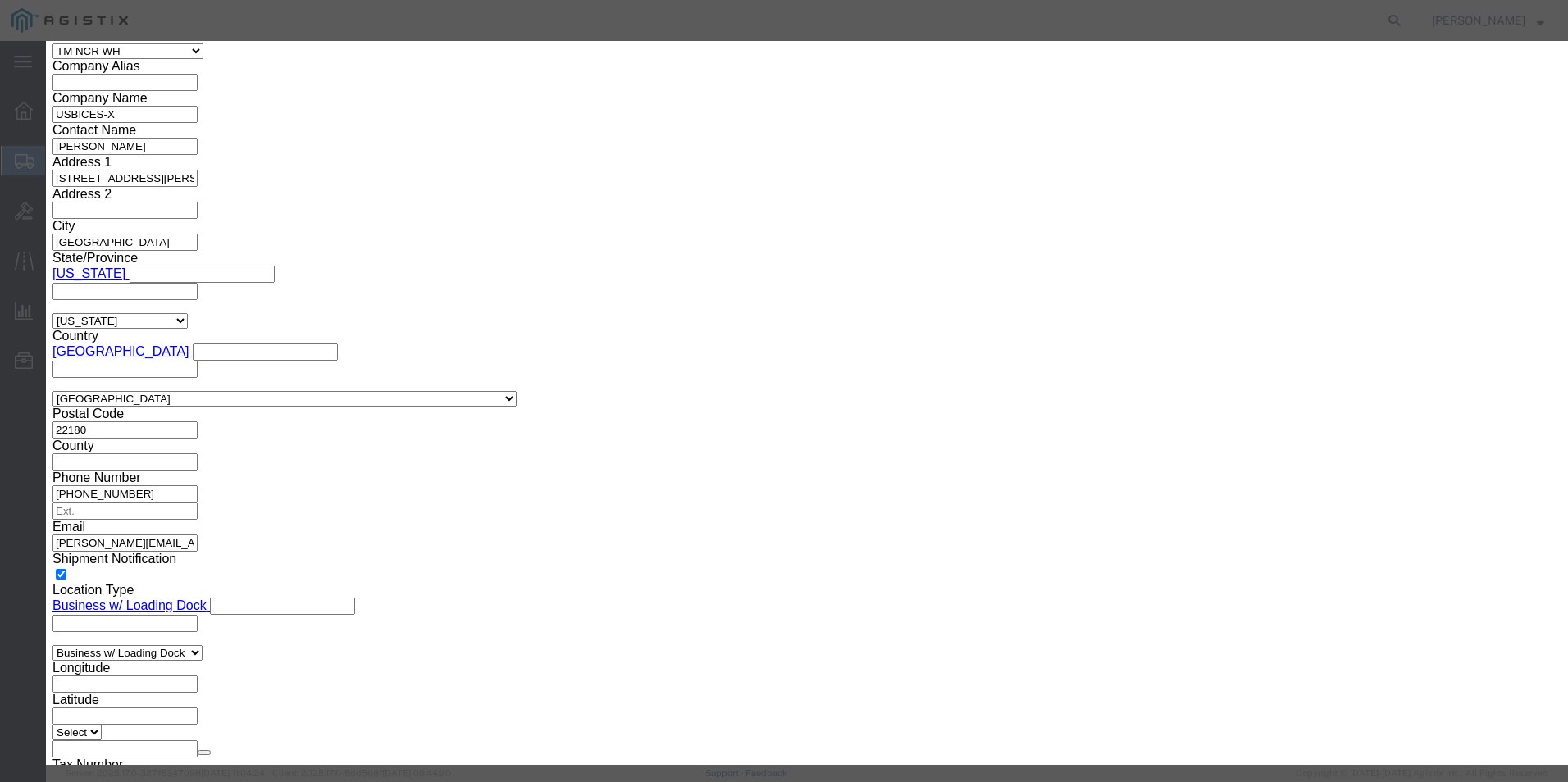
click textarea
paste textarea "131278"
type textarea "131278"
click input "text"
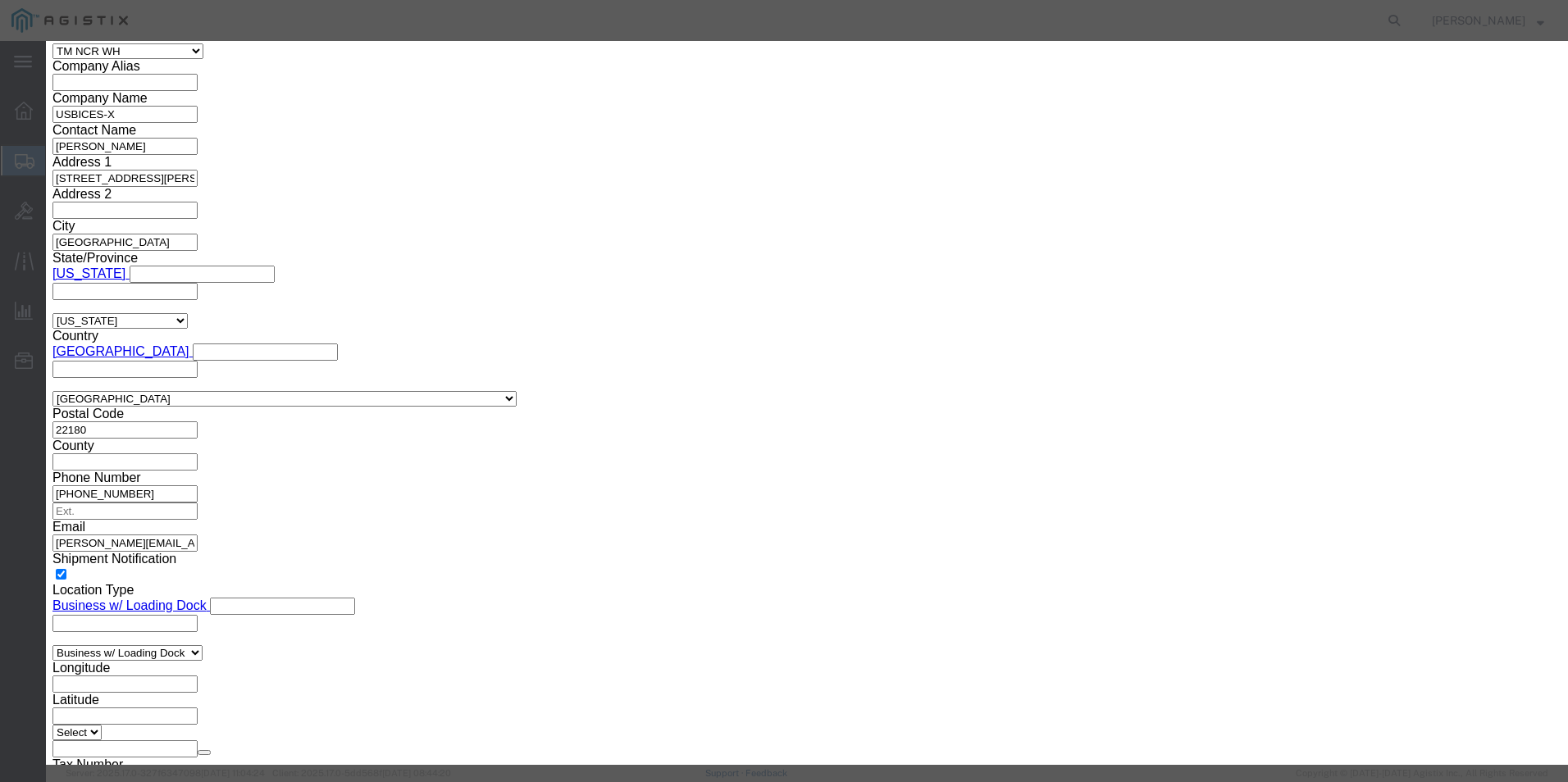
click input "text"
paste input "400-032515197-05"
type input "400-032515197-05"
click button "Save & Close"
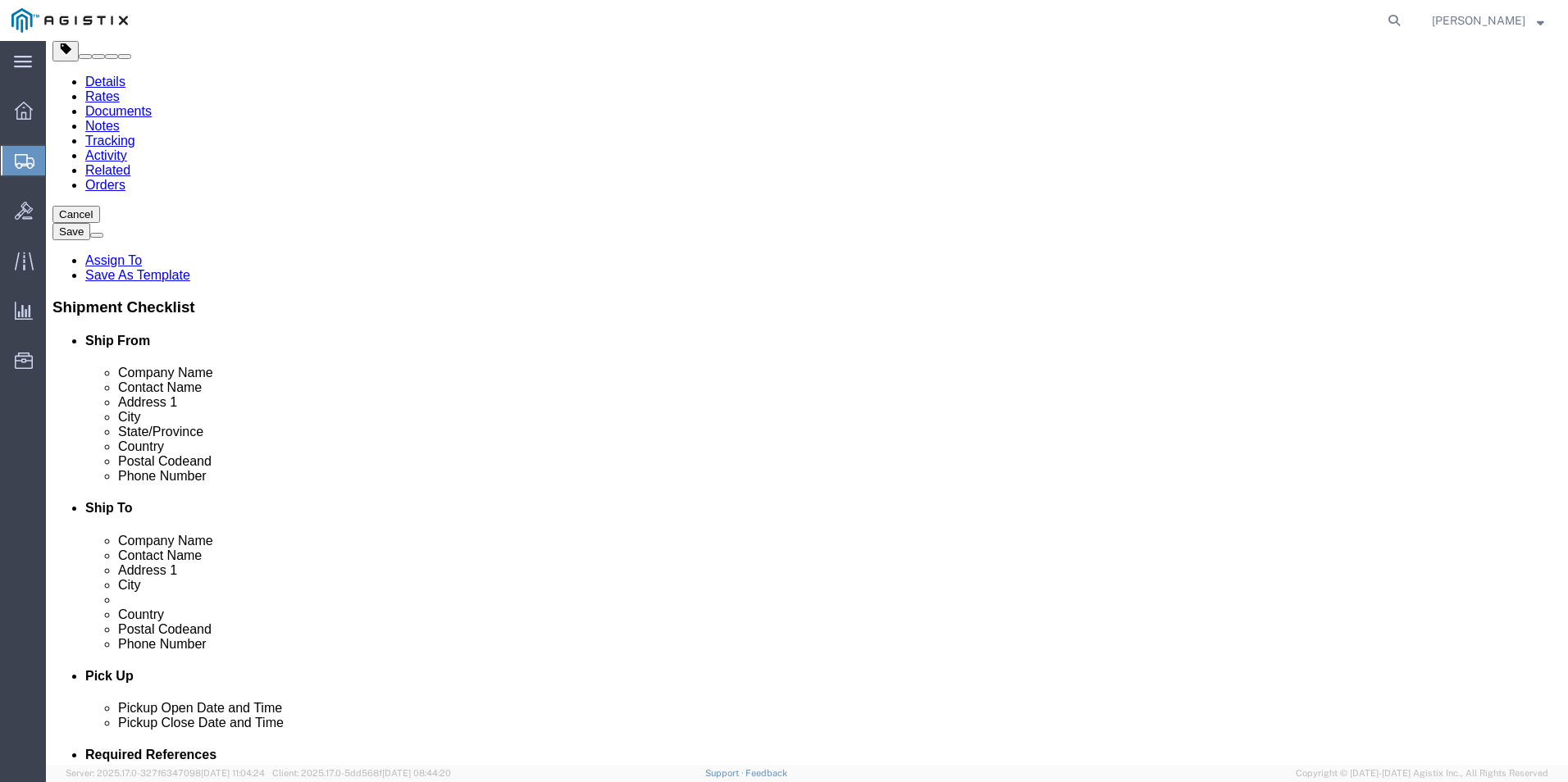
scroll to position [0, 0]
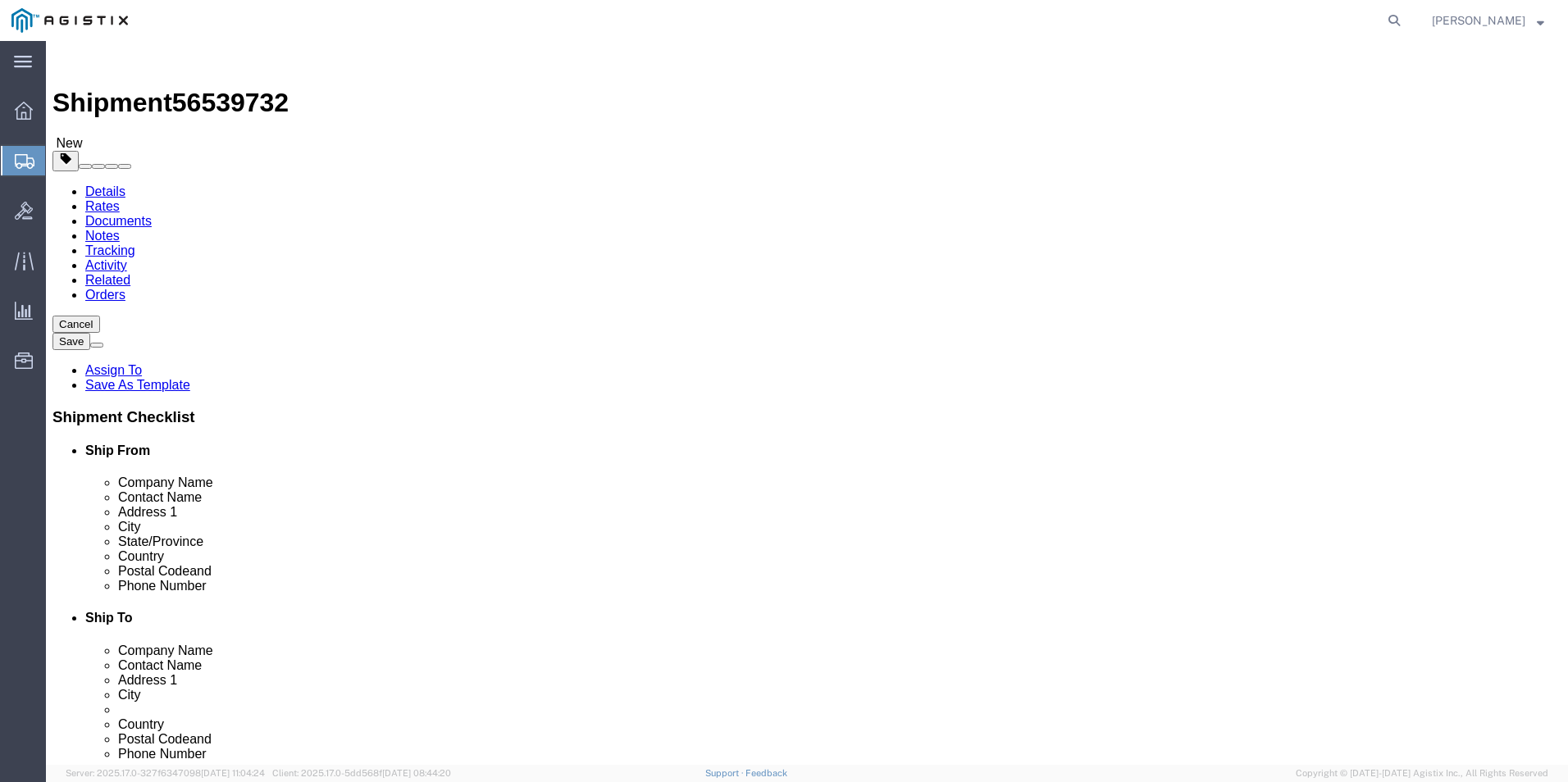
click button "Save"
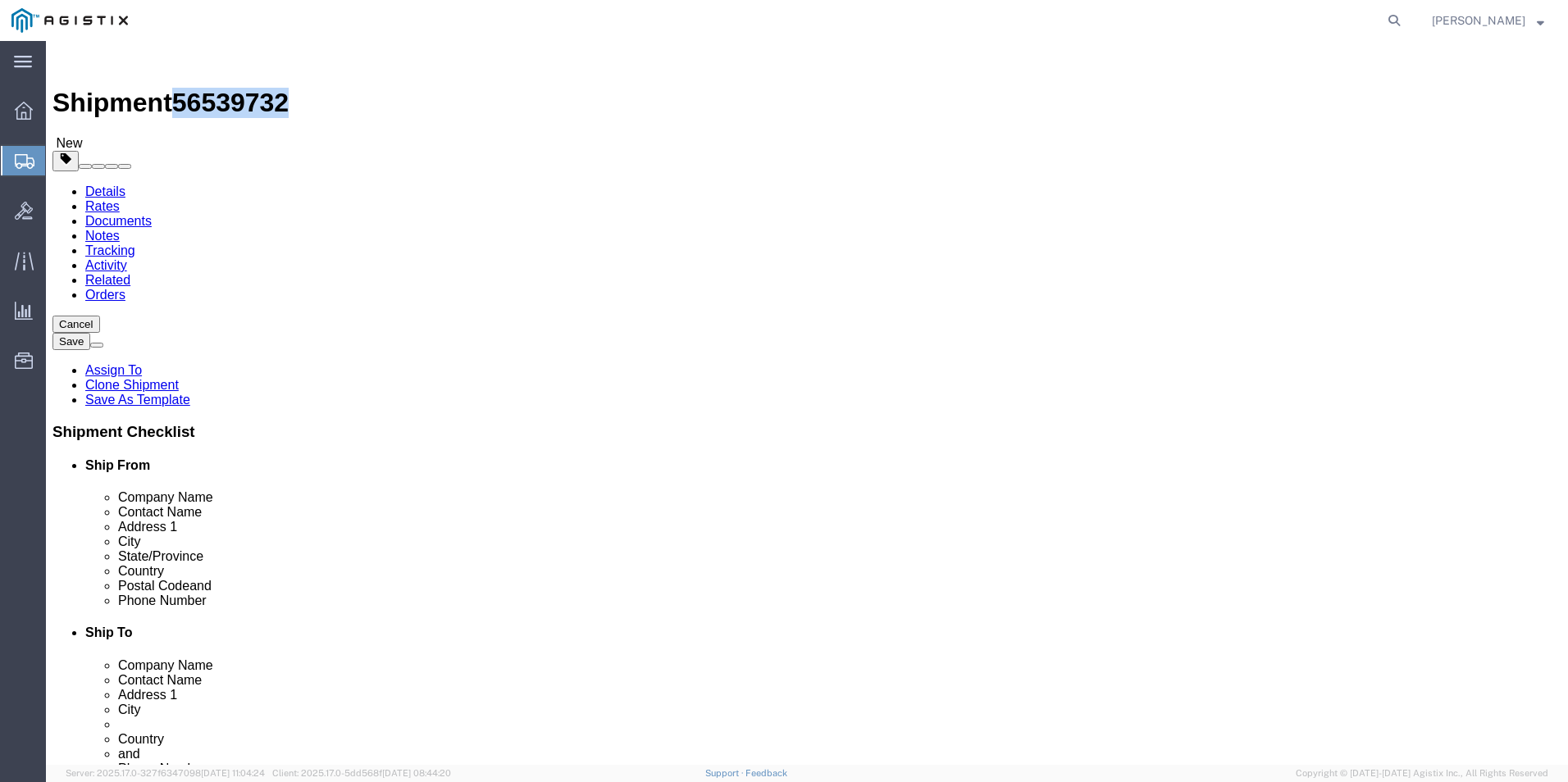
drag, startPoint x: 136, startPoint y: 19, endPoint x: 234, endPoint y: 20, distance: 98.0
click div "Shipment 56539732 New"
drag, startPoint x: 233, startPoint y: 20, endPoint x: 179, endPoint y: 22, distance: 54.0
copy span "56539732"
click at [1392, 12] on icon at bounding box center [1395, 21] width 23 height 23
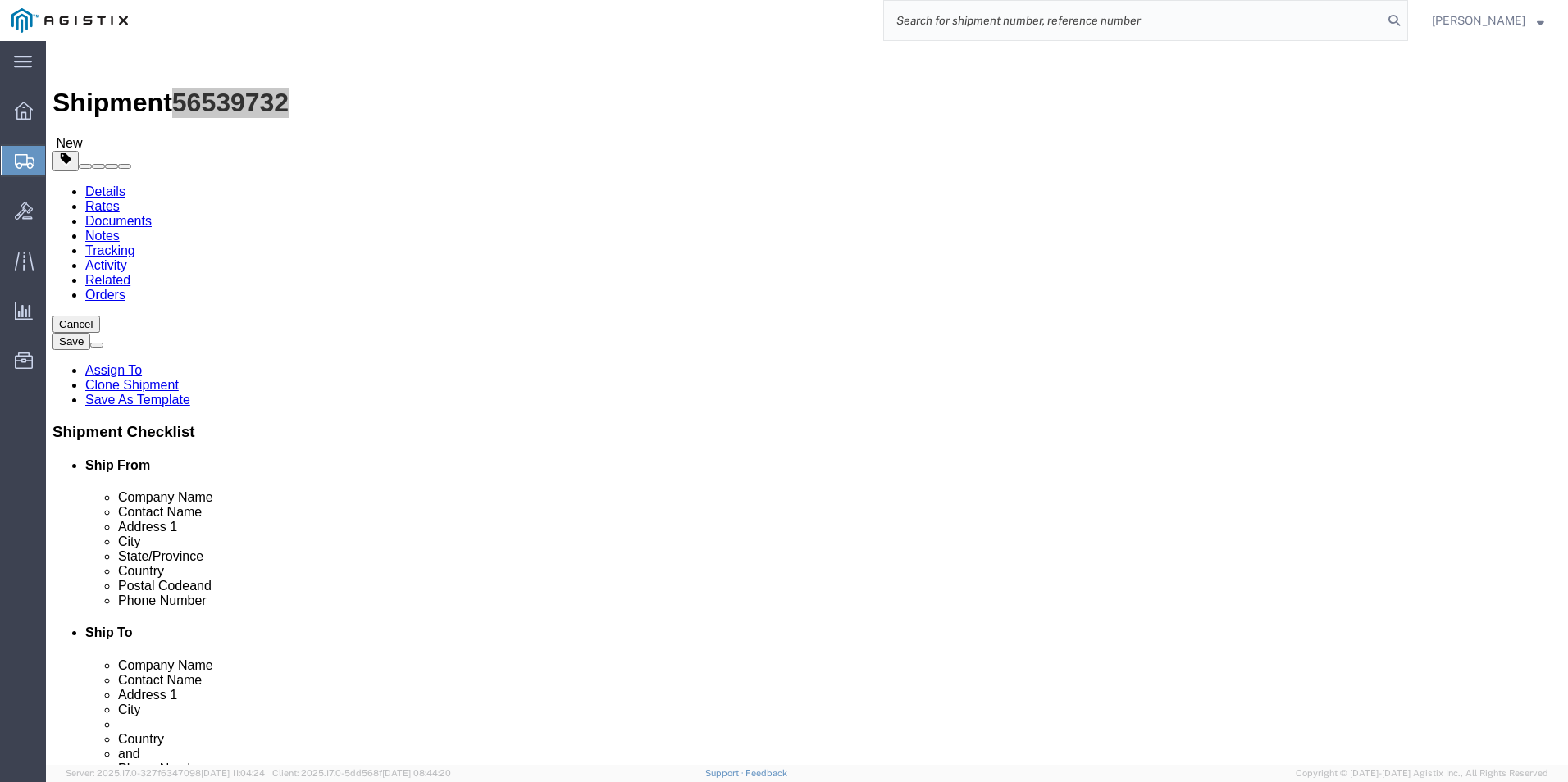
click at [1212, 14] on input "search" at bounding box center [1133, 21] width 498 height 40
type input "h"
type input "gdit-70894"
click at [1397, 14] on icon at bounding box center [1395, 21] width 23 height 23
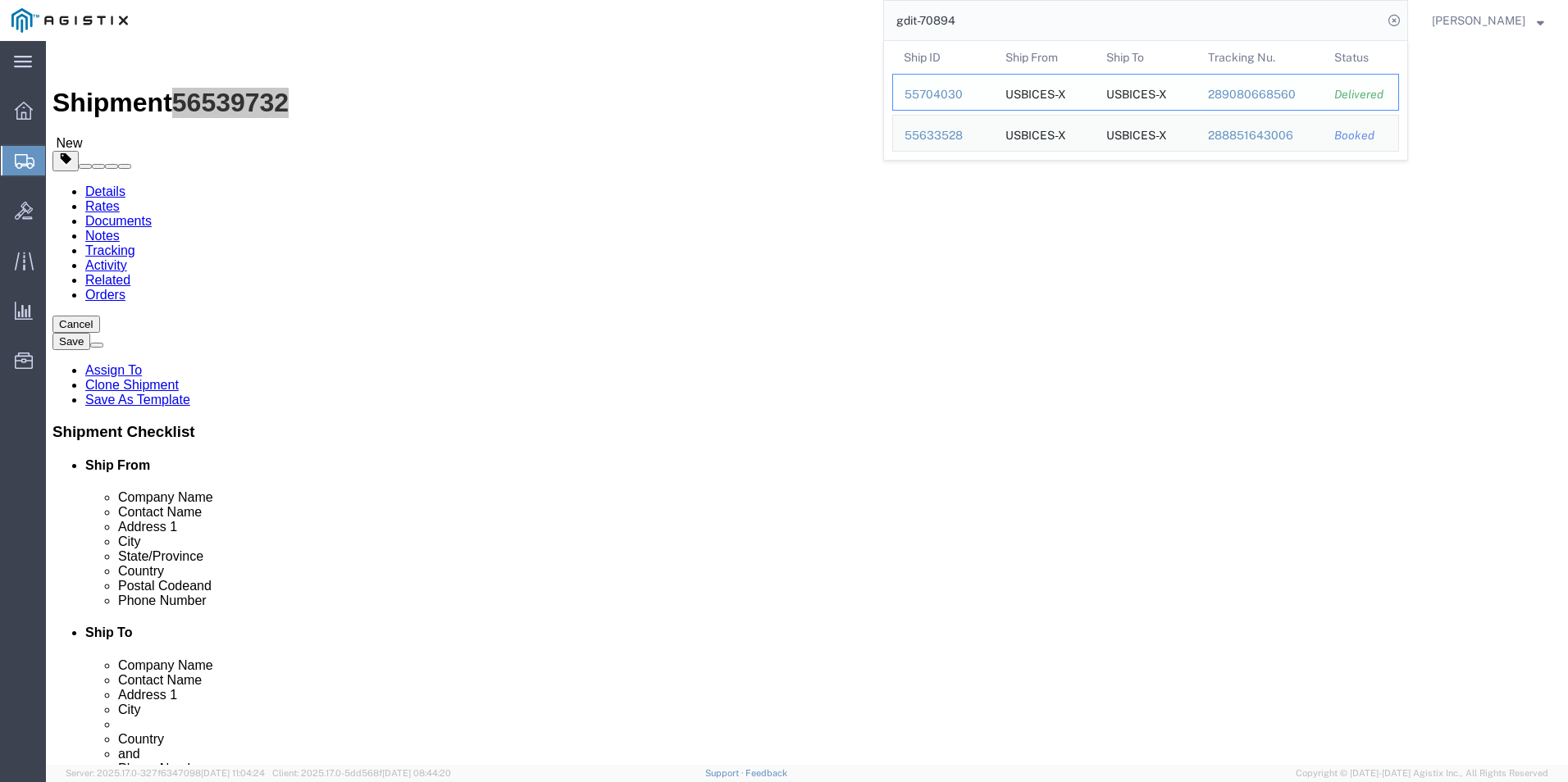
click at [942, 95] on div "55704030" at bounding box center [943, 94] width 78 height 17
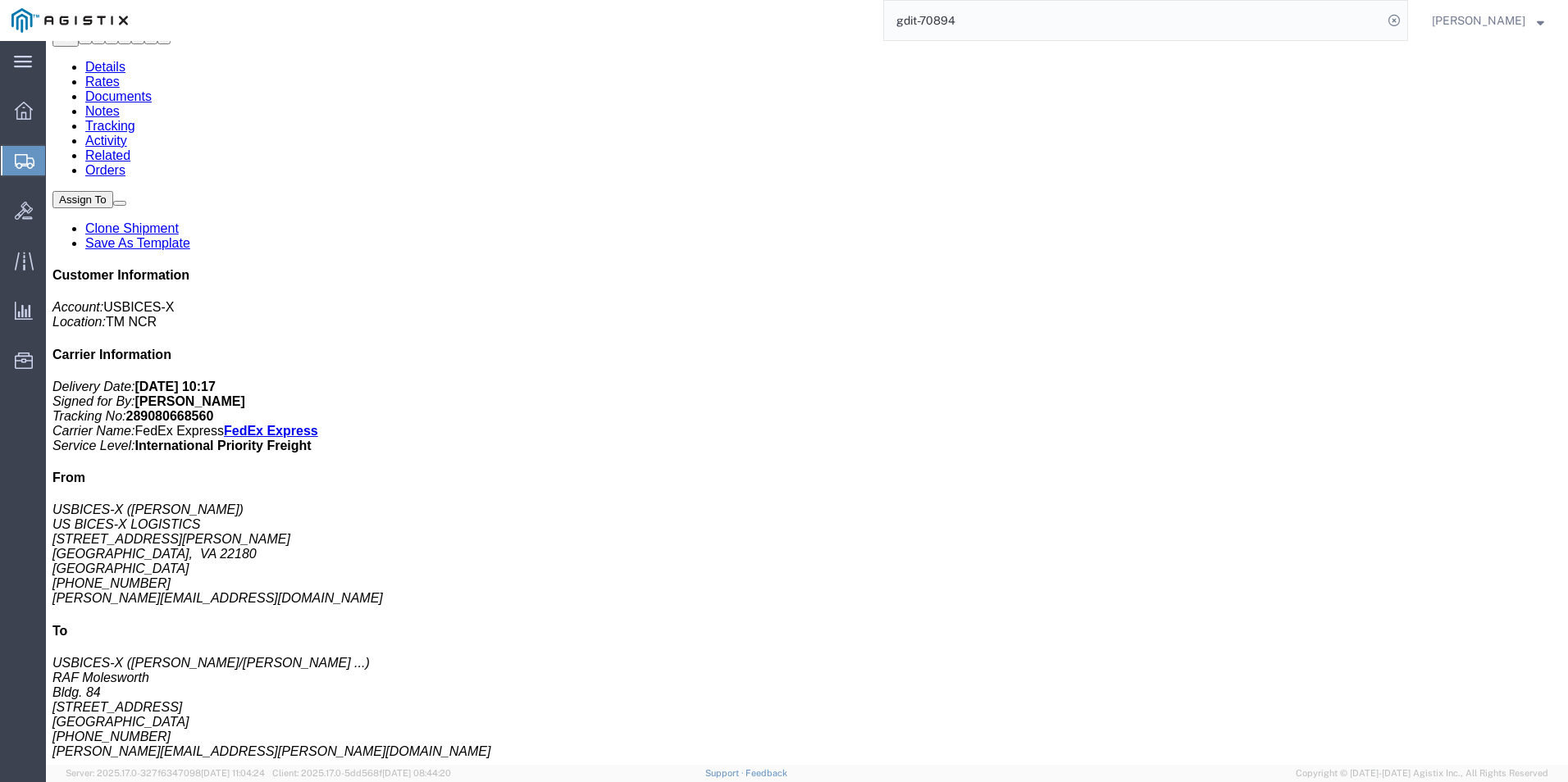
scroll to position [164, 0]
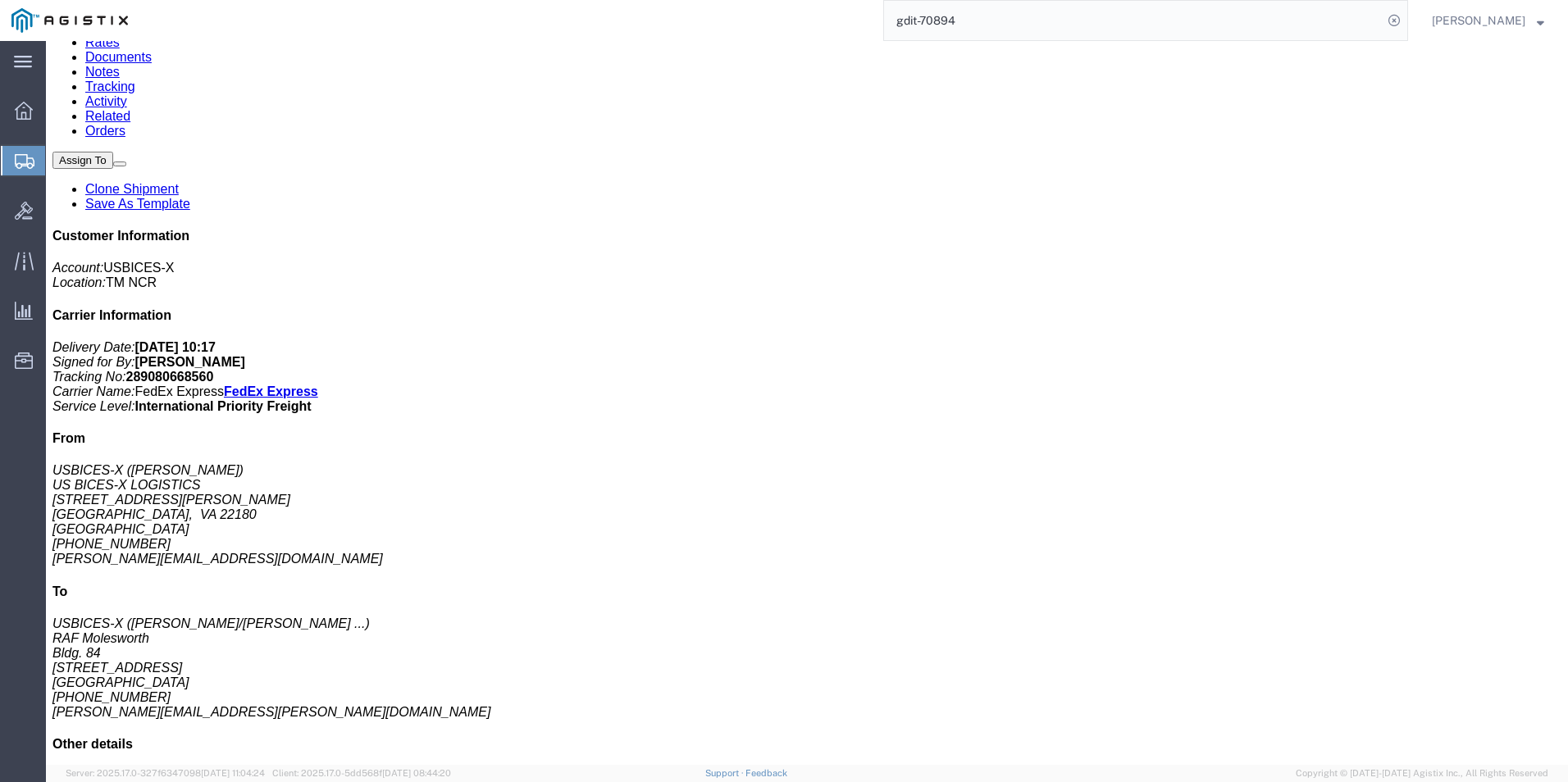
click p "Class: 92.5"
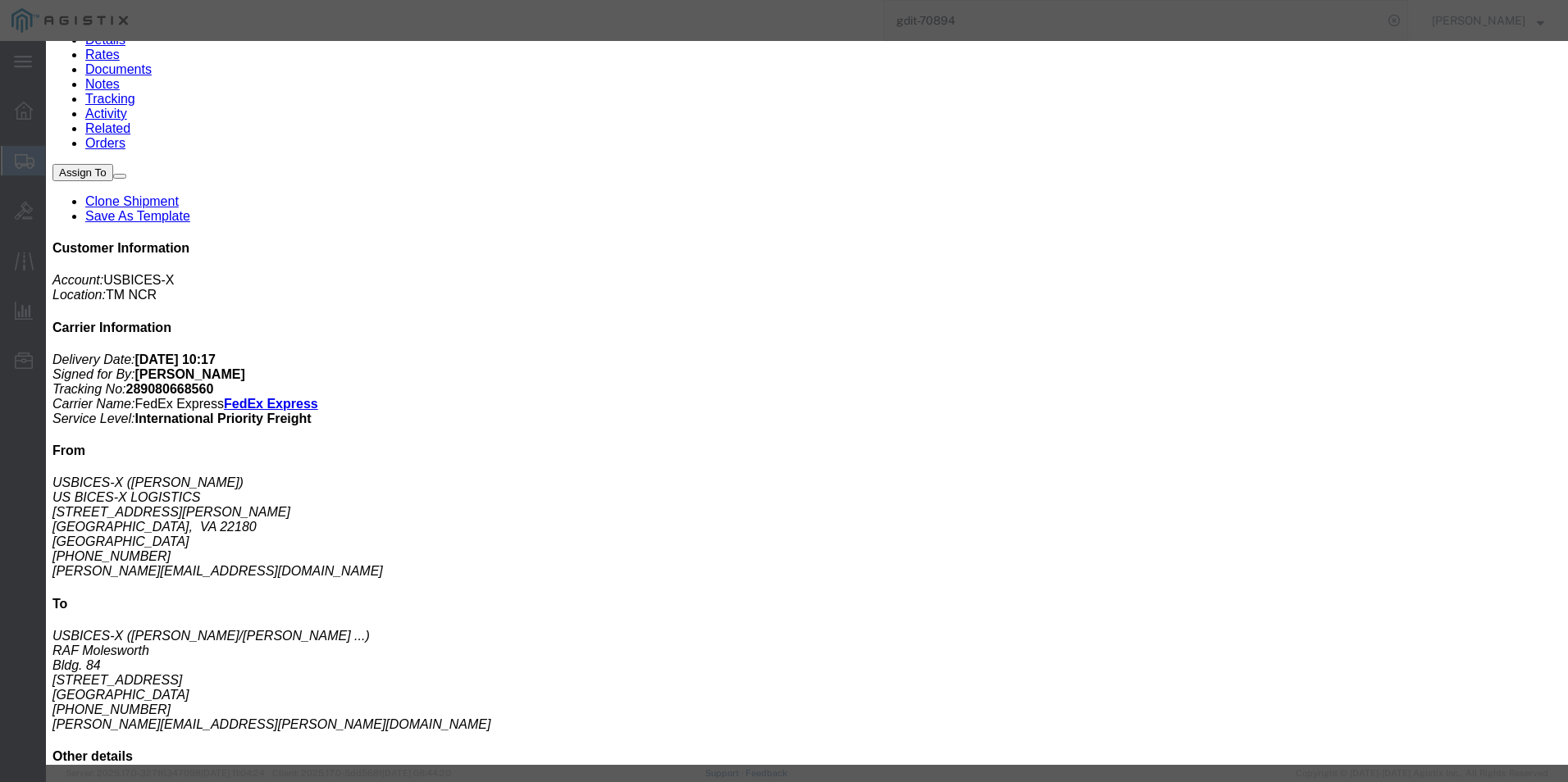
click div
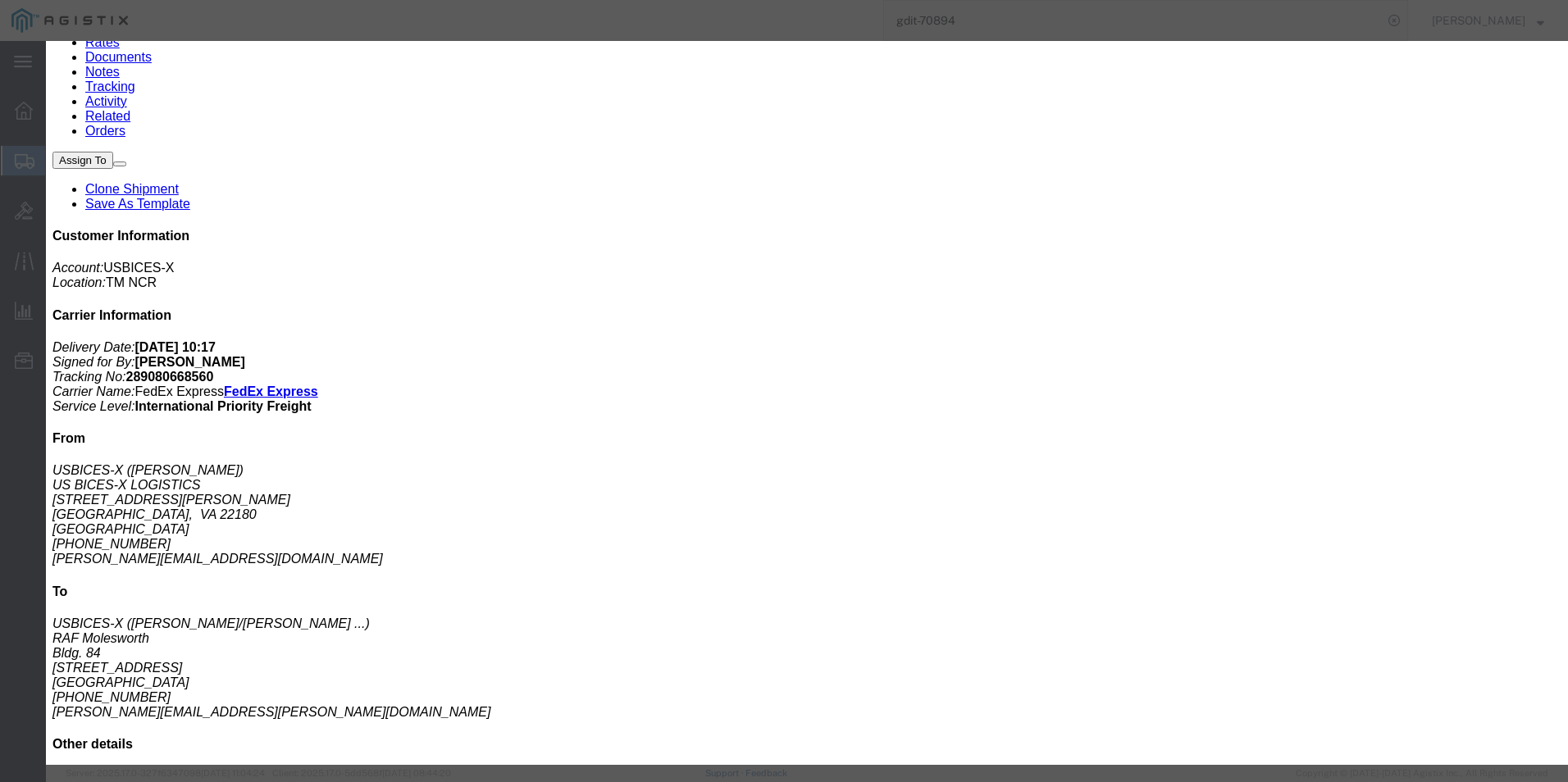
click icon "button"
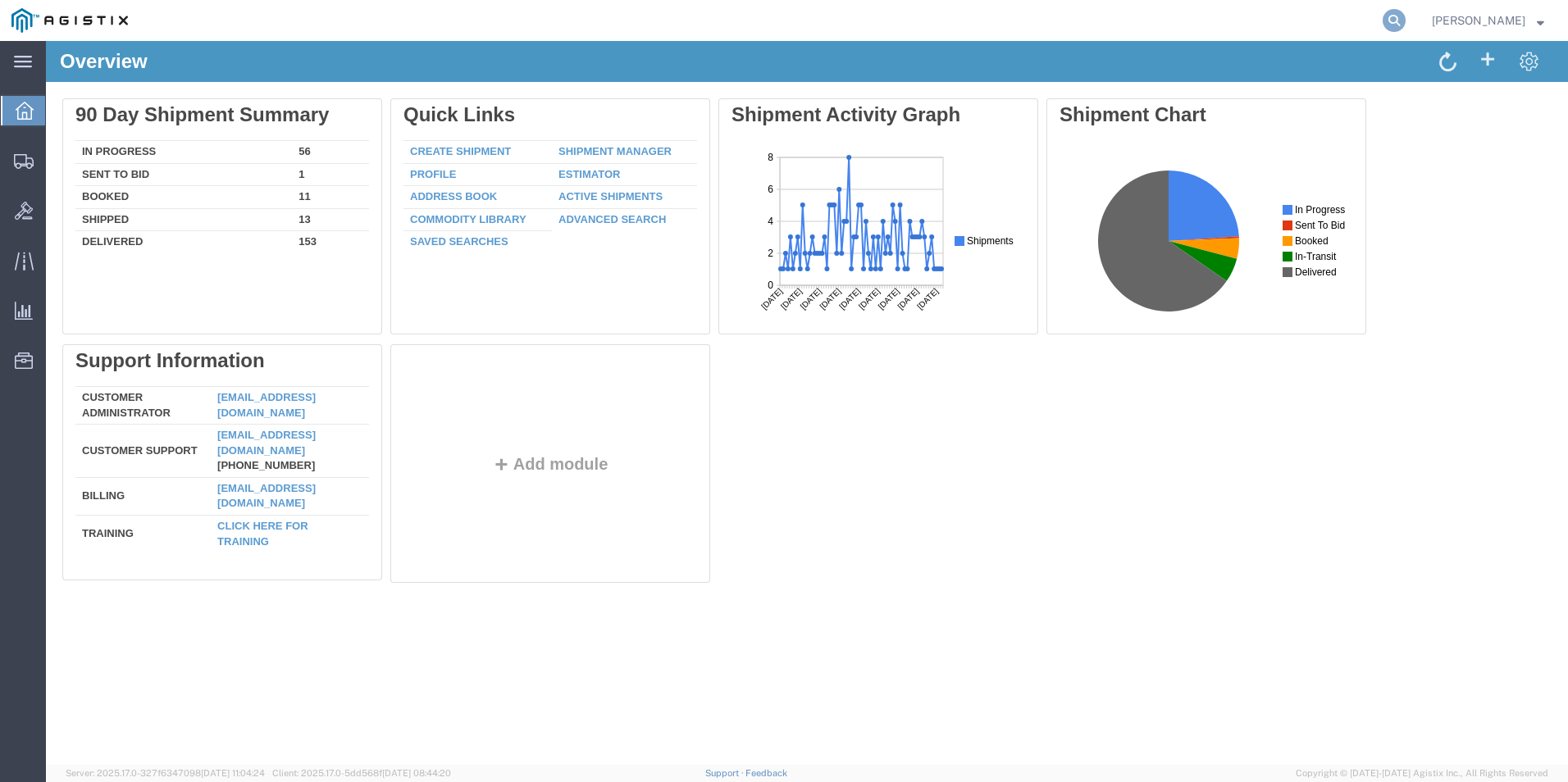
click at [1385, 14] on icon at bounding box center [1395, 21] width 23 height 23
type input "gdit-70894"
click at [1396, 21] on icon at bounding box center [1395, 21] width 23 height 23
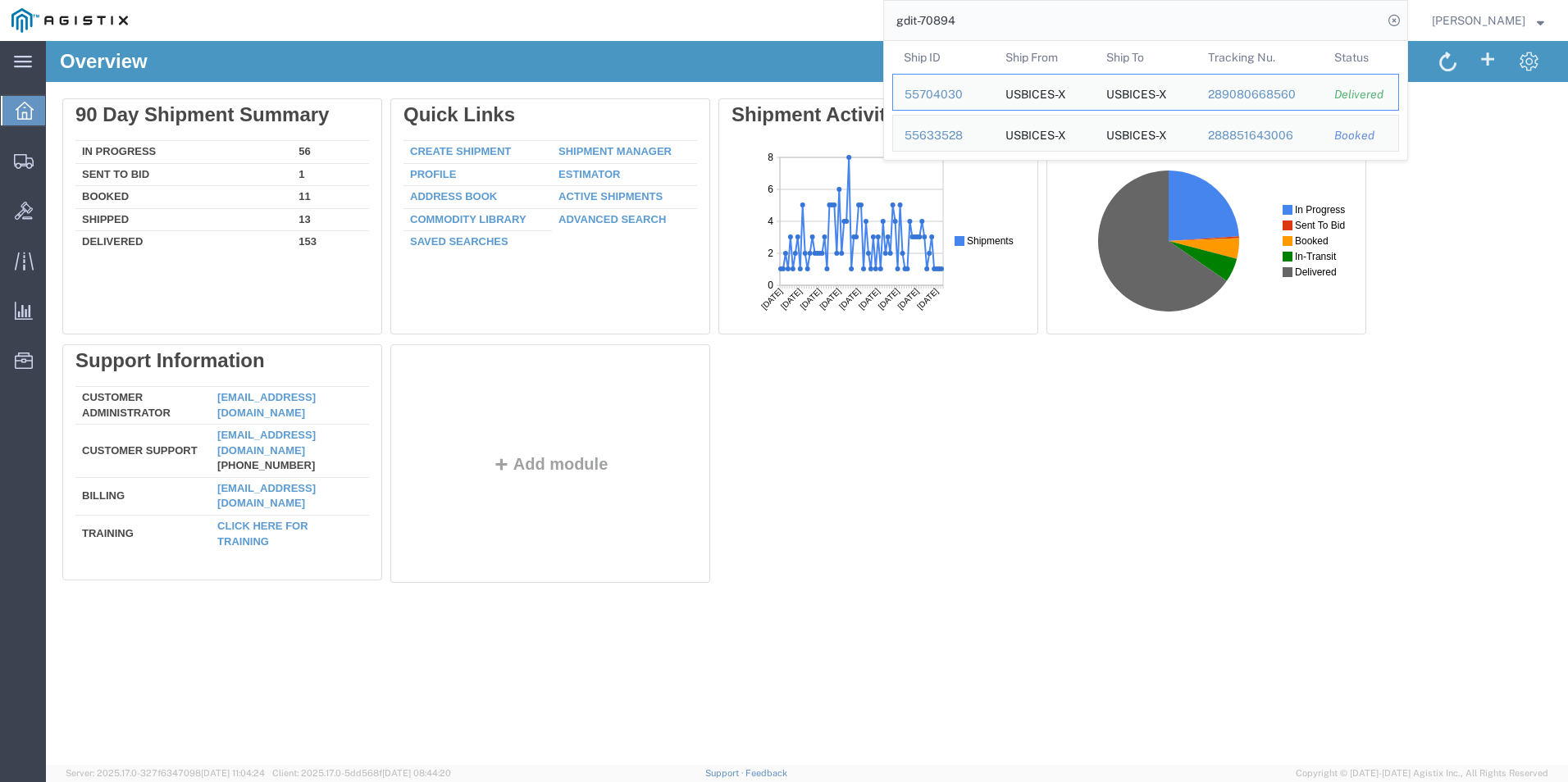
drag, startPoint x: 106, startPoint y: 235, endPoint x: 1110, endPoint y: 408, distance: 1018.8
click at [1110, 408] on div "Delete 90 Day Shipment Summary In Progress 56 Sent To Bid 1 Booked 11 Shipped 1…" at bounding box center [807, 344] width 1490 height 492
click at [1004, 27] on input "gdit-70894" at bounding box center [1133, 21] width 498 height 40
click at [1390, 28] on icon at bounding box center [1395, 21] width 23 height 23
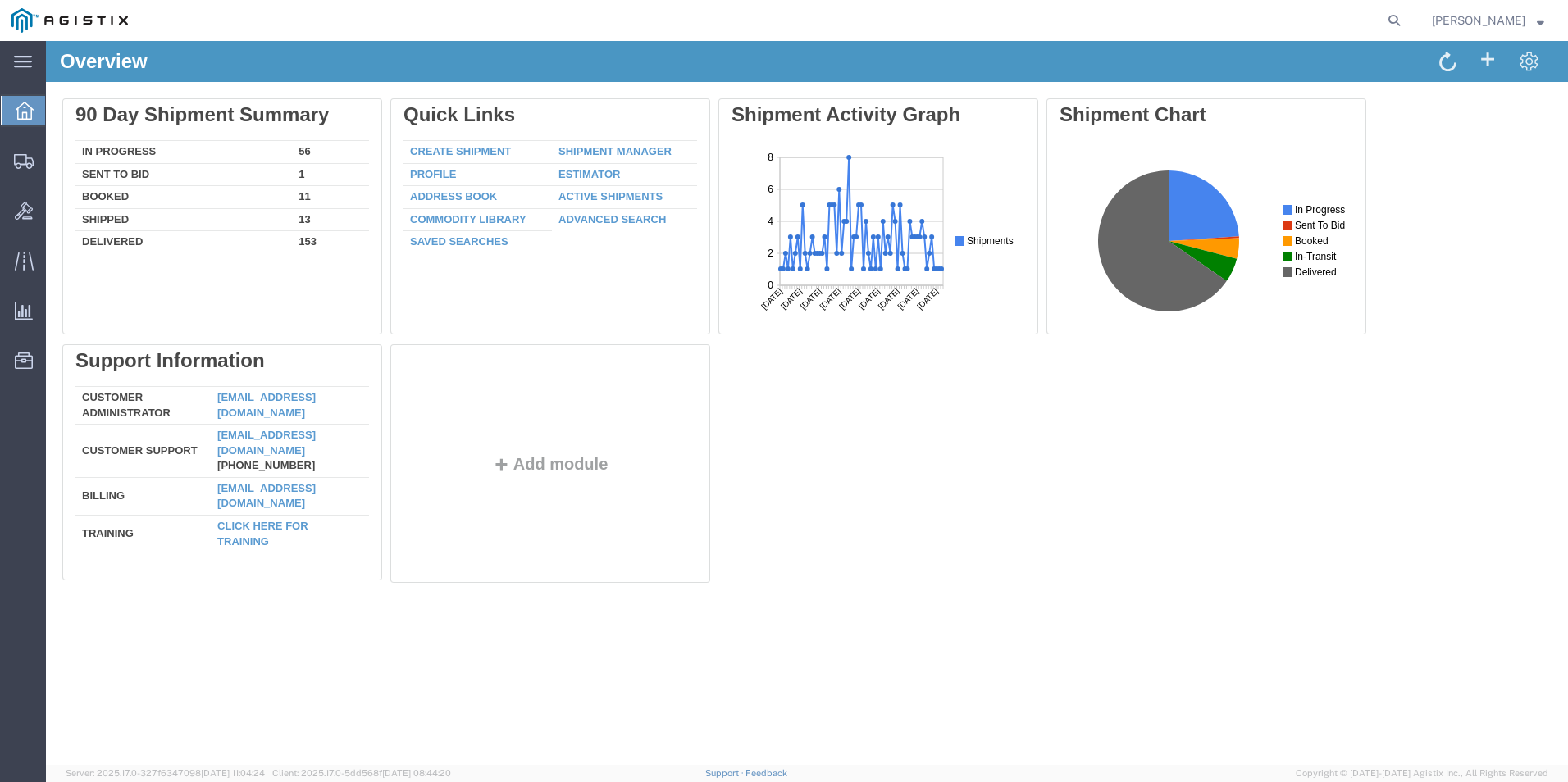
click at [1279, 26] on agx-global-search at bounding box center [1145, 21] width 525 height 41
click at [1348, 23] on agx-global-search at bounding box center [1145, 21] width 525 height 41
click at [1387, 21] on icon at bounding box center [1395, 21] width 23 height 23
type input "gdit-71679"
click at [1395, 16] on icon at bounding box center [1395, 21] width 23 height 23
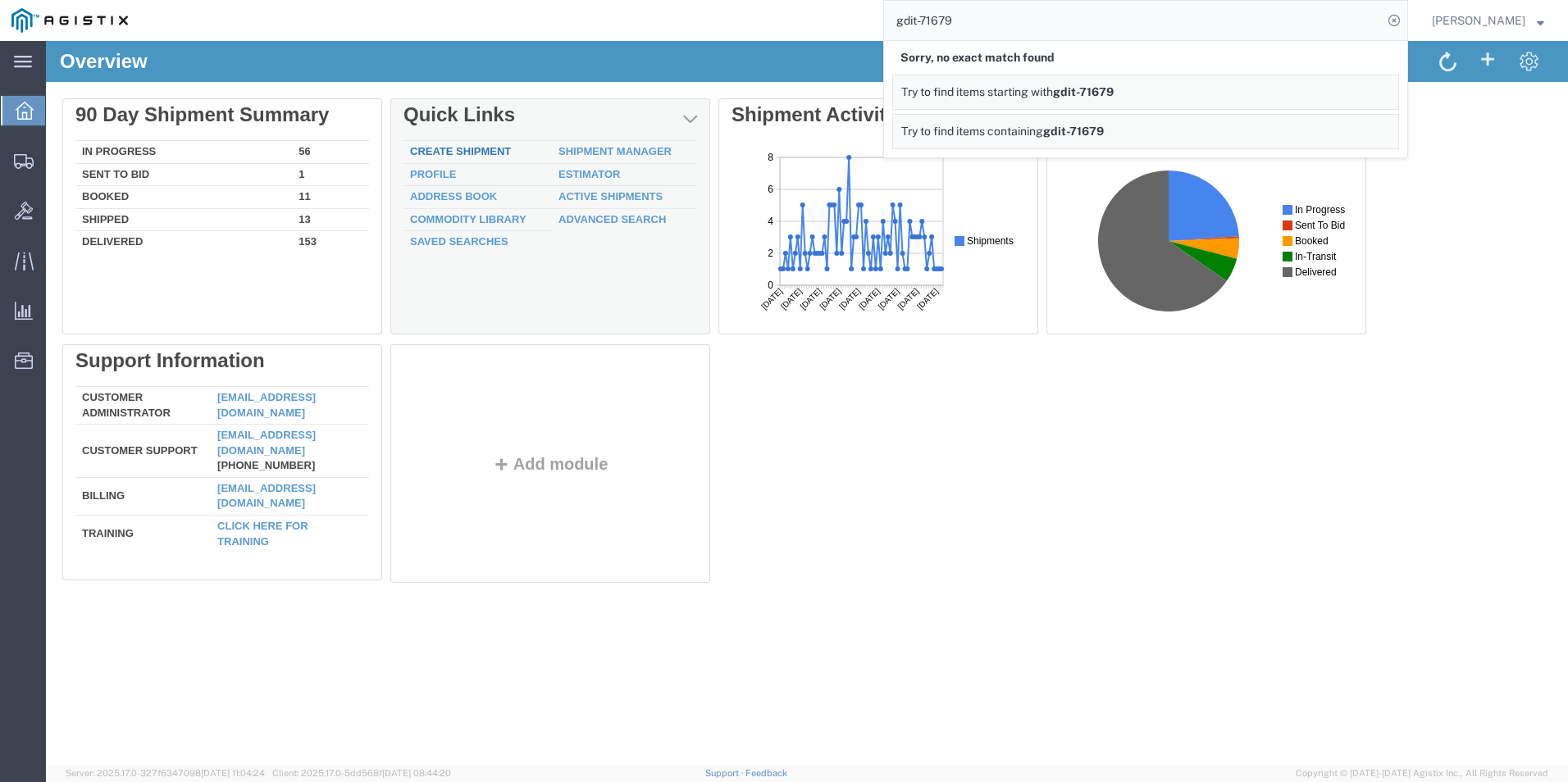
click at [451, 149] on link "Create Shipment" at bounding box center [460, 151] width 101 height 12
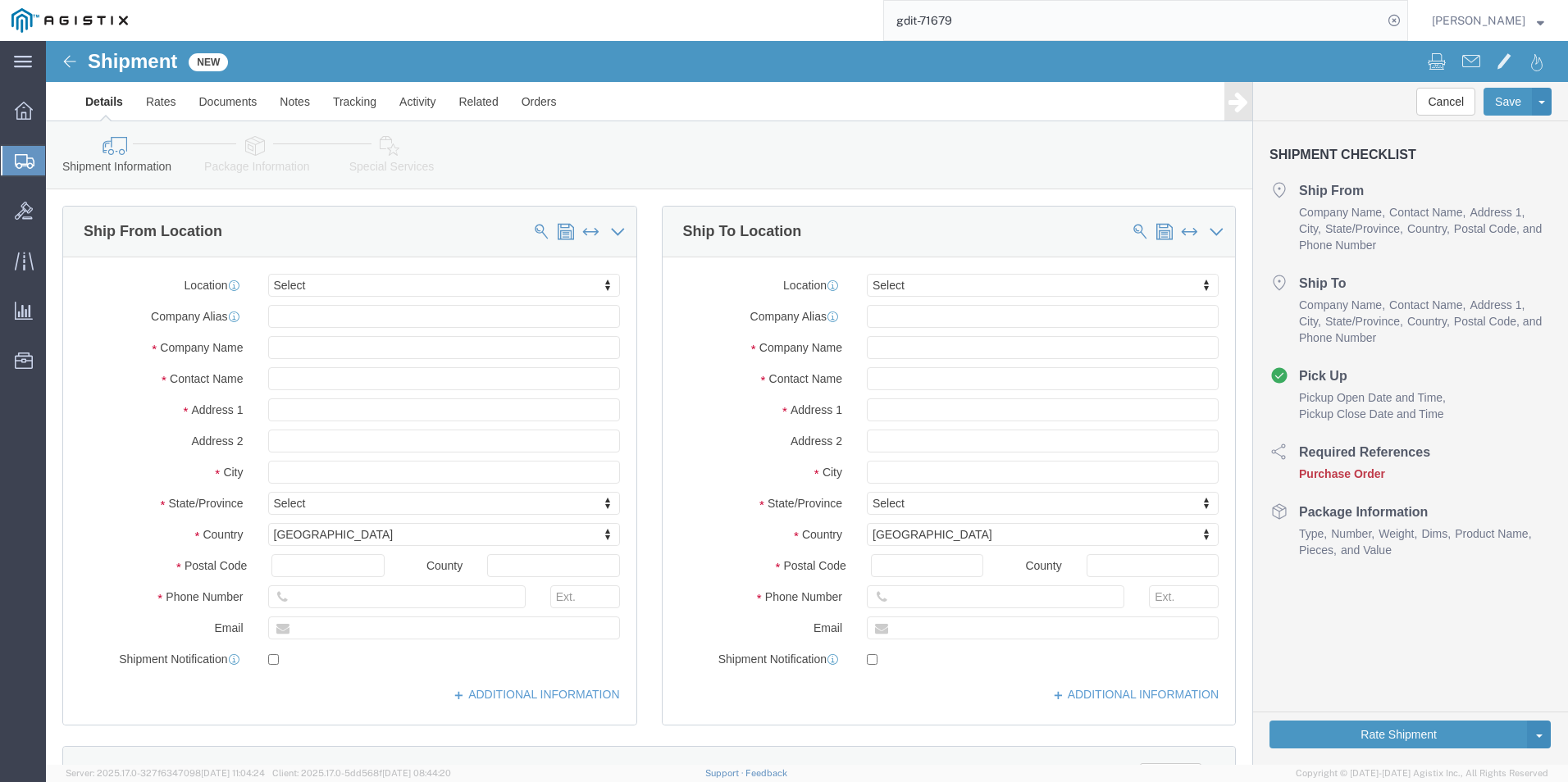
select select
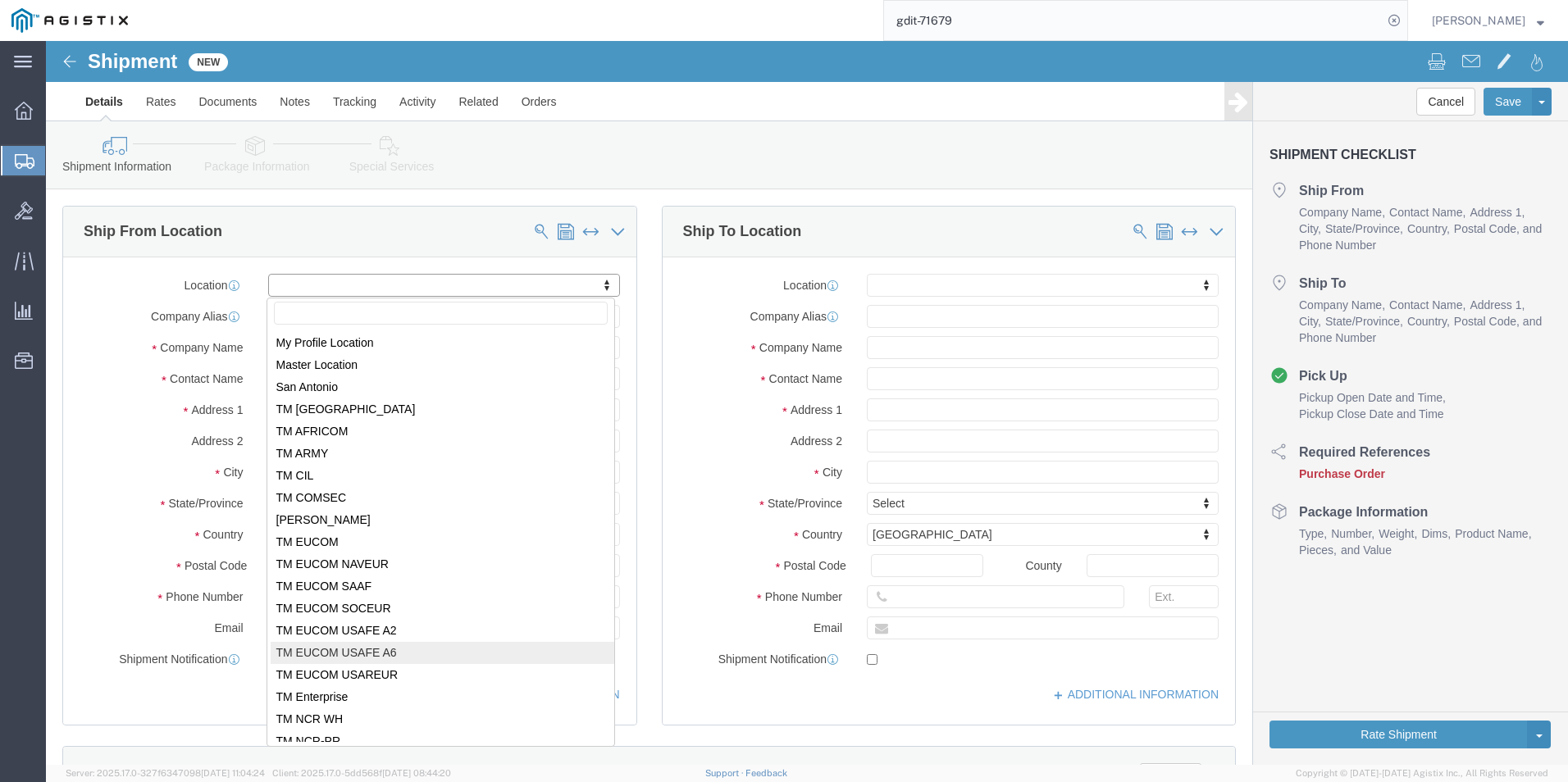
scroll to position [82, 0]
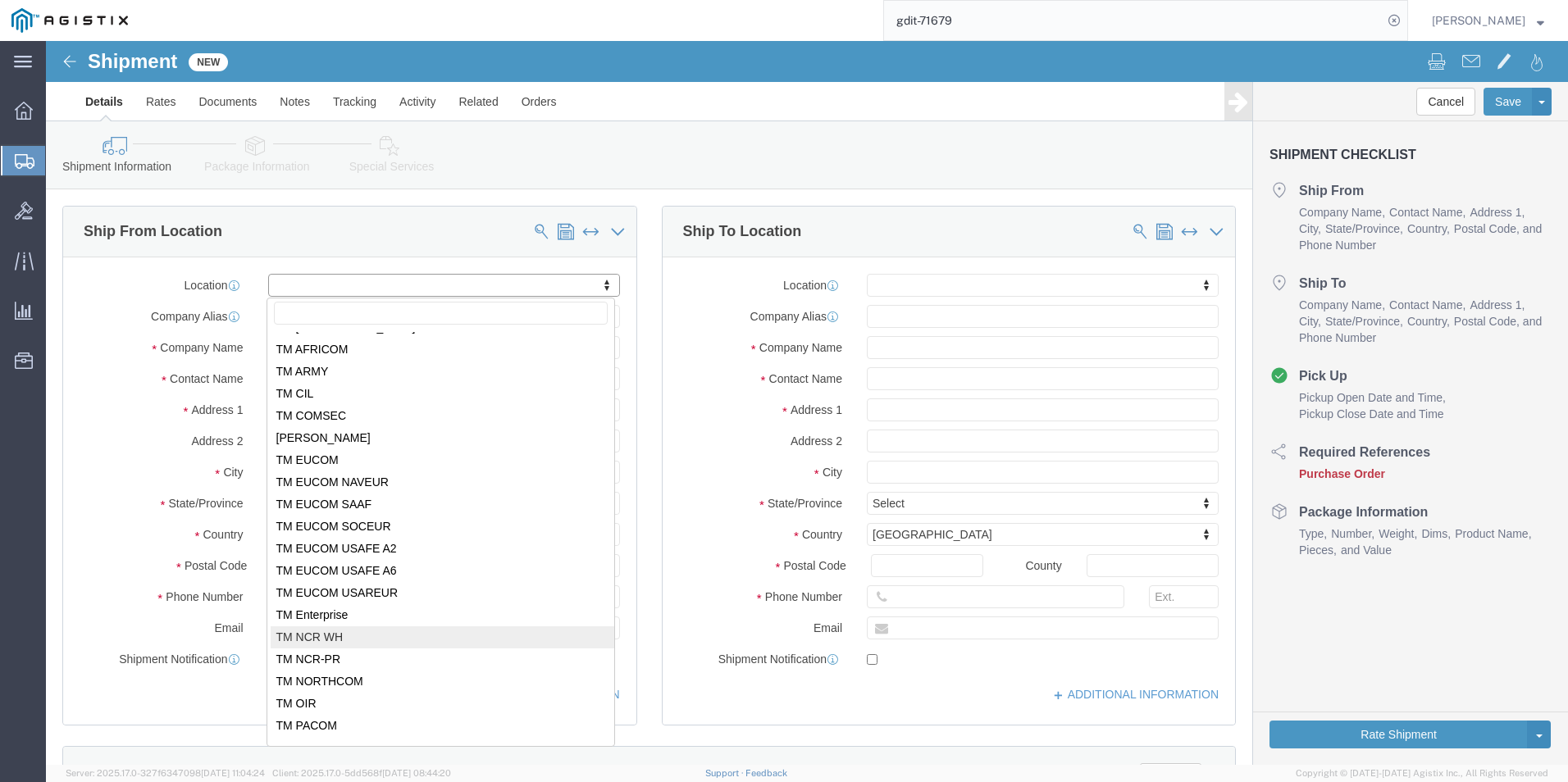
select select "69651"
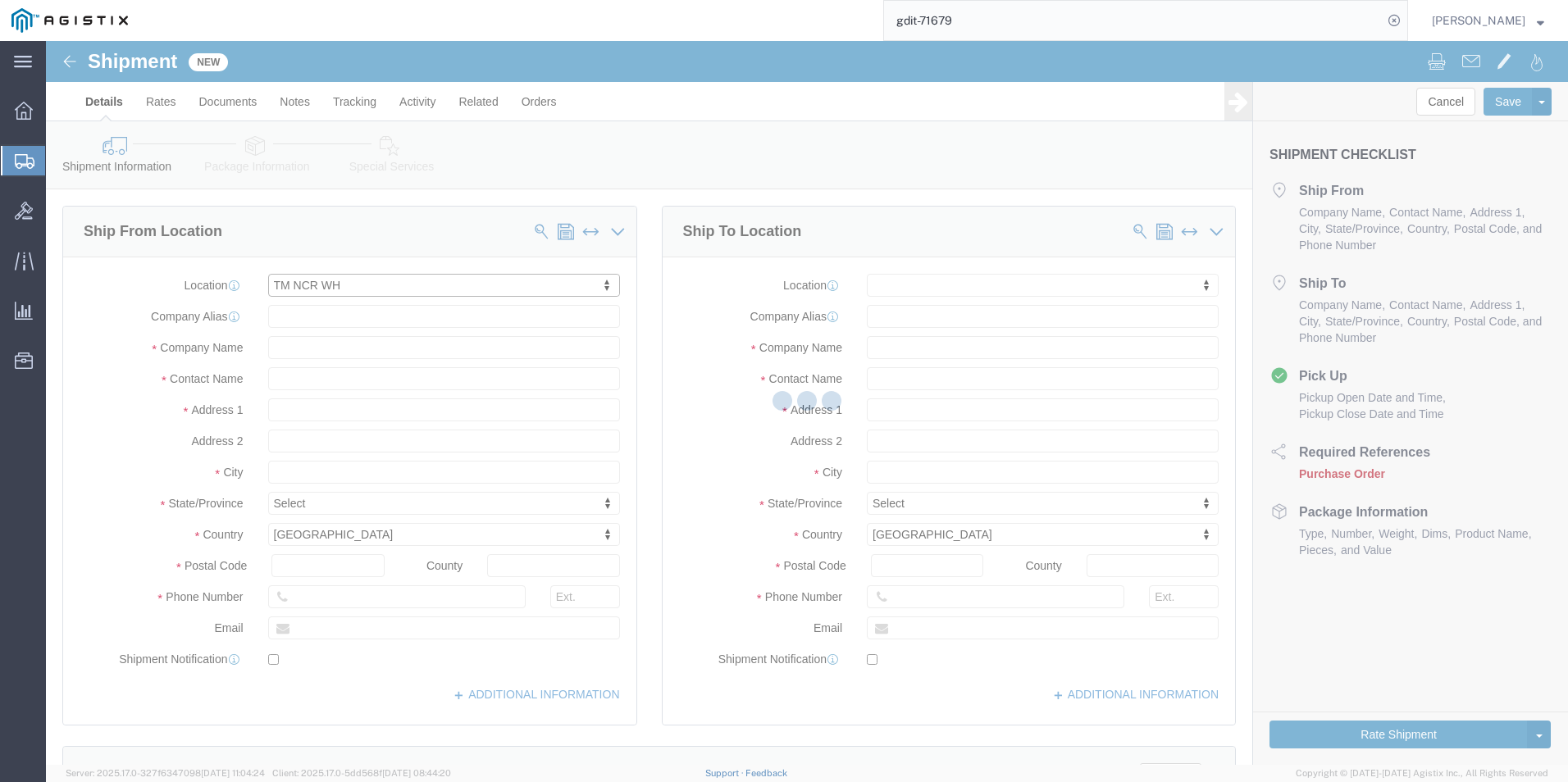
type input "USBICES-X"
type input "[STREET_ADDRESS][PERSON_NAME]"
type input "[GEOGRAPHIC_DATA]"
type input "22180"
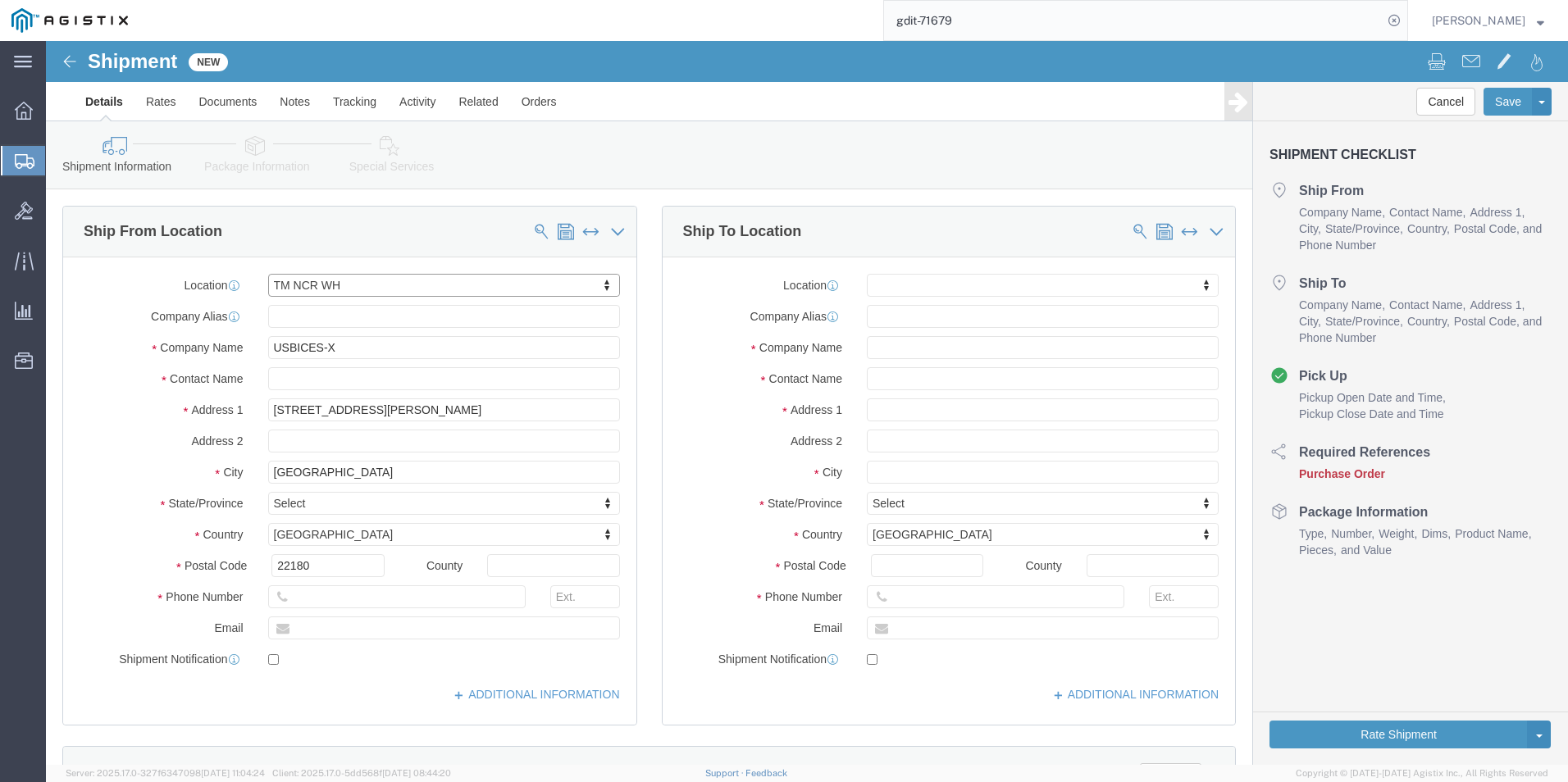
select select "VA"
click input "text"
type input "Mitchell Mattoxks"
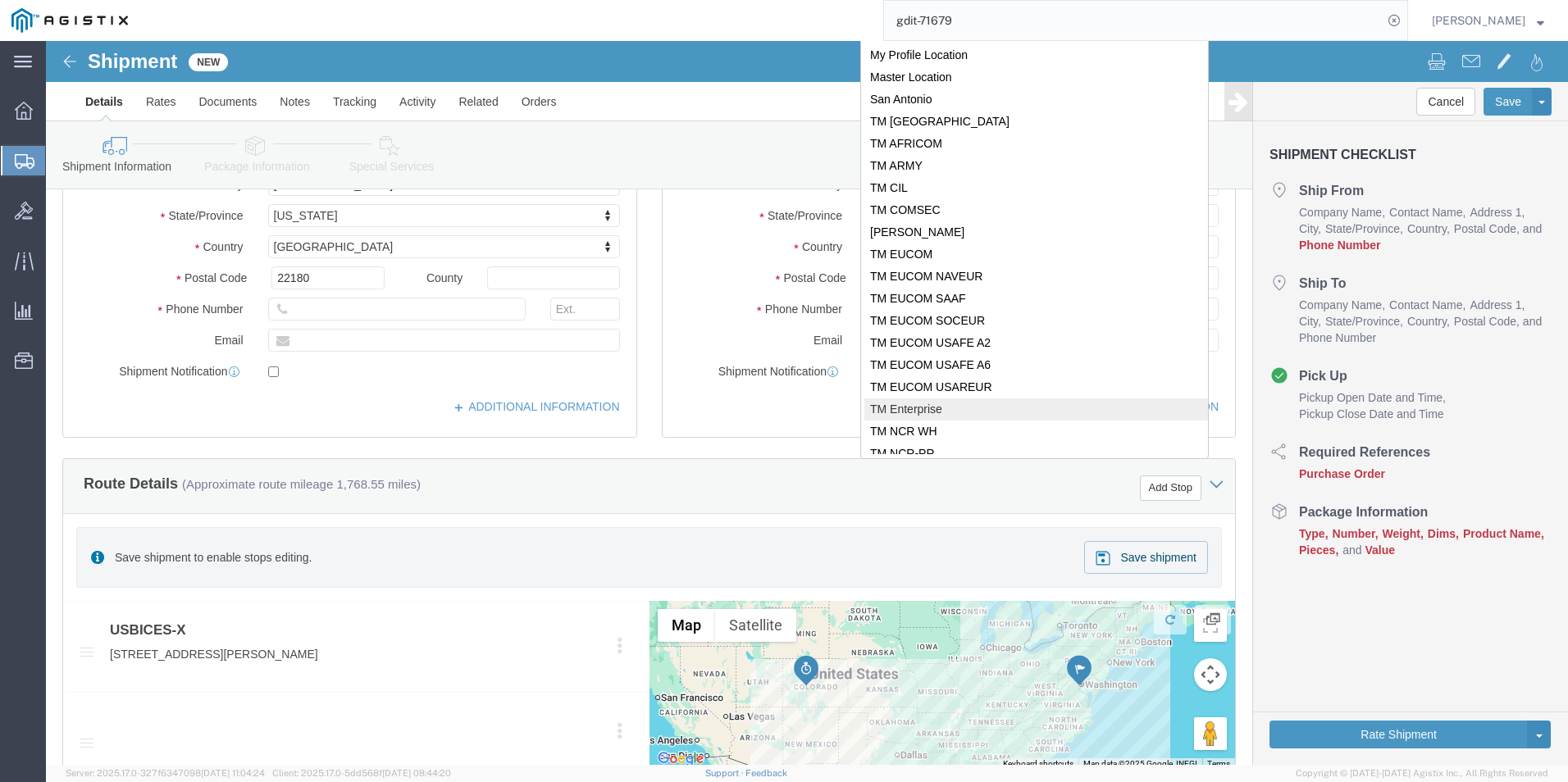
scroll to position [246, 0]
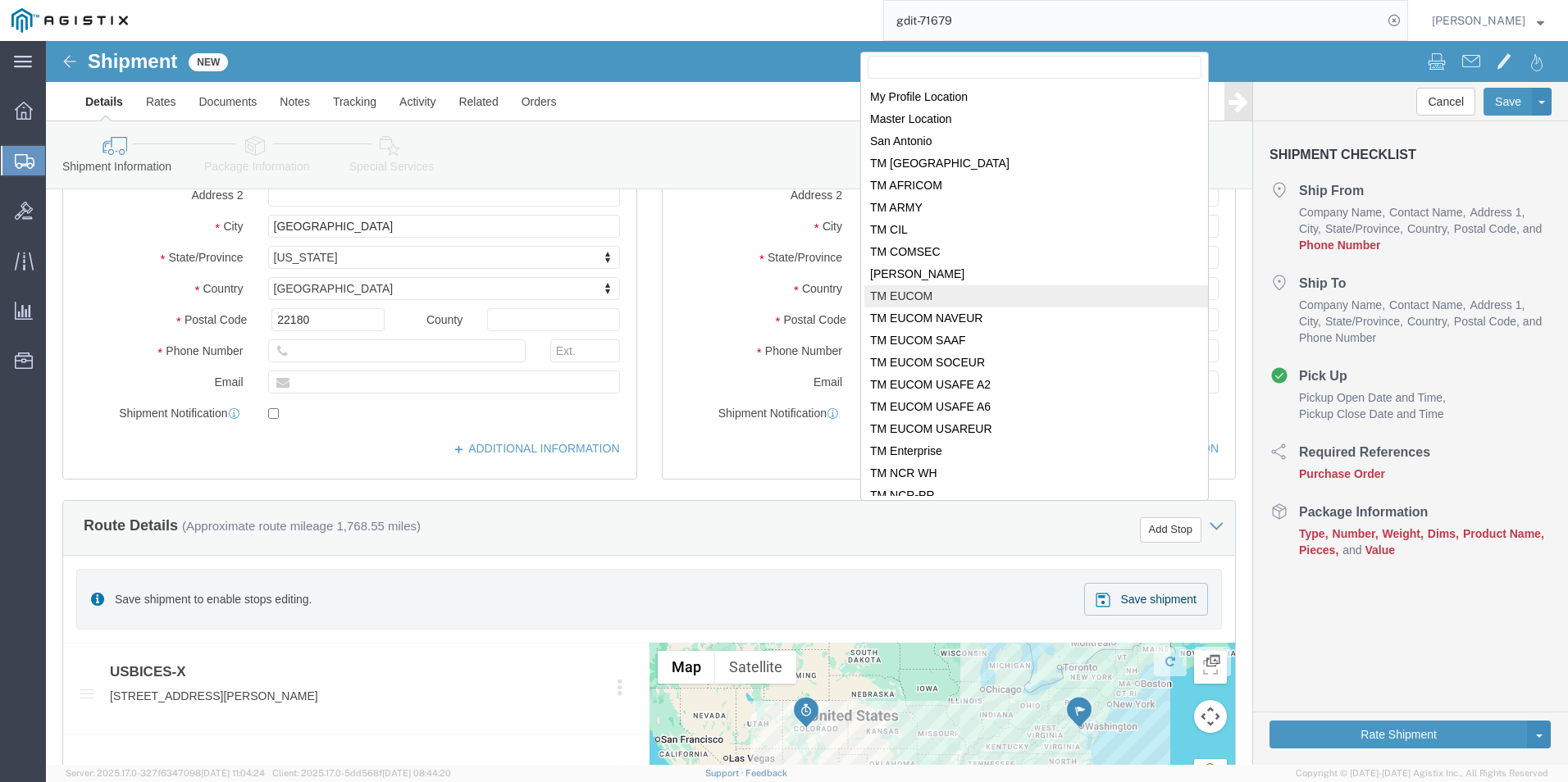
select select "34238"
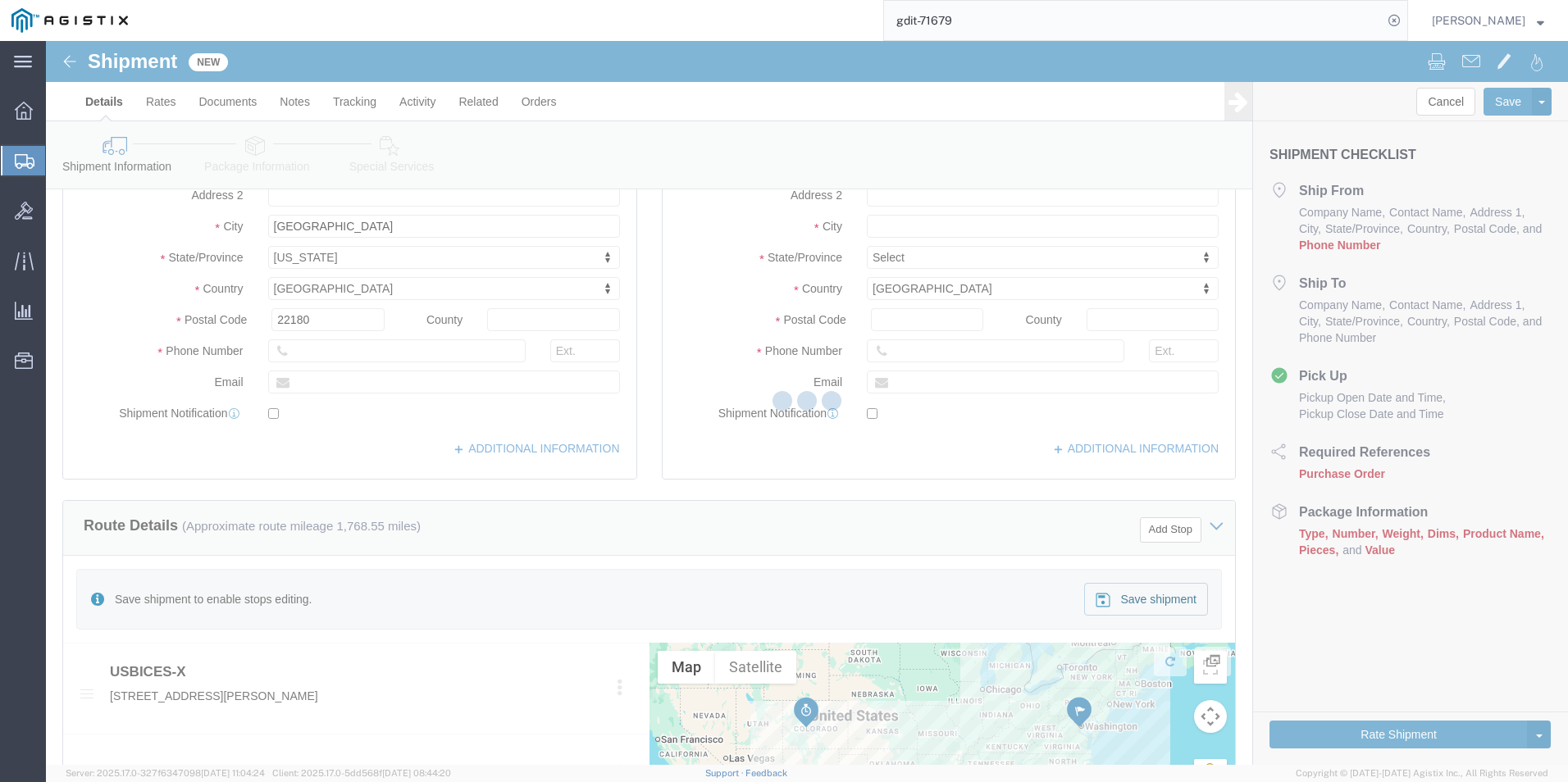
scroll to position [0, 0]
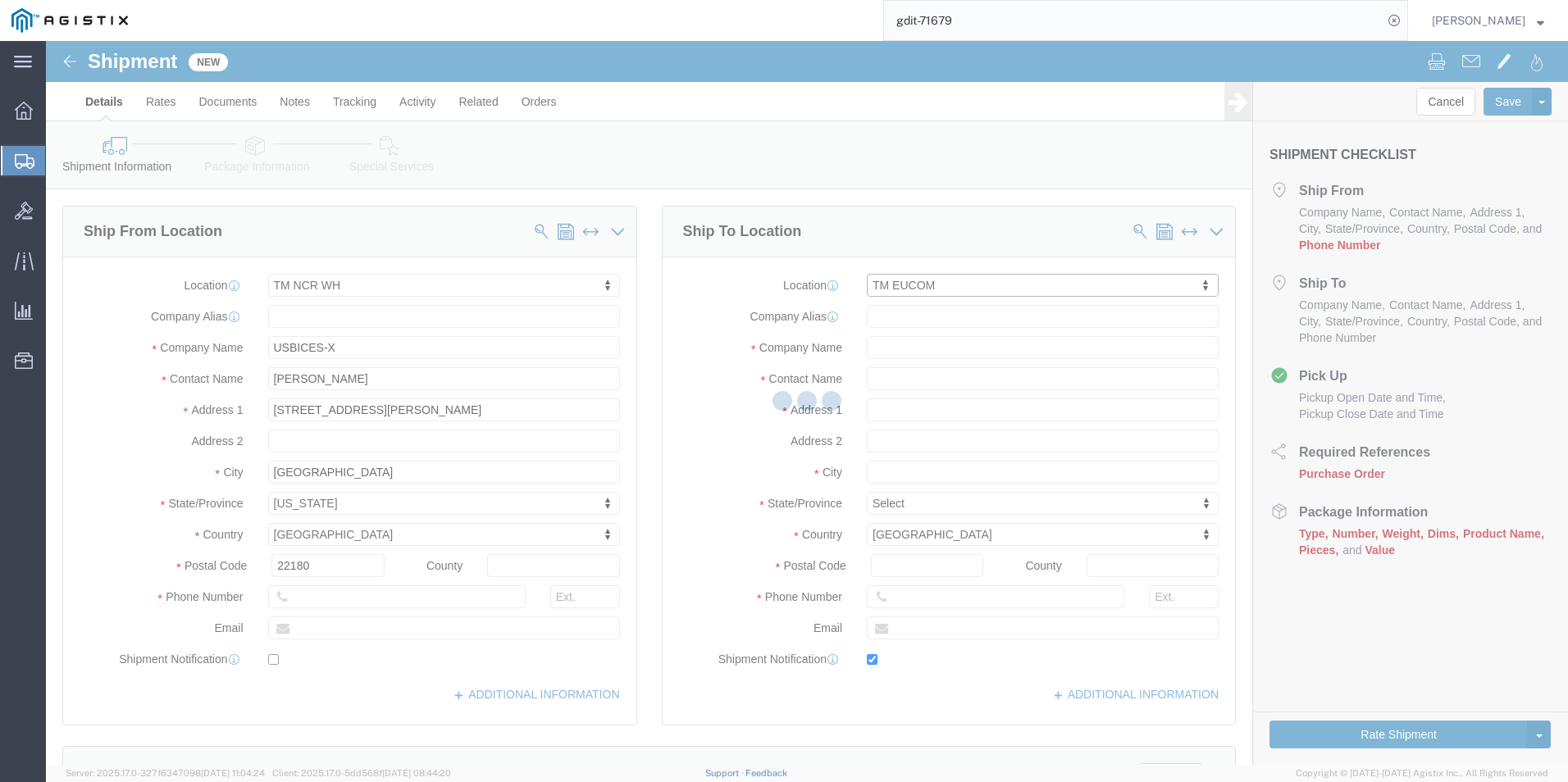
type input "USBICES-X"
type input "[PERSON_NAME]"
type input "HQ USEUCOM J6/9 BICES, BLDG. 2301 RM. 16"
type input "PATCH BARRACKS, KURMAERKER KASERNE"
type input "[GEOGRAPHIC_DATA]"
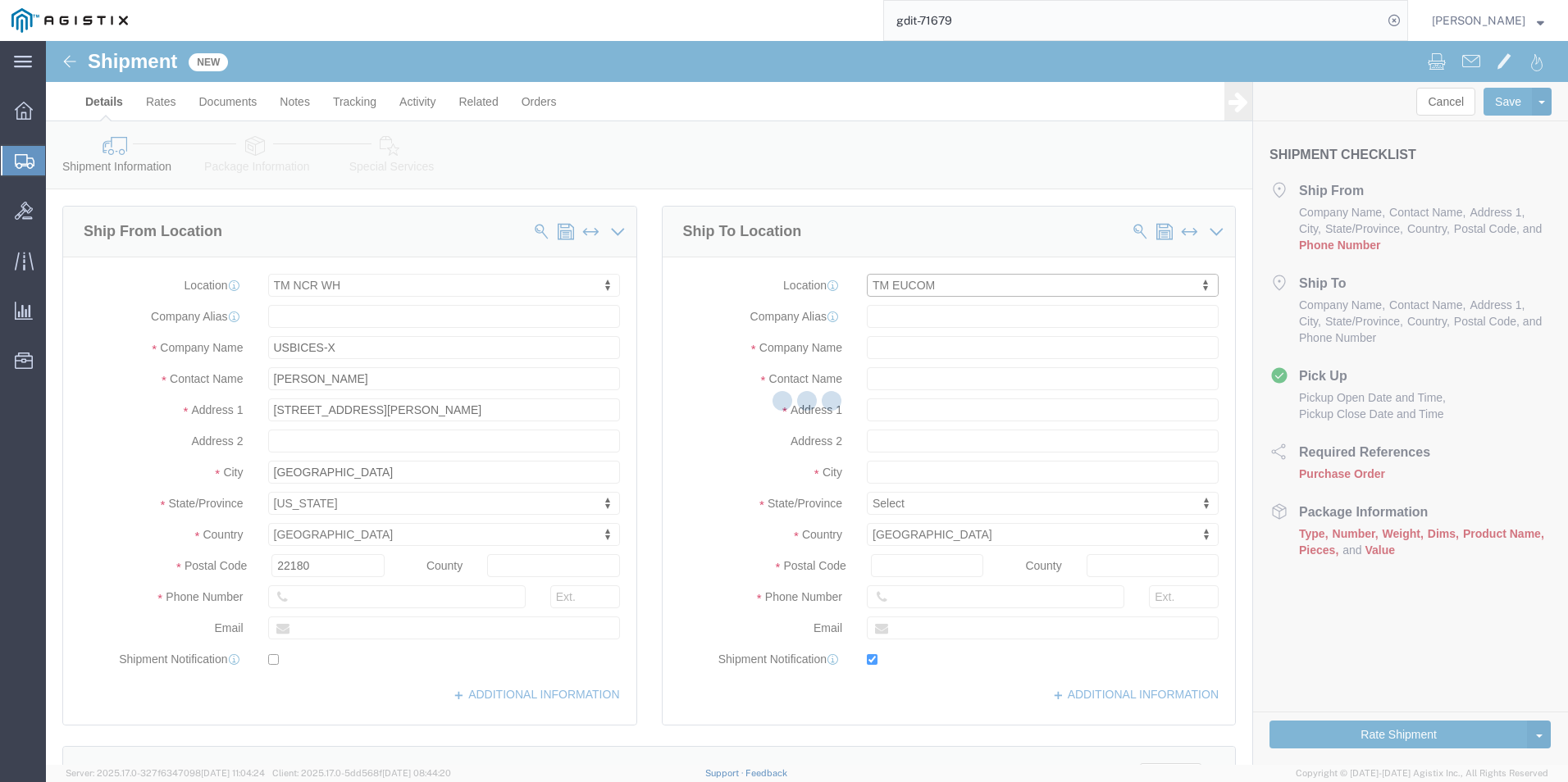
select select
select select "DE"
type input "70569"
type input "[PHONE_NUMBER]/2660"
type input "[PERSON_NAME][EMAIL_ADDRESS][PERSON_NAME][DOMAIN_NAME]"
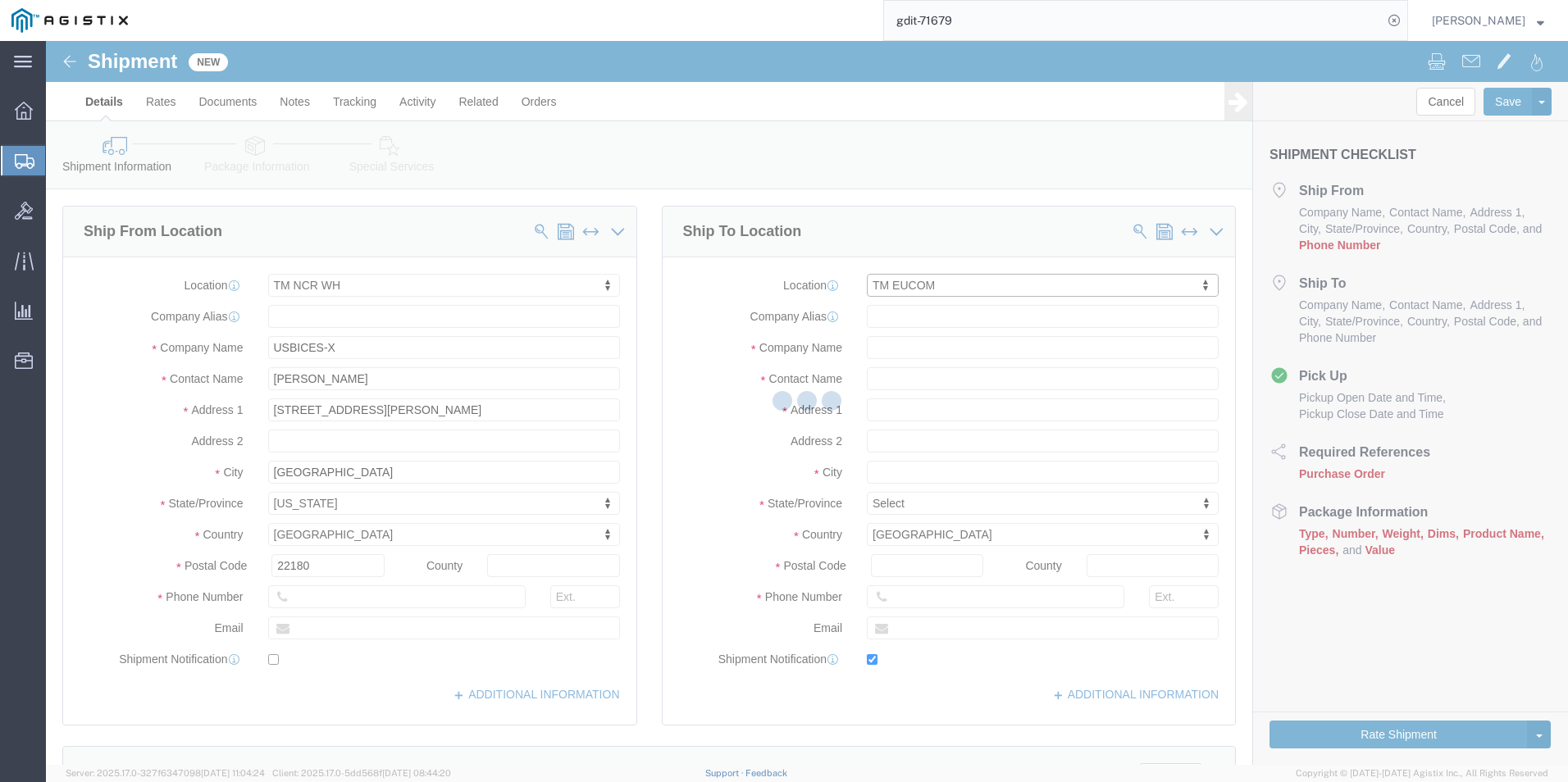
checkbox input "true"
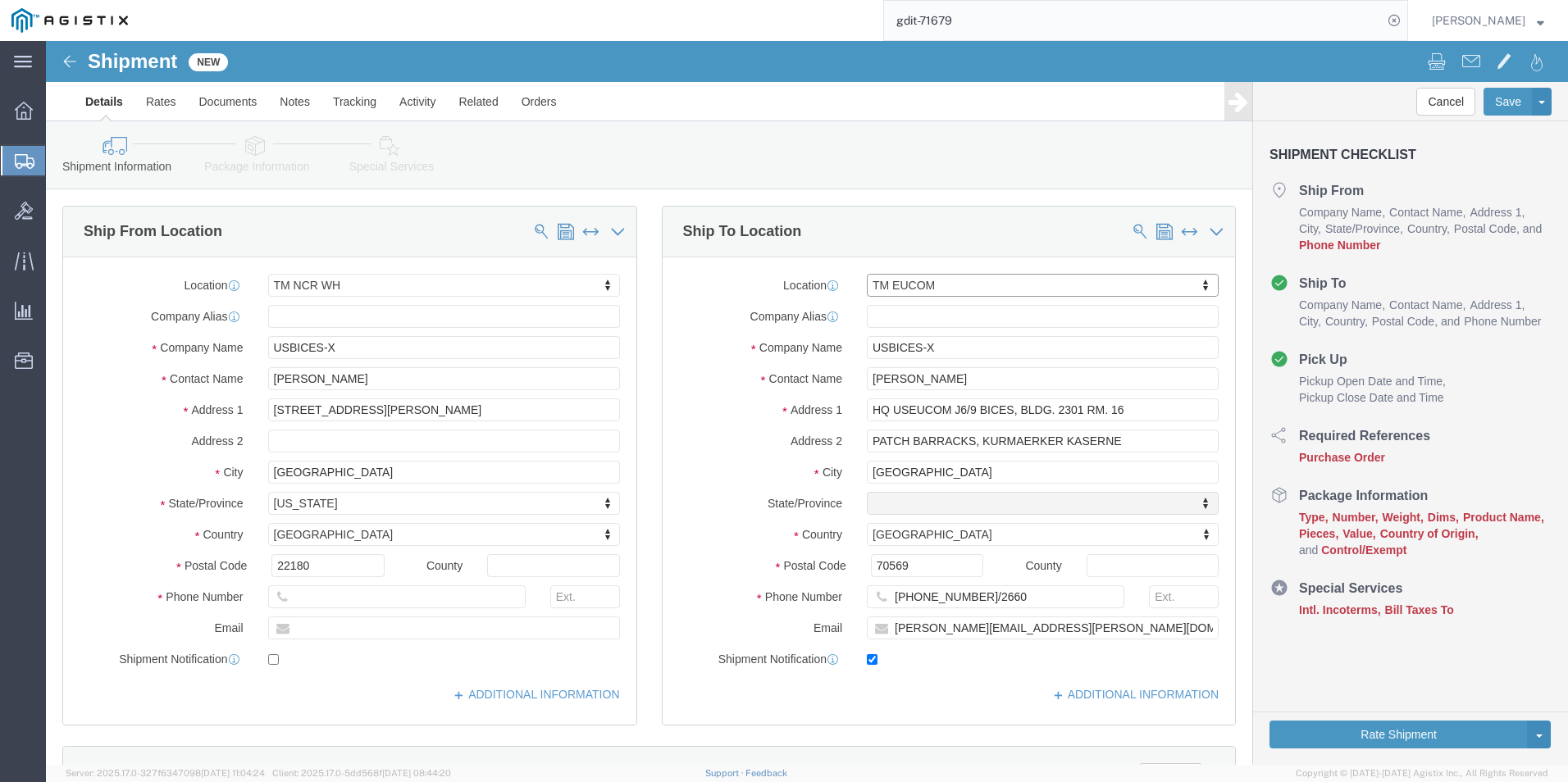
select select "01"
click input "text"
type input "[PHONE_NUMBER]"
click input "text"
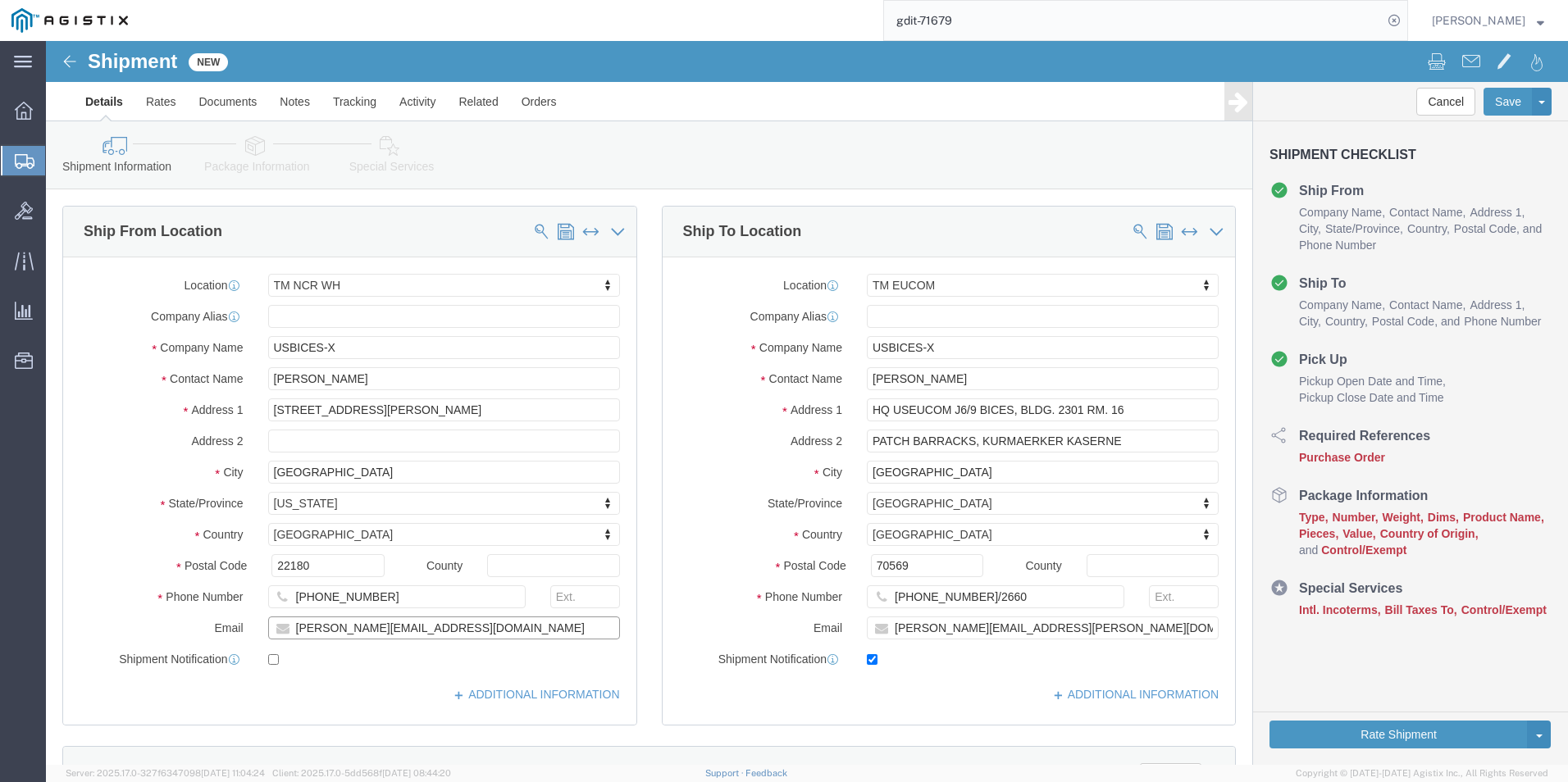
type input "[PERSON_NAME][EMAIL_ADDRESS][DOMAIN_NAME]"
click input "checkbox"
checkbox input "true"
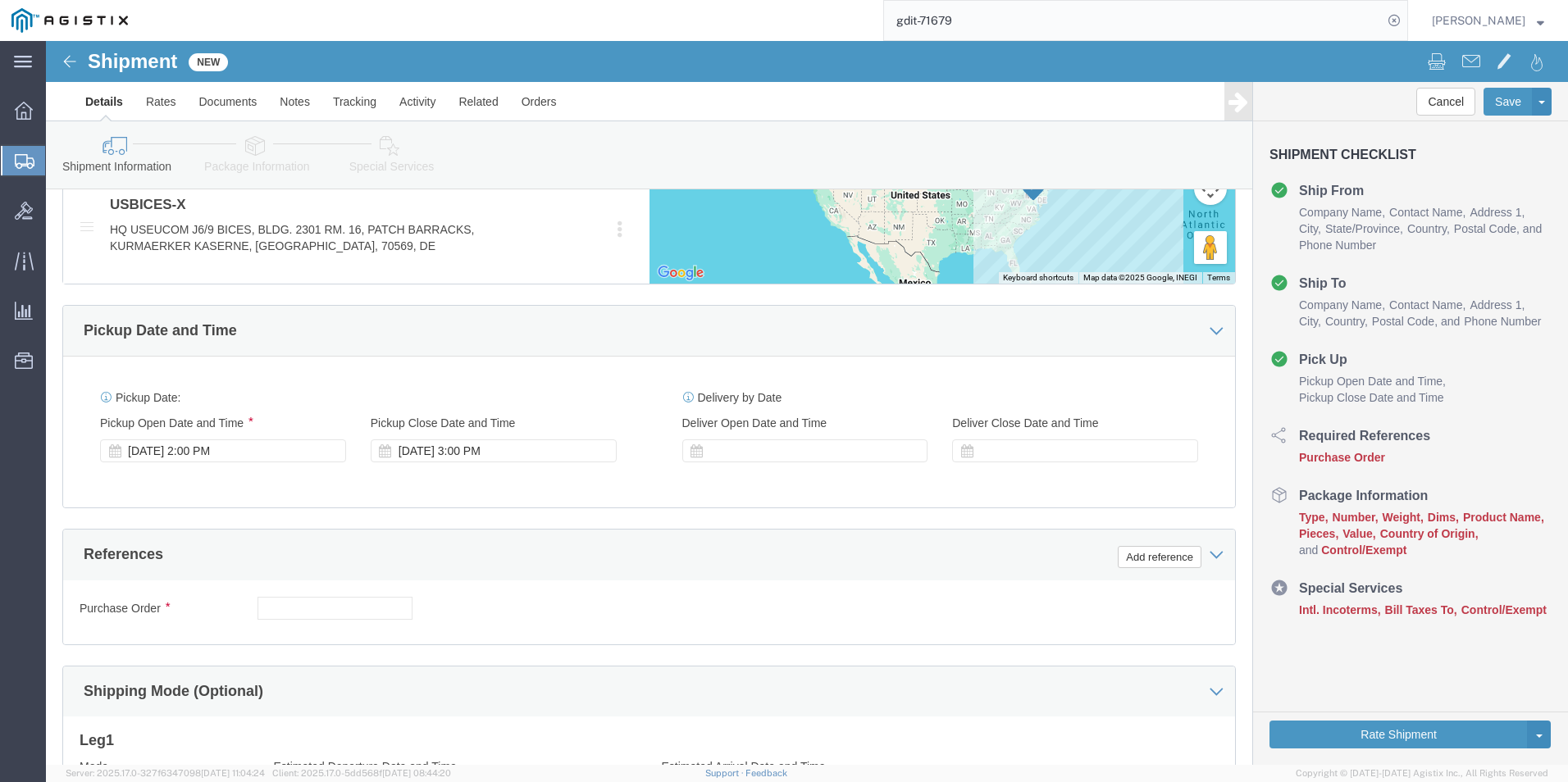
scroll to position [820, 0]
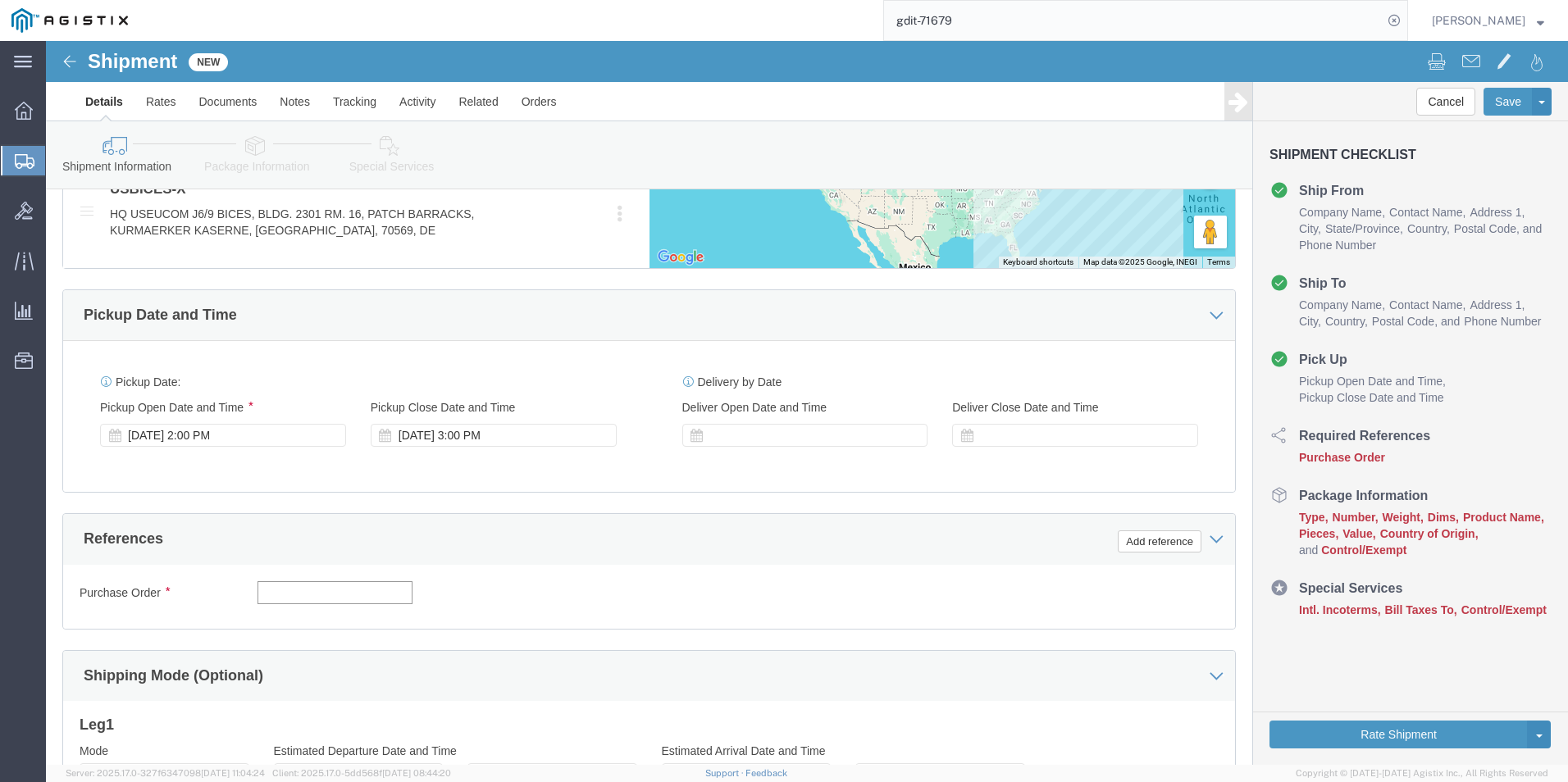
click input "text"
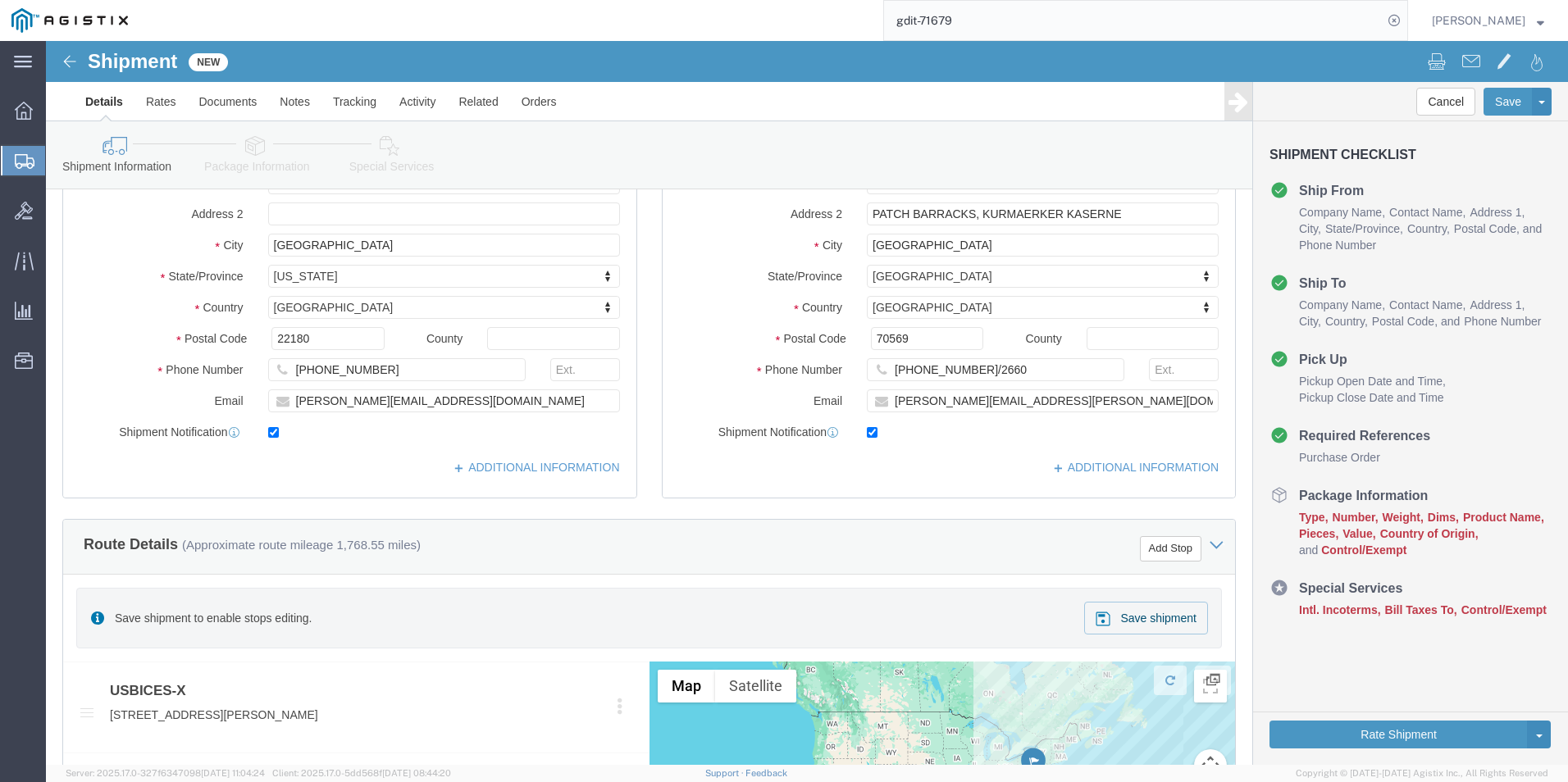
scroll to position [0, 0]
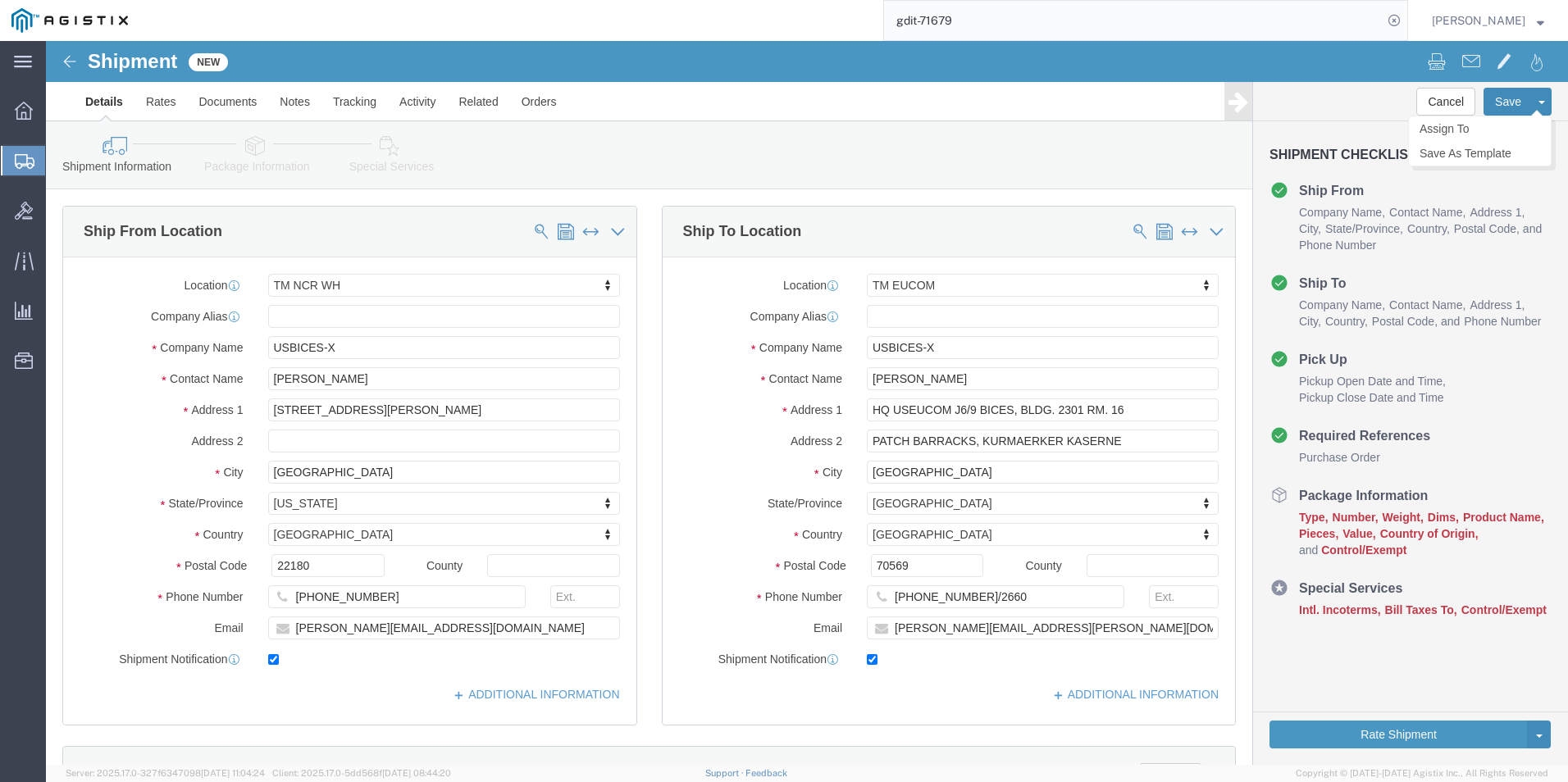
type input "GDIT-71679"
click button "Save"
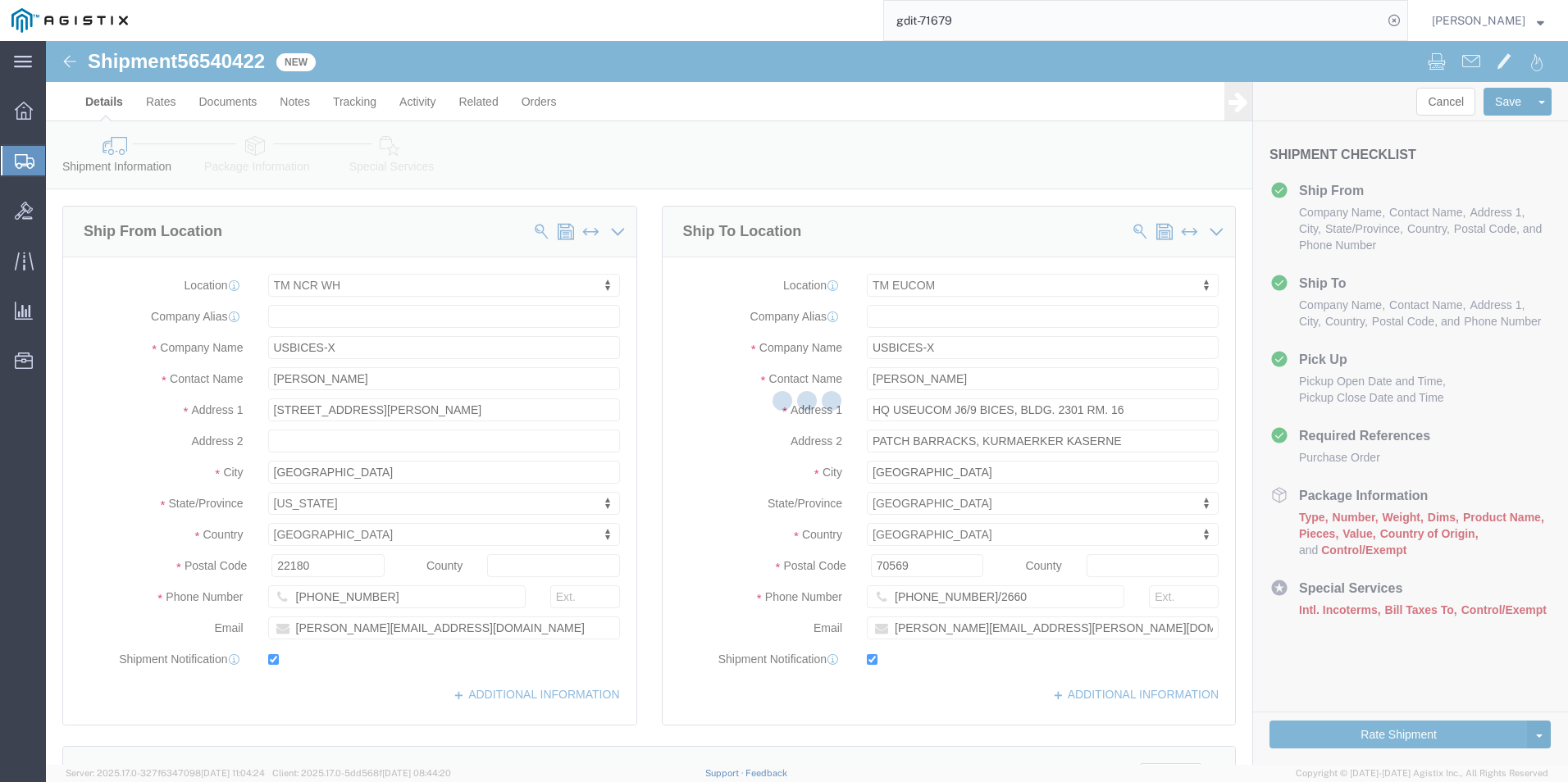
select select "69651"
select select "34238"
